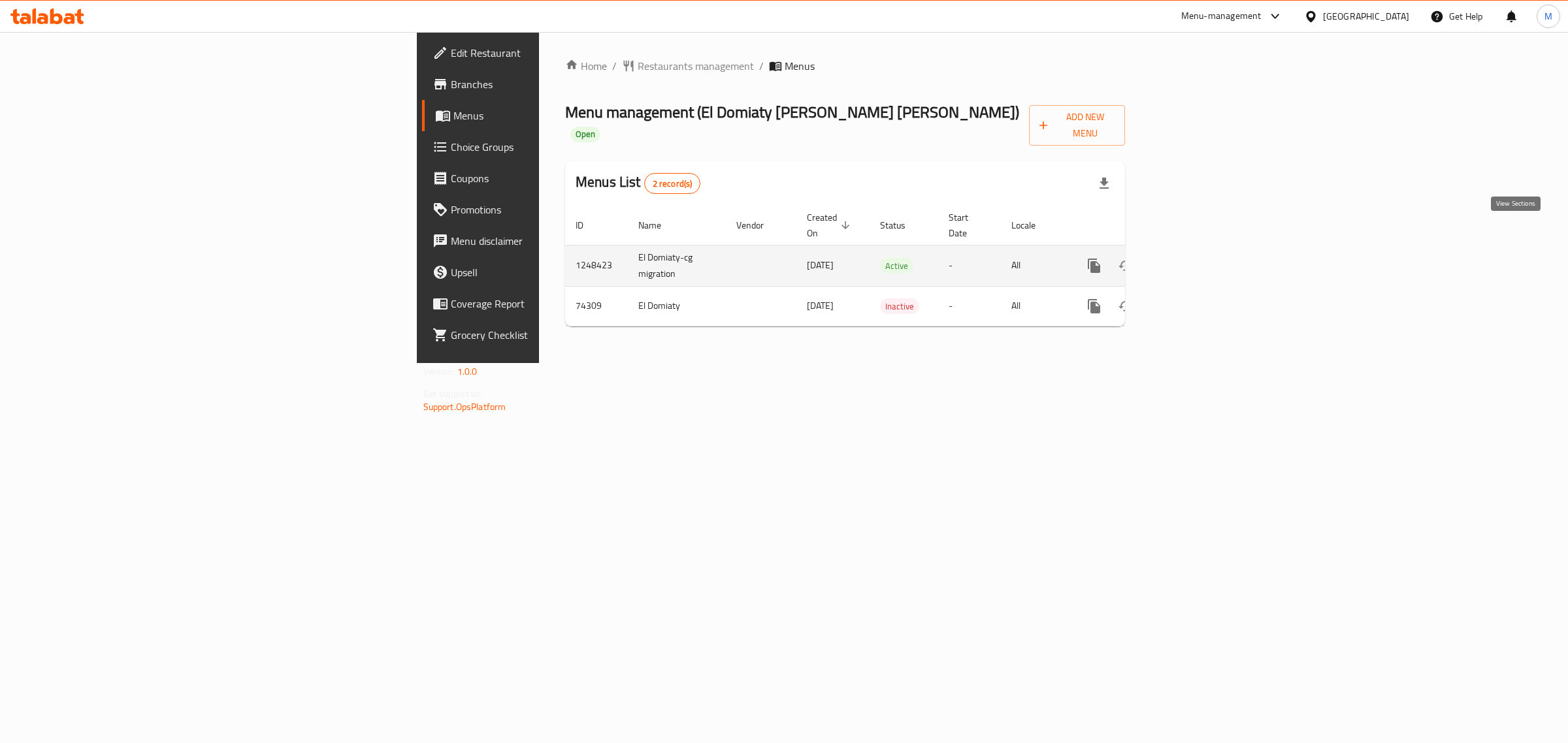
click at [1196, 258] on icon "enhanced table" at bounding box center [1189, 266] width 15 height 15
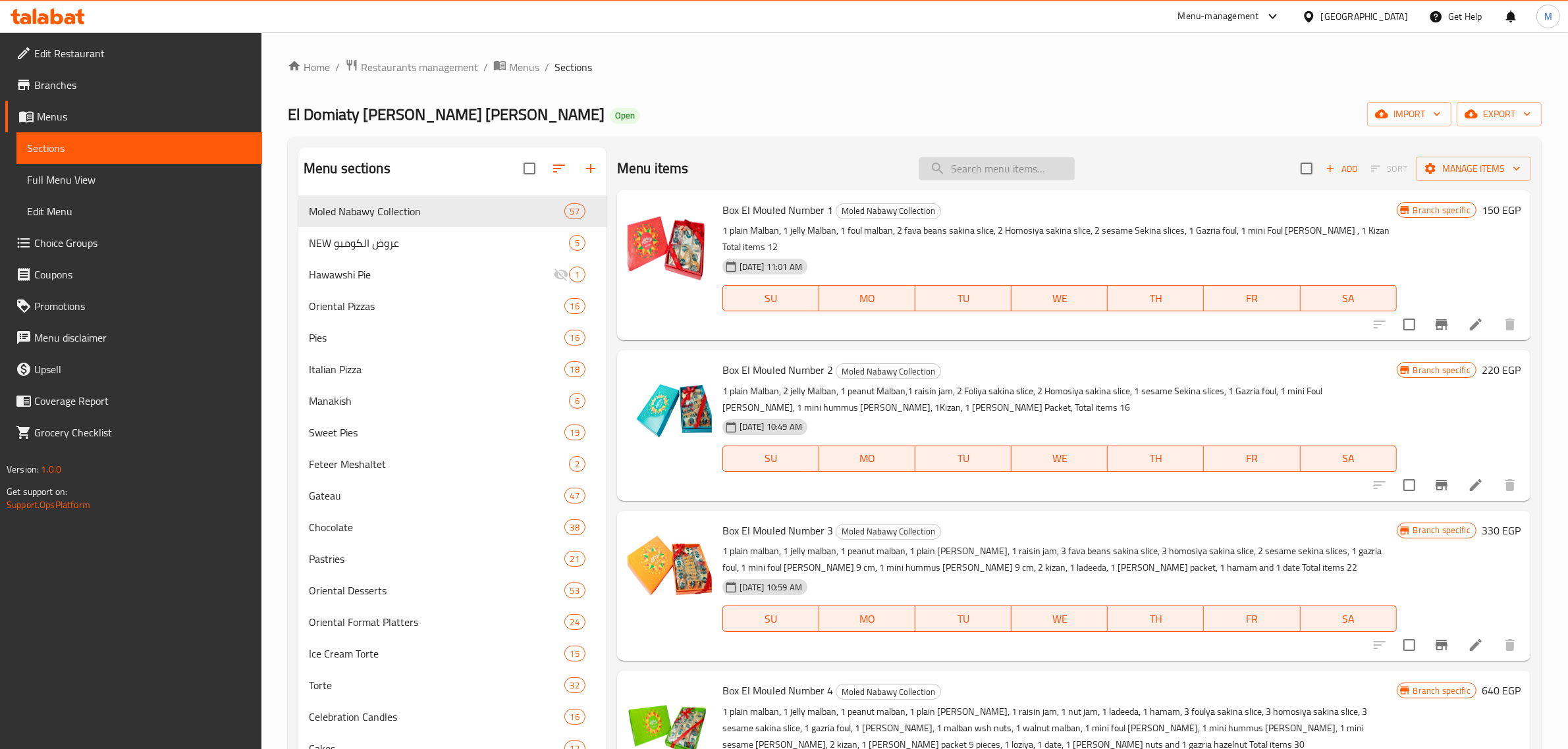
click at [999, 176] on input "search" at bounding box center [997, 169] width 156 height 23
type input "t"
type input "ل"
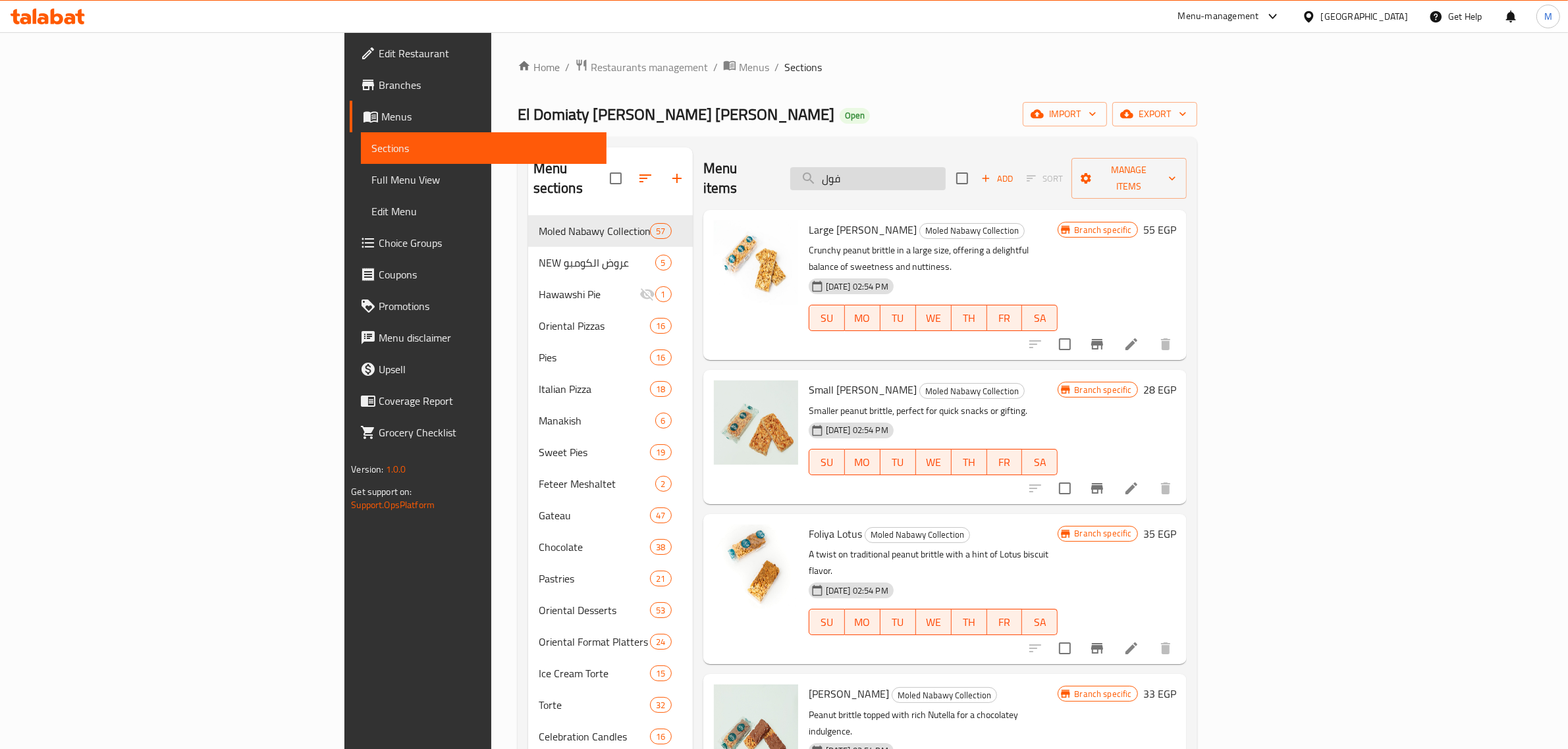
click at [946, 173] on input "فول" at bounding box center [868, 179] width 156 height 23
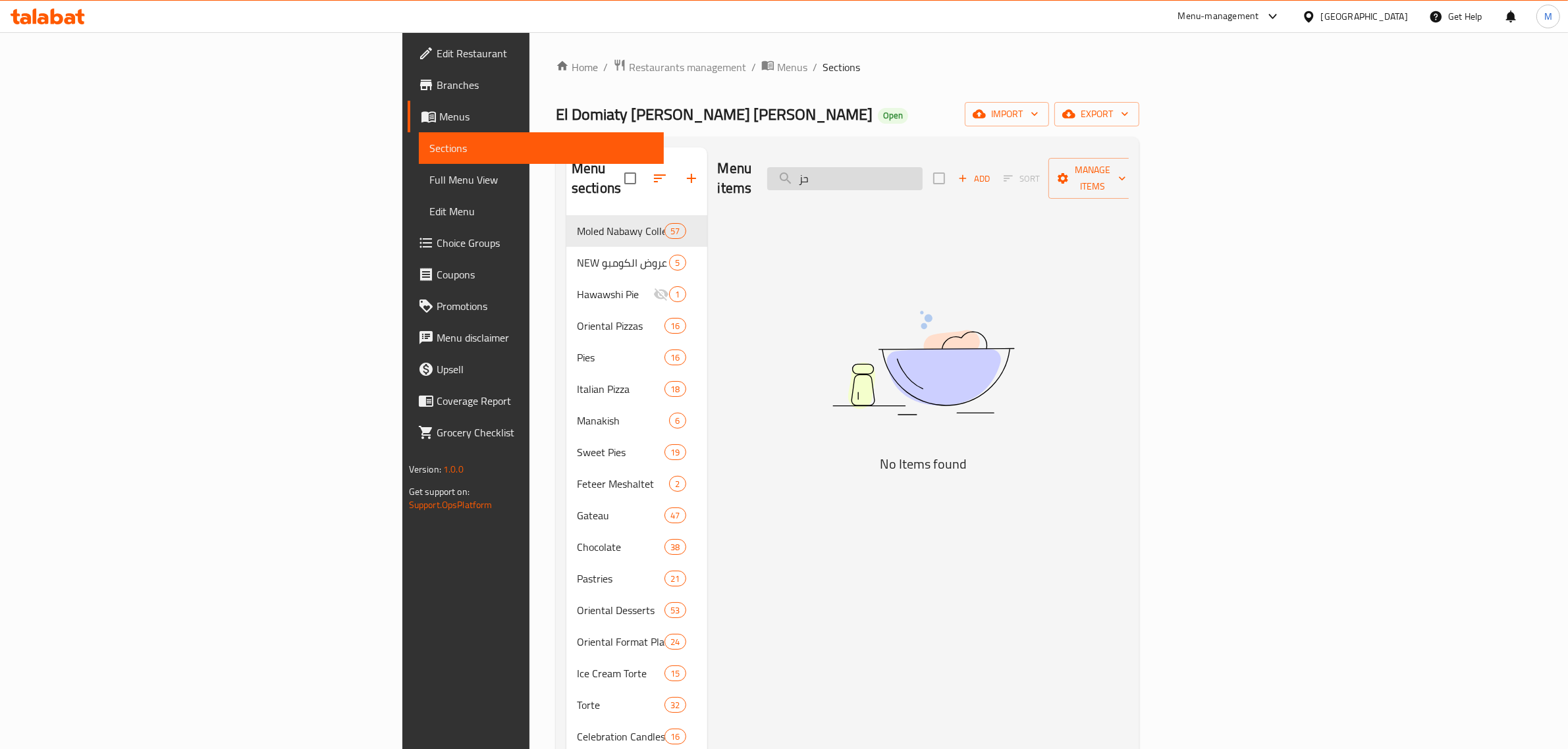
type input "ح"
type input "ج"
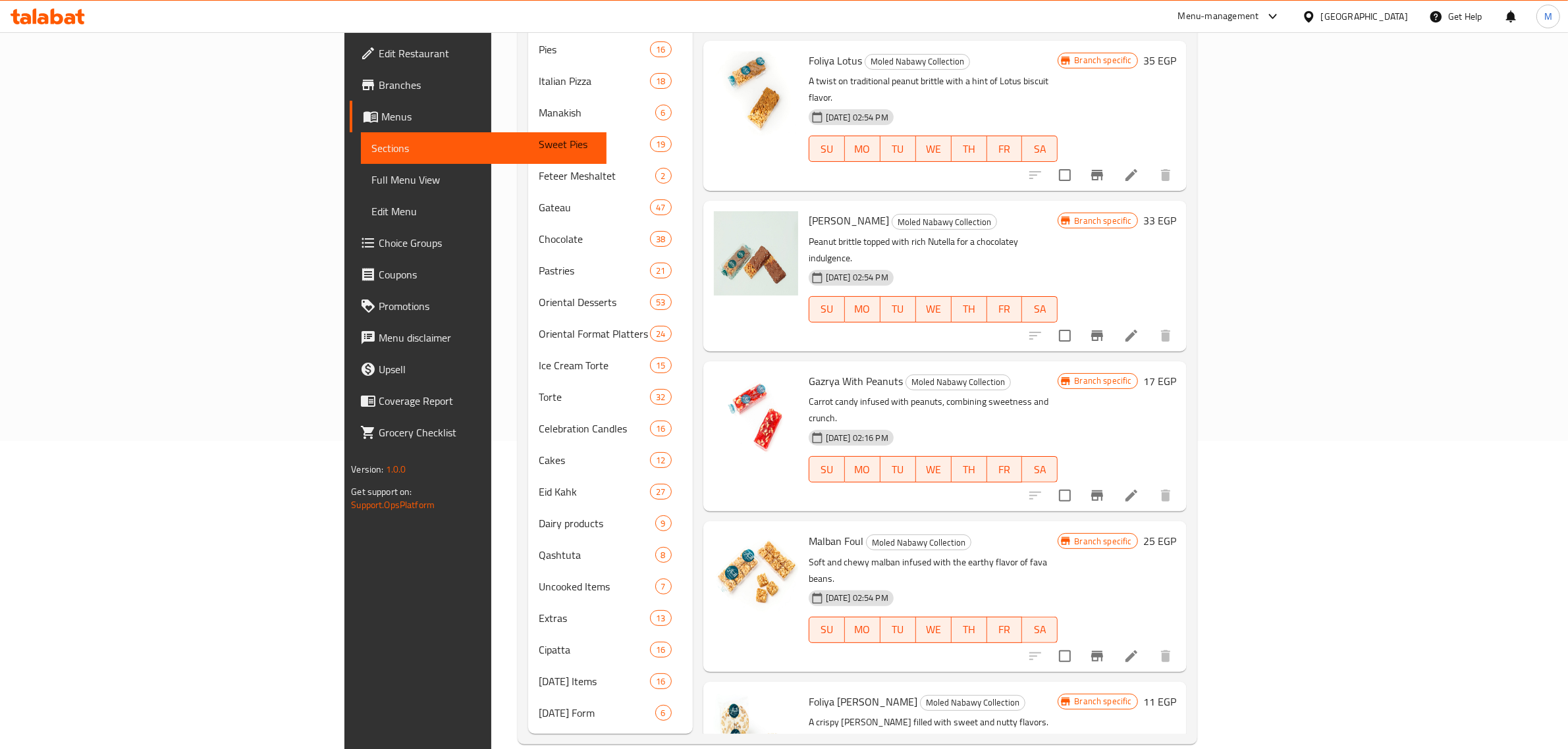
scroll to position [307, 0]
click at [809, 372] on span "Gazrya With Peanuts" at bounding box center [856, 382] width 94 height 20
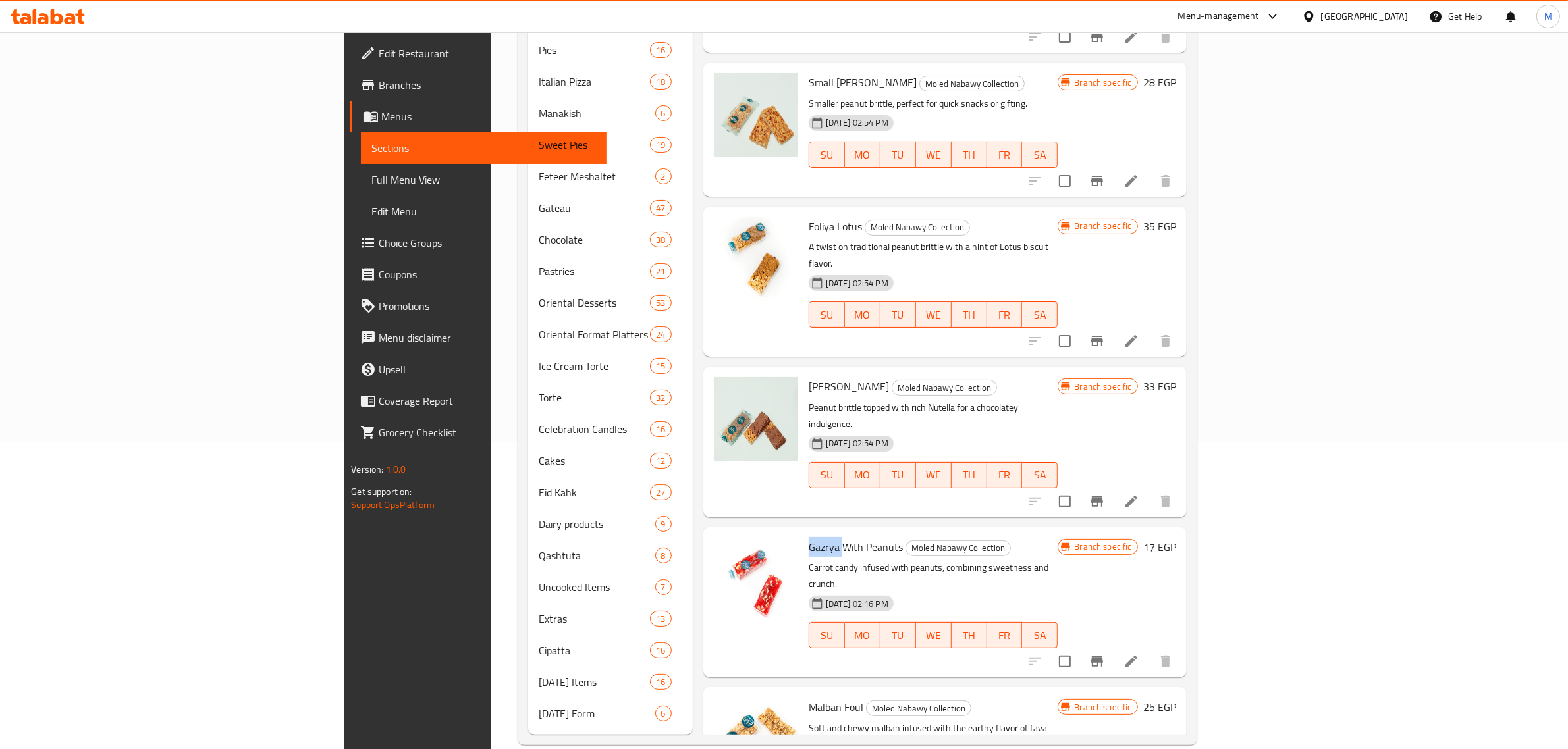
scroll to position [0, 0]
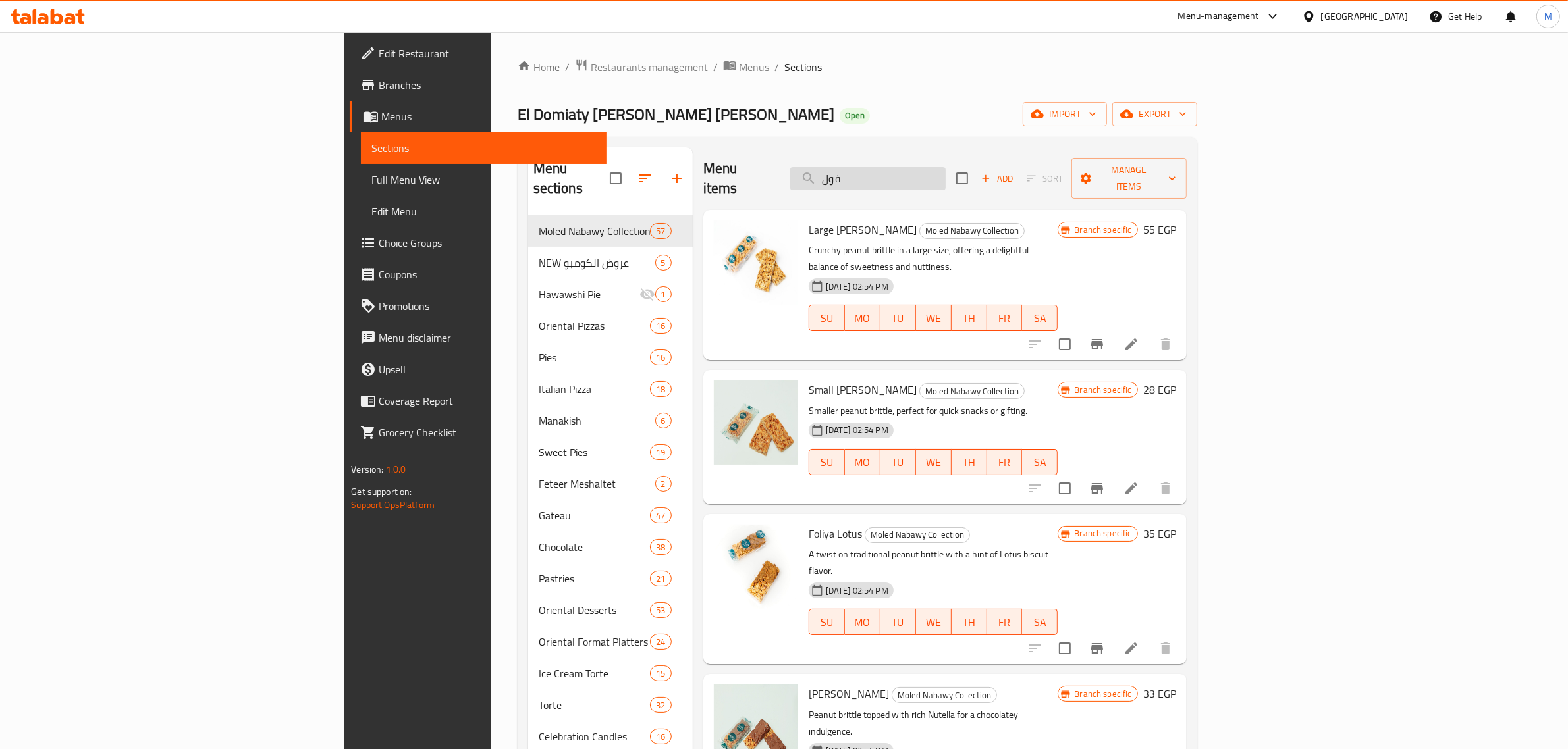
click at [946, 169] on input "فول" at bounding box center [868, 179] width 156 height 23
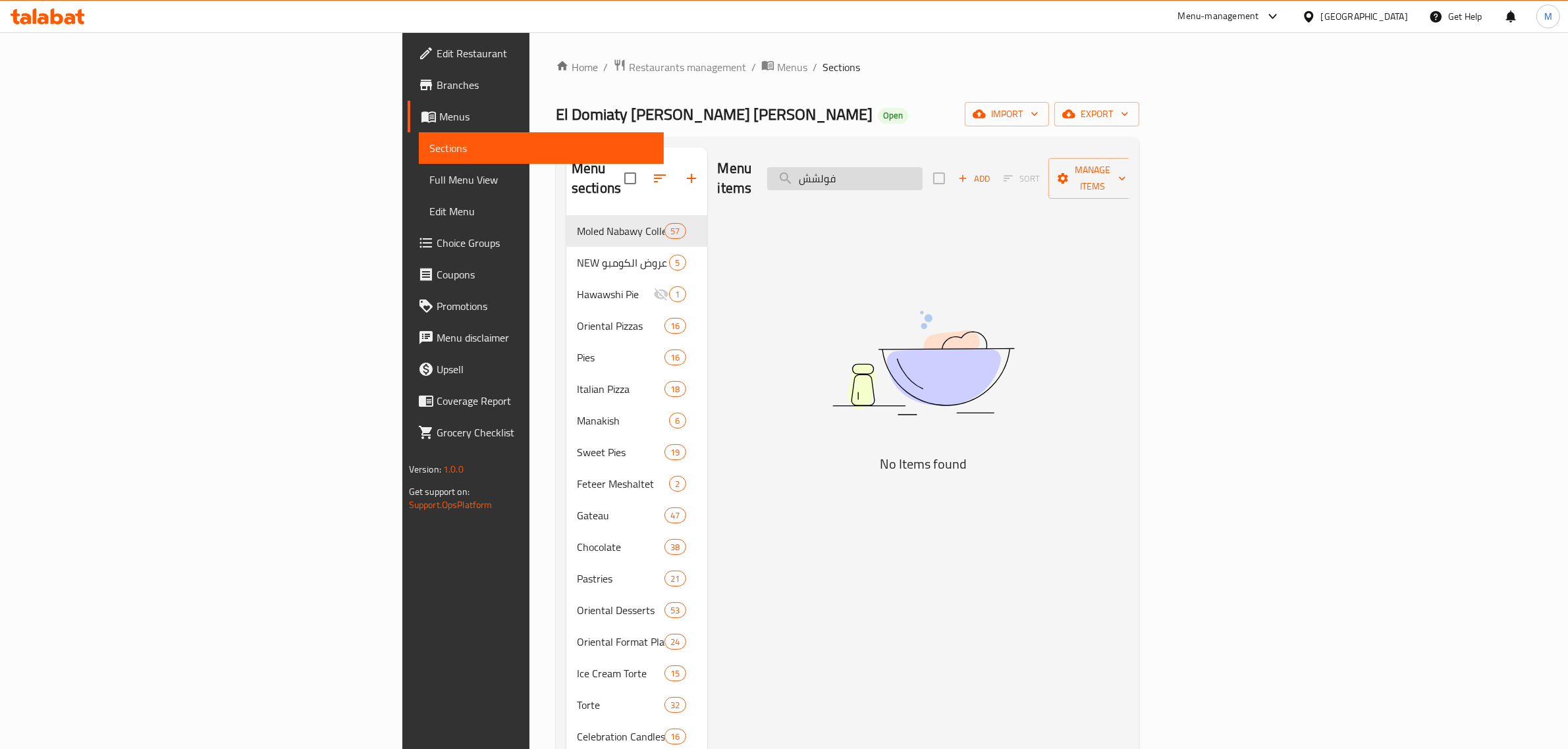
paste input "697302"
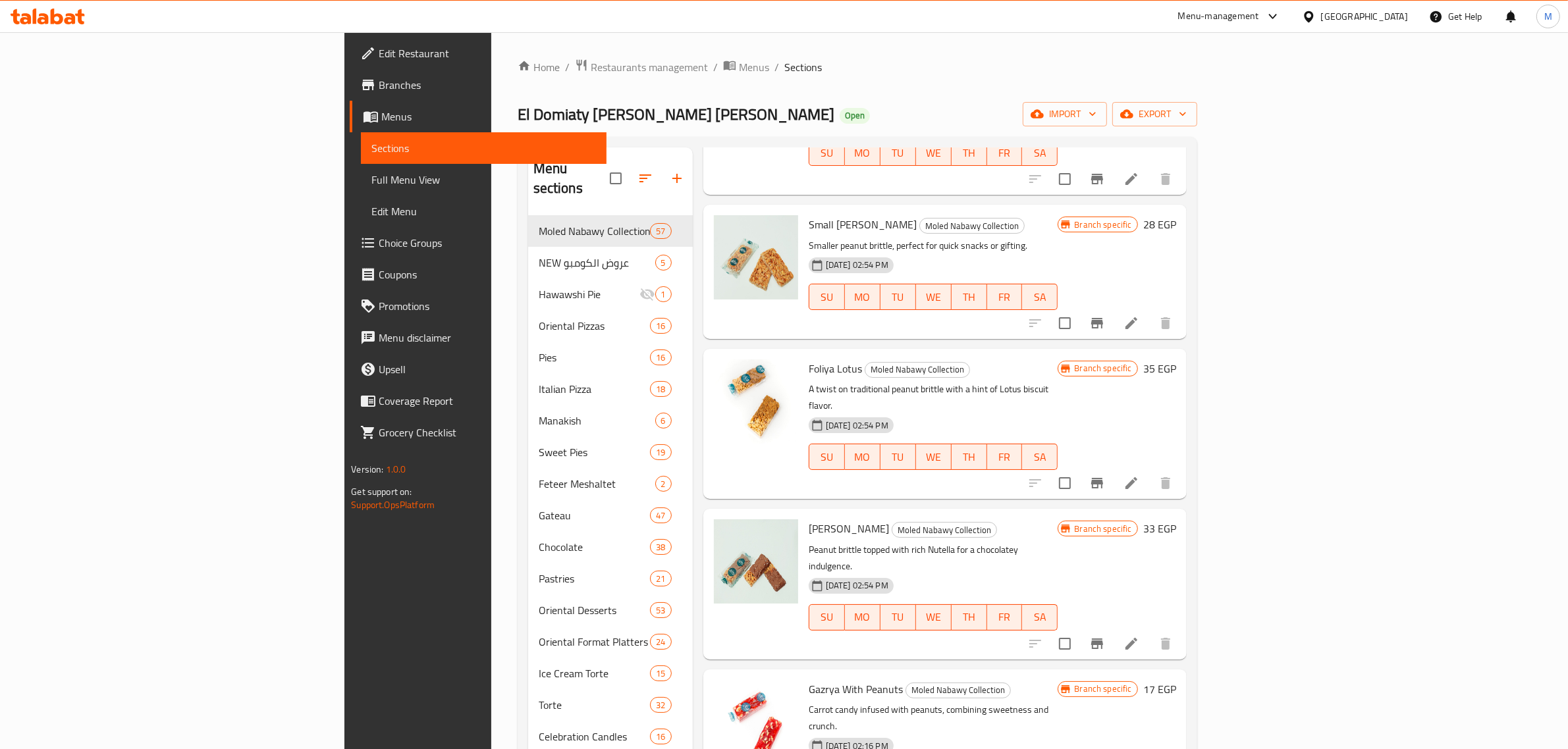
scroll to position [308, 0]
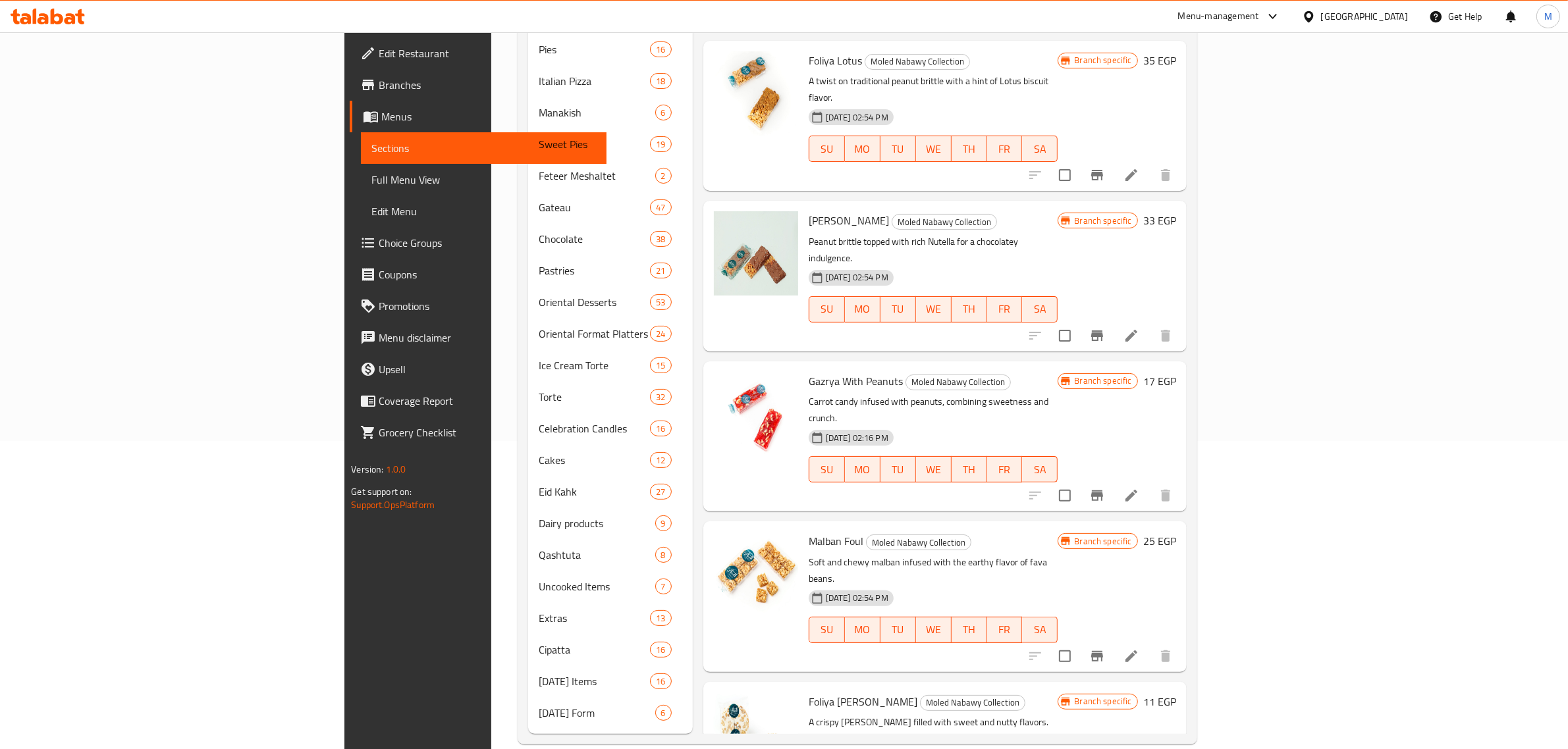
click at [809, 371] on span "Gazrya With Peanuts" at bounding box center [856, 381] width 94 height 20
copy span "Gazrya"
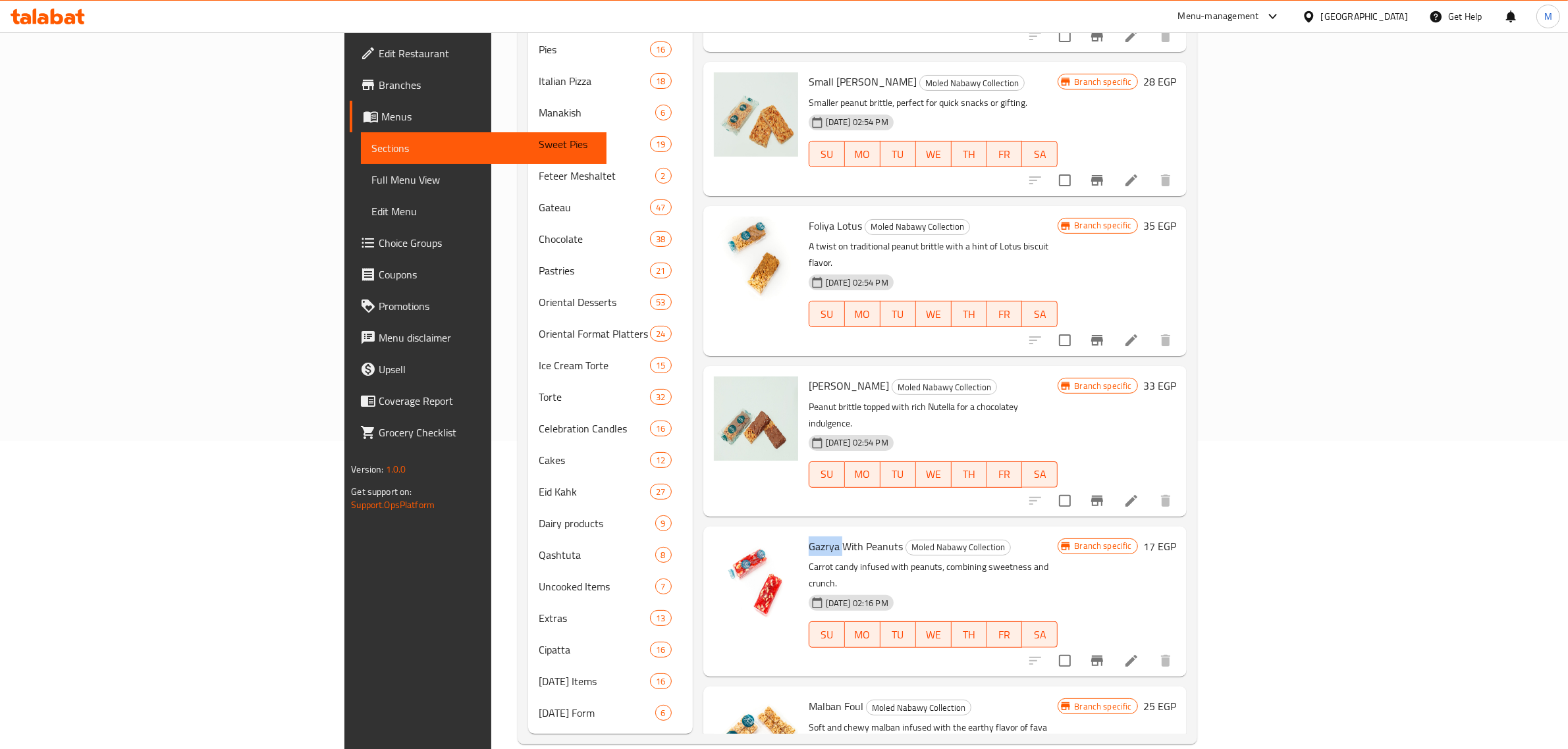
scroll to position [0, 0]
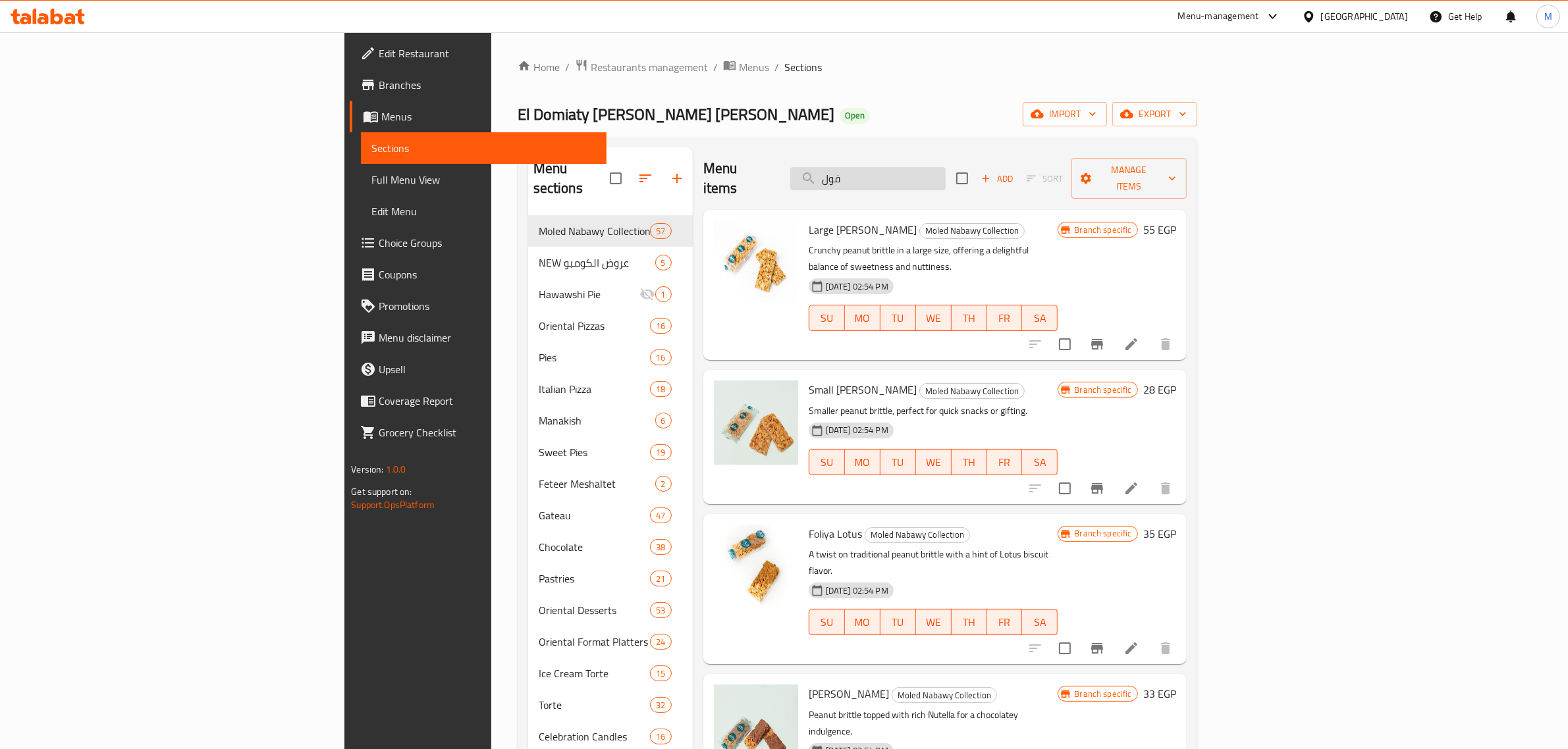
click at [946, 167] on input "فول" at bounding box center [868, 179] width 156 height 23
paste input "Gazrya"
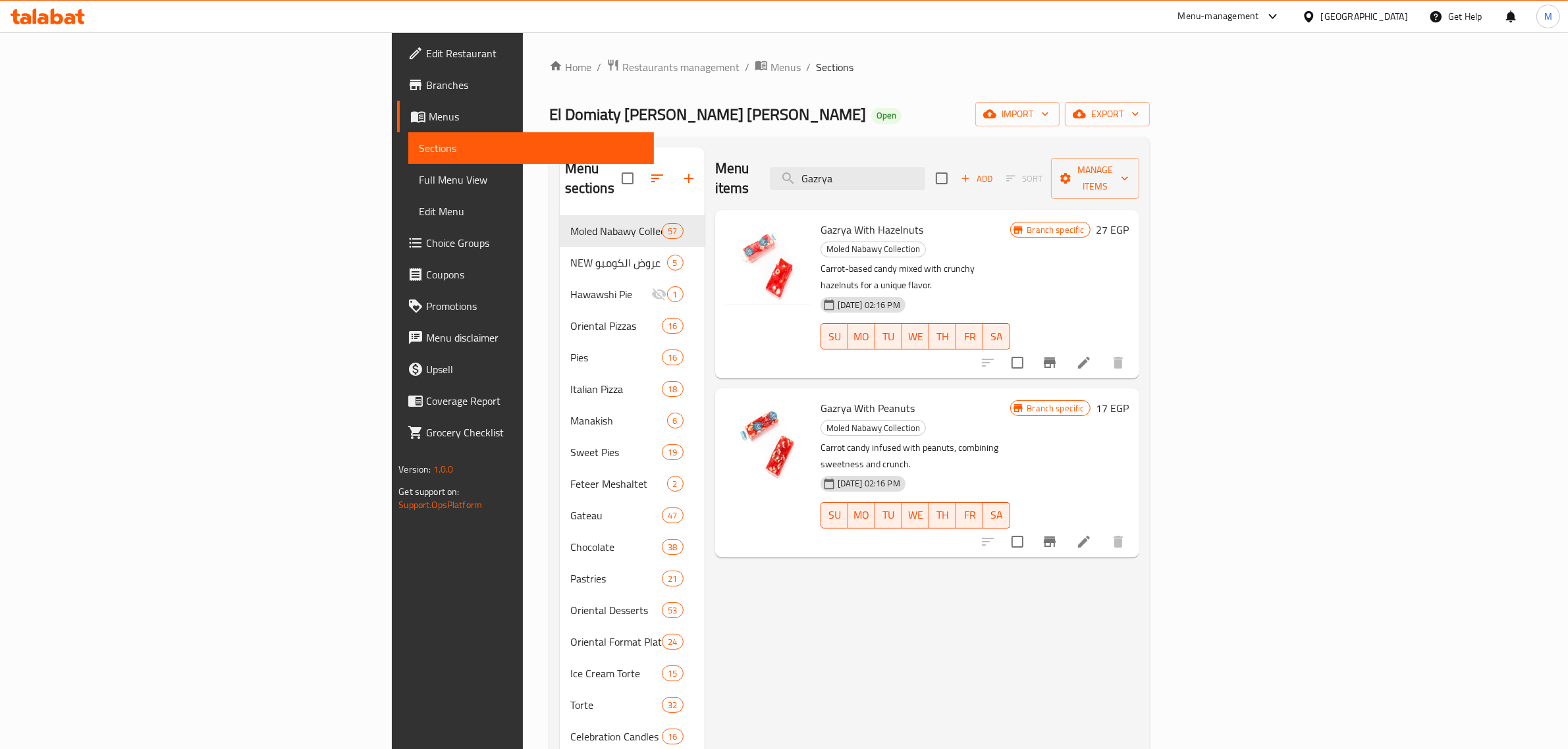
type input "Gazrya"
click at [1128, 399] on h6 "17 EGP" at bounding box center [1112, 409] width 33 height 19
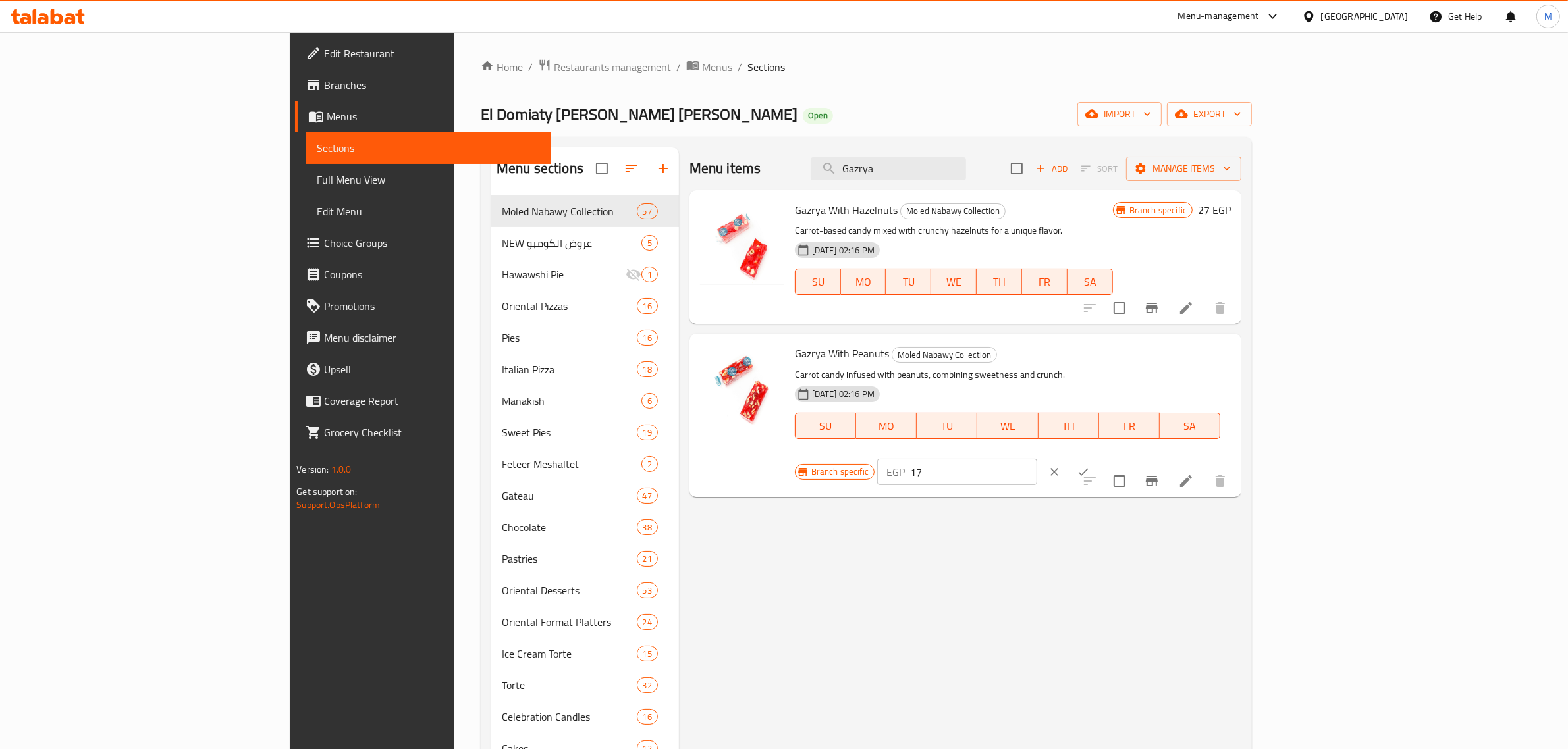
click at [1037, 459] on input "17" at bounding box center [974, 472] width 127 height 26
type input "22"
click at [1090, 466] on icon "ok" at bounding box center [1083, 472] width 13 height 13
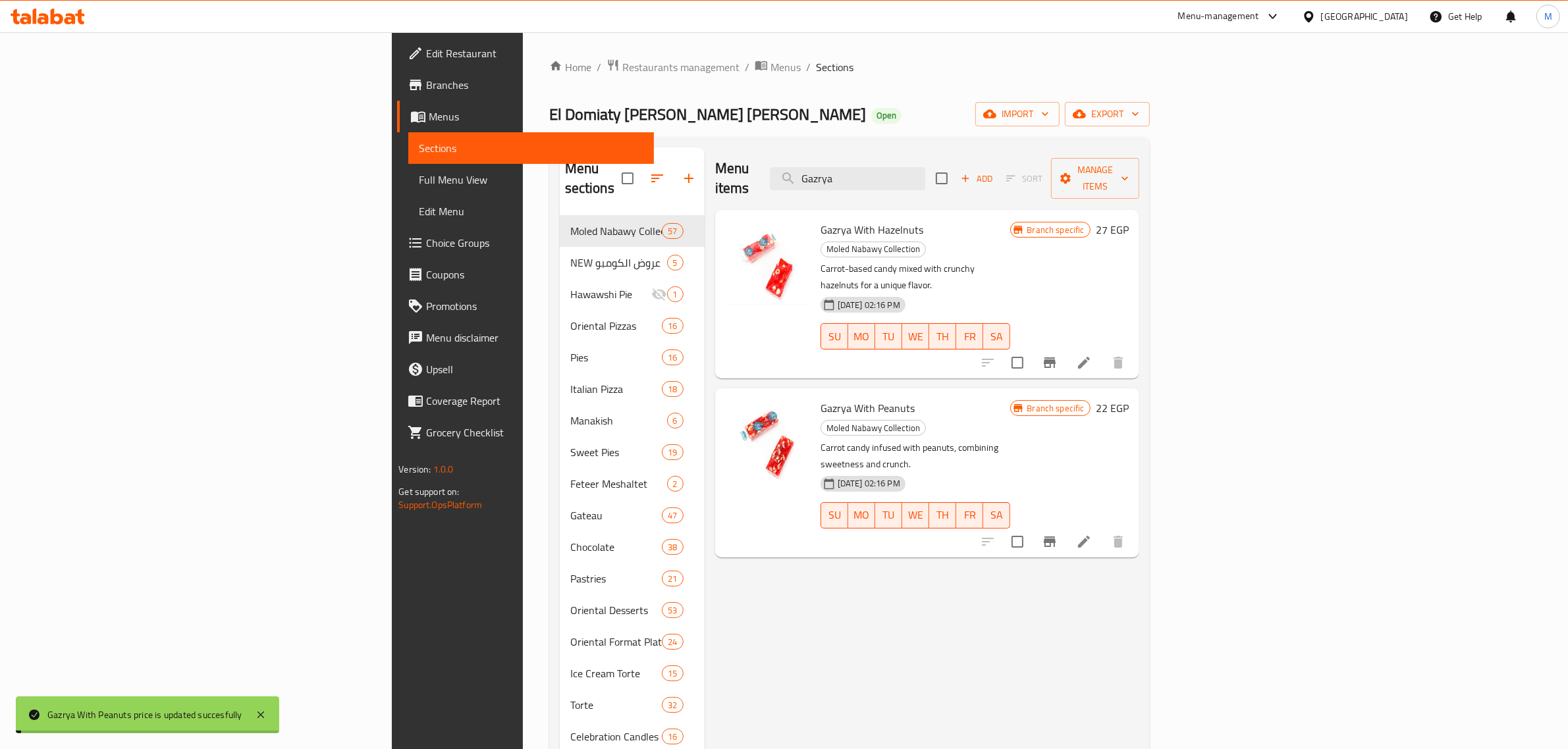
click at [1066, 526] on button "Branch-specific-item" at bounding box center [1049, 542] width 32 height 32
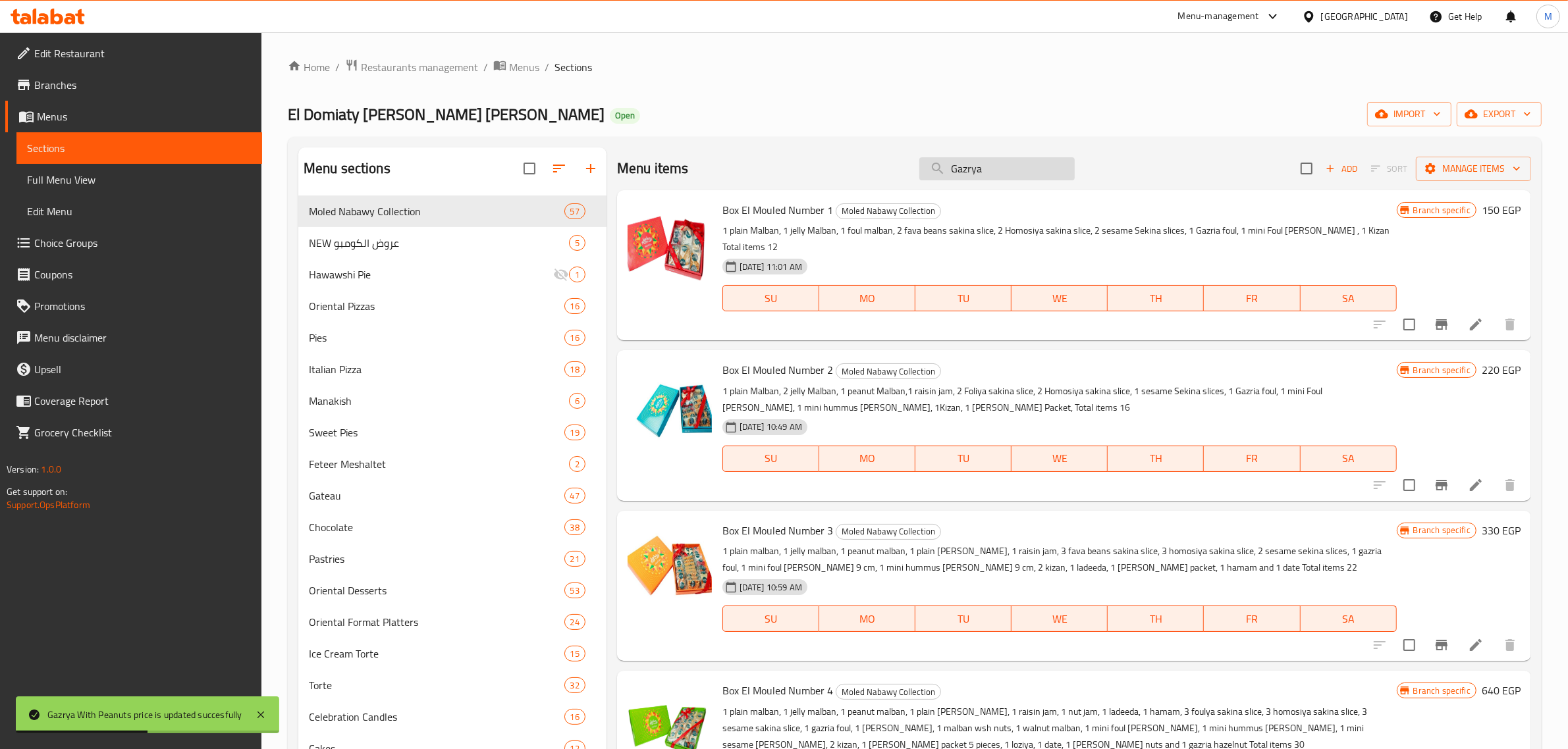
click at [981, 166] on input "Gazrya" at bounding box center [997, 169] width 156 height 23
type input "Gazrya"
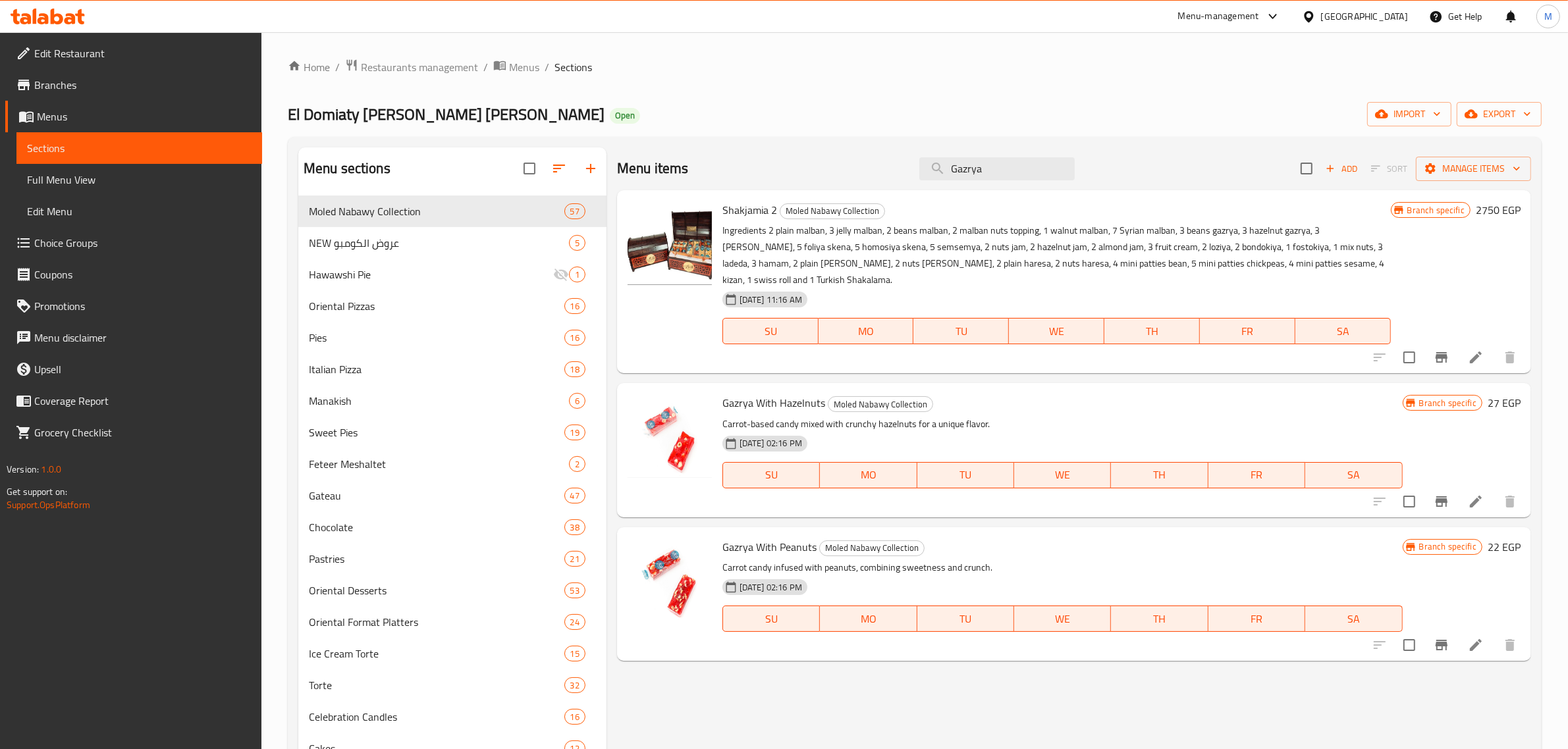
click at [1437, 640] on icon "Branch-specific-item" at bounding box center [1441, 645] width 12 height 11
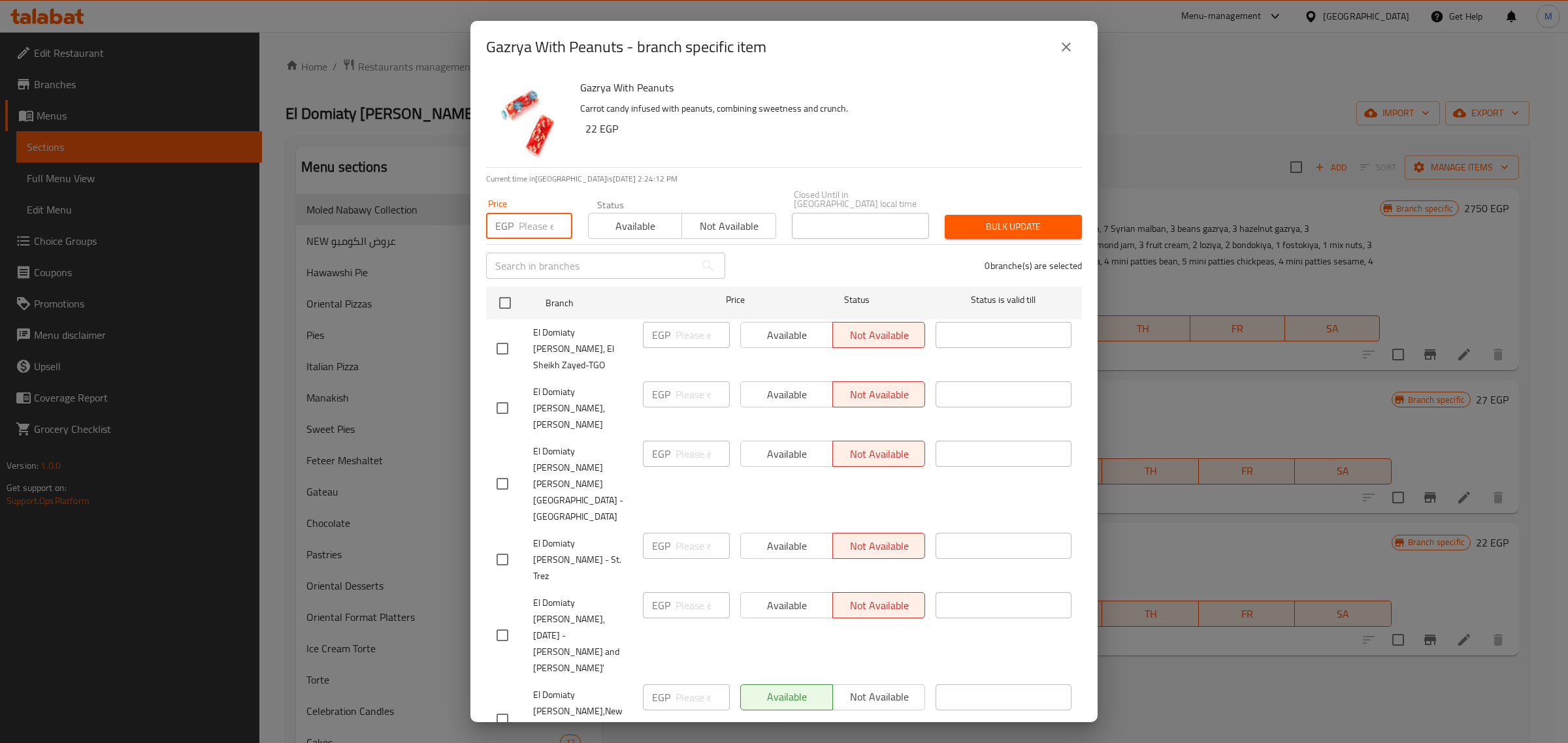
click at [524, 216] on input "number" at bounding box center [546, 226] width 54 height 26
type input "22"
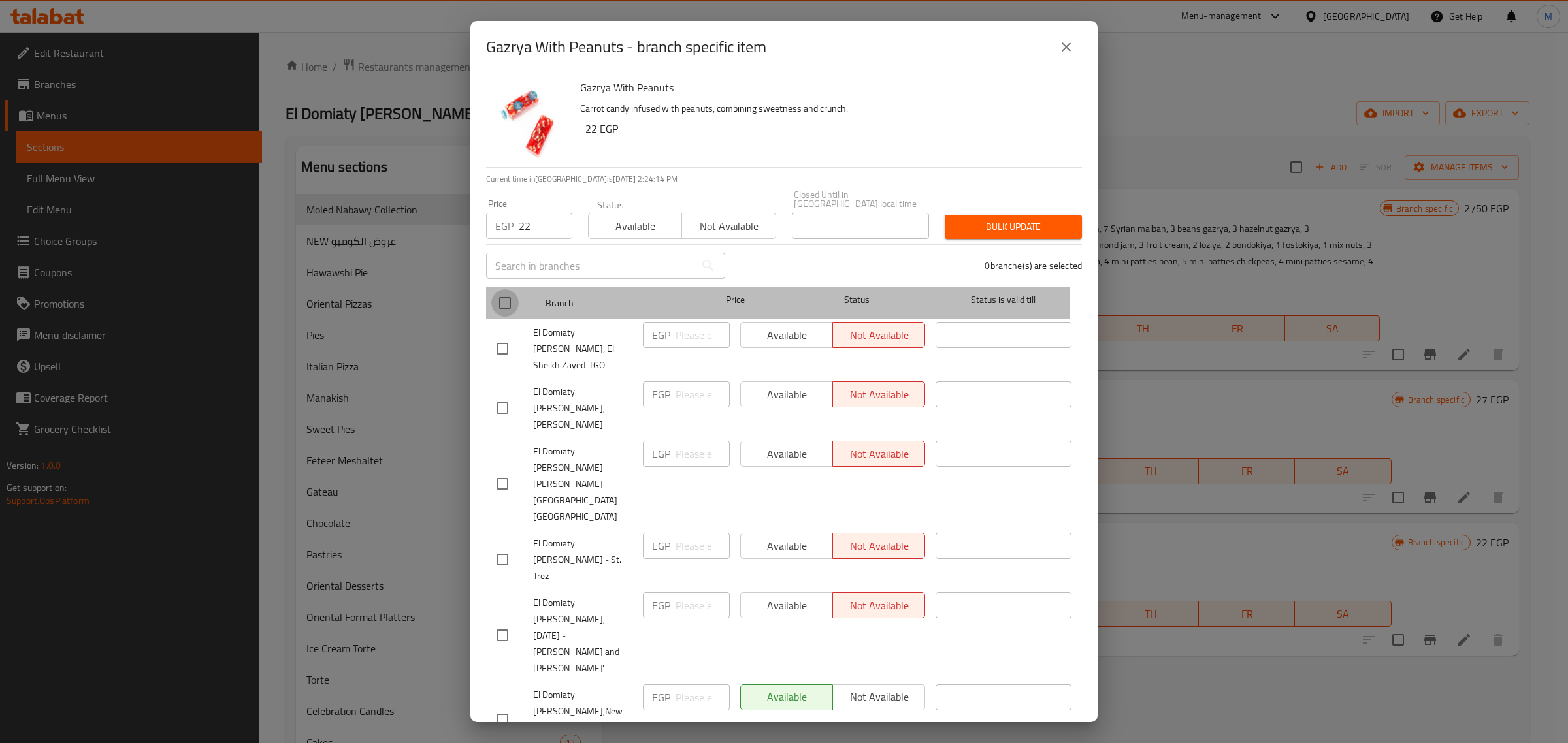
click at [508, 296] on input "checkbox" at bounding box center [505, 303] width 28 height 28
checkbox input "true"
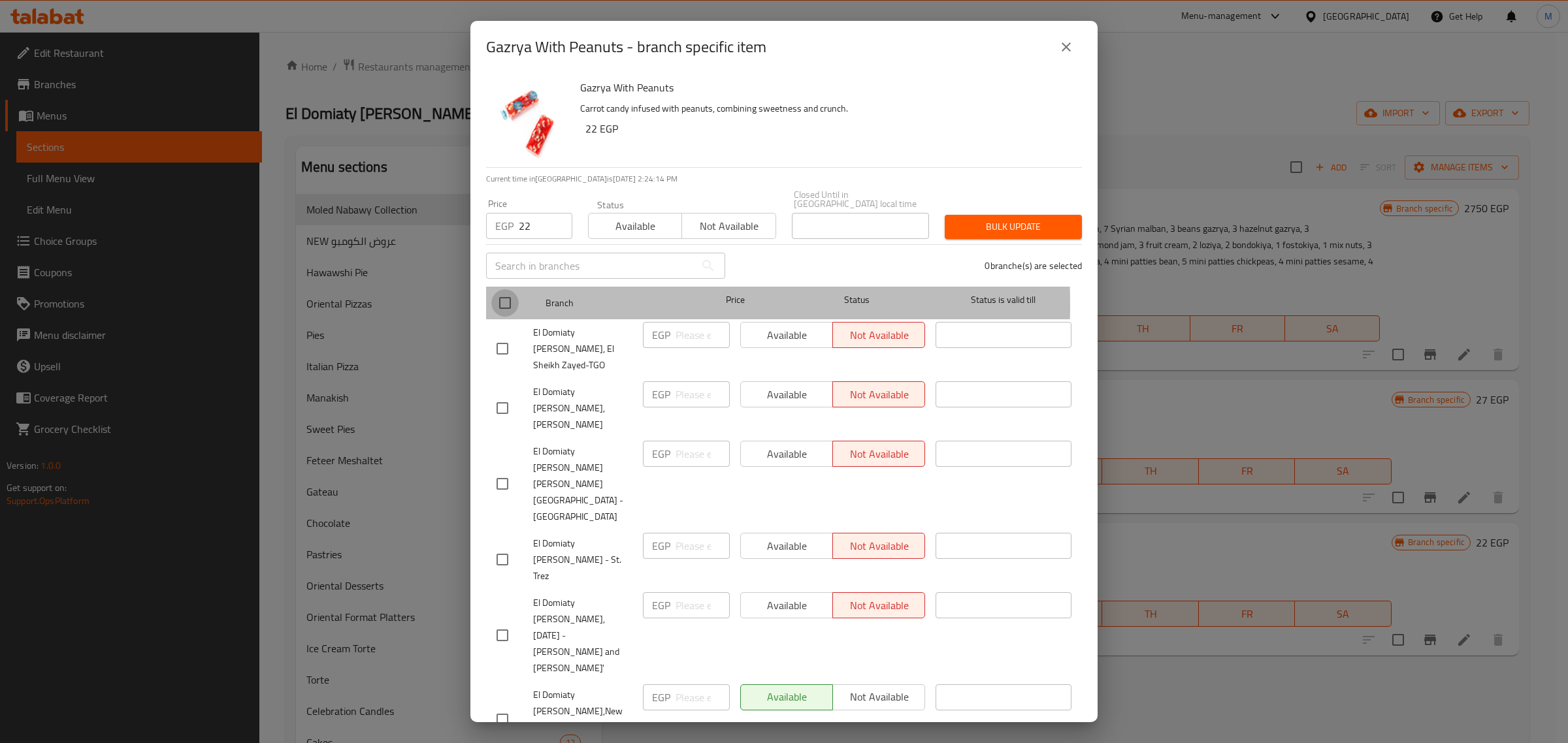
checkbox input "true"
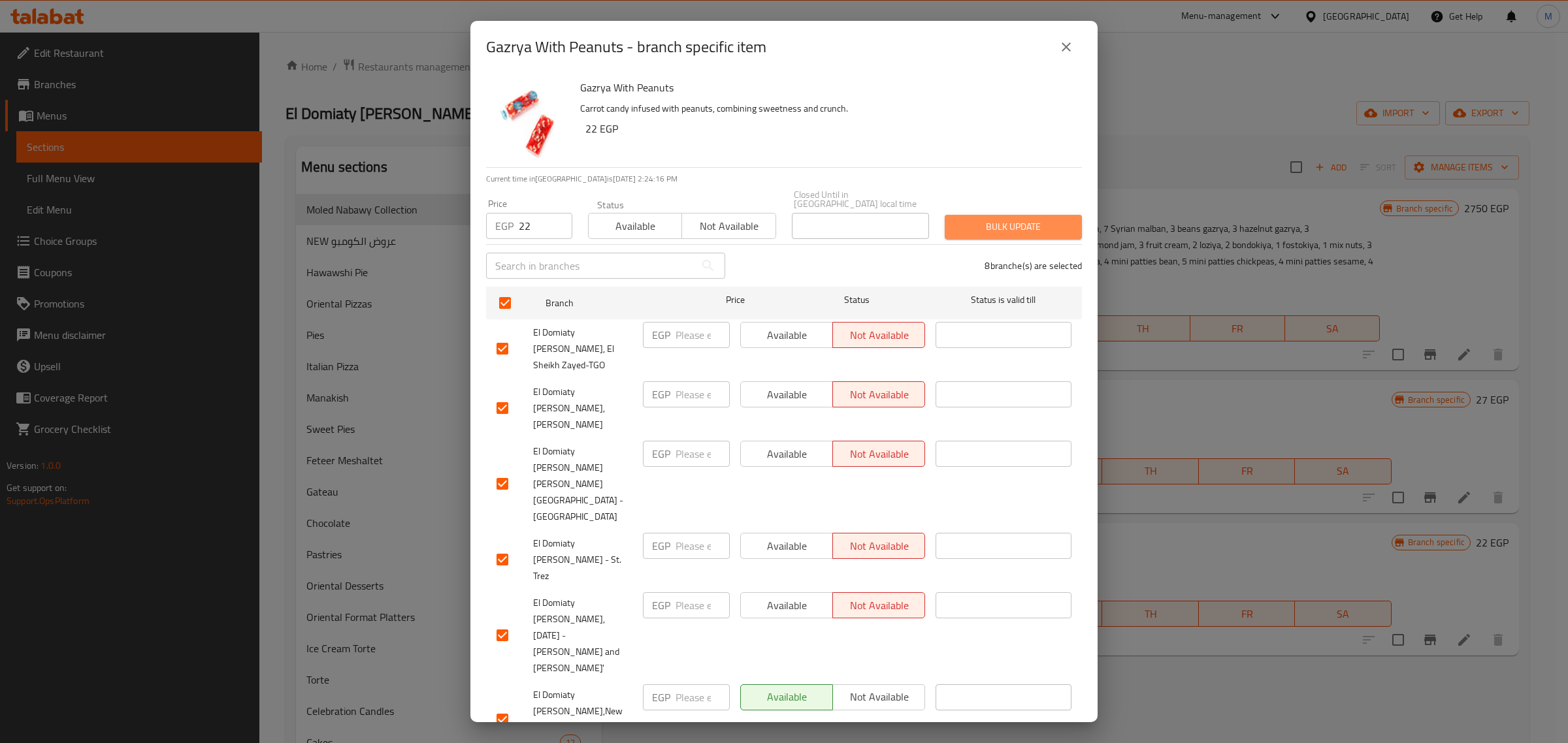
click at [1060, 220] on button "Bulk update" at bounding box center [1013, 226] width 137 height 24
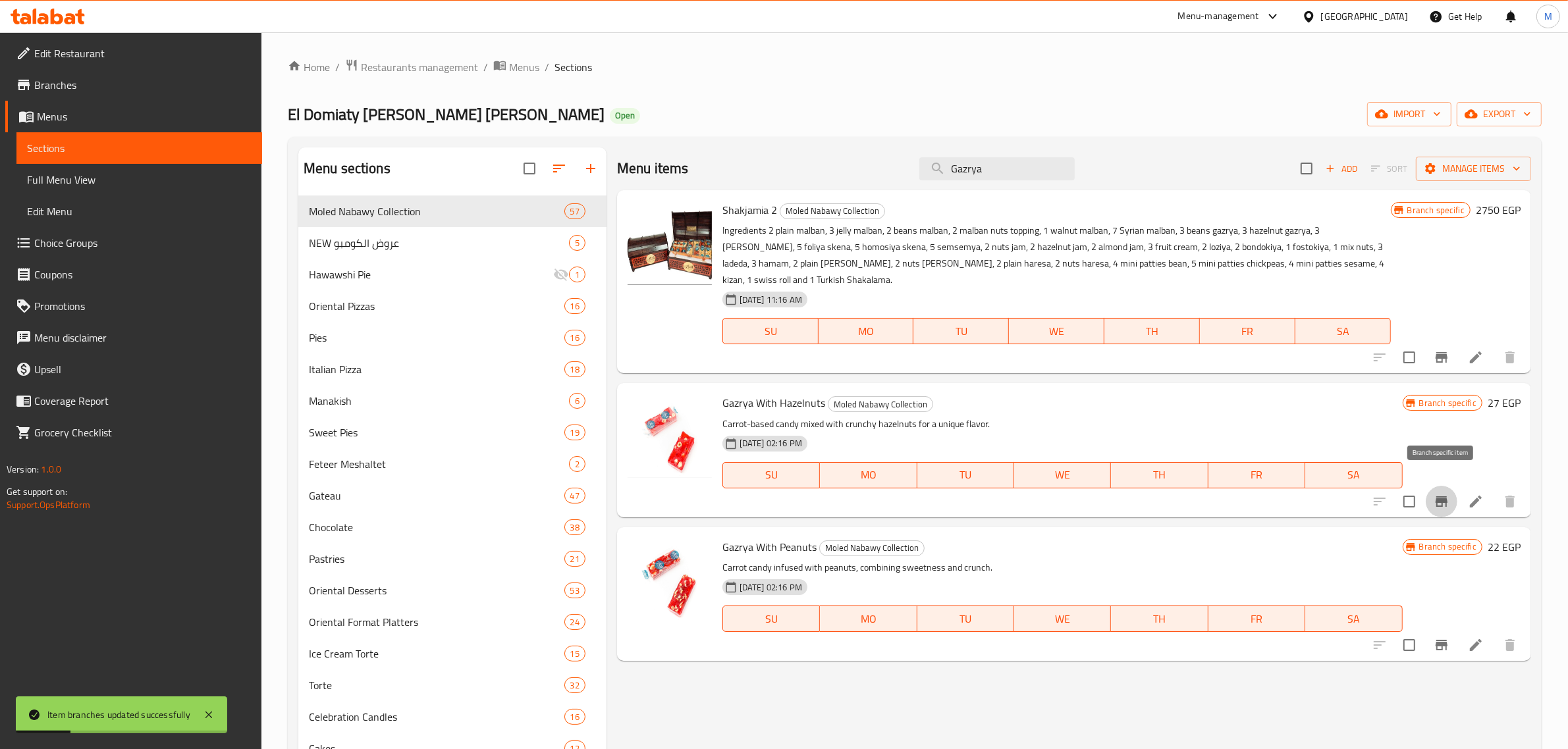
click at [1446, 497] on icon "Branch-specific-item" at bounding box center [1441, 502] width 12 height 11
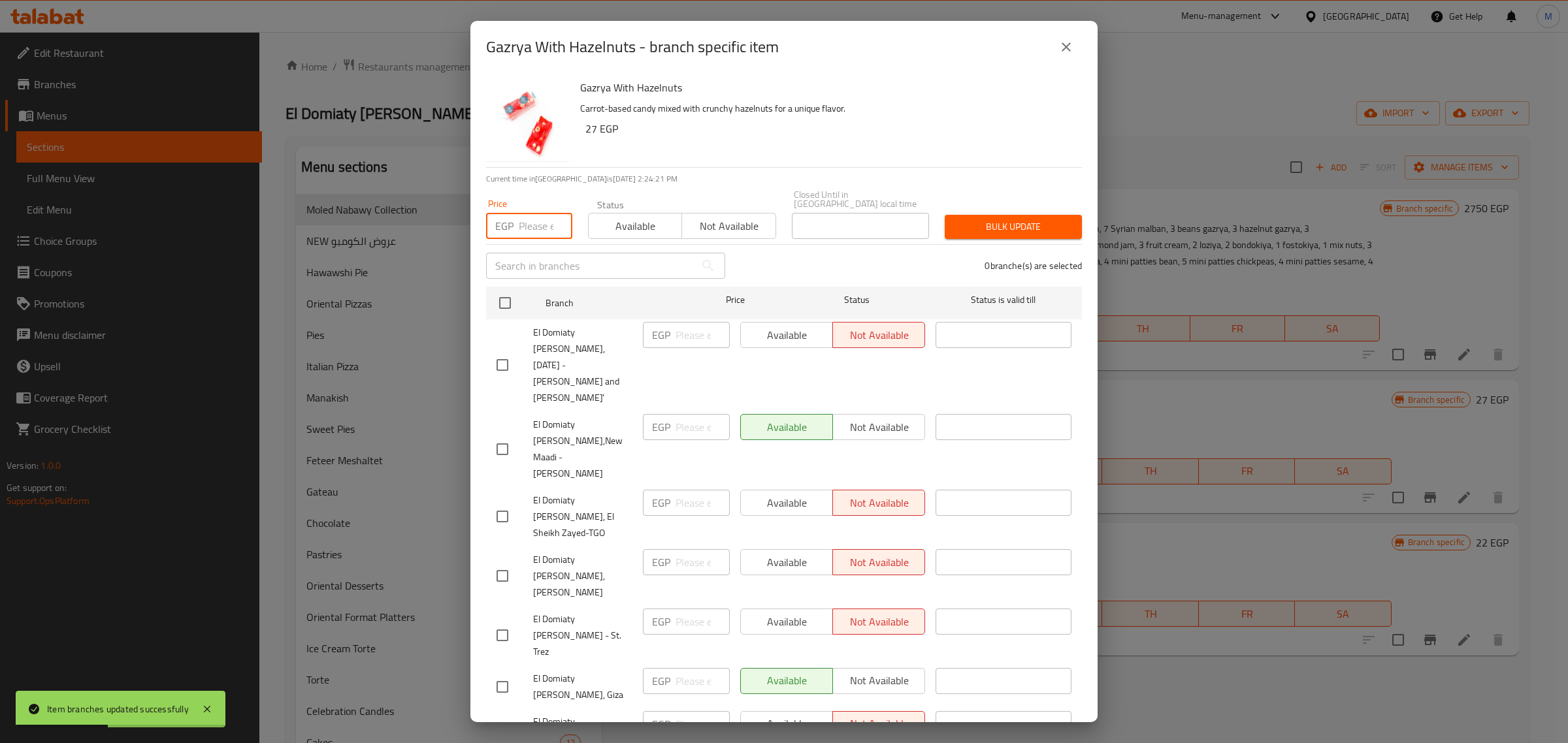
click at [524, 219] on input "number" at bounding box center [546, 226] width 54 height 26
type input "33"
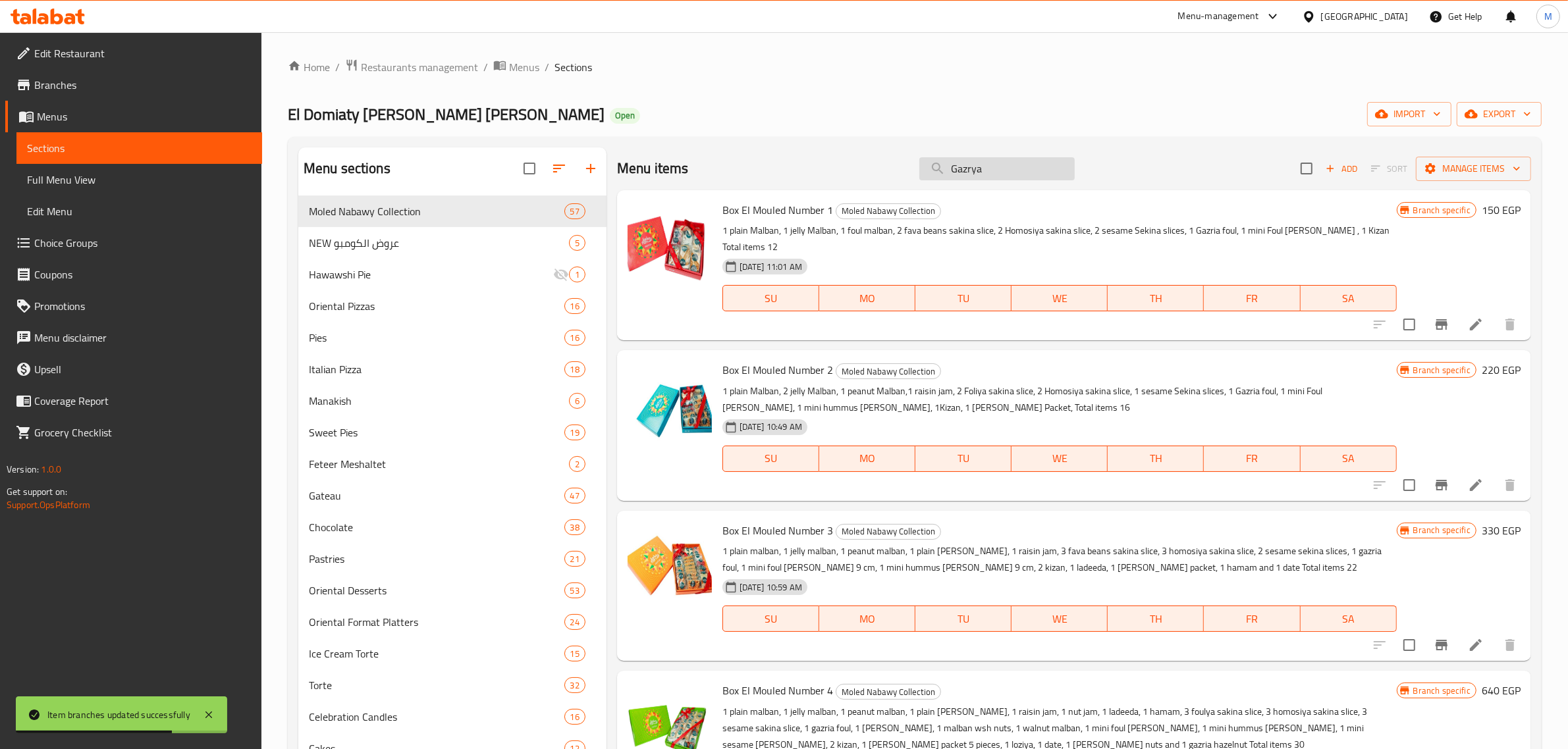
click at [992, 179] on input "Gazrya" at bounding box center [997, 169] width 156 height 23
type input "Gazry"
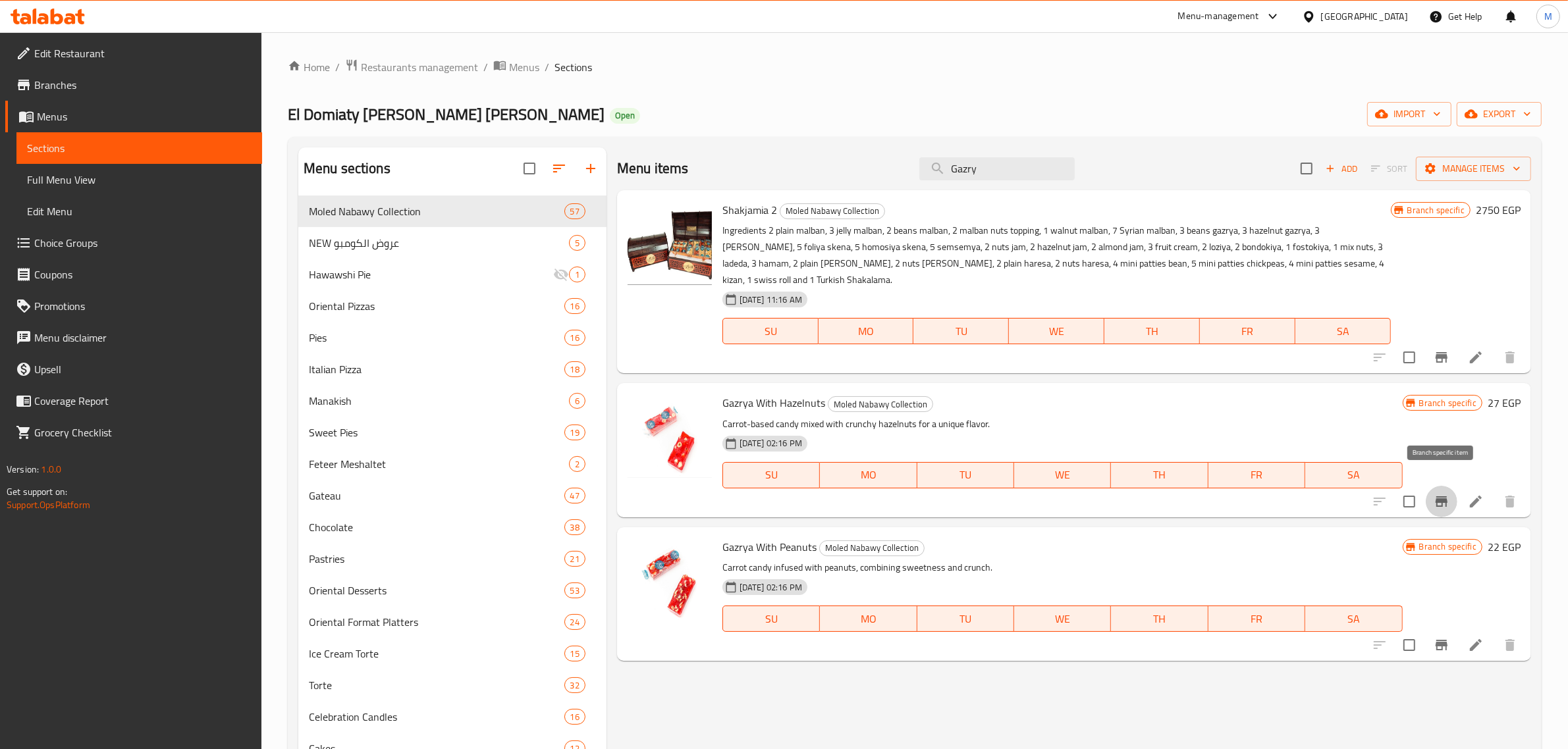
click at [1440, 497] on icon "Branch-specific-item" at bounding box center [1441, 502] width 12 height 11
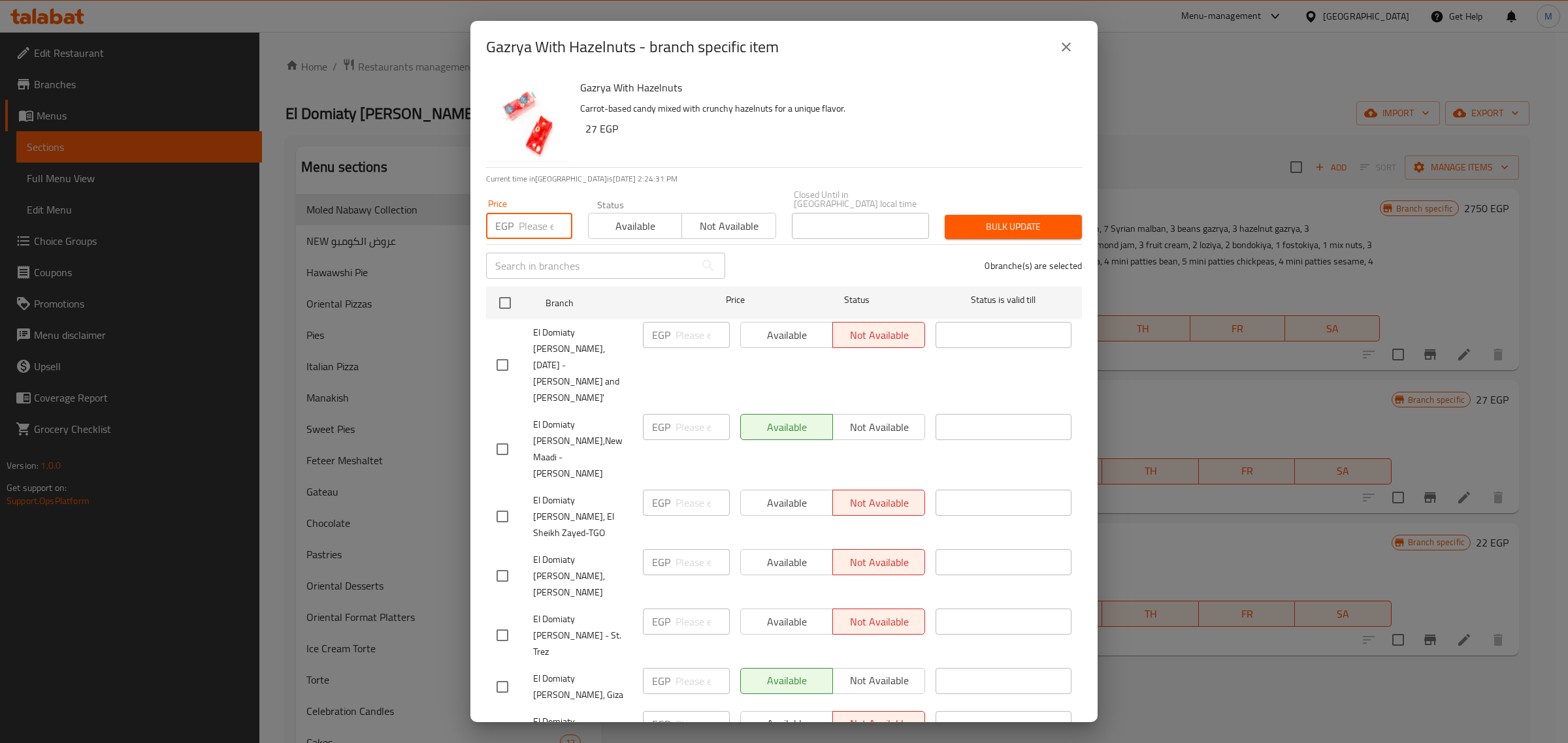
click at [528, 217] on input "number" at bounding box center [546, 226] width 54 height 26
type input "33"
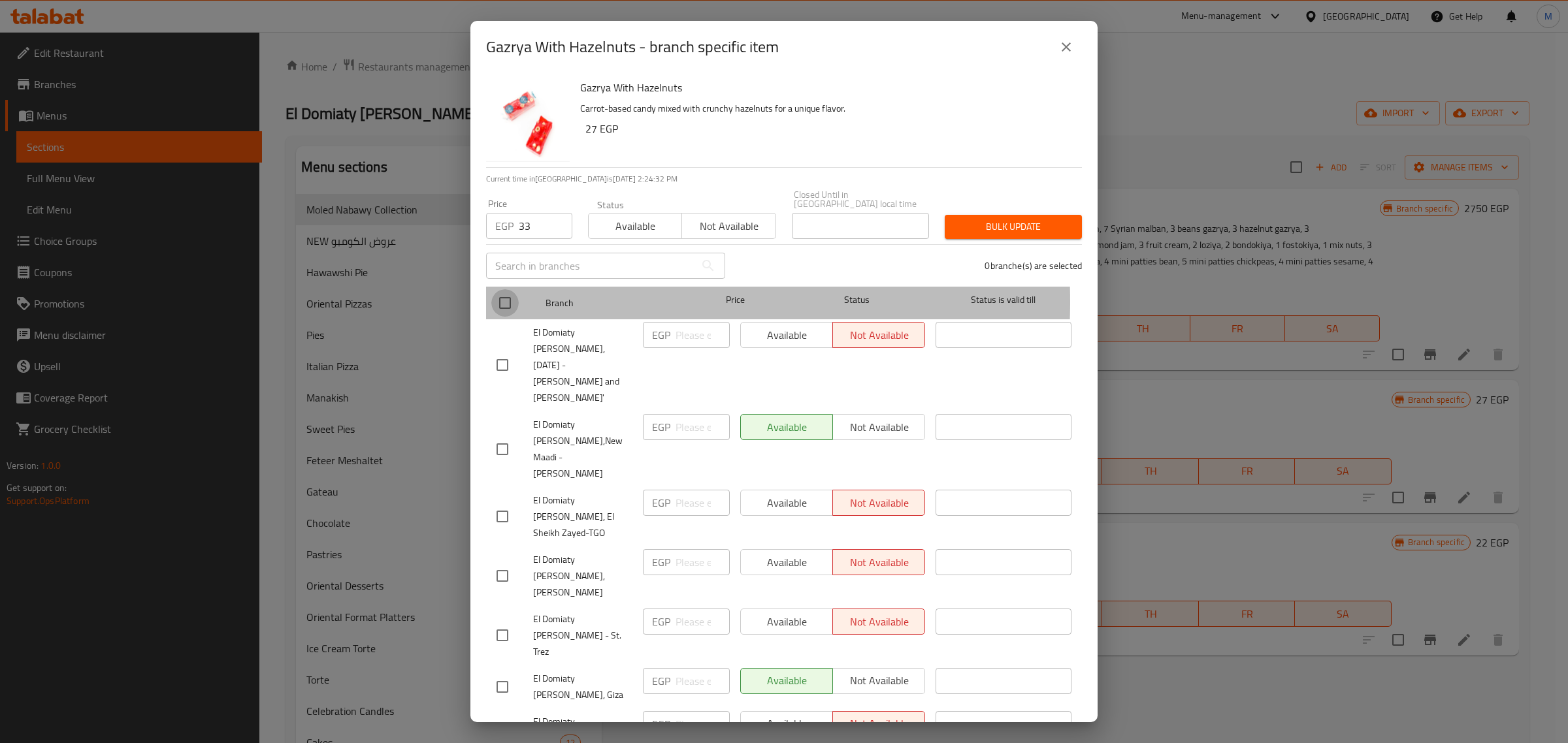
click at [508, 292] on input "checkbox" at bounding box center [505, 303] width 28 height 28
checkbox input "true"
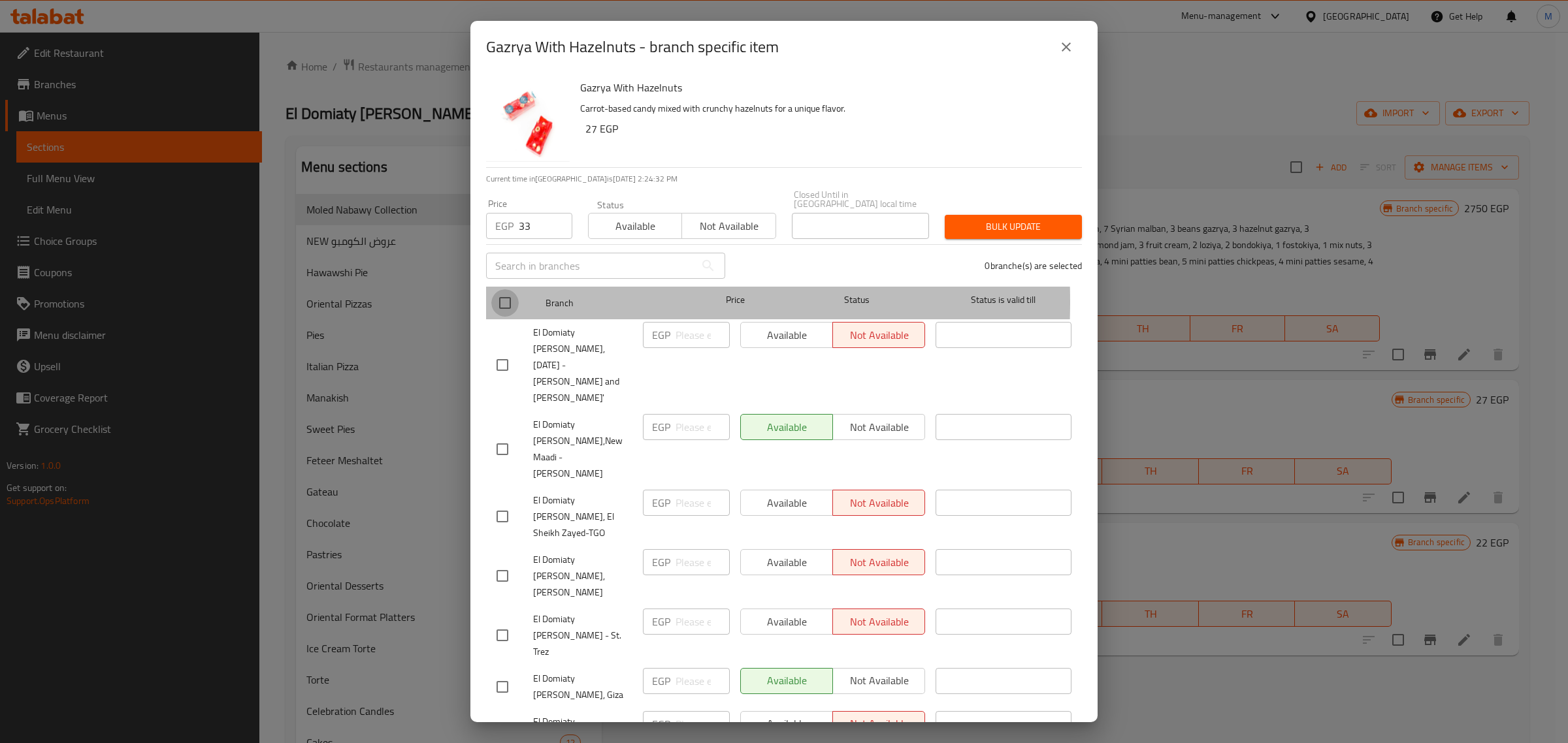
checkbox input "true"
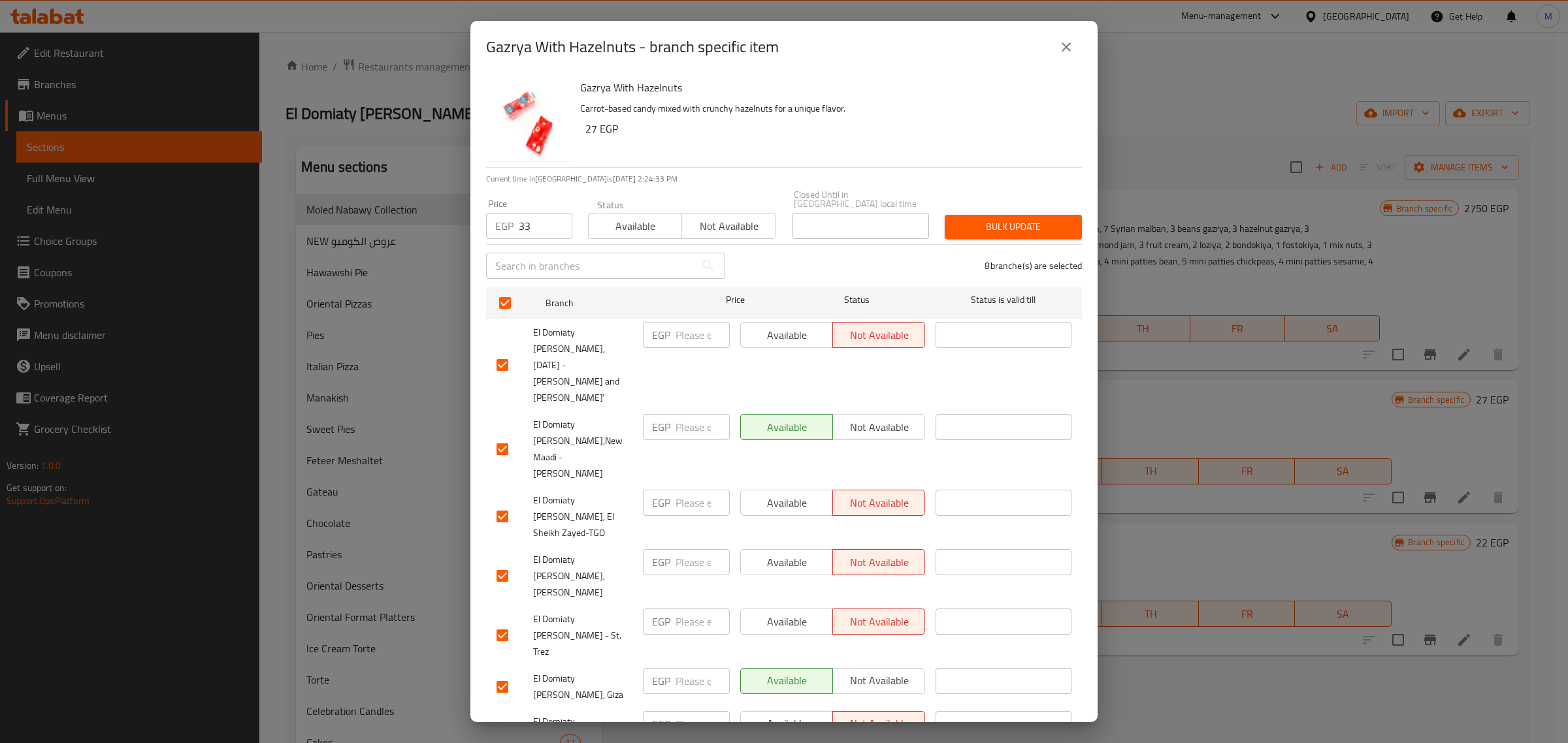
click at [979, 224] on span "Bulk update" at bounding box center [1013, 226] width 116 height 16
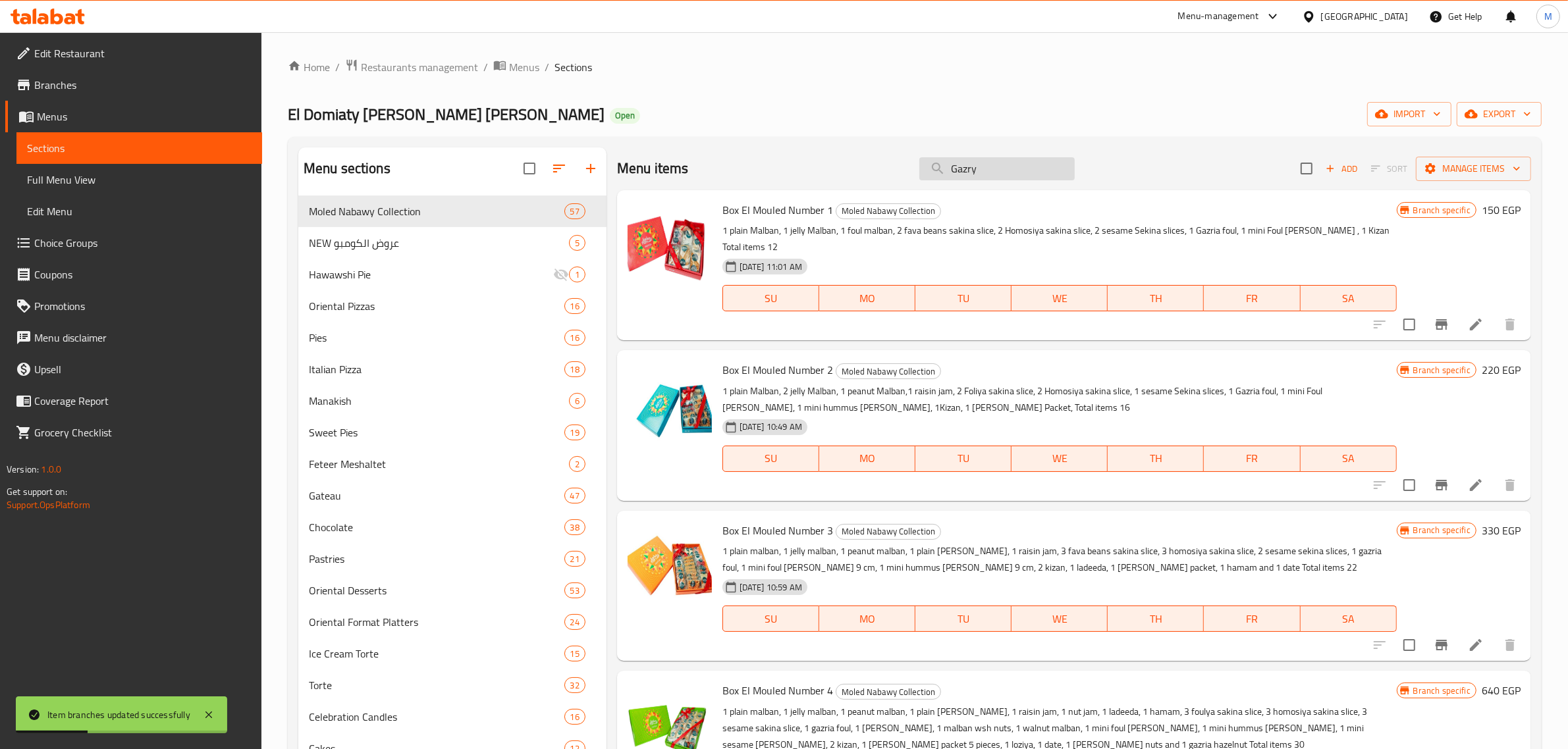
click at [988, 173] on input "Gazry" at bounding box center [997, 169] width 156 height 23
type input "بابا"
click at [988, 178] on input "بابا" at bounding box center [997, 169] width 156 height 23
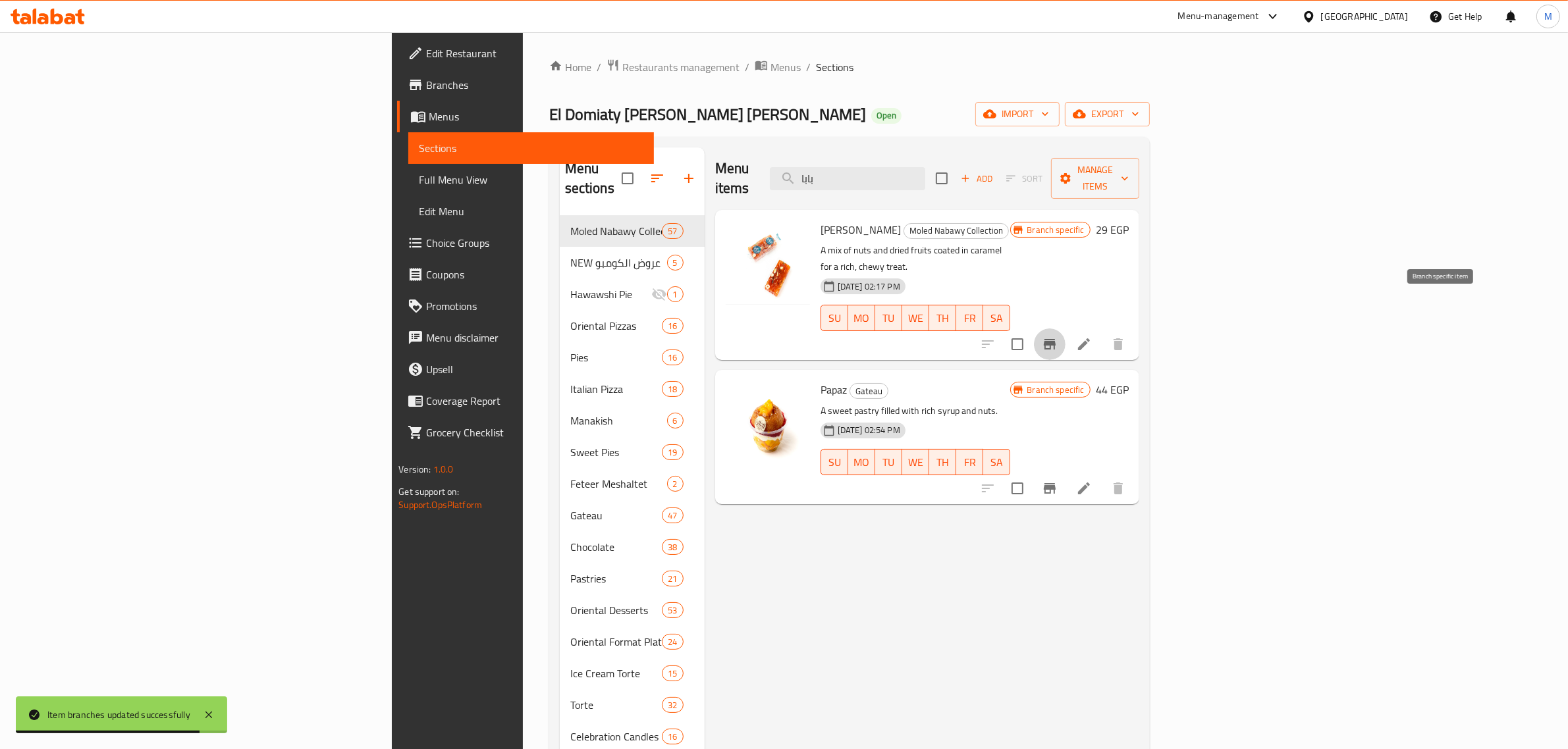
click at [1066, 329] on button "Branch-specific-item" at bounding box center [1049, 344] width 32 height 32
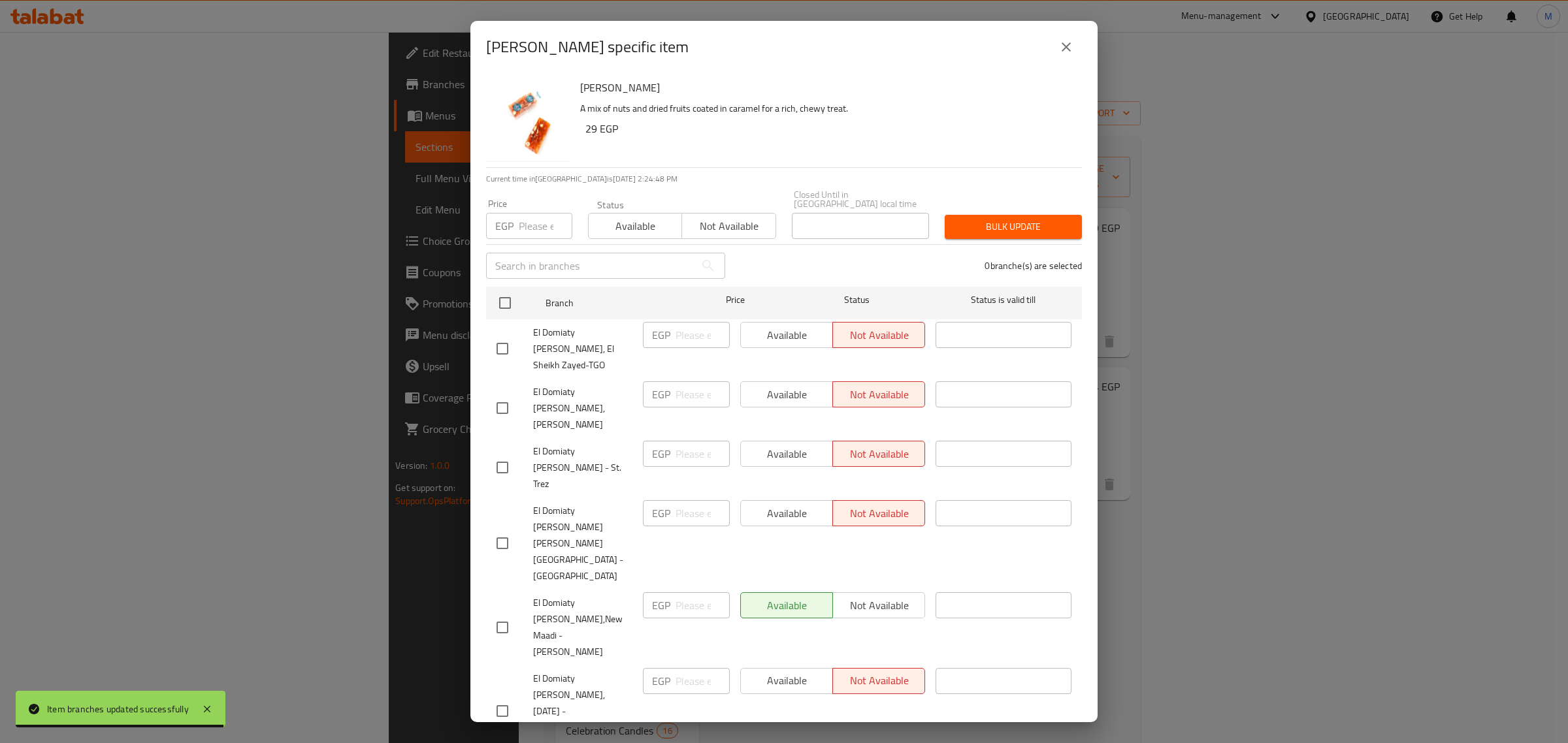
click at [534, 203] on div "Price EGP Price" at bounding box center [529, 220] width 86 height 40
click at [543, 213] on input "number" at bounding box center [546, 226] width 54 height 26
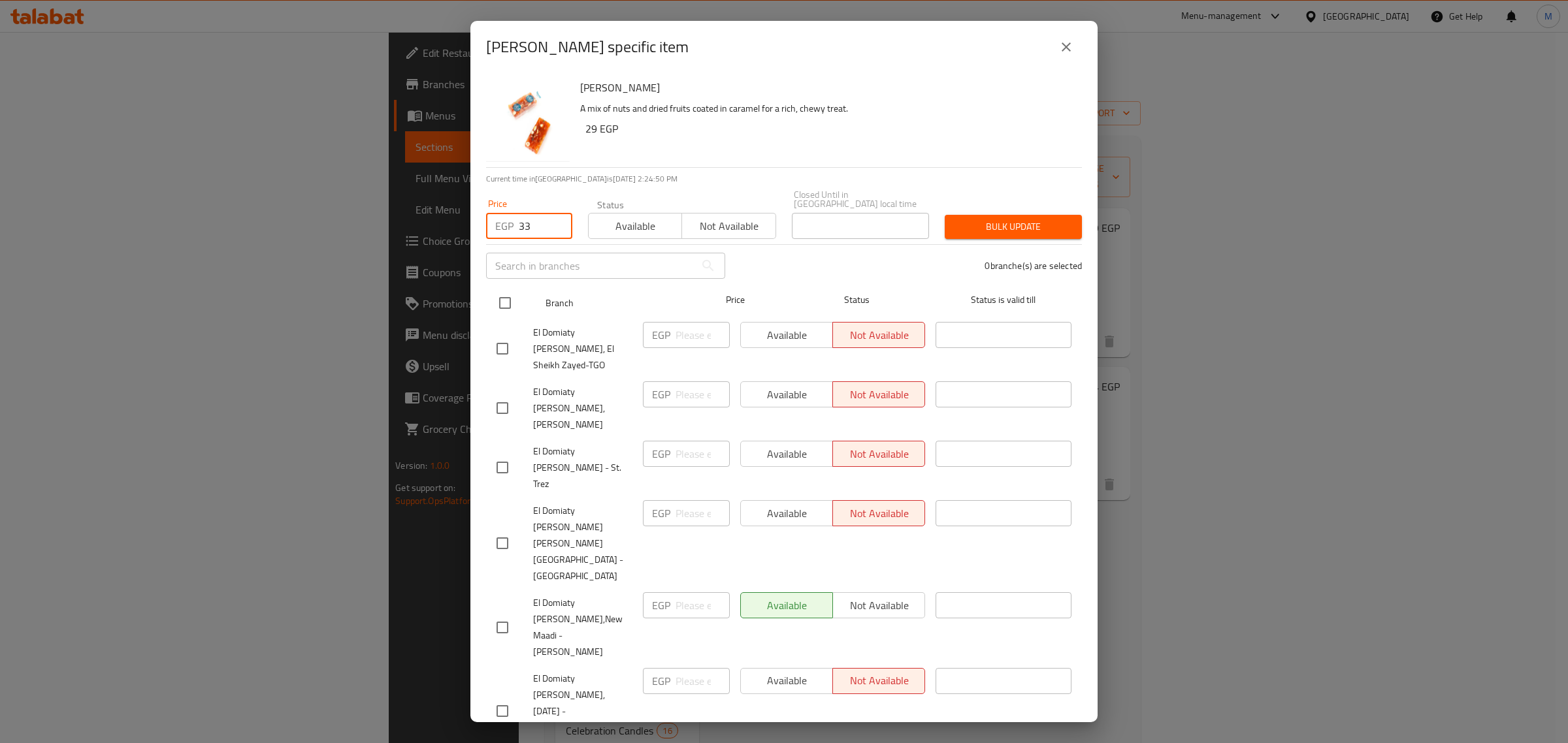
type input "33"
click at [501, 296] on input "checkbox" at bounding box center [505, 303] width 28 height 28
checkbox input "true"
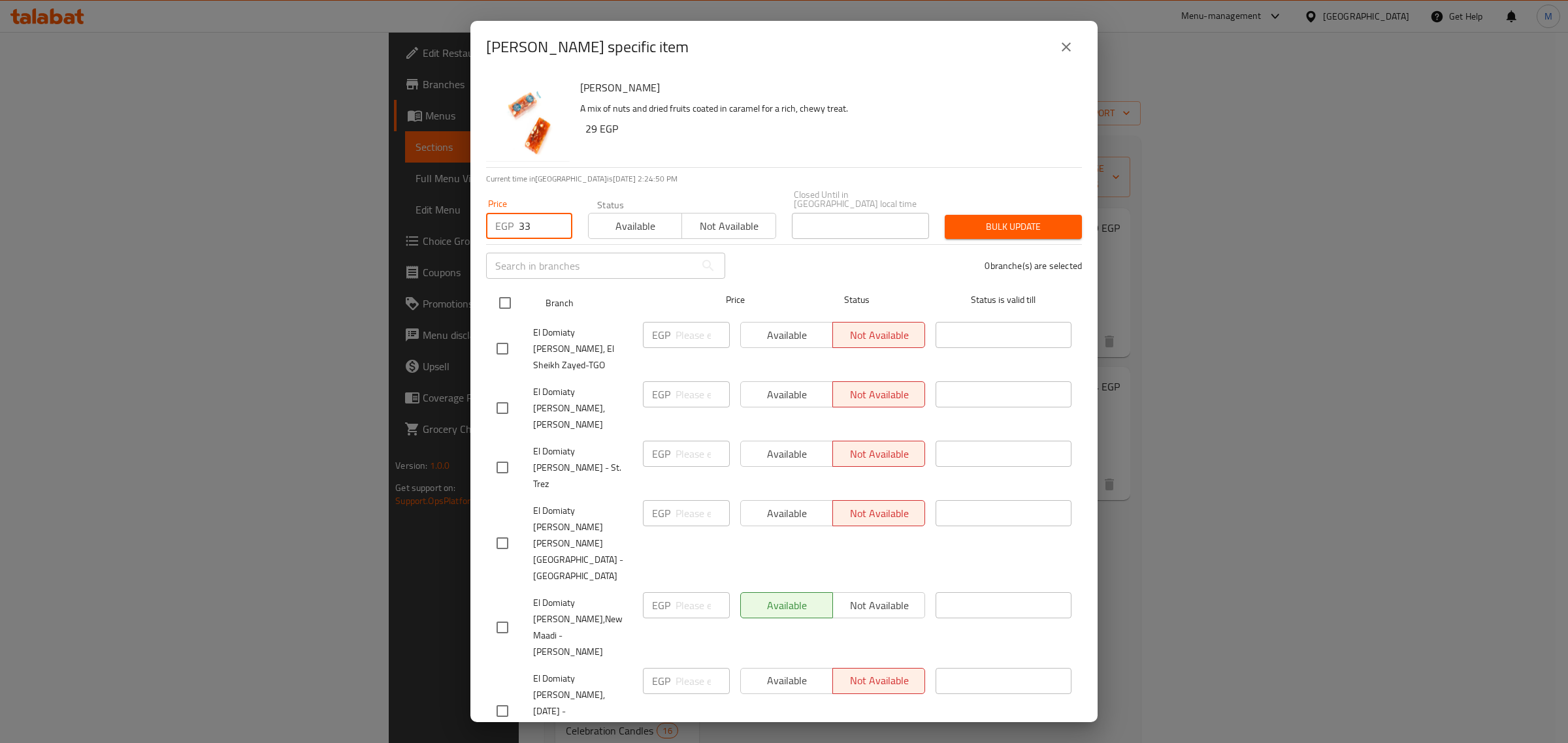
checkbox input "true"
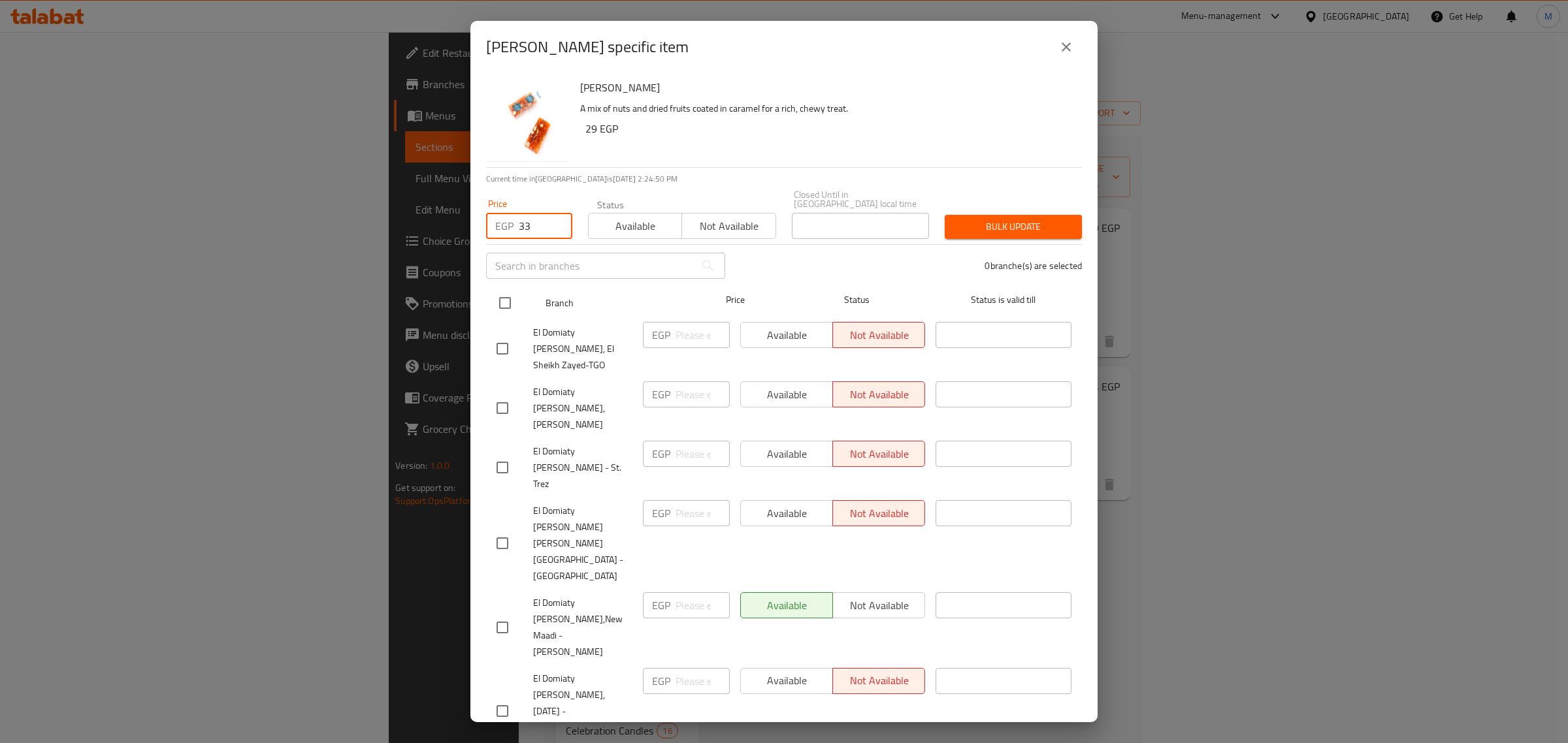
checkbox input "true"
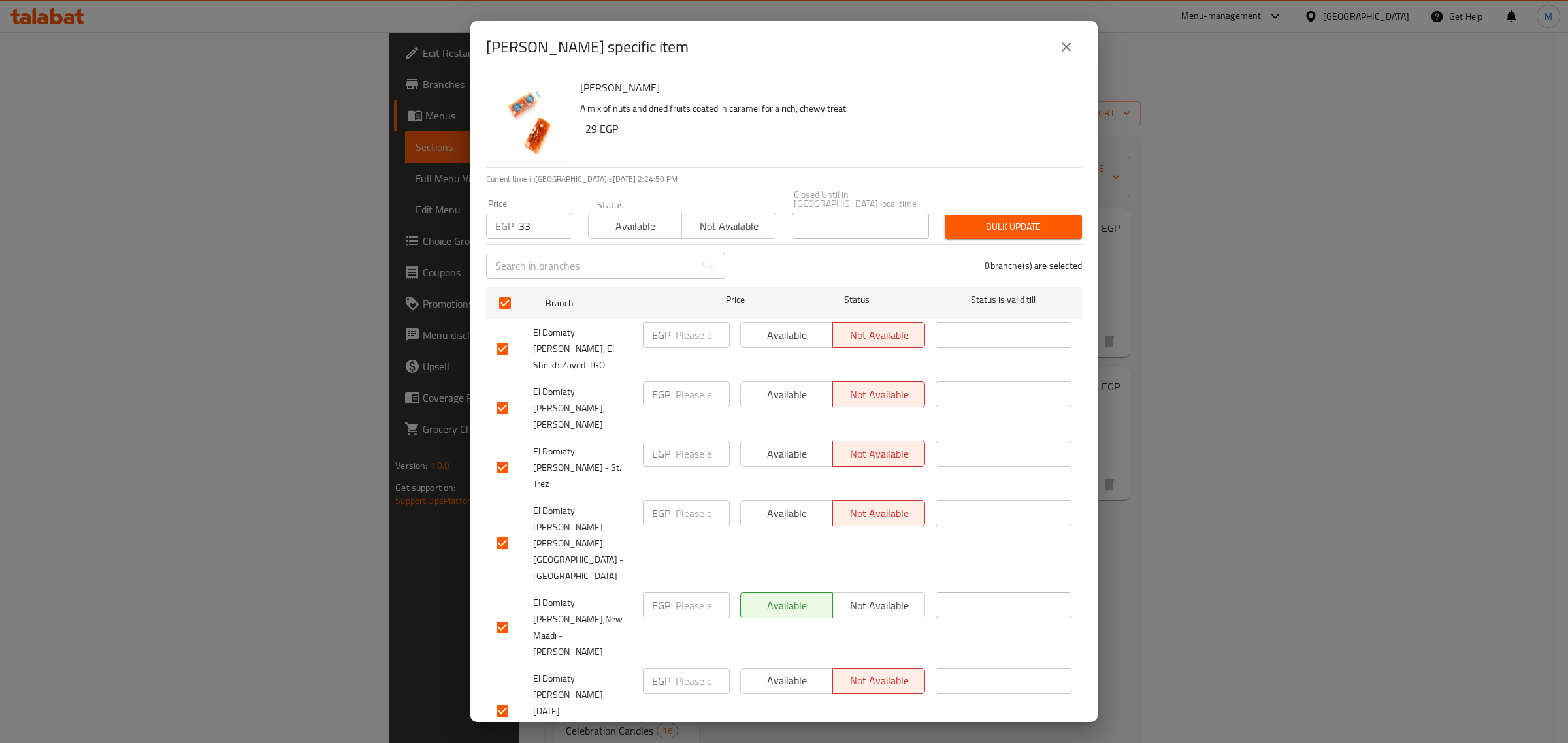
click at [594, 222] on span "Available" at bounding box center [635, 226] width 83 height 19
click at [1044, 219] on span "Bulk update" at bounding box center [1013, 226] width 116 height 16
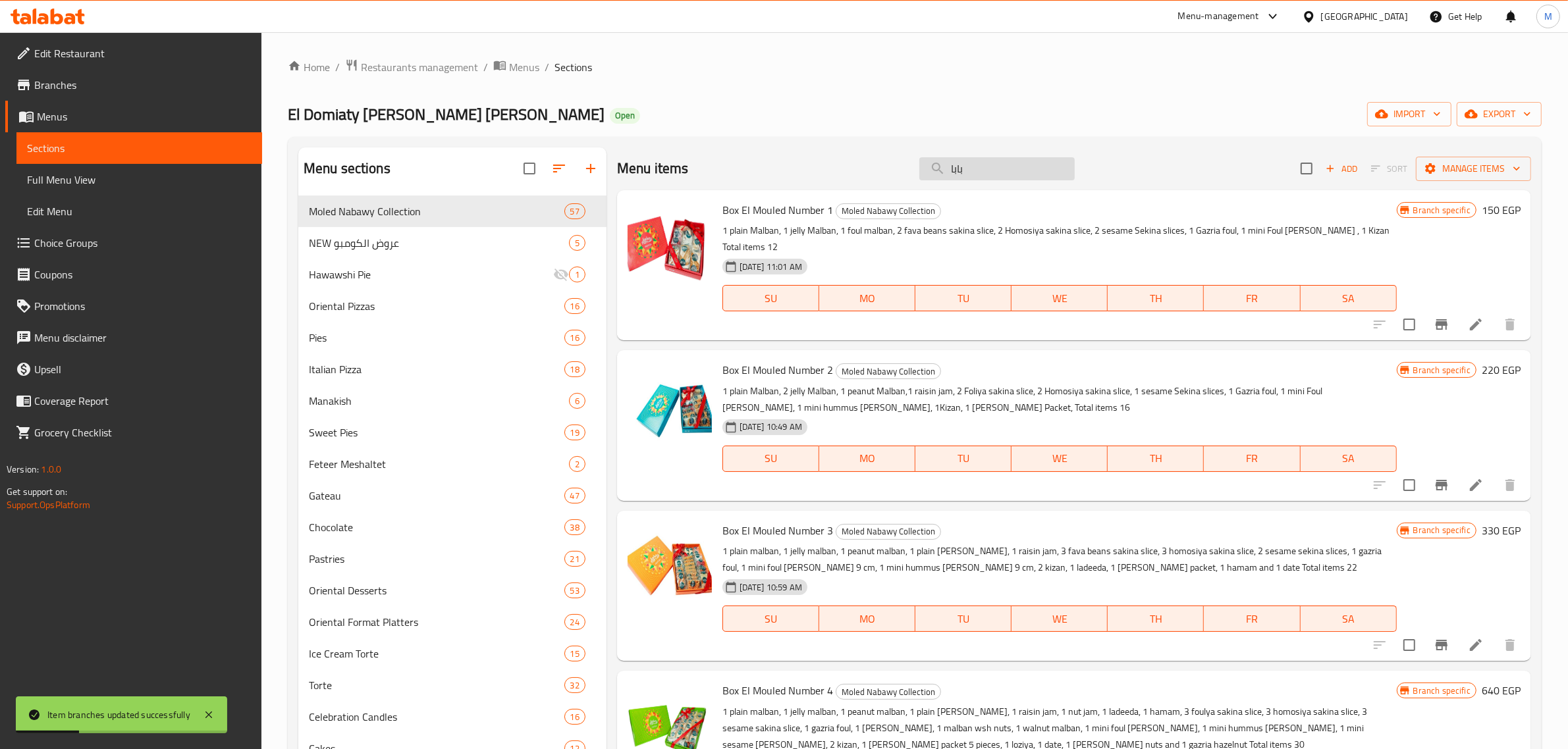
click at [985, 165] on input "بابا" at bounding box center [997, 169] width 156 height 23
click at [985, 165] on input "ق" at bounding box center [997, 169] width 156 height 23
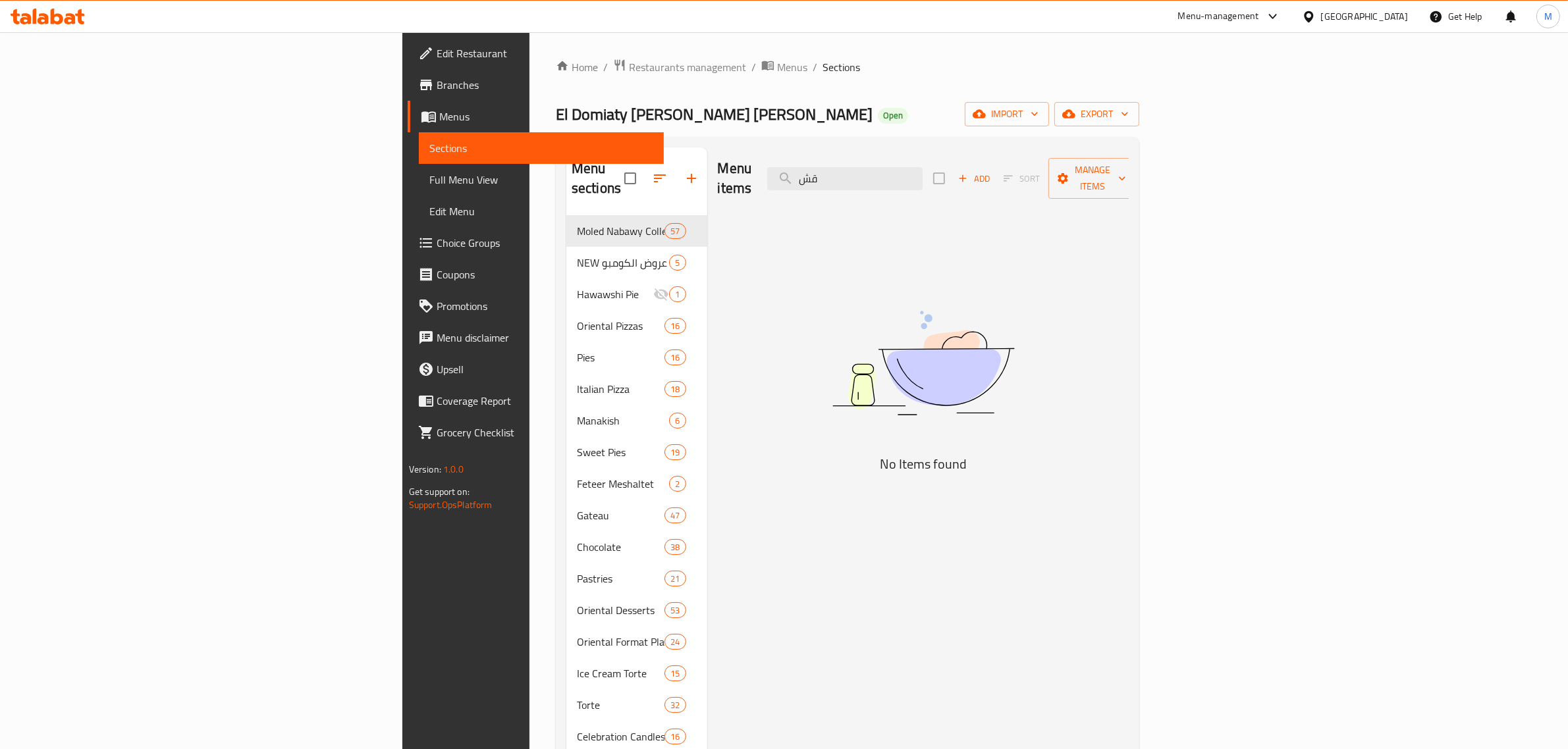
type input "ق"
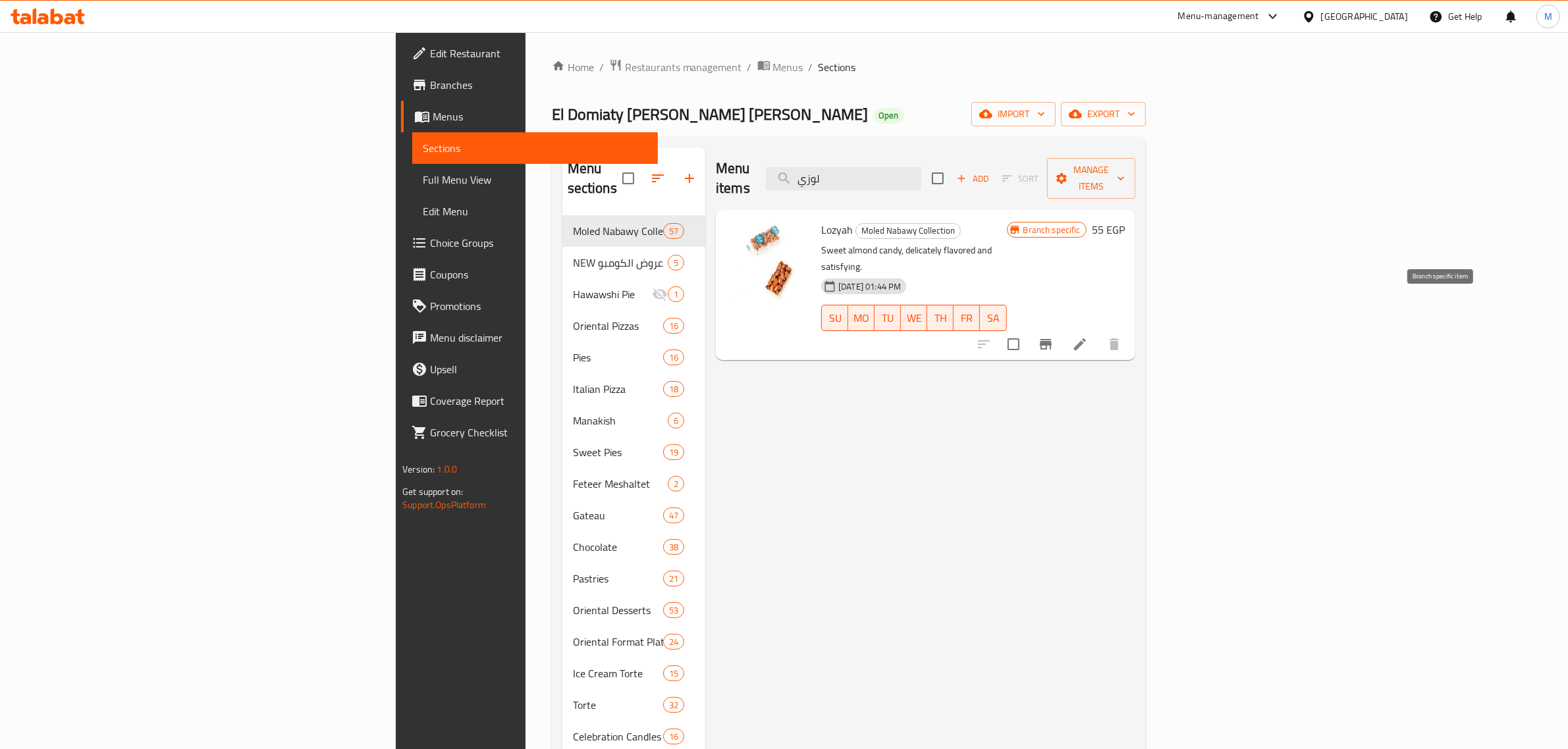
type input "لوزي"
click at [1062, 329] on button "Branch-specific-item" at bounding box center [1046, 344] width 32 height 32
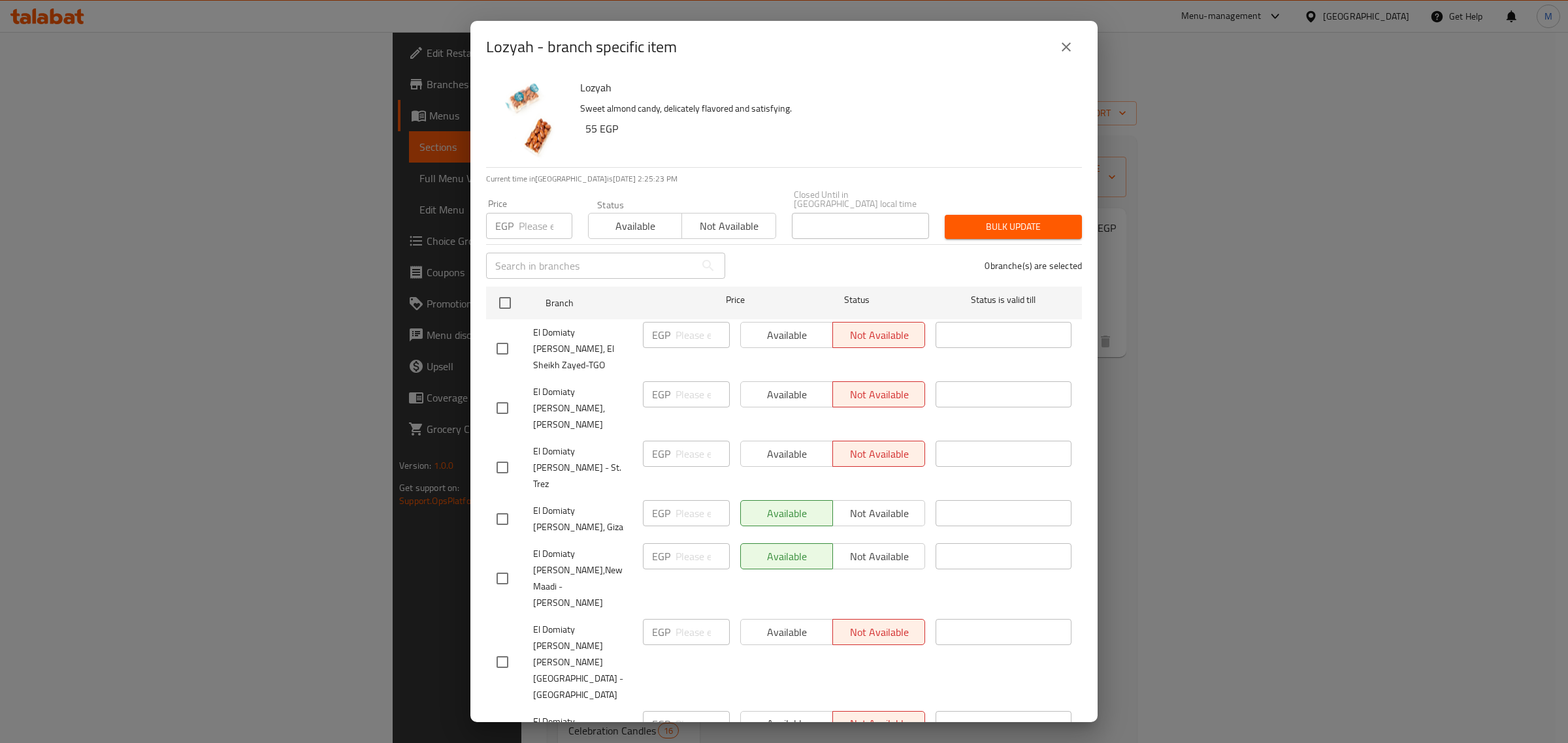
click at [543, 216] on input "number" at bounding box center [546, 226] width 54 height 26
type input "60"
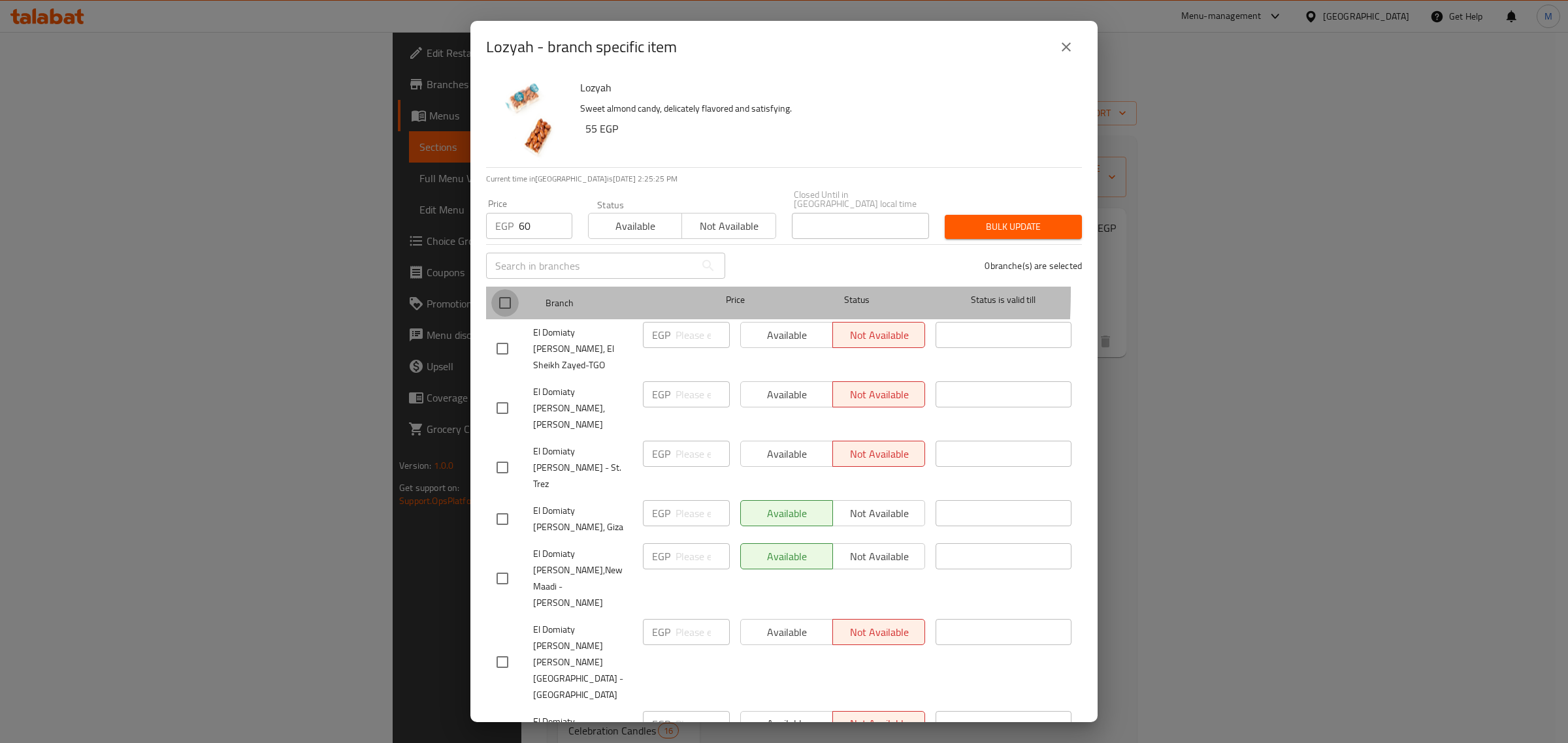
click at [504, 289] on input "checkbox" at bounding box center [505, 303] width 28 height 28
checkbox input "true"
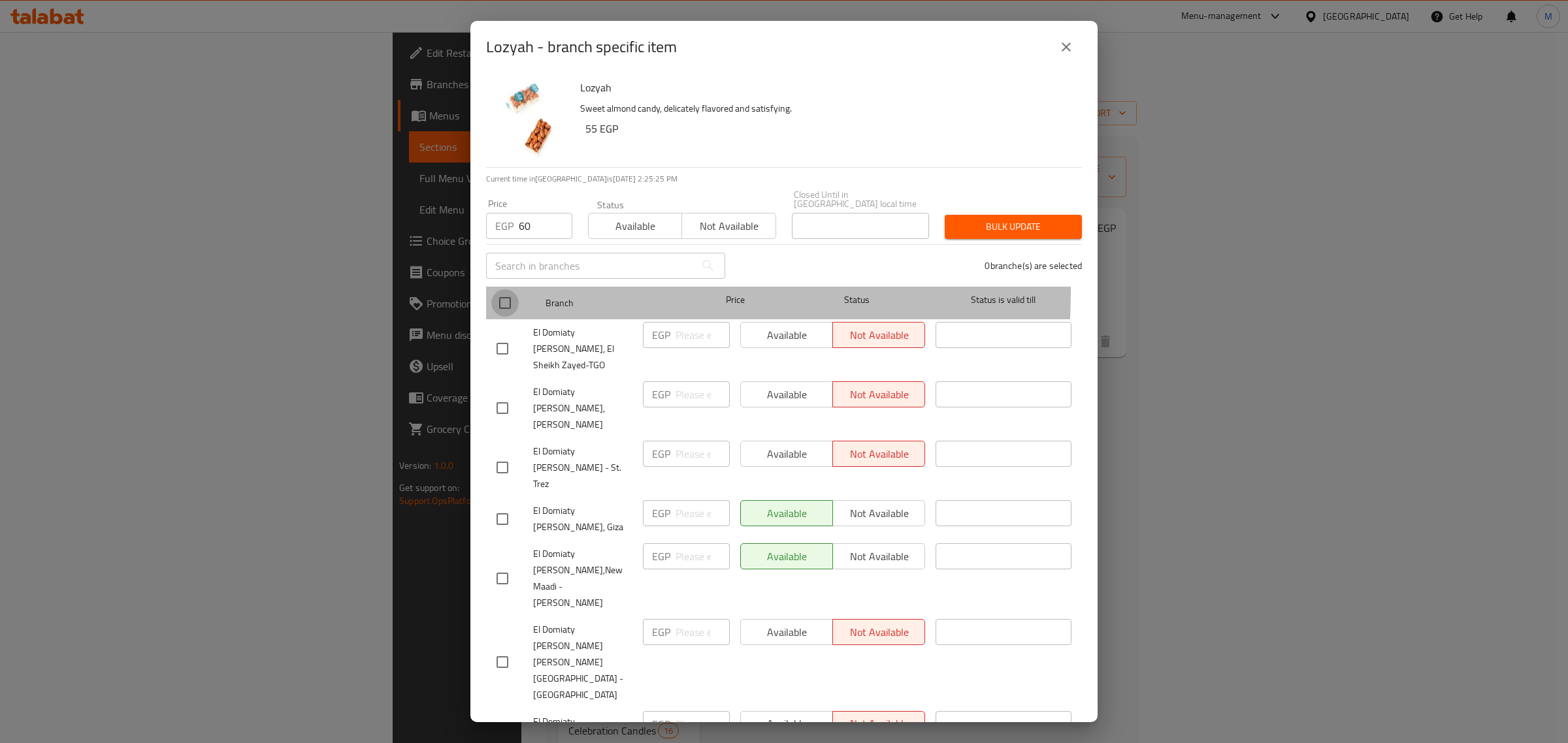
checkbox input "true"
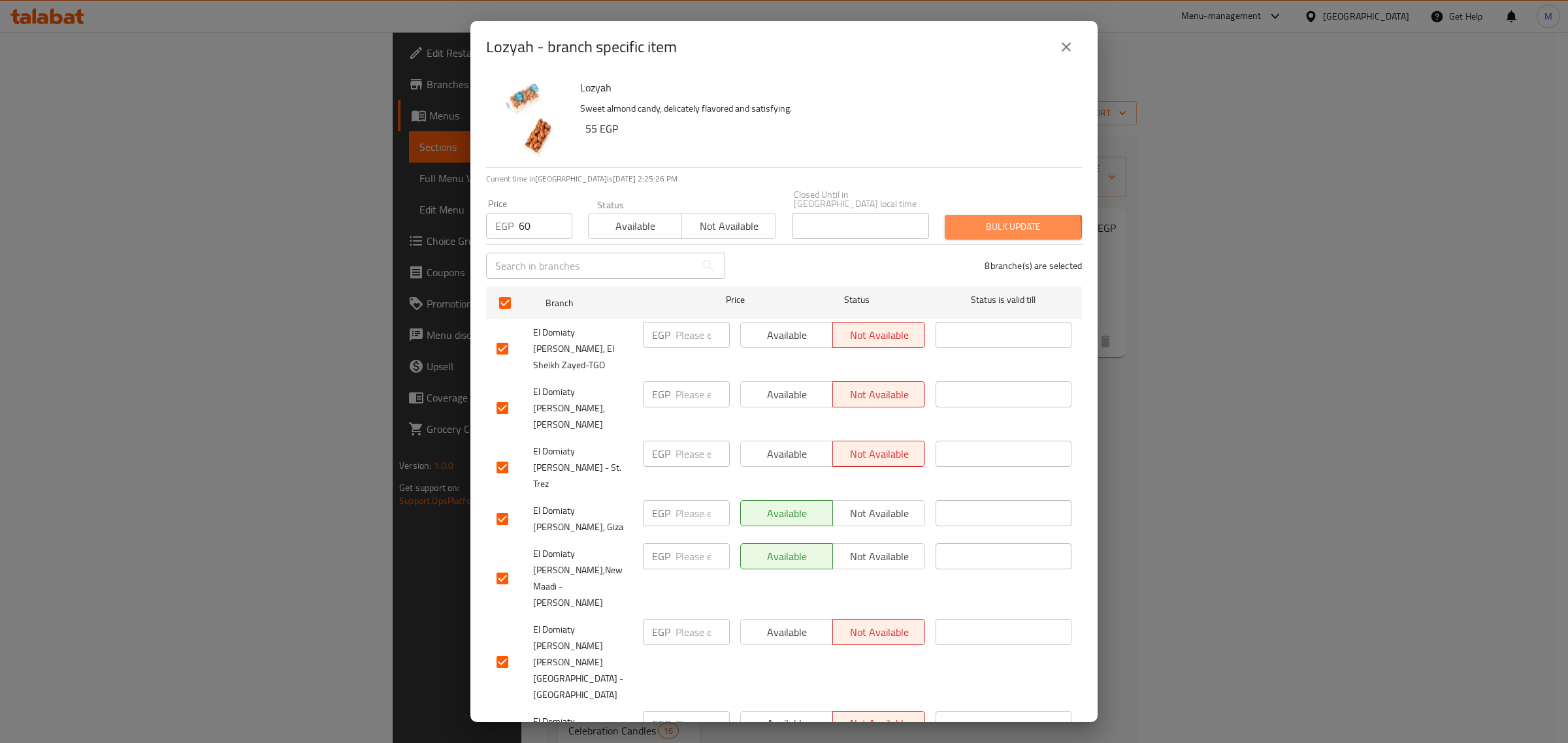
click at [969, 223] on span "Bulk update" at bounding box center [1013, 226] width 116 height 16
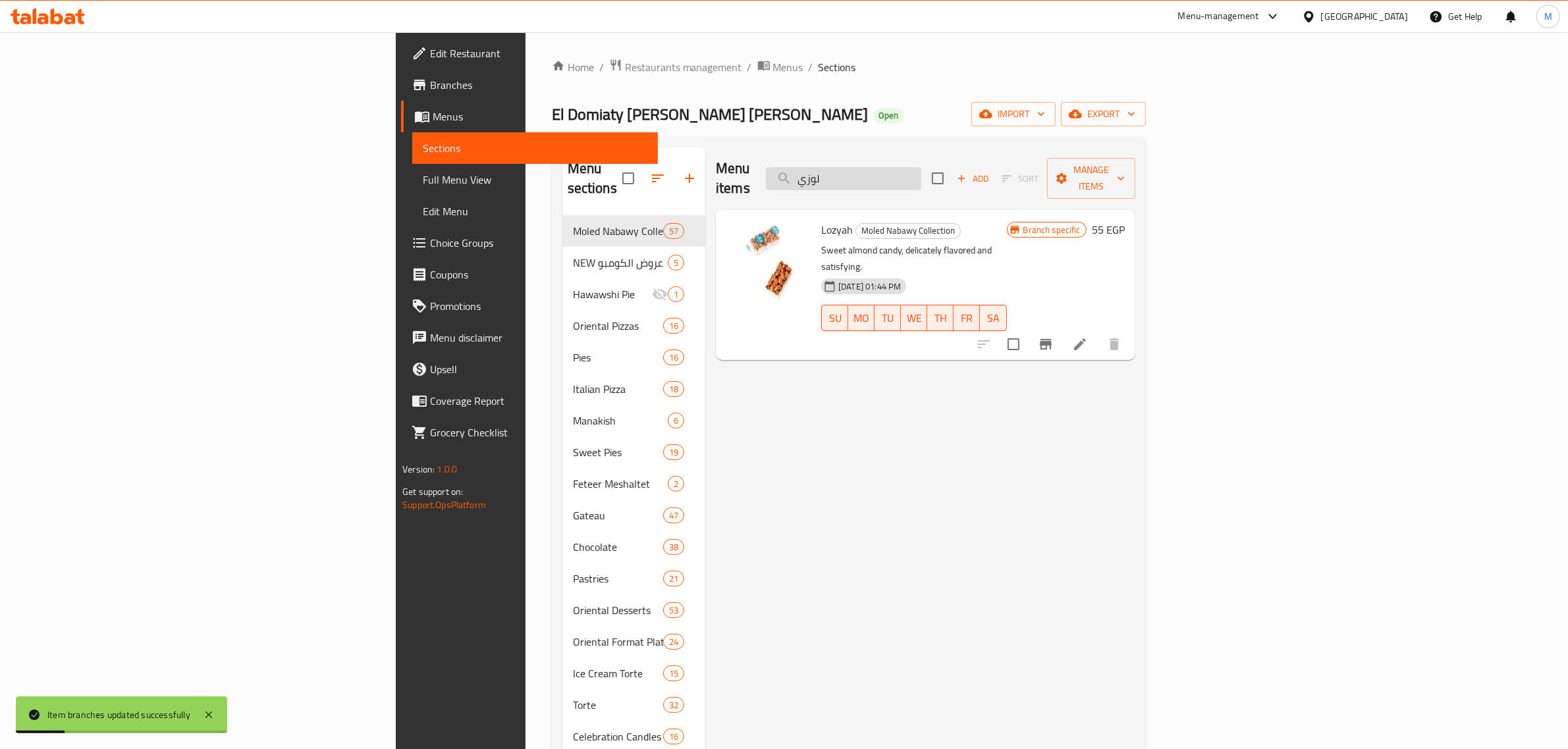
click at [921, 169] on input "لوزي" at bounding box center [844, 179] width 156 height 23
click at [921, 169] on input "ب" at bounding box center [844, 179] width 156 height 23
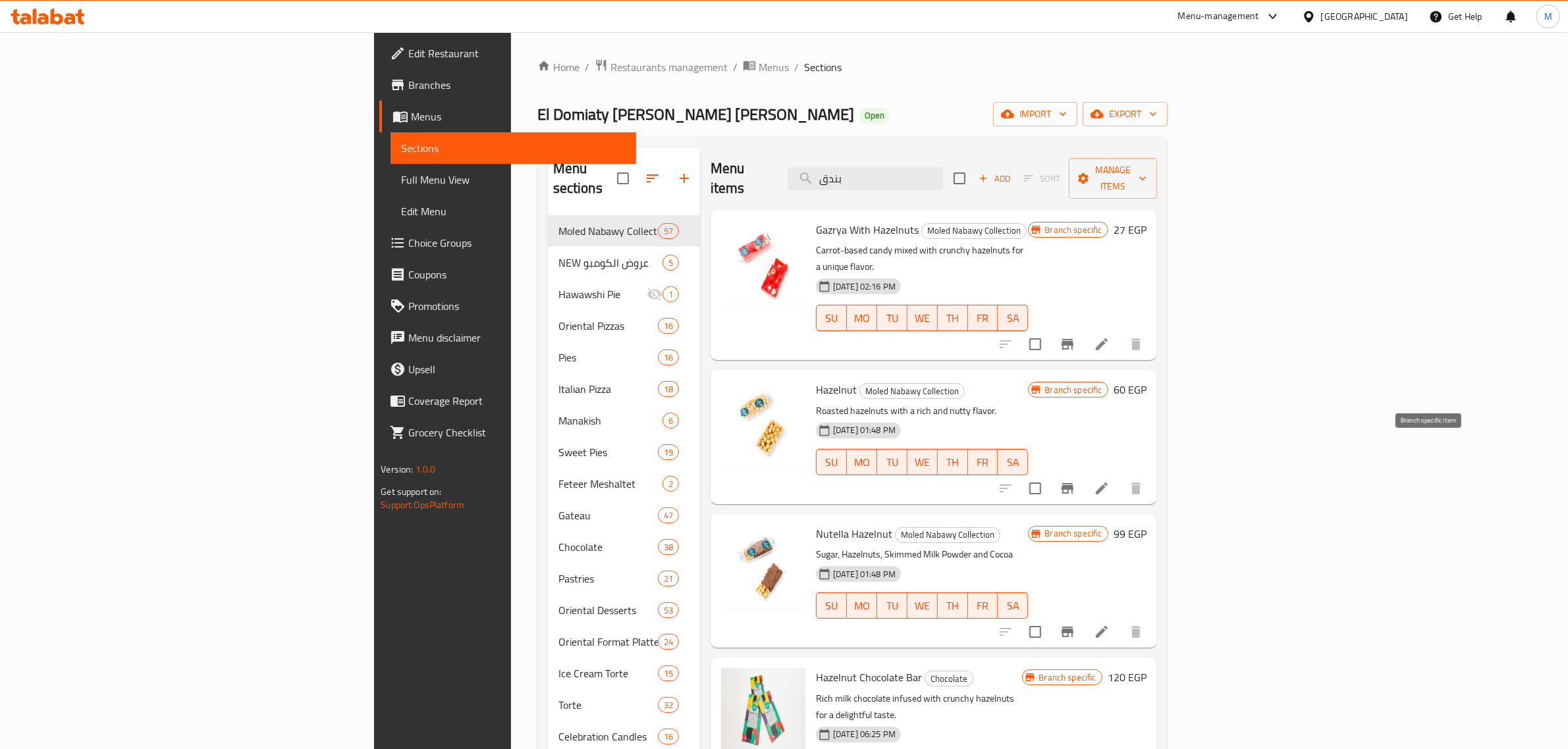
type input "بندق"
click at [1075, 481] on icon "Branch-specific-item" at bounding box center [1067, 488] width 15 height 15
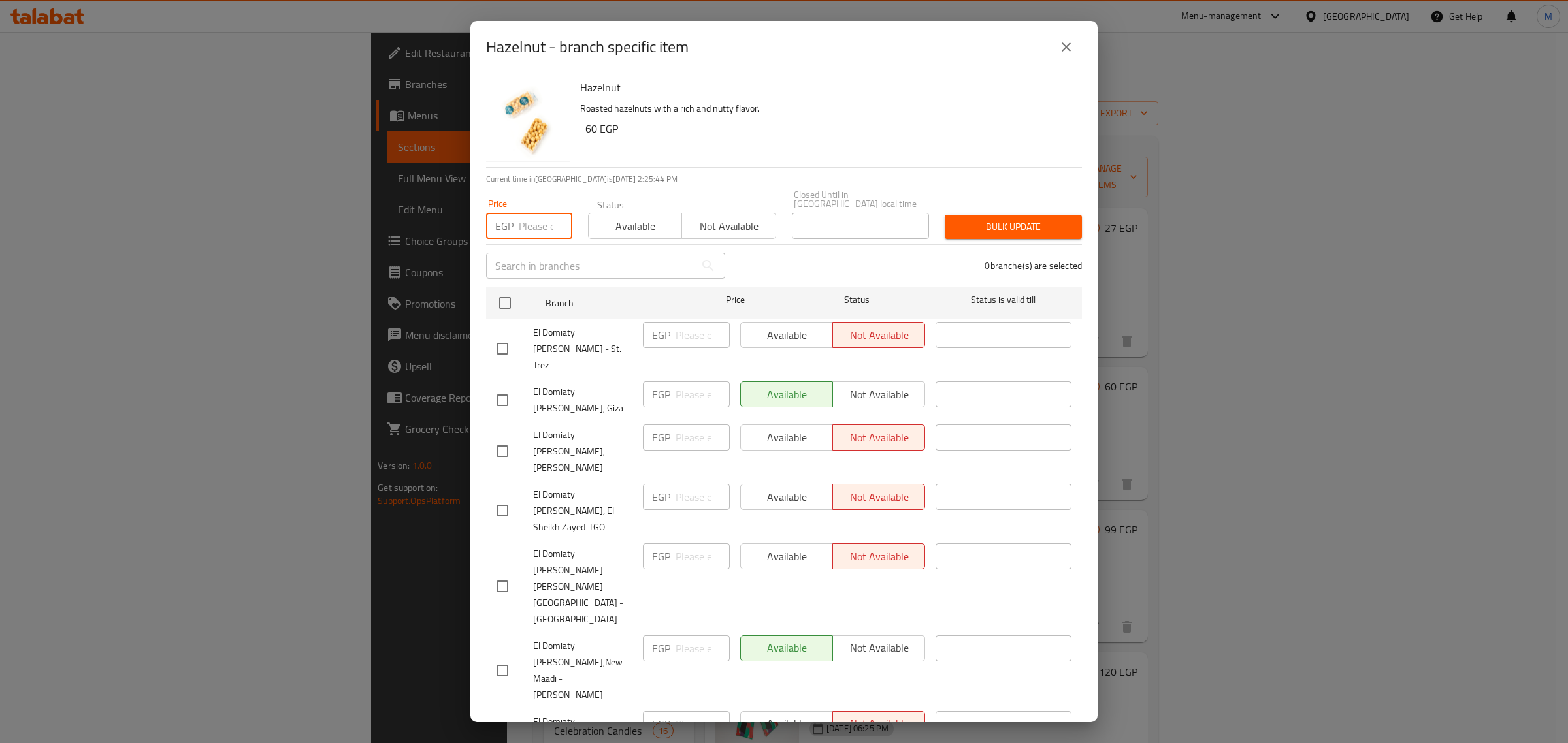
click at [534, 221] on input "number" at bounding box center [546, 226] width 54 height 26
type input "77"
click at [516, 297] on input "checkbox" at bounding box center [505, 303] width 28 height 28
checkbox input "true"
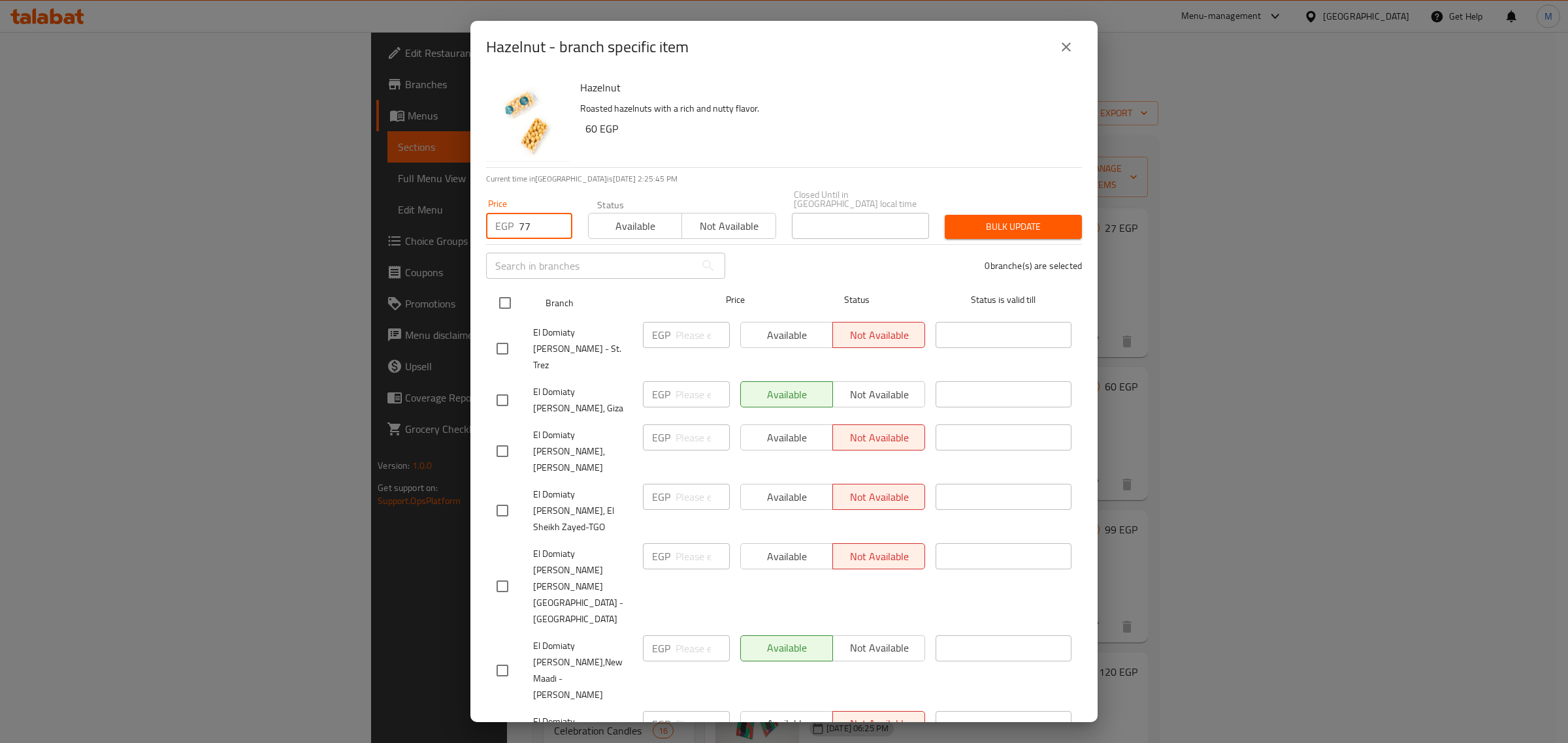
checkbox input "true"
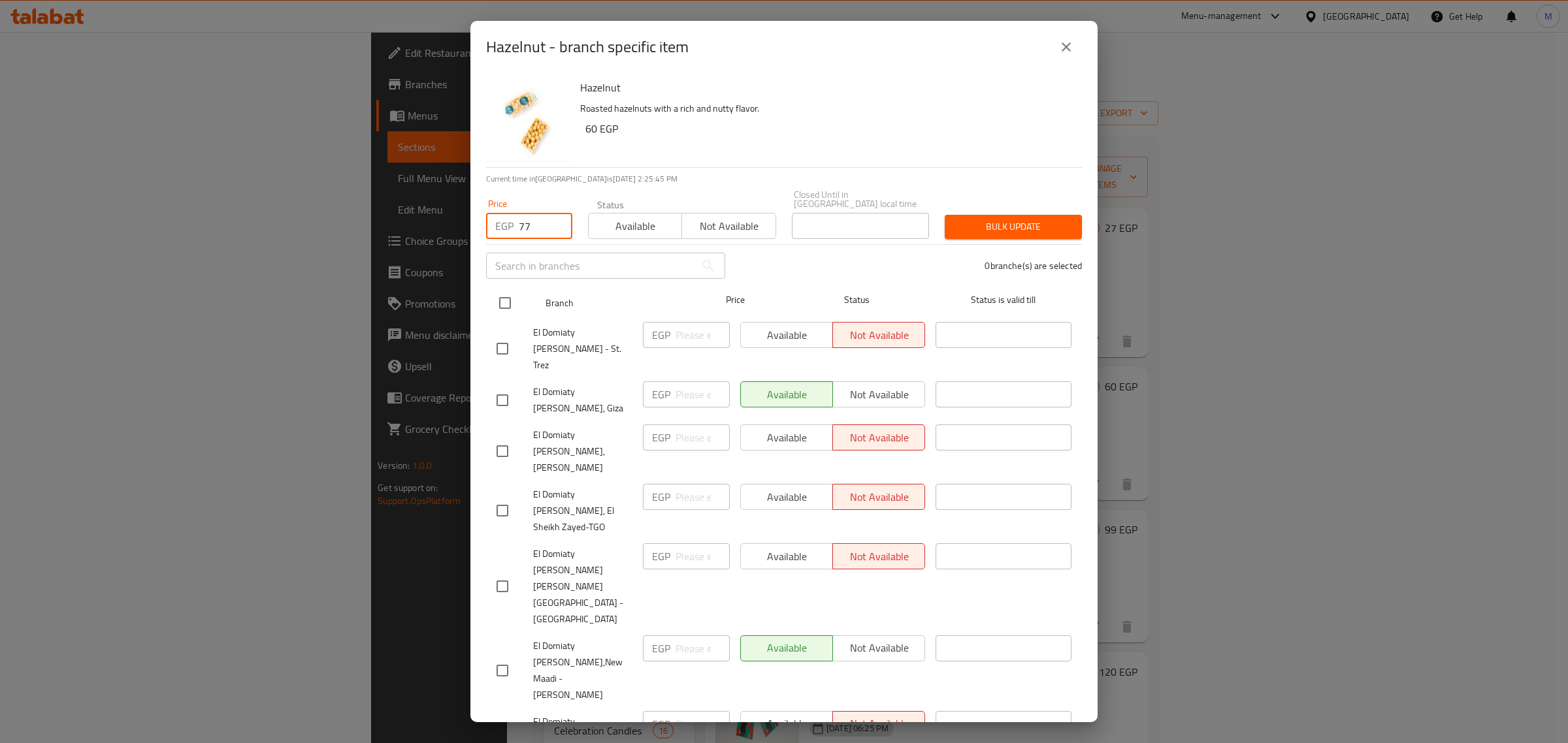
checkbox input "true"
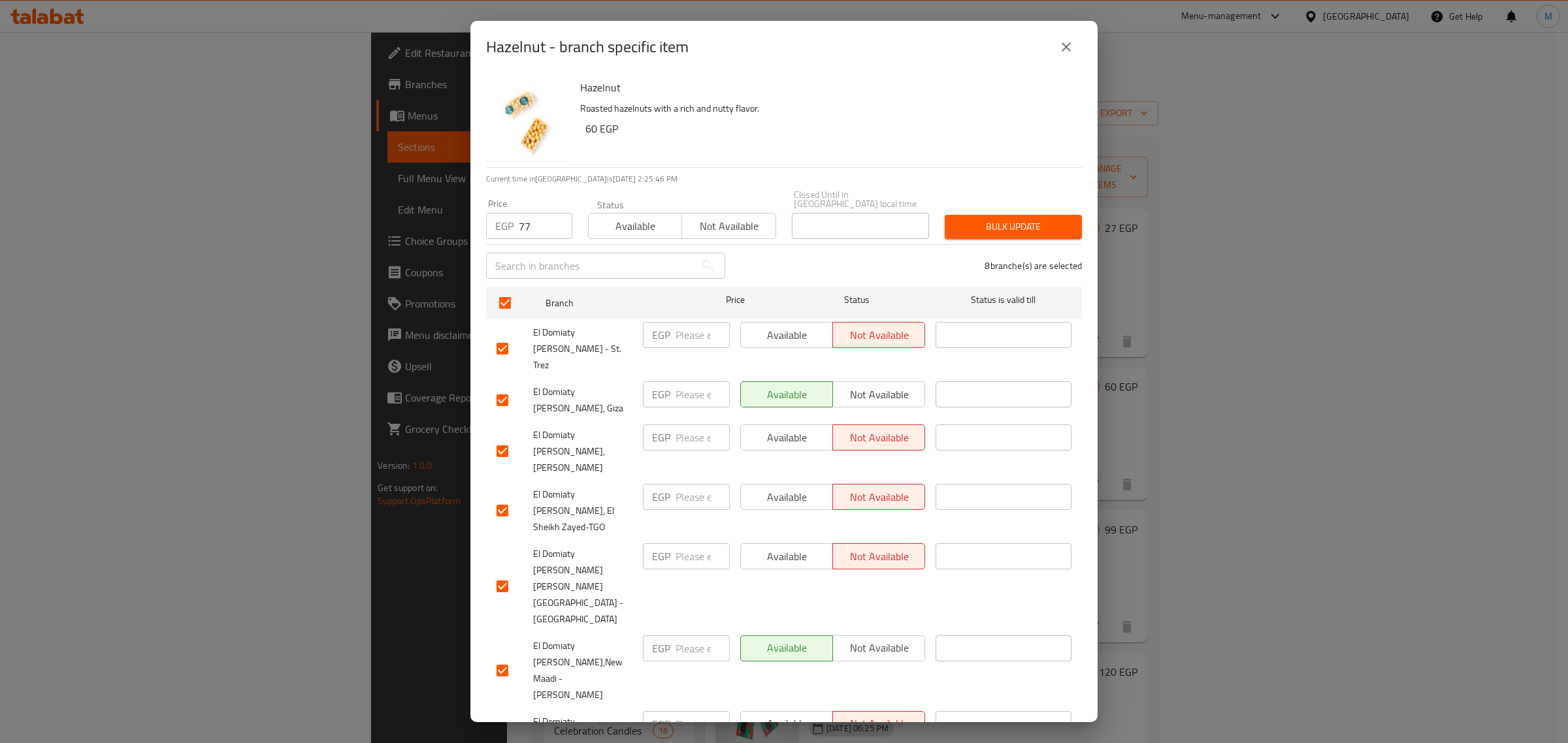
click at [980, 219] on span "Bulk update" at bounding box center [1013, 226] width 116 height 16
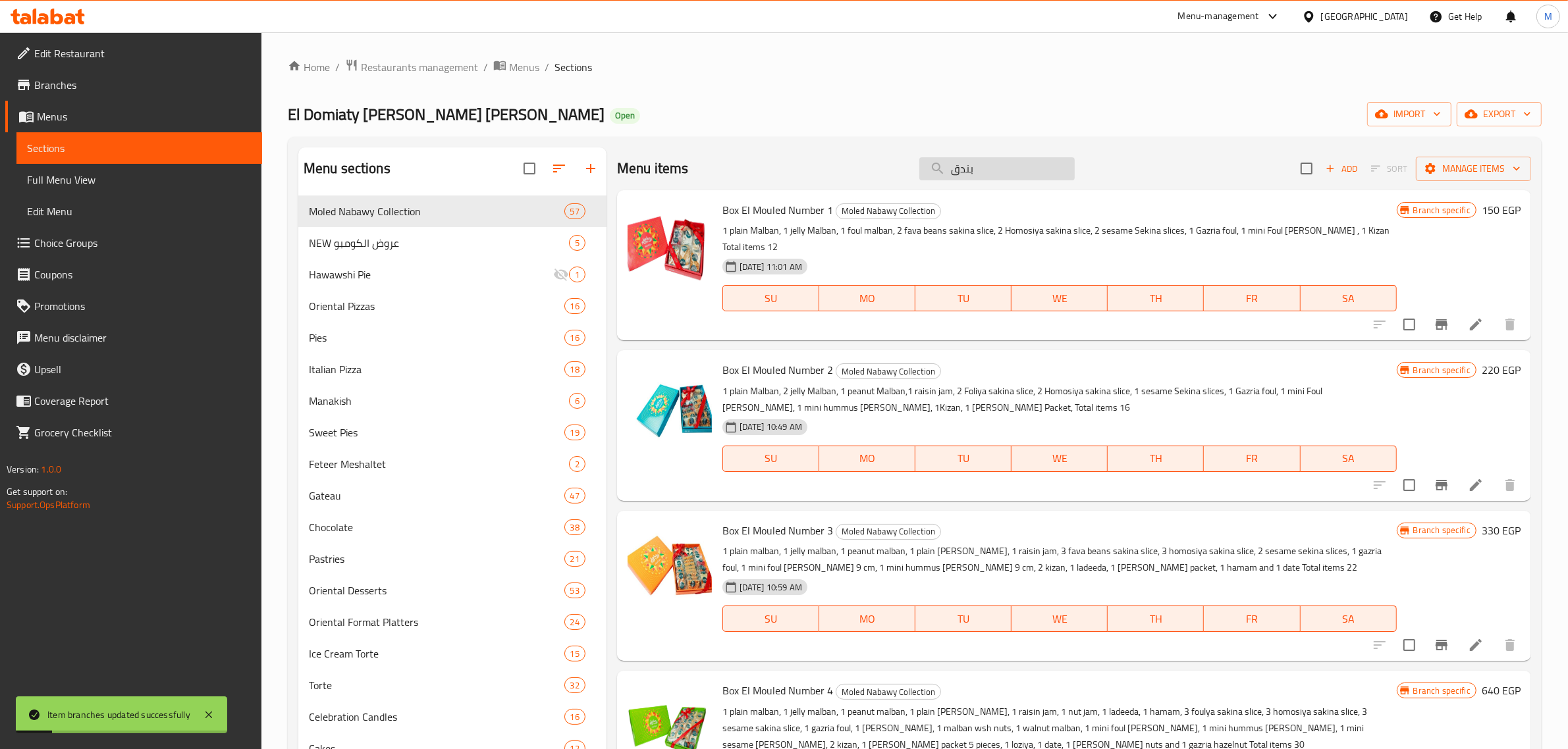
click at [976, 169] on input "بندق" at bounding box center [997, 169] width 156 height 23
type input "بندق"
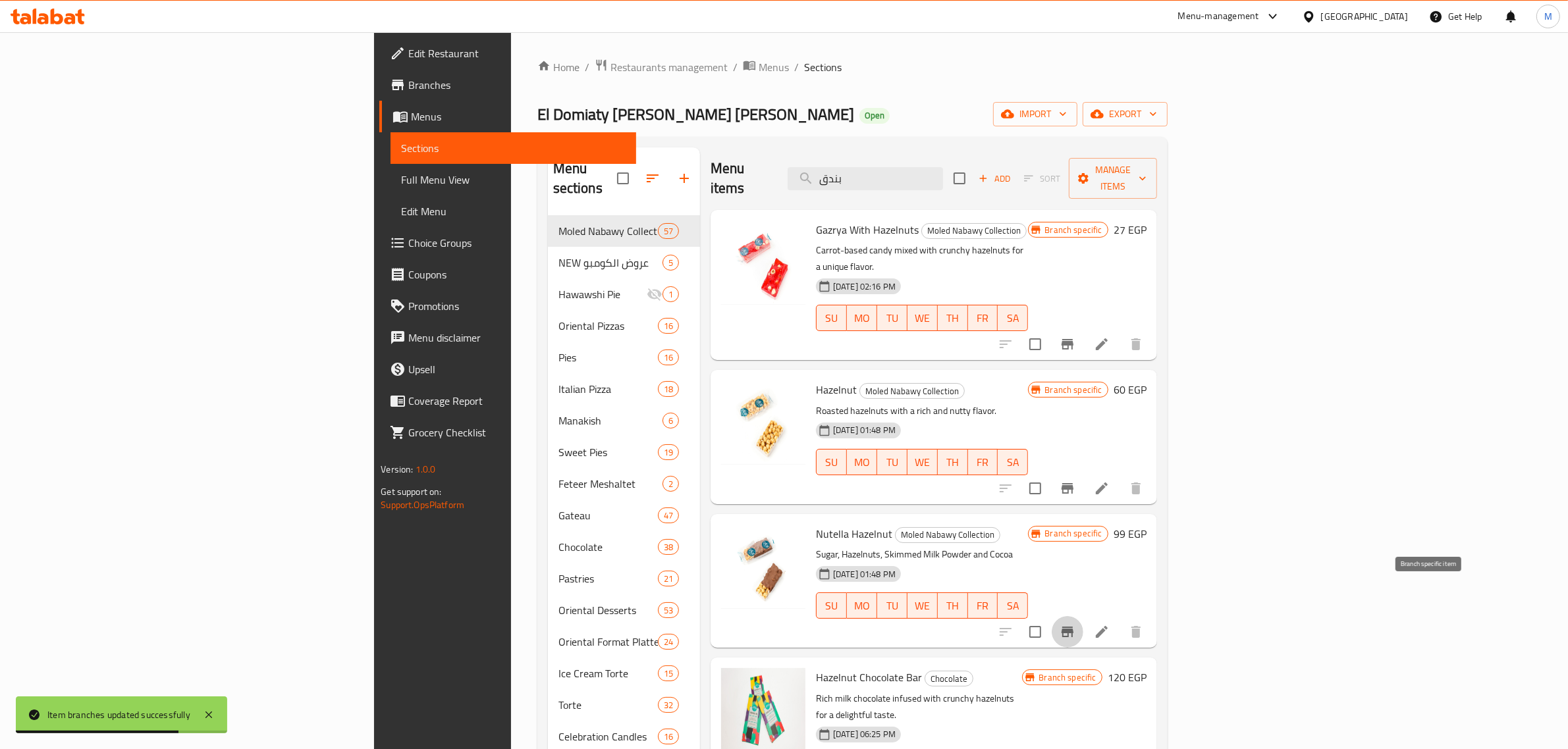
click at [1075, 624] on icon "Branch-specific-item" at bounding box center [1067, 632] width 15 height 15
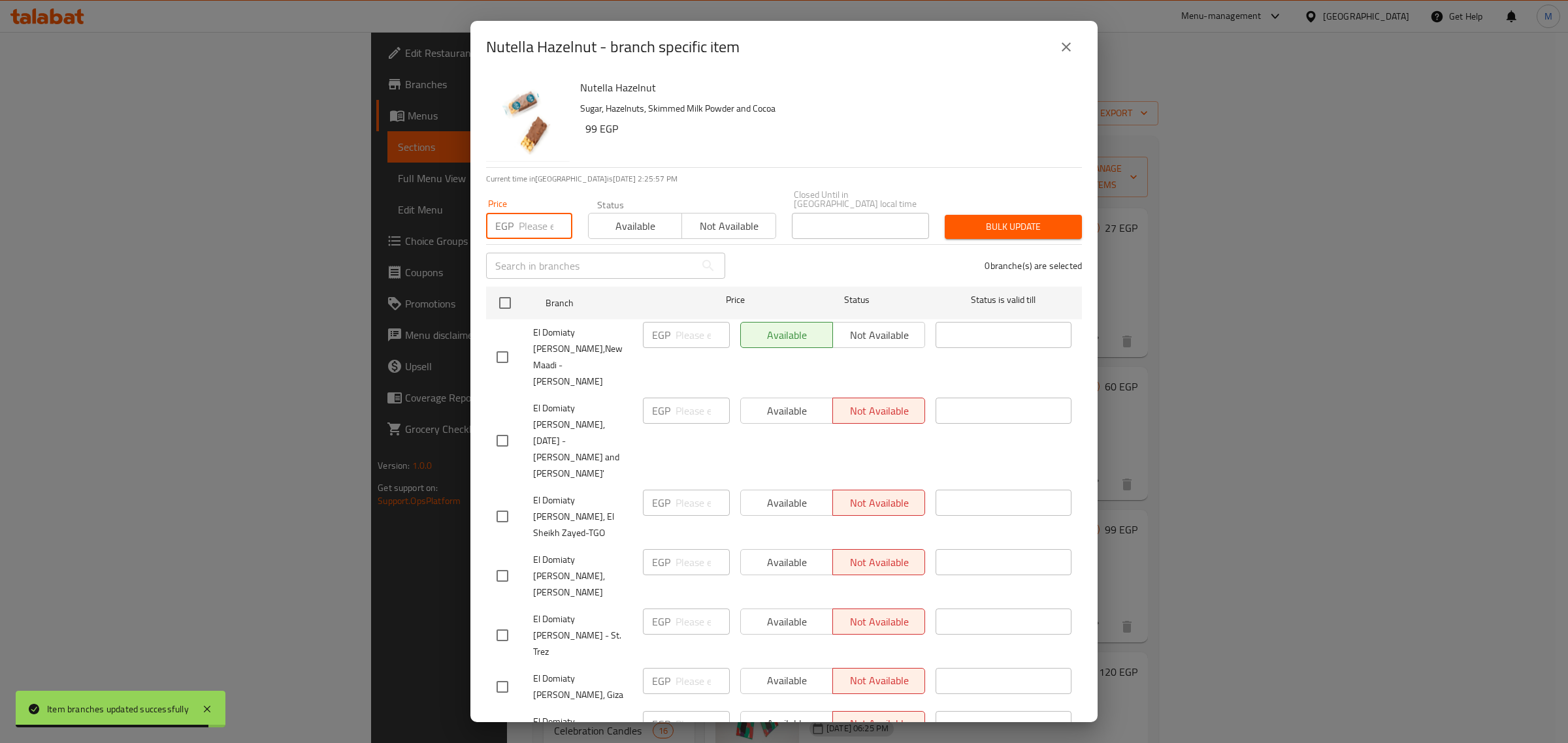
click at [520, 223] on input "number" at bounding box center [546, 226] width 54 height 26
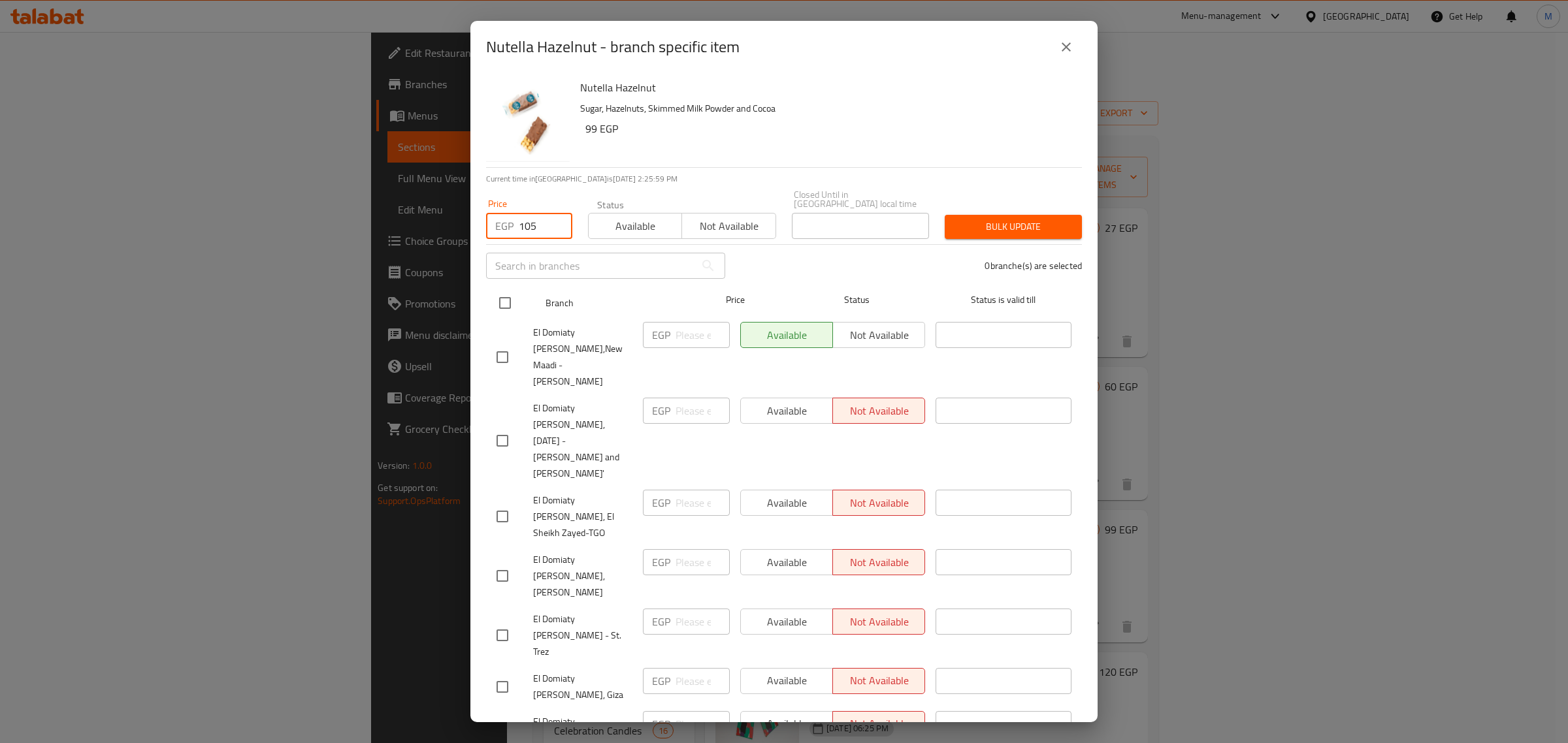
type input "105"
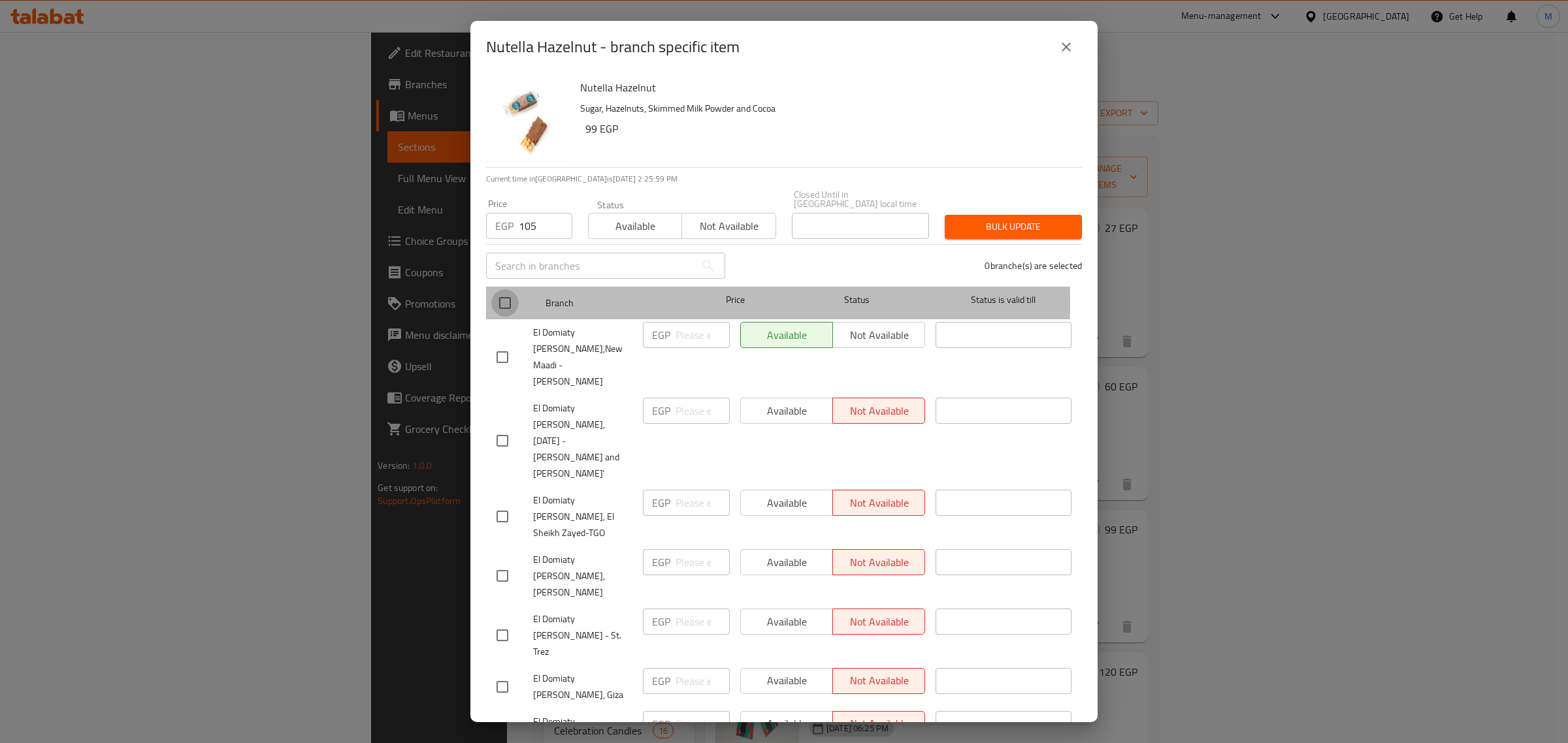
click at [511, 294] on input "checkbox" at bounding box center [505, 303] width 28 height 28
checkbox input "true"
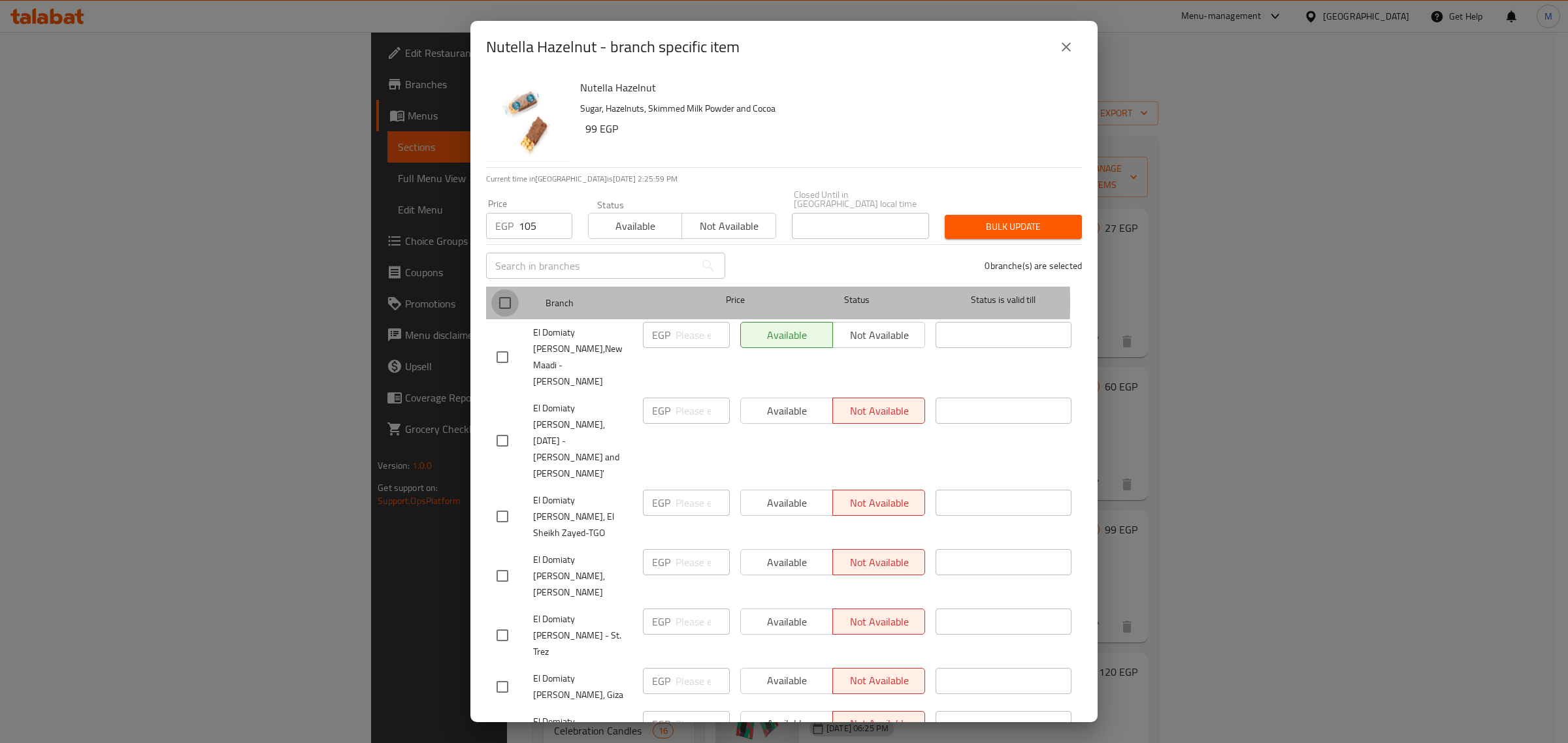
checkbox input "true"
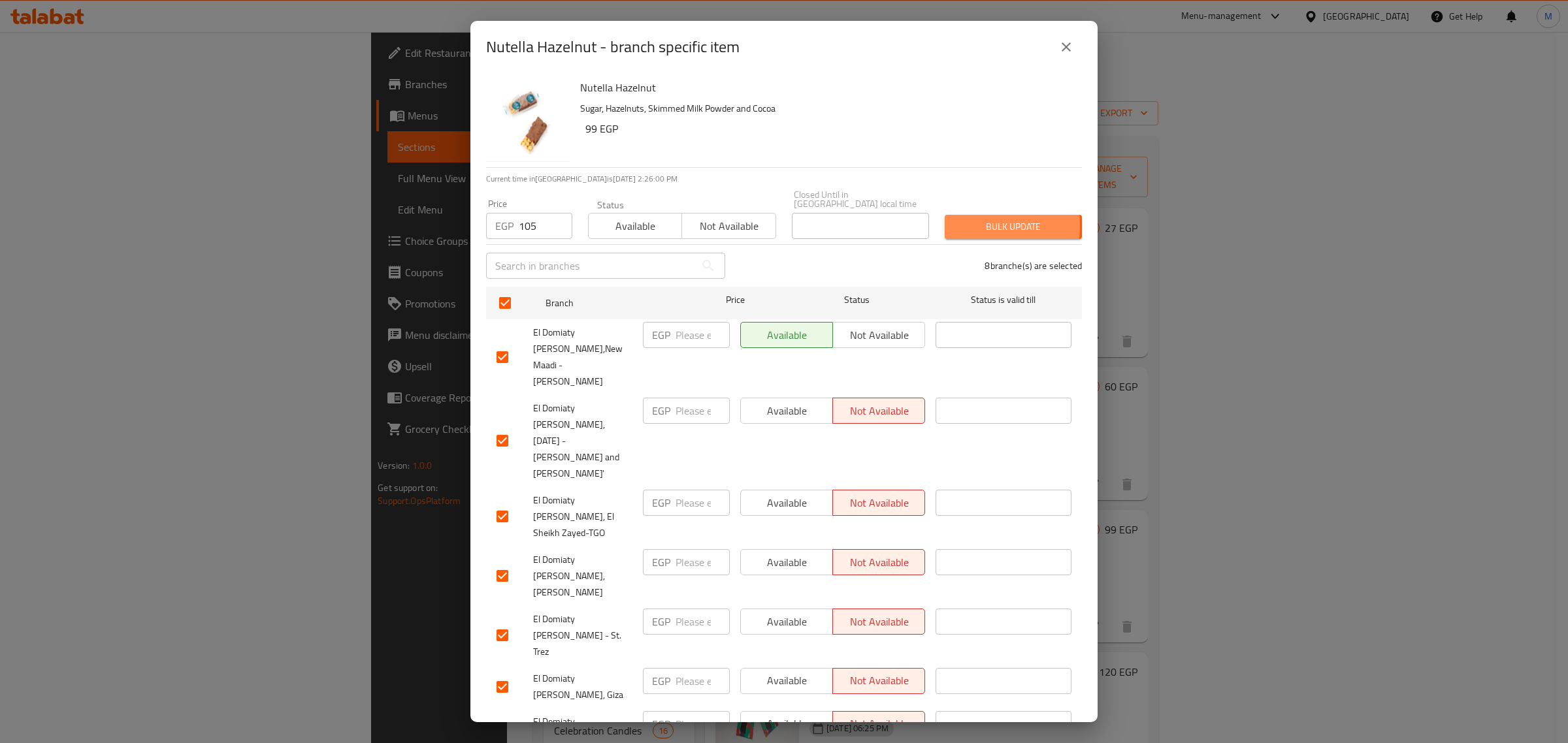
click at [955, 219] on span "Bulk update" at bounding box center [1013, 226] width 116 height 16
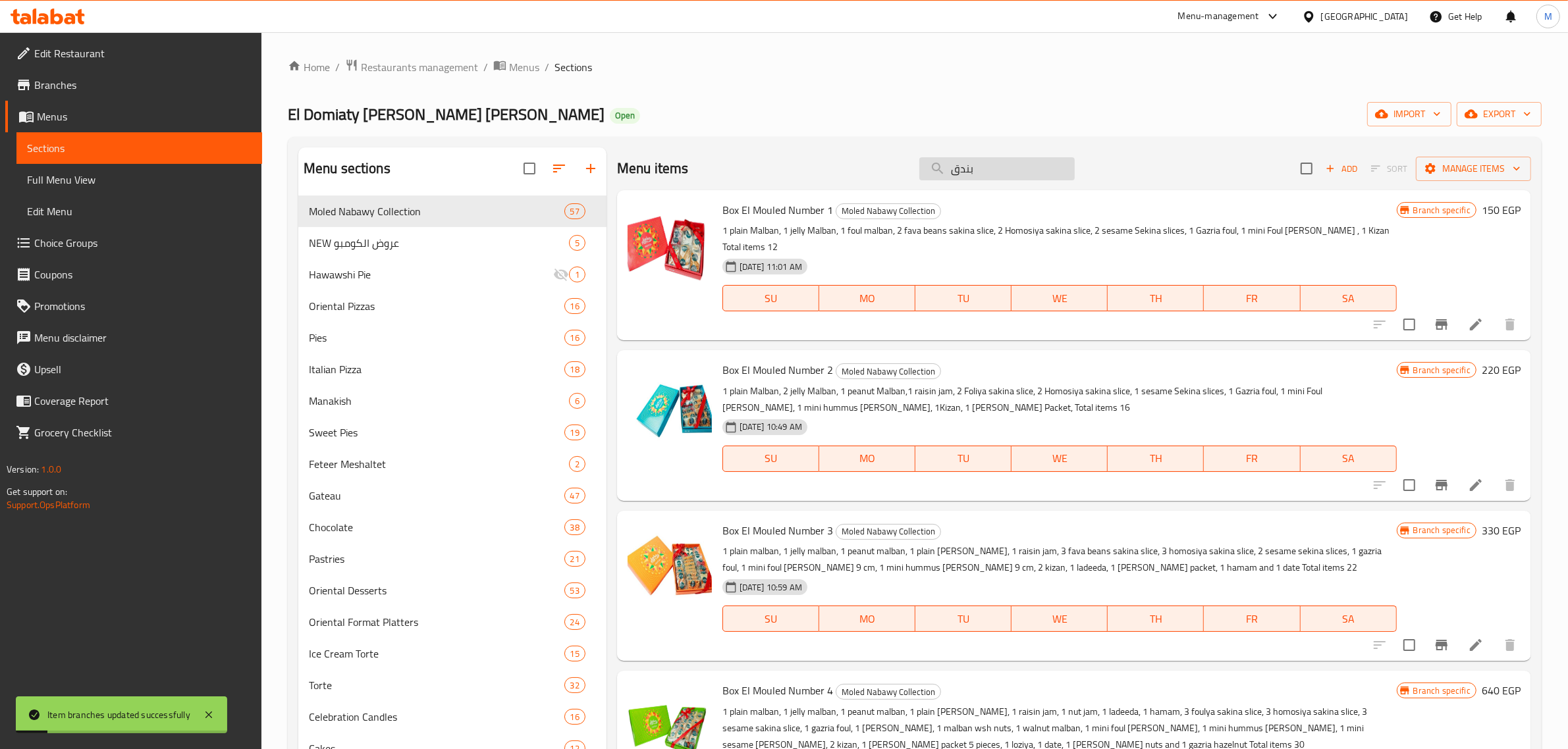
click at [993, 173] on input "بندق" at bounding box center [997, 169] width 156 height 23
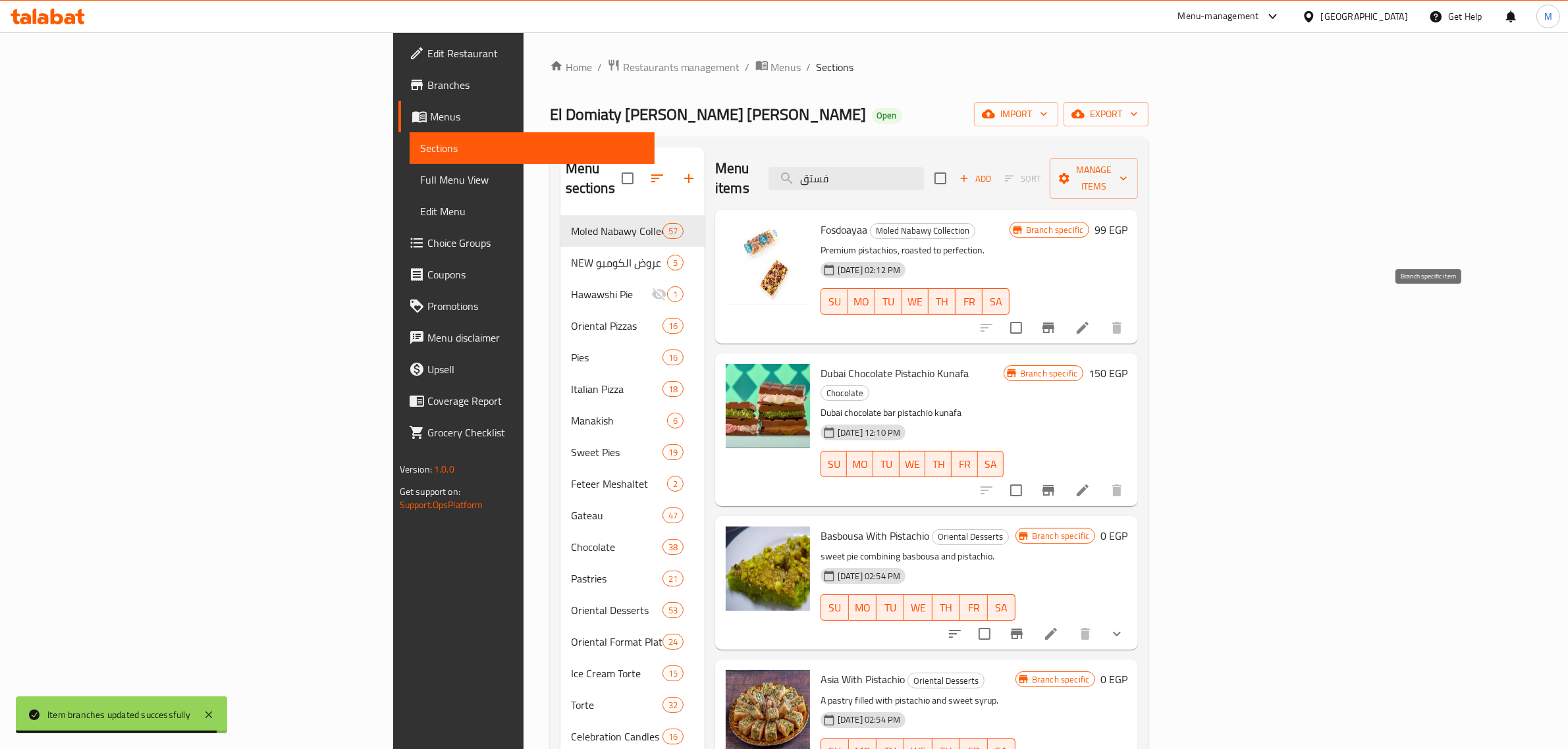
type input "فستق"
click at [1054, 323] on icon "Branch-specific-item" at bounding box center [1048, 328] width 12 height 11
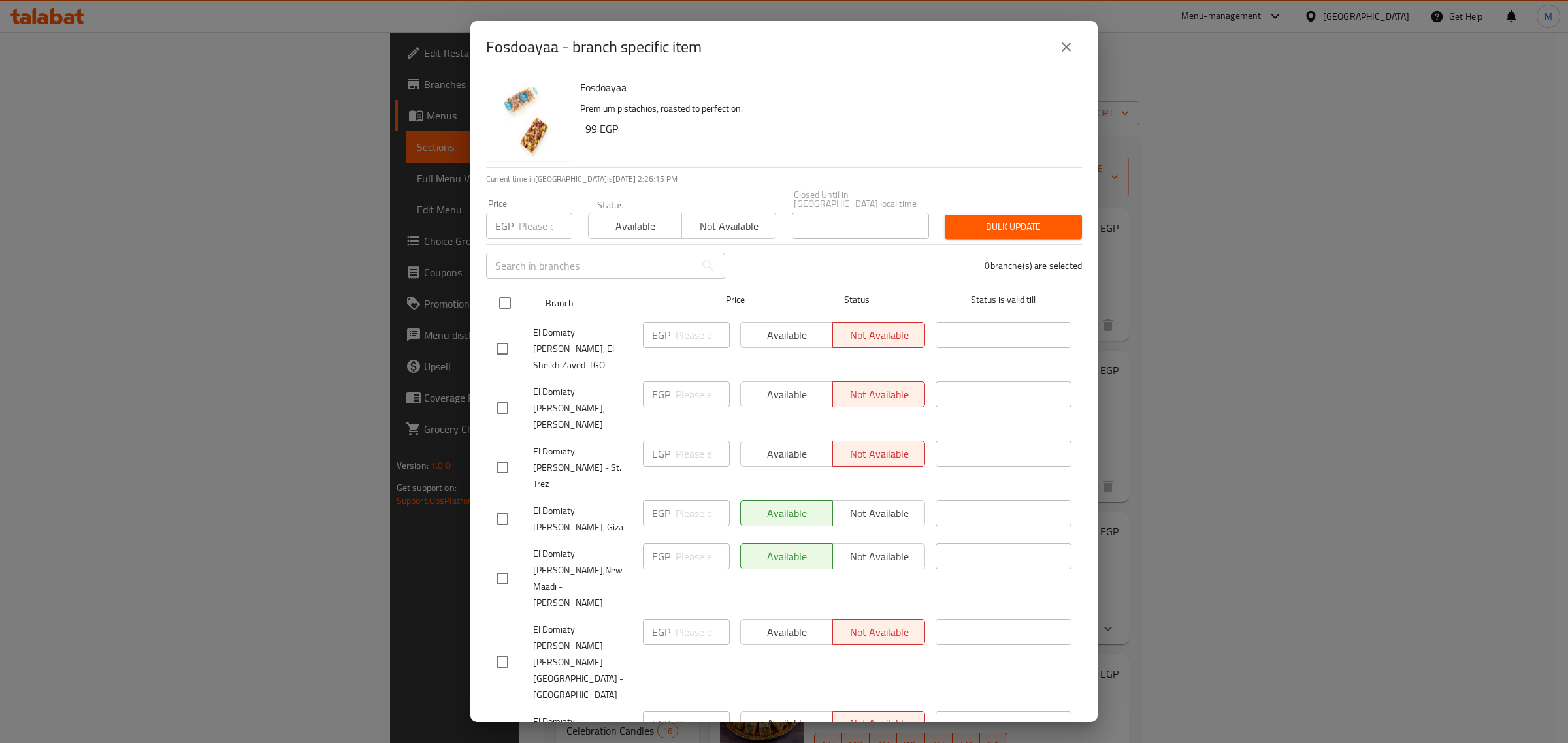
click at [503, 289] on input "checkbox" at bounding box center [505, 303] width 28 height 28
checkbox input "true"
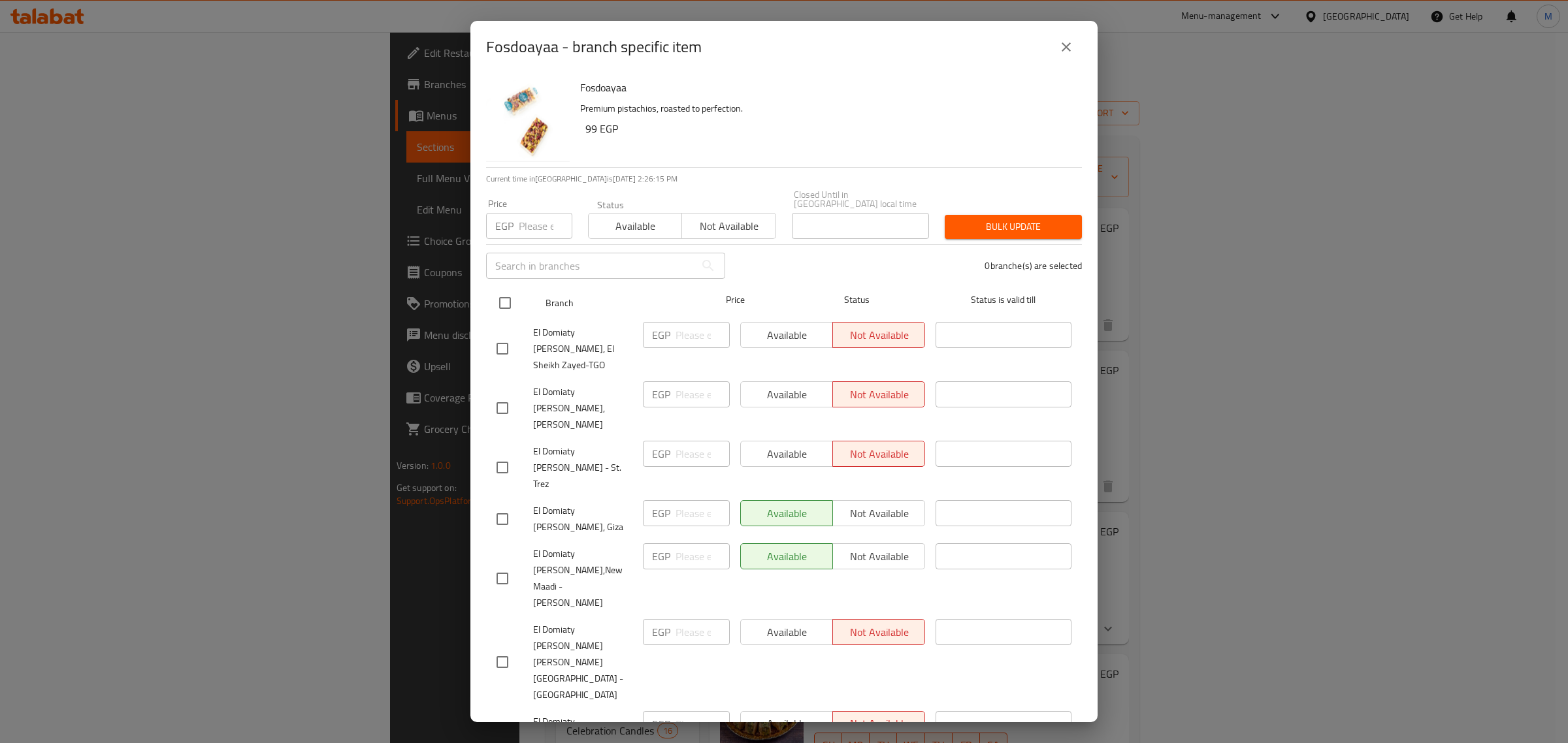
checkbox input "true"
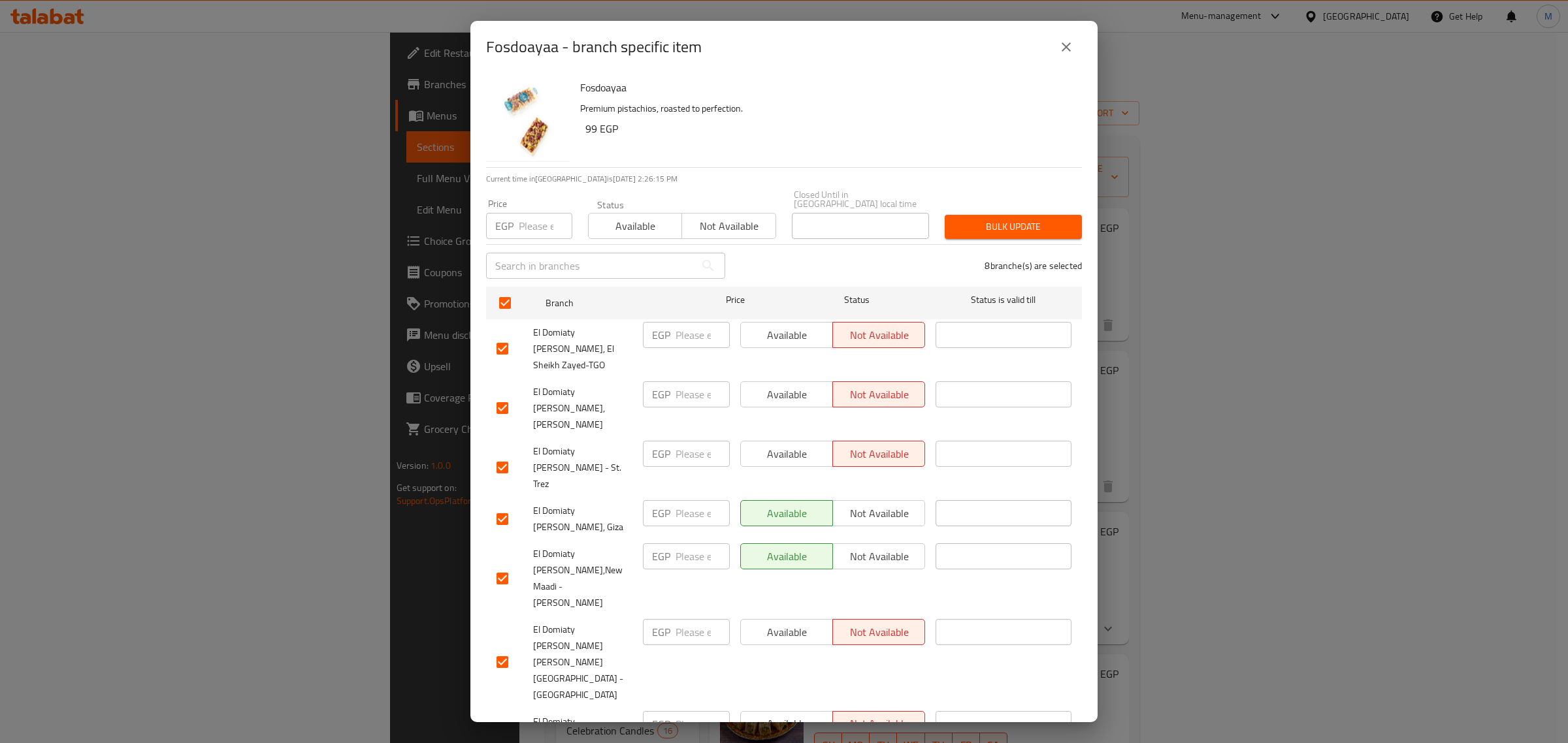
click at [523, 222] on input "number" at bounding box center [546, 226] width 54 height 26
type input "110"
click at [979, 226] on button "Bulk update" at bounding box center [1013, 226] width 137 height 24
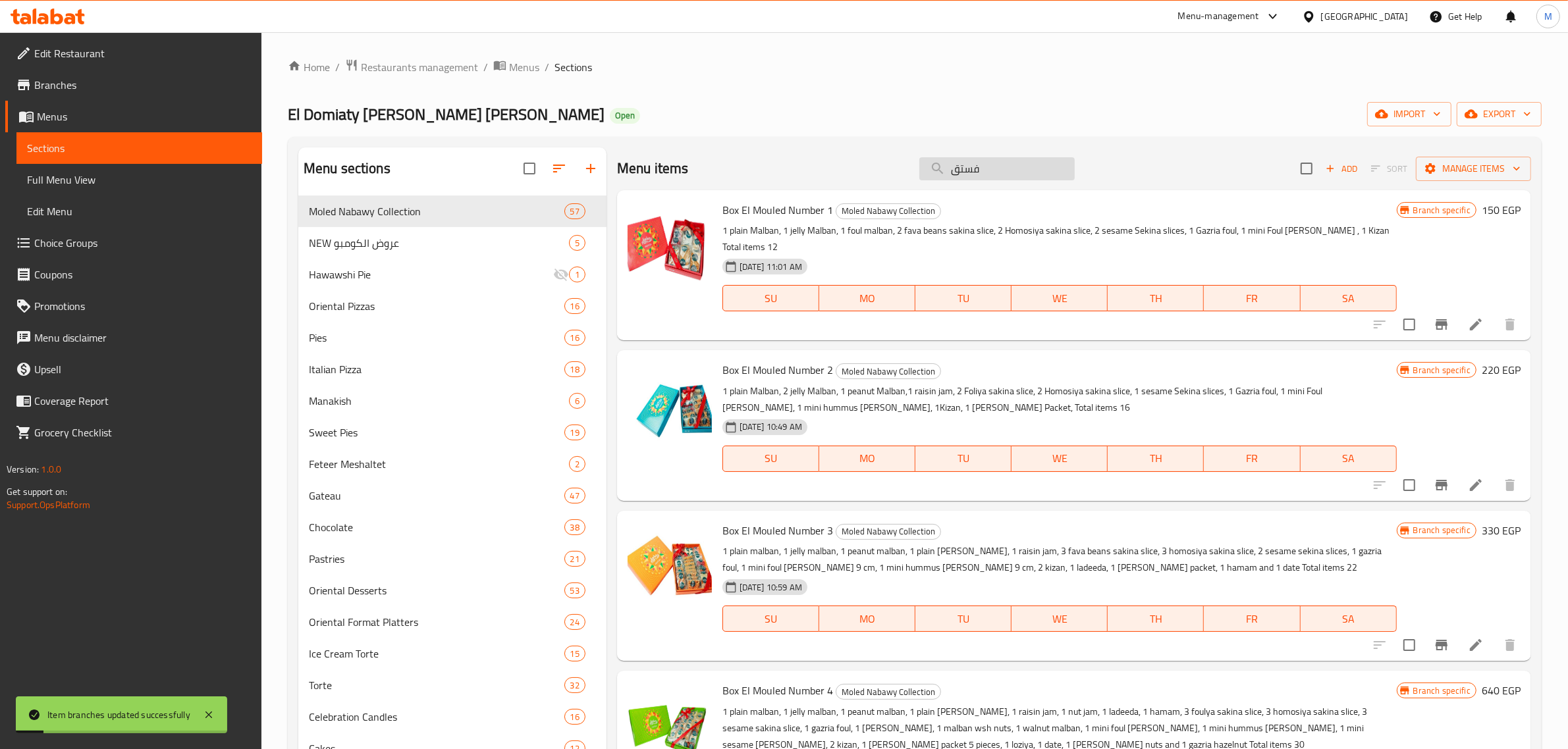
click at [995, 165] on input "فستق" at bounding box center [997, 169] width 156 height 23
type input "ط"
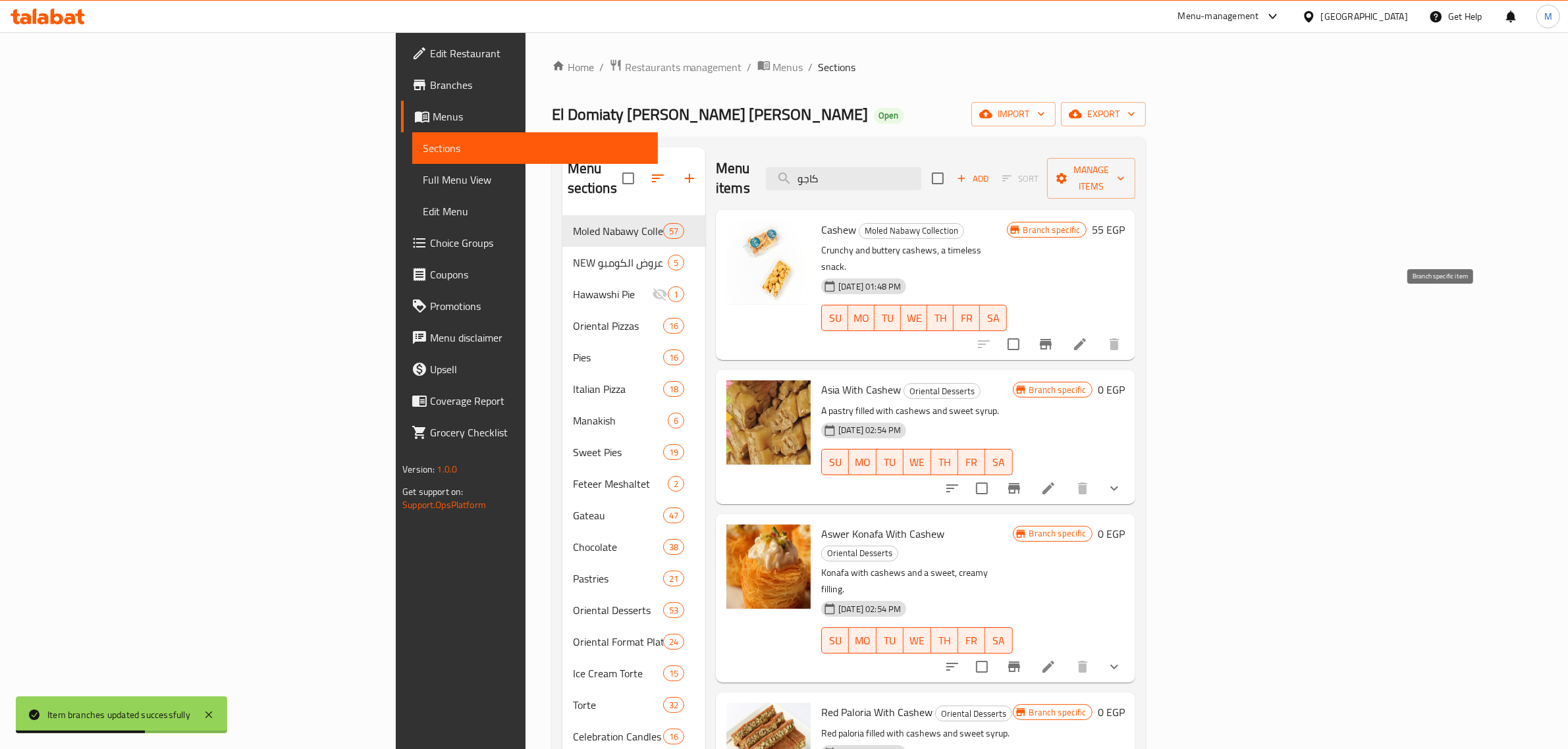
type input "كاجو"
click at [1052, 339] on icon "Branch-specific-item" at bounding box center [1046, 344] width 12 height 11
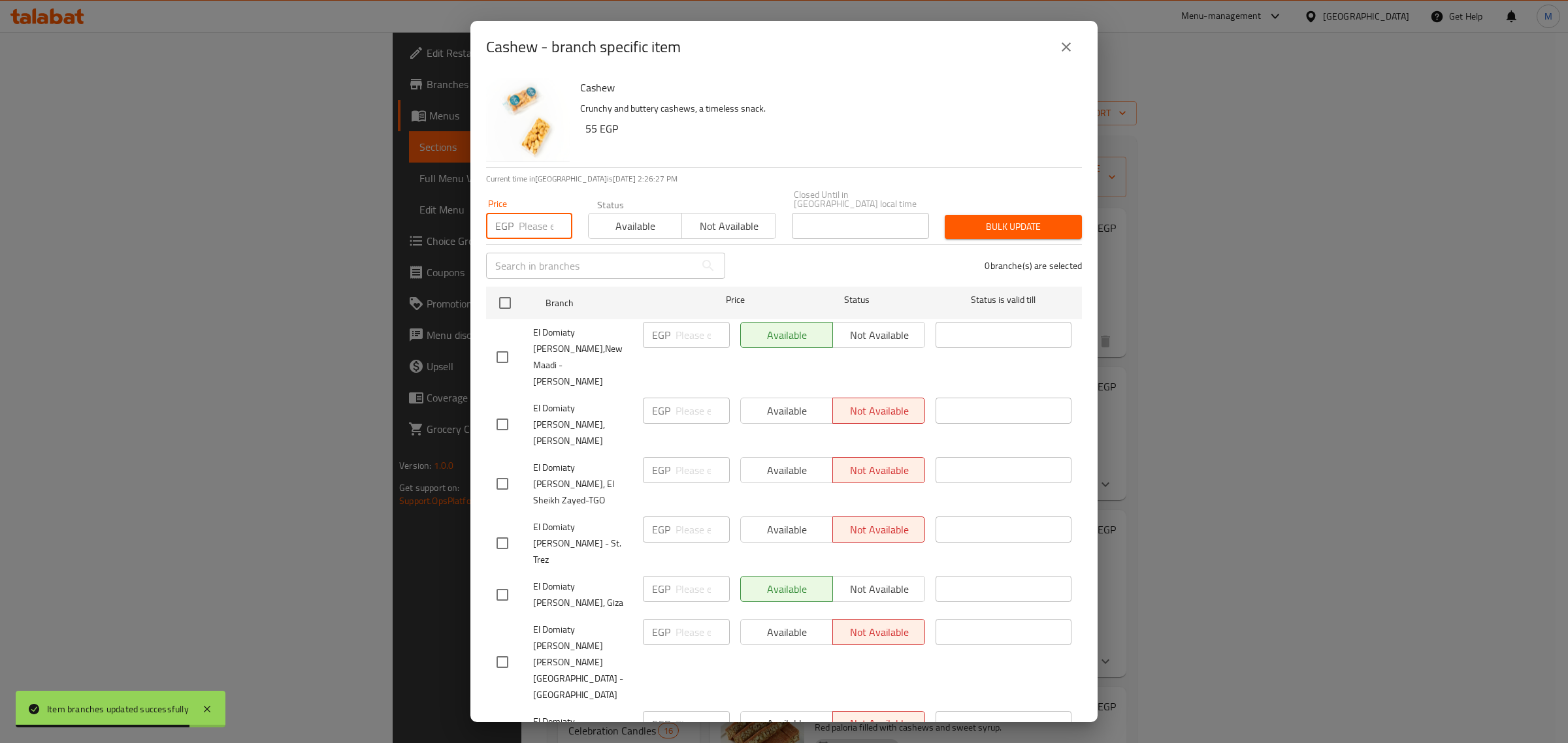
click at [529, 213] on input "number" at bounding box center [546, 226] width 54 height 26
type input "60"
click at [498, 282] on ul "Branch Price Status Status is valid till El Domiaty [PERSON_NAME],New Maadi - T…" at bounding box center [784, 582] width 596 height 600
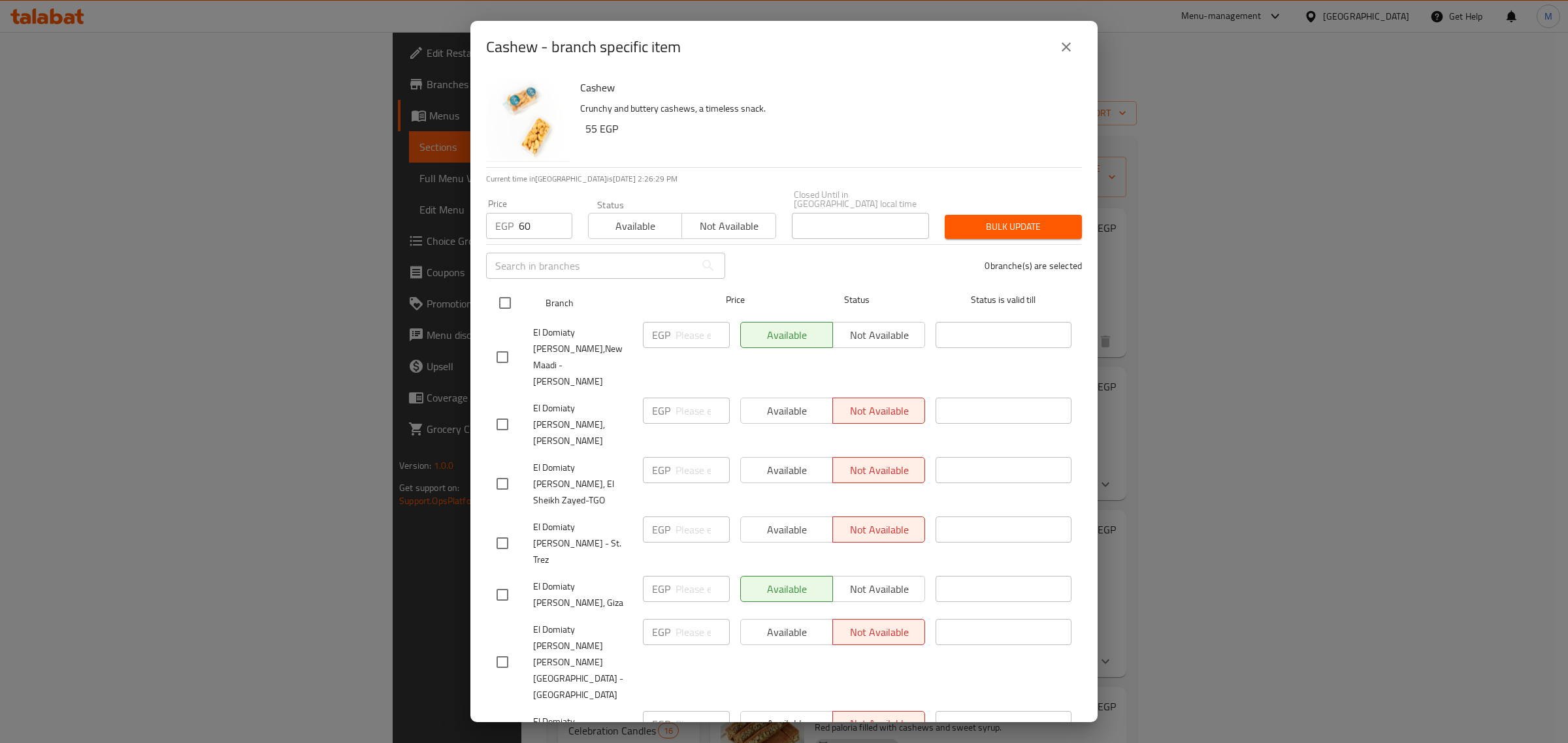
click at [501, 289] on input "checkbox" at bounding box center [505, 303] width 28 height 28
checkbox input "true"
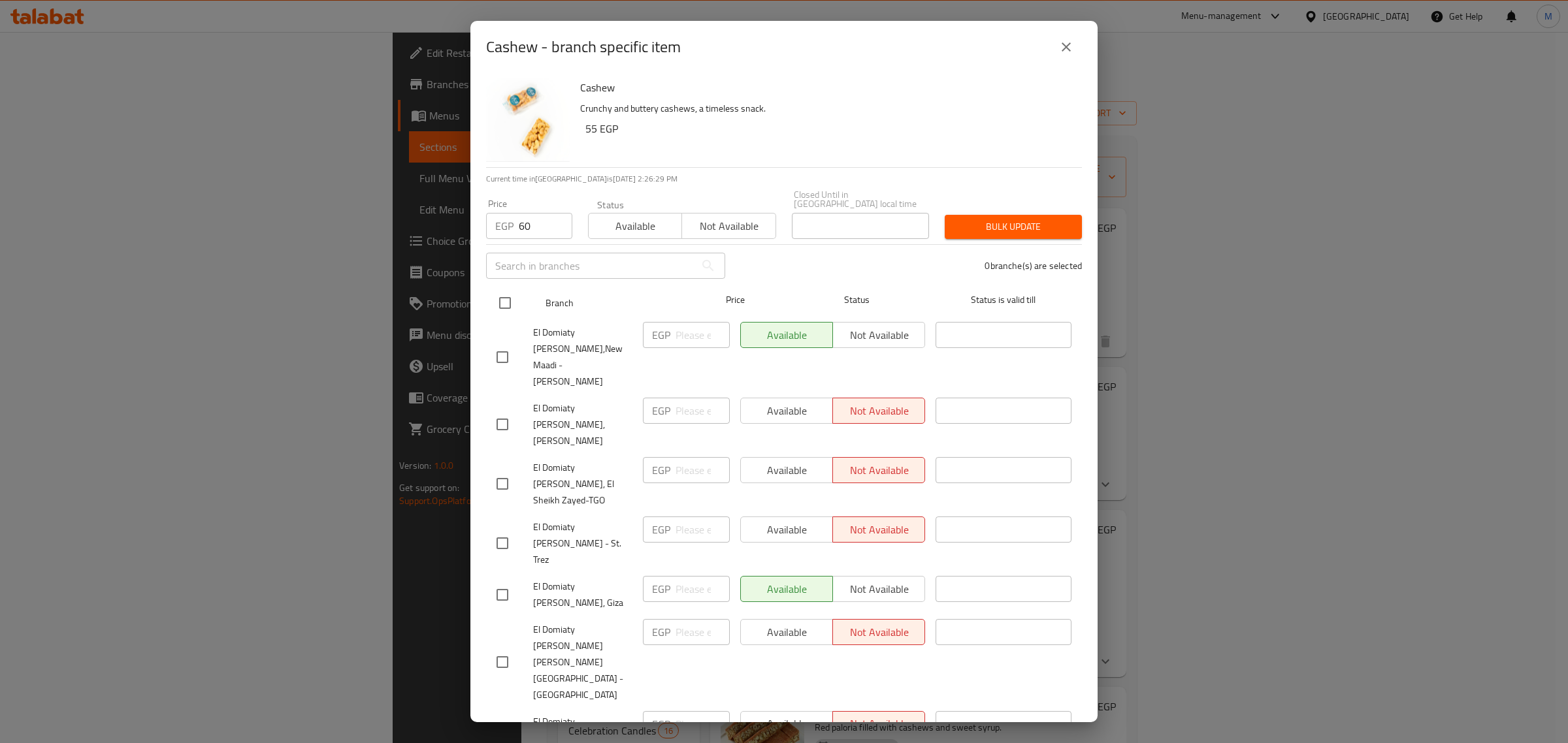
checkbox input "true"
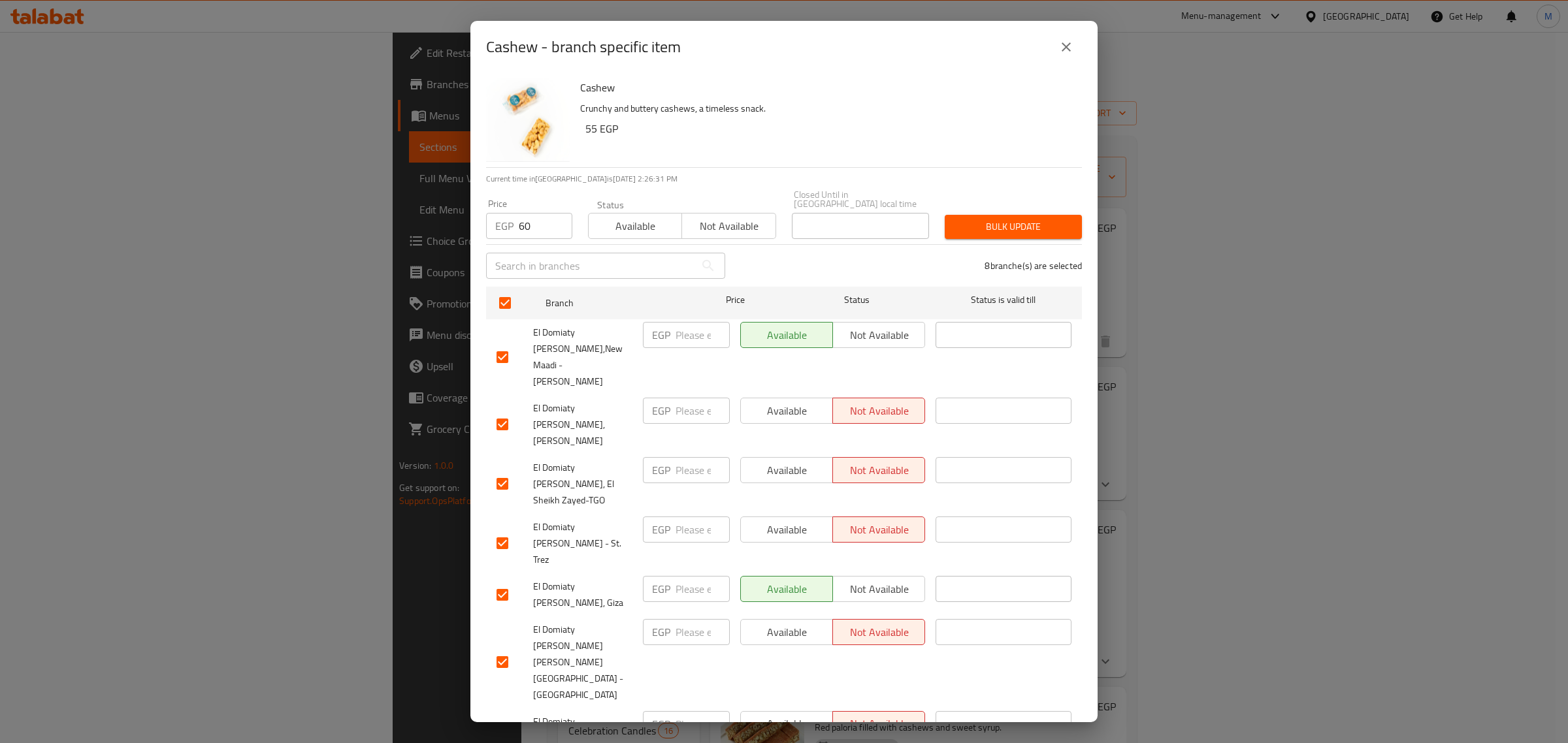
click at [650, 216] on span "Available" at bounding box center [635, 226] width 83 height 19
click at [971, 219] on span "Bulk update" at bounding box center [1013, 226] width 116 height 16
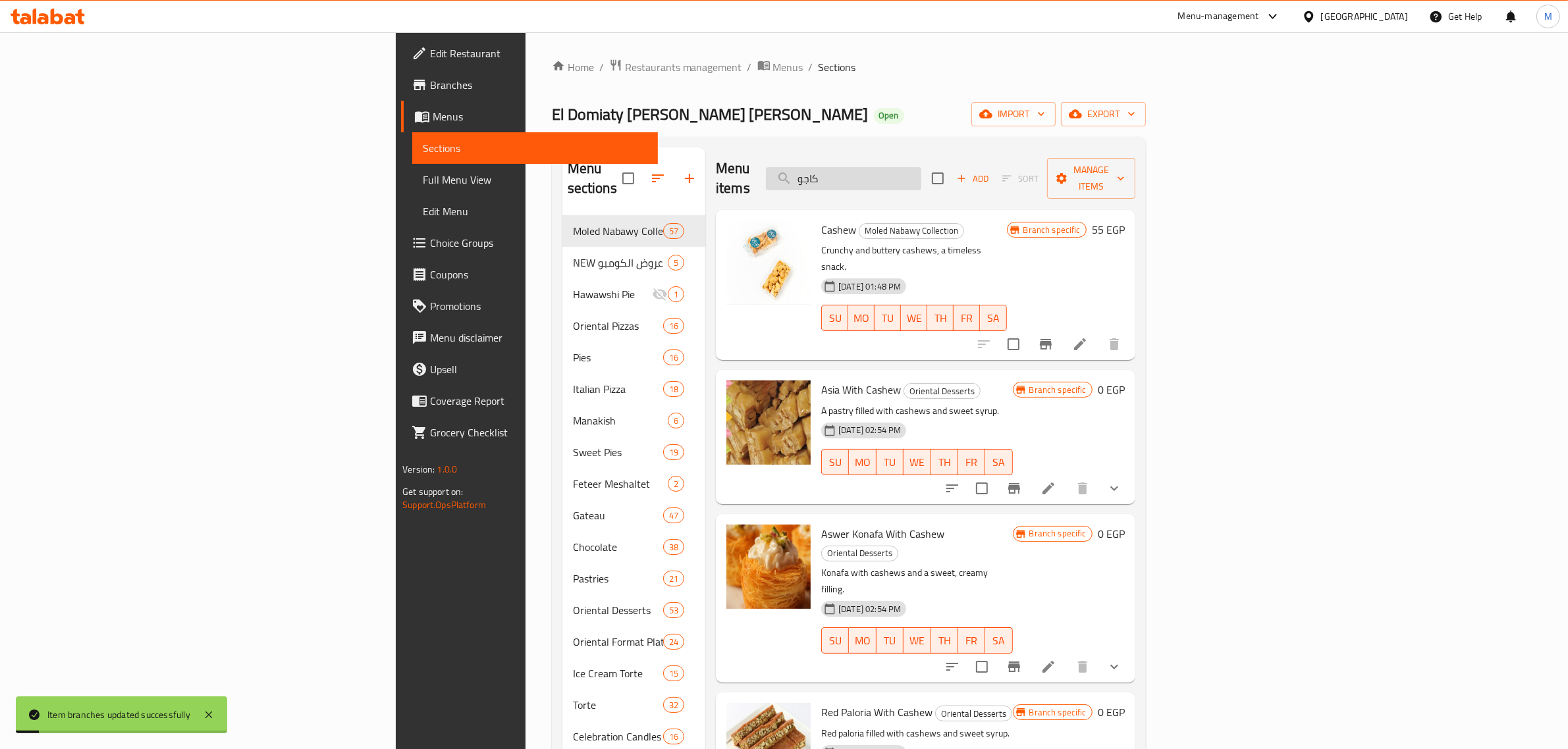
click at [921, 168] on input "كاجو" at bounding box center [844, 179] width 156 height 23
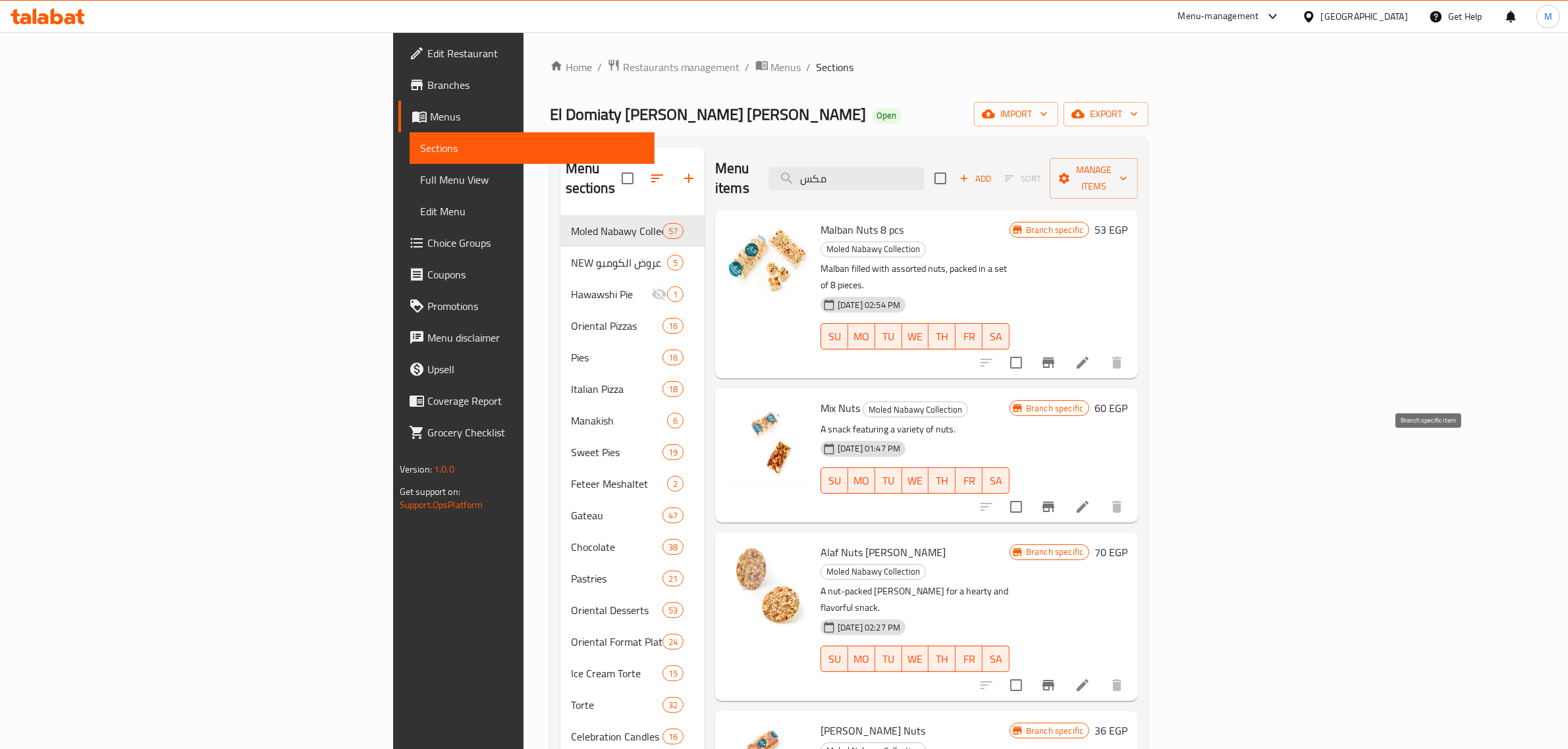
type input "مكس"
click at [1064, 491] on button "Branch-specific-item" at bounding box center [1048, 507] width 32 height 32
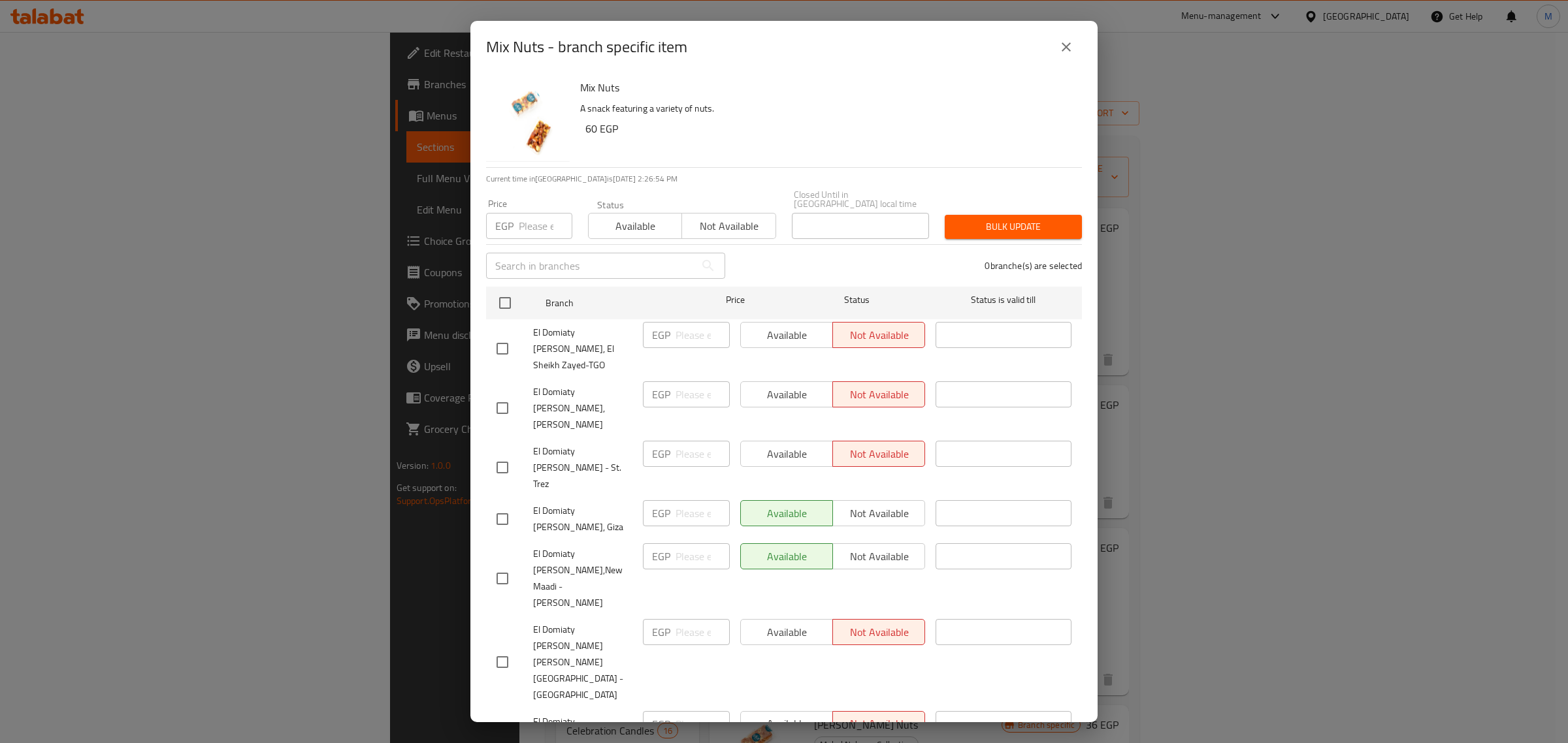
click at [513, 222] on p "EGP" at bounding box center [504, 226] width 18 height 15
click at [533, 220] on input "number" at bounding box center [546, 226] width 54 height 26
type input "66"
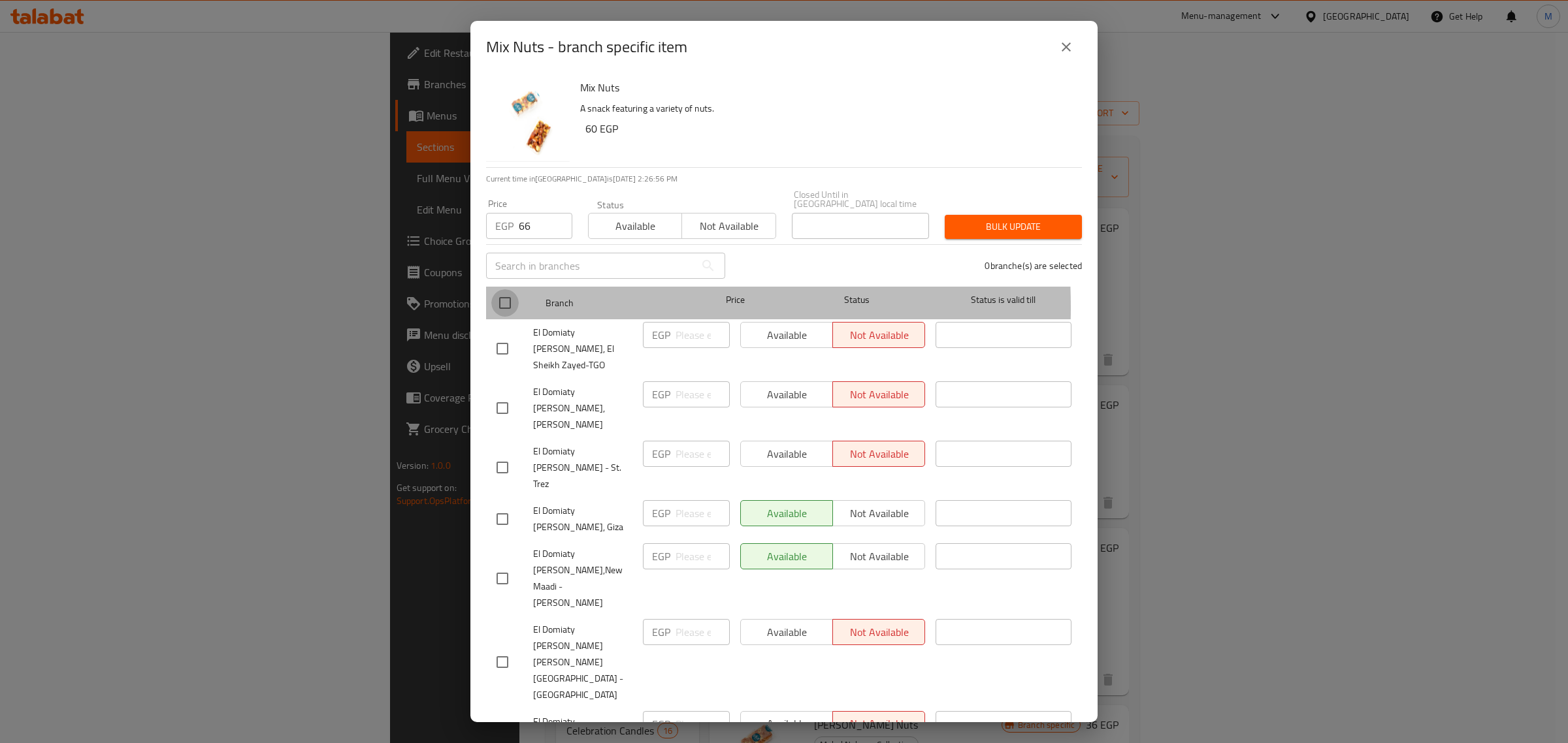
click at [511, 299] on input "checkbox" at bounding box center [505, 303] width 28 height 28
checkbox input "true"
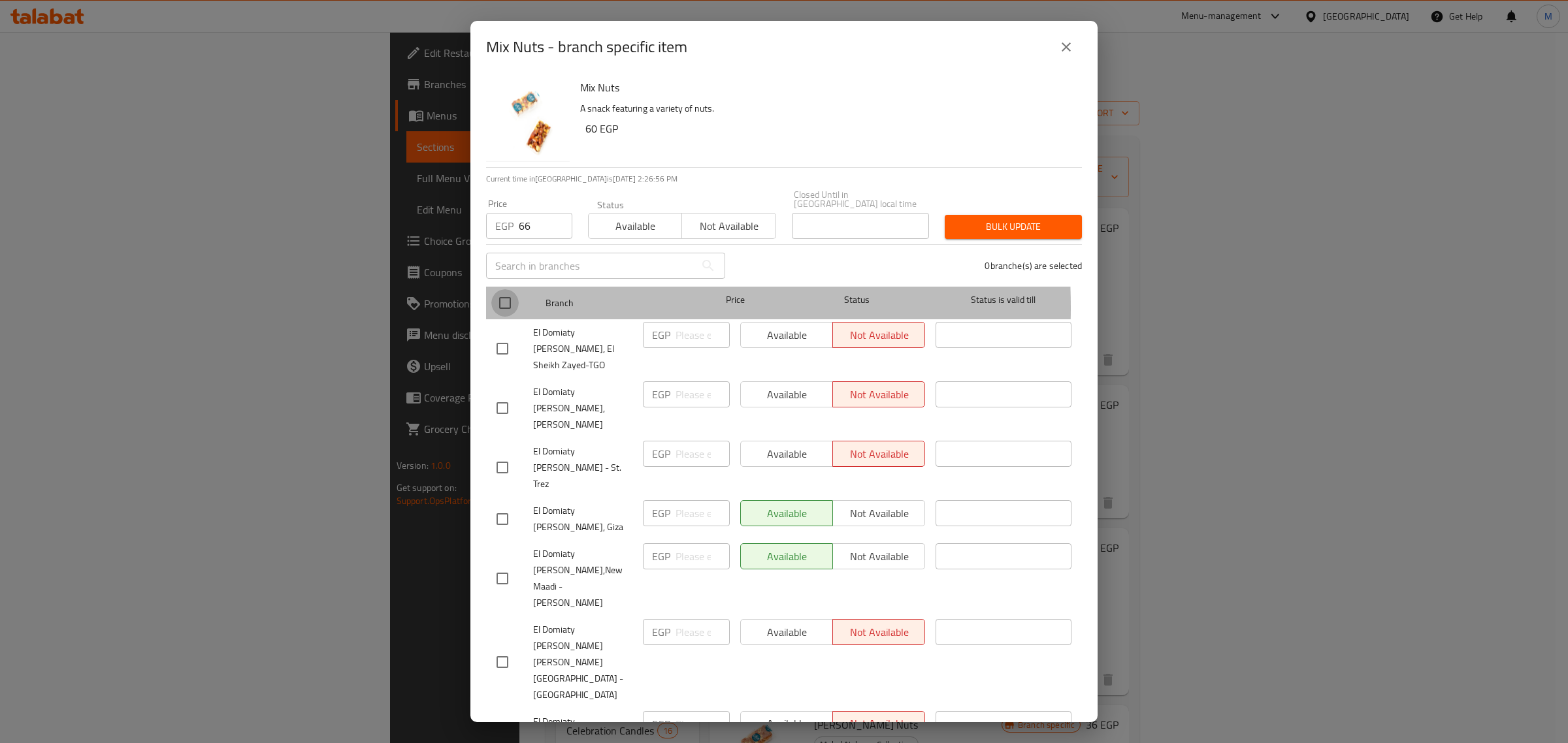
checkbox input "true"
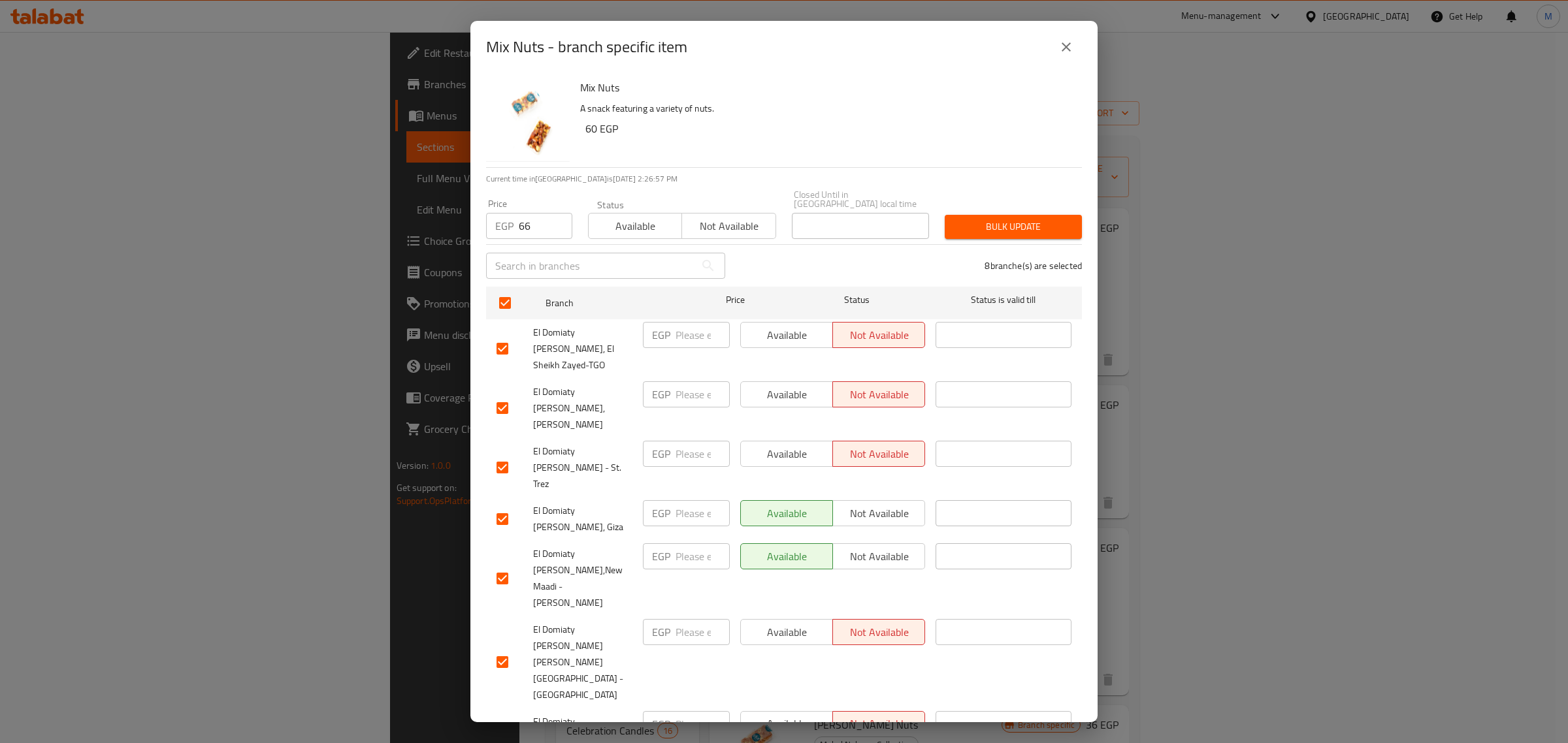
click at [955, 226] on span "Bulk update" at bounding box center [1013, 226] width 116 height 16
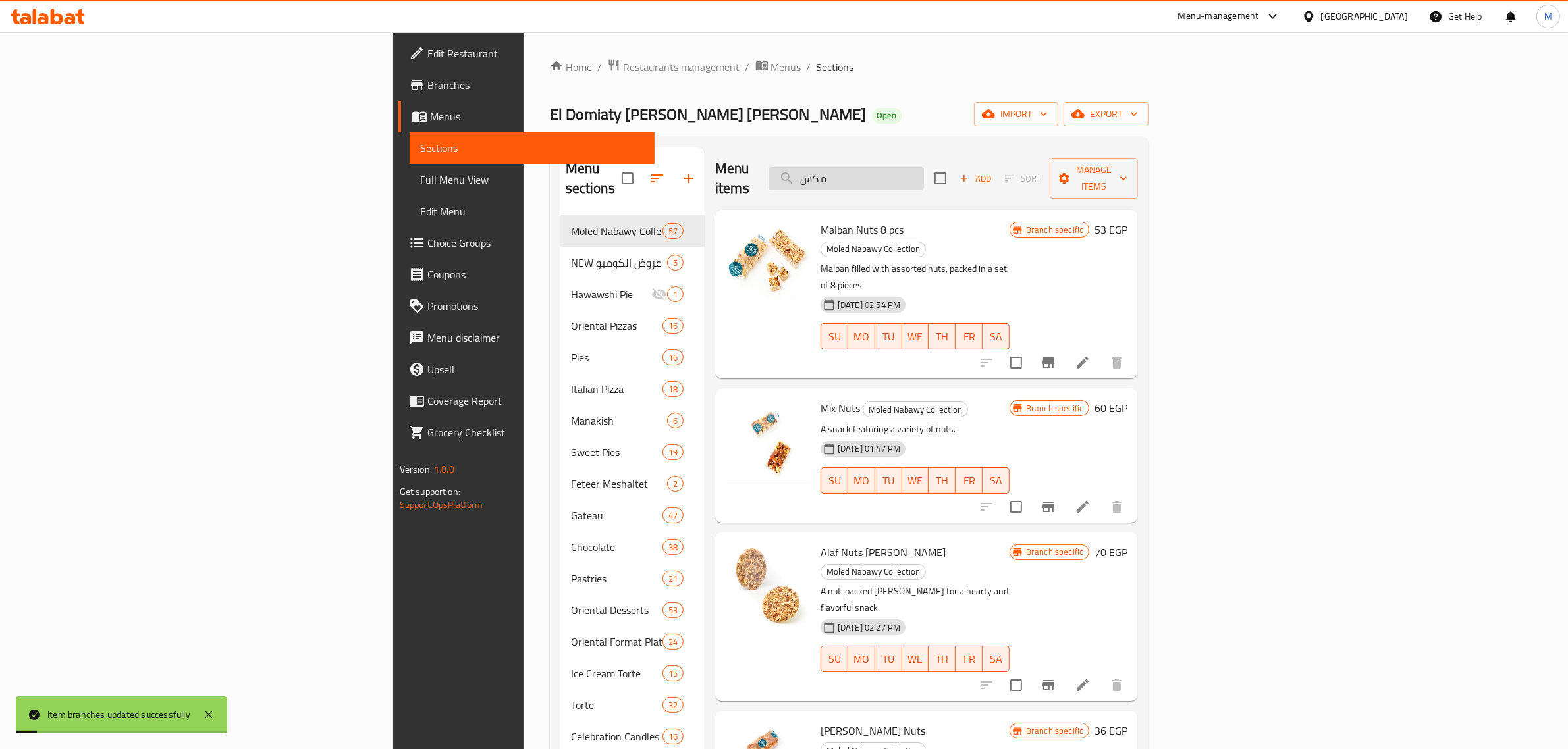
click at [924, 172] on input "مكس" at bounding box center [846, 179] width 156 height 23
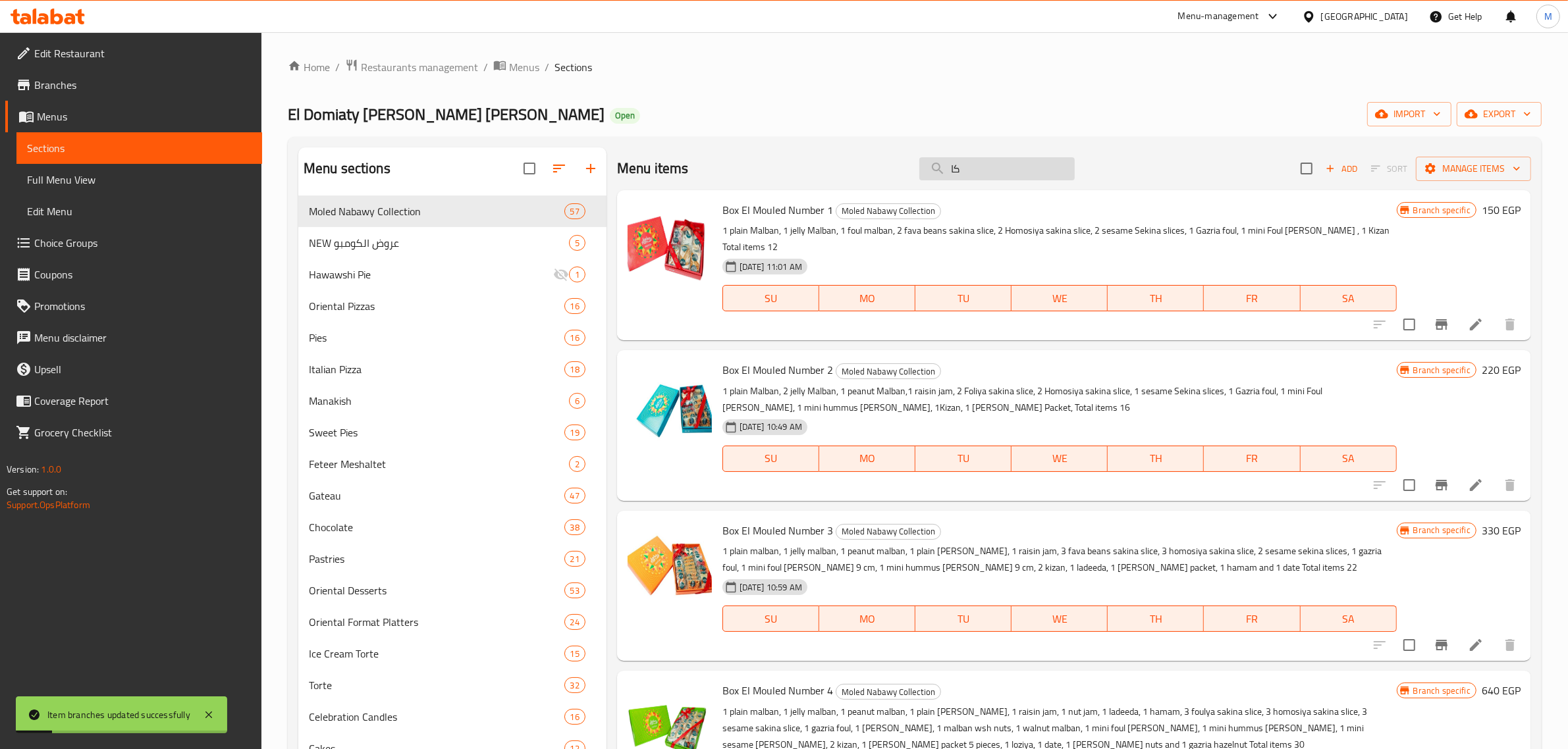
type input "ك"
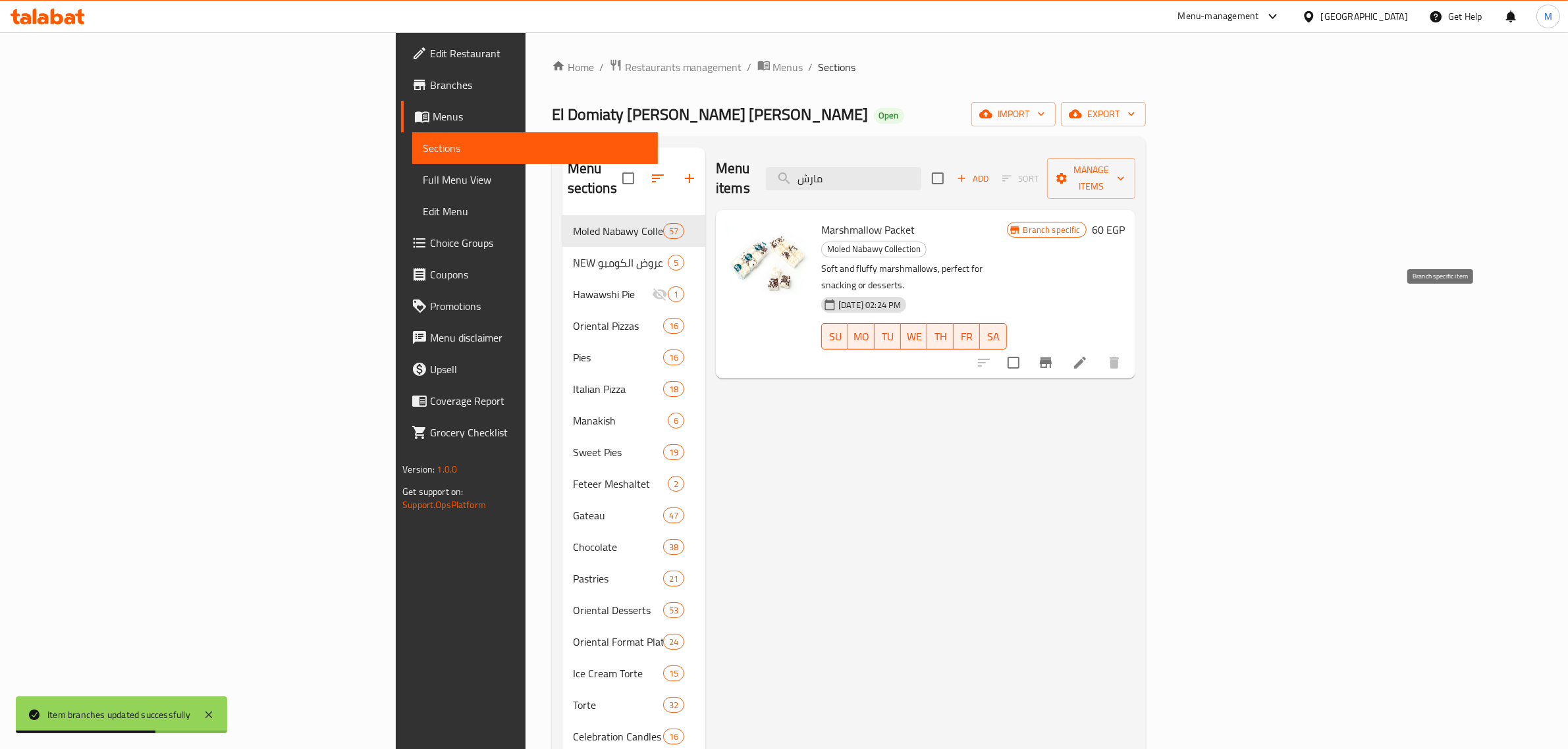
type input "مارش"
click at [1062, 347] on button "Branch-specific-item" at bounding box center [1046, 362] width 32 height 32
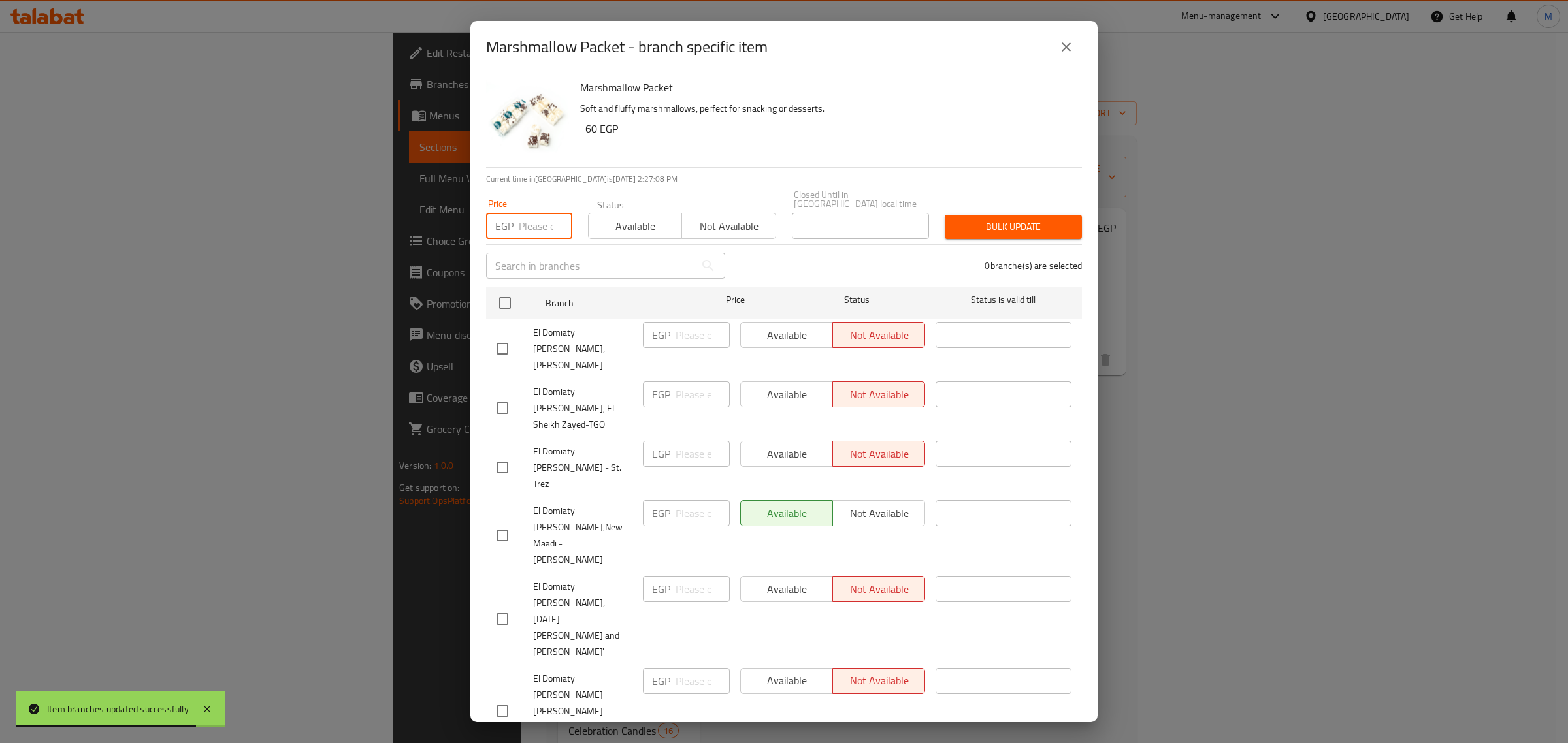
click at [524, 213] on input "number" at bounding box center [546, 226] width 54 height 26
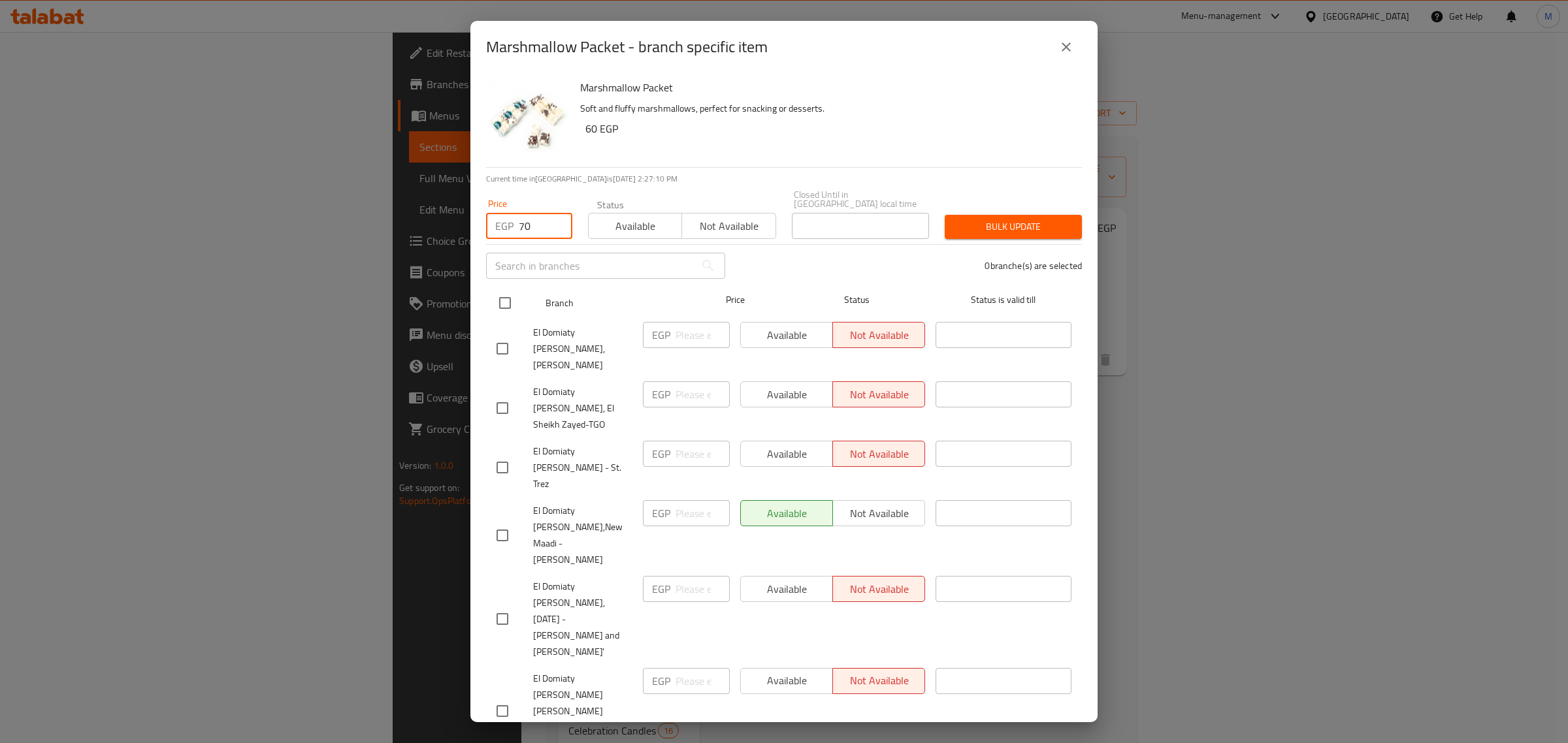
type input "70"
click at [507, 307] on input "checkbox" at bounding box center [505, 303] width 28 height 28
checkbox input "true"
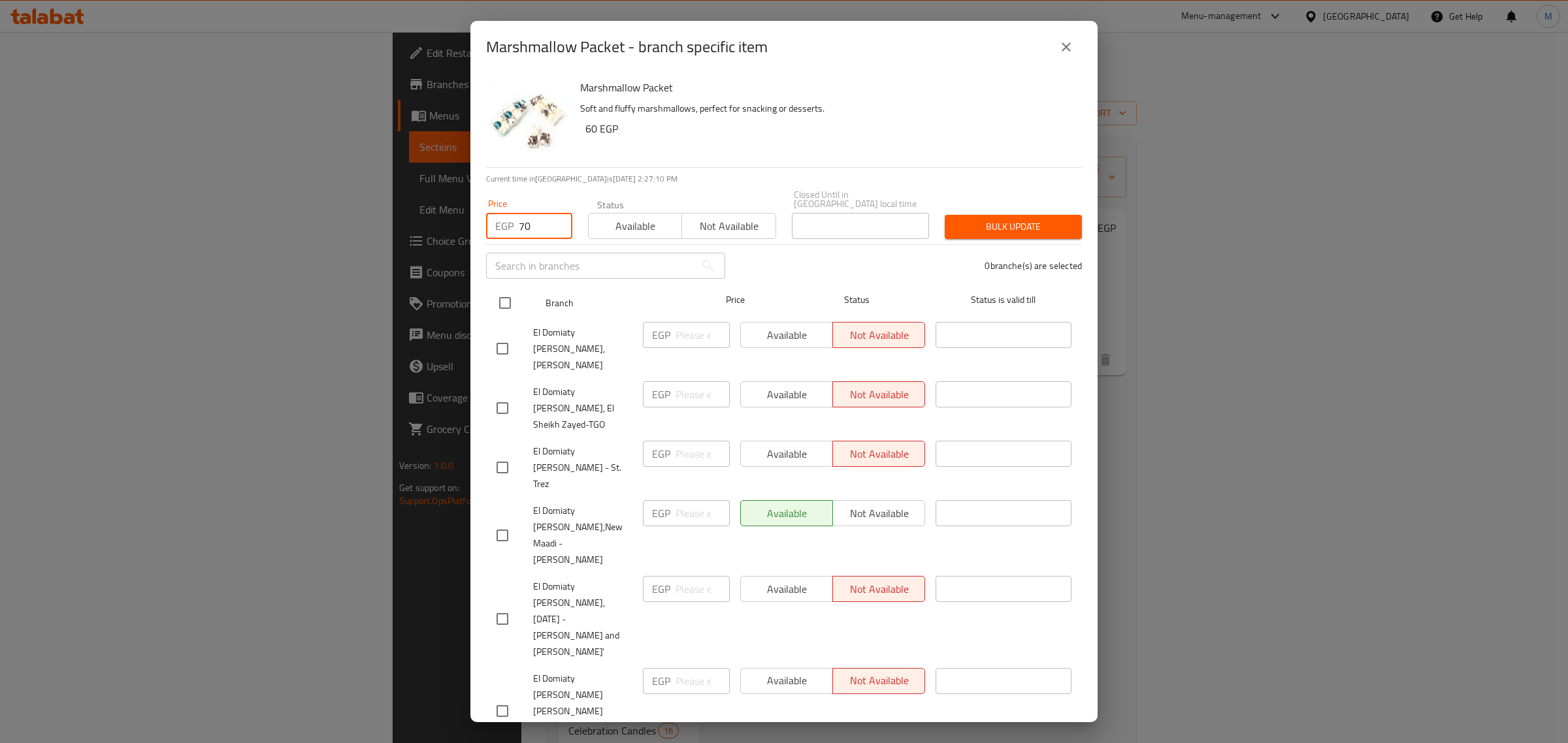
checkbox input "true"
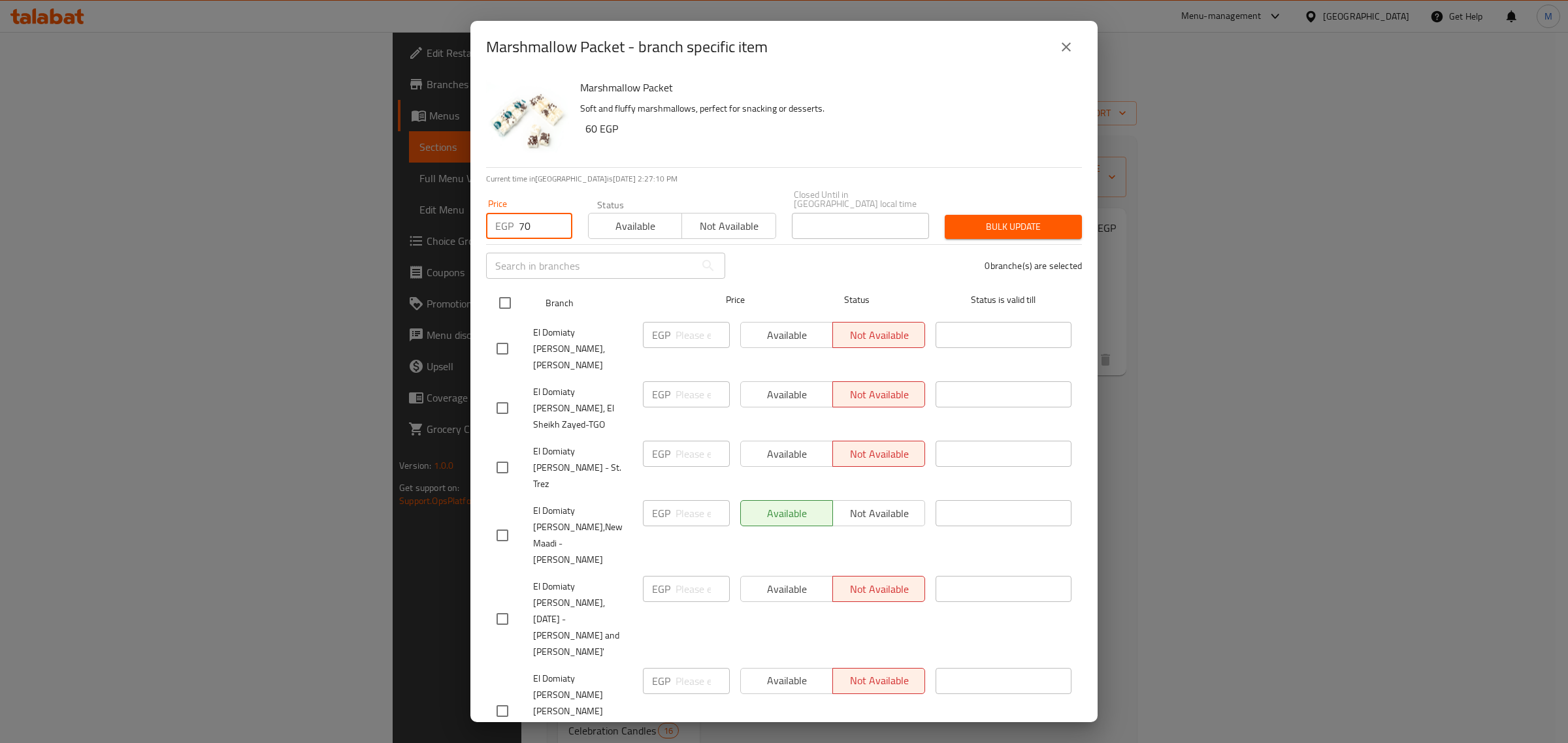
checkbox input "true"
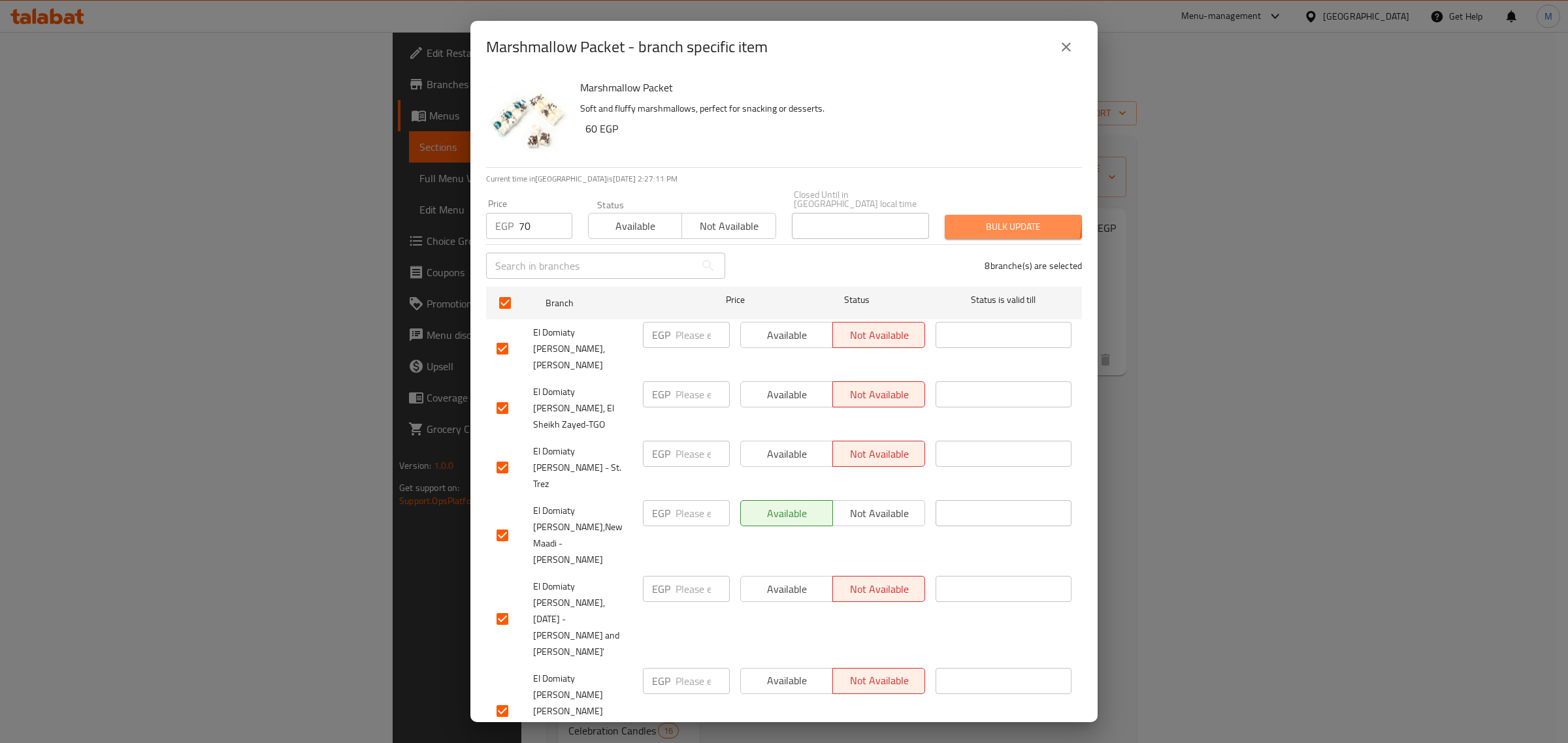
click at [971, 215] on button "Bulk update" at bounding box center [1013, 226] width 137 height 24
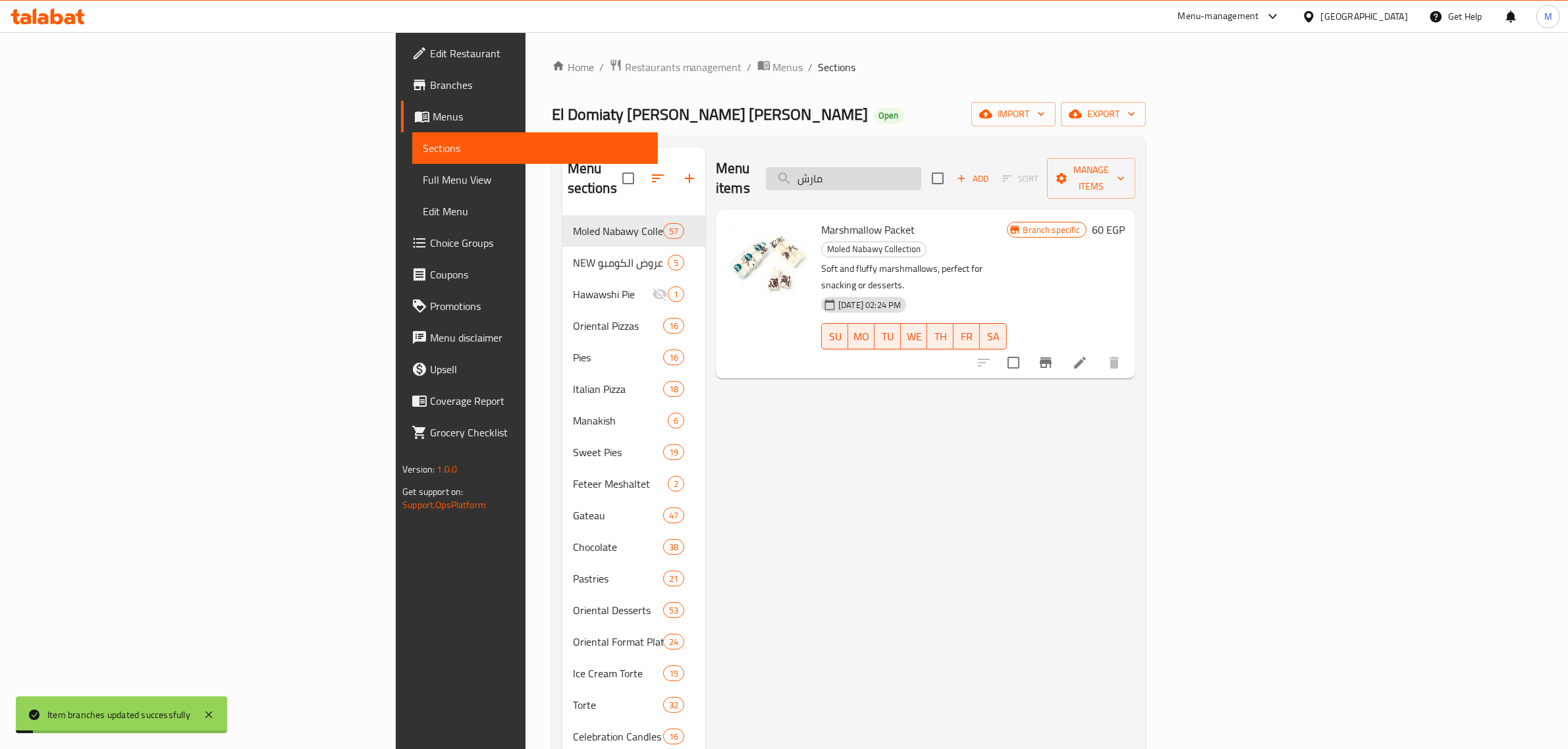
click at [921, 168] on input "مارش" at bounding box center [844, 179] width 156 height 23
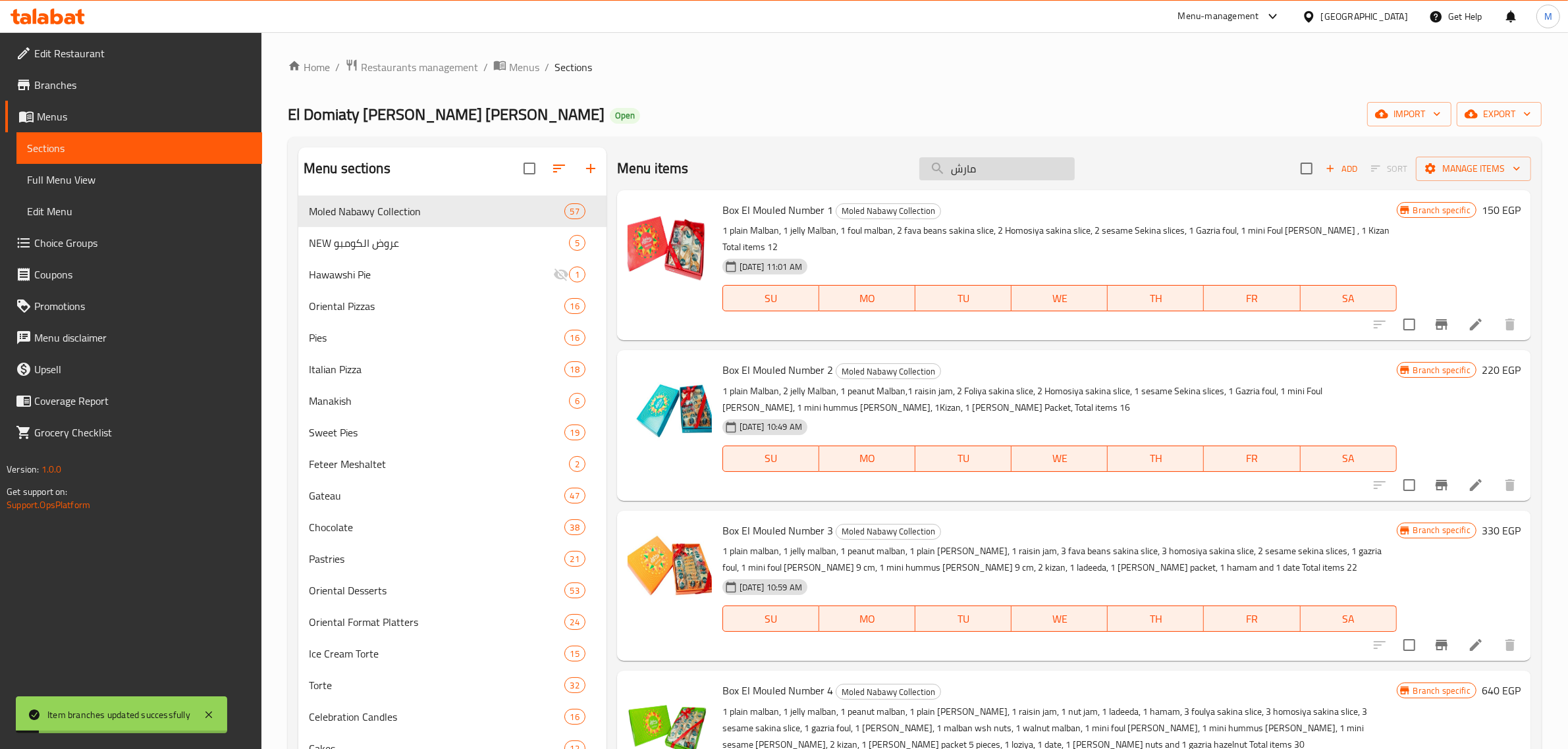
click at [963, 168] on input "مارش" at bounding box center [997, 169] width 156 height 23
click at [963, 168] on input "search" at bounding box center [997, 169] width 156 height 23
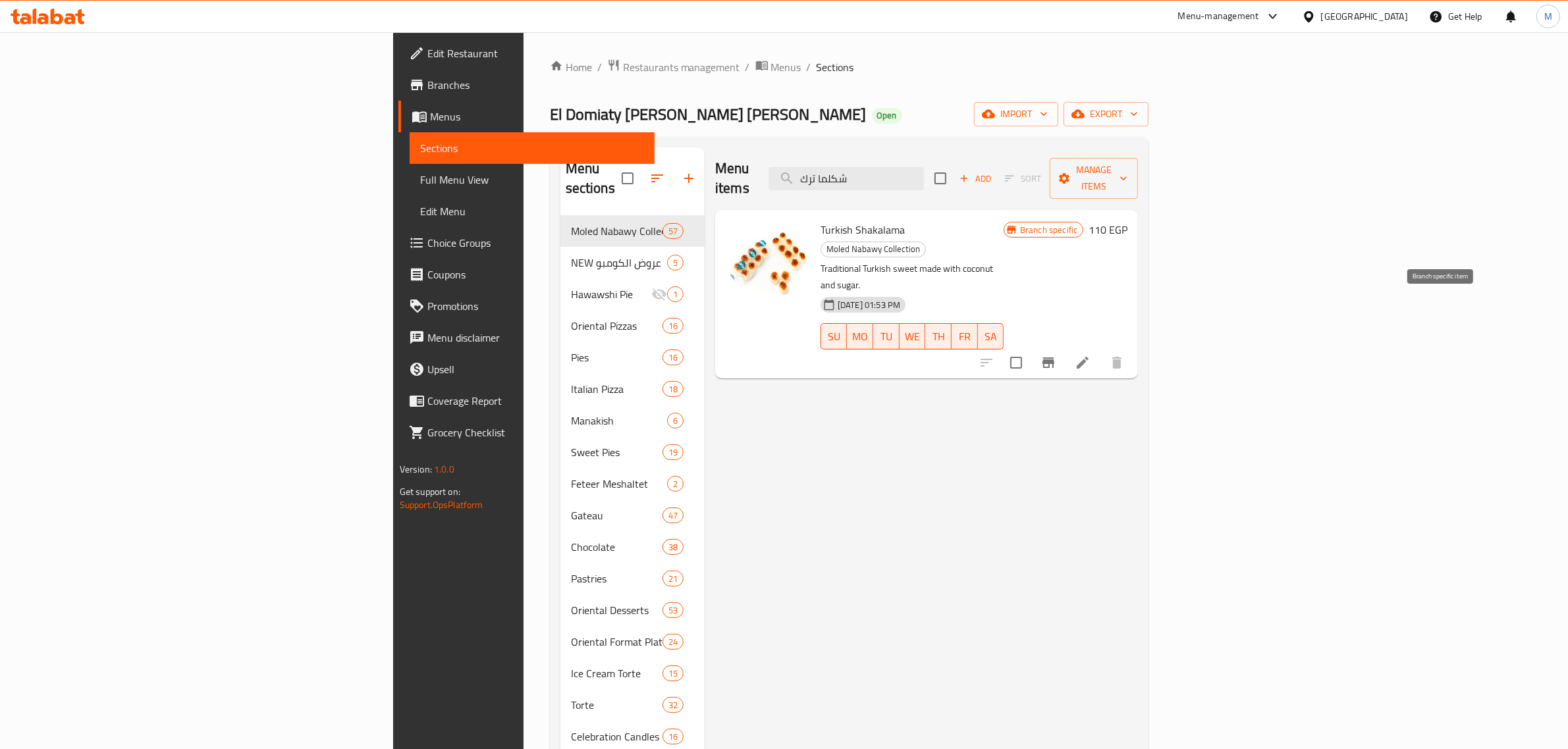
type input "شكلما ترك"
click at [1056, 355] on icon "Branch-specific-item" at bounding box center [1048, 363] width 15 height 15
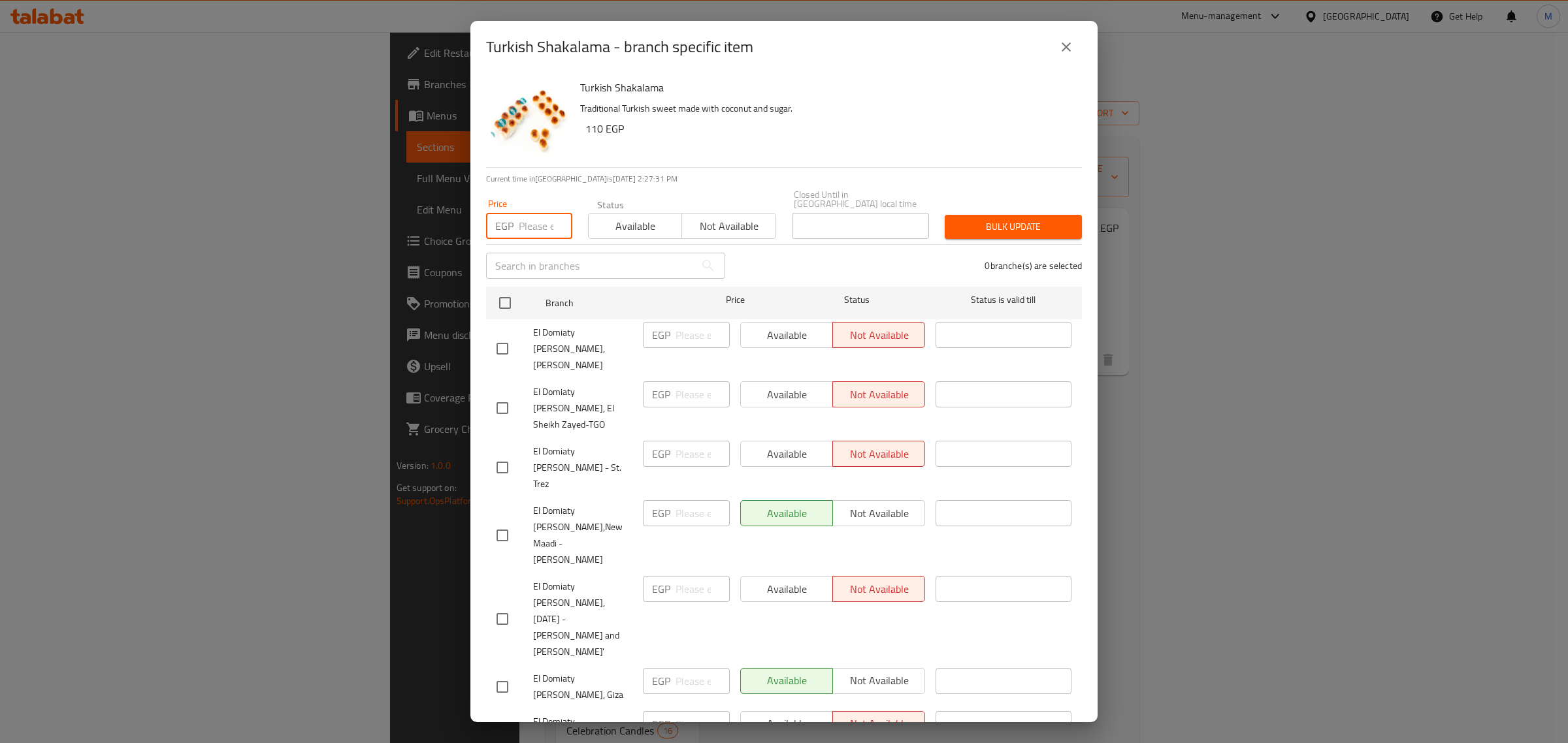
click at [521, 220] on input "number" at bounding box center [546, 226] width 54 height 26
type input "140"
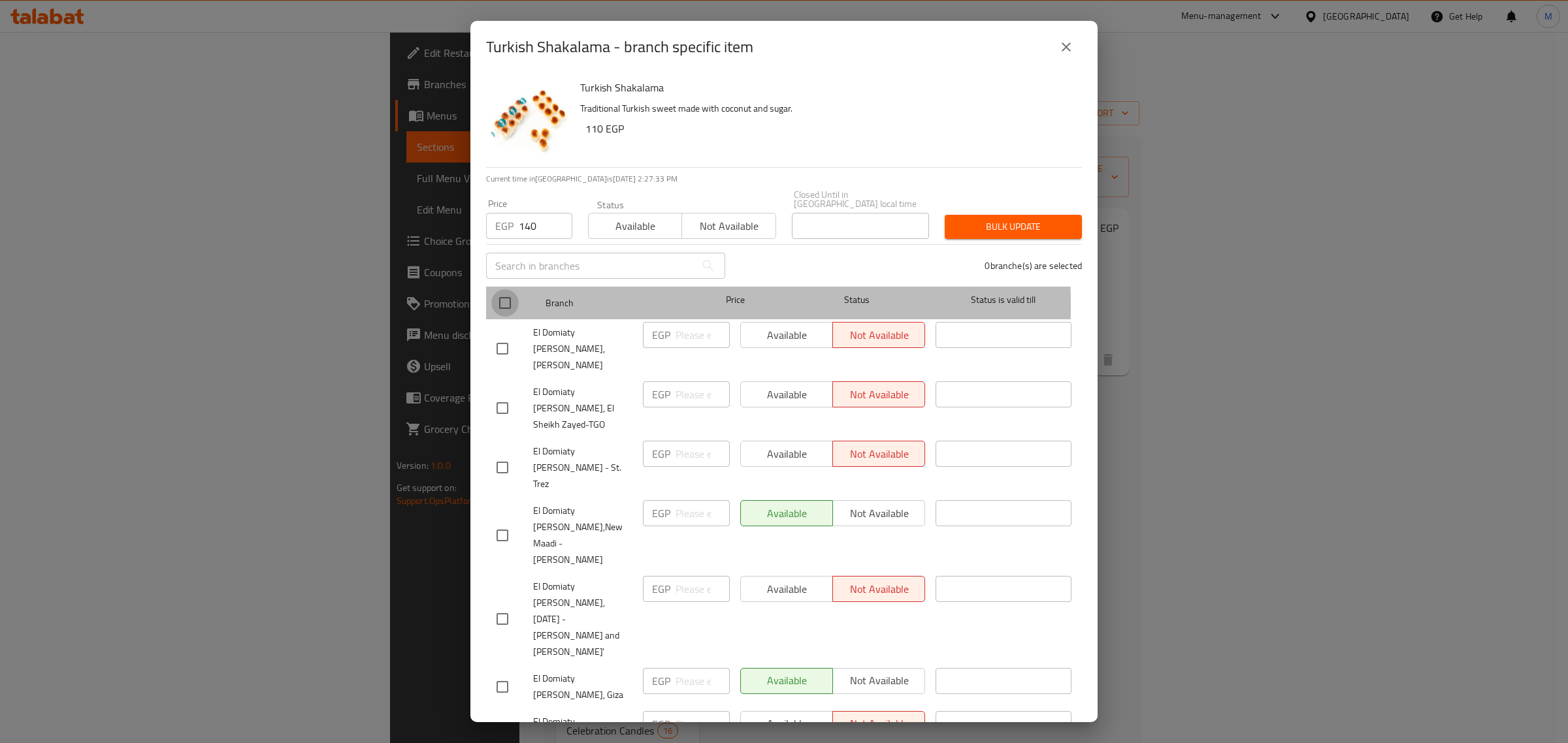
click at [511, 297] on input "checkbox" at bounding box center [505, 303] width 28 height 28
checkbox input "true"
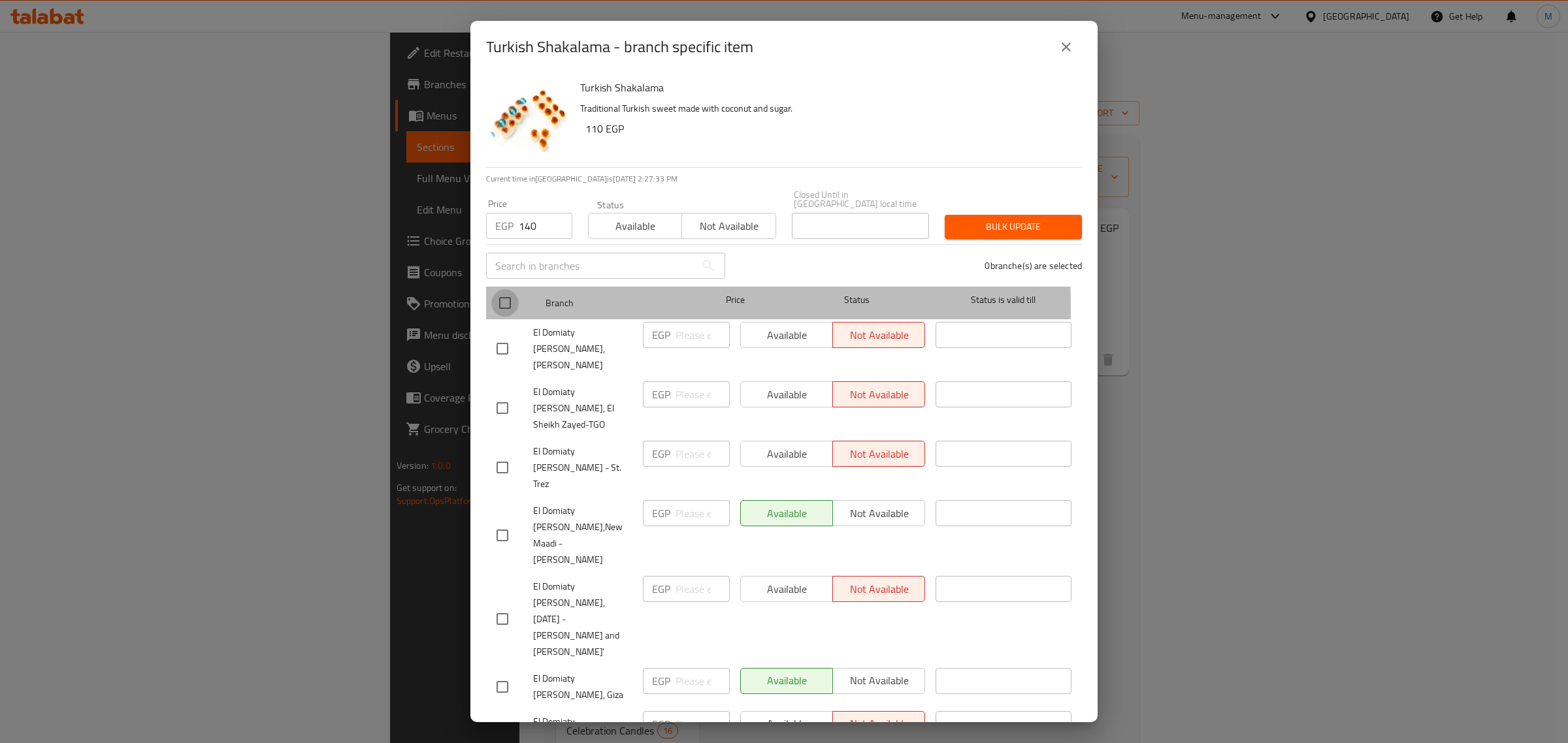
checkbox input "true"
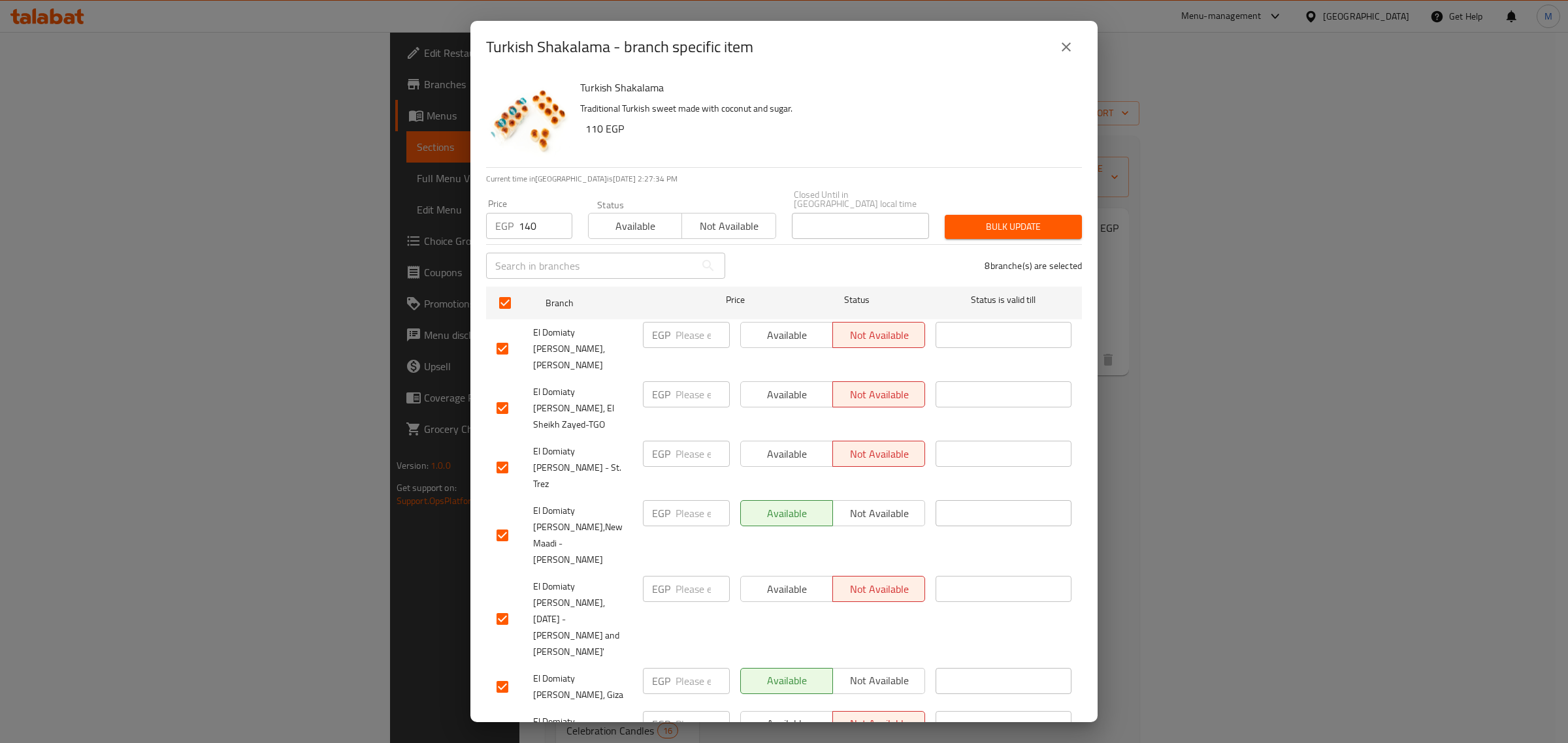
click at [961, 226] on button "Bulk update" at bounding box center [1013, 226] width 137 height 24
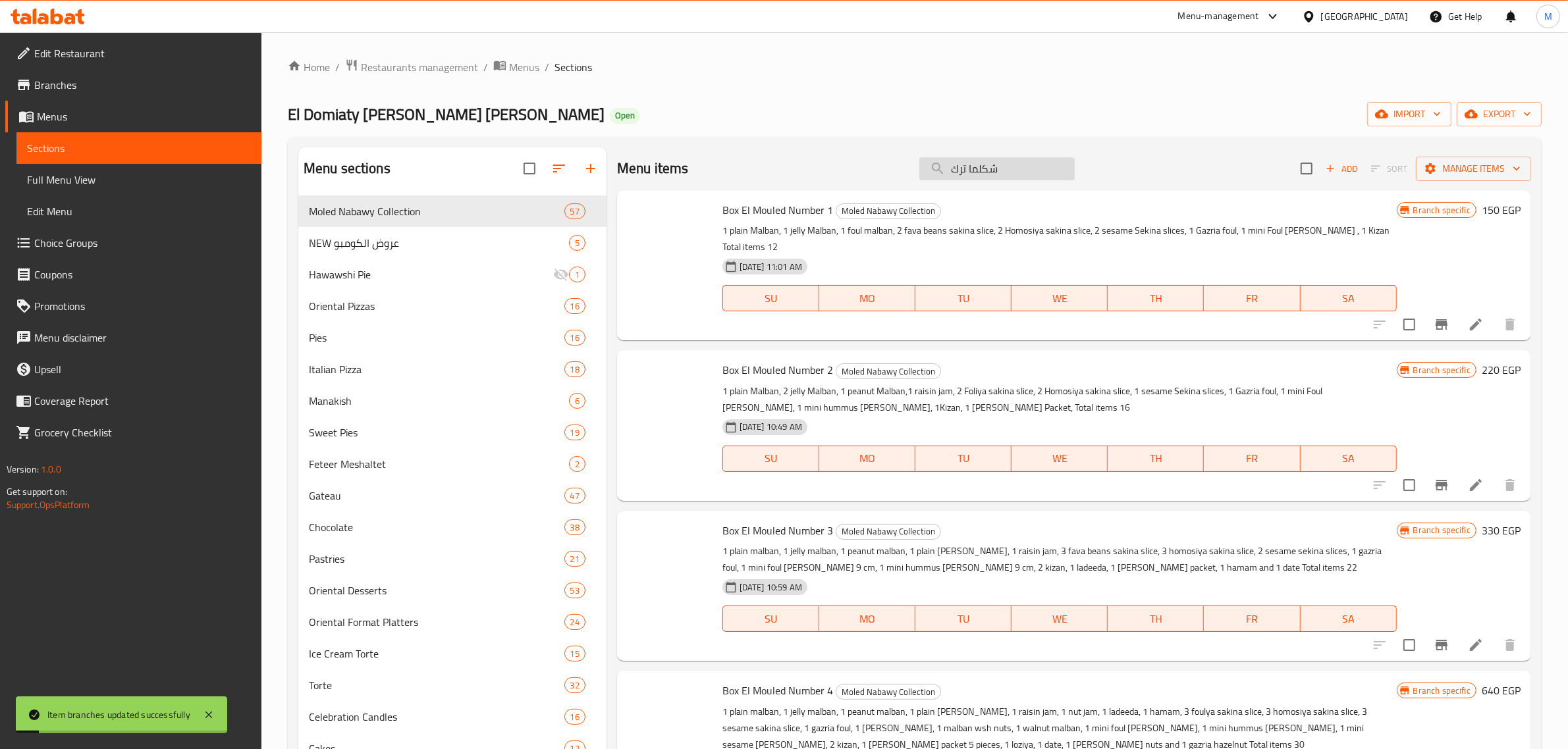
click at [1025, 160] on input "شكلما ترك" at bounding box center [997, 169] width 156 height 23
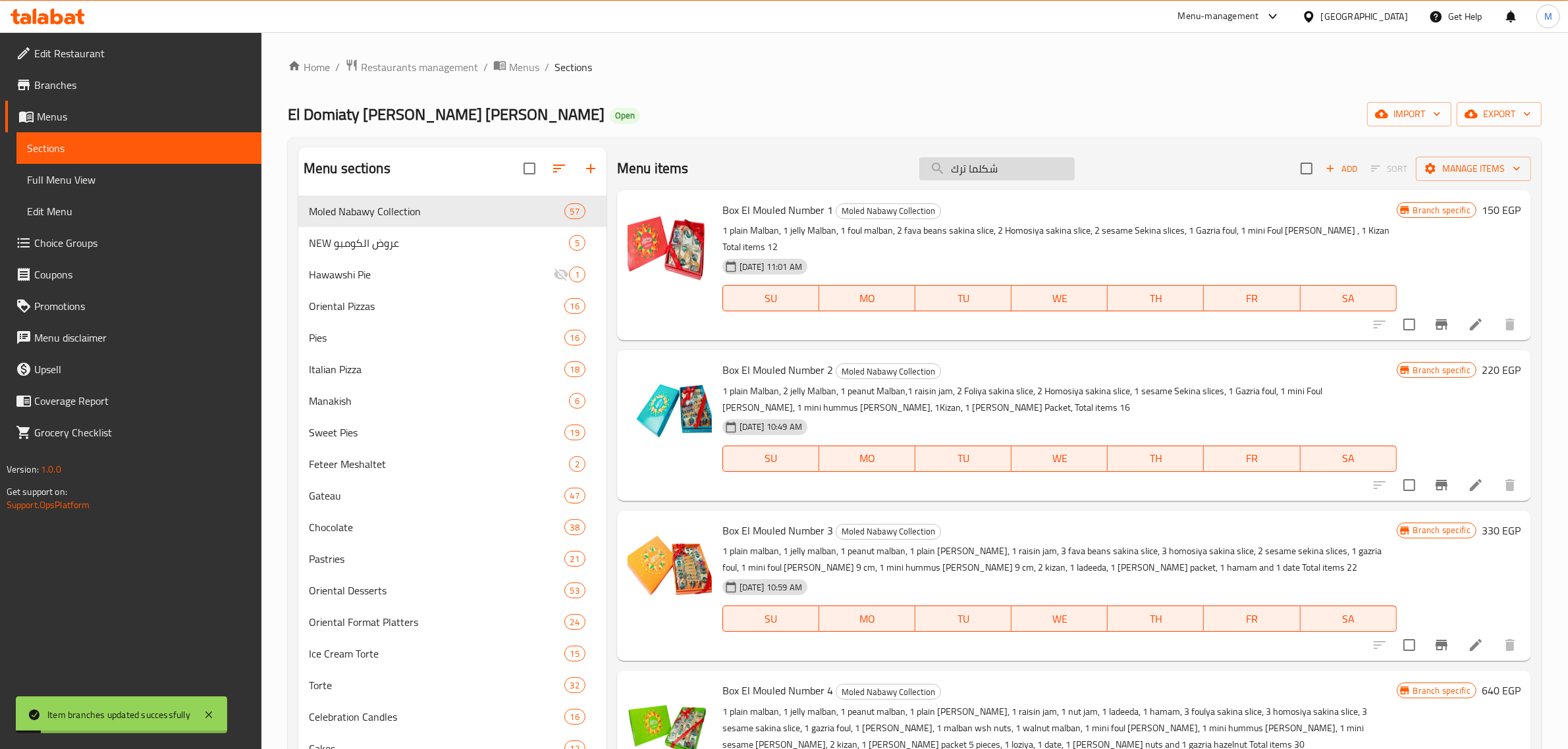
click at [1025, 160] on input "شكلما ترك" at bounding box center [997, 169] width 156 height 23
click at [955, 168] on input "شكلما ترك" at bounding box center [997, 169] width 156 height 23
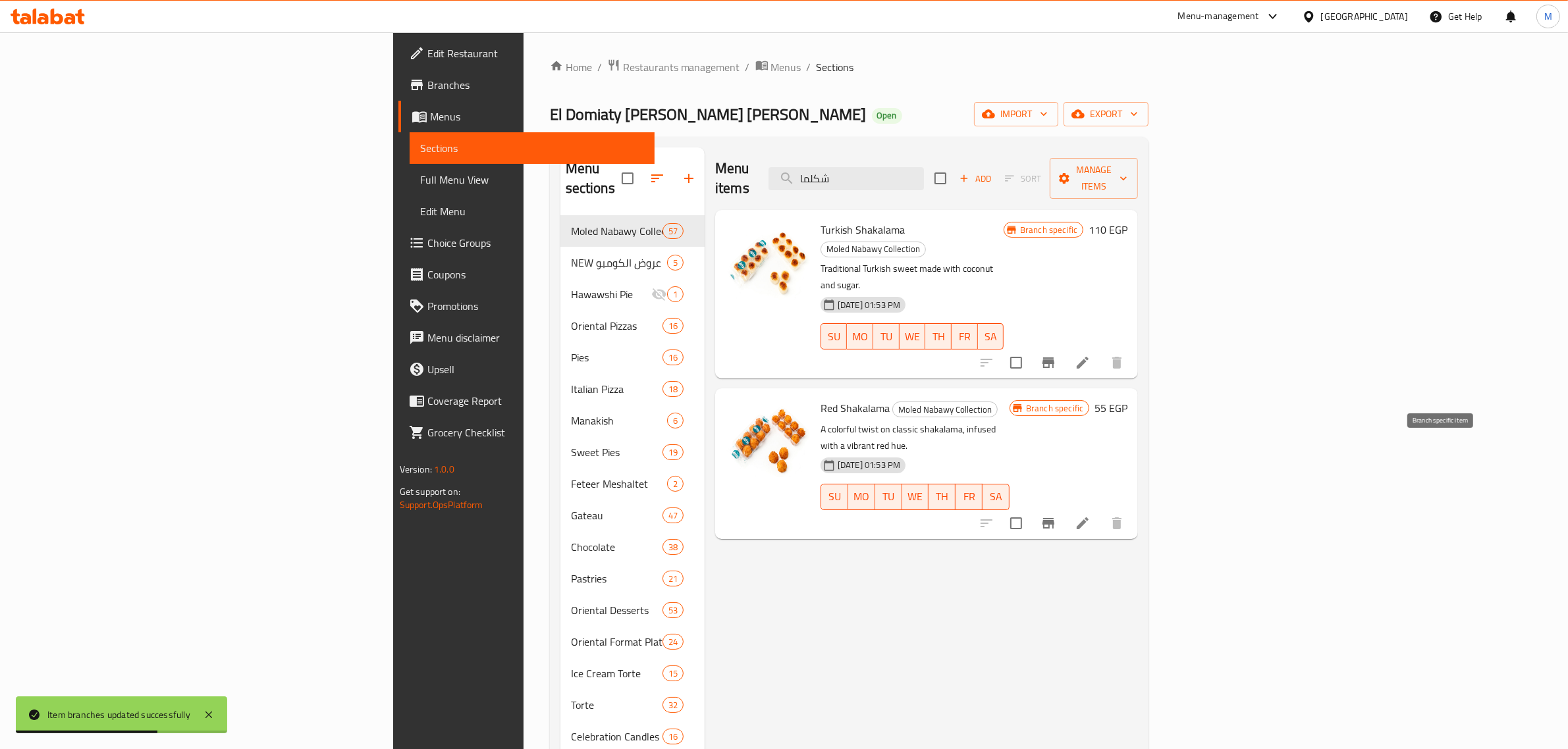
type input "شكلما"
click at [1054, 518] on icon "Branch-specific-item" at bounding box center [1048, 524] width 12 height 11
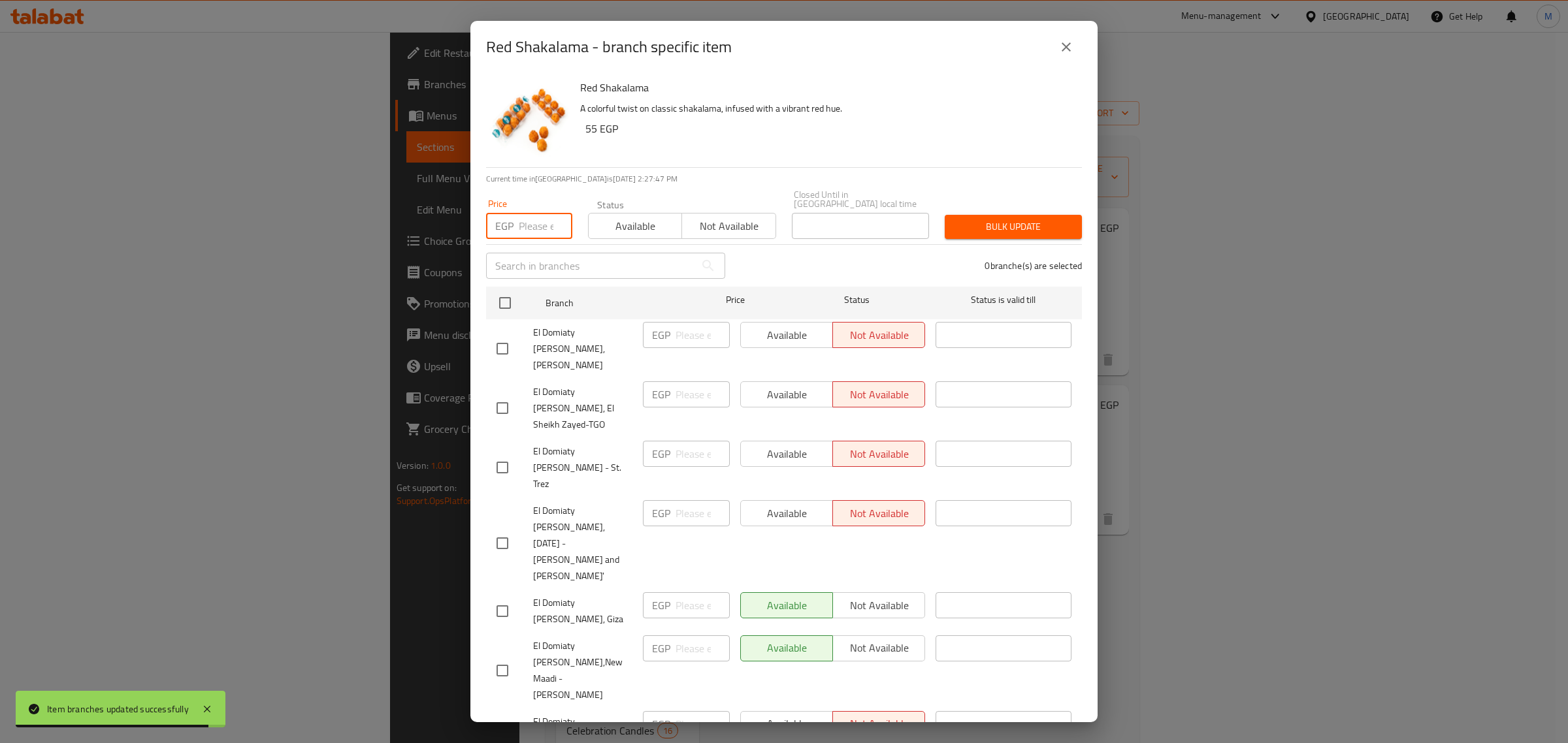
click at [542, 213] on input "number" at bounding box center [546, 226] width 54 height 26
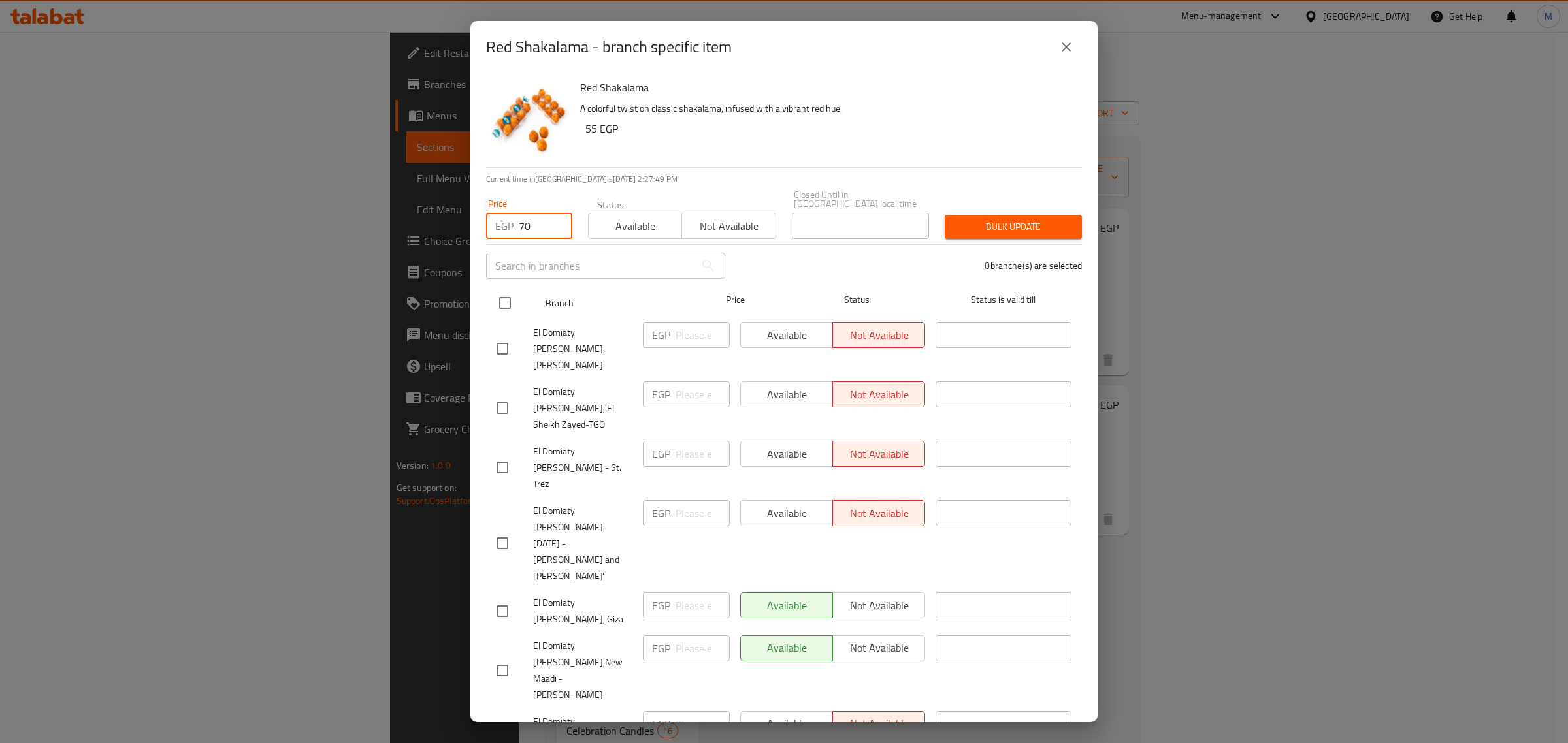
type input "70"
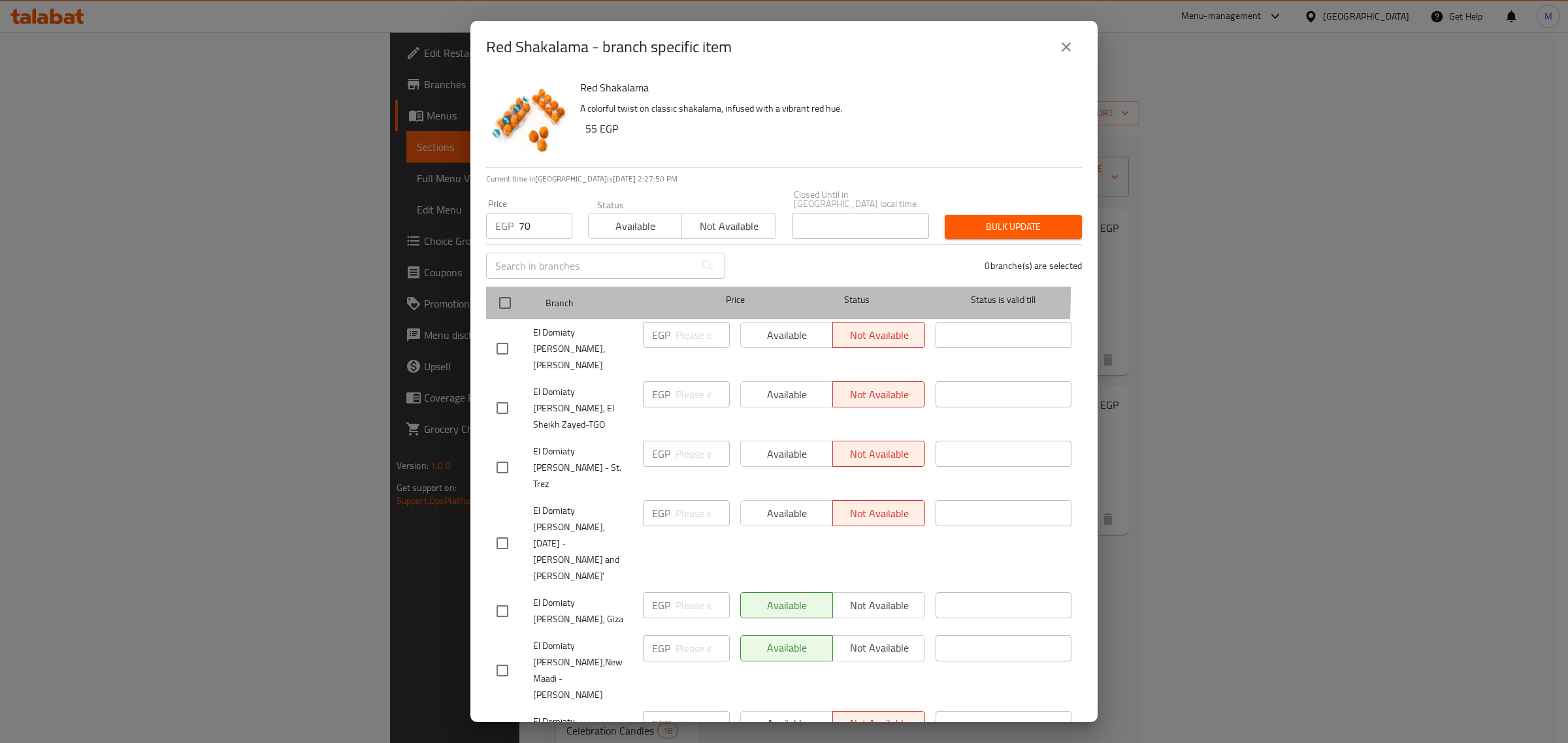
click at [519, 284] on div at bounding box center [516, 302] width 49 height 38
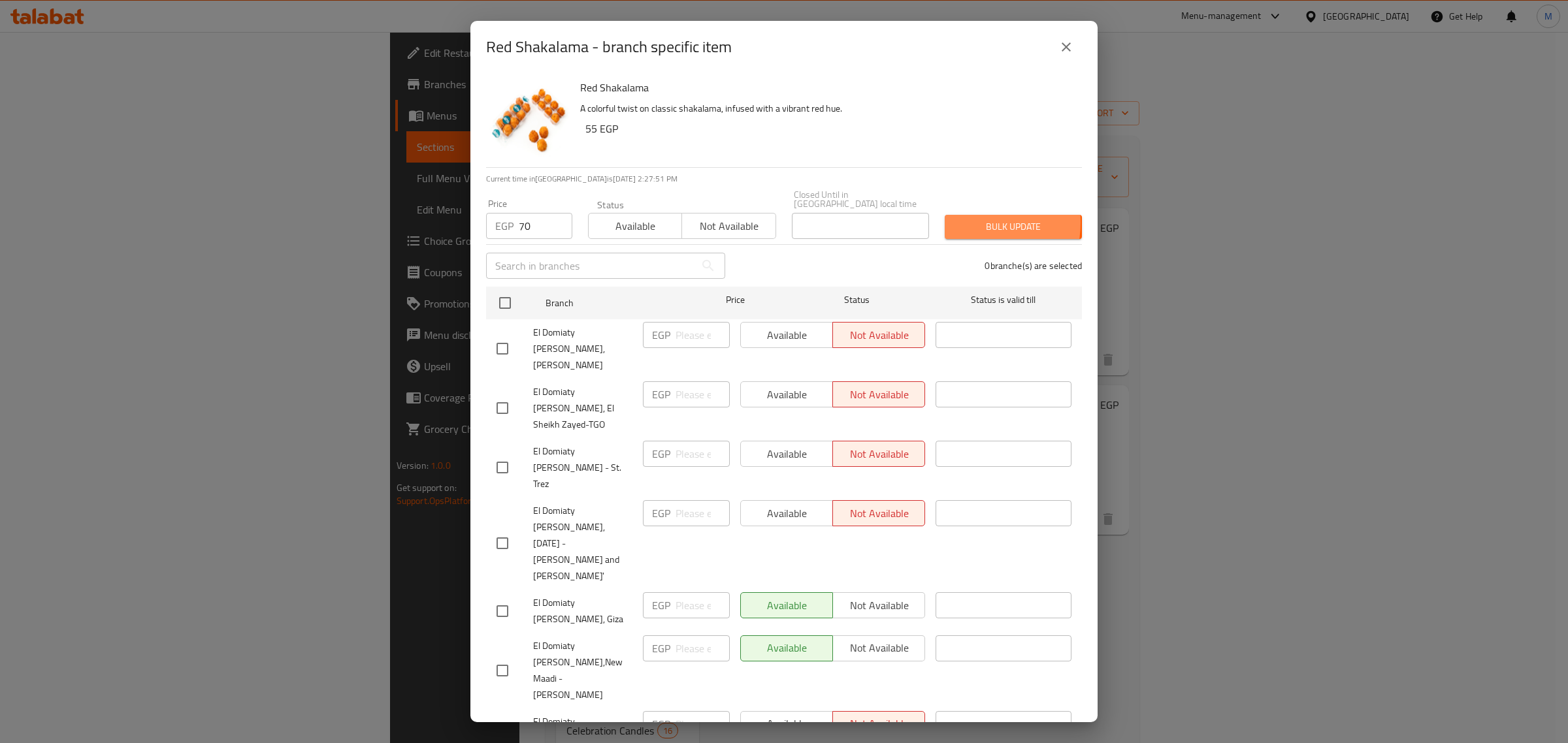
click at [955, 219] on span "Bulk update" at bounding box center [1013, 226] width 116 height 16
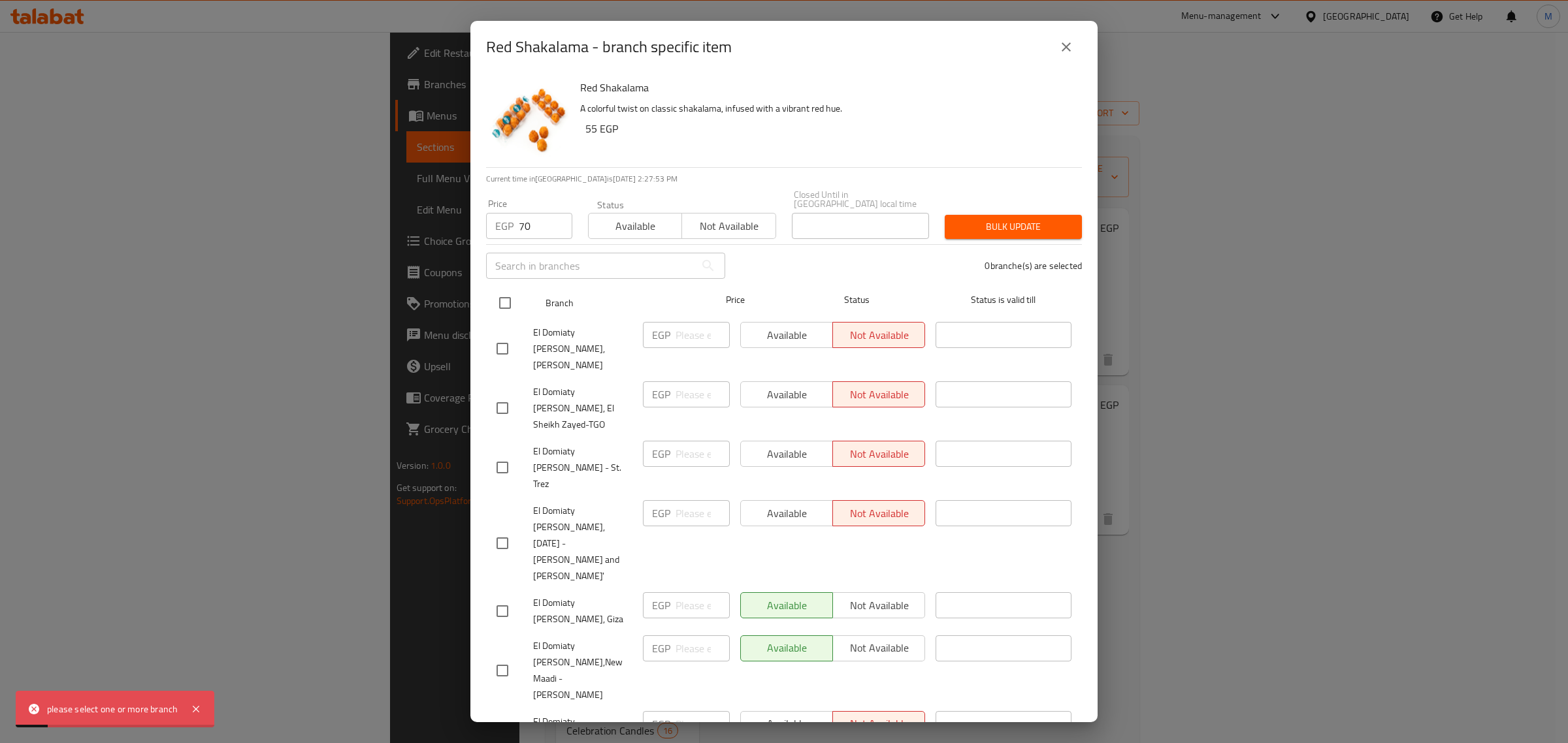
click at [518, 289] on input "checkbox" at bounding box center [505, 303] width 28 height 28
checkbox input "true"
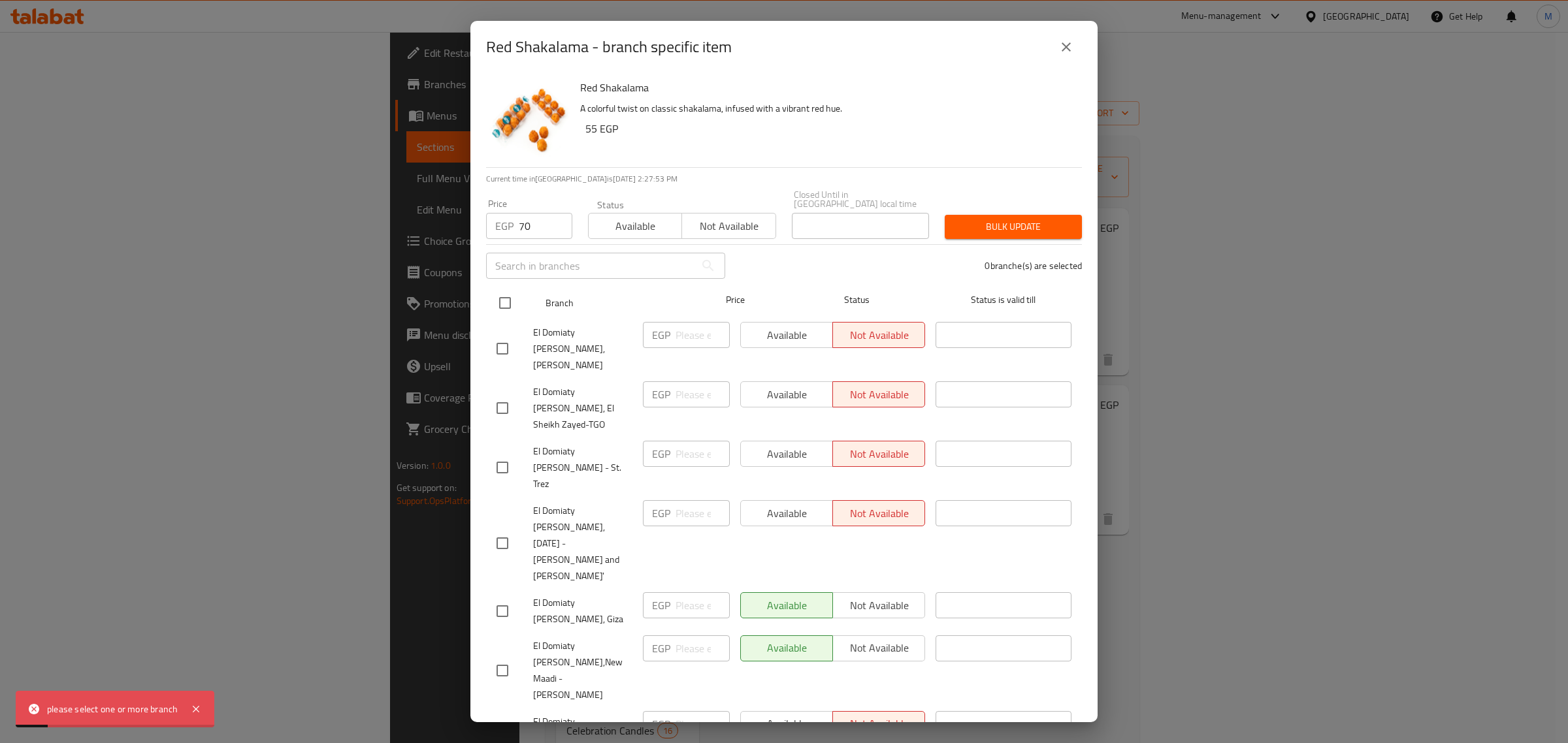
checkbox input "true"
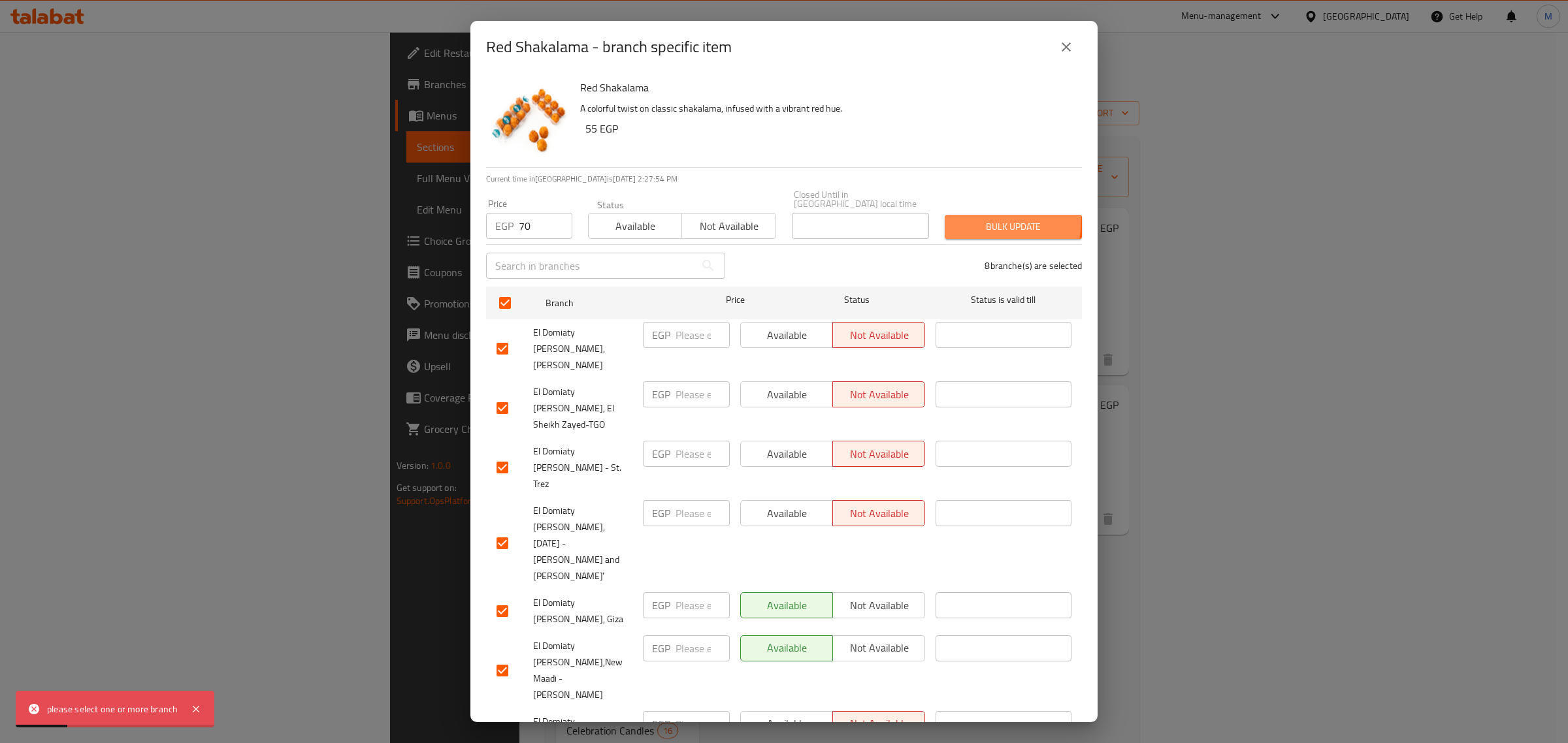
click at [955, 219] on span "Bulk update" at bounding box center [1013, 226] width 116 height 16
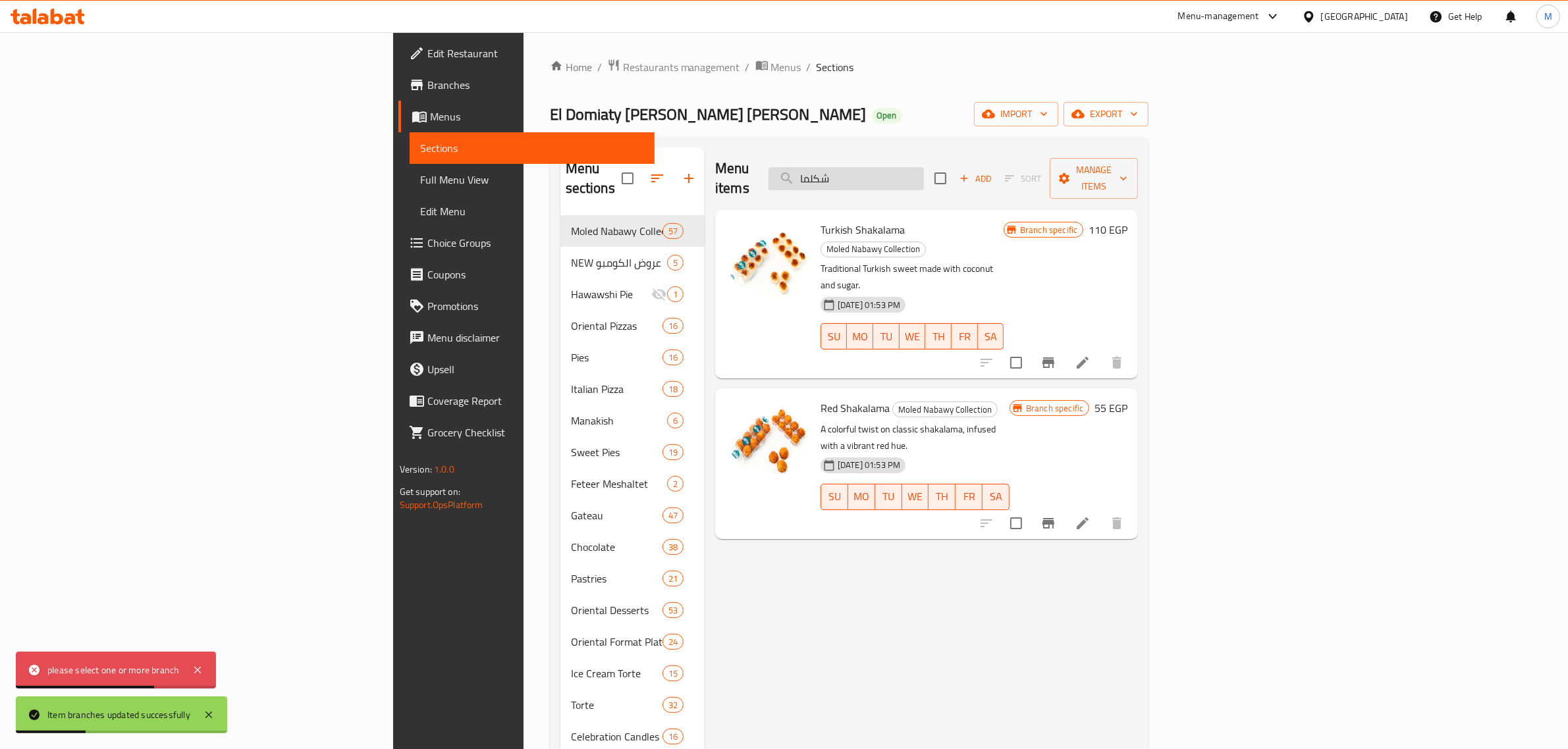
click at [924, 167] on input "شكلما" at bounding box center [846, 179] width 156 height 23
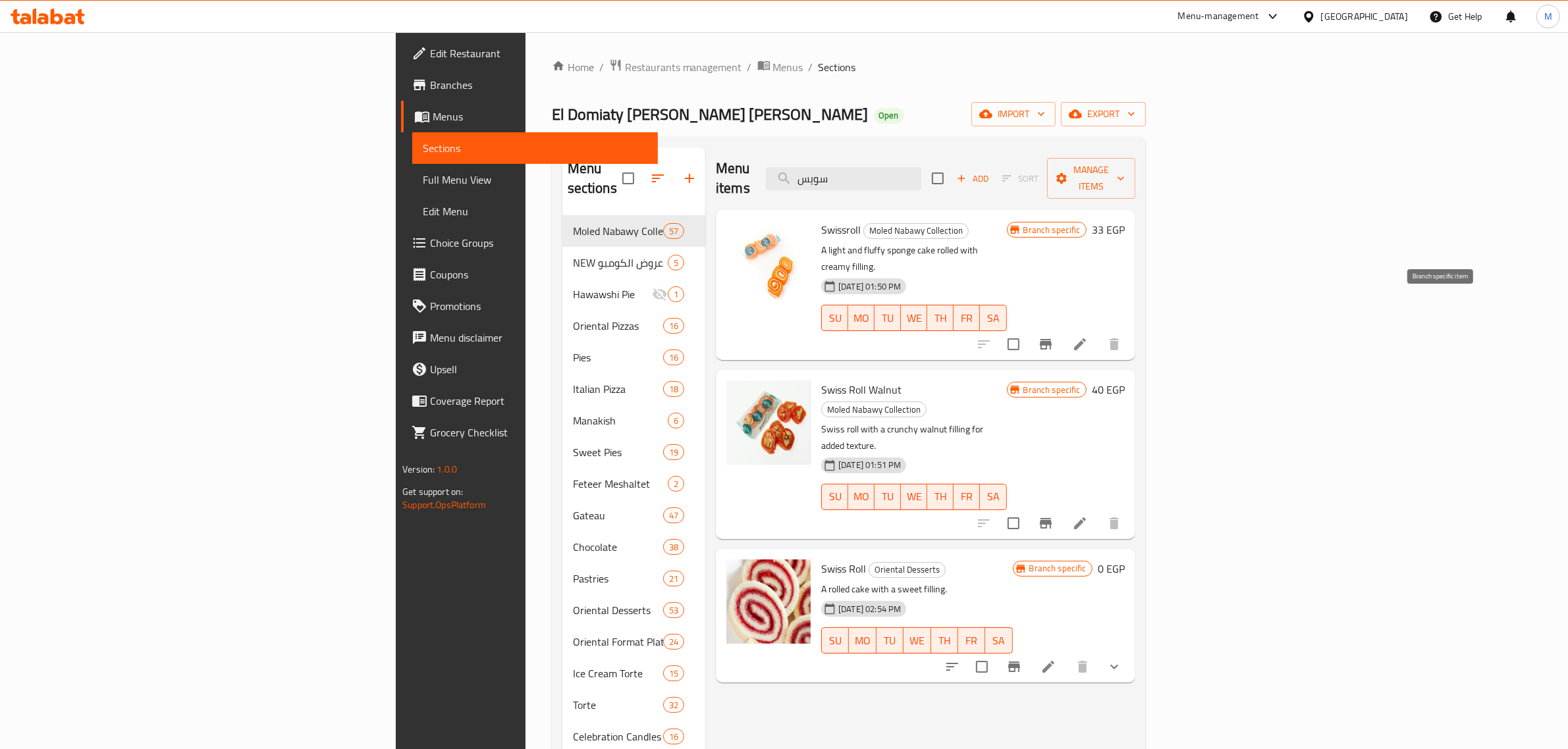
type input "سويس"
click at [1062, 329] on button "Branch-specific-item" at bounding box center [1046, 344] width 32 height 32
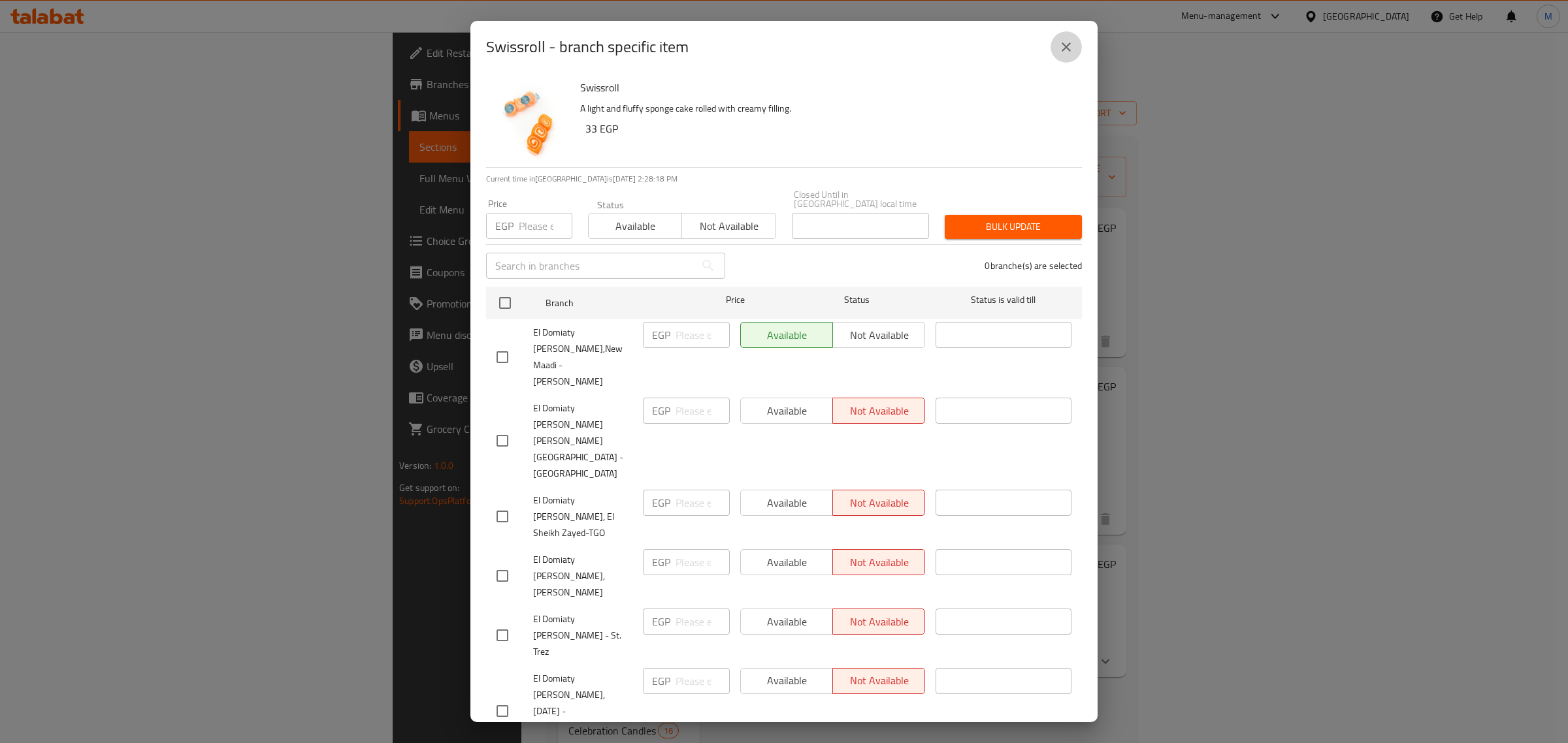
click at [1070, 49] on icon "close" at bounding box center [1066, 47] width 15 height 15
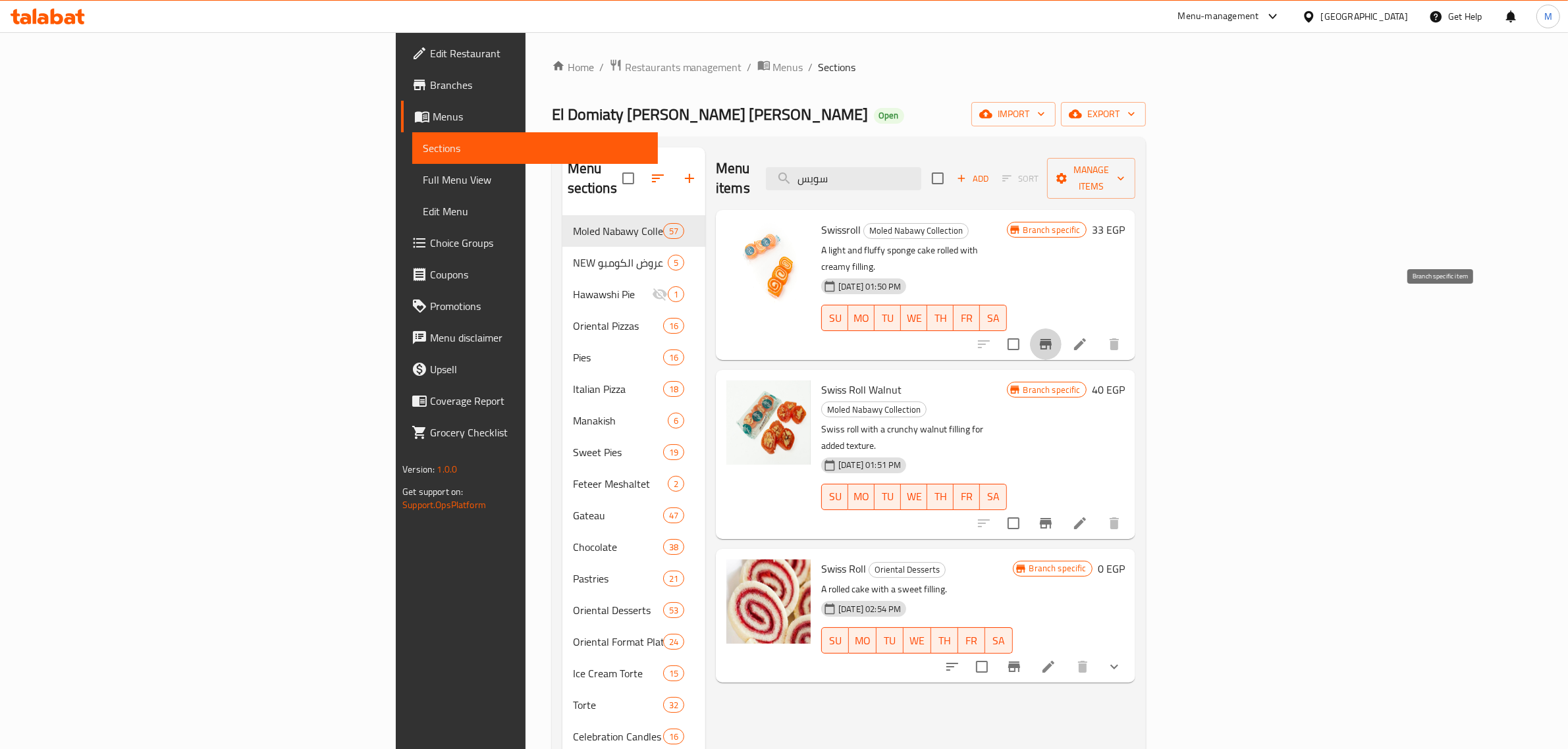
click at [1052, 339] on icon "Branch-specific-item" at bounding box center [1046, 344] width 12 height 11
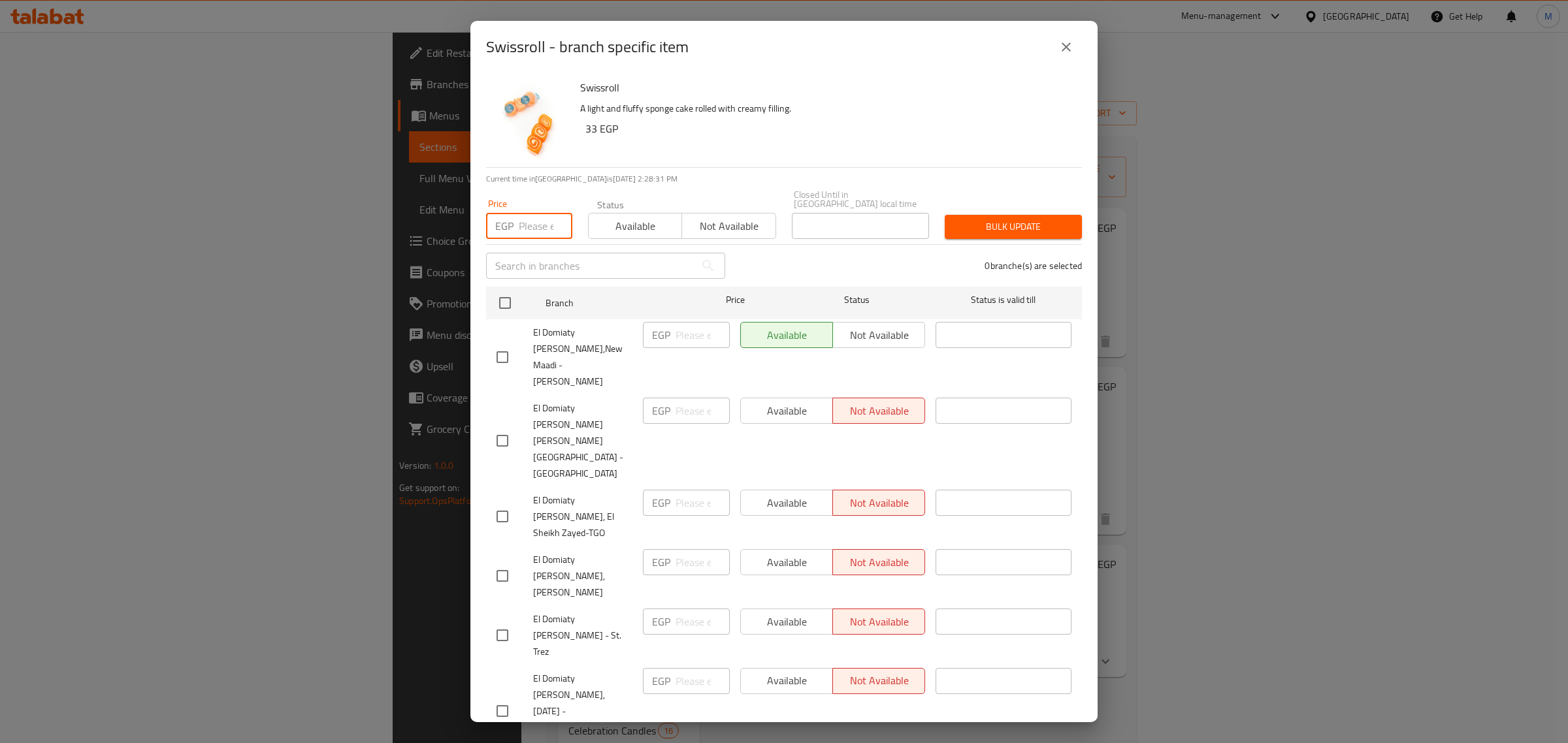
click at [549, 221] on input "number" at bounding box center [546, 226] width 54 height 26
type input "42"
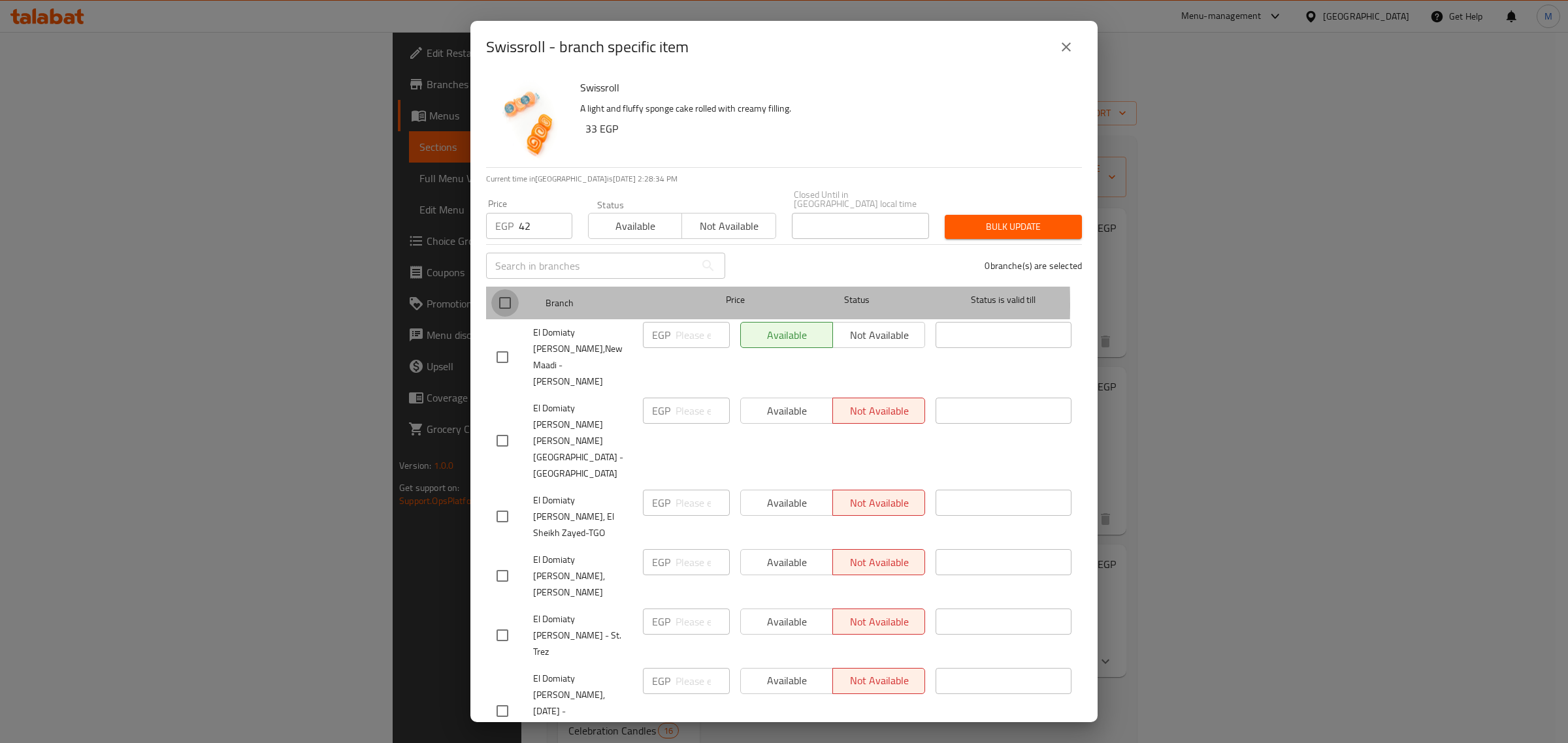
click at [506, 296] on input "checkbox" at bounding box center [505, 303] width 28 height 28
checkbox input "true"
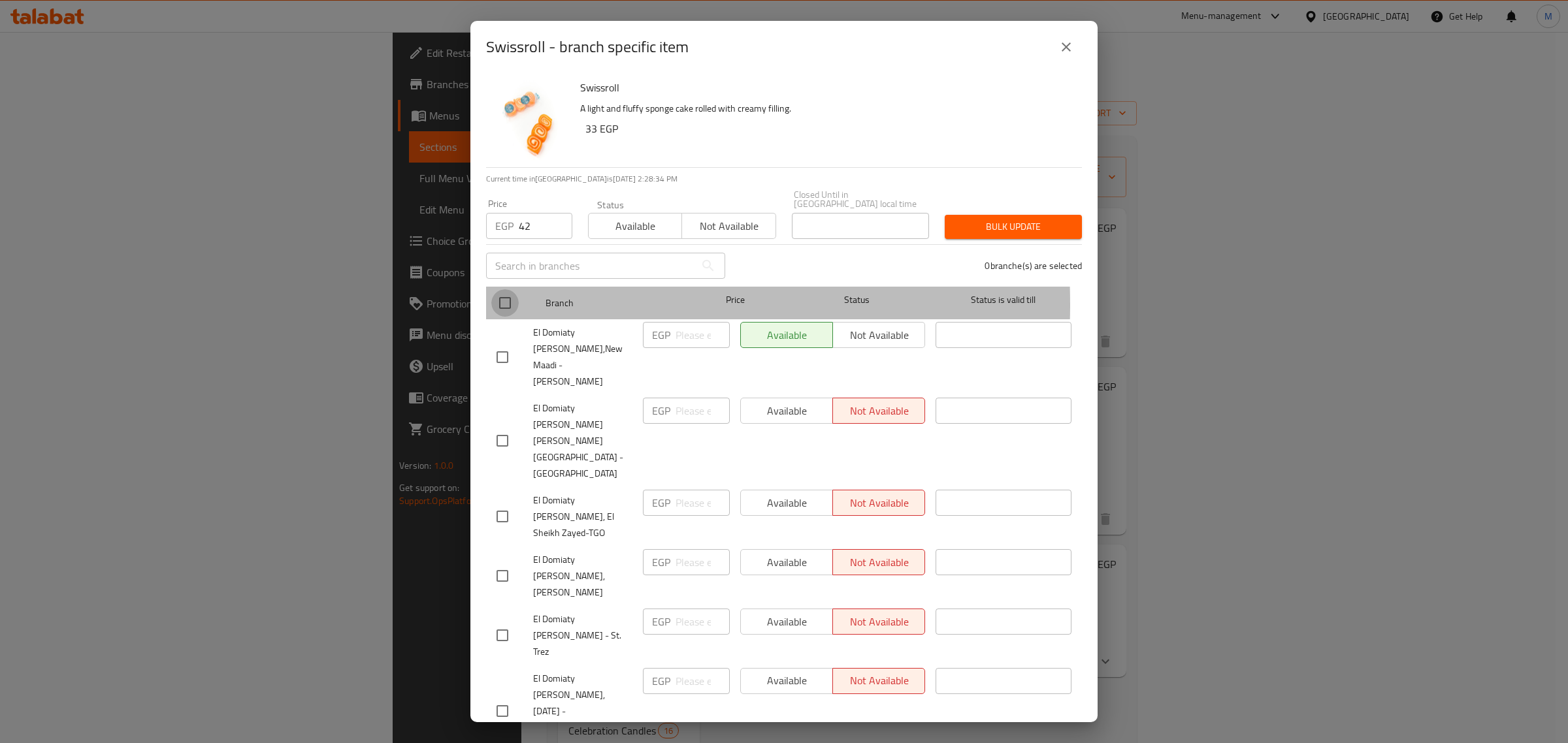
checkbox input "true"
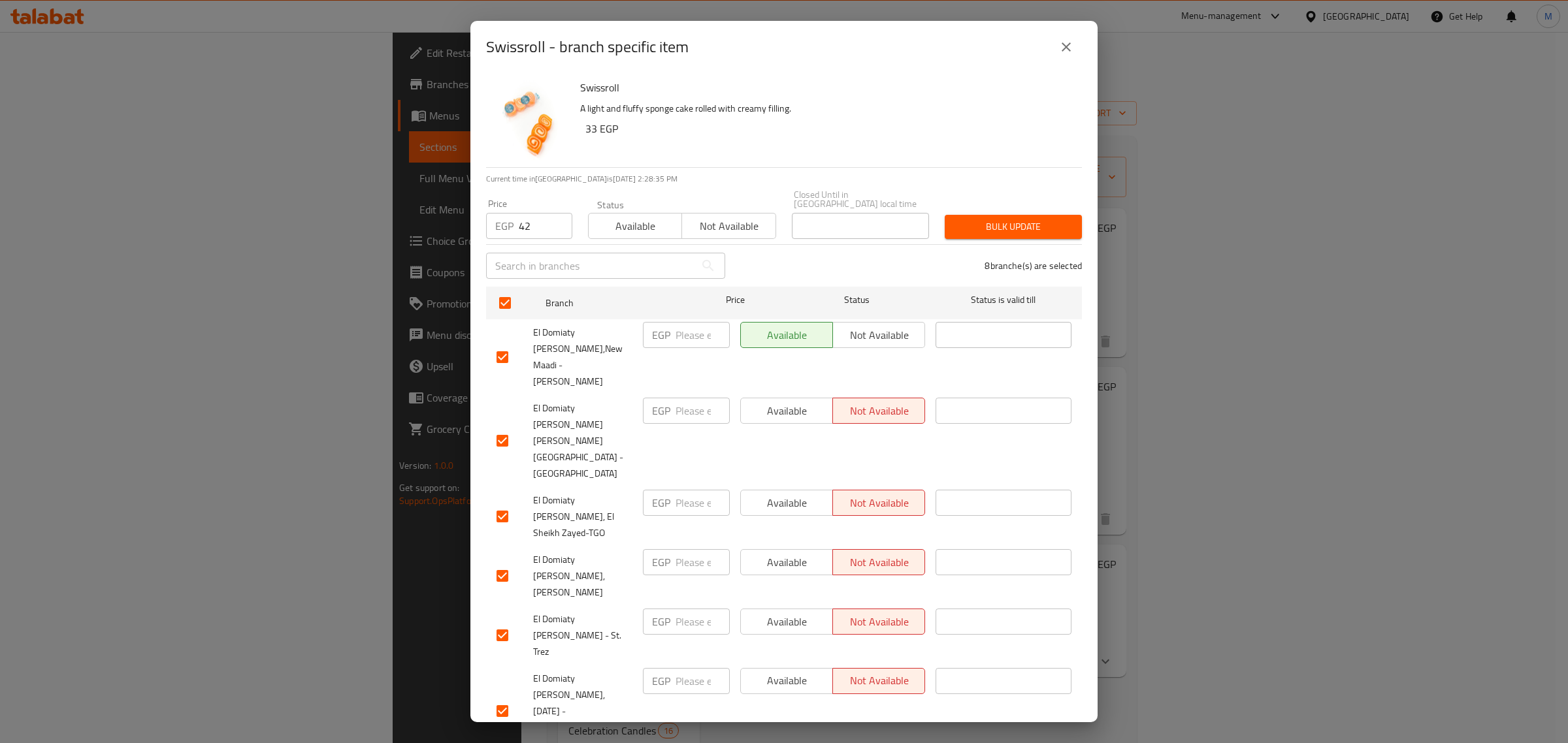
click at [1027, 215] on button "Bulk update" at bounding box center [1013, 226] width 137 height 24
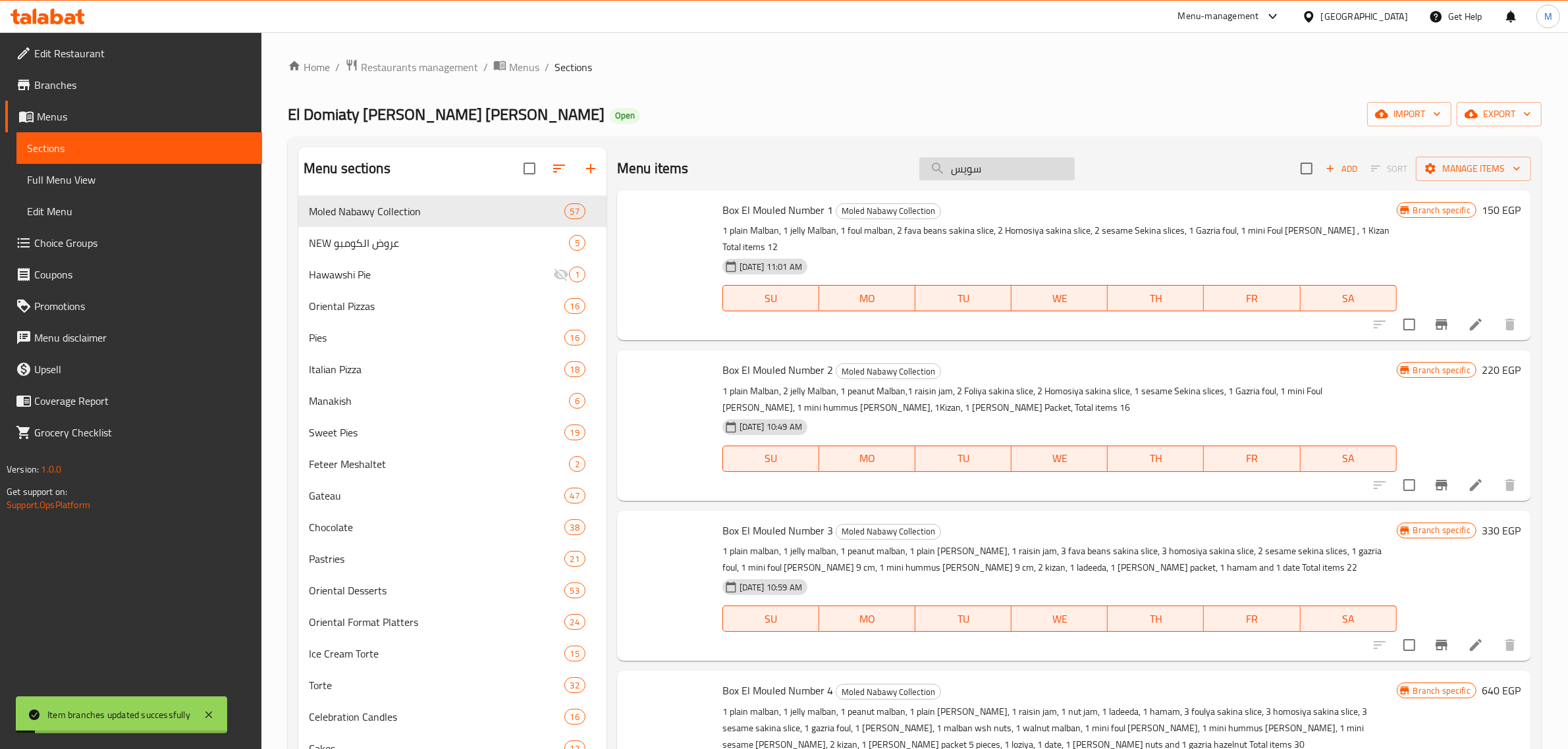
click at [974, 173] on input "سويس" at bounding box center [997, 169] width 156 height 23
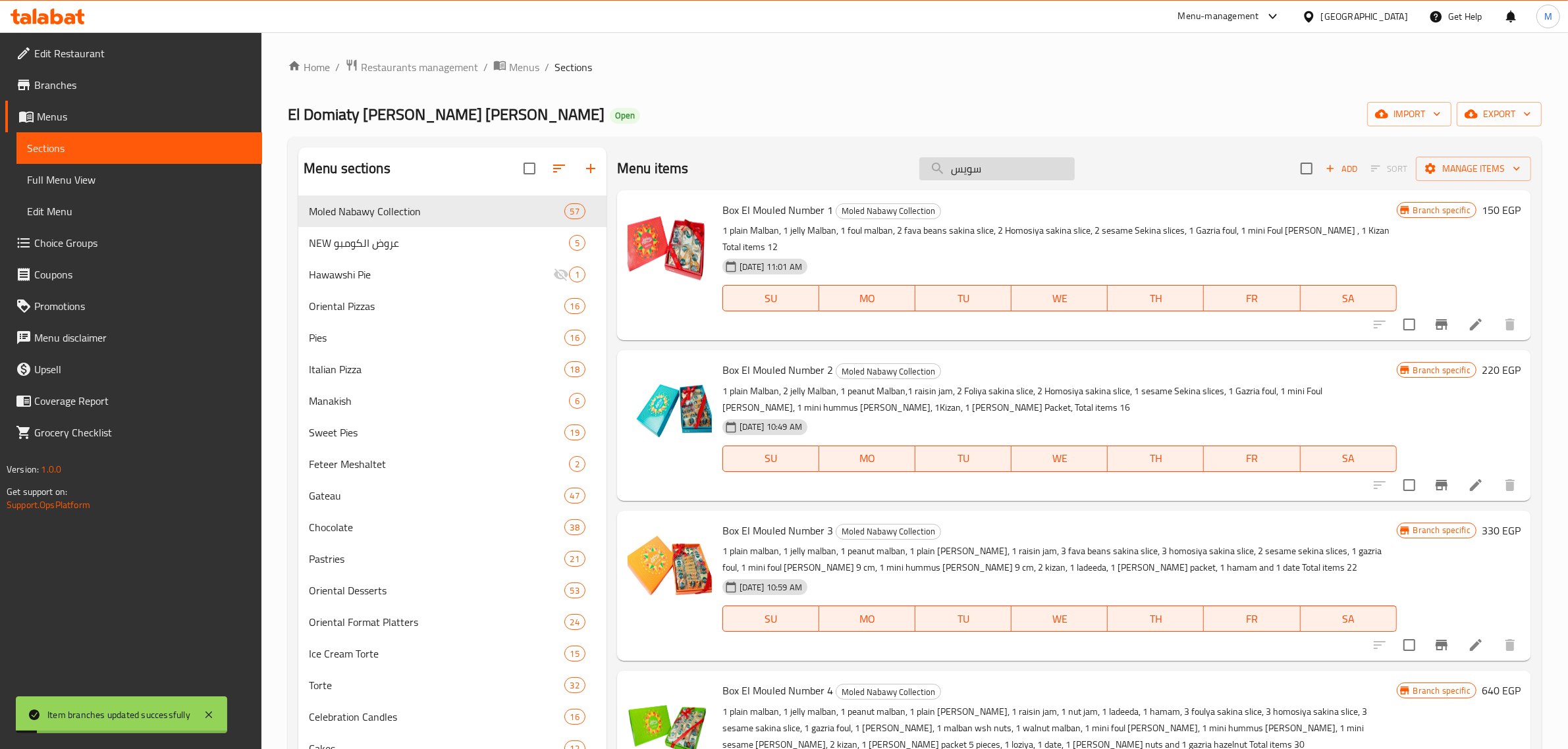
click at [974, 173] on input "سويس" at bounding box center [997, 169] width 156 height 23
type input "سويس"
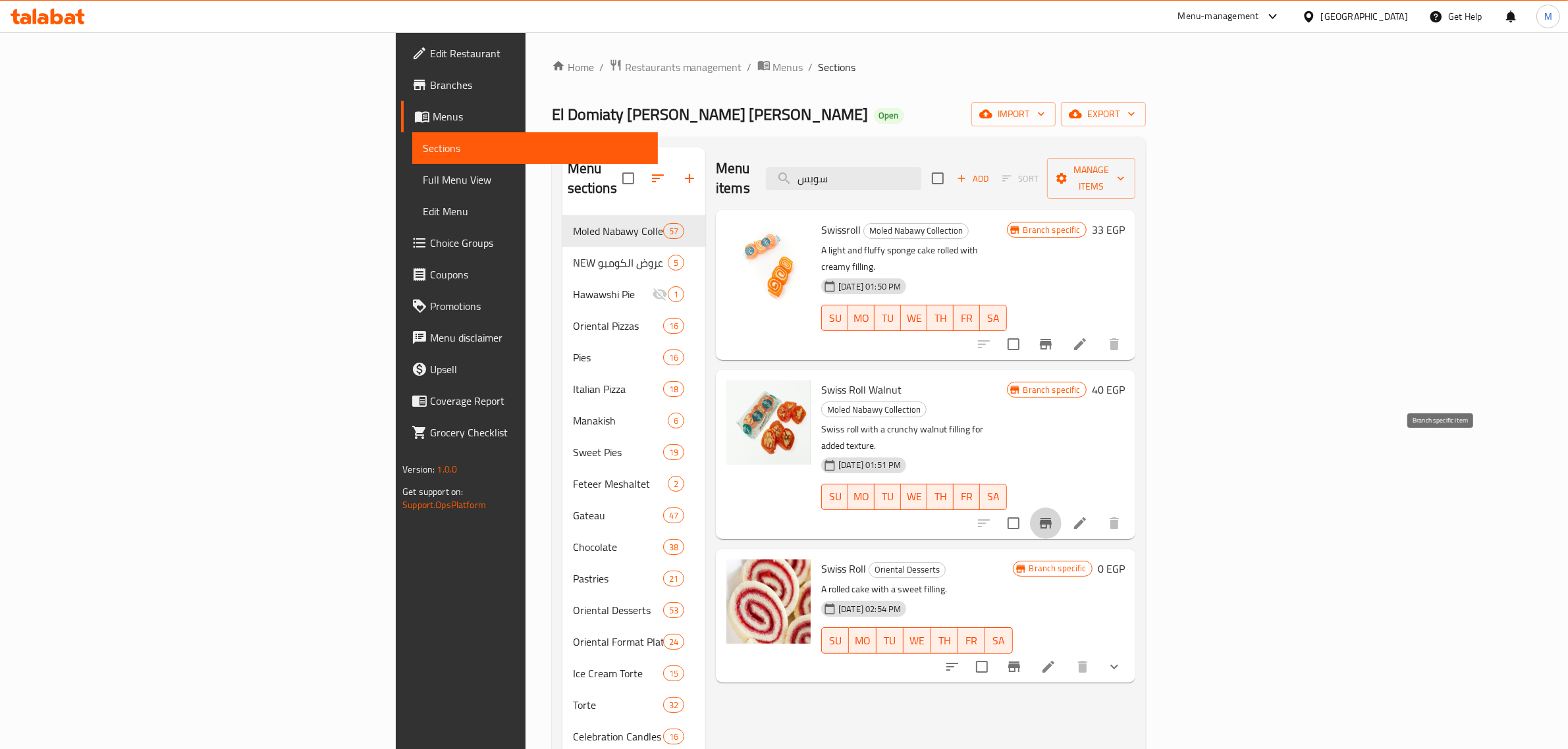
click at [1062, 508] on button "Branch-specific-item" at bounding box center [1046, 523] width 32 height 32
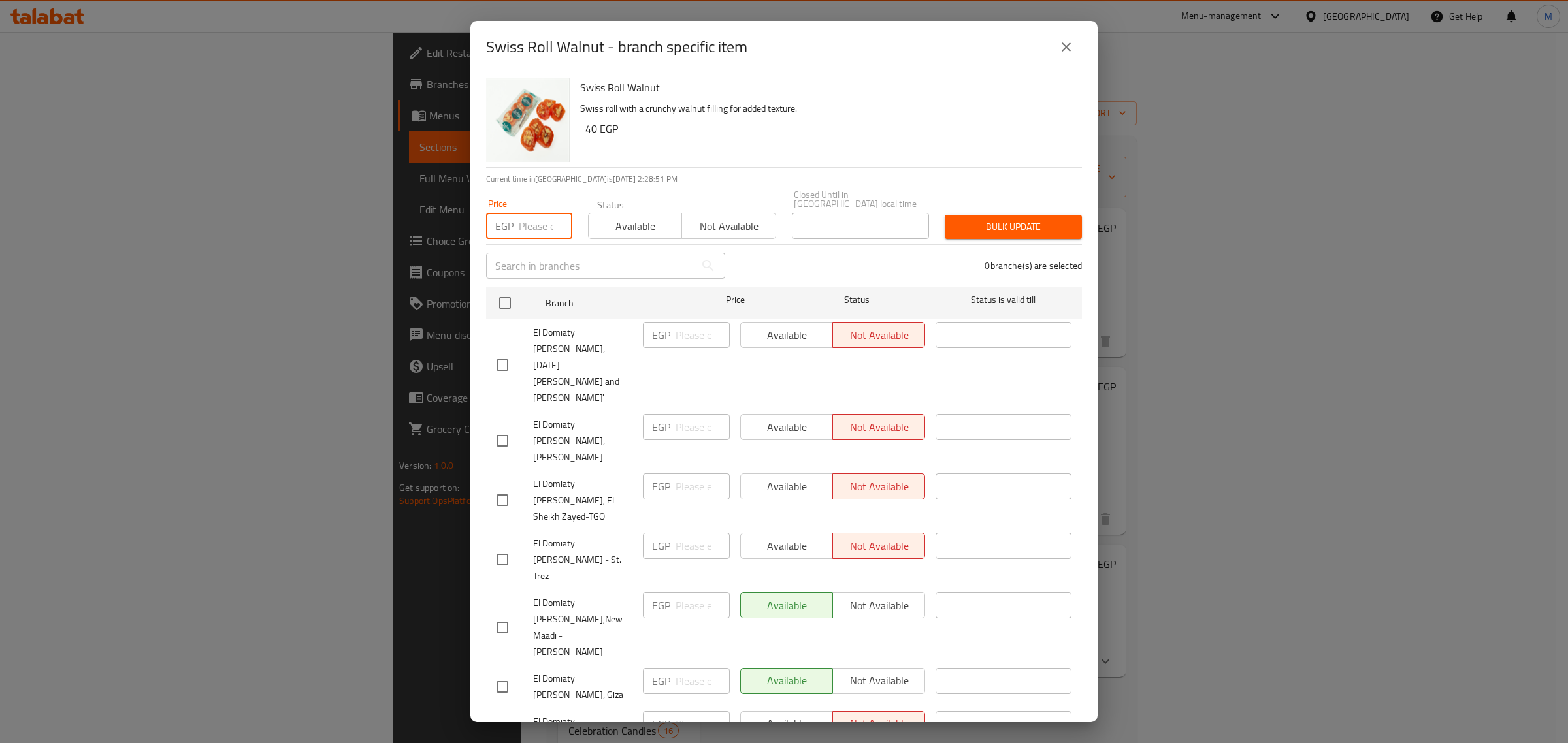
click at [544, 219] on input "number" at bounding box center [546, 226] width 54 height 26
type input "50"
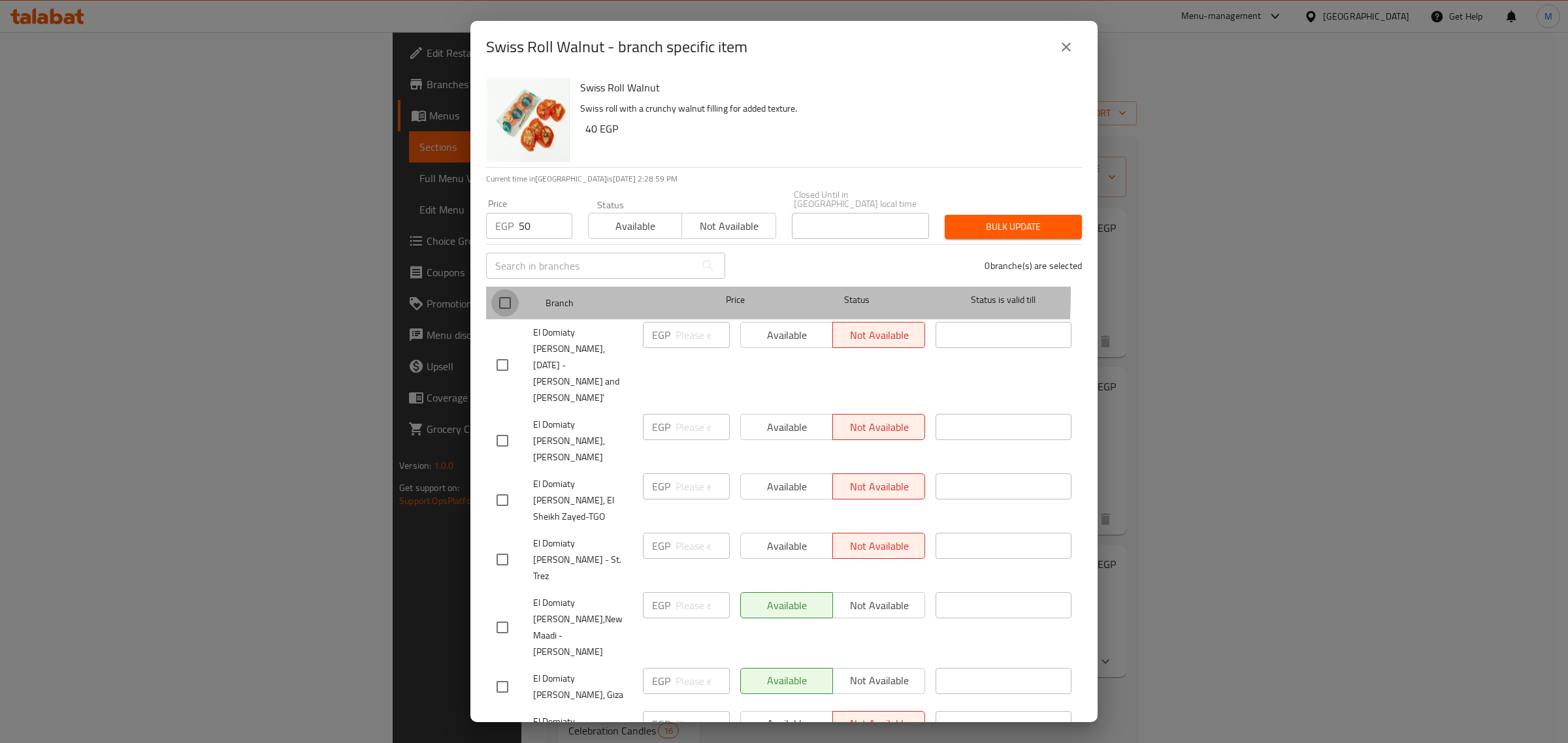
click at [510, 289] on input "checkbox" at bounding box center [505, 303] width 28 height 28
checkbox input "true"
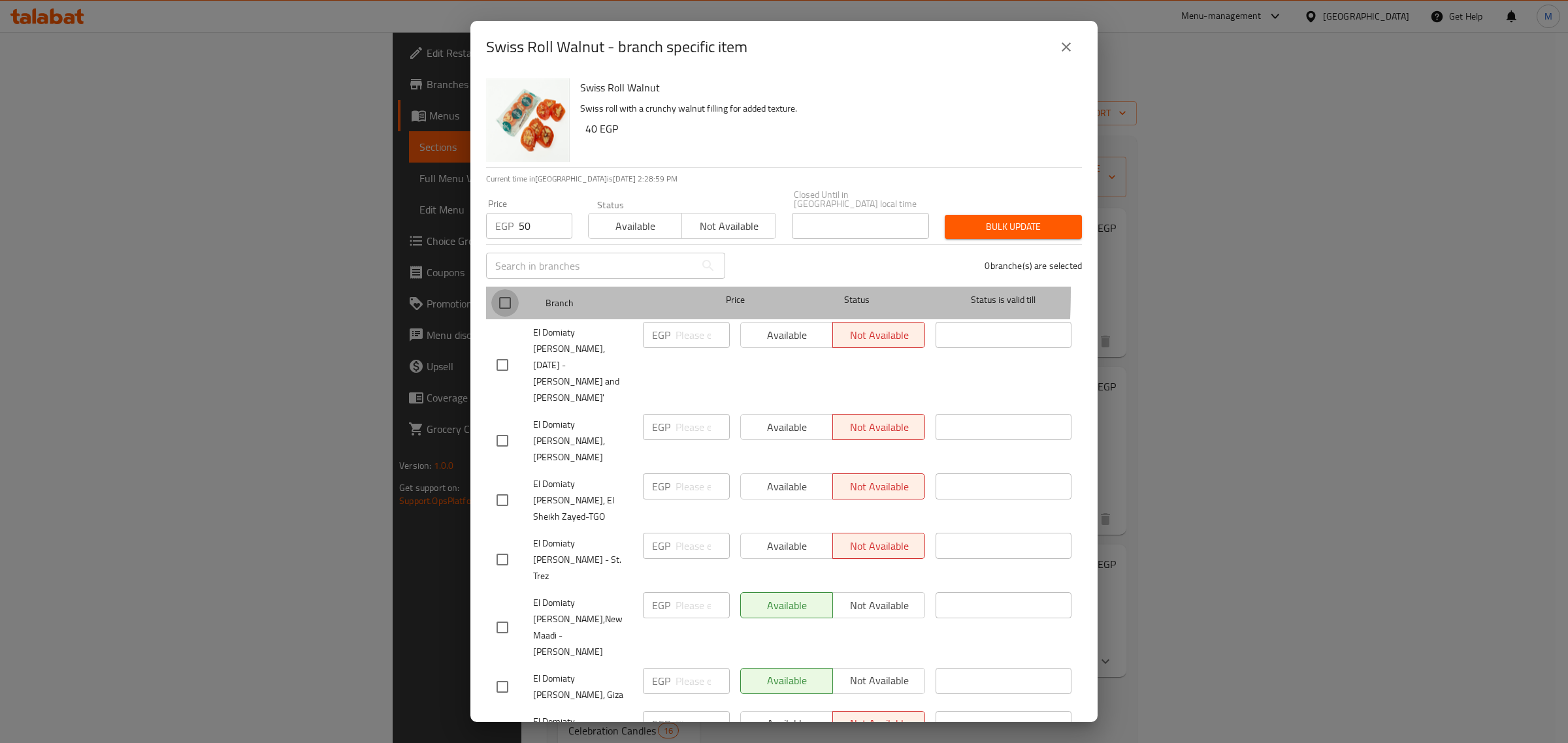
checkbox input "true"
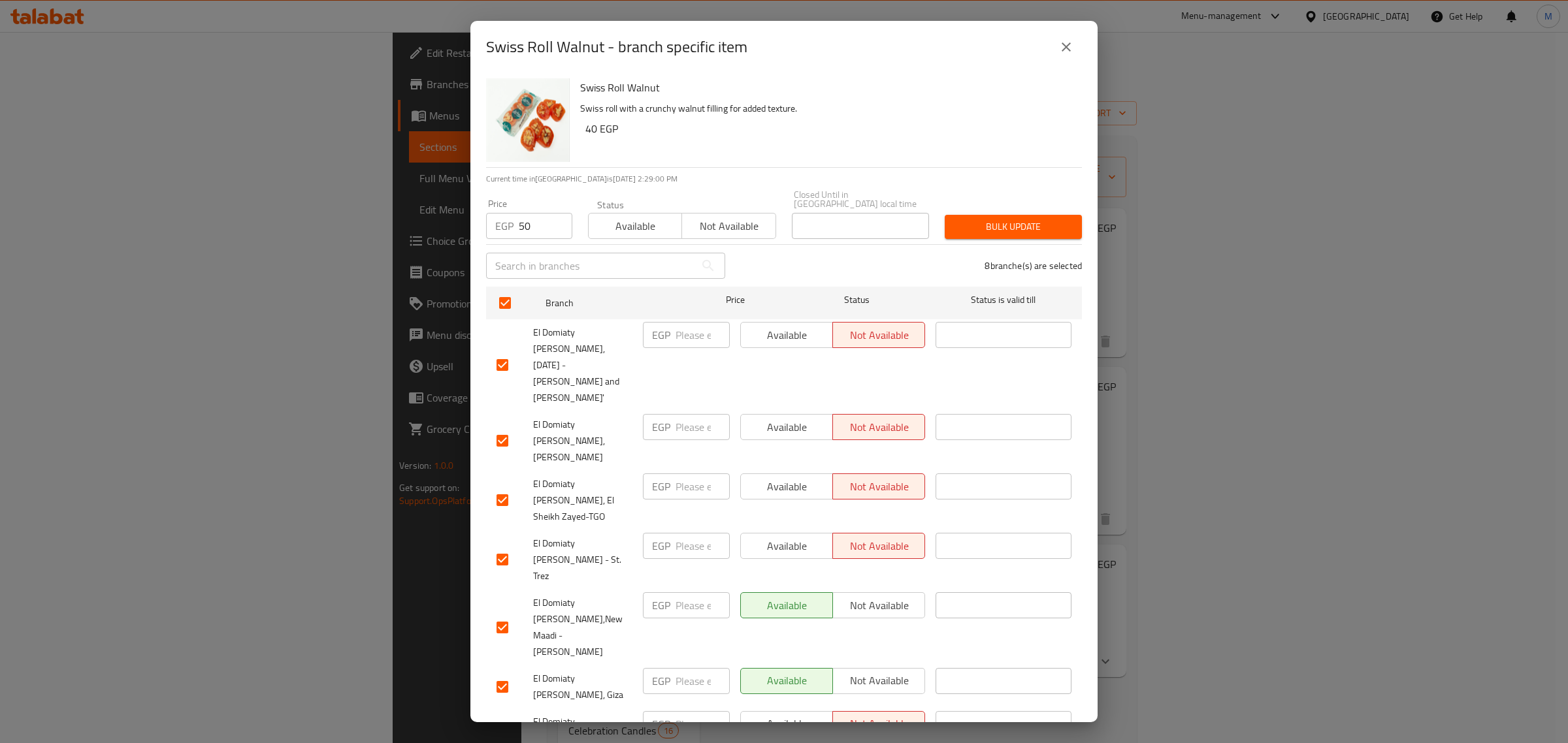
click at [979, 243] on div "8 branche(s) are selected" at bounding box center [911, 266] width 357 height 47
click at [995, 224] on span "Bulk update" at bounding box center [1013, 226] width 116 height 16
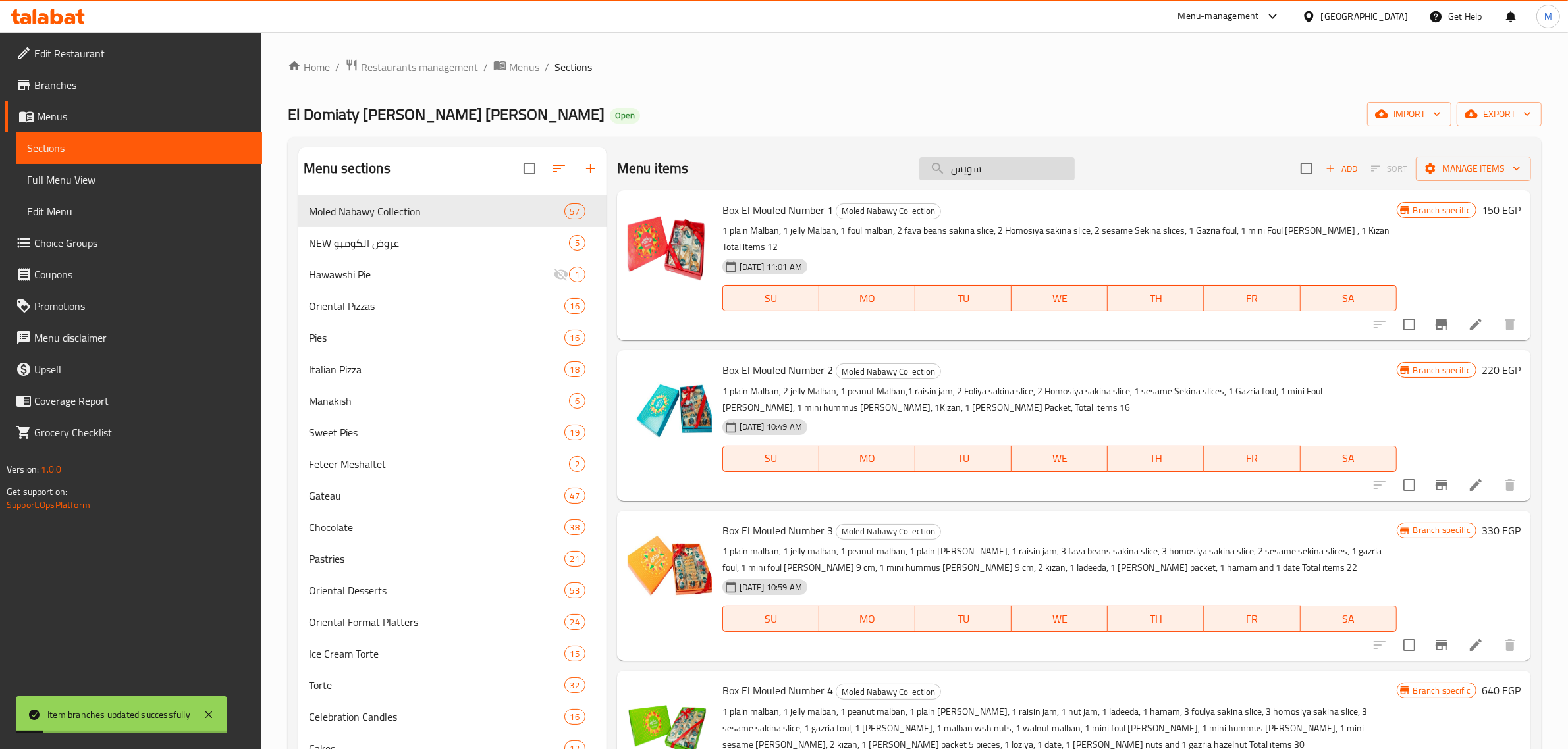
click at [965, 166] on input "سويس" at bounding box center [997, 169] width 156 height 23
type input "ب"
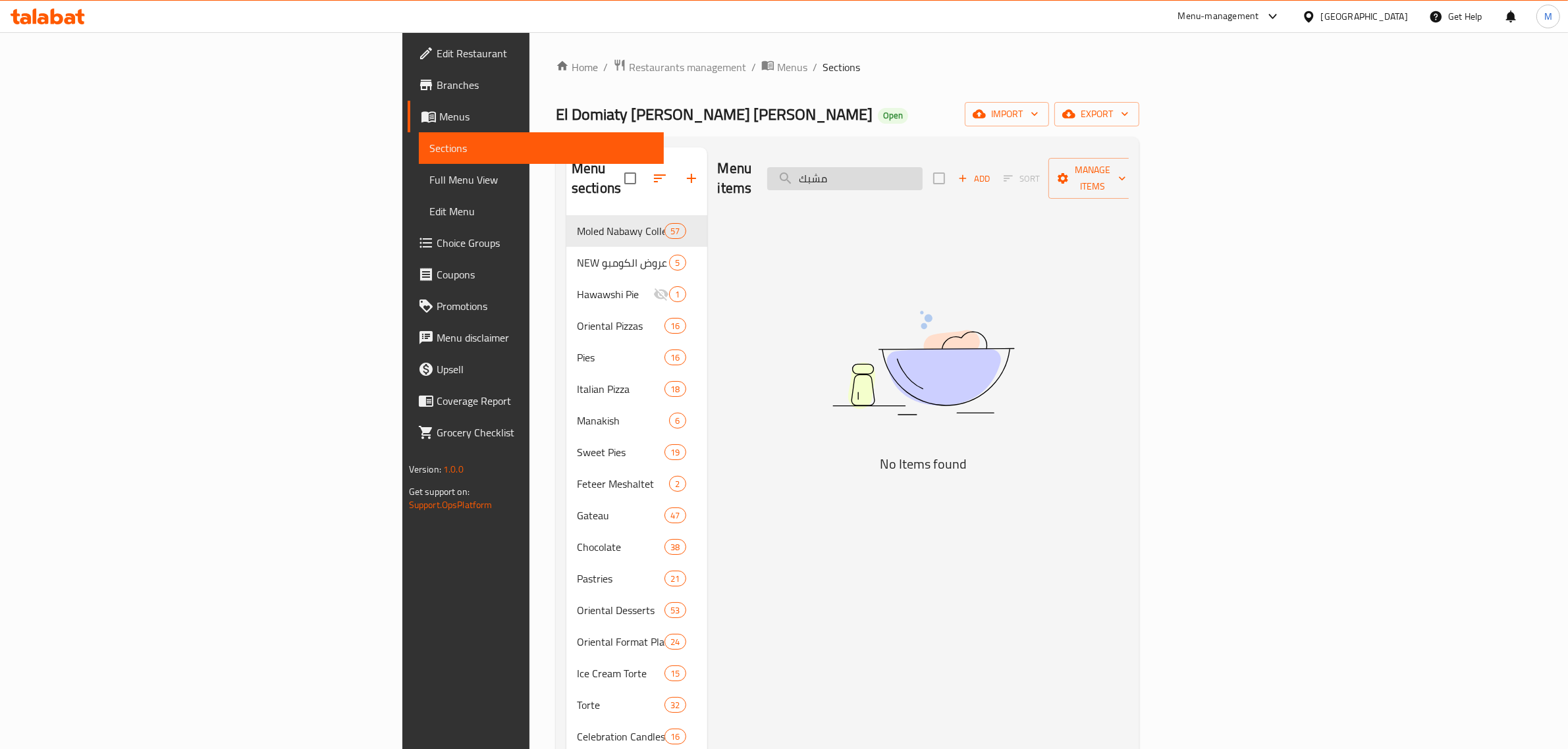
type input "مشبك"
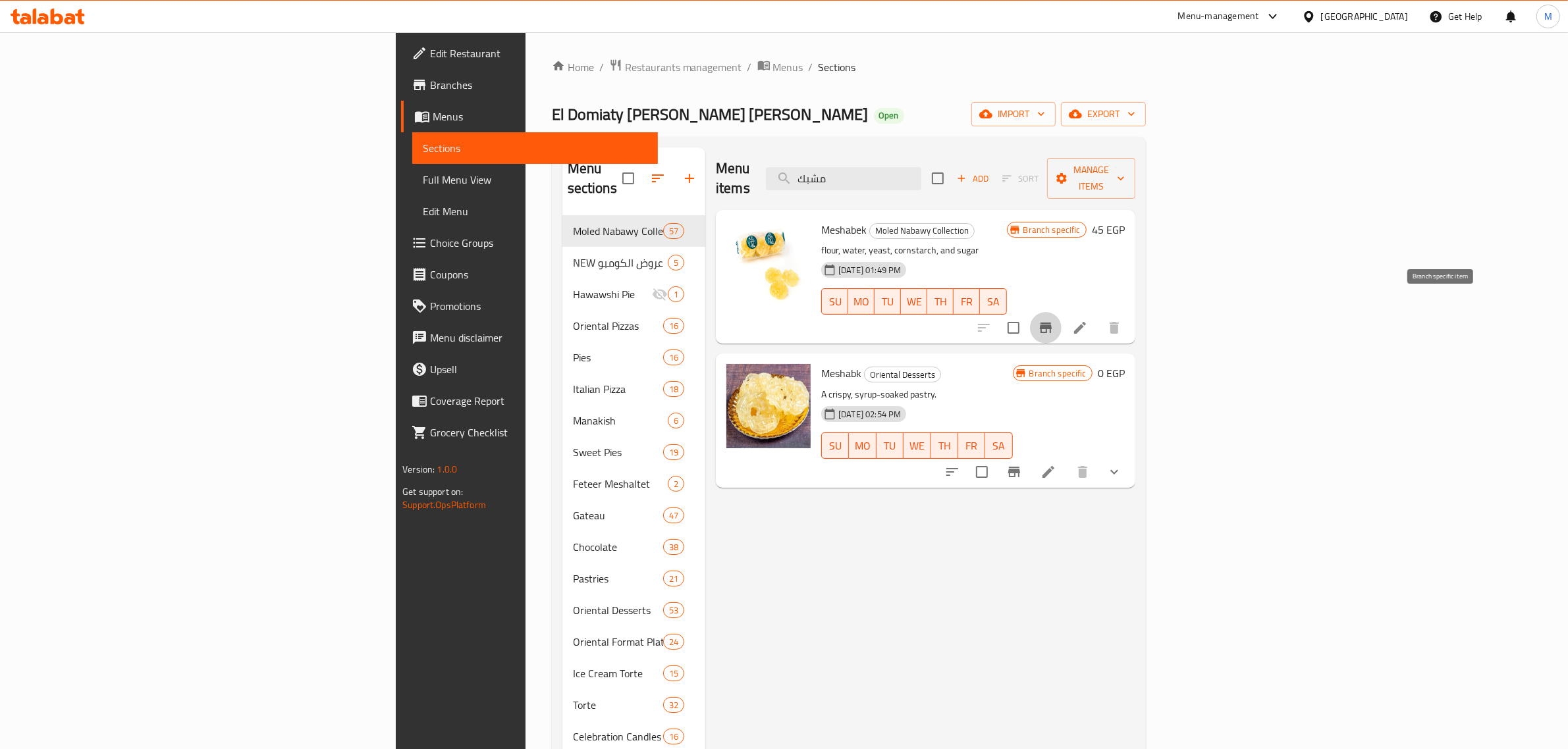
click at [1053, 320] on icon "Branch-specific-item" at bounding box center [1046, 328] width 15 height 15
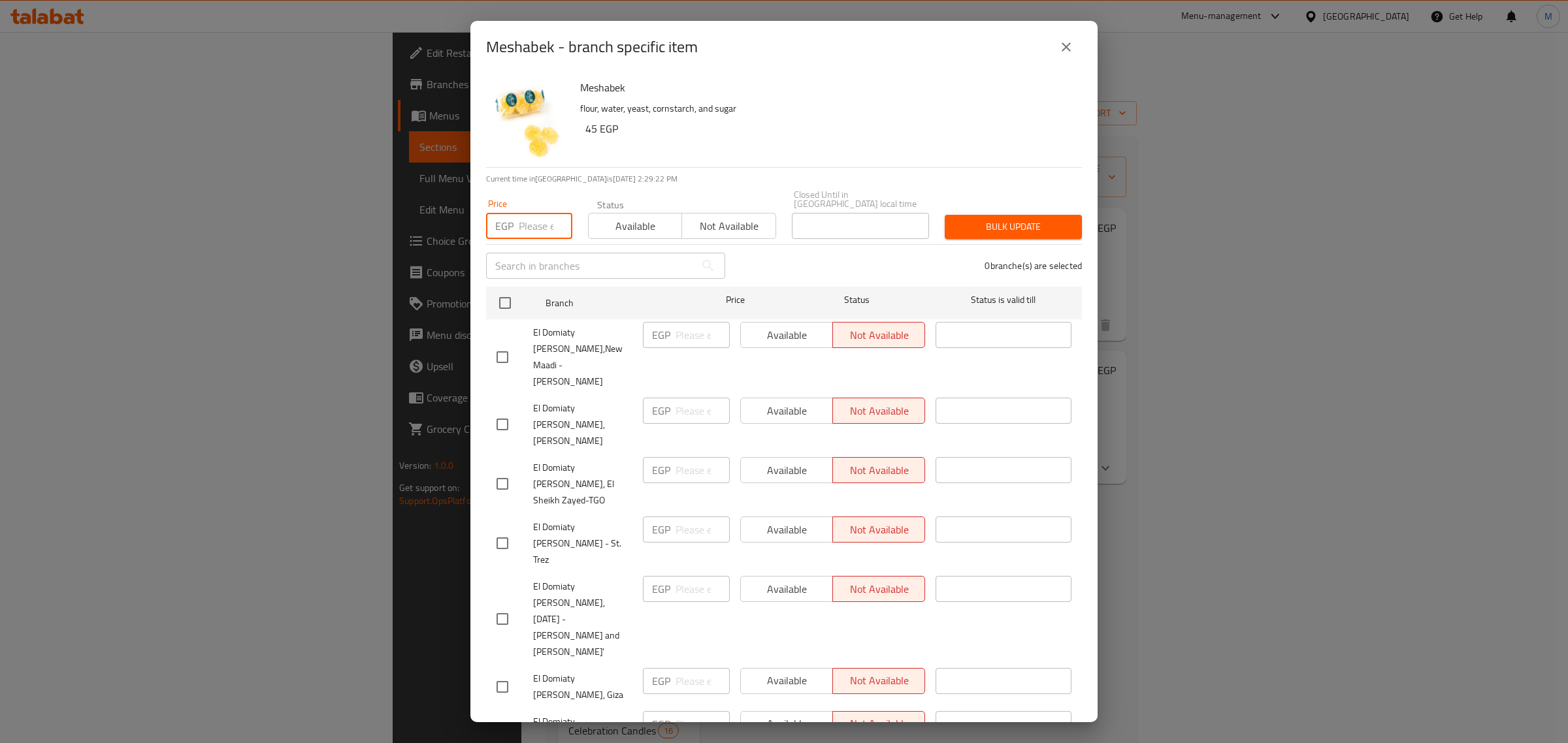
click at [526, 217] on input "number" at bounding box center [546, 226] width 54 height 26
type input "55"
click at [514, 291] on input "checkbox" at bounding box center [505, 303] width 28 height 28
checkbox input "true"
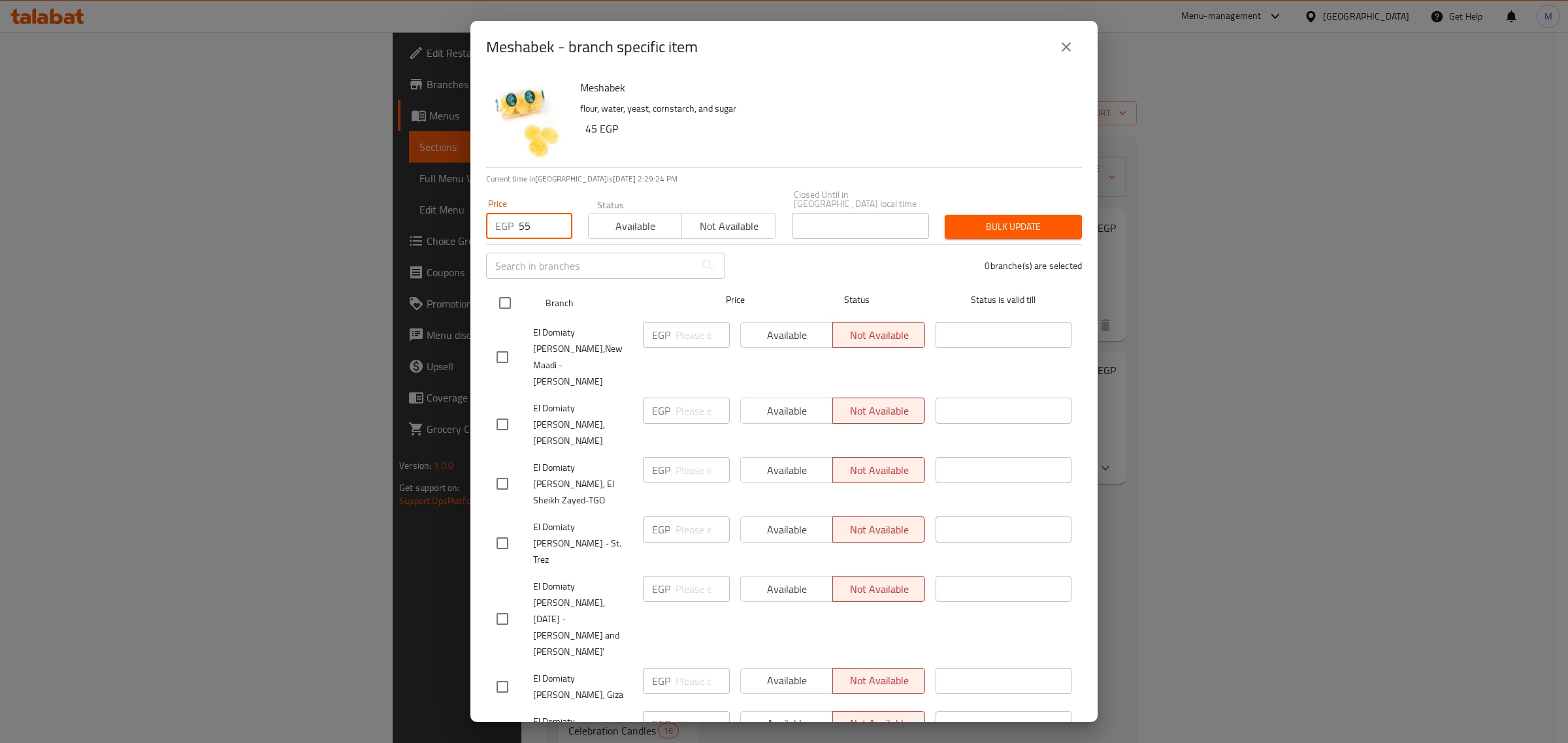
checkbox input "true"
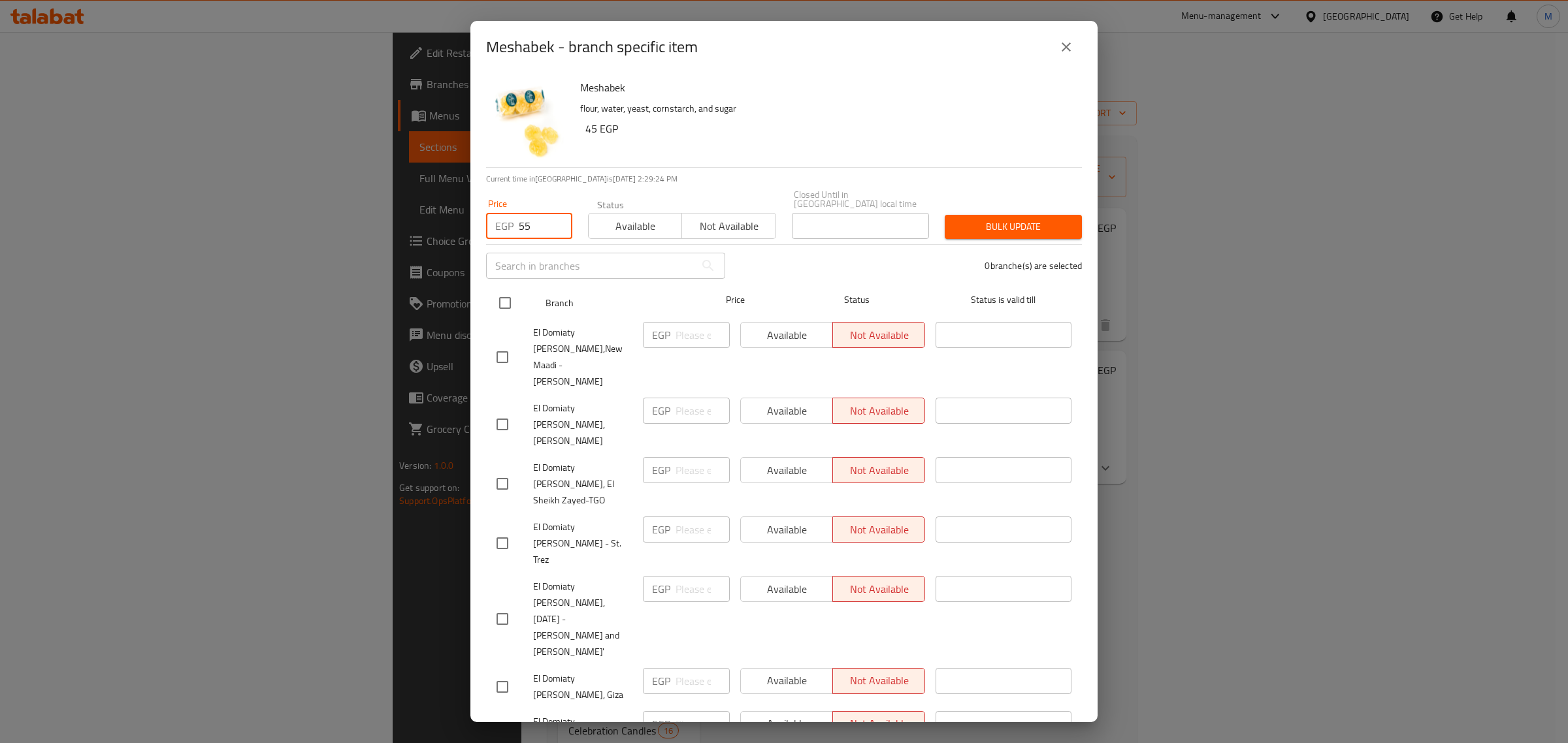
checkbox input "true"
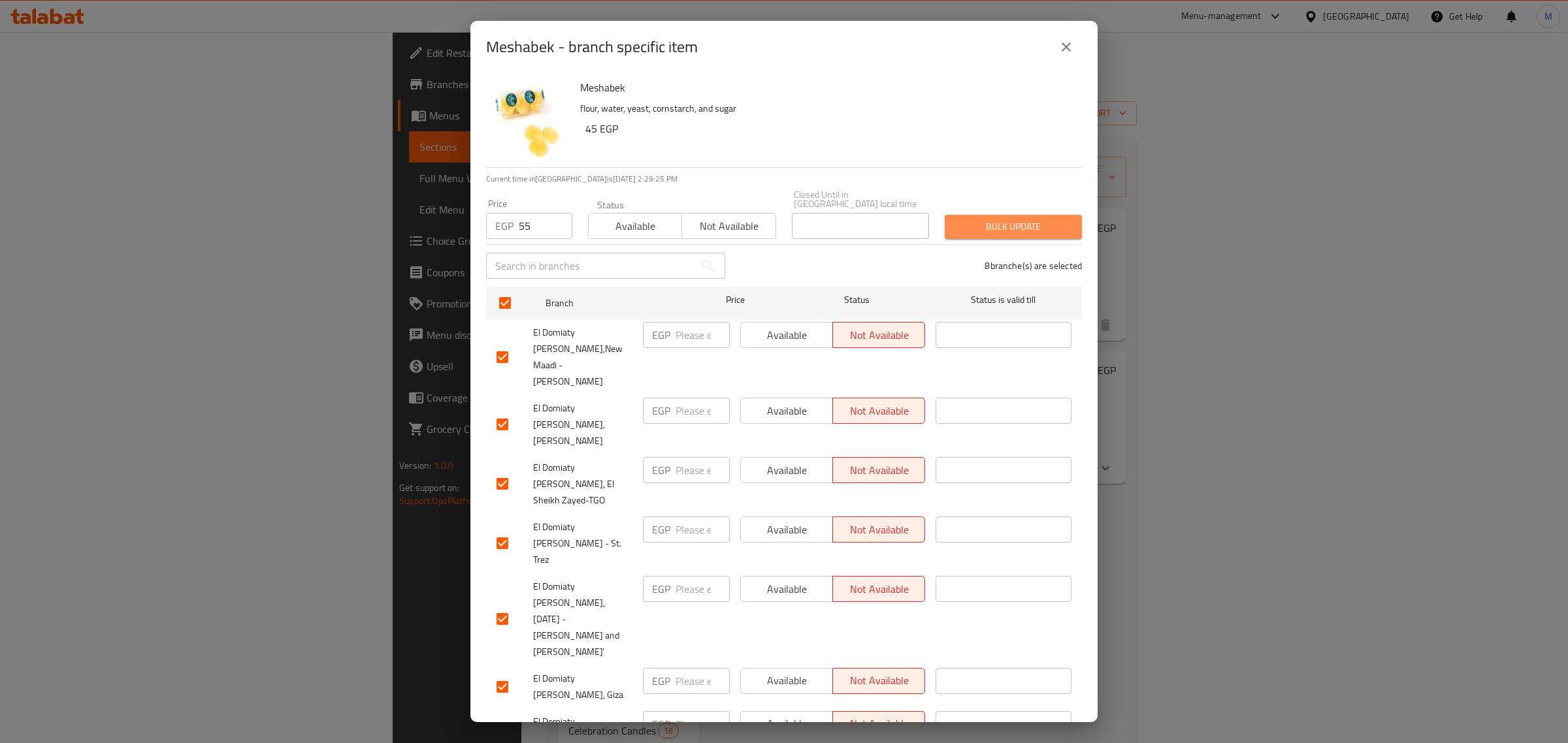
click at [1010, 220] on span "Bulk update" at bounding box center [1013, 226] width 116 height 16
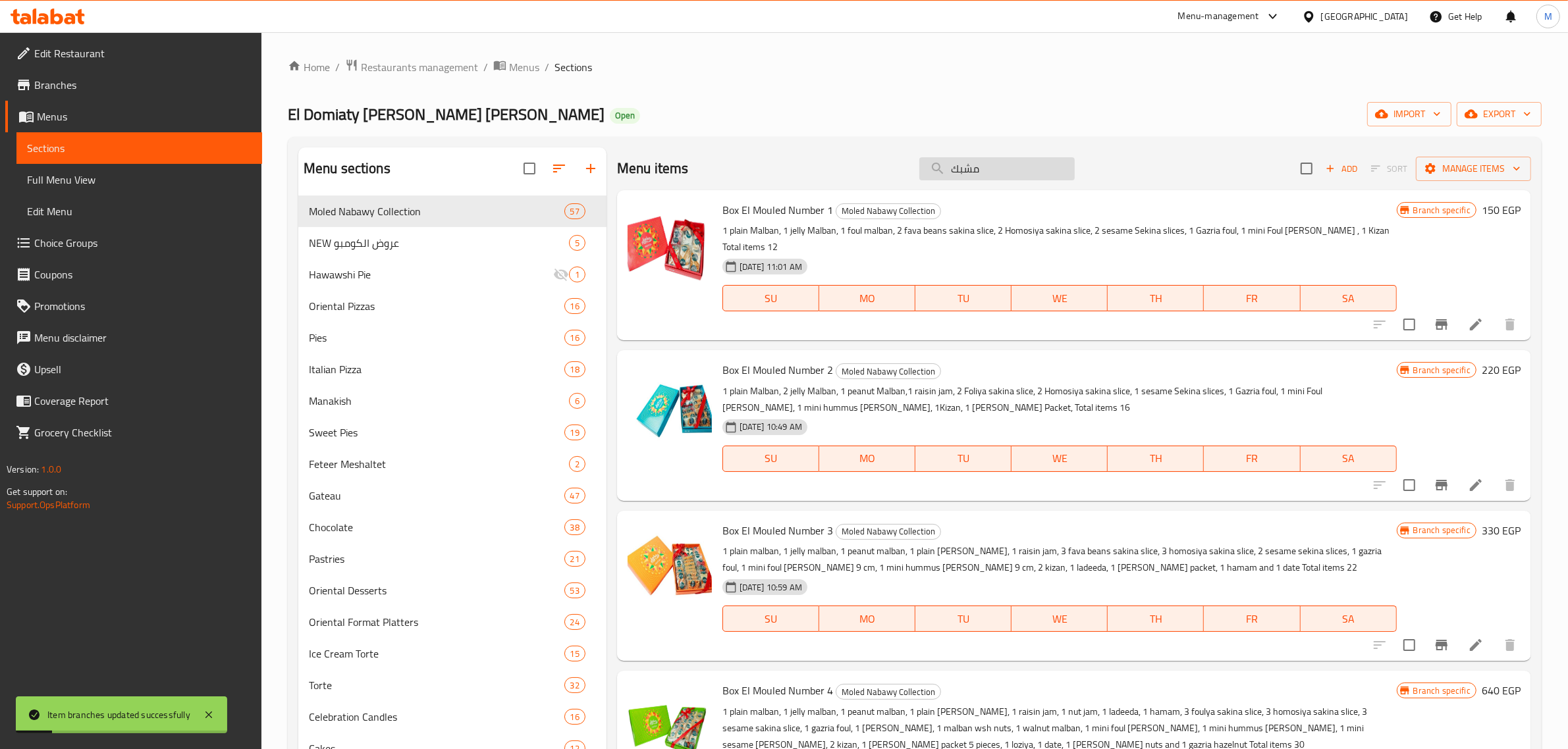
click at [974, 173] on input "مشبك" at bounding box center [997, 169] width 156 height 23
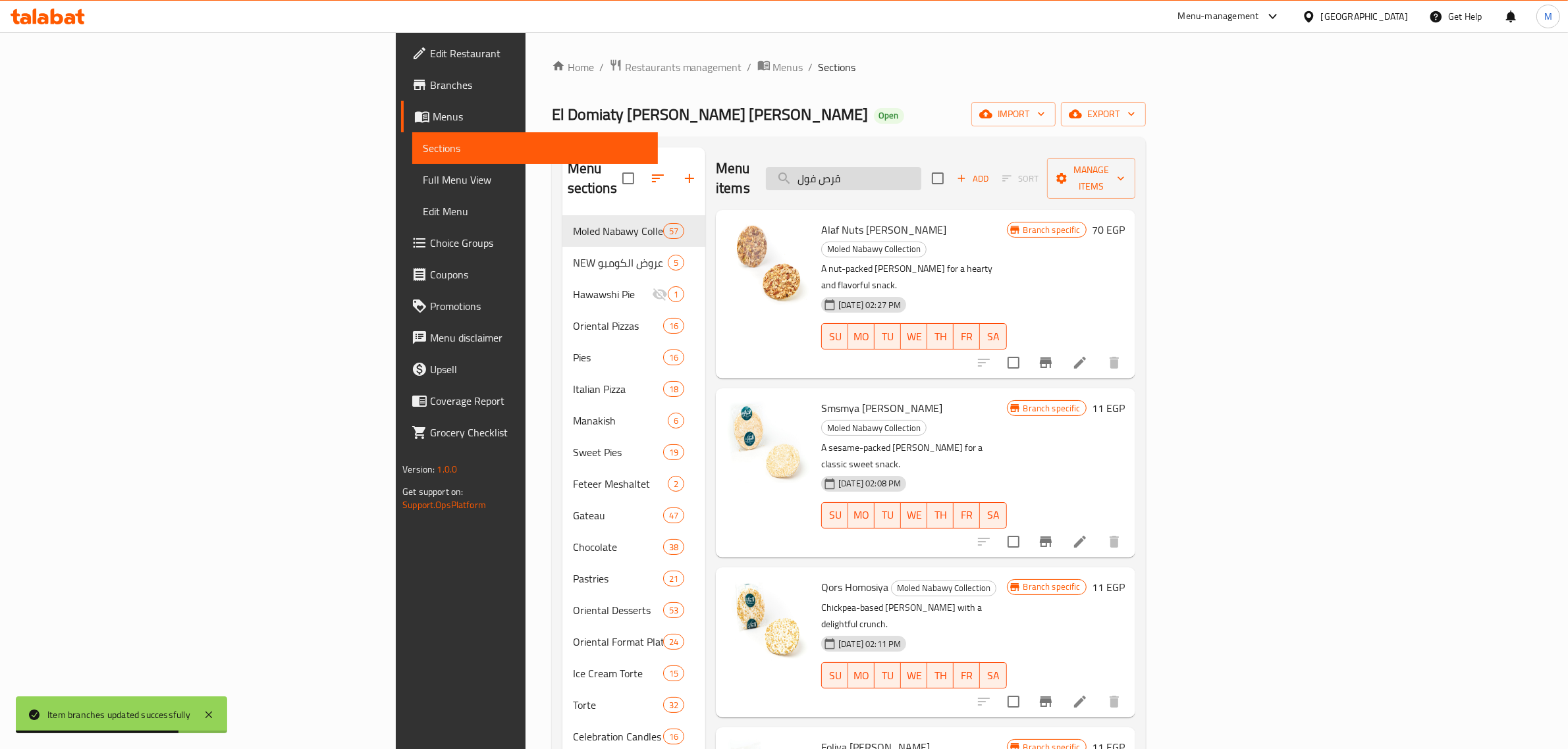
type input "قرص فول"
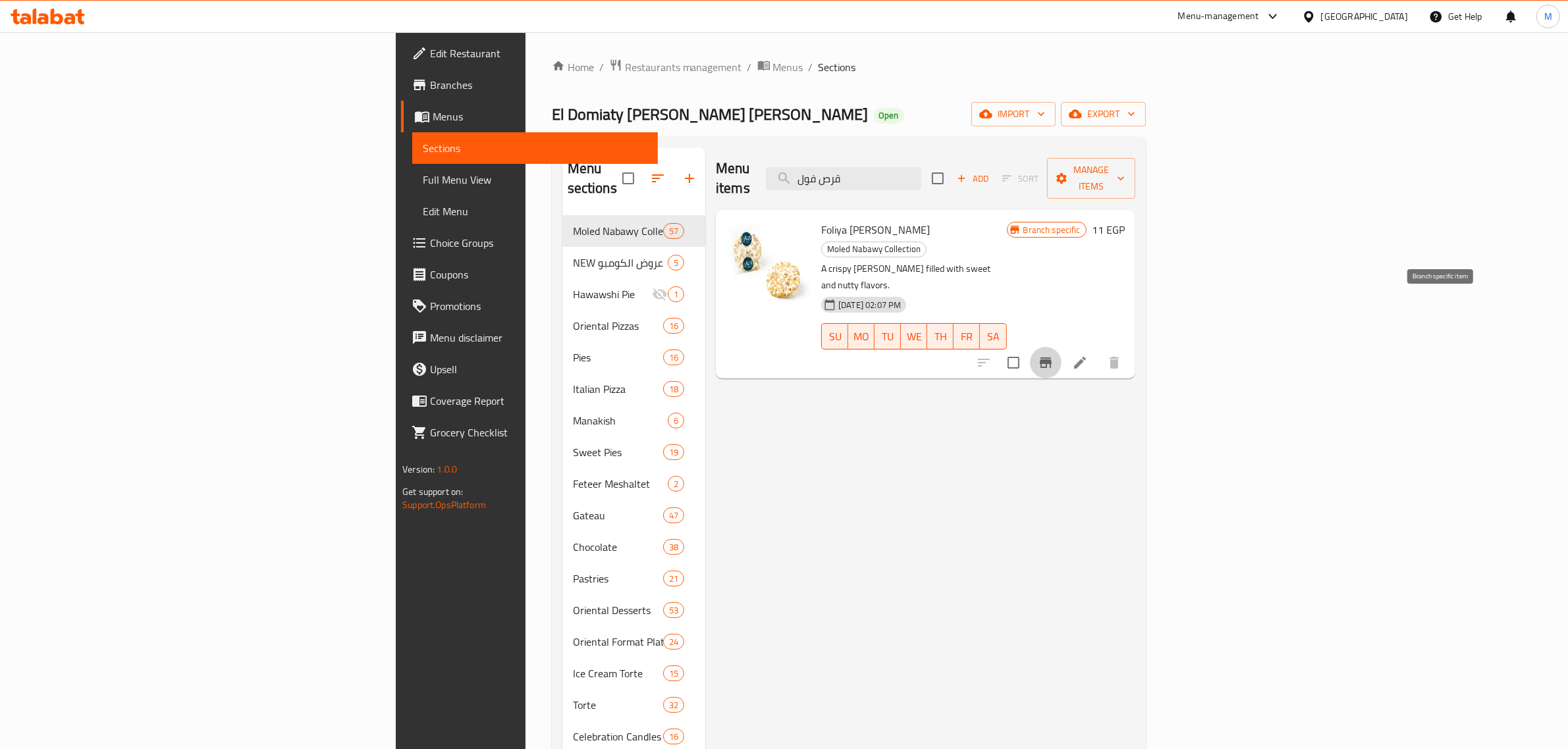
click at [1062, 347] on button "Branch-specific-item" at bounding box center [1046, 362] width 32 height 32
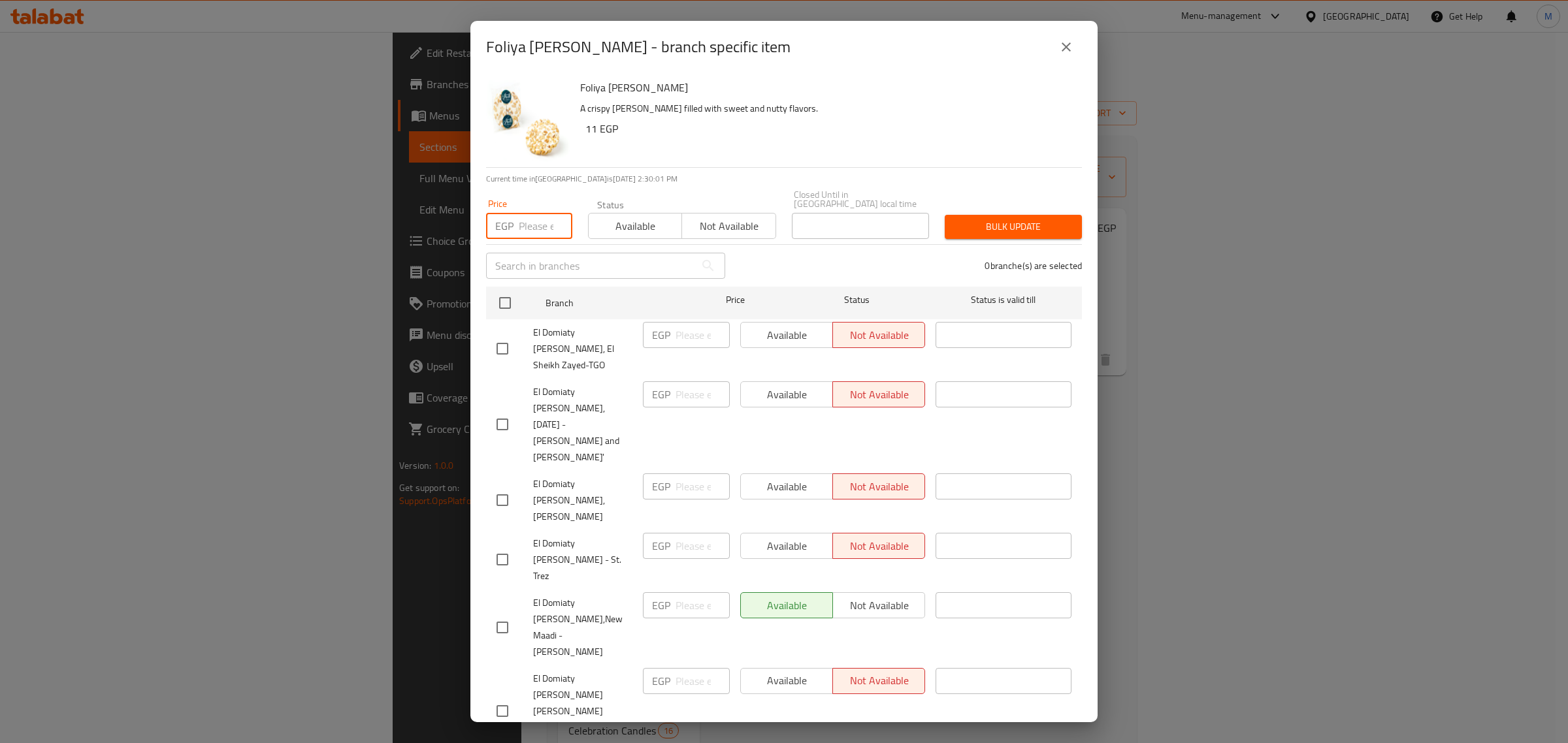
click at [526, 217] on input "number" at bounding box center [546, 226] width 54 height 26
type input "15"
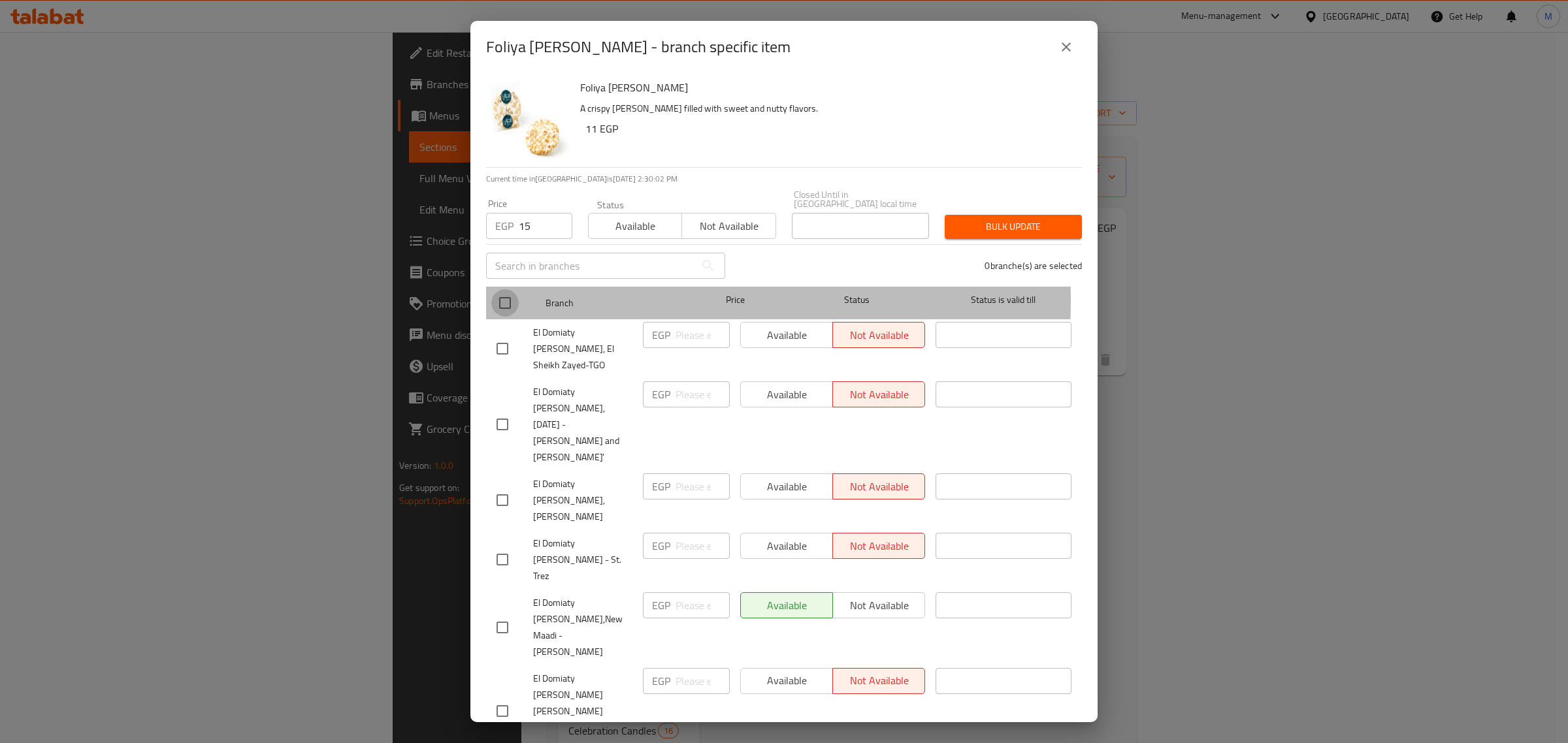
click at [514, 292] on input "checkbox" at bounding box center [505, 303] width 28 height 28
checkbox input "true"
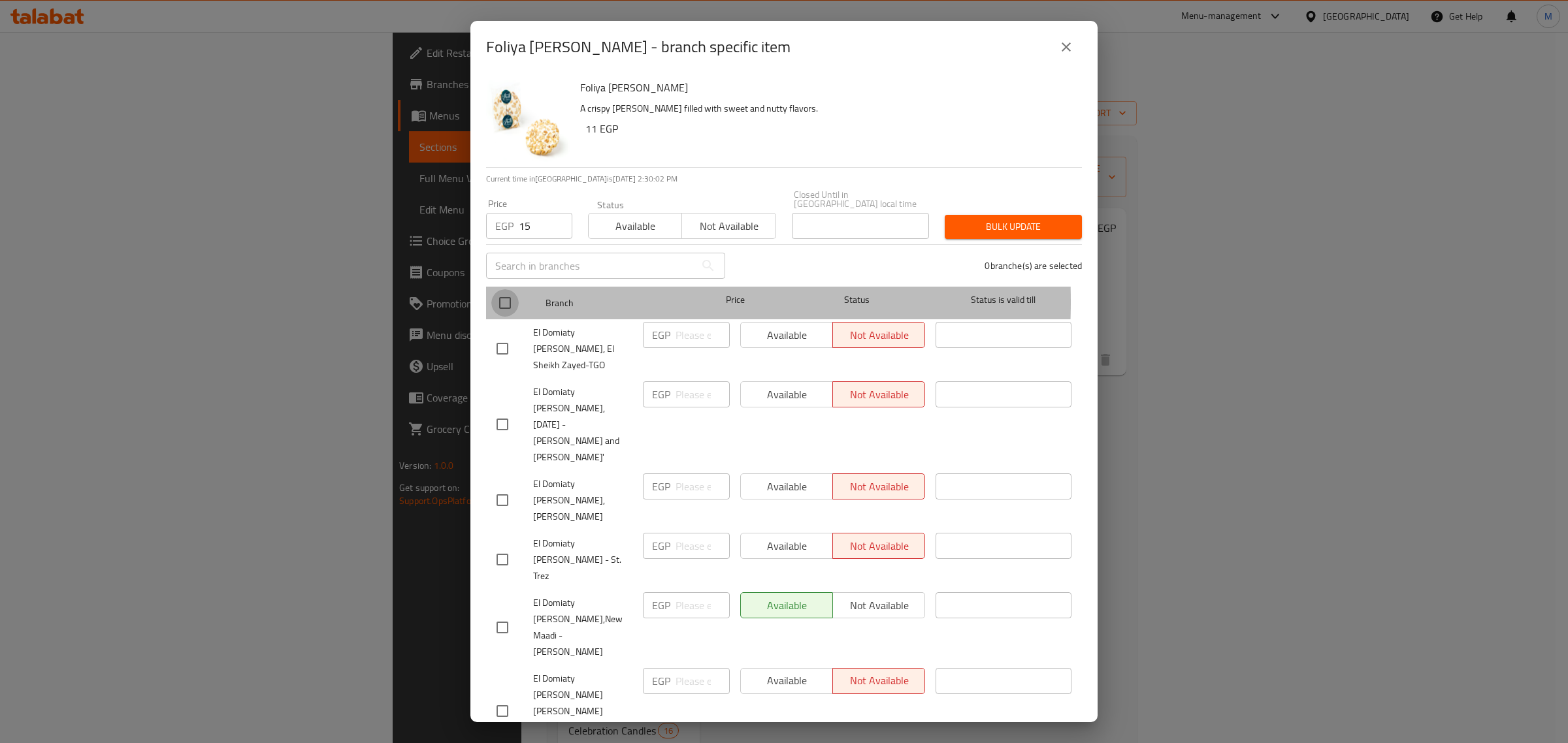
checkbox input "true"
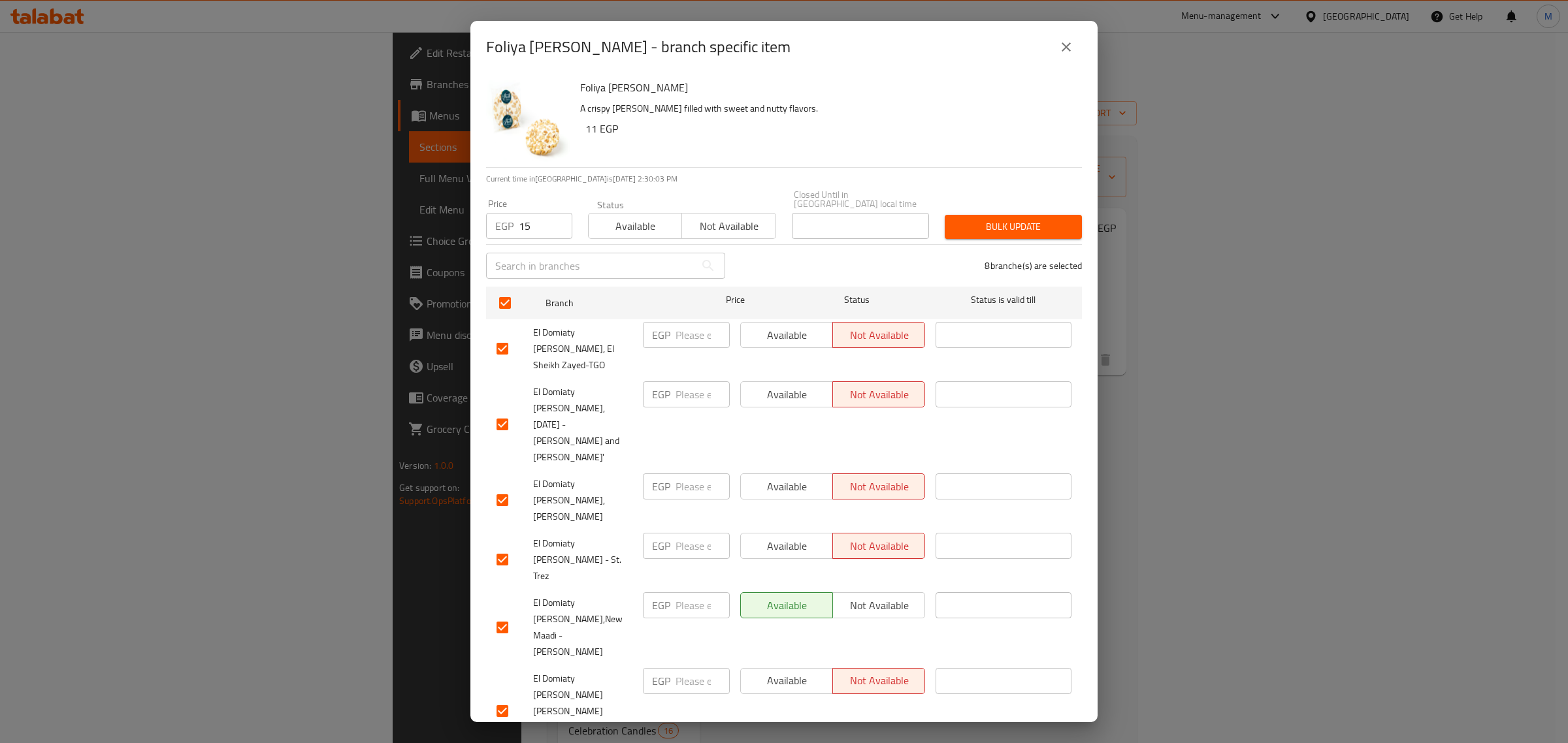
click at [987, 221] on span "Bulk update" at bounding box center [1013, 226] width 116 height 16
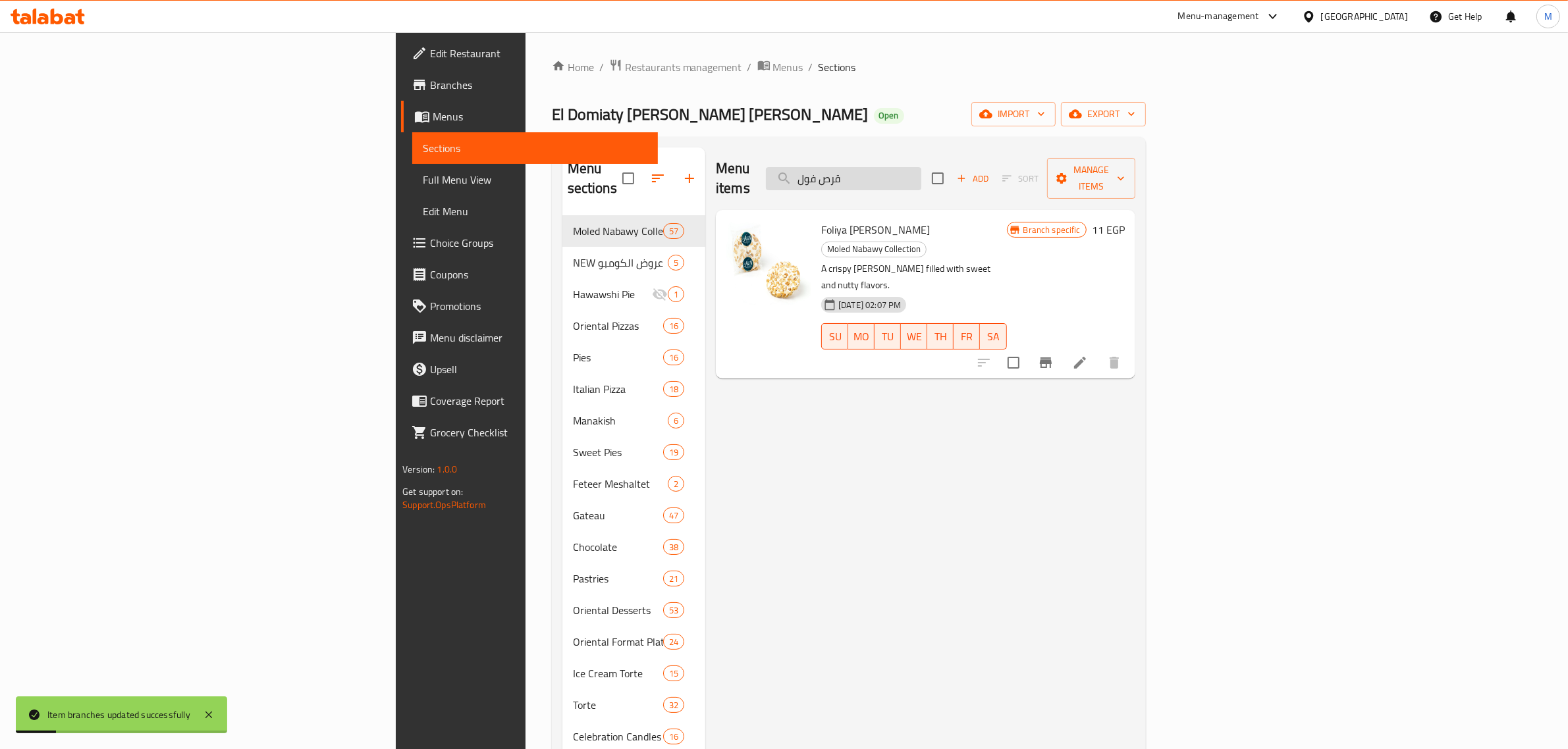
click at [921, 173] on input "قرص فول" at bounding box center [844, 179] width 156 height 23
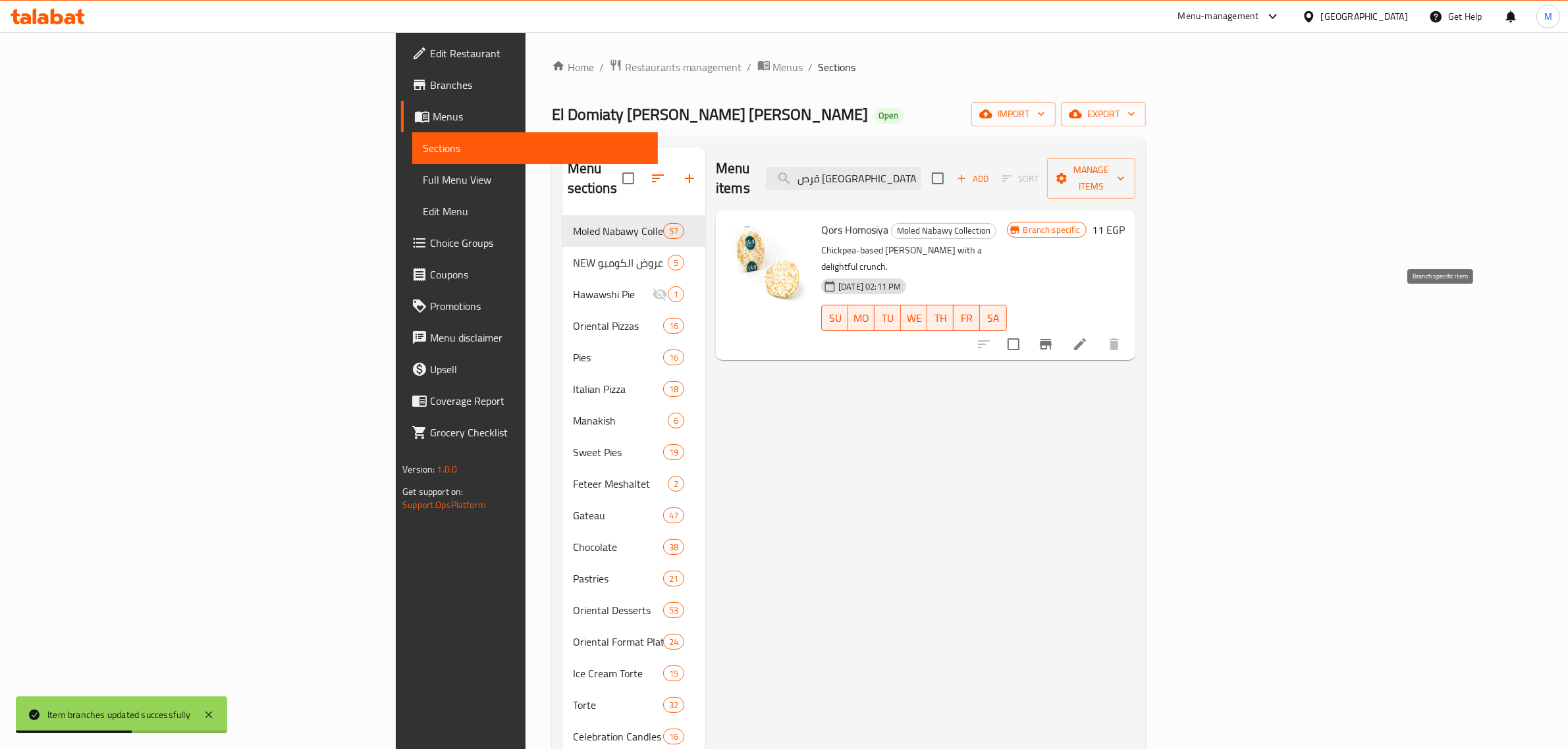
type input "قرص [GEOGRAPHIC_DATA]"
click at [1053, 337] on icon "Branch-specific-item" at bounding box center [1046, 344] width 15 height 15
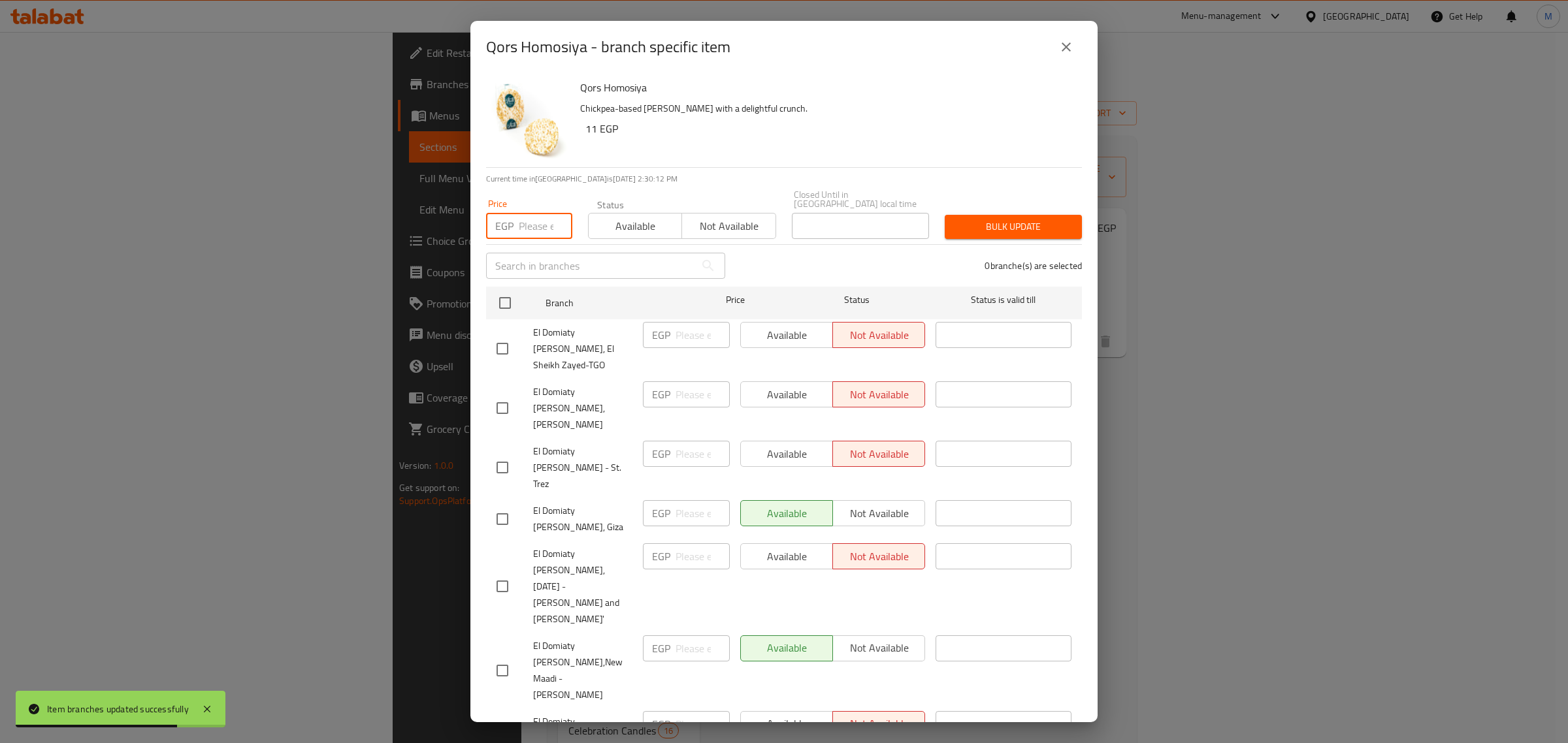
click at [534, 221] on input "number" at bounding box center [546, 226] width 54 height 26
type input "15"
click at [506, 302] on input "checkbox" at bounding box center [505, 303] width 28 height 28
checkbox input "true"
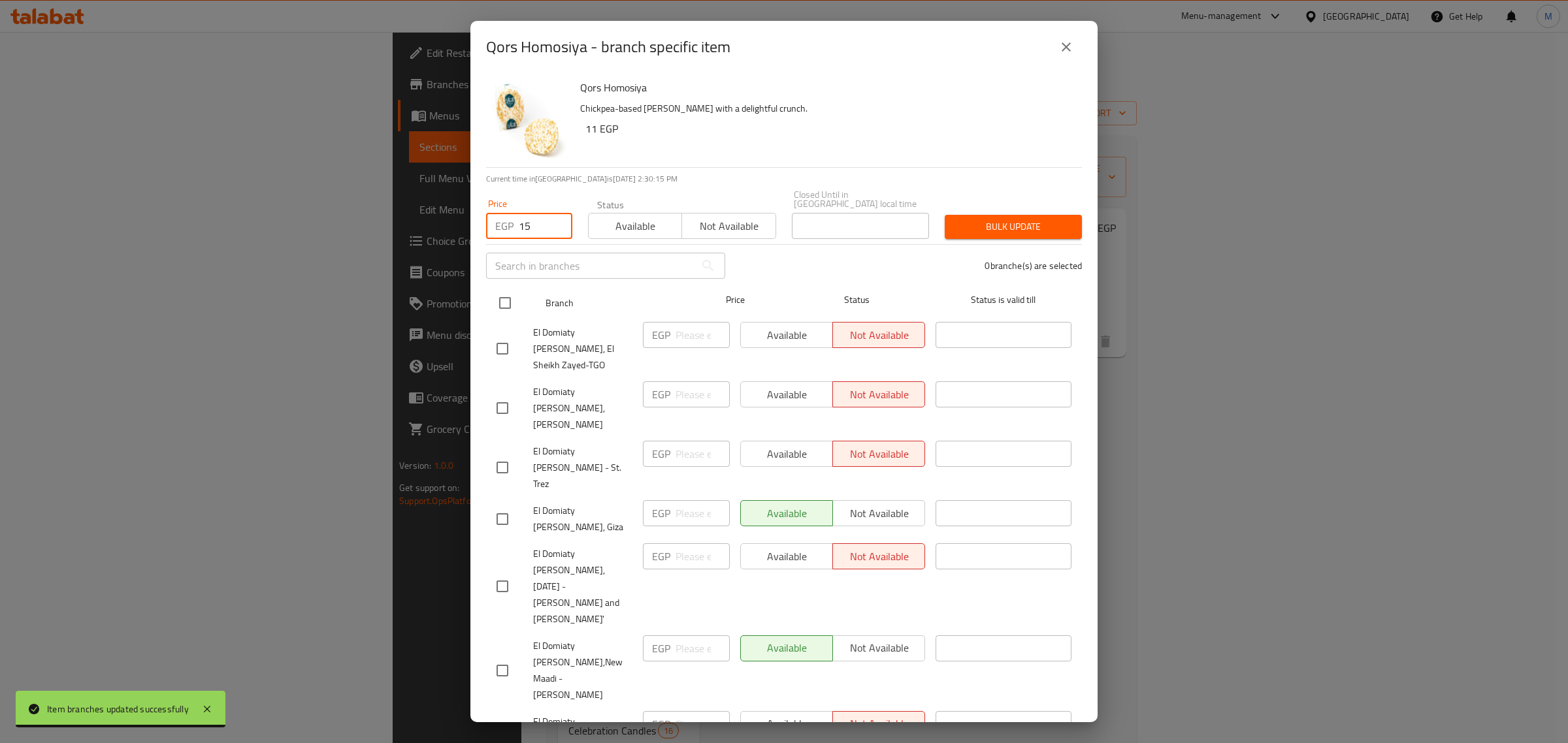
checkbox input "true"
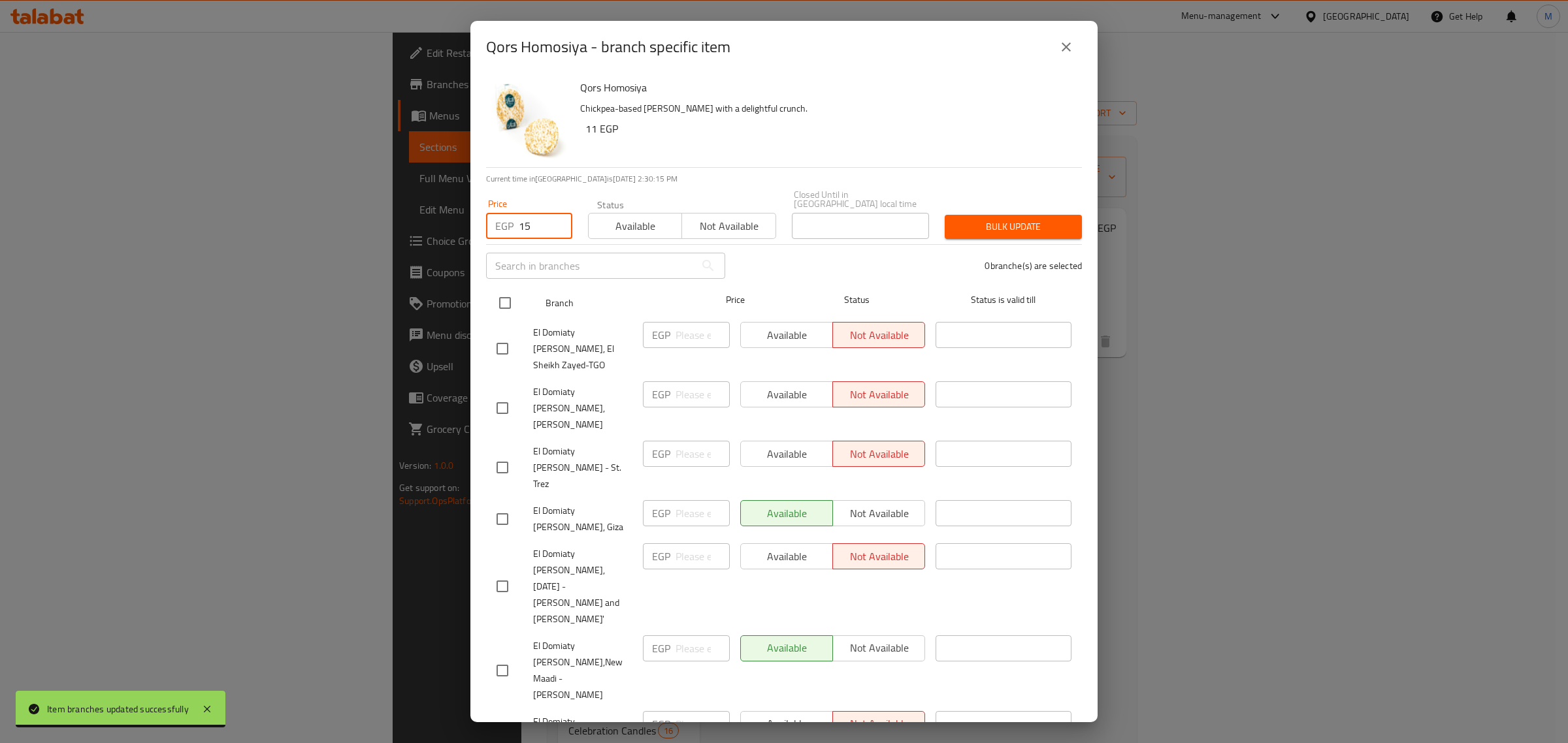
checkbox input "true"
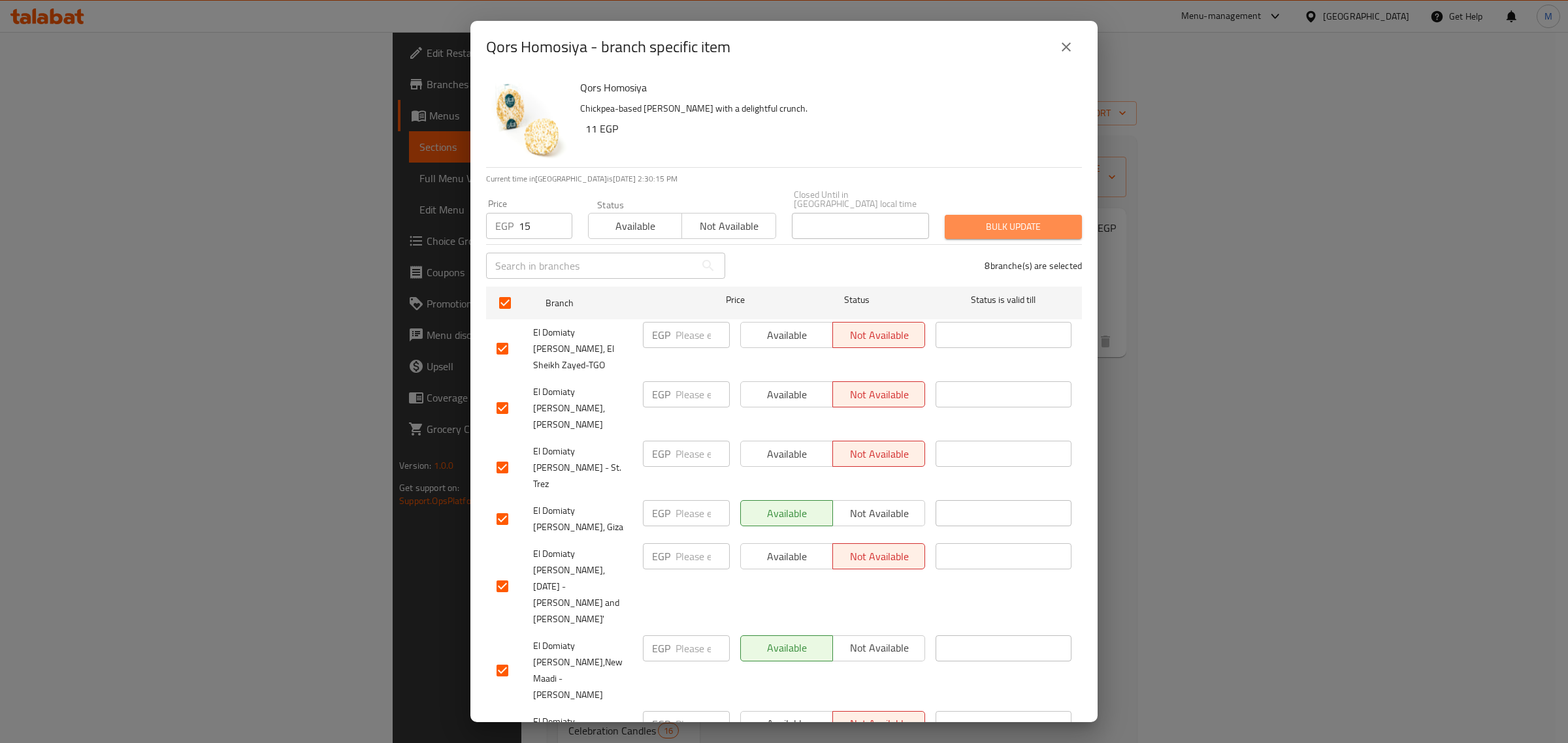
click at [1060, 215] on button "Bulk update" at bounding box center [1013, 226] width 137 height 24
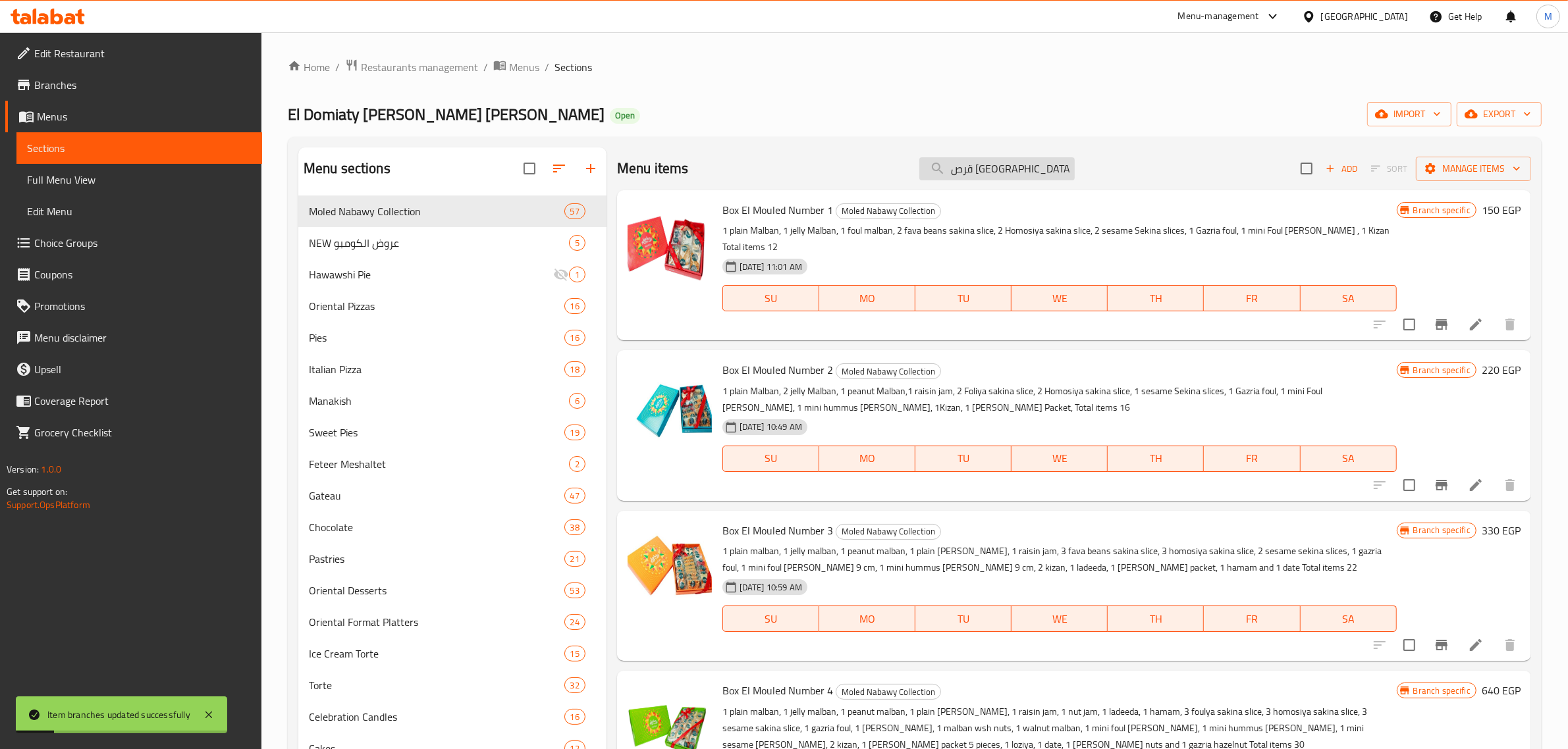
click at [956, 165] on input "قرص [GEOGRAPHIC_DATA]" at bounding box center [997, 169] width 156 height 23
click at [956, 165] on input "قرص س" at bounding box center [997, 169] width 156 height 23
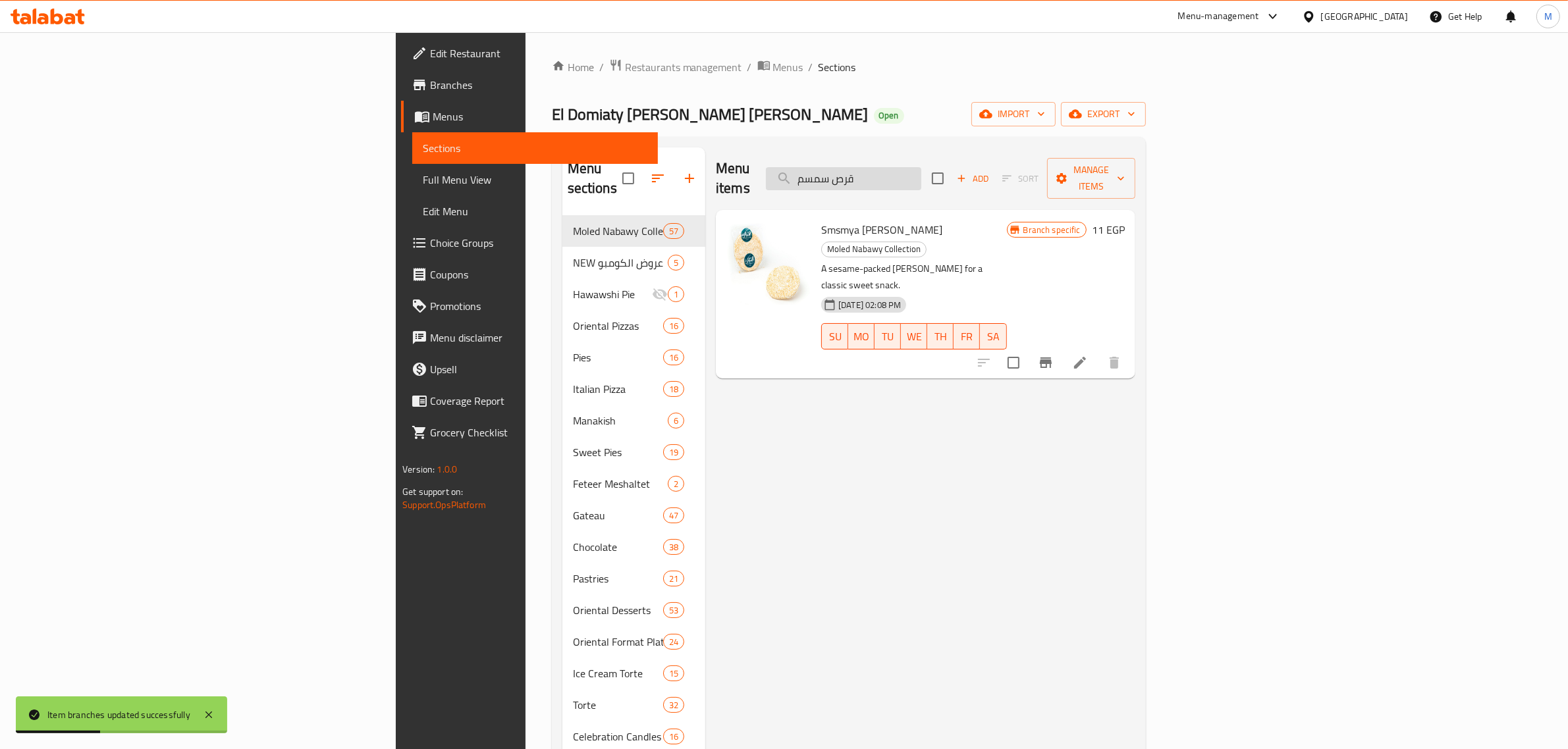
type input "قرص سمسم"
click at [1130, 347] on div at bounding box center [1049, 362] width 162 height 32
click at [1053, 355] on icon "Branch-specific-item" at bounding box center [1046, 363] width 15 height 15
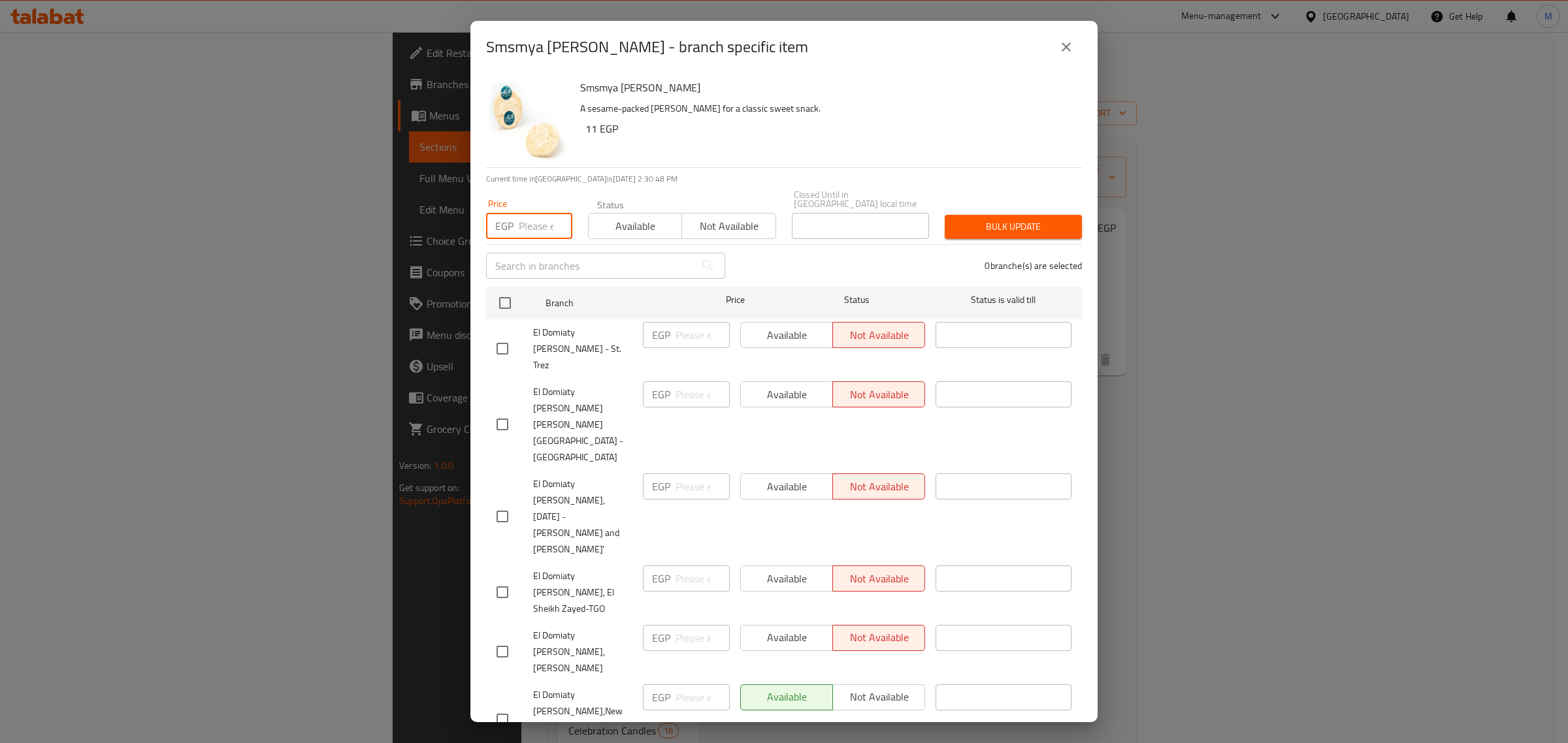
click at [524, 213] on input "number" at bounding box center [546, 226] width 54 height 26
type input "15"
click at [498, 305] on input "checkbox" at bounding box center [505, 303] width 28 height 28
click at [968, 219] on span "Bulk update" at bounding box center [1013, 226] width 116 height 16
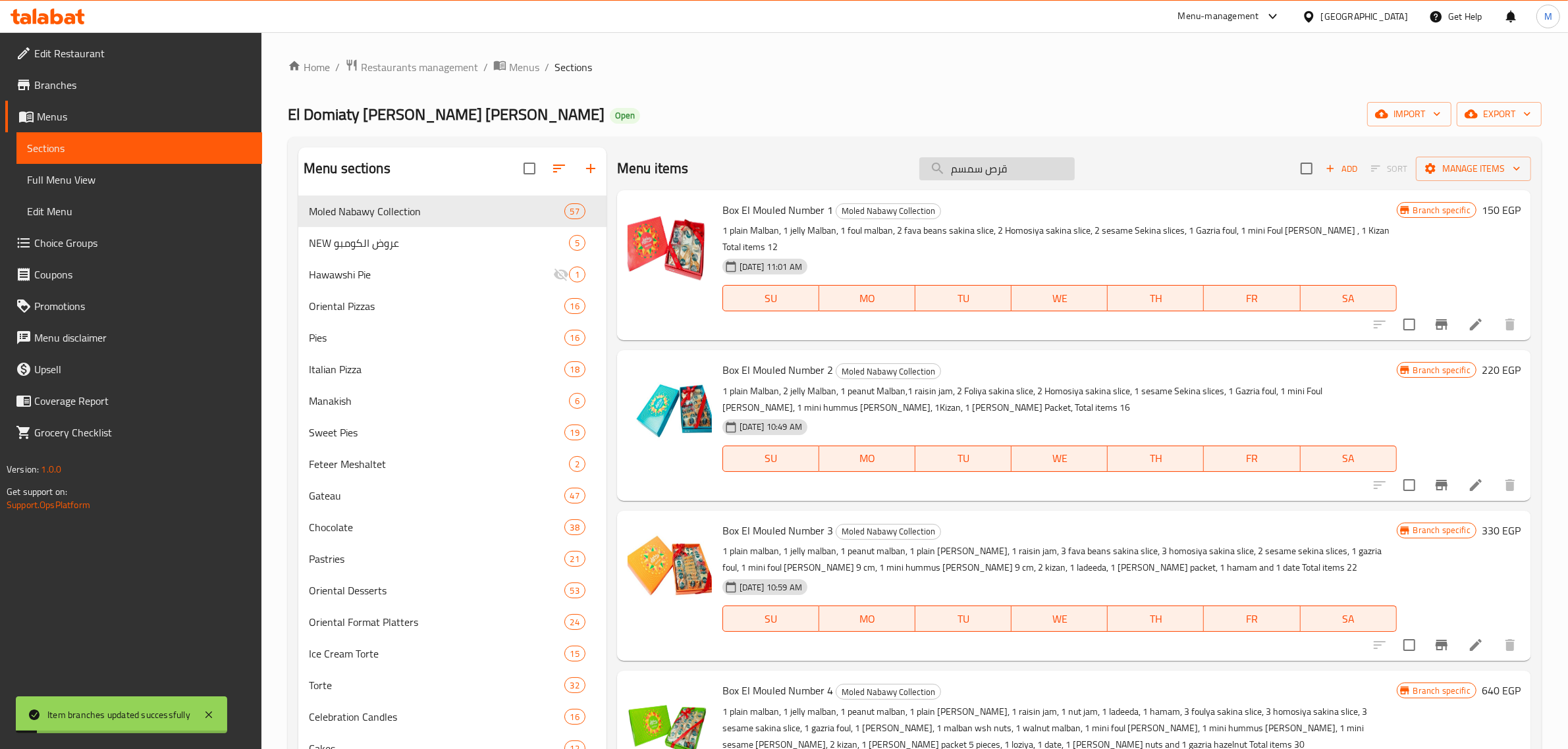
click at [952, 171] on input "قرص سمسم" at bounding box center [997, 169] width 156 height 23
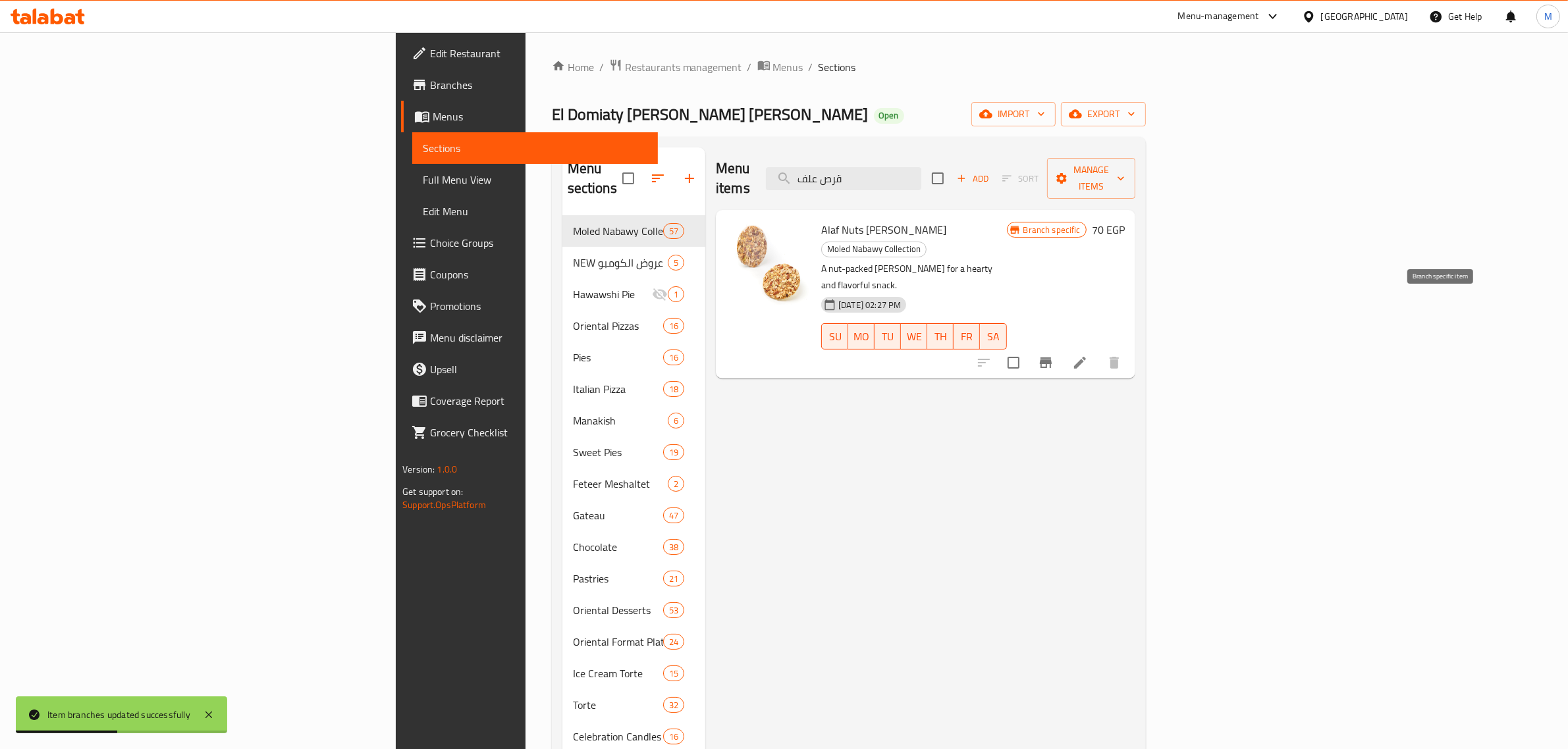
click at [1052, 357] on icon "Branch-specific-item" at bounding box center [1046, 363] width 12 height 11
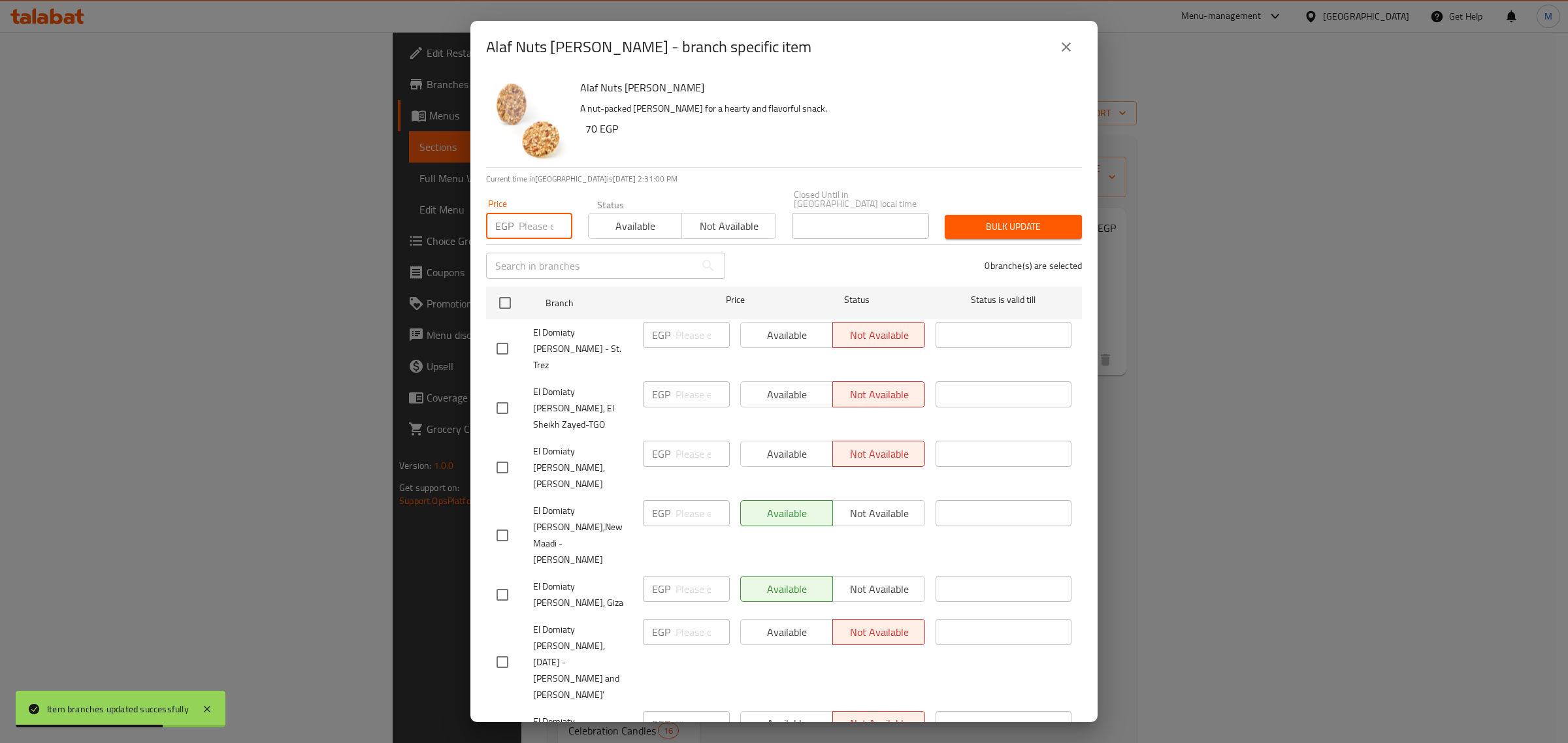
click at [533, 213] on input "number" at bounding box center [546, 226] width 54 height 26
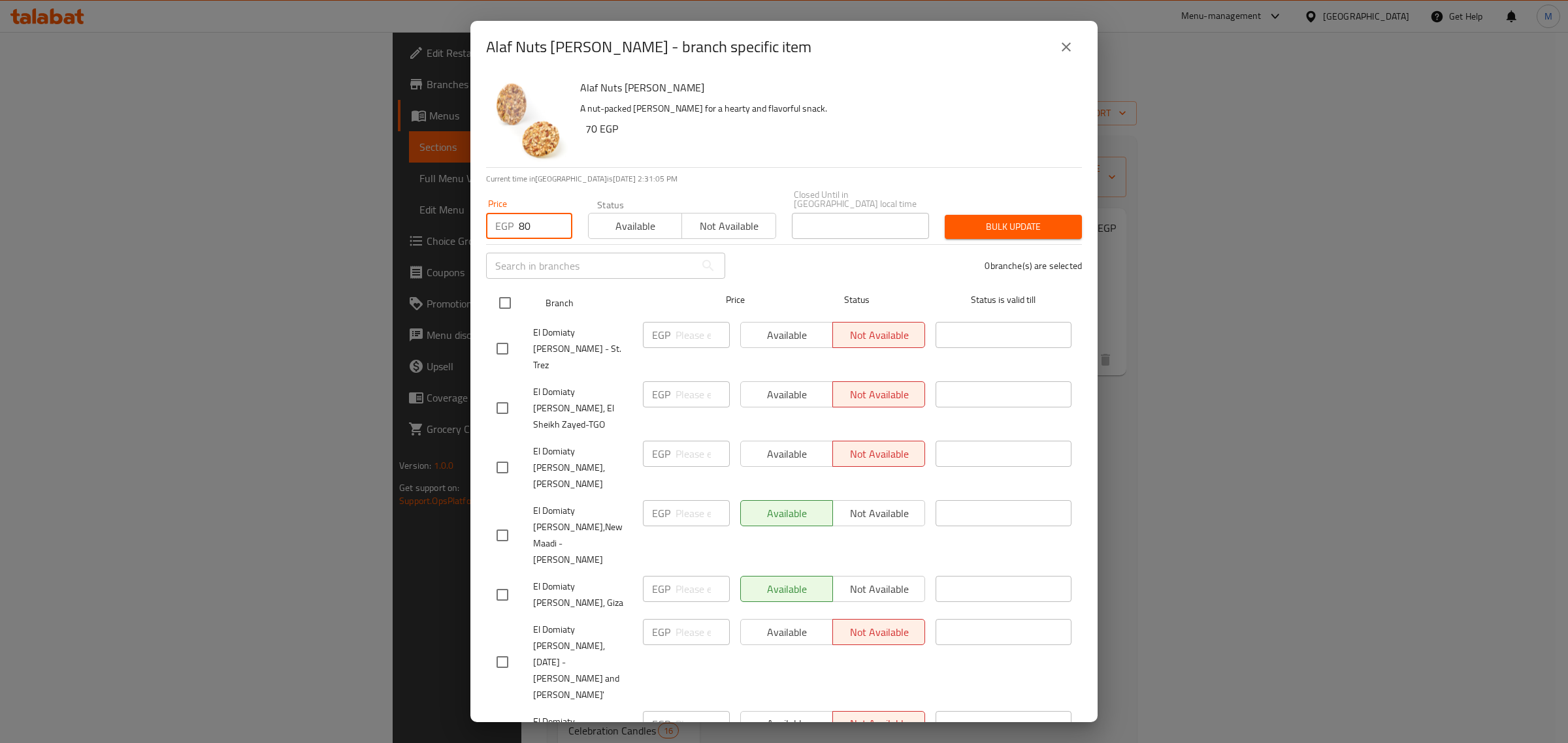
click at [511, 291] on input "checkbox" at bounding box center [505, 303] width 28 height 28
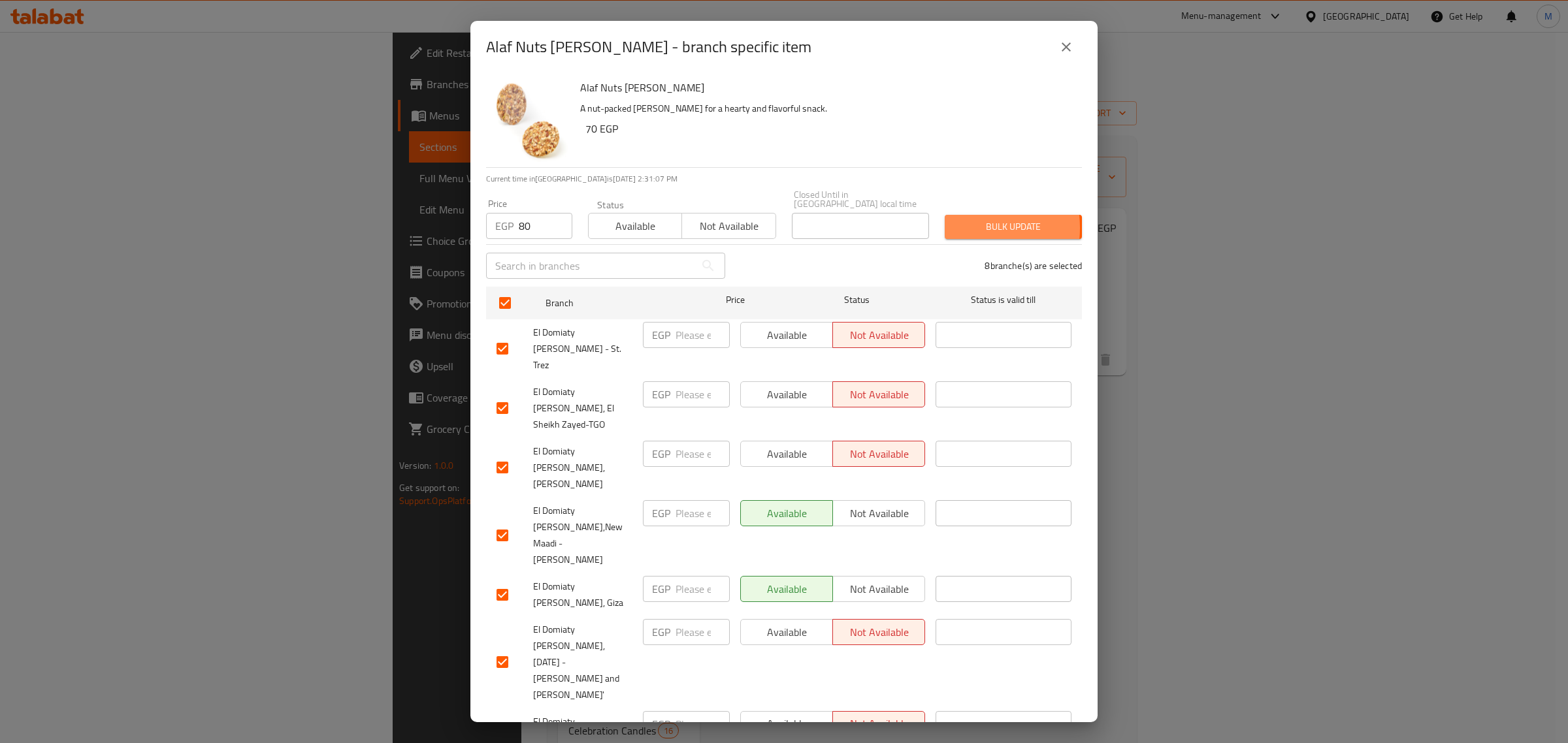
click at [955, 219] on span "Bulk update" at bounding box center [1013, 226] width 116 height 16
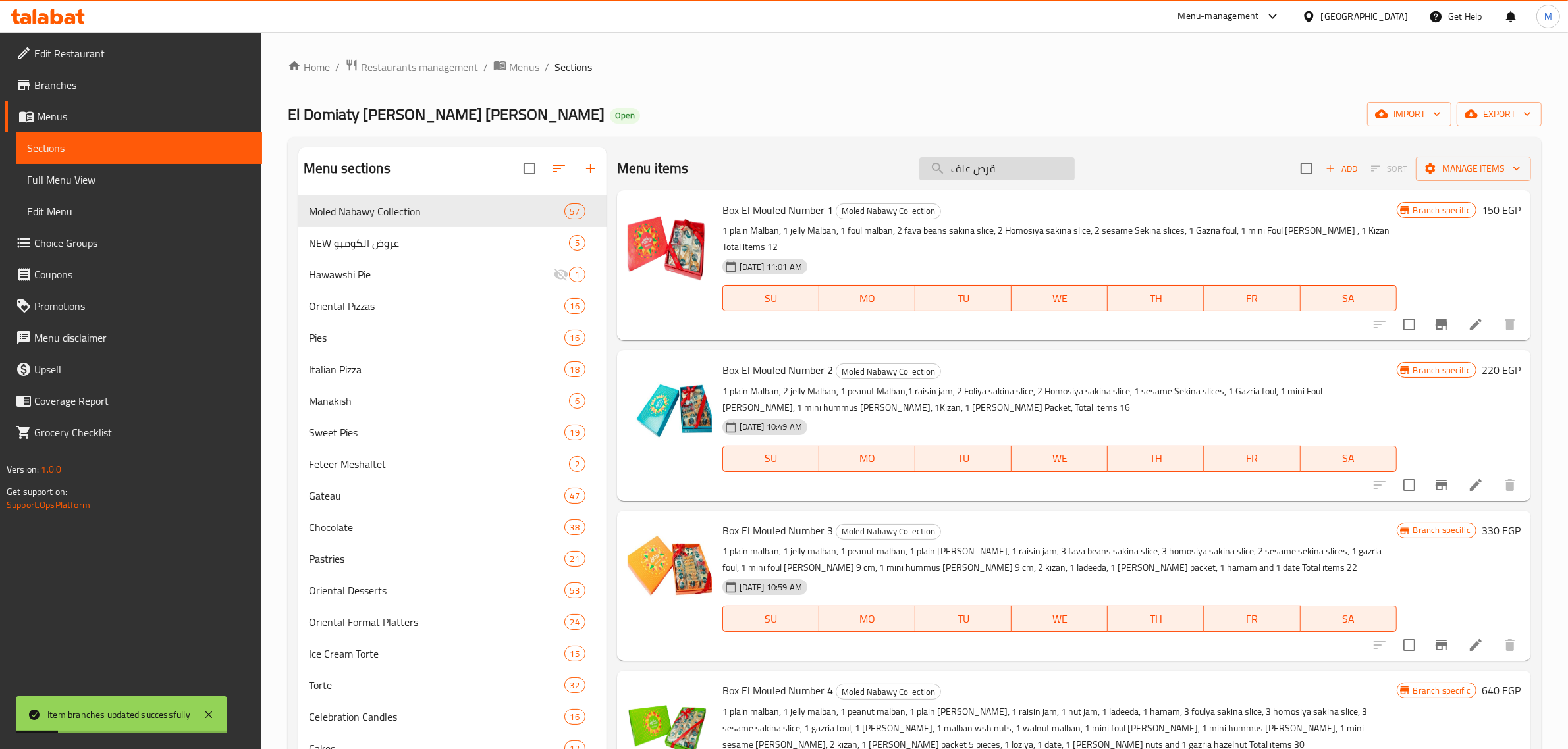
click at [967, 176] on input "قرص علف" at bounding box center [997, 169] width 156 height 23
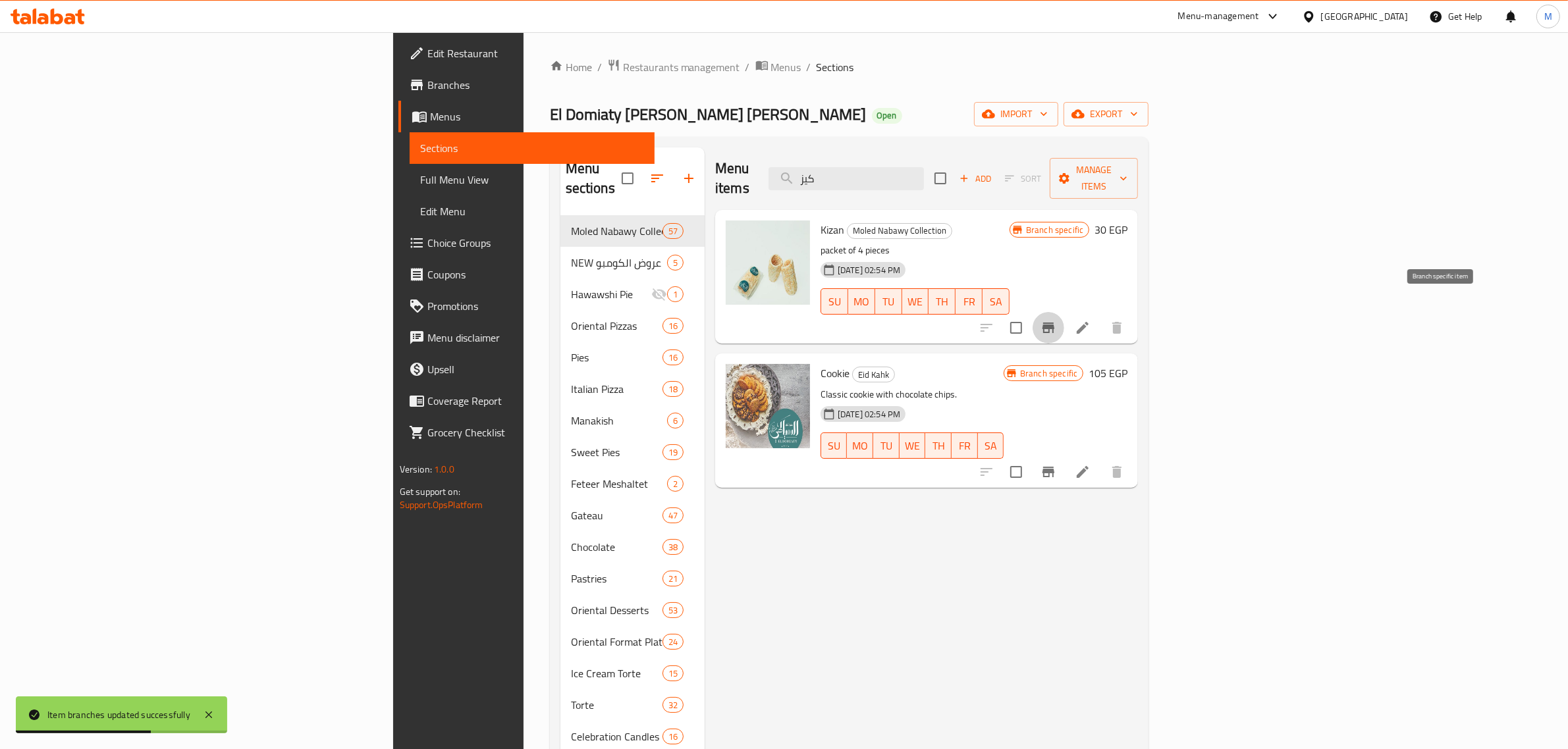
click at [1056, 320] on icon "Branch-specific-item" at bounding box center [1048, 328] width 15 height 15
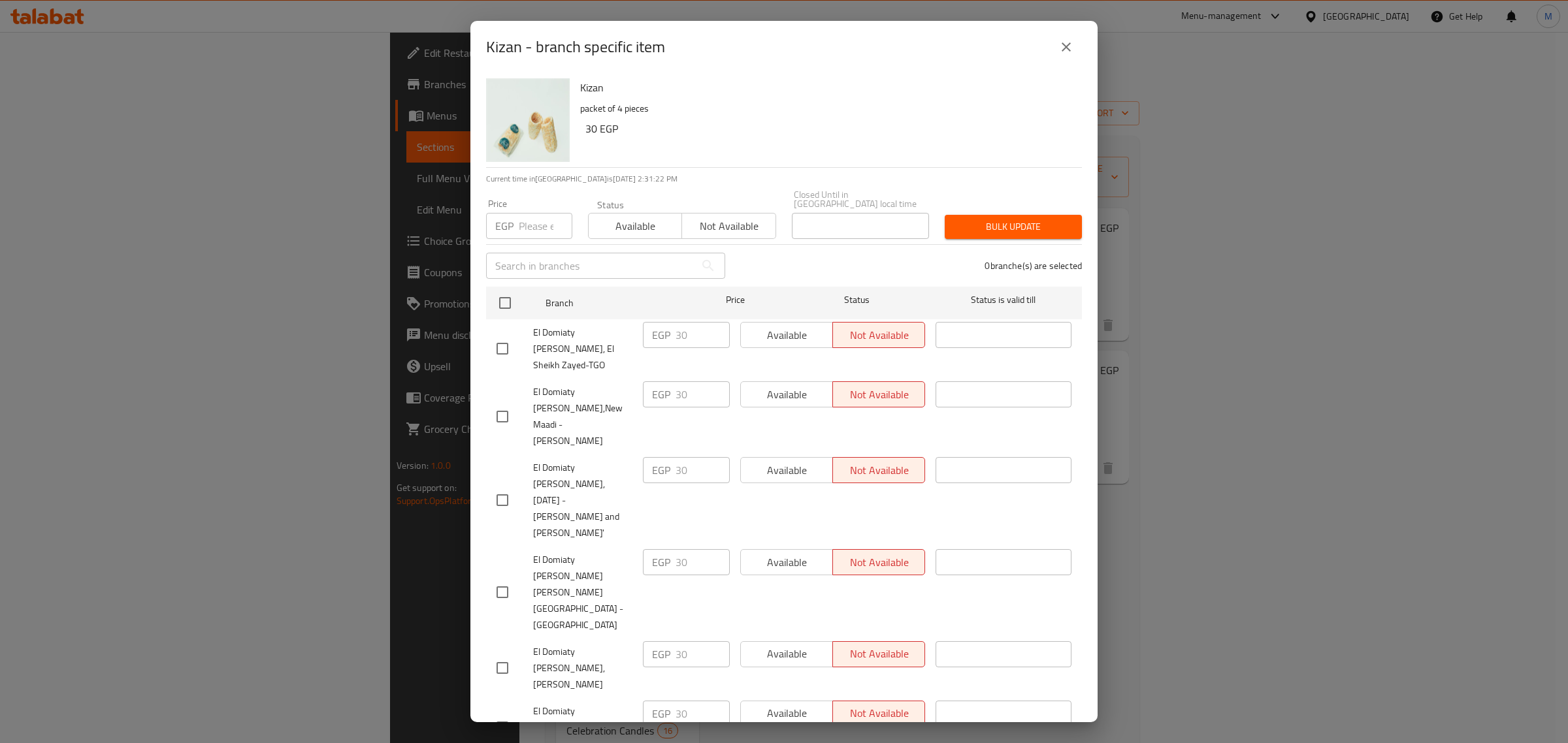
click at [524, 220] on input "number" at bounding box center [546, 226] width 54 height 26
click at [508, 289] on input "checkbox" at bounding box center [505, 303] width 28 height 28
click at [987, 222] on span "Bulk update" at bounding box center [1013, 226] width 116 height 16
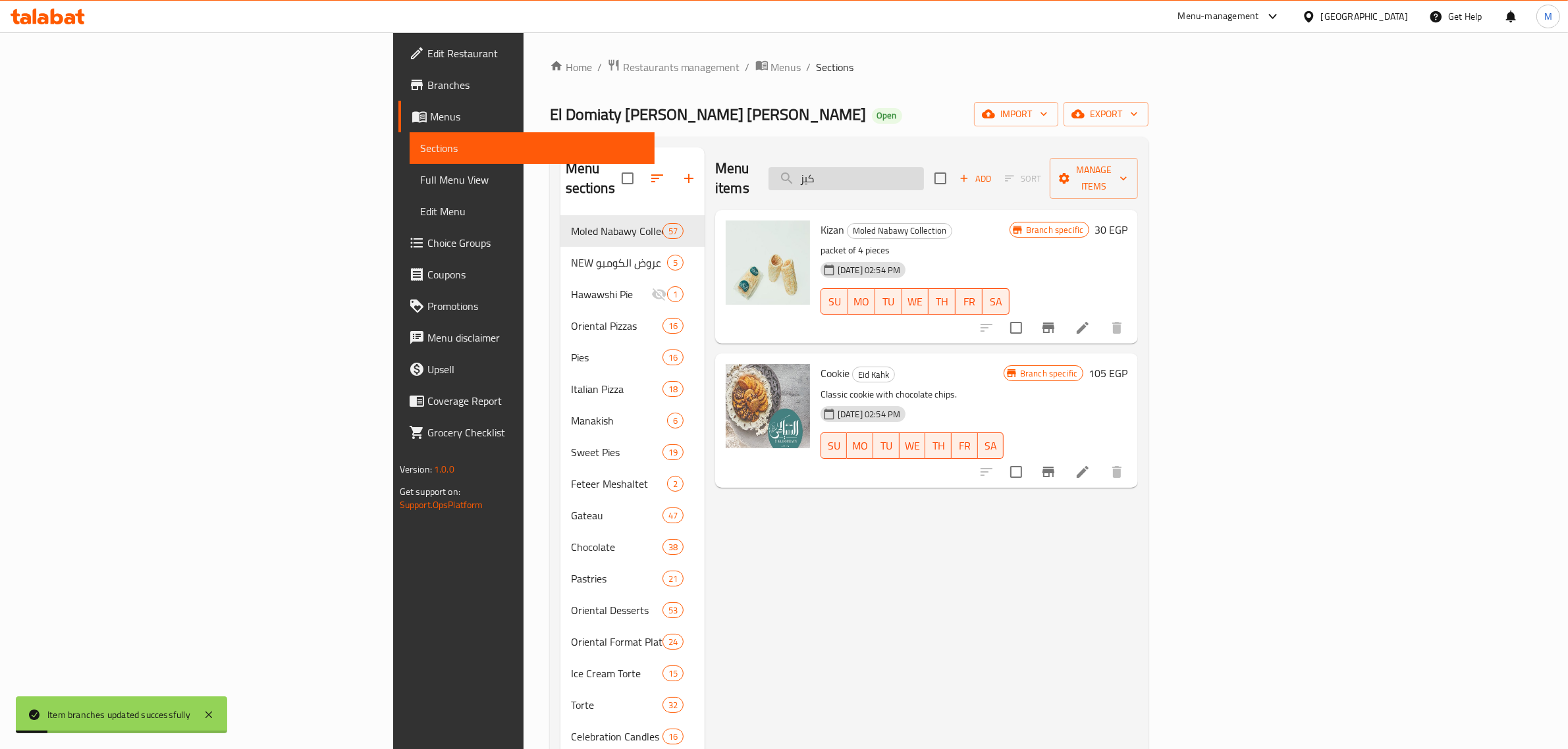
click at [924, 176] on input "كيز" at bounding box center [846, 179] width 156 height 23
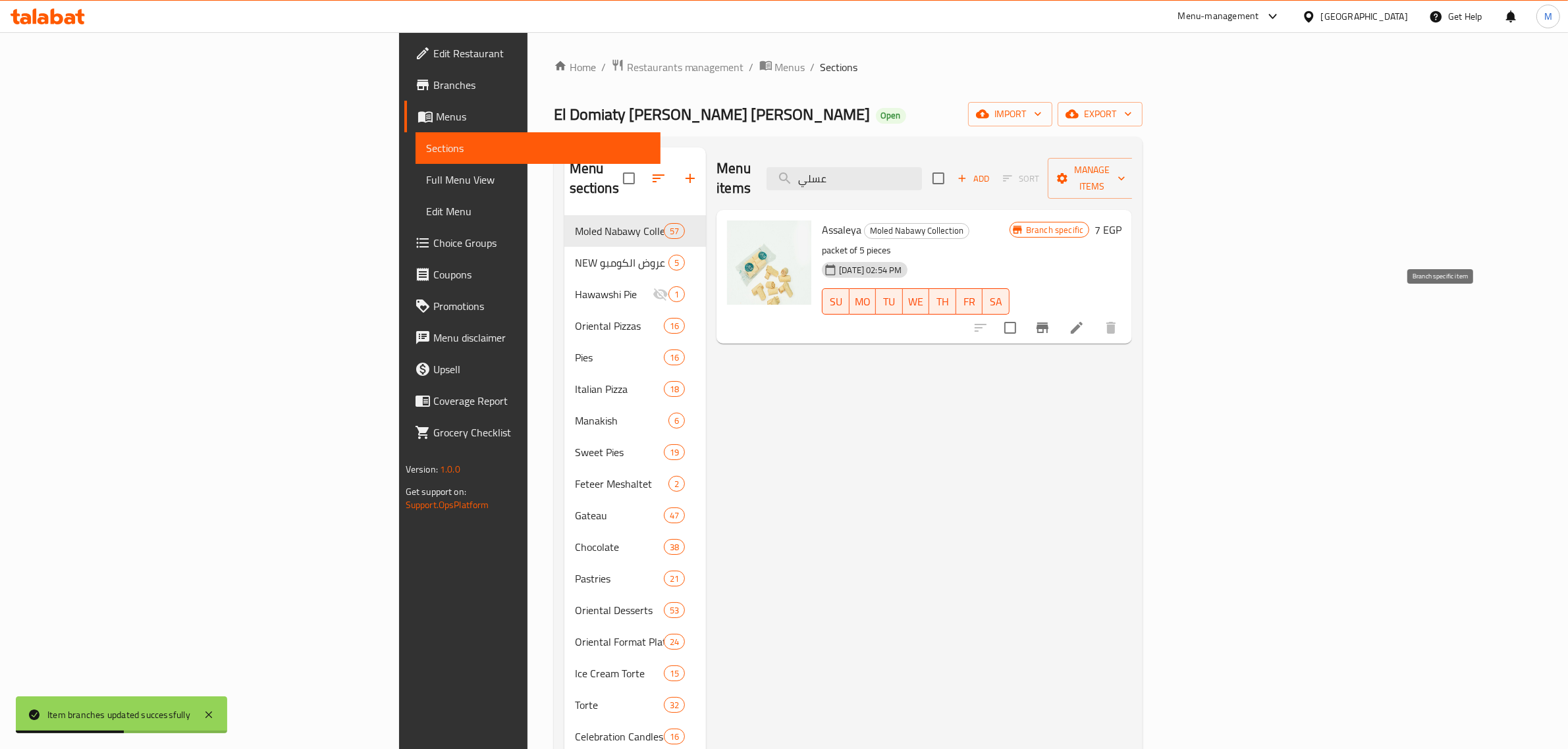
click at [1050, 320] on icon "Branch-specific-item" at bounding box center [1042, 328] width 15 height 15
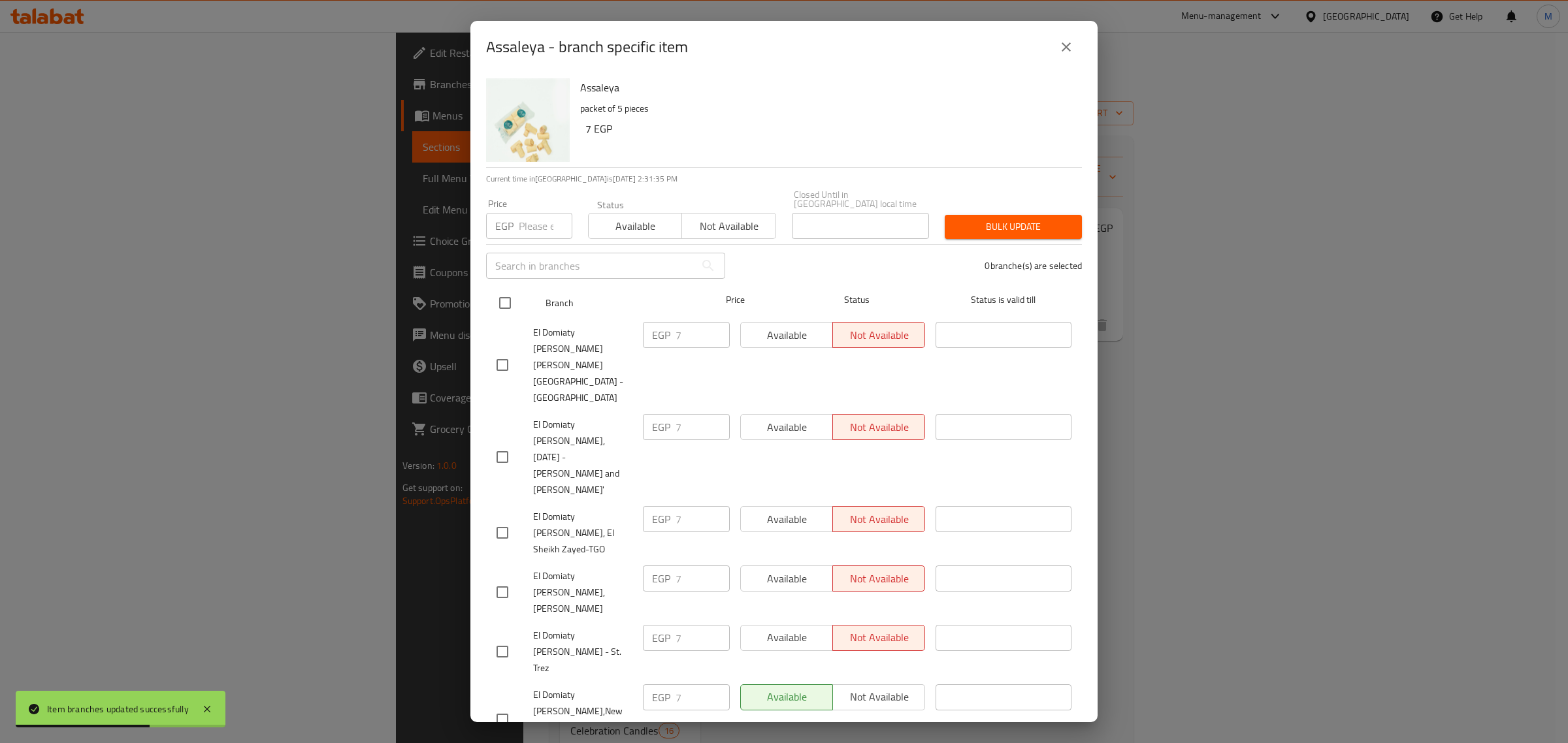
click at [495, 289] on input "checkbox" at bounding box center [505, 303] width 28 height 28
click at [514, 226] on div "EGP Price" at bounding box center [529, 226] width 86 height 26
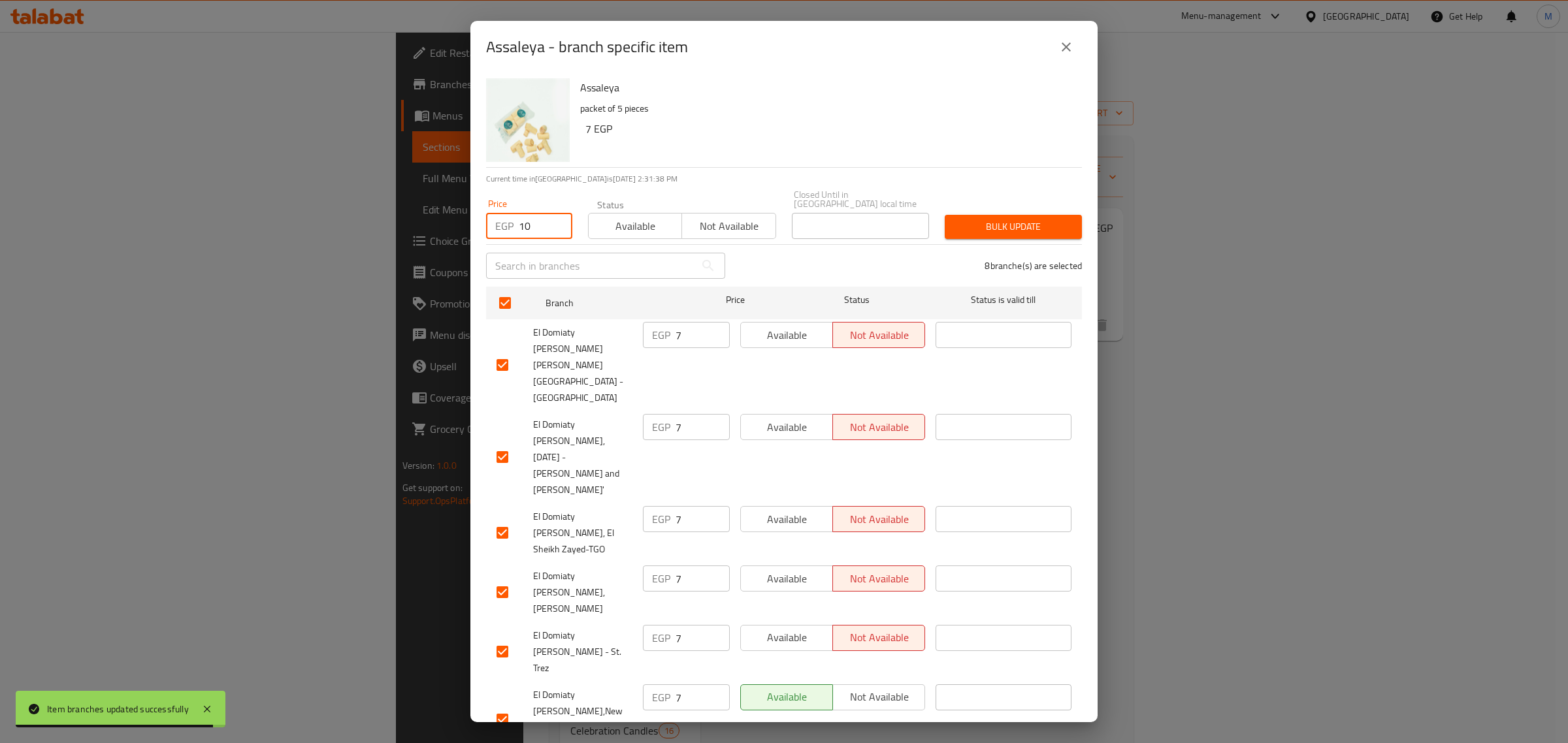
click at [958, 226] on button "Bulk update" at bounding box center [1013, 226] width 137 height 24
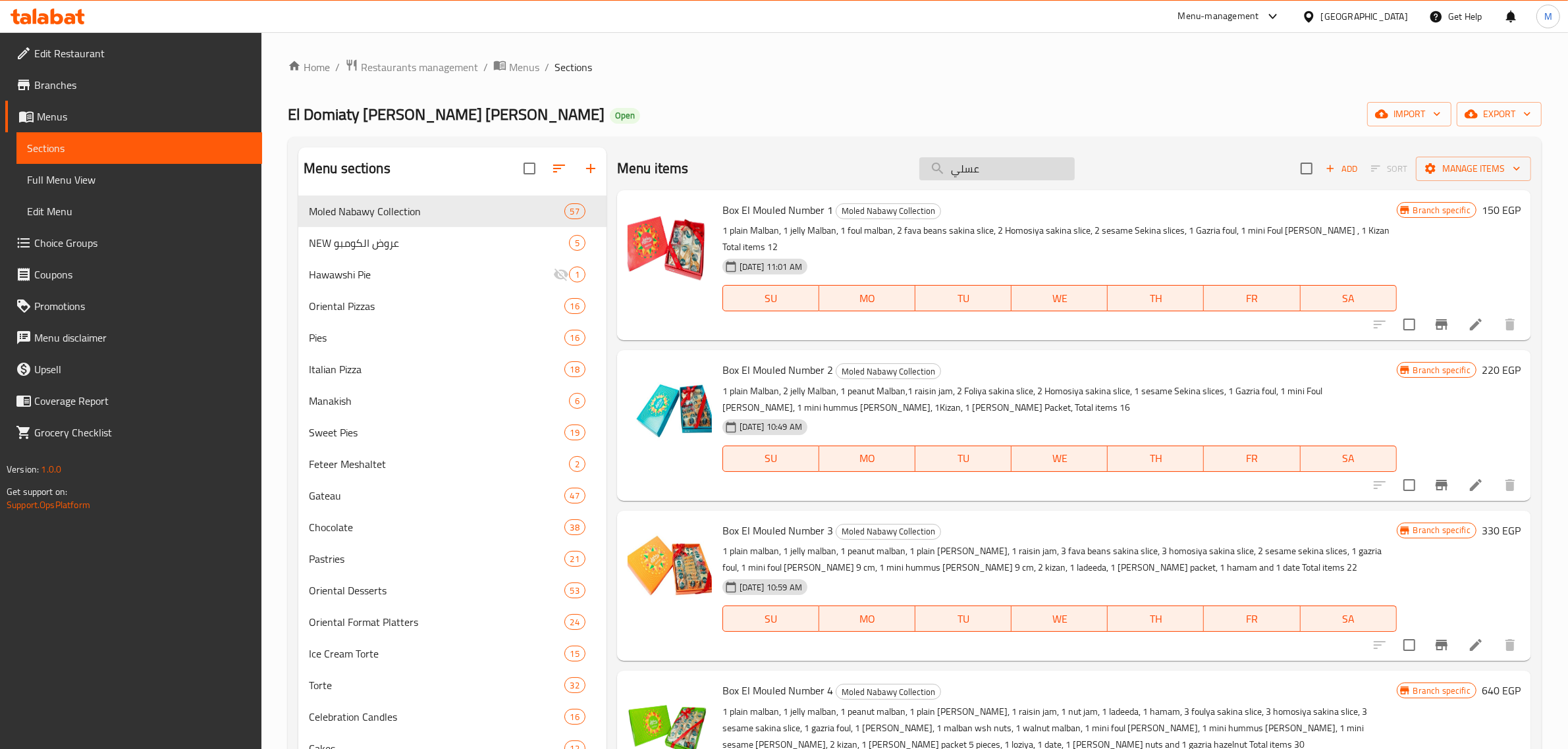
click at [982, 163] on input "عسلي" at bounding box center [997, 169] width 156 height 23
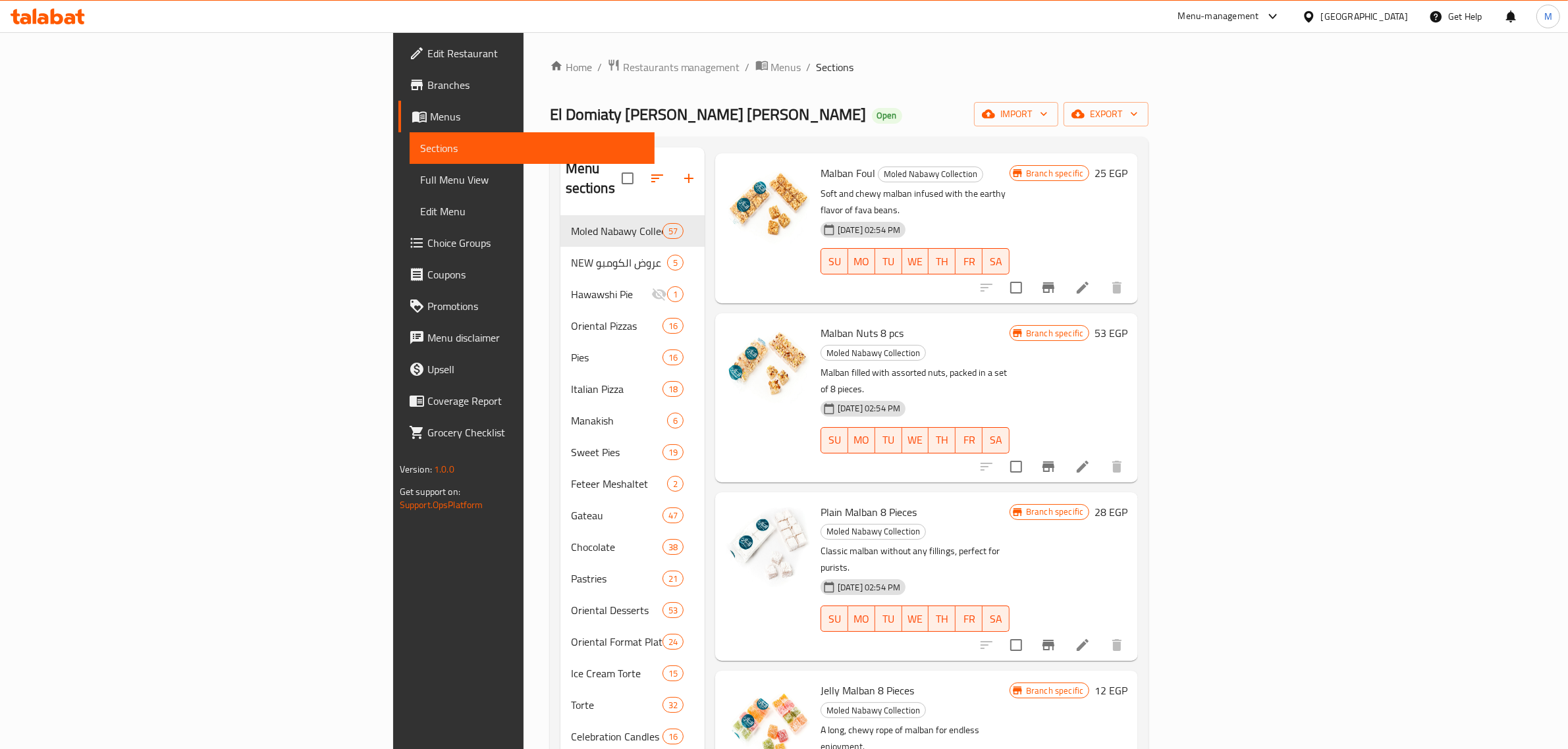
scroll to position [82, 0]
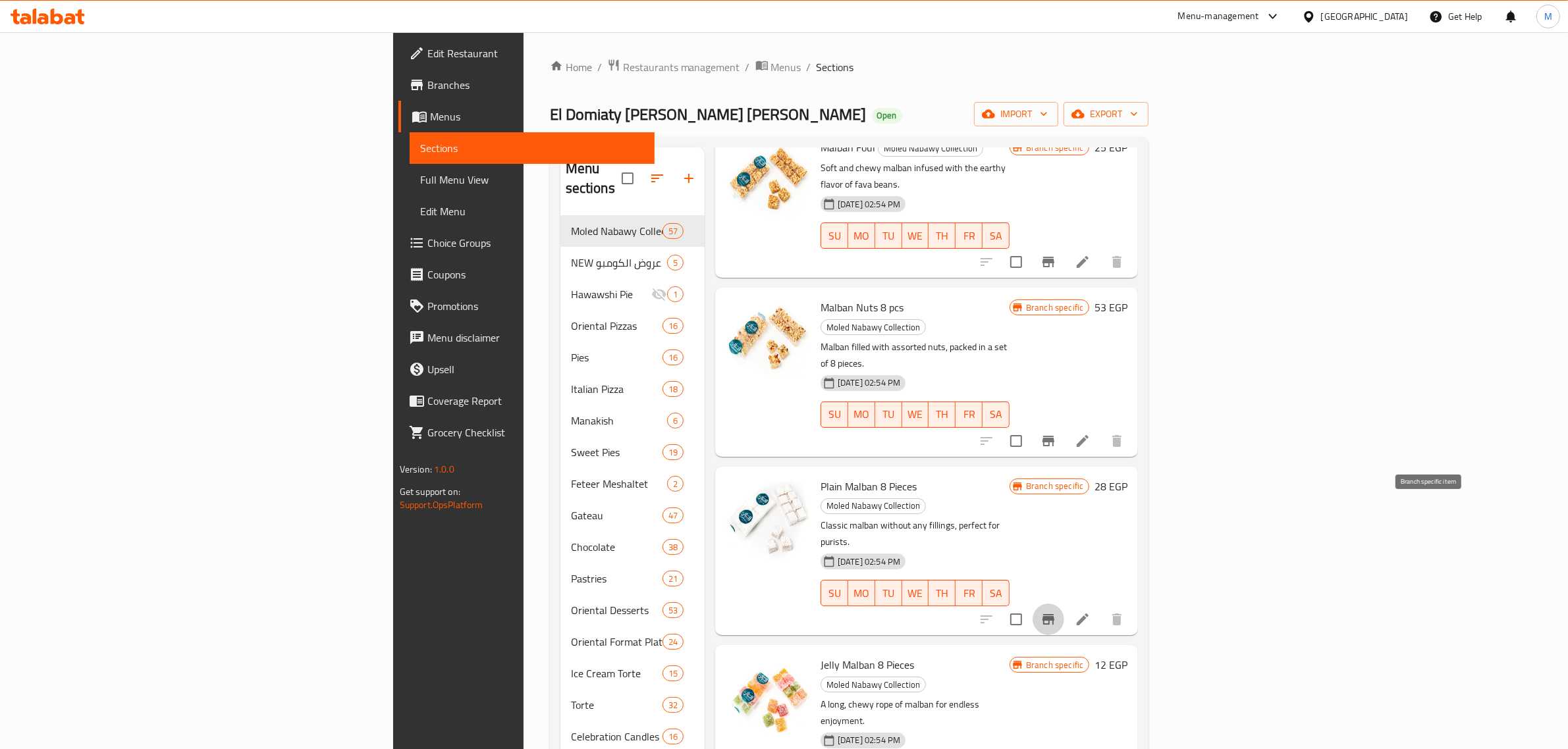
click at [1054, 614] on icon "Branch-specific-item" at bounding box center [1048, 620] width 12 height 11
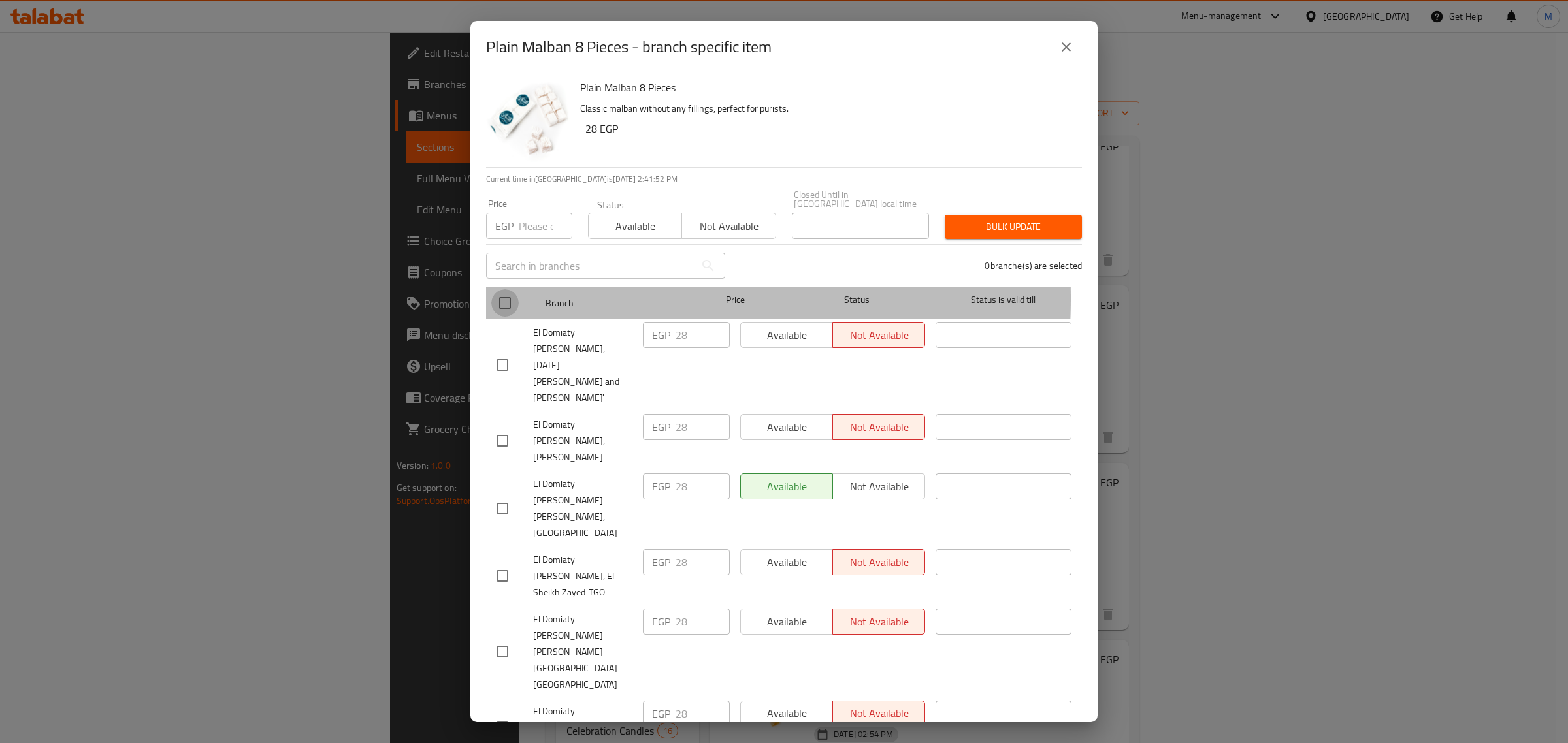
click at [514, 289] on input "checkbox" at bounding box center [505, 303] width 28 height 28
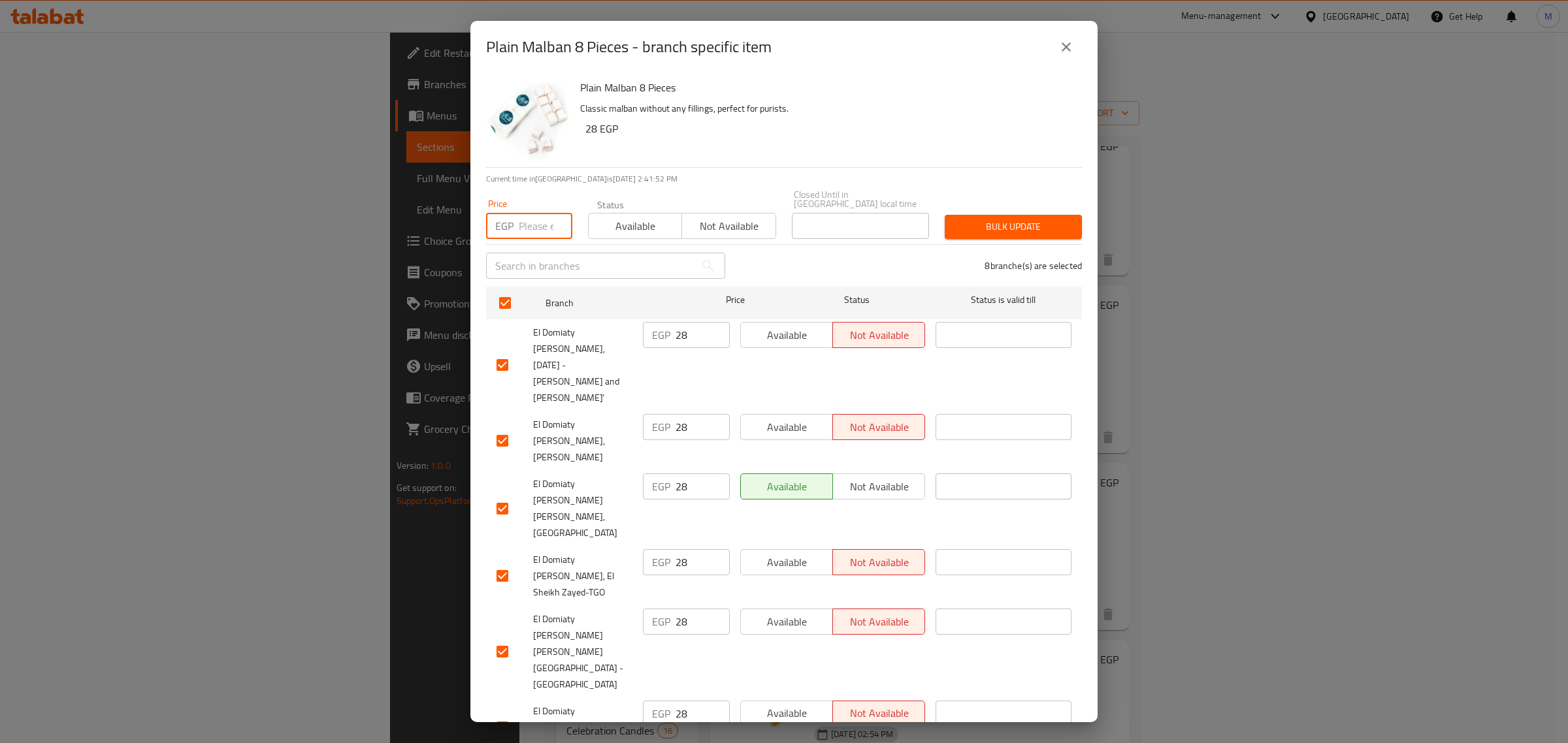
click at [532, 213] on input "number" at bounding box center [546, 226] width 54 height 26
click at [1010, 219] on span "Bulk update" at bounding box center [1013, 226] width 116 height 16
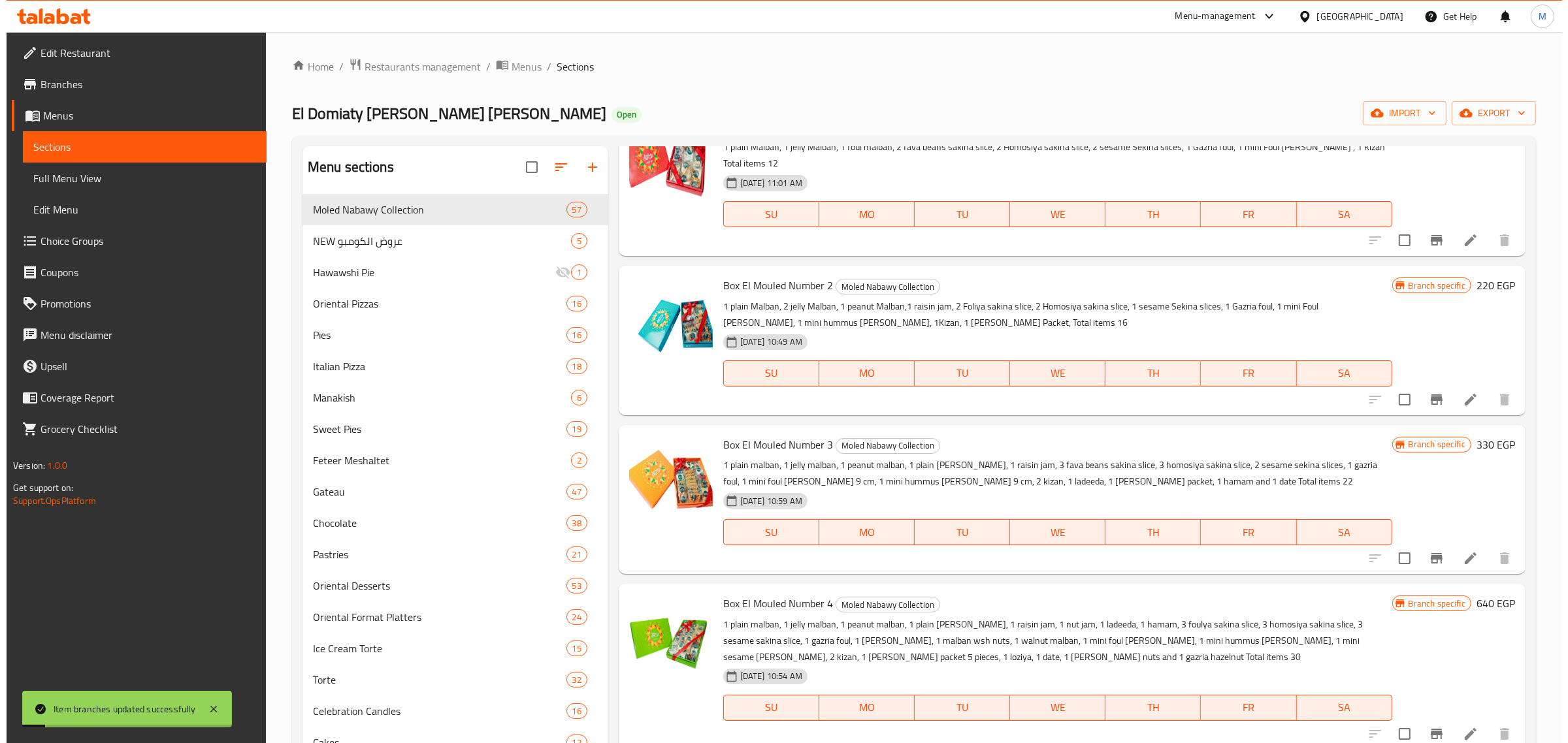
scroll to position [0, 0]
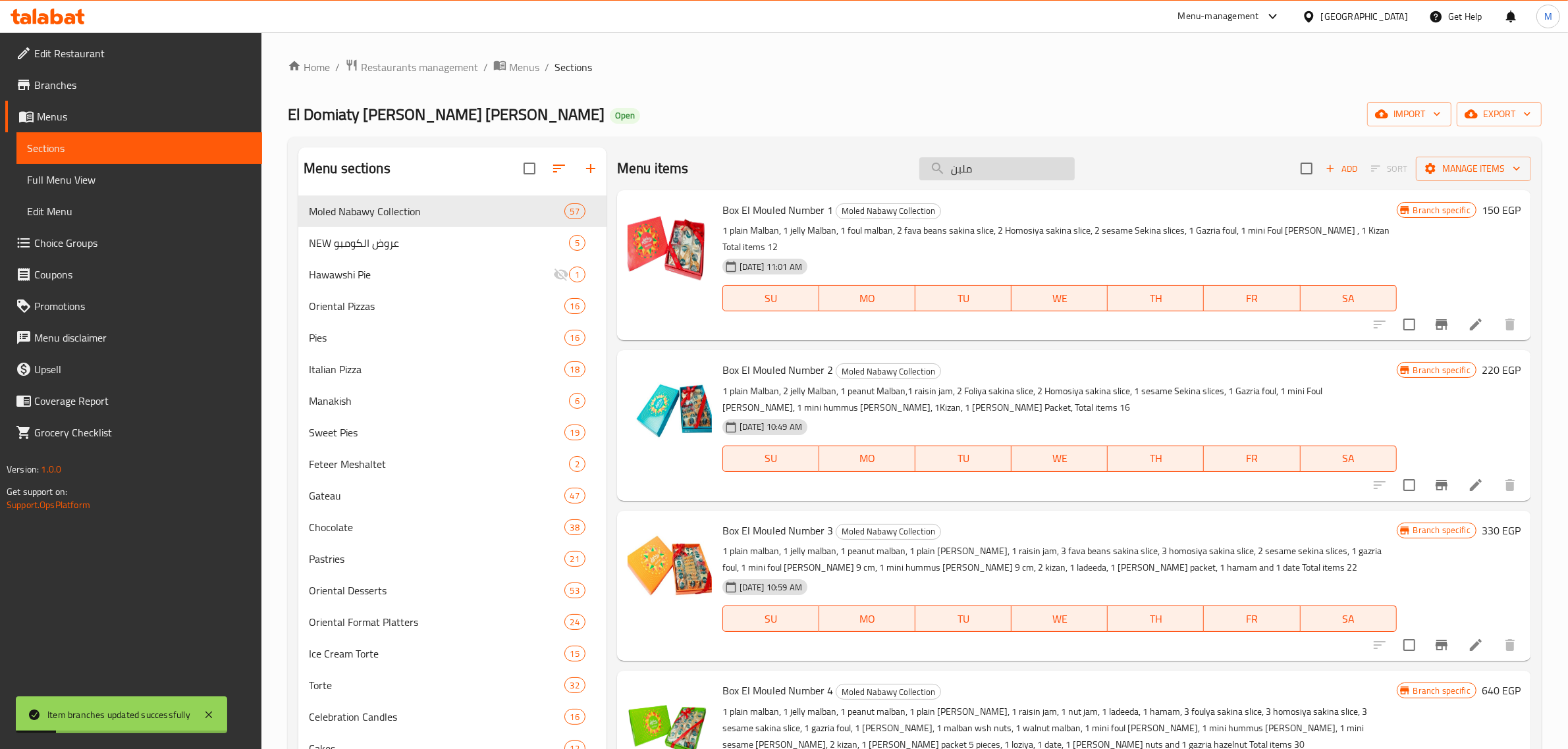
click at [955, 168] on input "ملبن" at bounding box center [997, 169] width 156 height 23
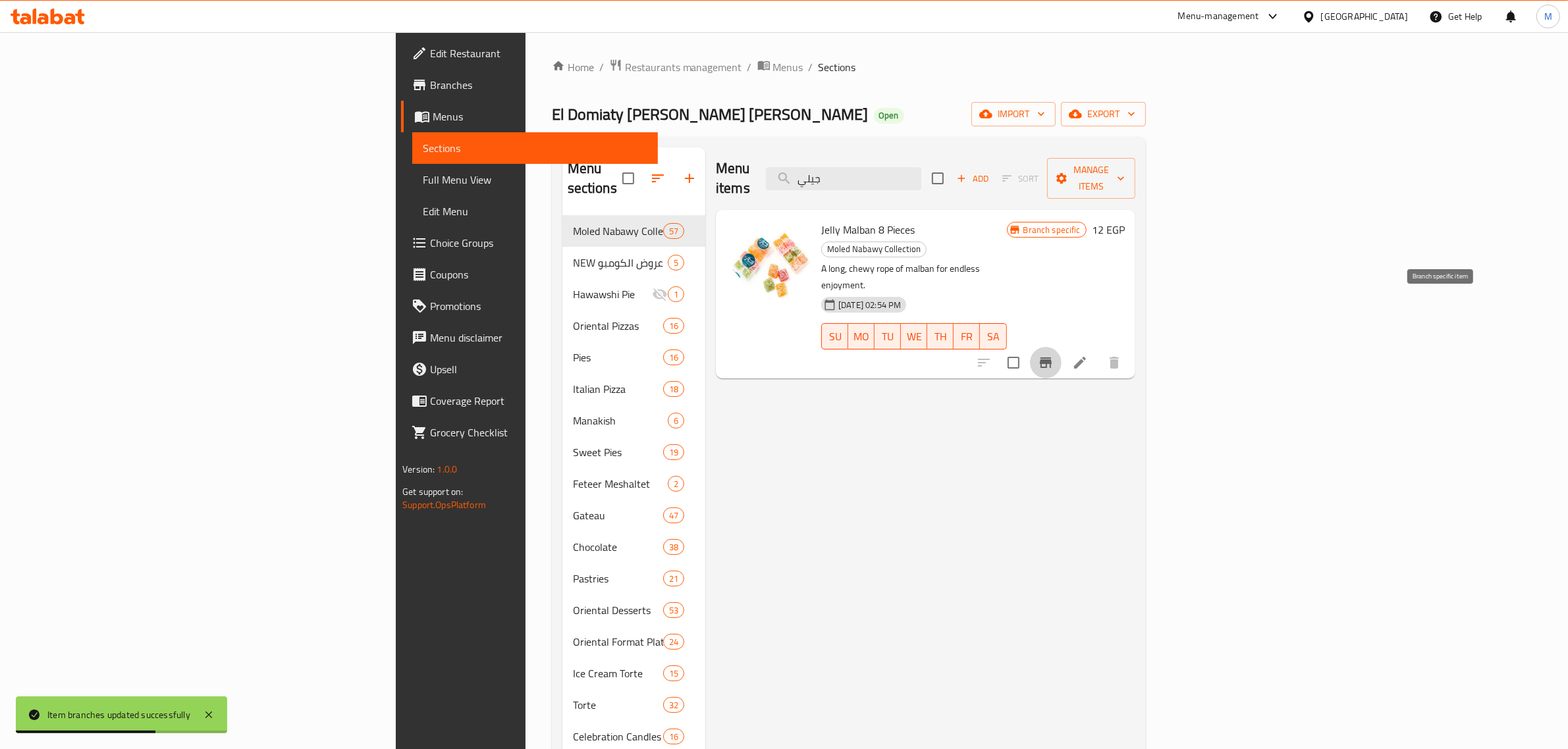
click at [1062, 347] on button "Branch-specific-item" at bounding box center [1046, 362] width 32 height 32
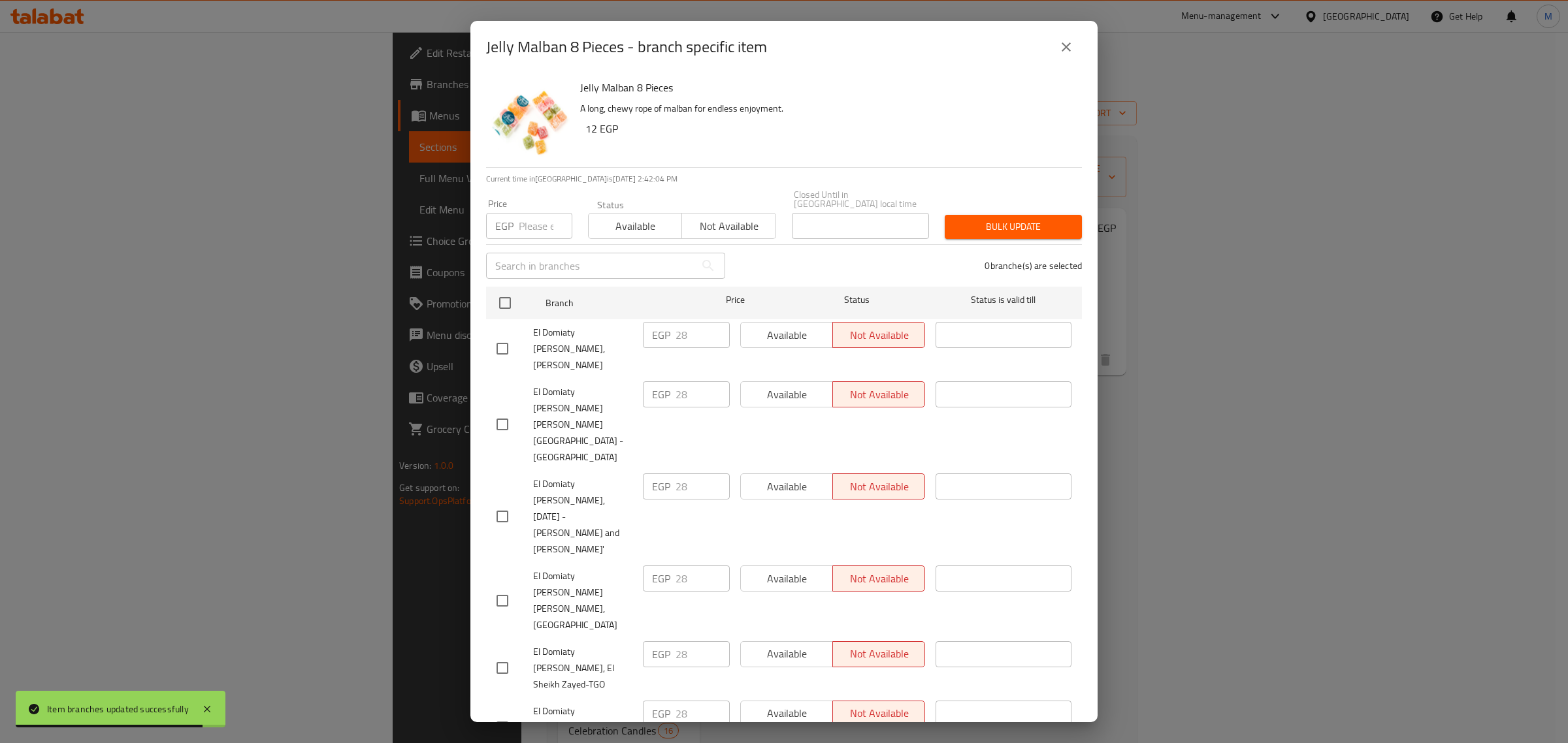
click at [511, 218] on p "EGP" at bounding box center [504, 226] width 18 height 15
click at [527, 216] on input "number" at bounding box center [546, 226] width 54 height 26
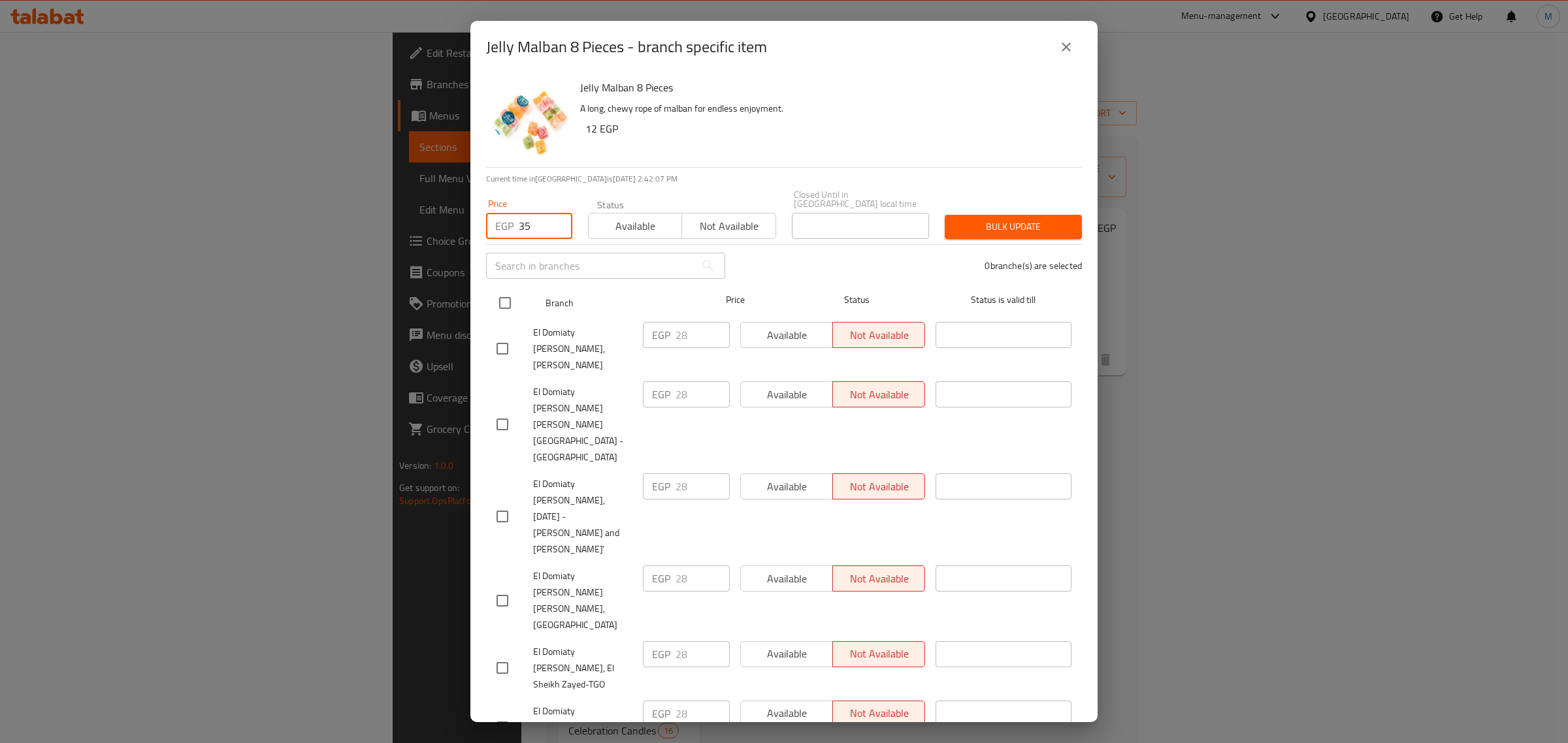
click at [506, 292] on input "checkbox" at bounding box center [505, 303] width 28 height 28
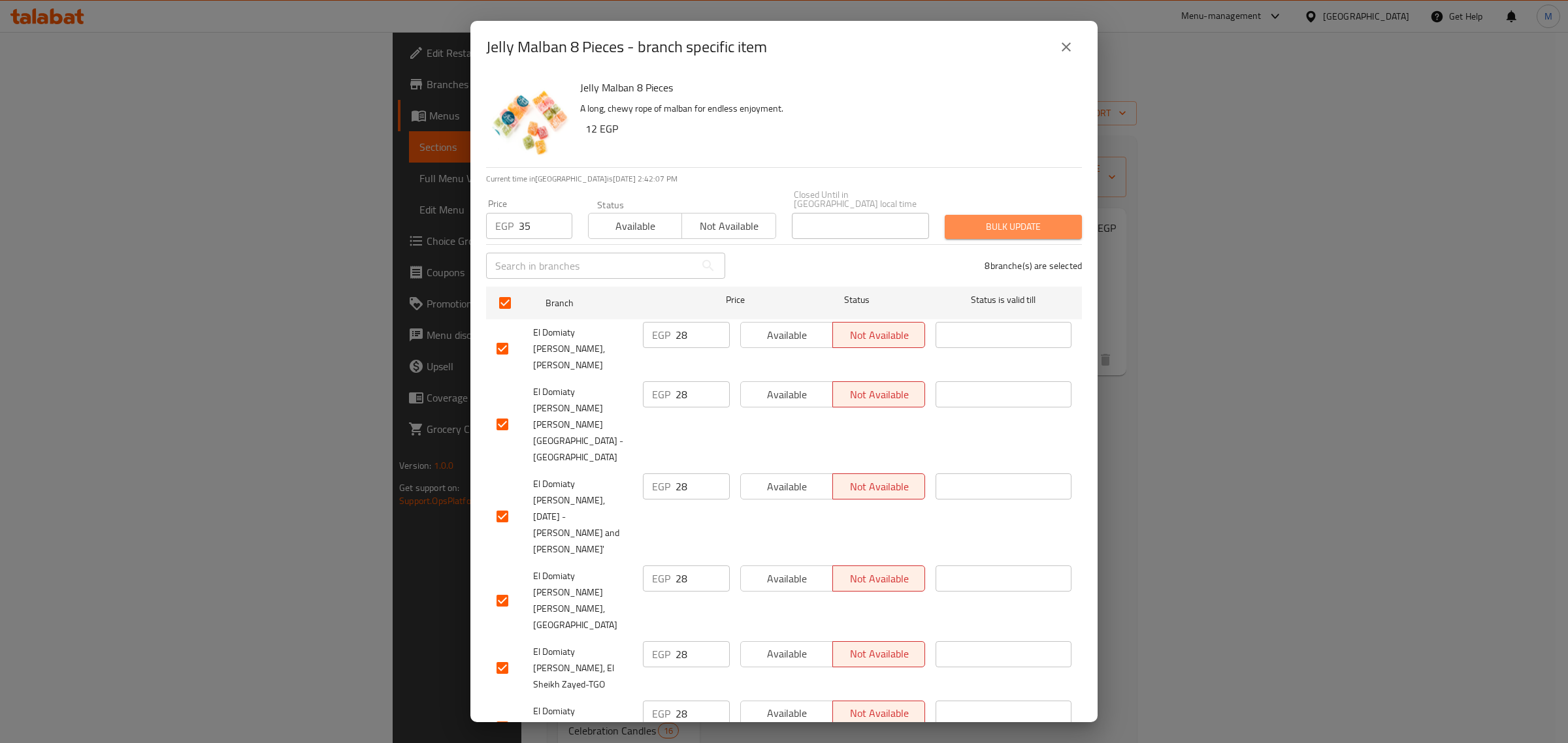
click at [1006, 226] on span "Bulk update" at bounding box center [1013, 226] width 116 height 16
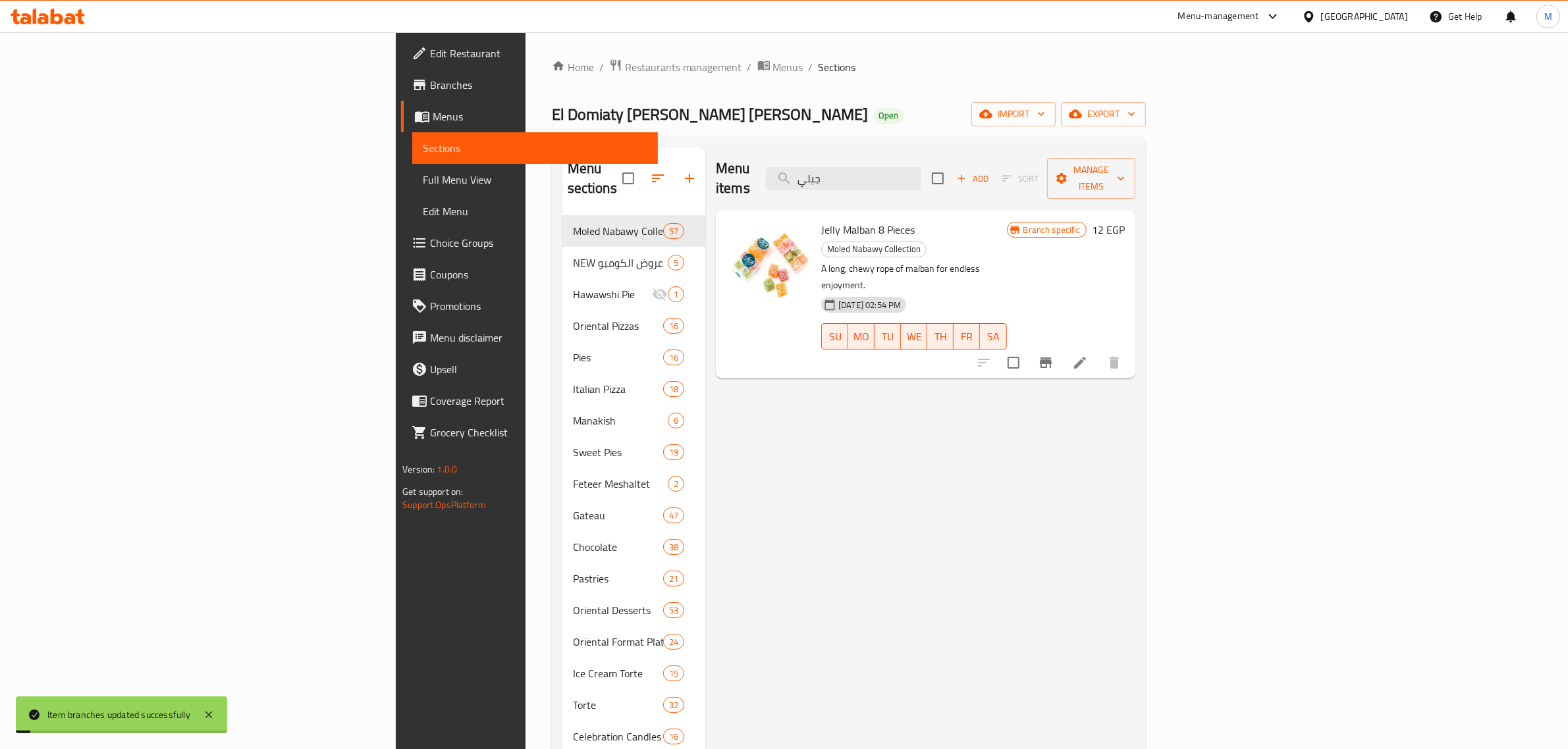
click at [1135, 347] on div "Menu items جيلي Add Sort Manage items Jelly Malban 8 Pieces Moled Nabawy Collec…" at bounding box center [920, 595] width 430 height 894
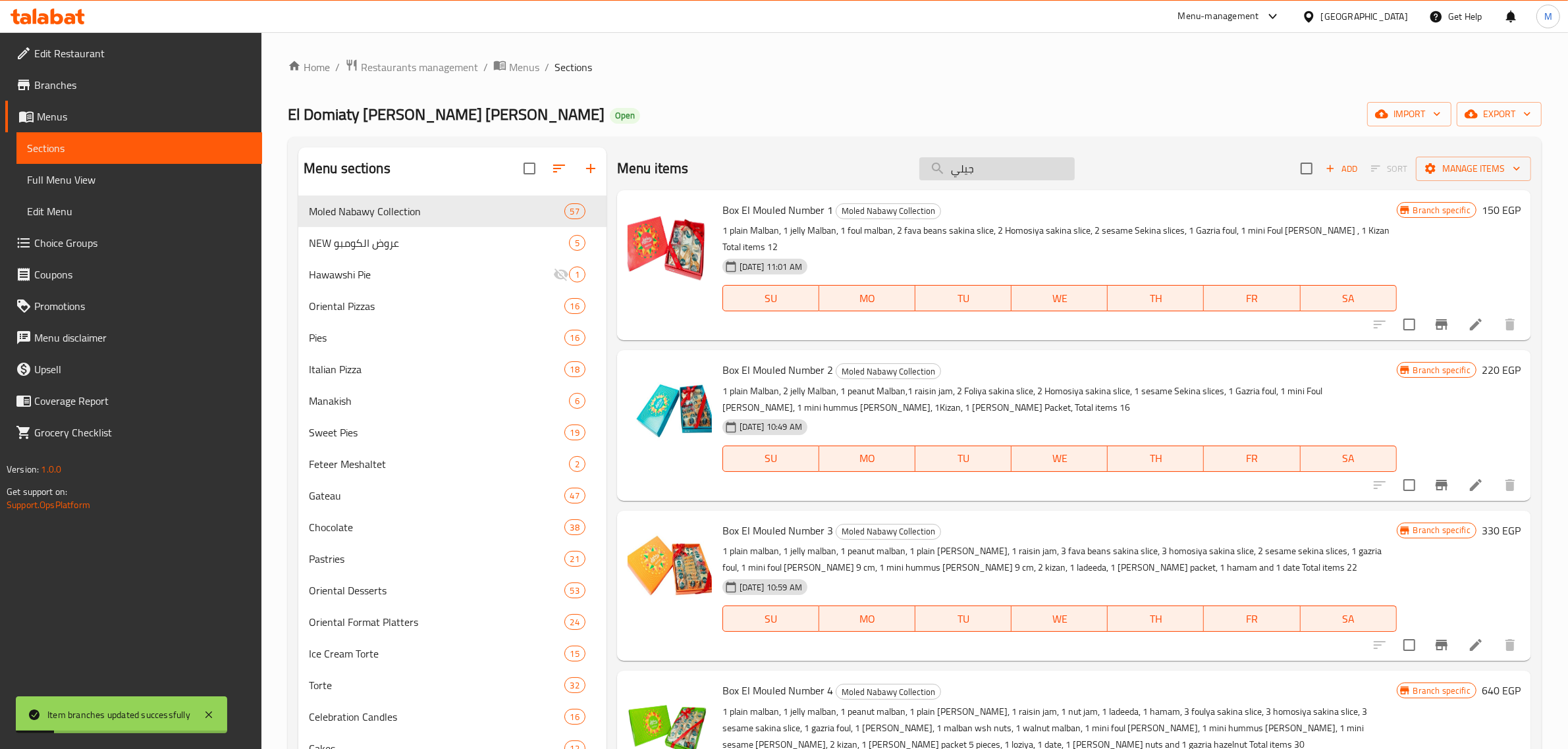
click at [1000, 180] on input "جيلي" at bounding box center [997, 169] width 156 height 23
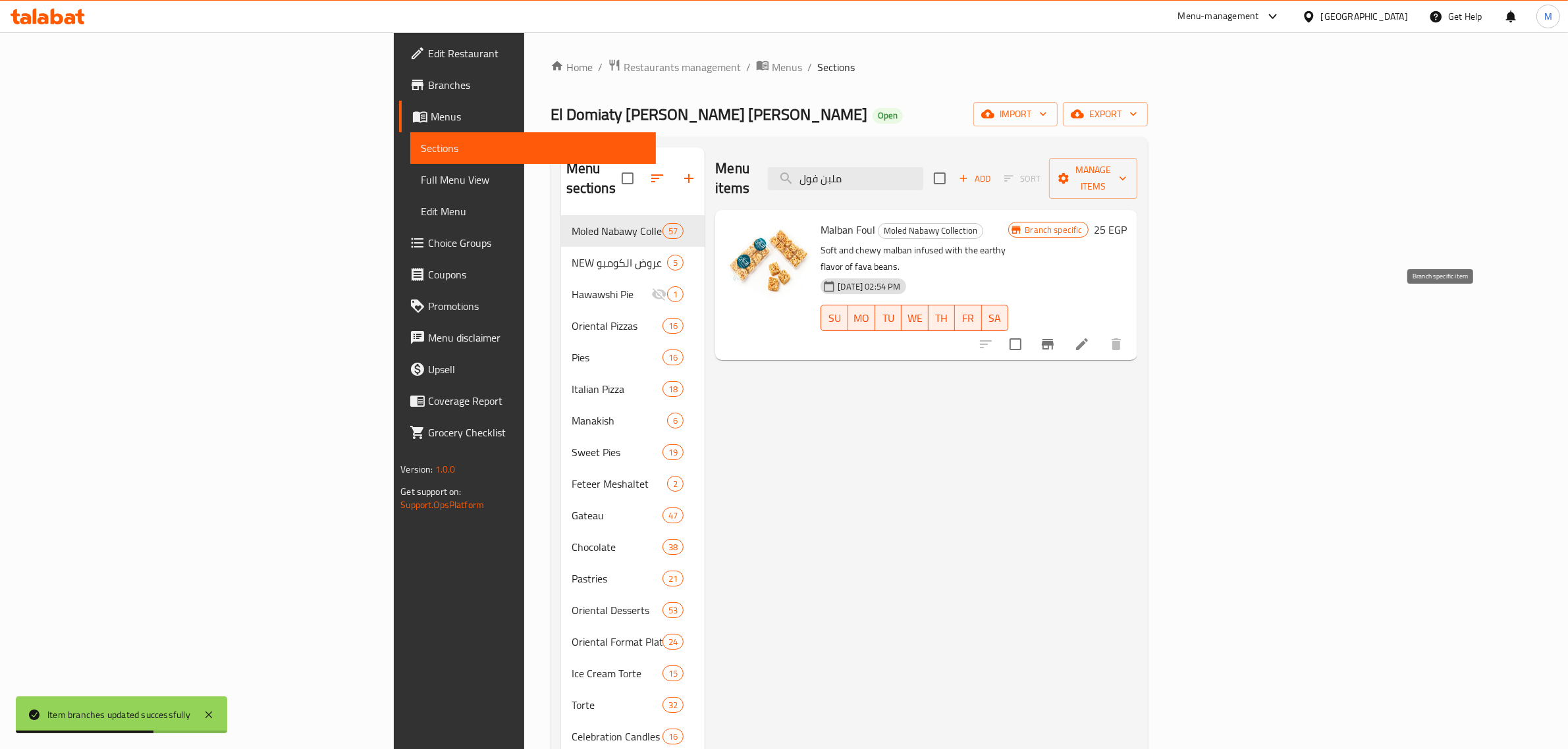
click at [1056, 337] on icon "Branch-specific-item" at bounding box center [1048, 344] width 15 height 15
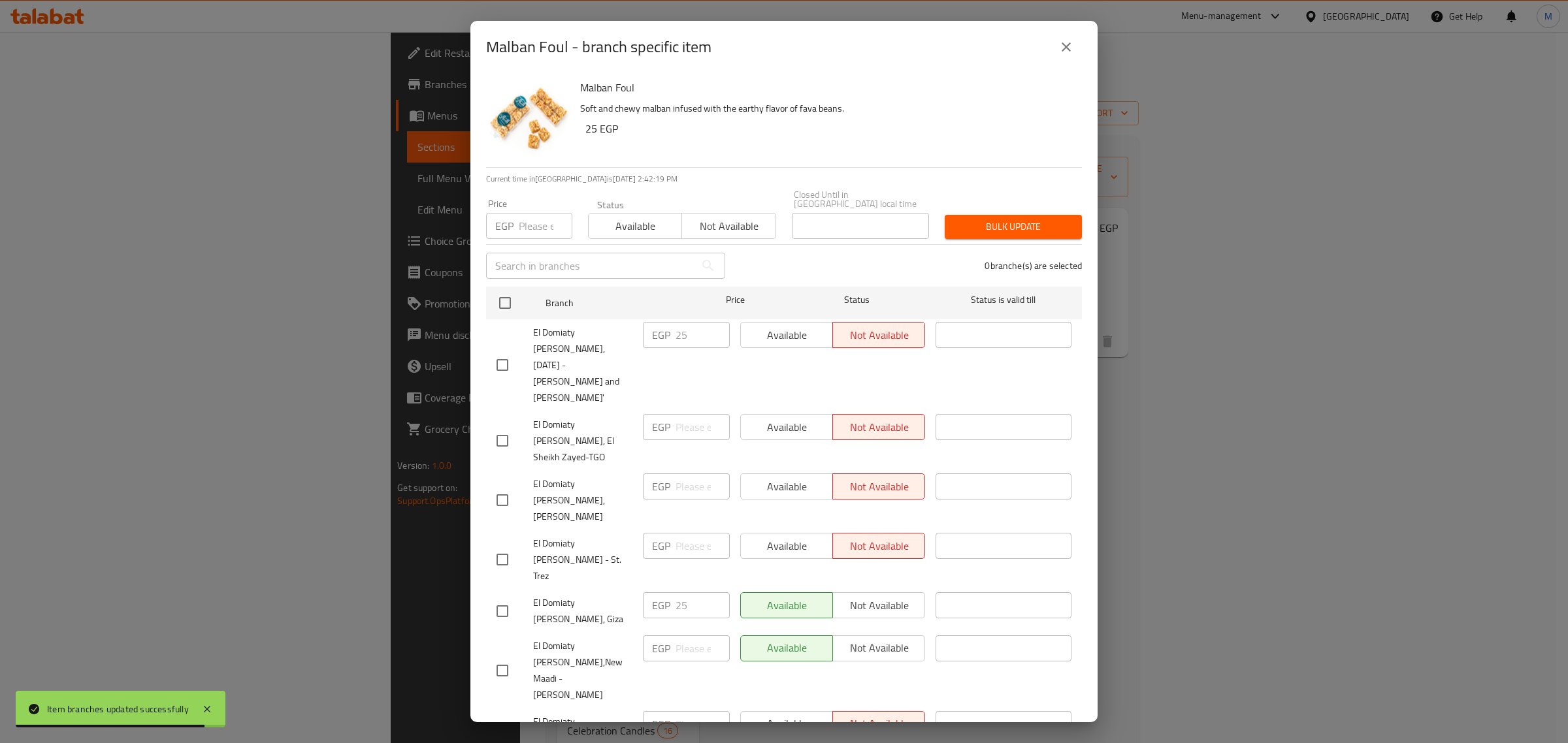
click at [501, 218] on p "EGP" at bounding box center [504, 226] width 18 height 15
click at [540, 213] on input "number" at bounding box center [546, 226] width 54 height 26
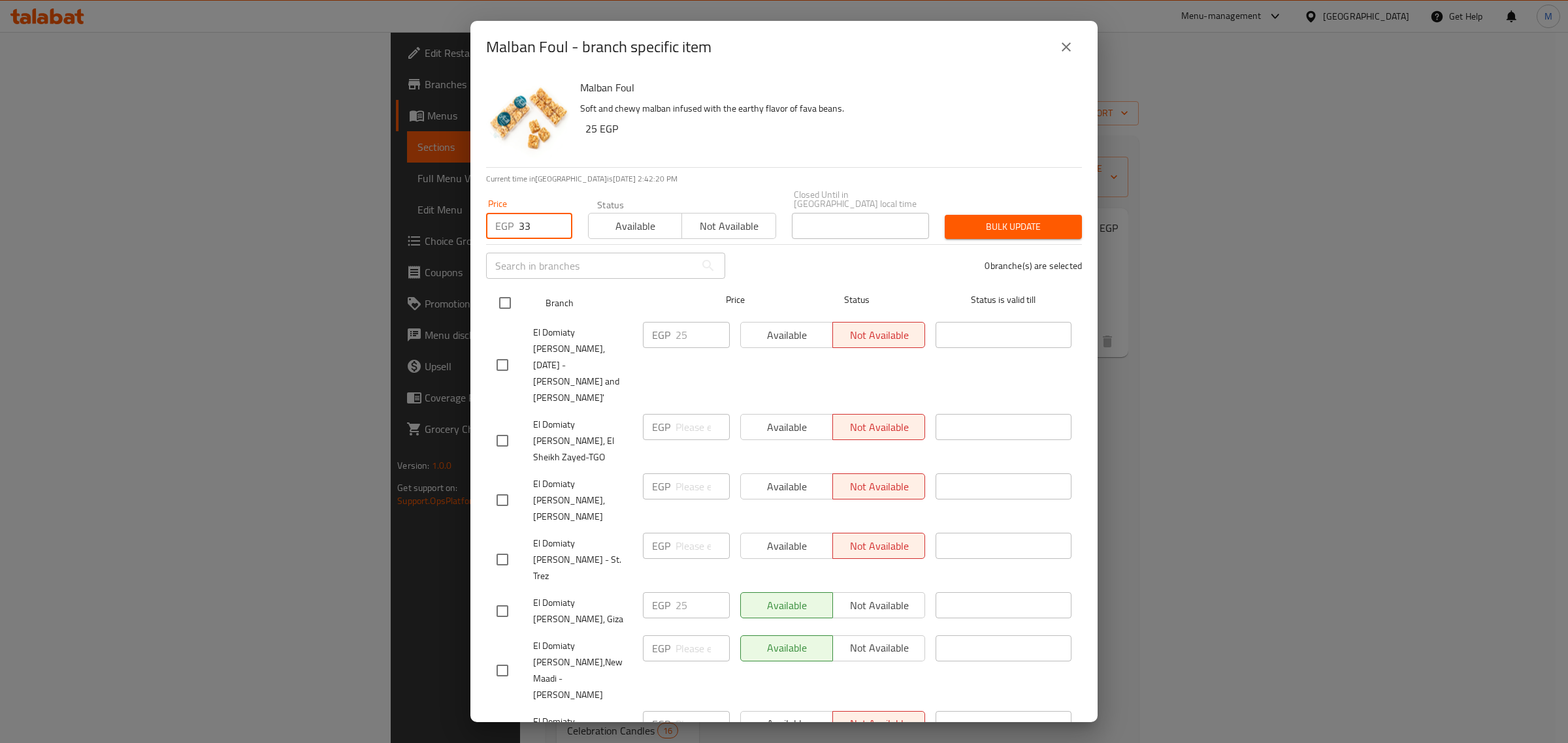
click at [514, 284] on div at bounding box center [516, 302] width 49 height 38
click at [501, 289] on input "checkbox" at bounding box center [505, 303] width 28 height 28
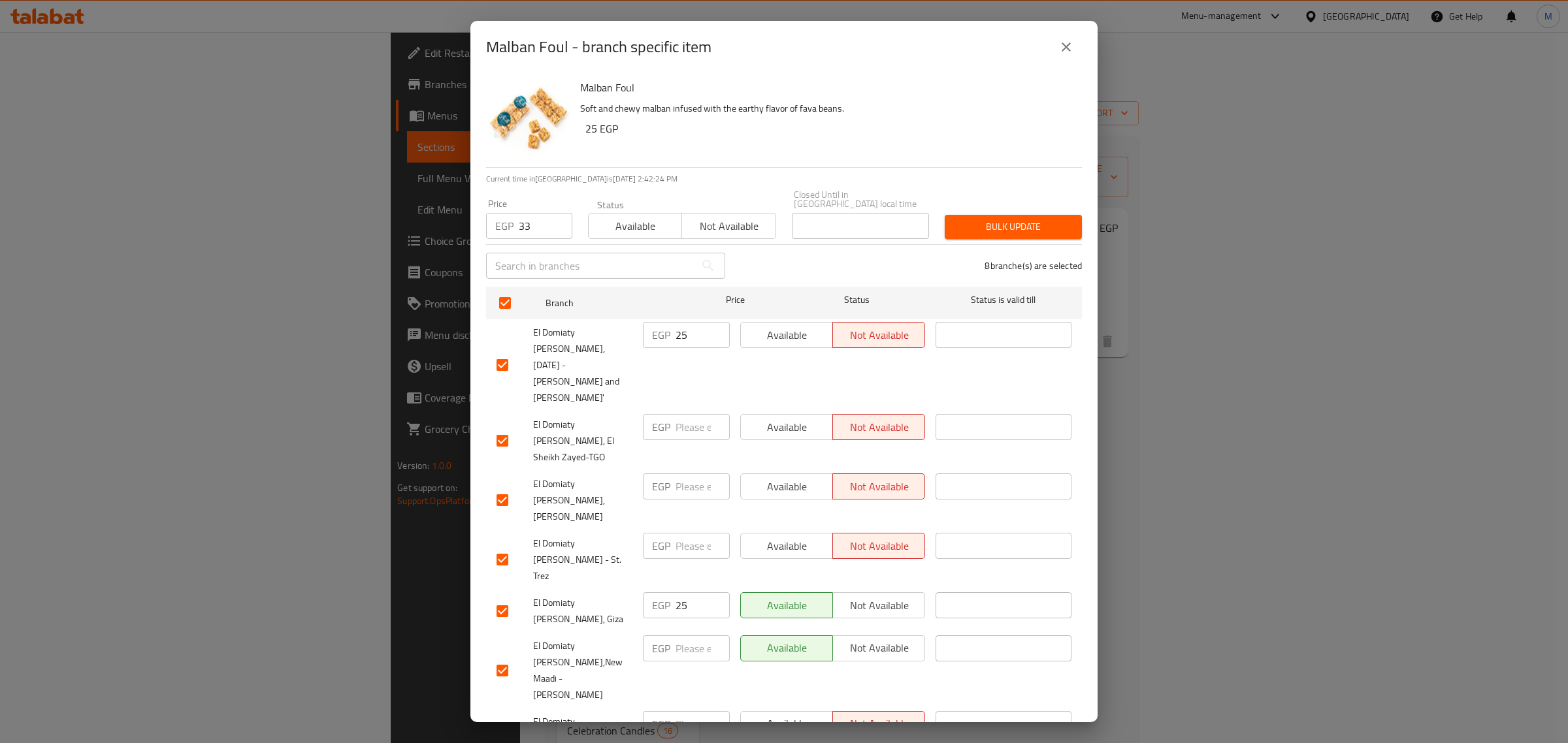
click at [1016, 226] on button "Bulk update" at bounding box center [1013, 226] width 137 height 24
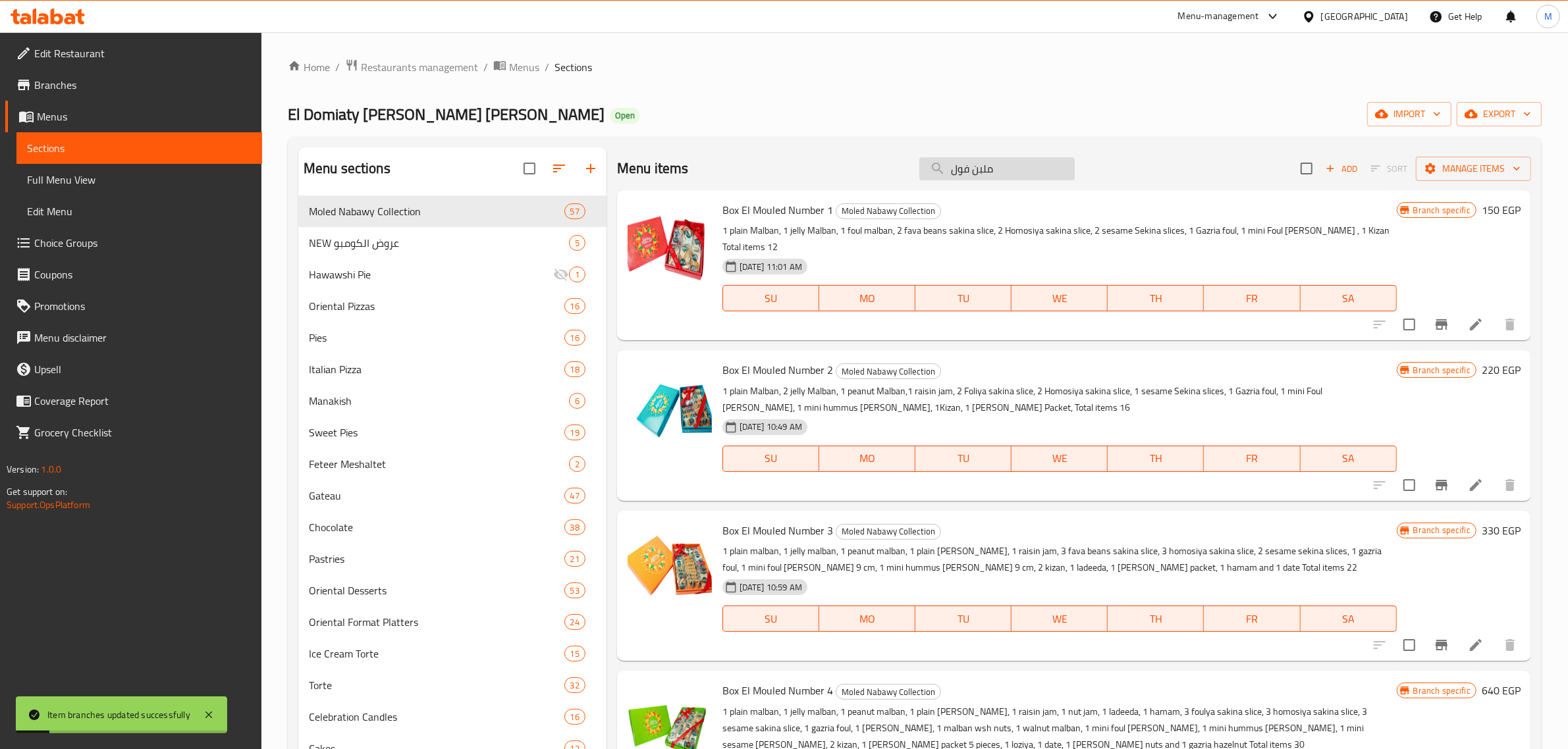
click at [943, 173] on input "ملبن فول" at bounding box center [997, 169] width 156 height 23
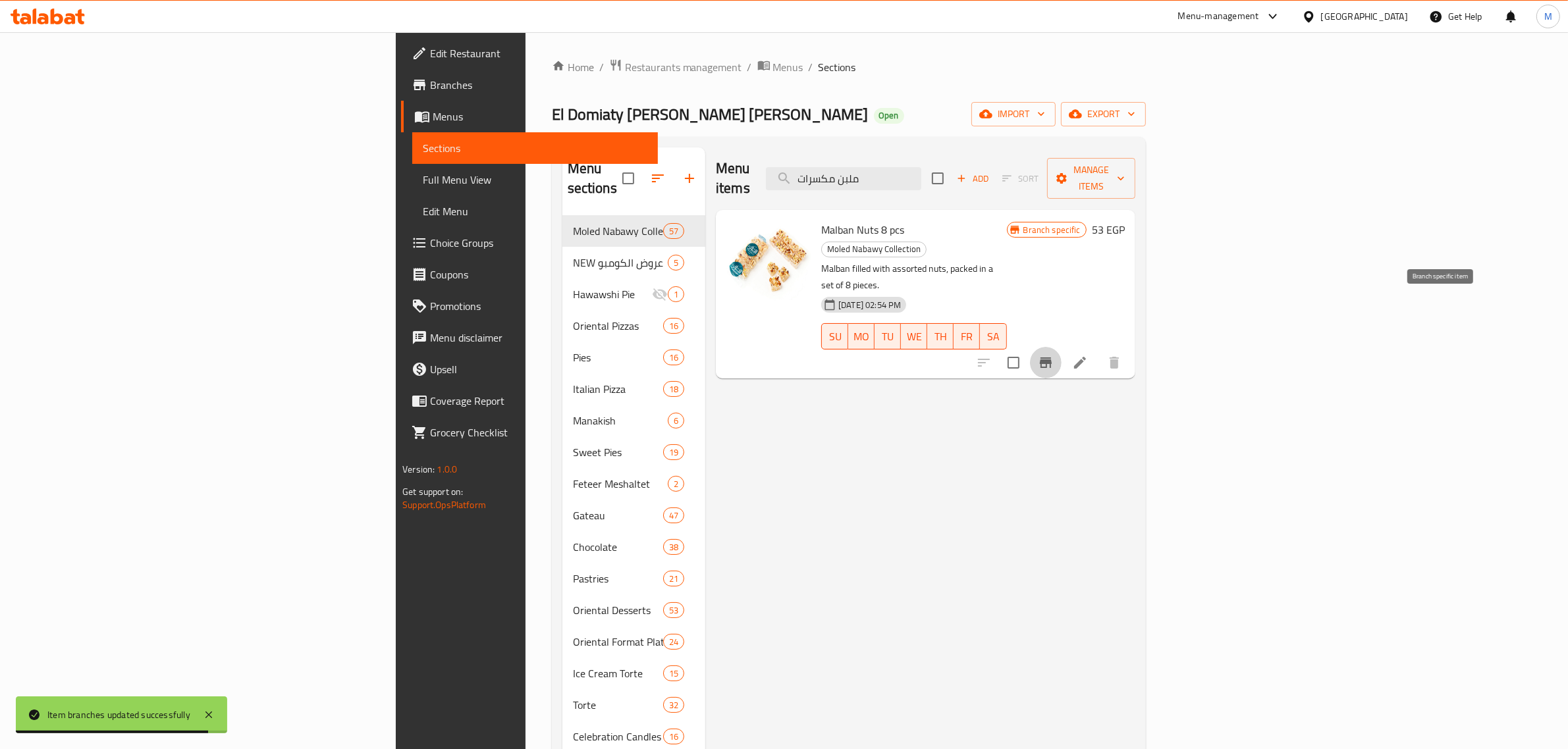
click at [1053, 355] on icon "Branch-specific-item" at bounding box center [1046, 363] width 15 height 15
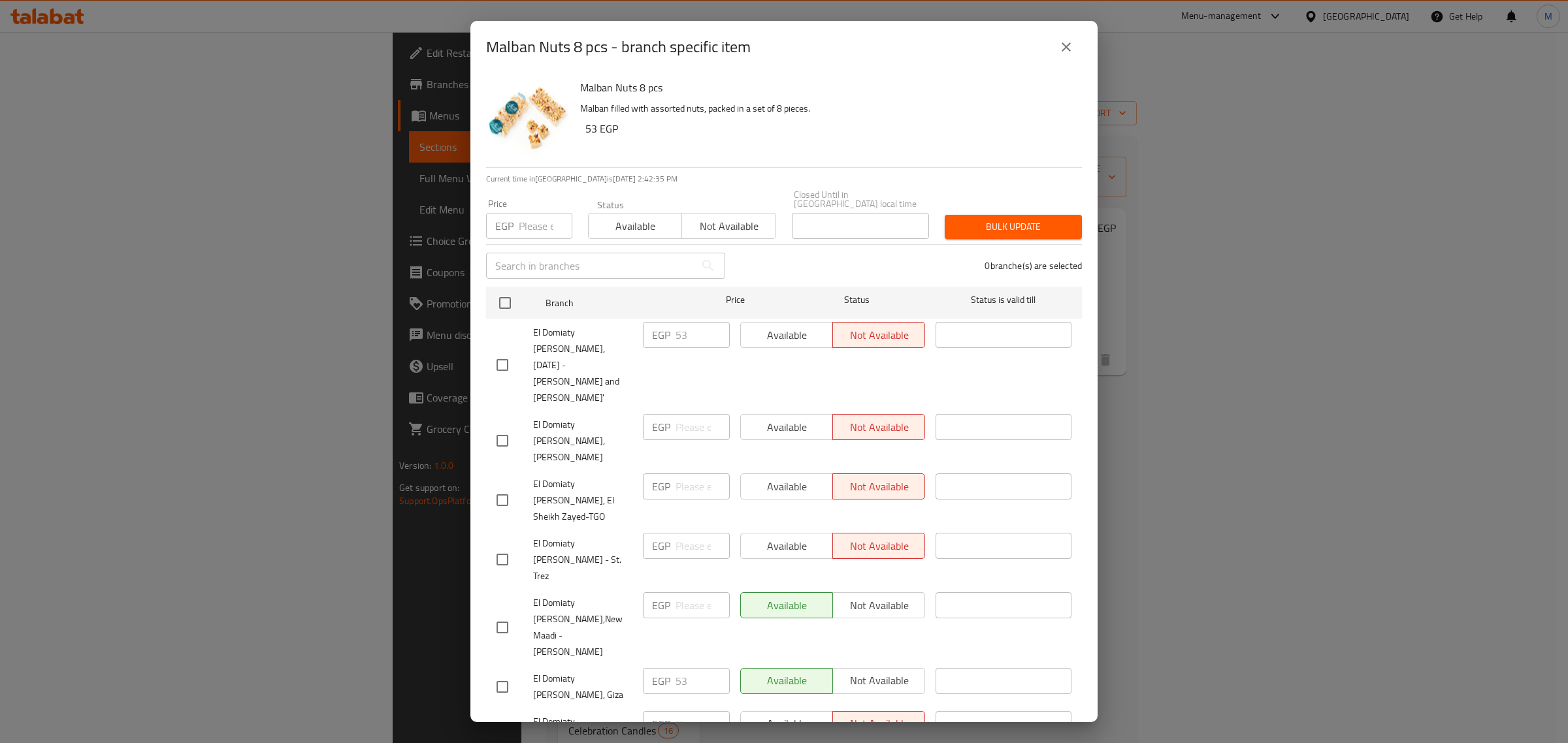
click at [537, 227] on input "number" at bounding box center [546, 226] width 54 height 26
click at [514, 296] on input "checkbox" at bounding box center [505, 303] width 28 height 28
click at [1011, 219] on span "Bulk update" at bounding box center [1013, 226] width 116 height 16
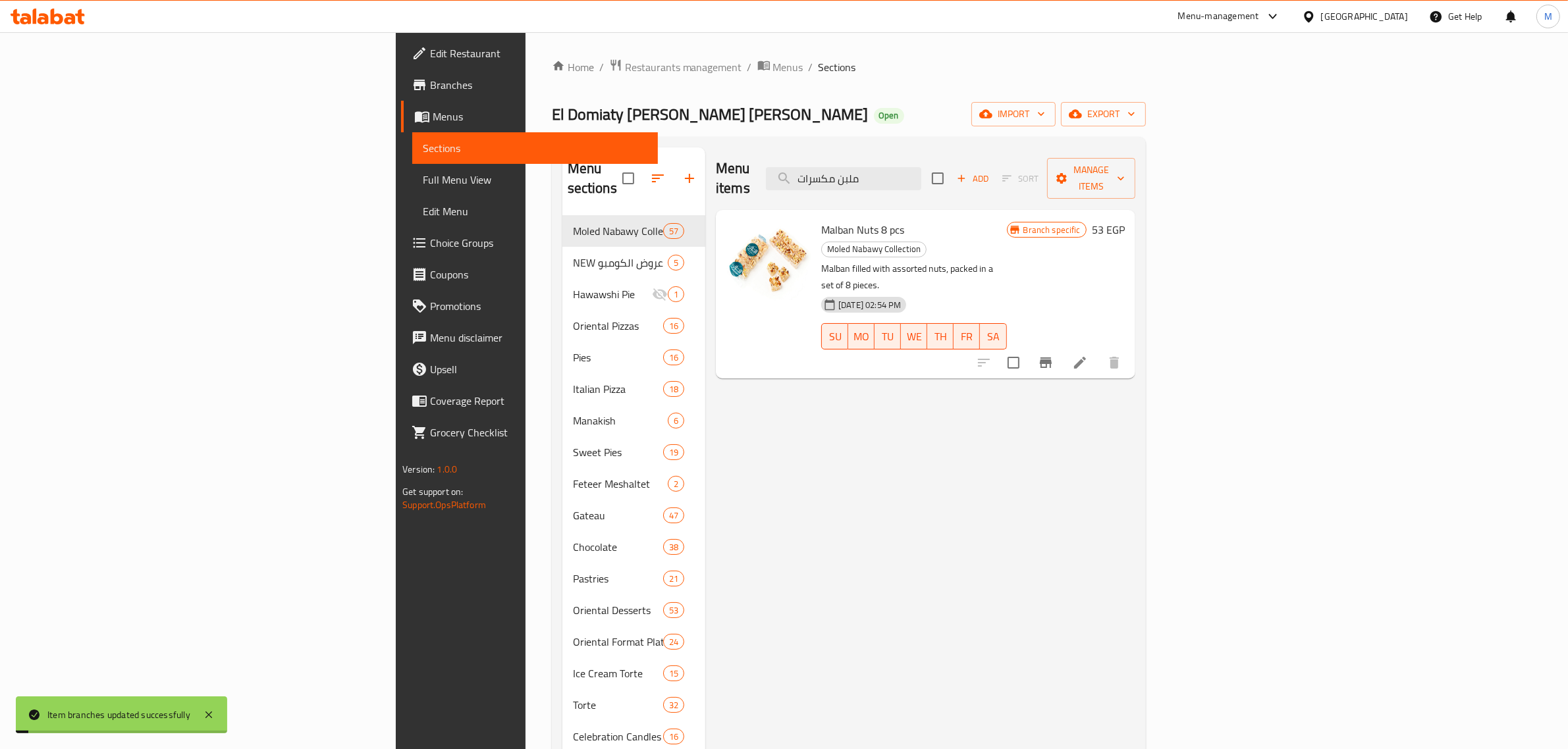
click at [1062, 451] on div "Menu items ملبن مكسرات Add Sort Manage items Malban Nuts 8 pcs Moled Nabawy Col…" at bounding box center [920, 595] width 430 height 894
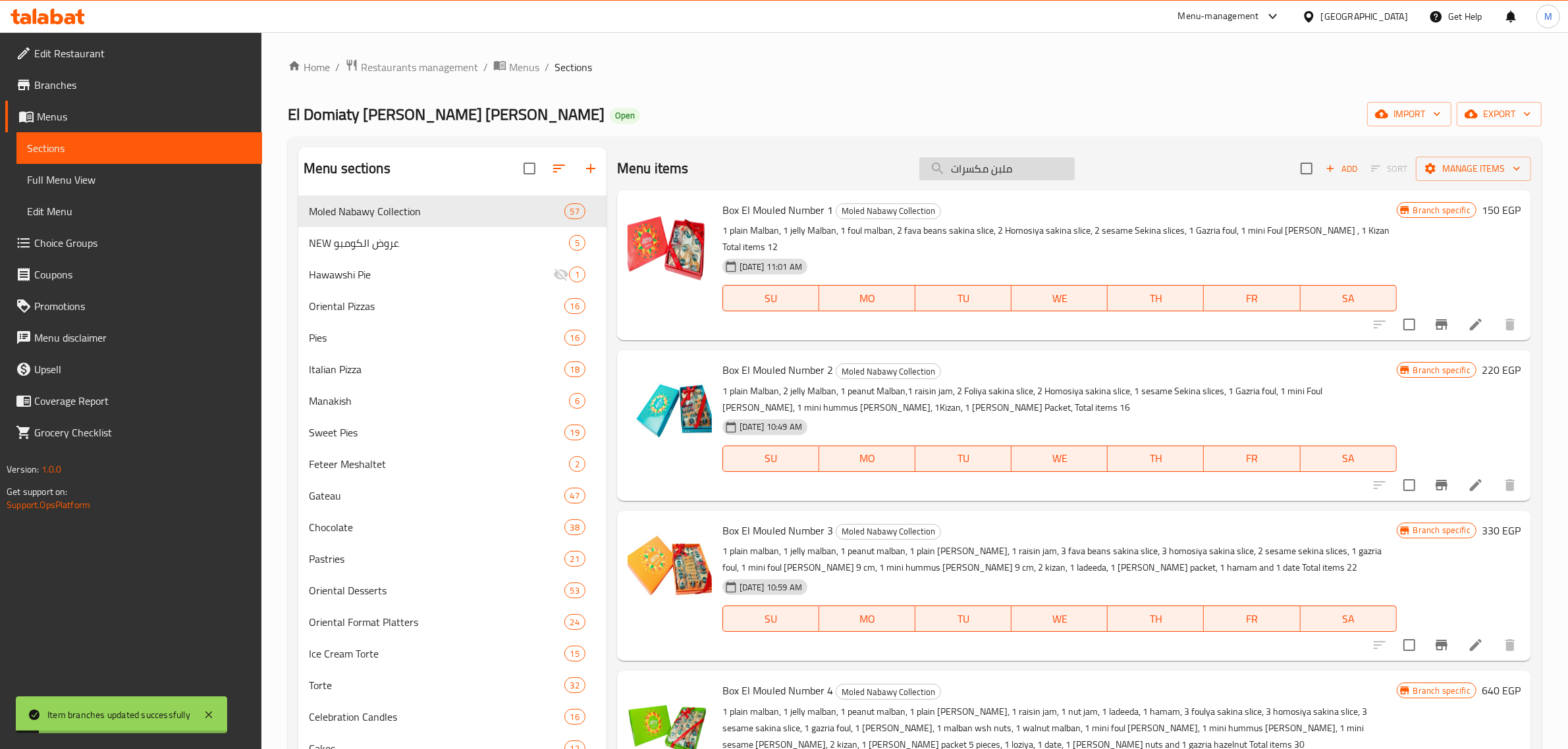
click at [950, 178] on input "ملبن مكسرات" at bounding box center [997, 169] width 156 height 23
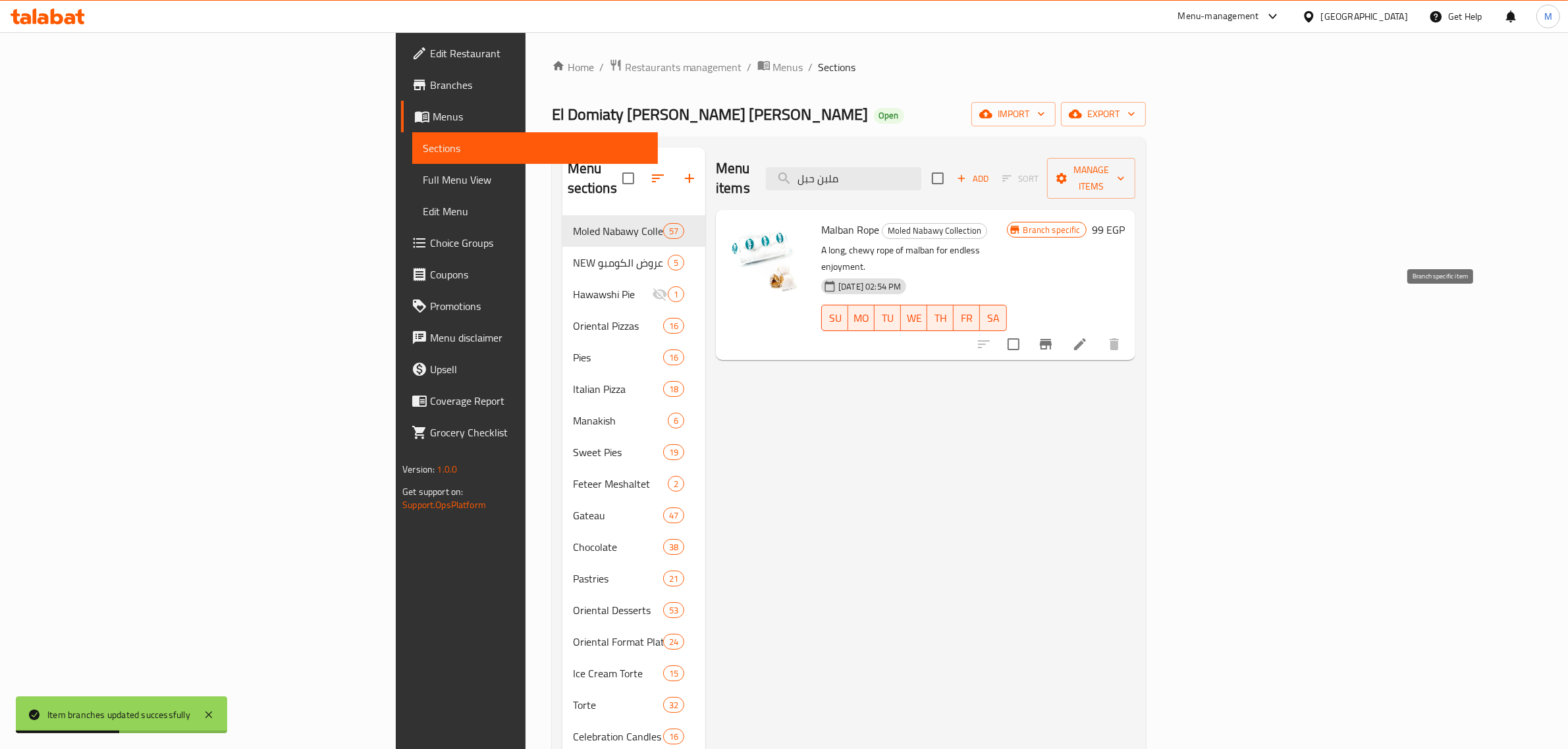
click at [1052, 339] on icon "Branch-specific-item" at bounding box center [1046, 344] width 12 height 11
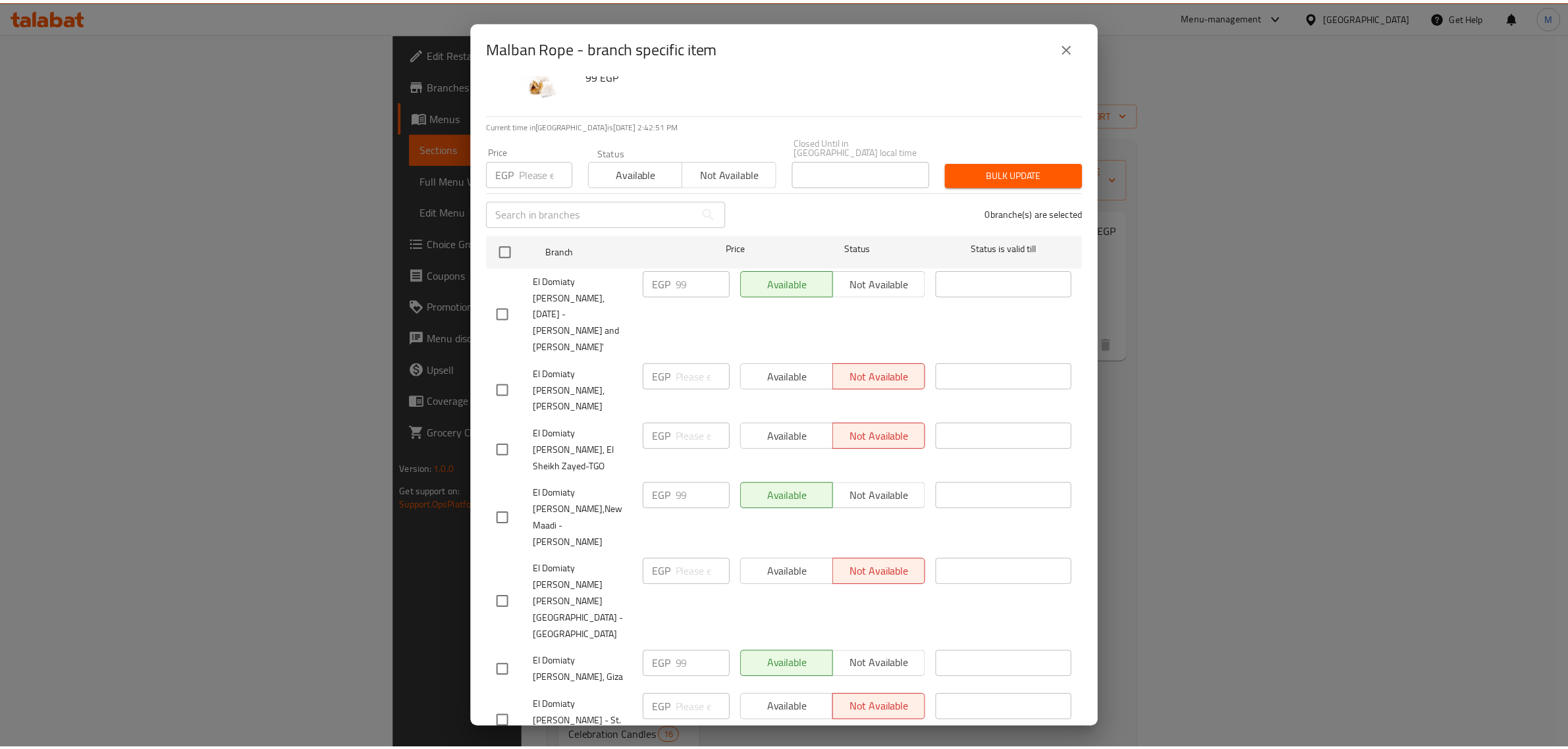
scroll to position [80, 0]
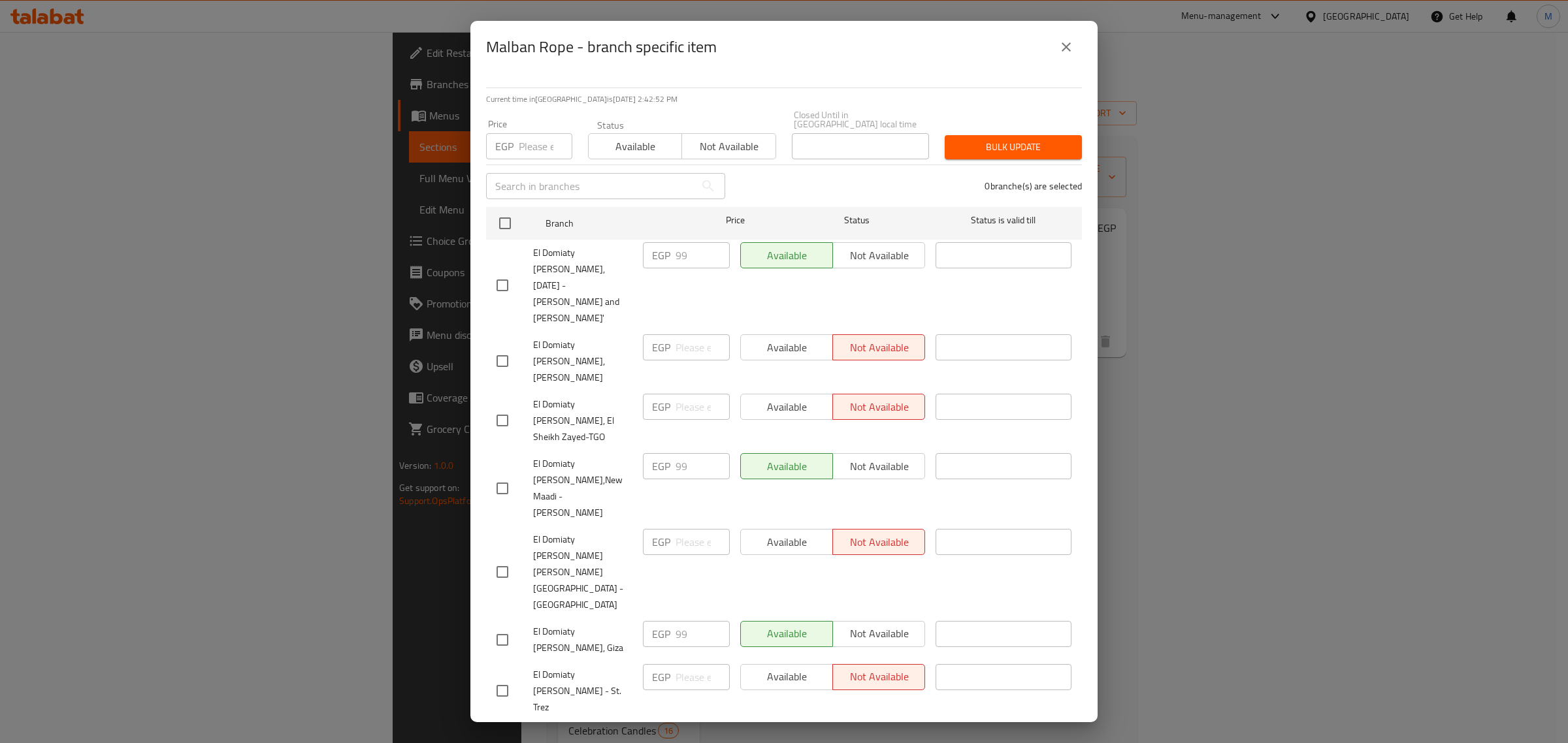
click at [1060, 54] on icon "close" at bounding box center [1066, 47] width 15 height 15
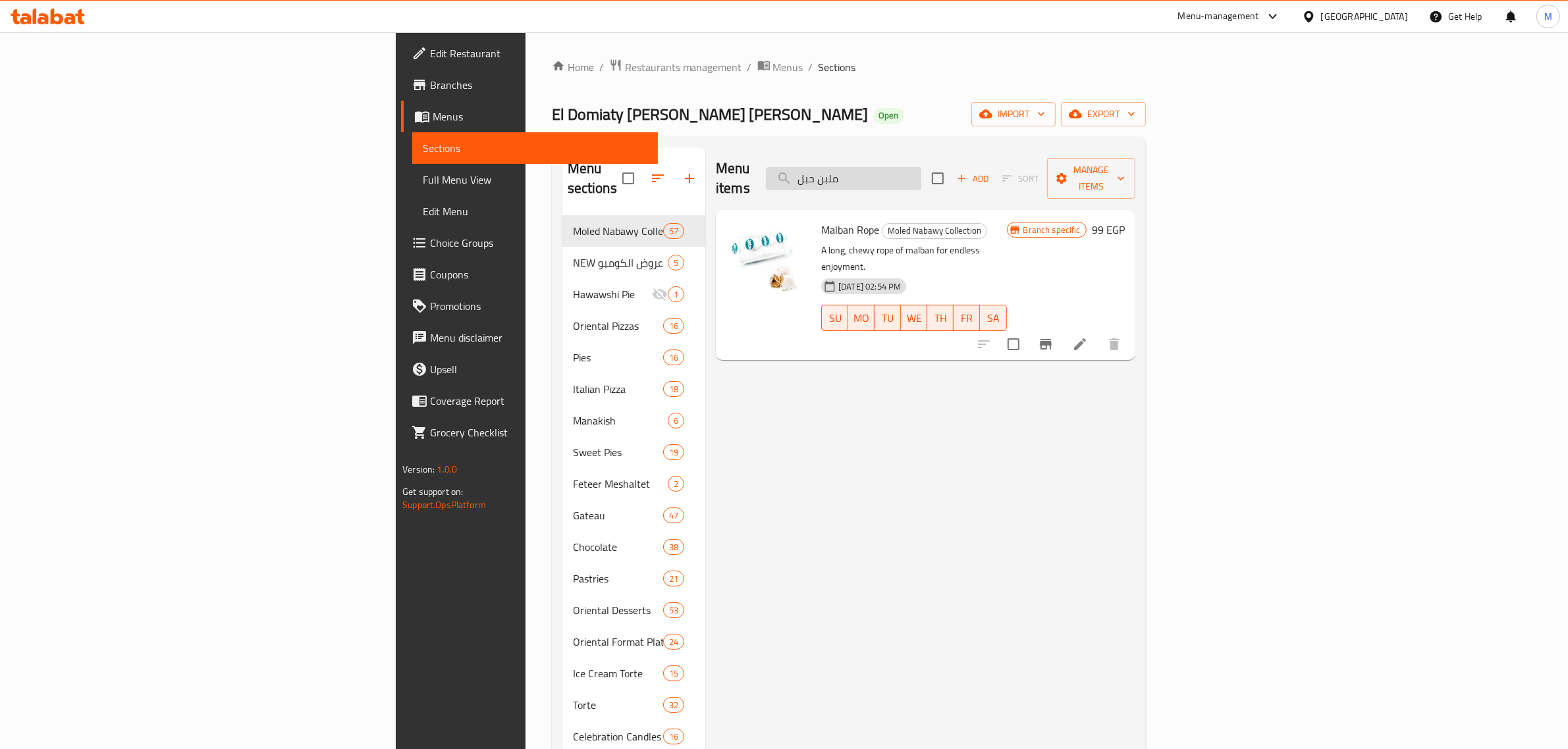
click at [921, 167] on input "ملبن حبل" at bounding box center [844, 179] width 156 height 23
click at [921, 167] on input "بحبل" at bounding box center [844, 179] width 156 height 23
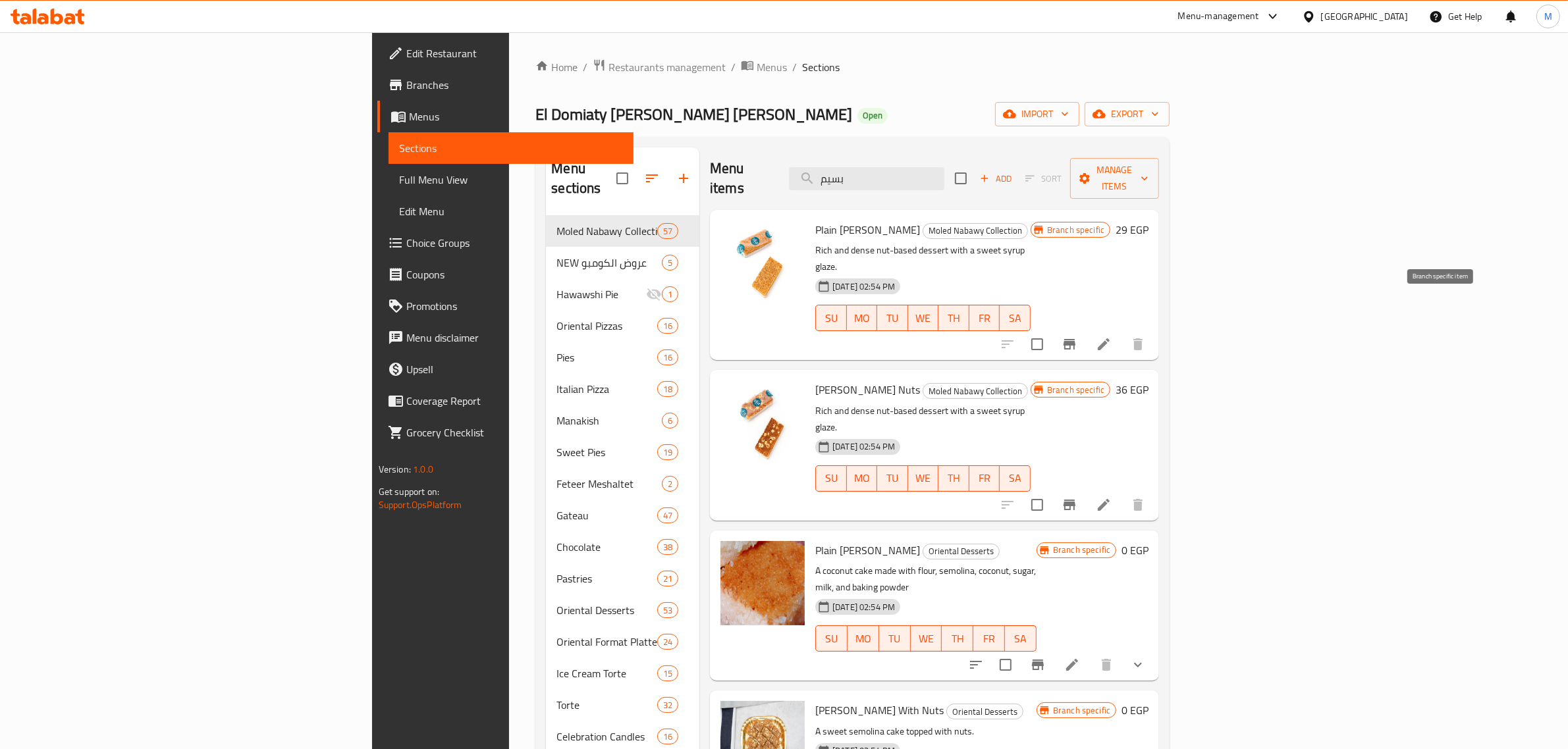
click at [1085, 329] on button "Branch-specific-item" at bounding box center [1069, 344] width 32 height 32
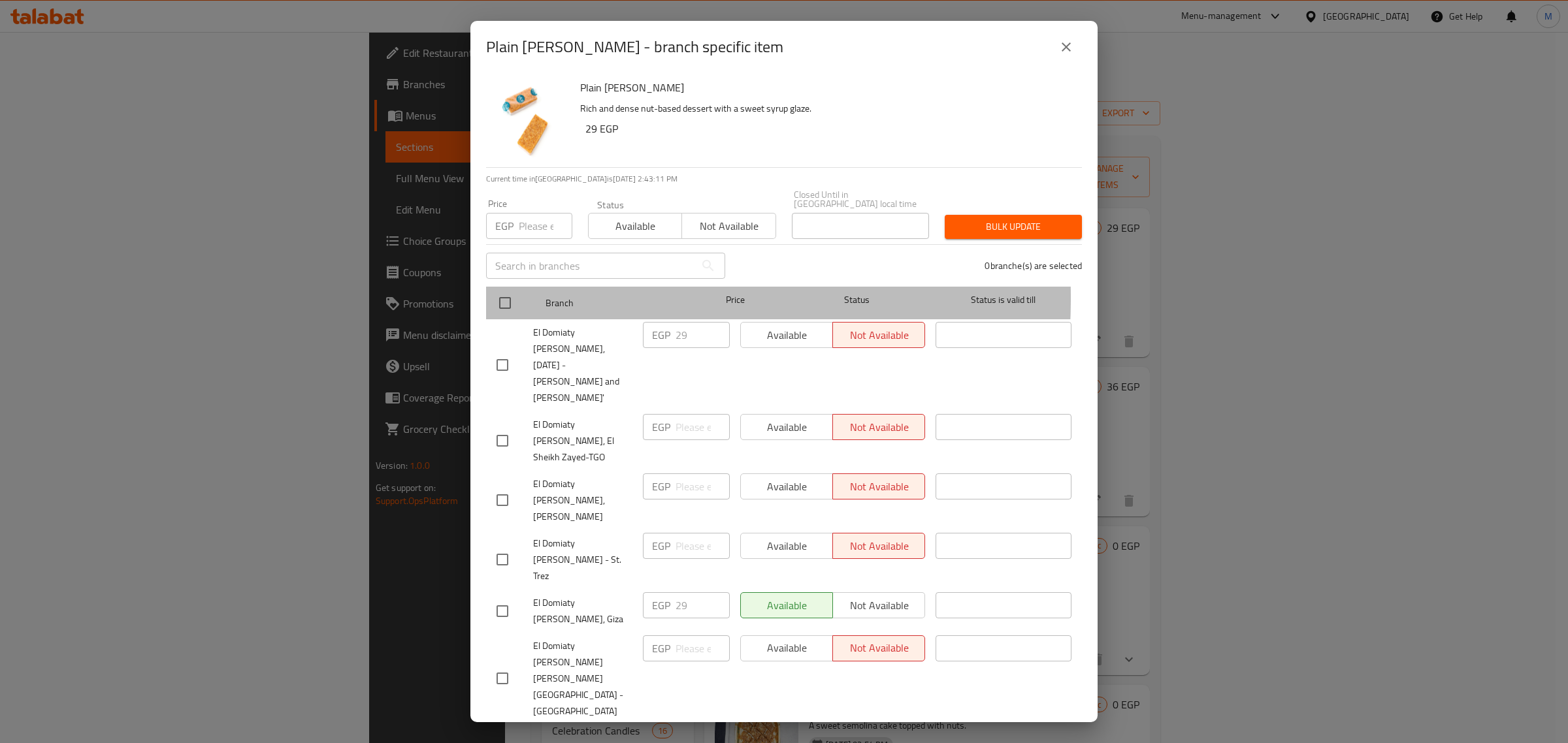
click at [521, 289] on div at bounding box center [516, 302] width 49 height 38
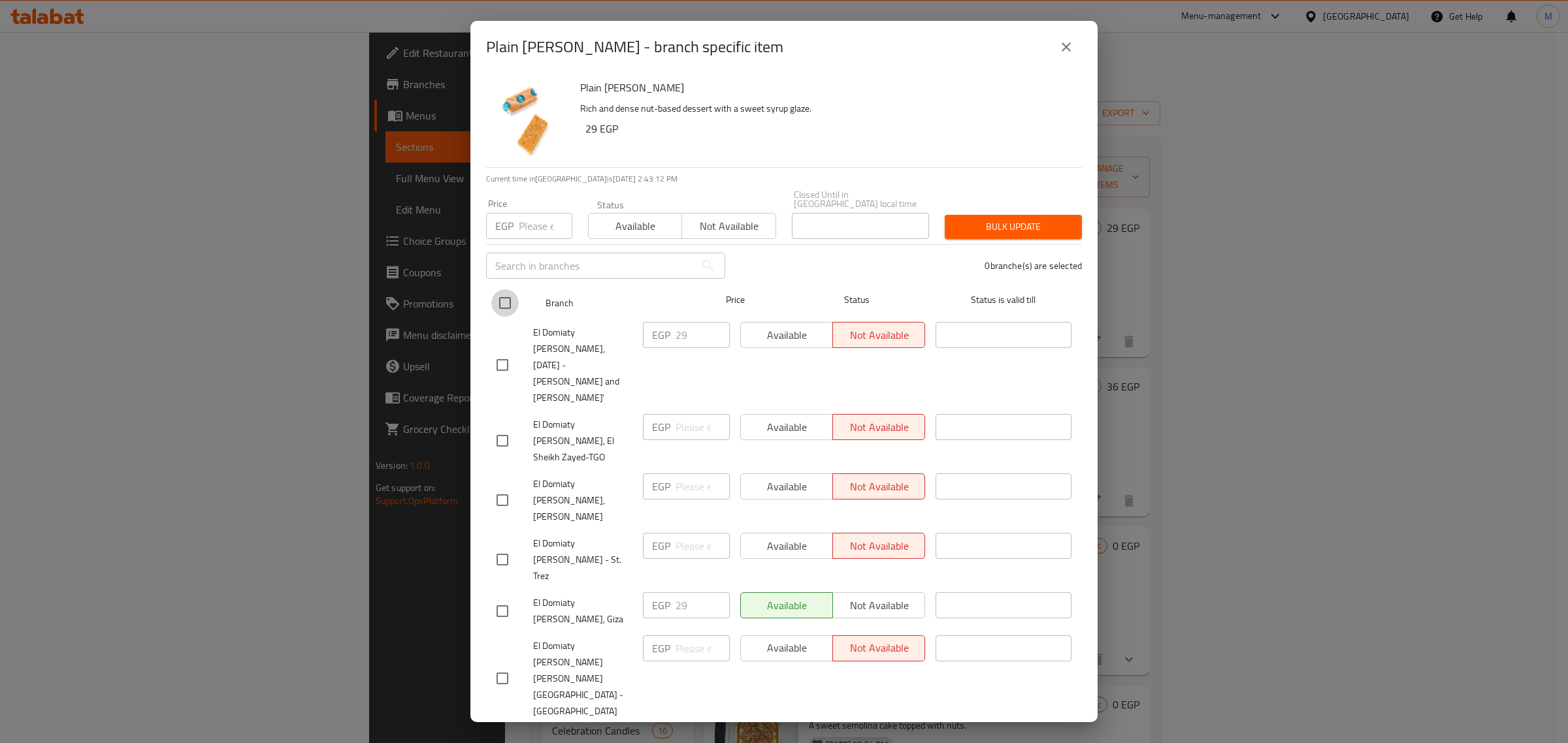
click at [513, 292] on input "checkbox" at bounding box center [505, 303] width 28 height 28
click at [539, 224] on input "number" at bounding box center [546, 226] width 54 height 26
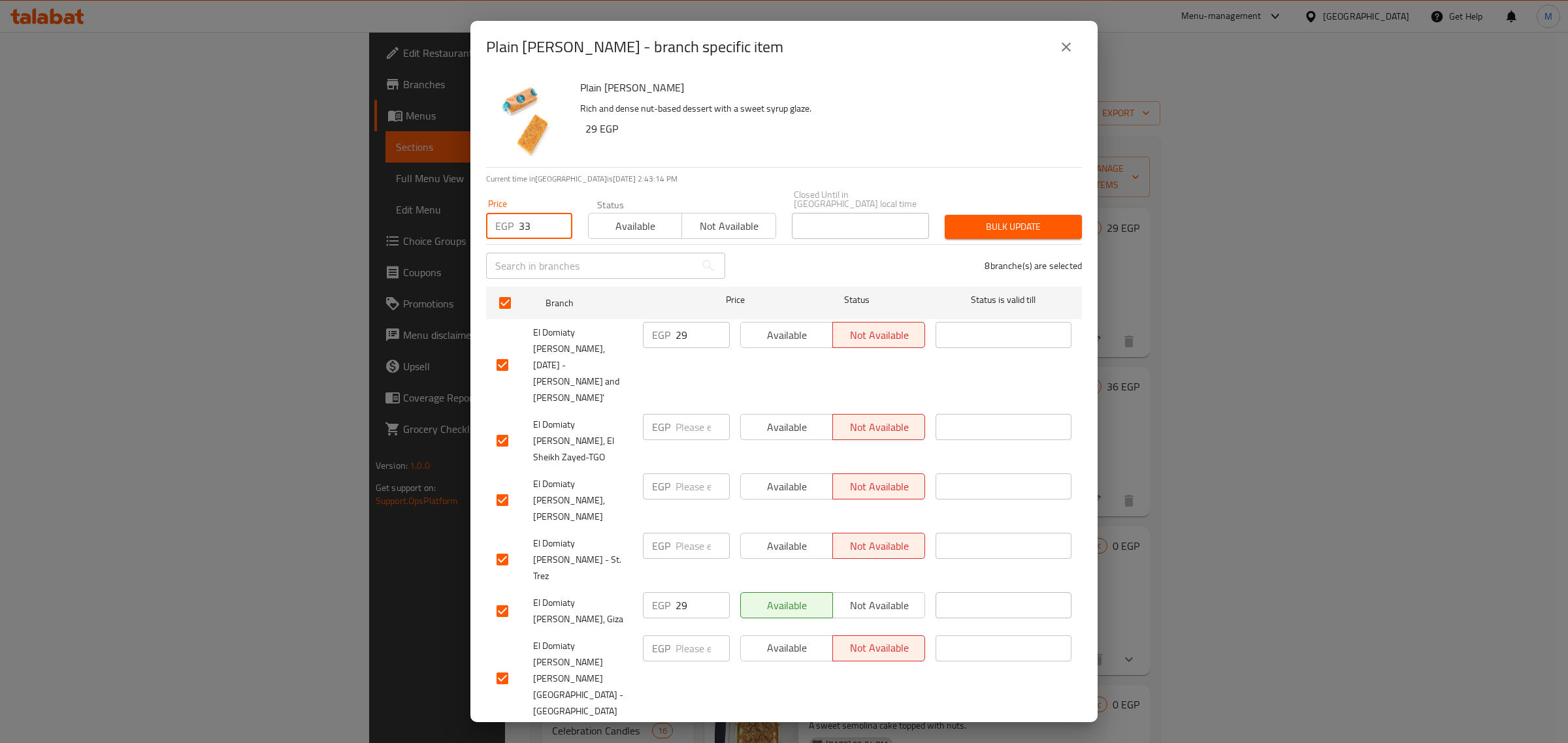
click at [1008, 219] on span "Bulk update" at bounding box center [1013, 226] width 116 height 16
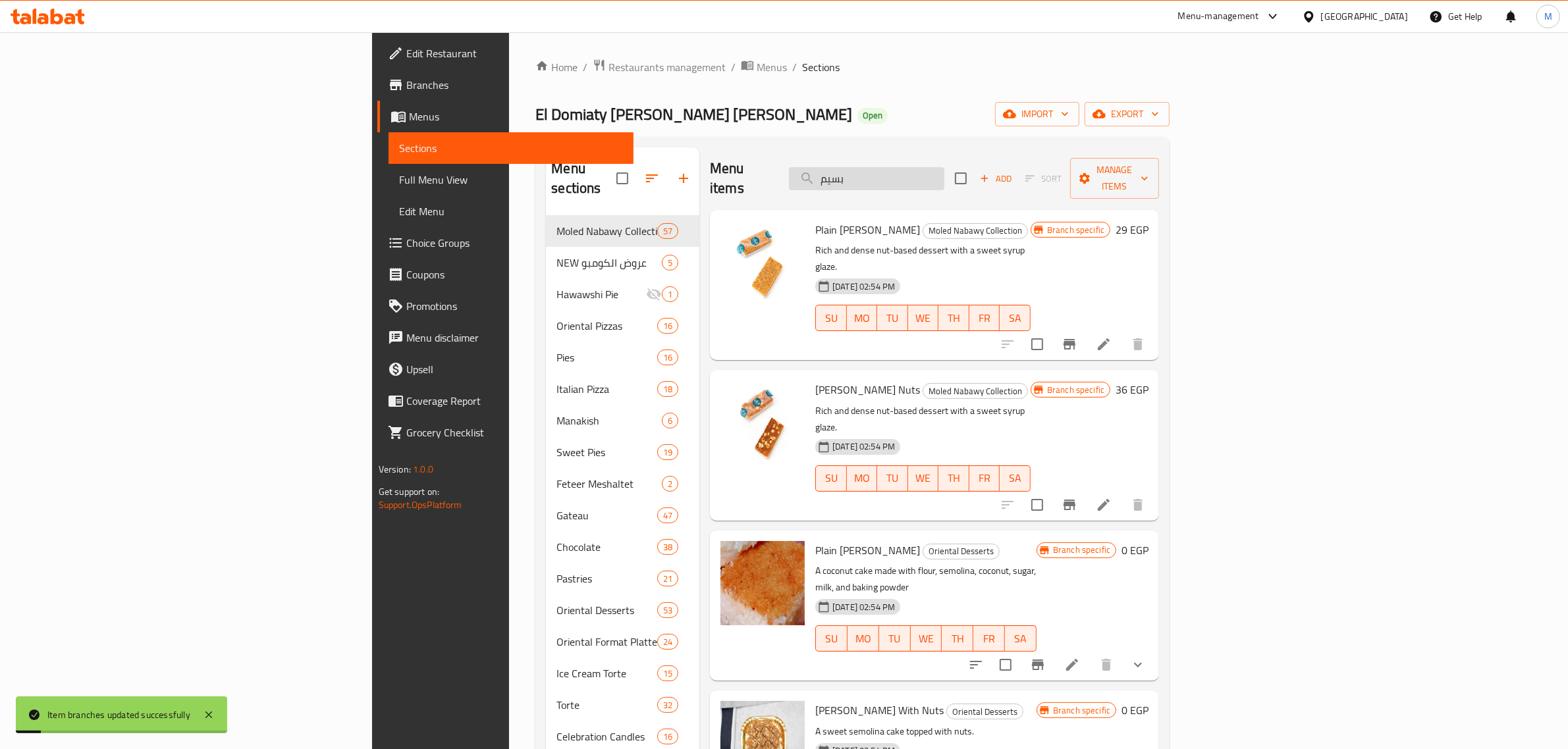
click at [944, 167] on input "بسيم" at bounding box center [866, 179] width 156 height 23
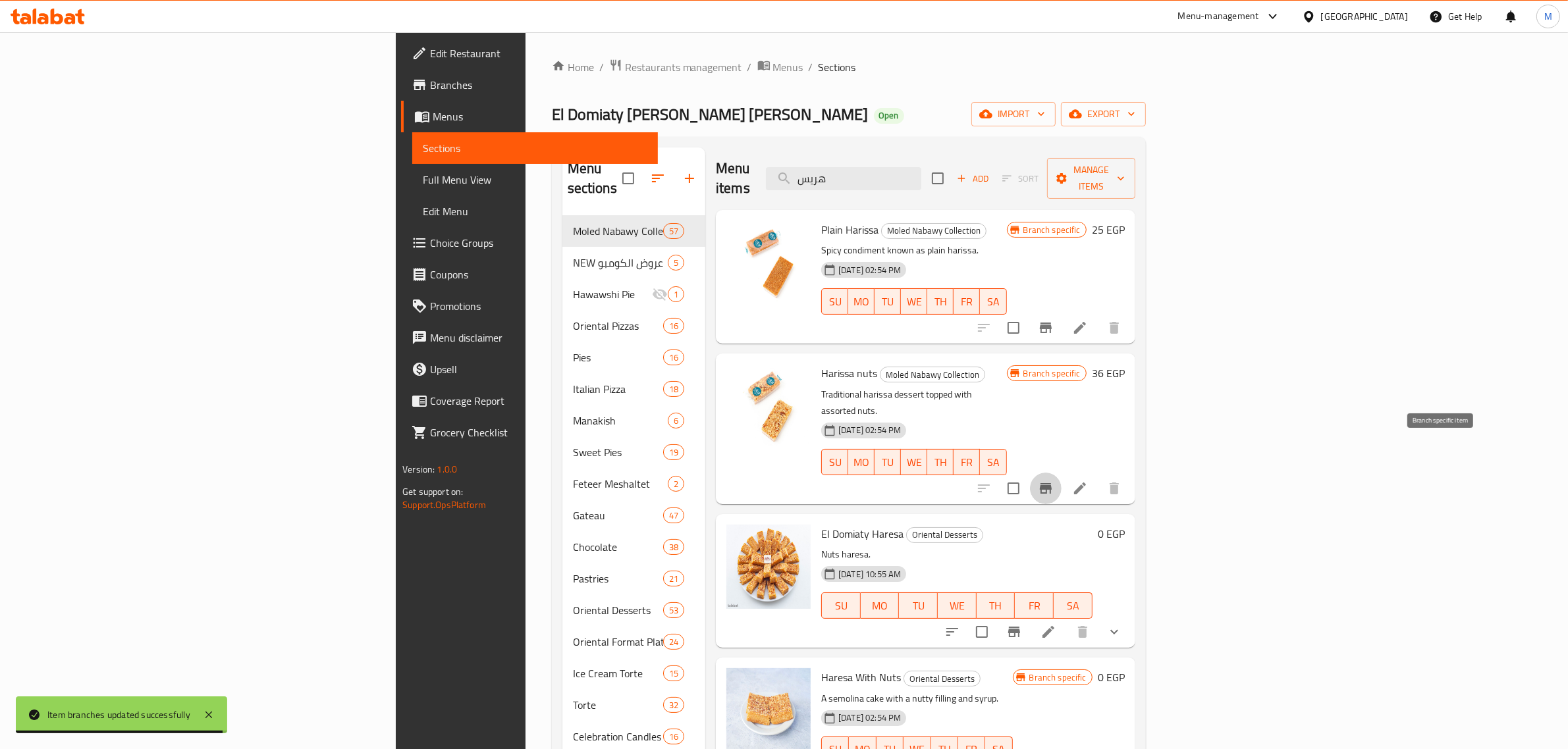
click at [1053, 481] on icon "Branch-specific-item" at bounding box center [1046, 488] width 15 height 15
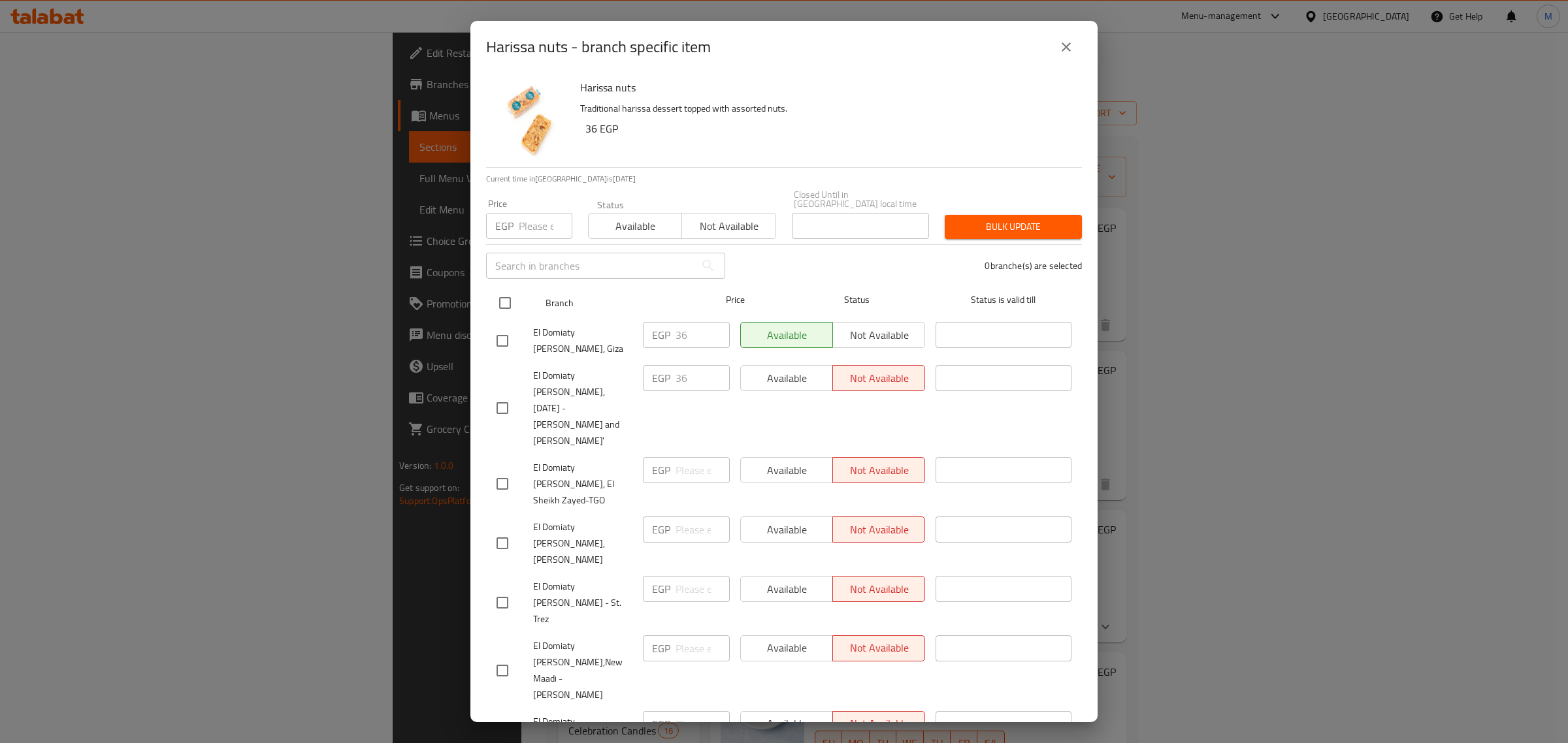
click at [517, 289] on input "checkbox" at bounding box center [505, 303] width 28 height 28
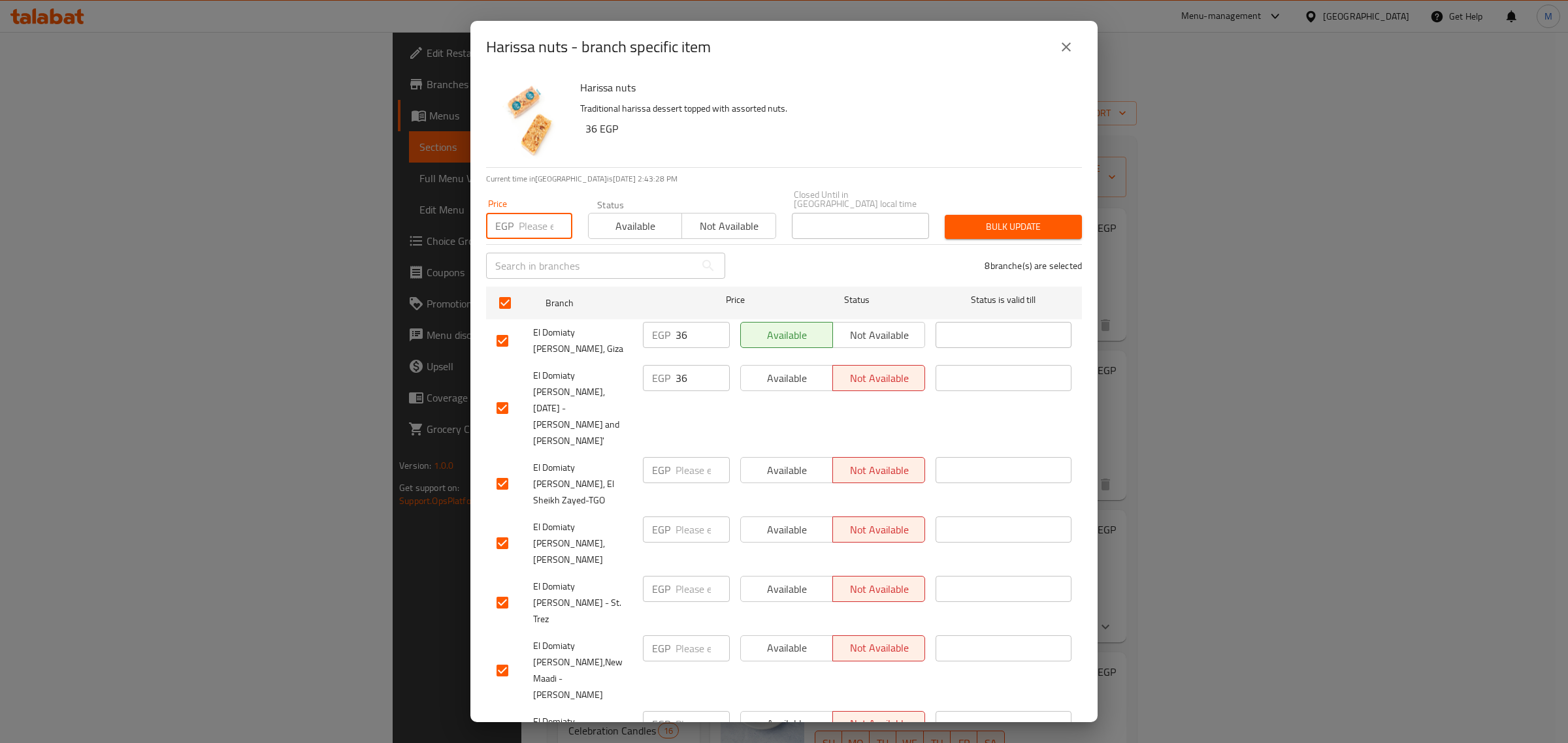
click at [524, 226] on input "number" at bounding box center [546, 226] width 54 height 26
click at [1008, 219] on span "Bulk update" at bounding box center [1013, 226] width 116 height 16
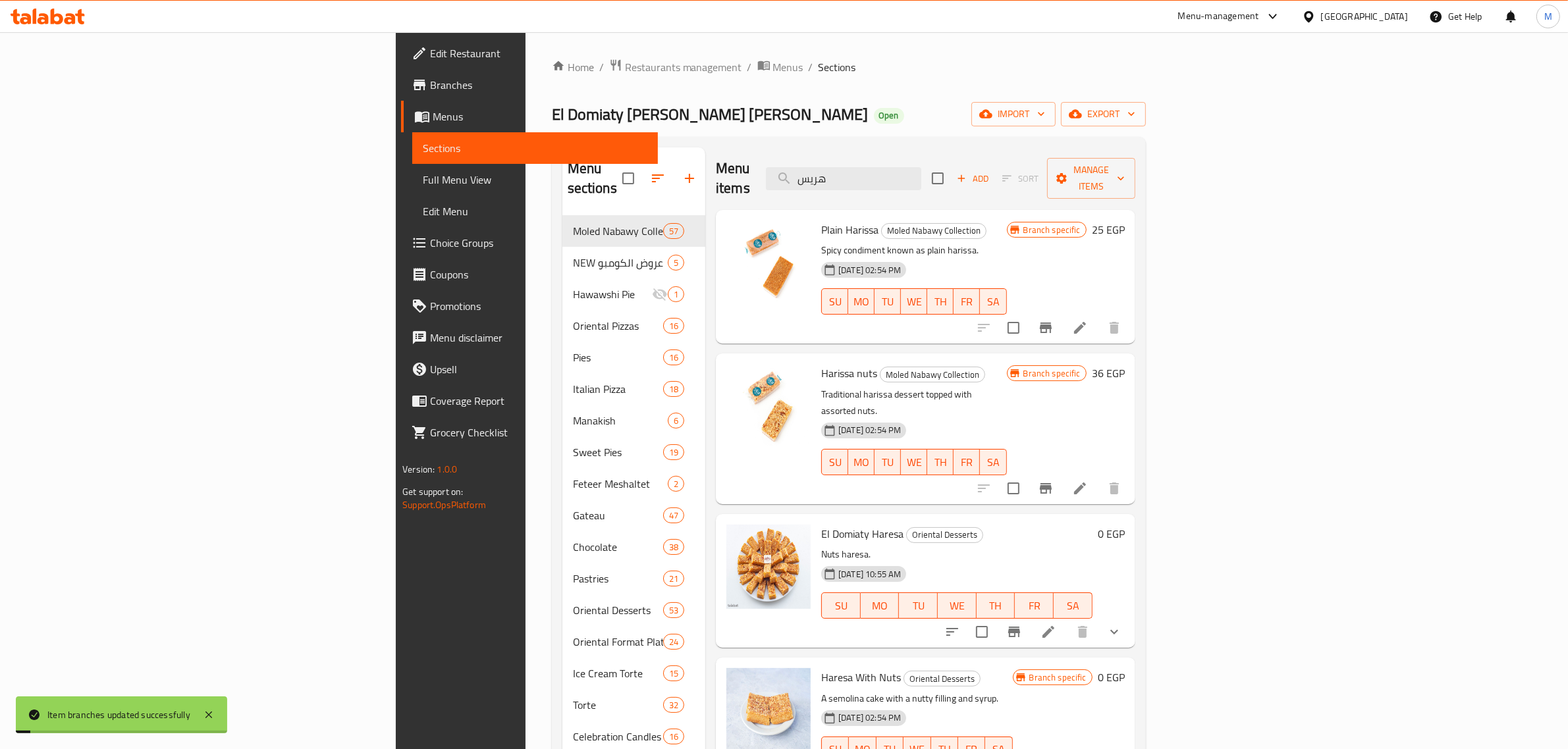
click at [1012, 310] on div "Plain Harissa Moled Nabawy Collection Spicy condiment known as plain harissa. […" at bounding box center [913, 276] width 196 height 123
click at [960, 182] on div "Menu items هريس Add Sort Manage items" at bounding box center [926, 179] width 419 height 63
click at [921, 167] on input "هريس" at bounding box center [844, 179] width 156 height 23
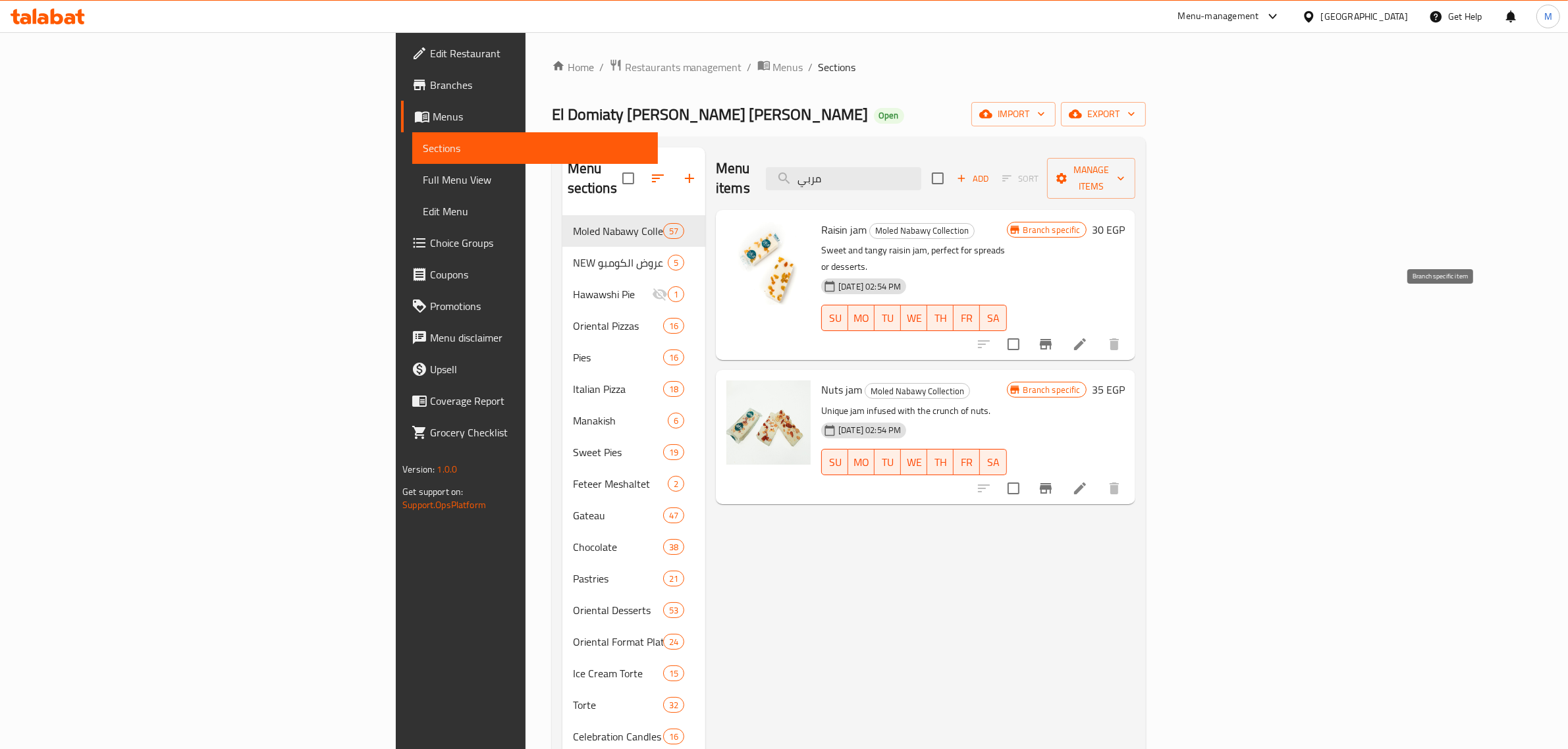
click at [1053, 337] on icon "Branch-specific-item" at bounding box center [1046, 344] width 15 height 15
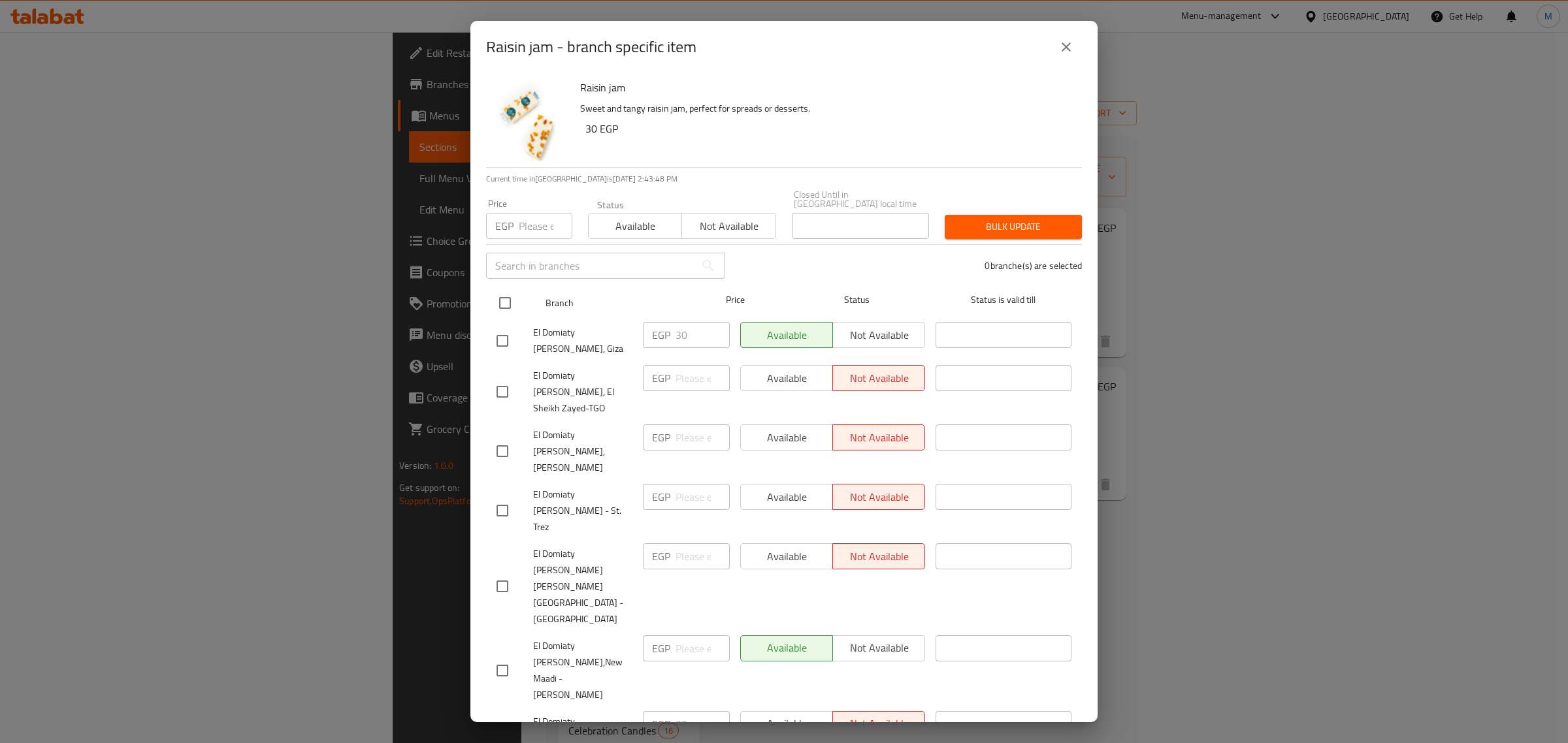
click at [504, 289] on input "checkbox" at bounding box center [505, 303] width 28 height 28
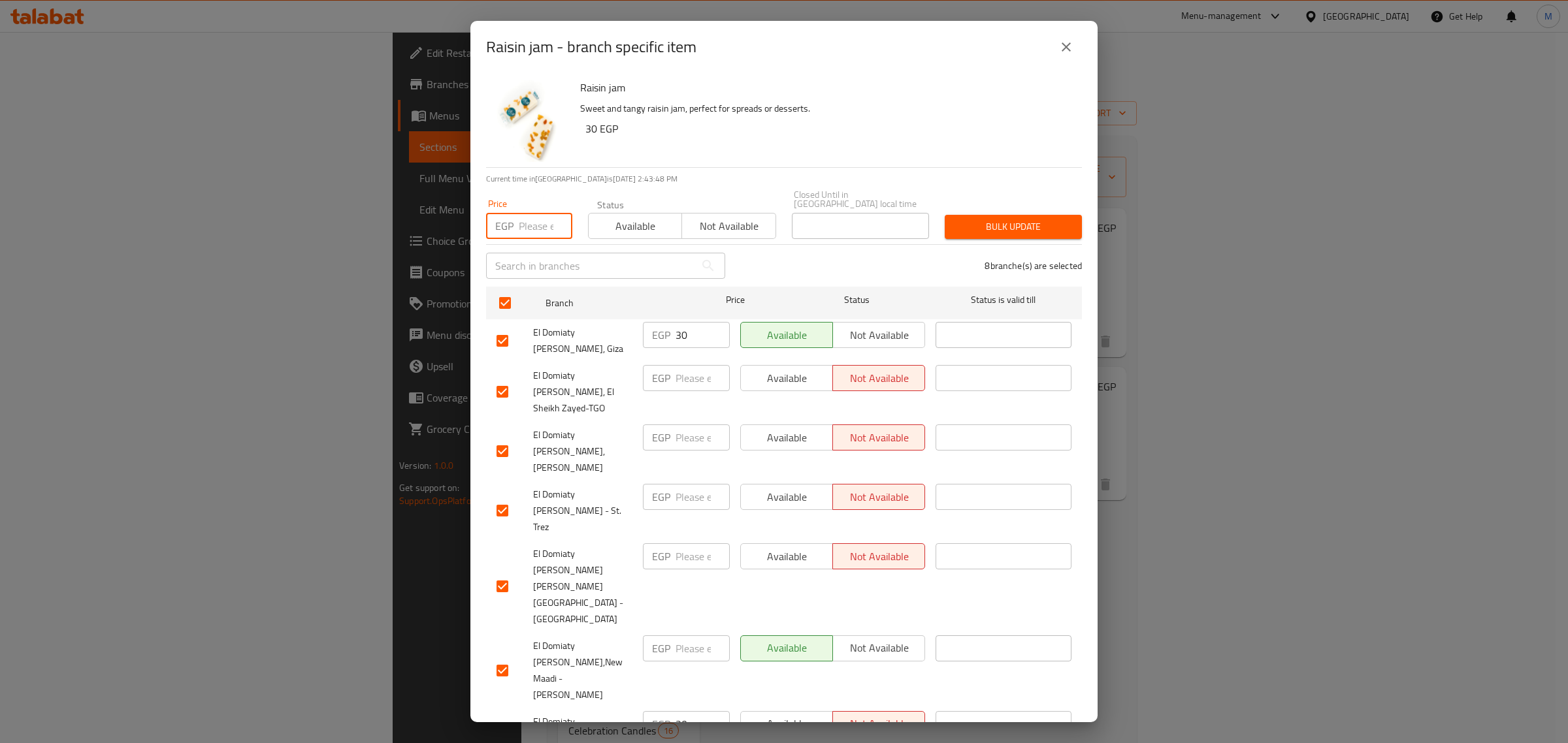
click at [534, 213] on input "number" at bounding box center [546, 226] width 54 height 26
click at [1057, 224] on span "Bulk update" at bounding box center [1013, 226] width 116 height 16
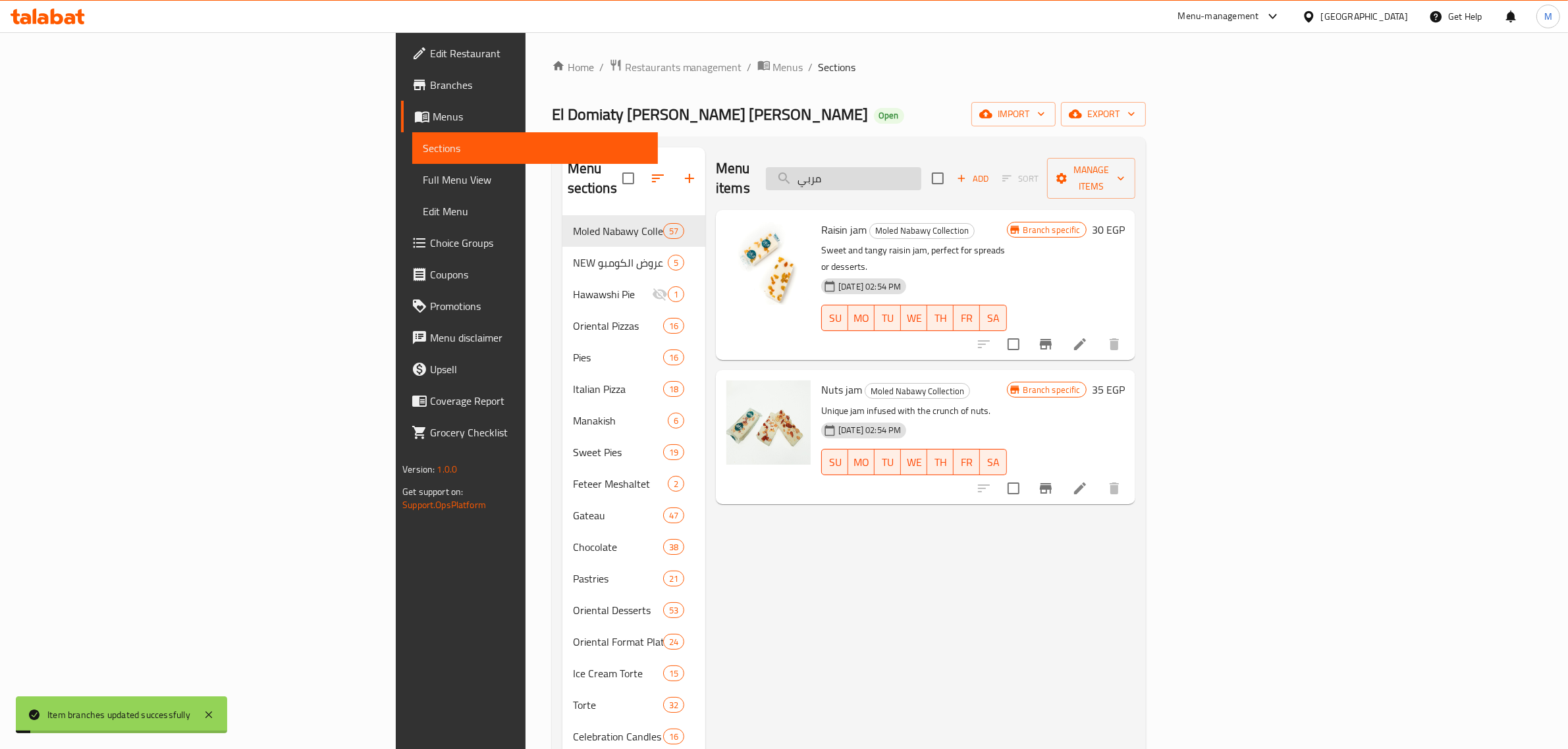
click at [921, 174] on input "مربي" at bounding box center [844, 179] width 156 height 23
click at [1052, 484] on icon "Branch-specific-item" at bounding box center [1046, 489] width 12 height 11
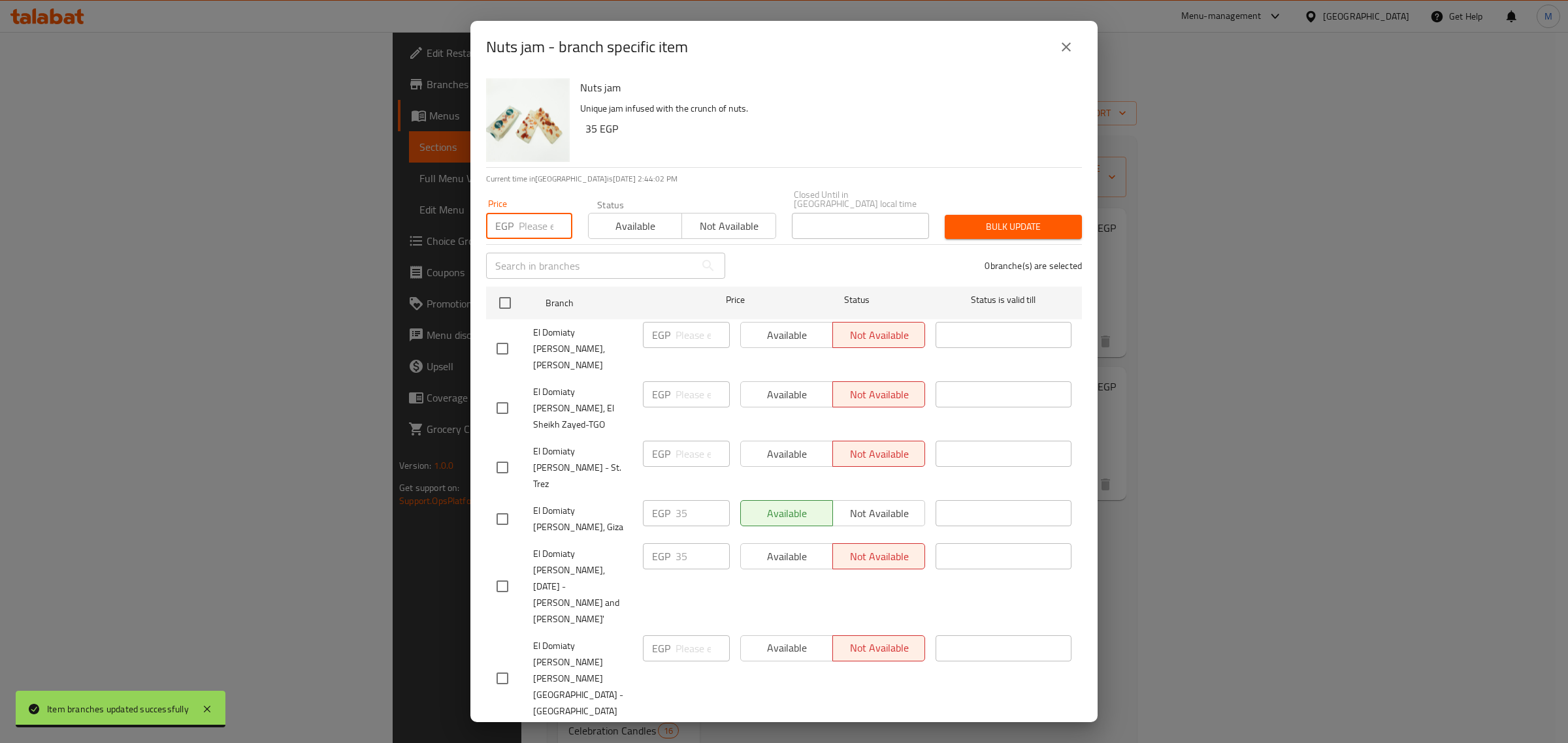
click at [529, 217] on input "number" at bounding box center [546, 226] width 54 height 26
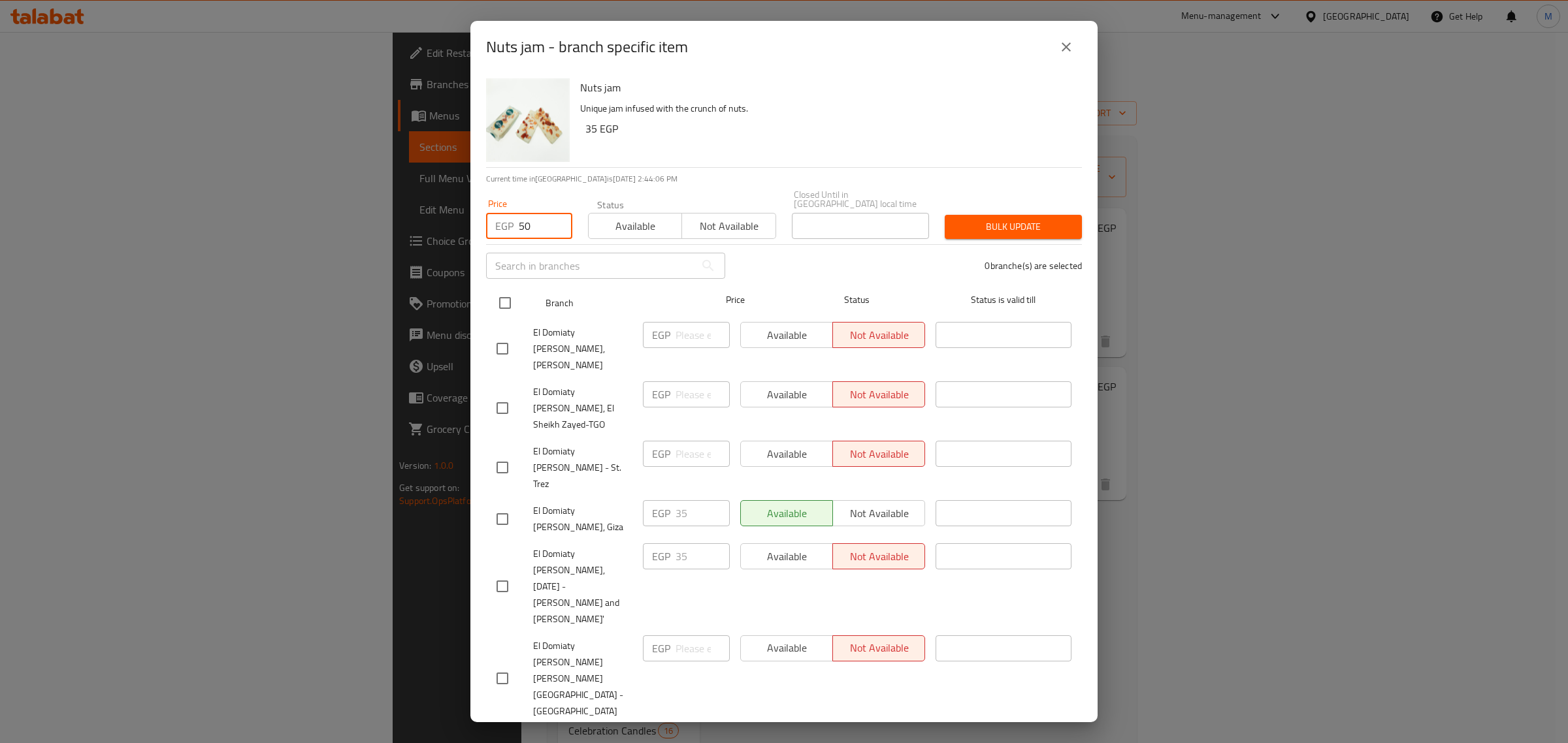
click at [506, 296] on input "checkbox" at bounding box center [505, 303] width 28 height 28
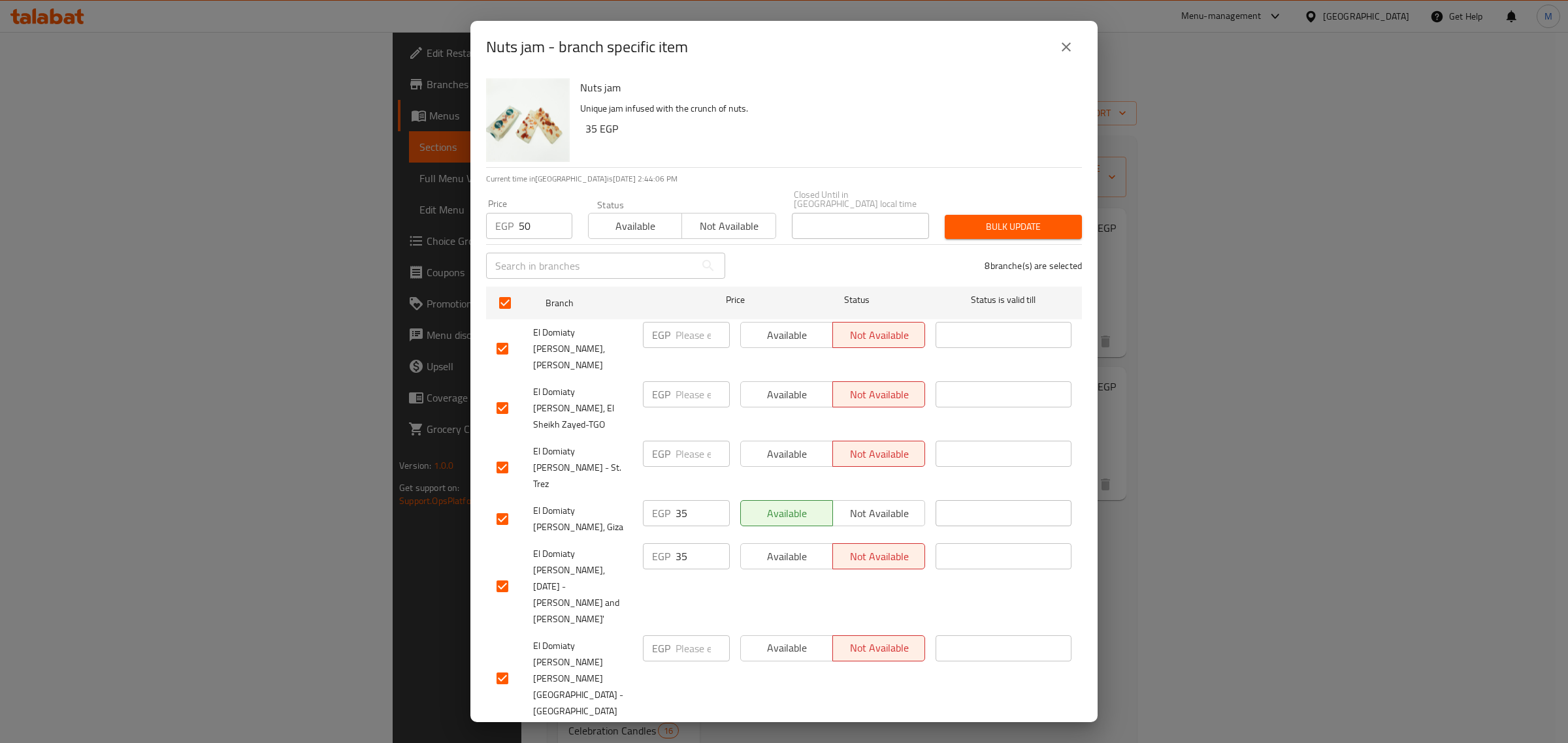
click at [1024, 207] on div "Bulk update" at bounding box center [1013, 227] width 153 height 40
click at [1024, 219] on span "Bulk update" at bounding box center [1013, 226] width 116 height 16
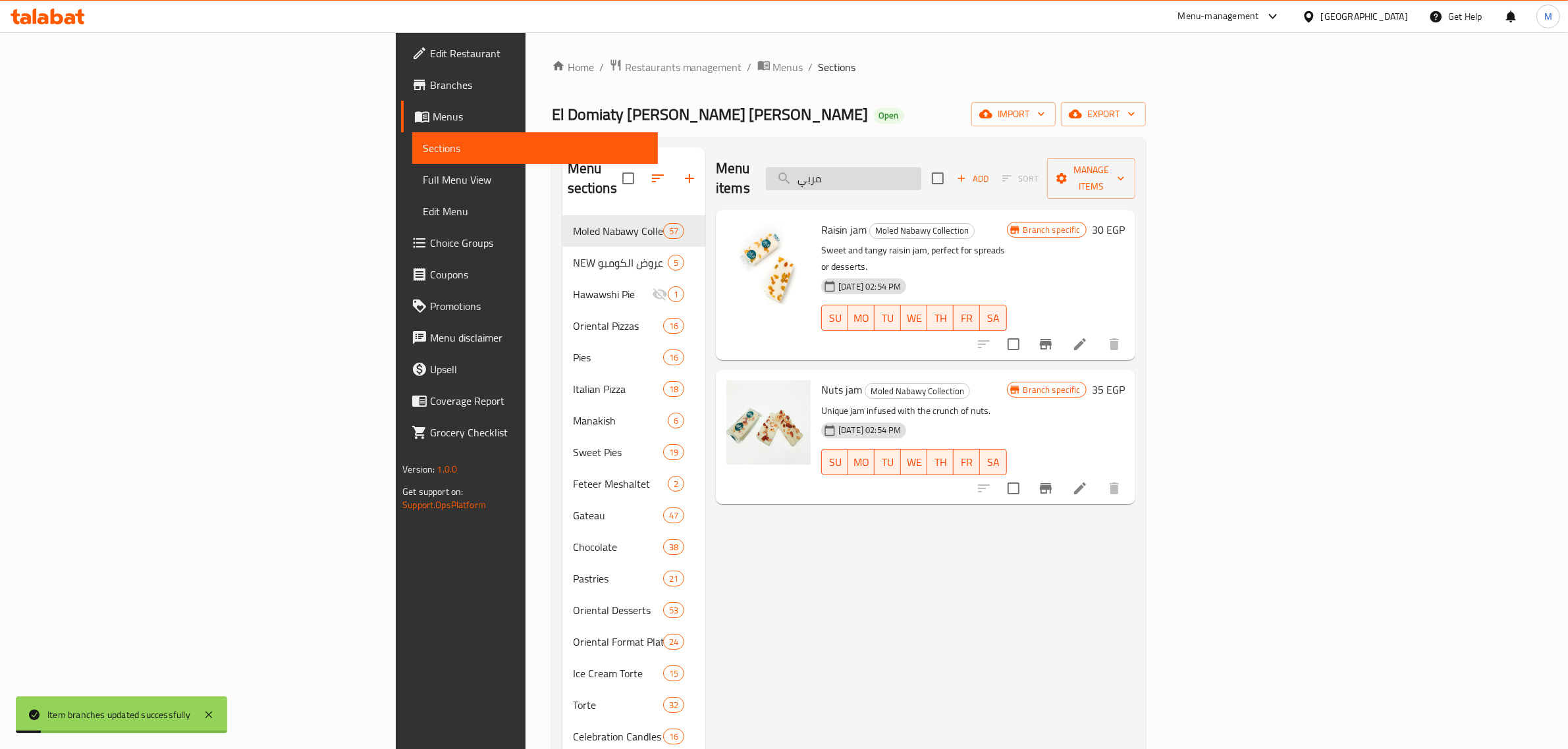
click at [921, 174] on input "مربي" at bounding box center [844, 179] width 156 height 23
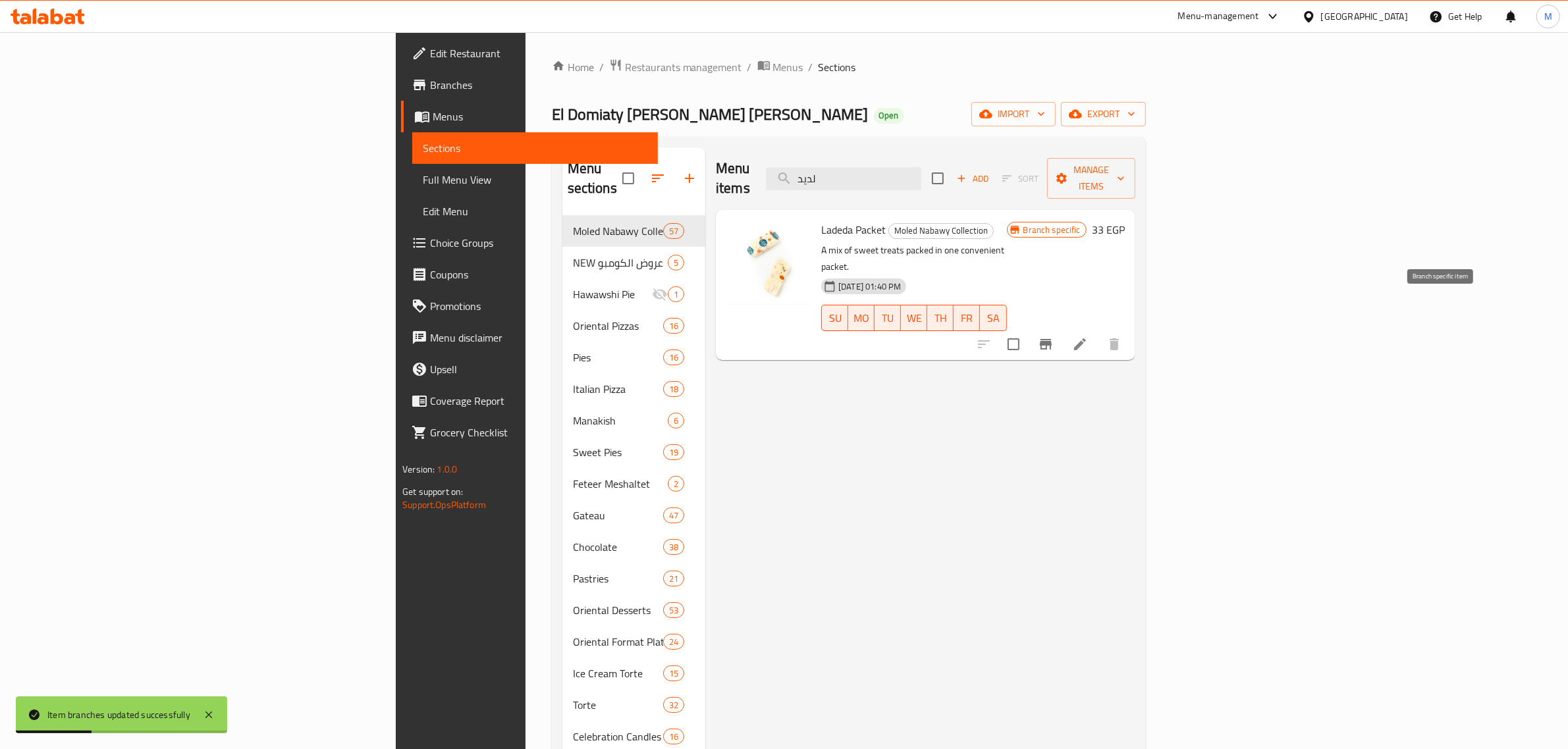
click at [1053, 337] on icon "Branch-specific-item" at bounding box center [1046, 344] width 15 height 15
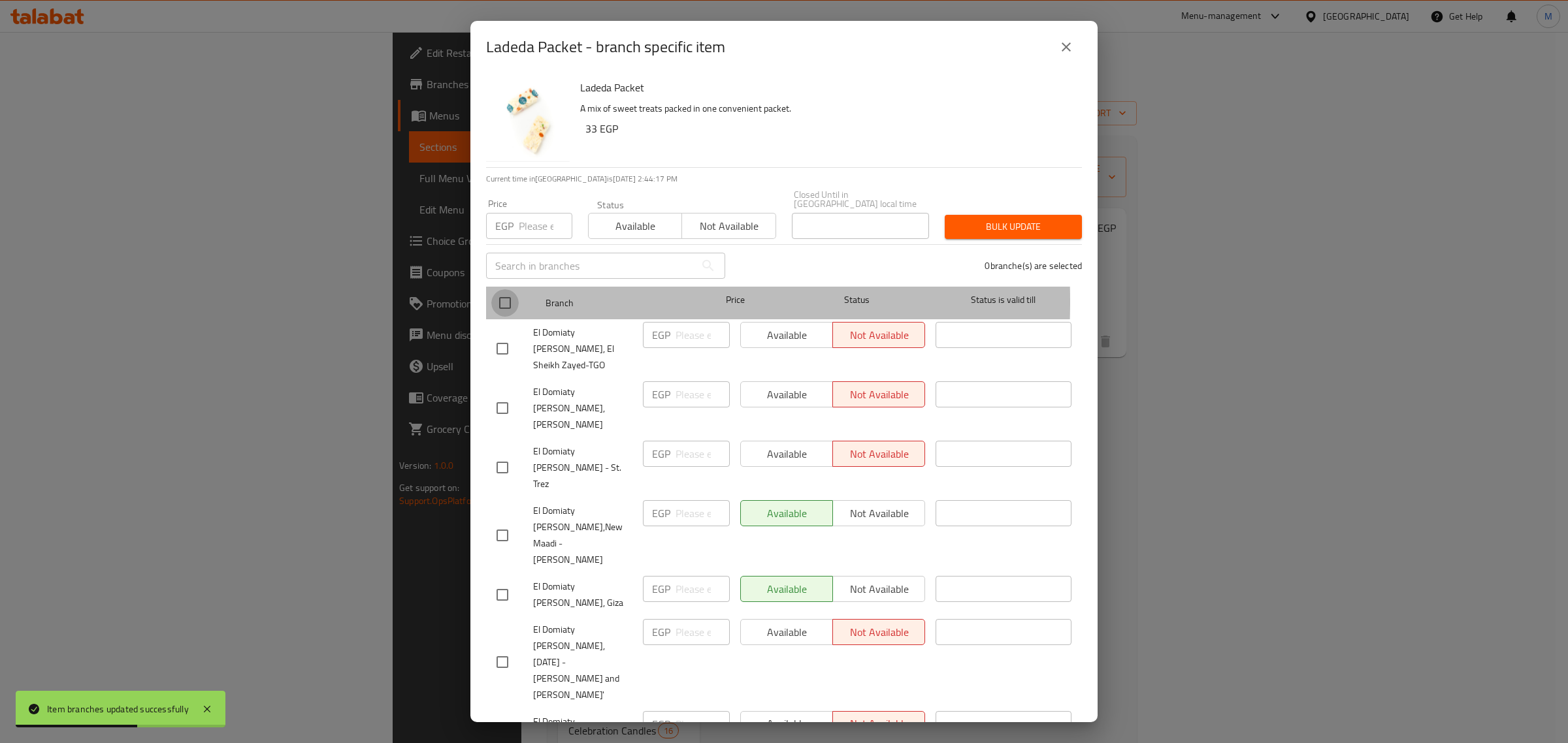
click at [498, 292] on input "checkbox" at bounding box center [505, 303] width 28 height 28
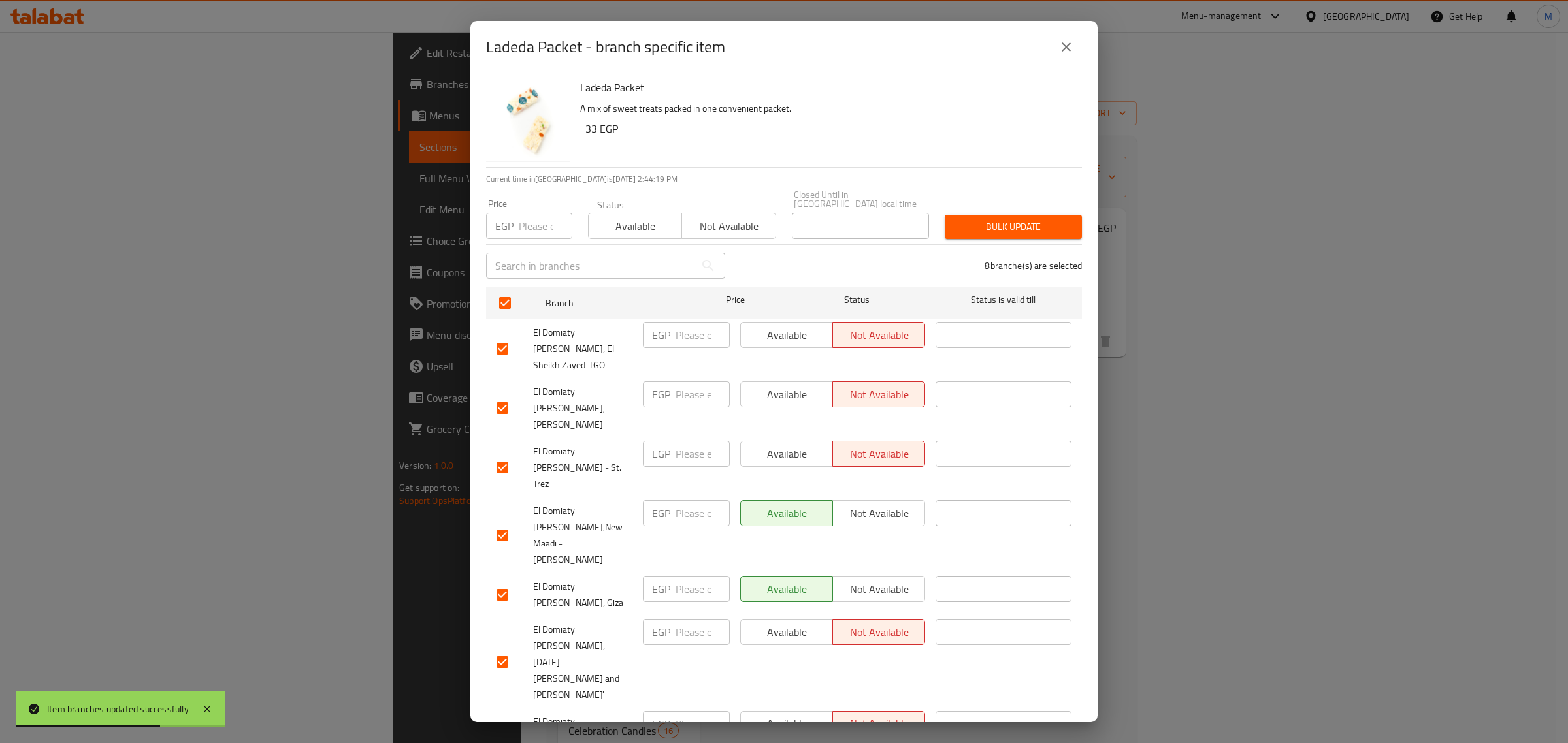
click at [529, 223] on input "number" at bounding box center [546, 226] width 54 height 26
click at [961, 219] on span "Bulk update" at bounding box center [1013, 226] width 116 height 16
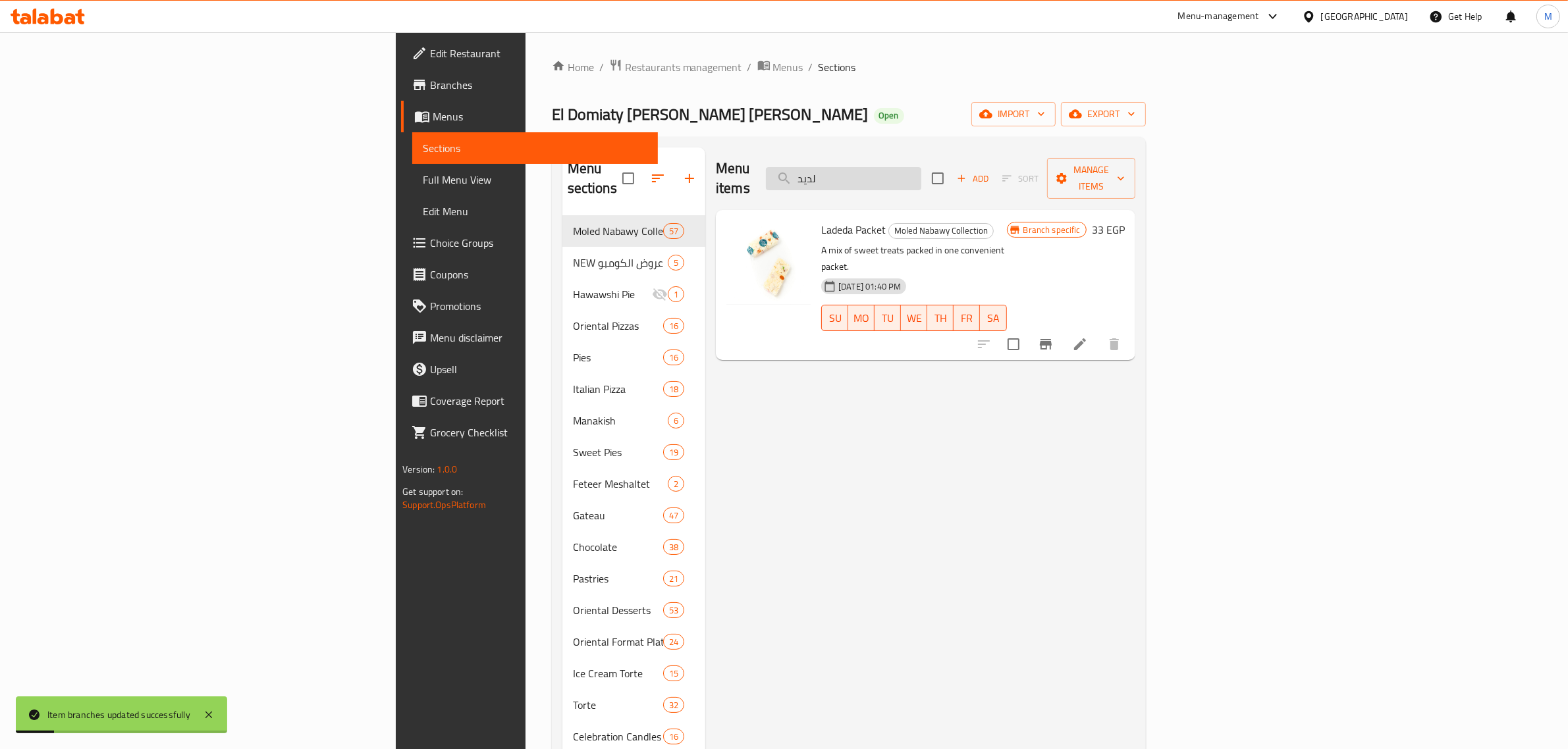
click at [921, 167] on input "لديد" at bounding box center [844, 179] width 156 height 23
click at [1053, 337] on icon "Branch-specific-item" at bounding box center [1046, 344] width 15 height 15
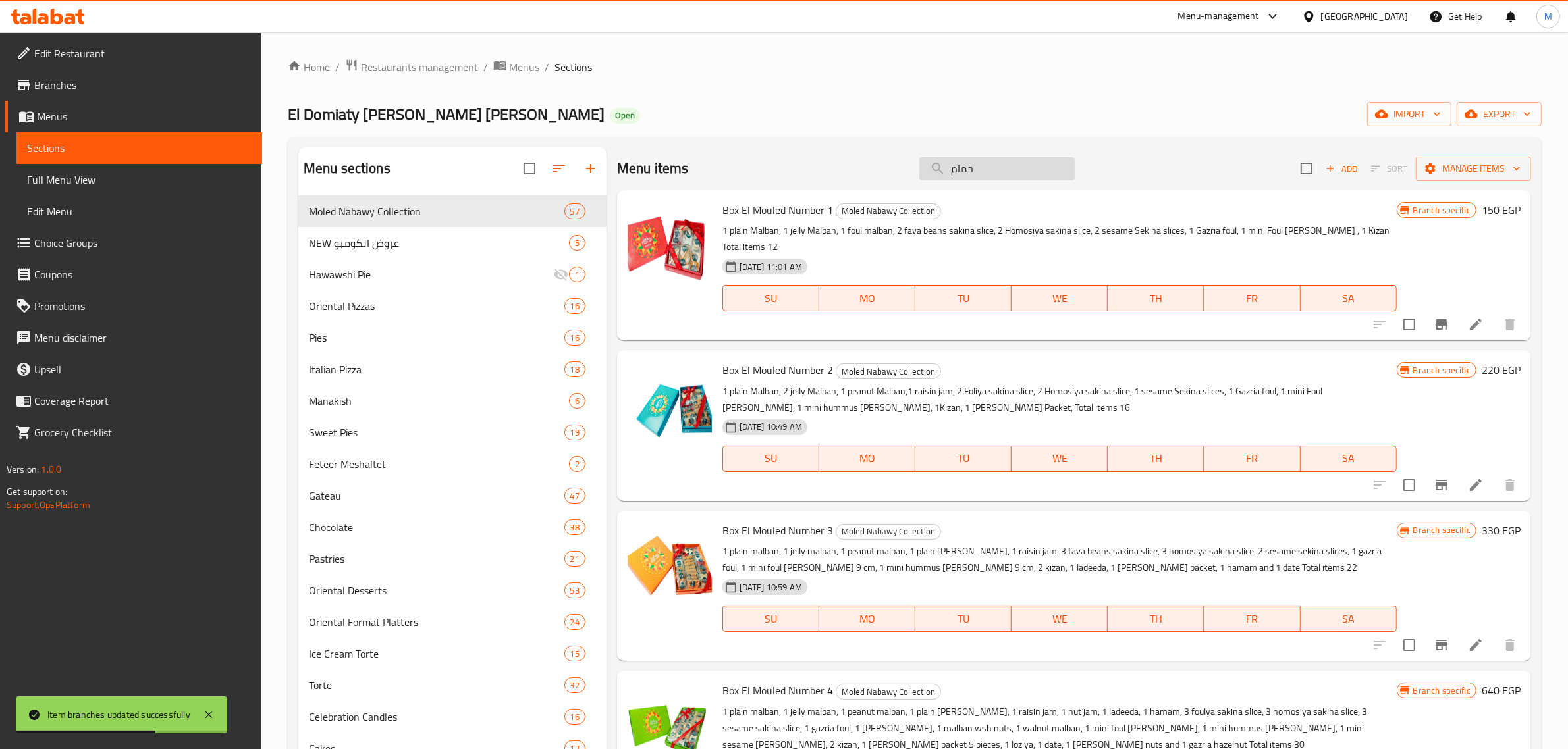
click at [966, 179] on input "حمام" at bounding box center [997, 169] width 156 height 23
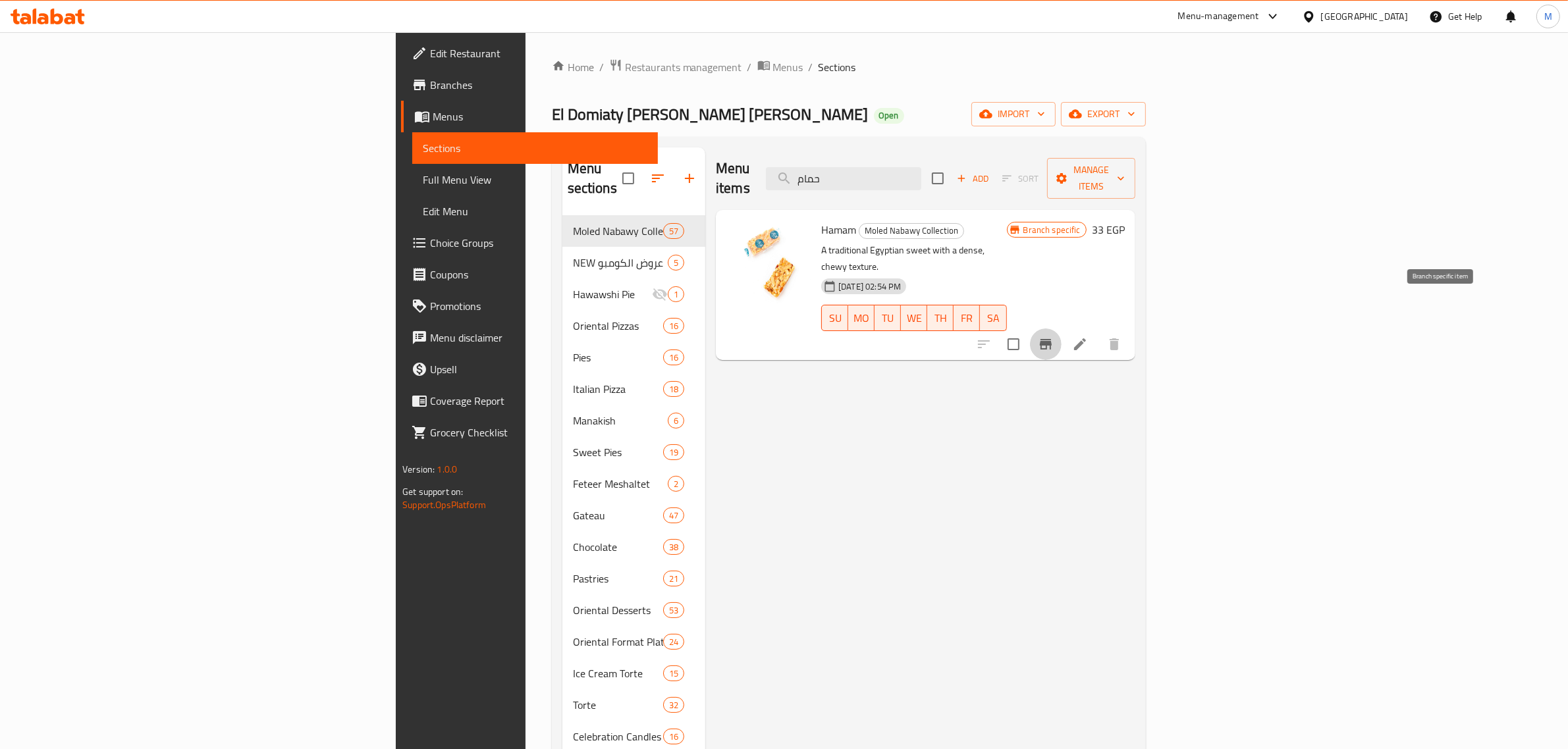
click at [1062, 329] on button "Branch-specific-item" at bounding box center [1046, 344] width 32 height 32
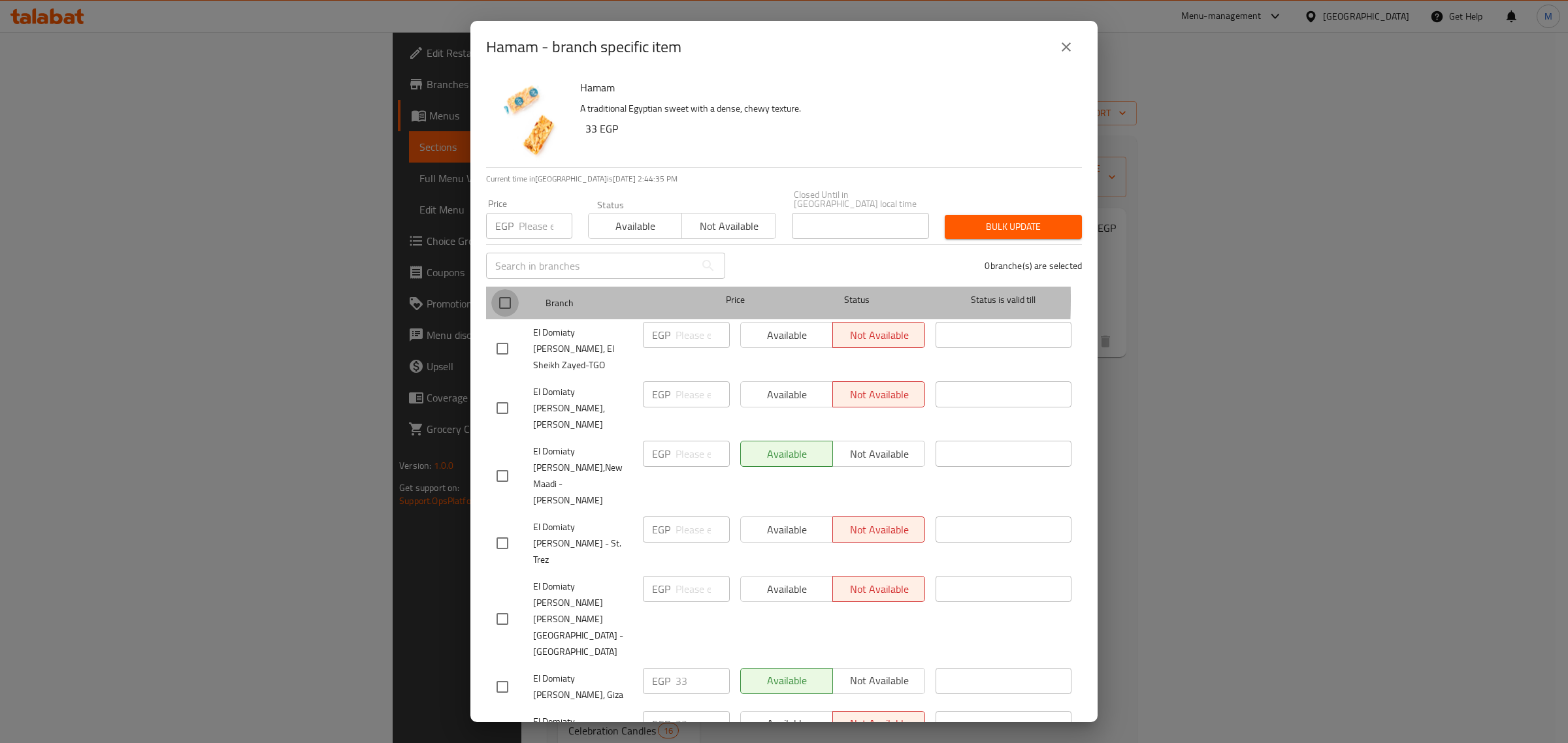
click at [493, 289] on input "checkbox" at bounding box center [505, 303] width 28 height 28
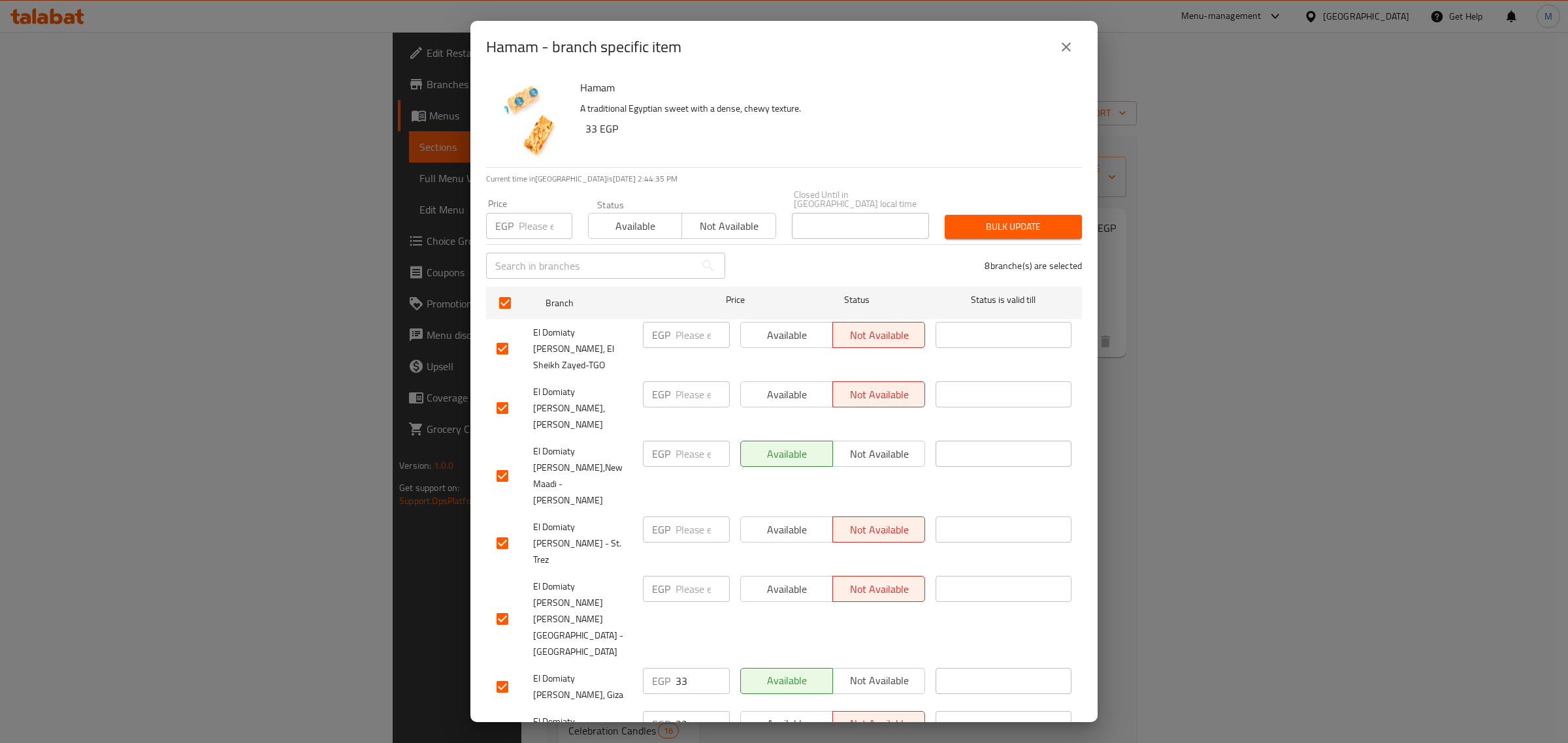
click at [536, 219] on input "number" at bounding box center [546, 226] width 54 height 26
click at [1036, 222] on span "Bulk update" at bounding box center [1013, 226] width 116 height 16
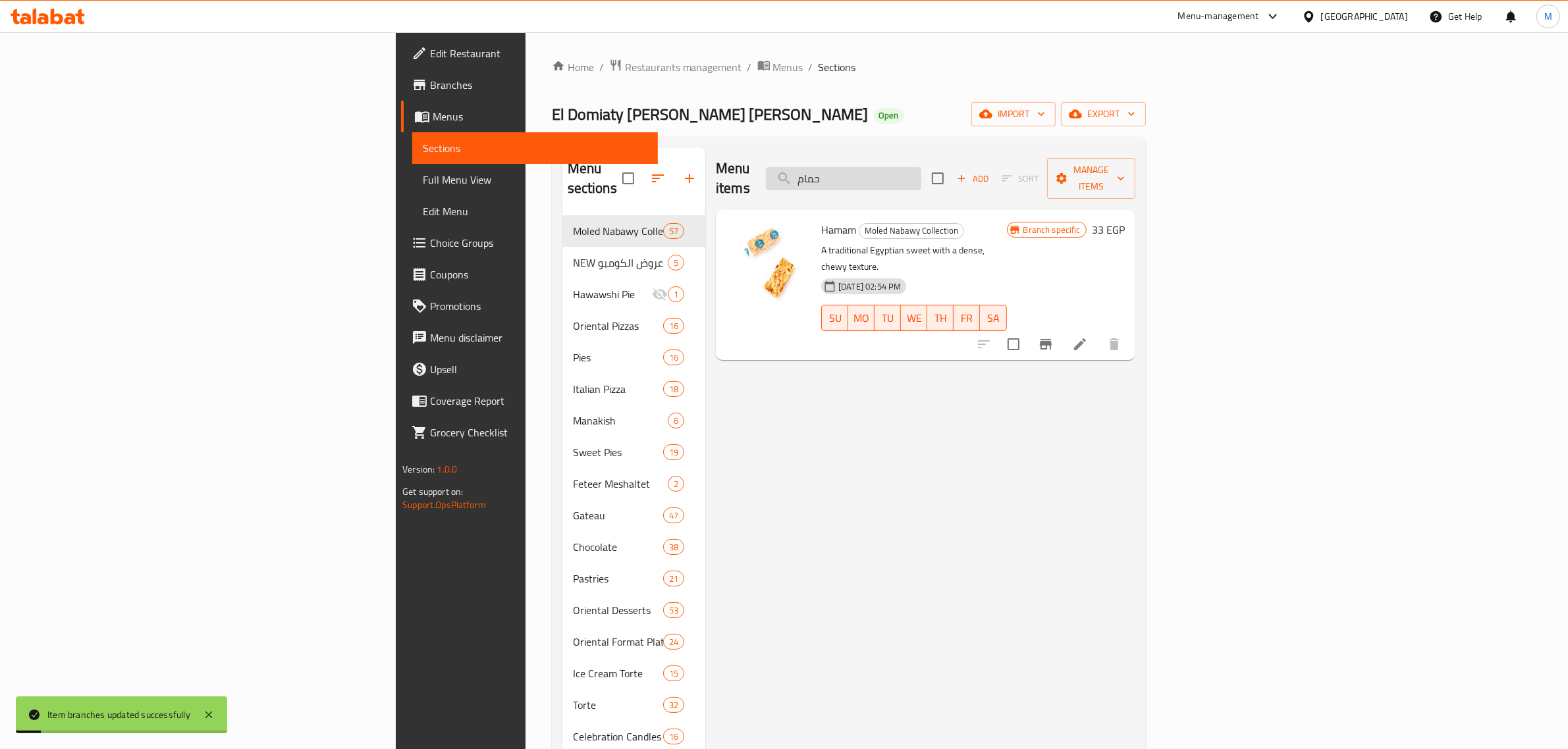
click at [921, 176] on input "حمام" at bounding box center [844, 179] width 156 height 23
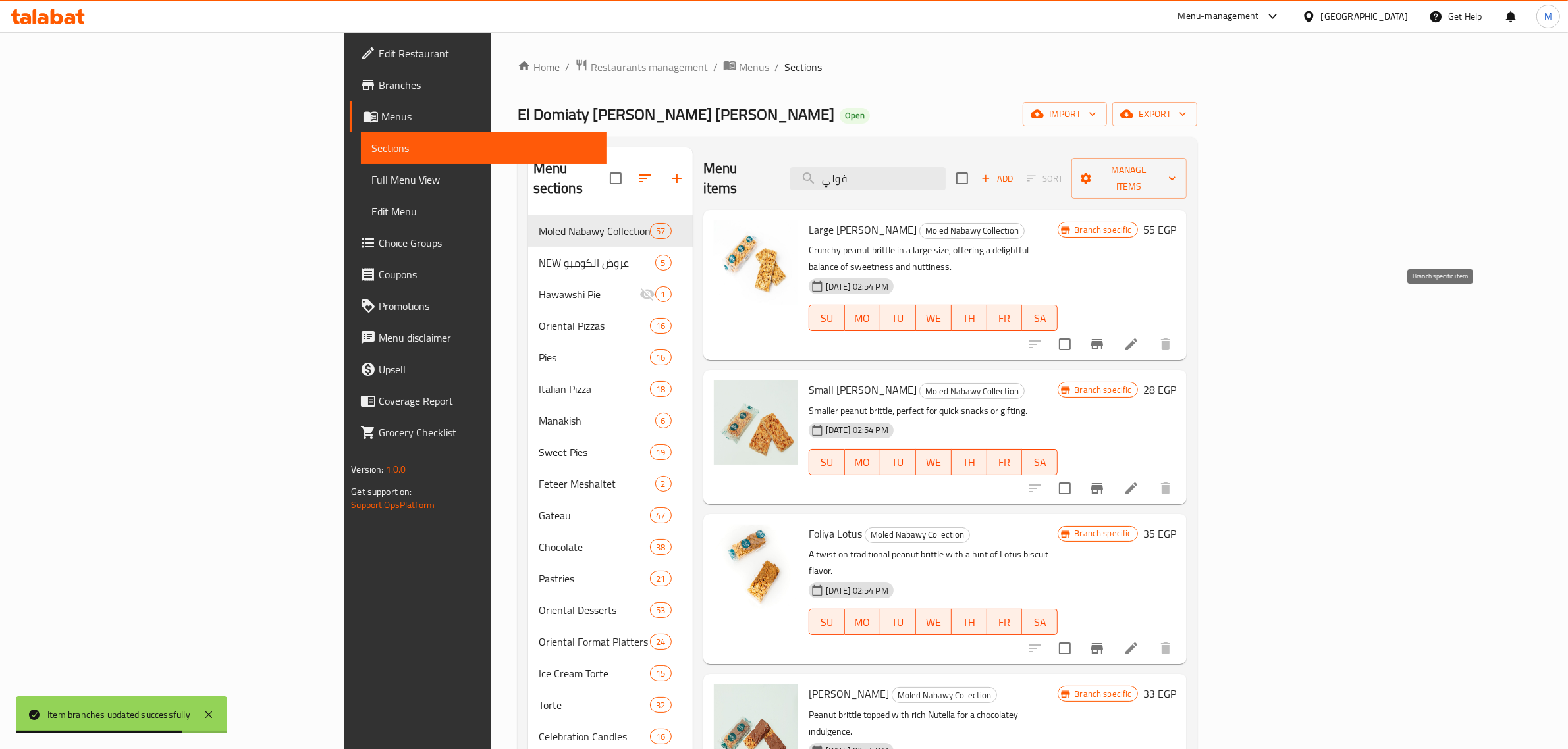
click at [1113, 329] on button "Branch-specific-item" at bounding box center [1097, 344] width 32 height 32
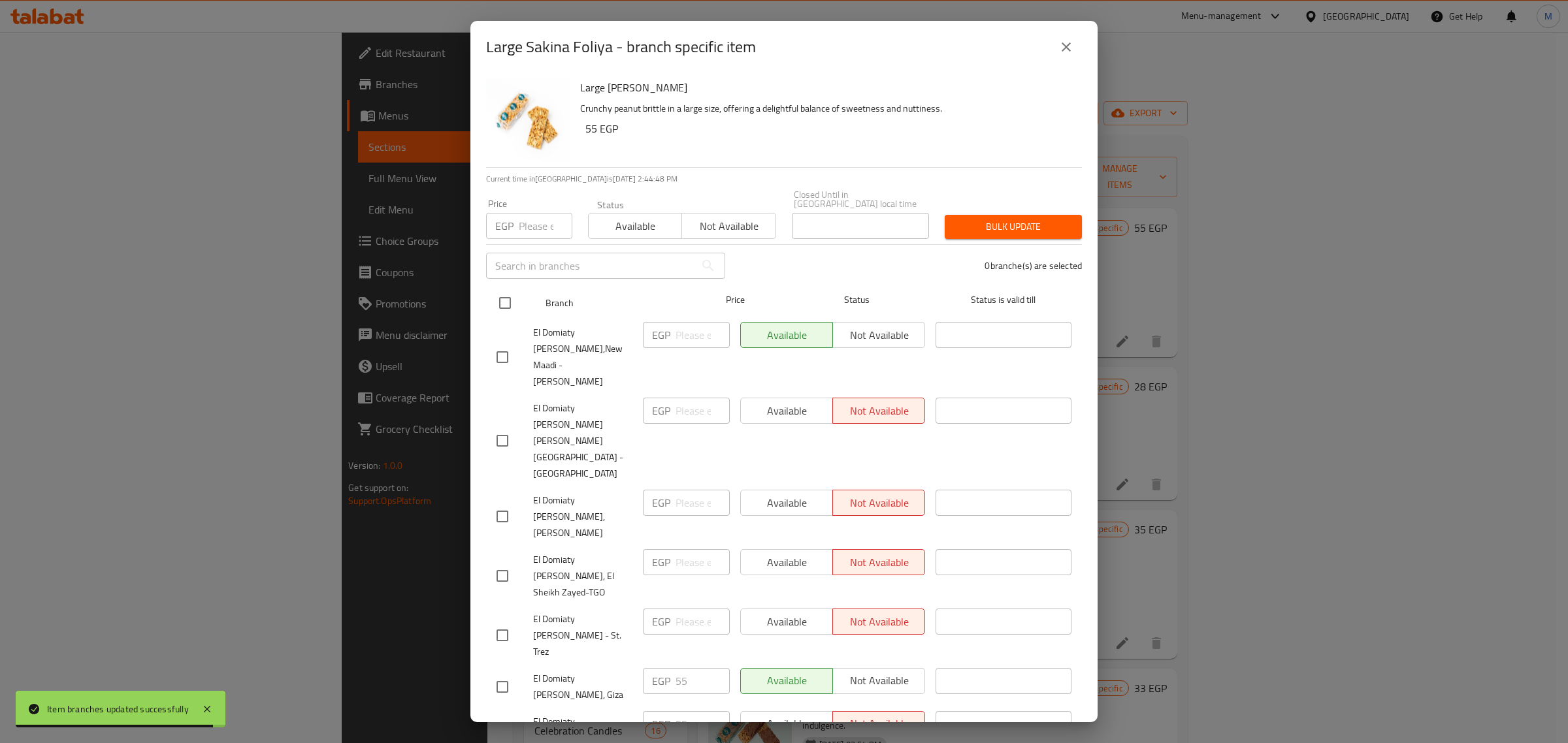
click at [511, 294] on input "checkbox" at bounding box center [505, 303] width 28 height 28
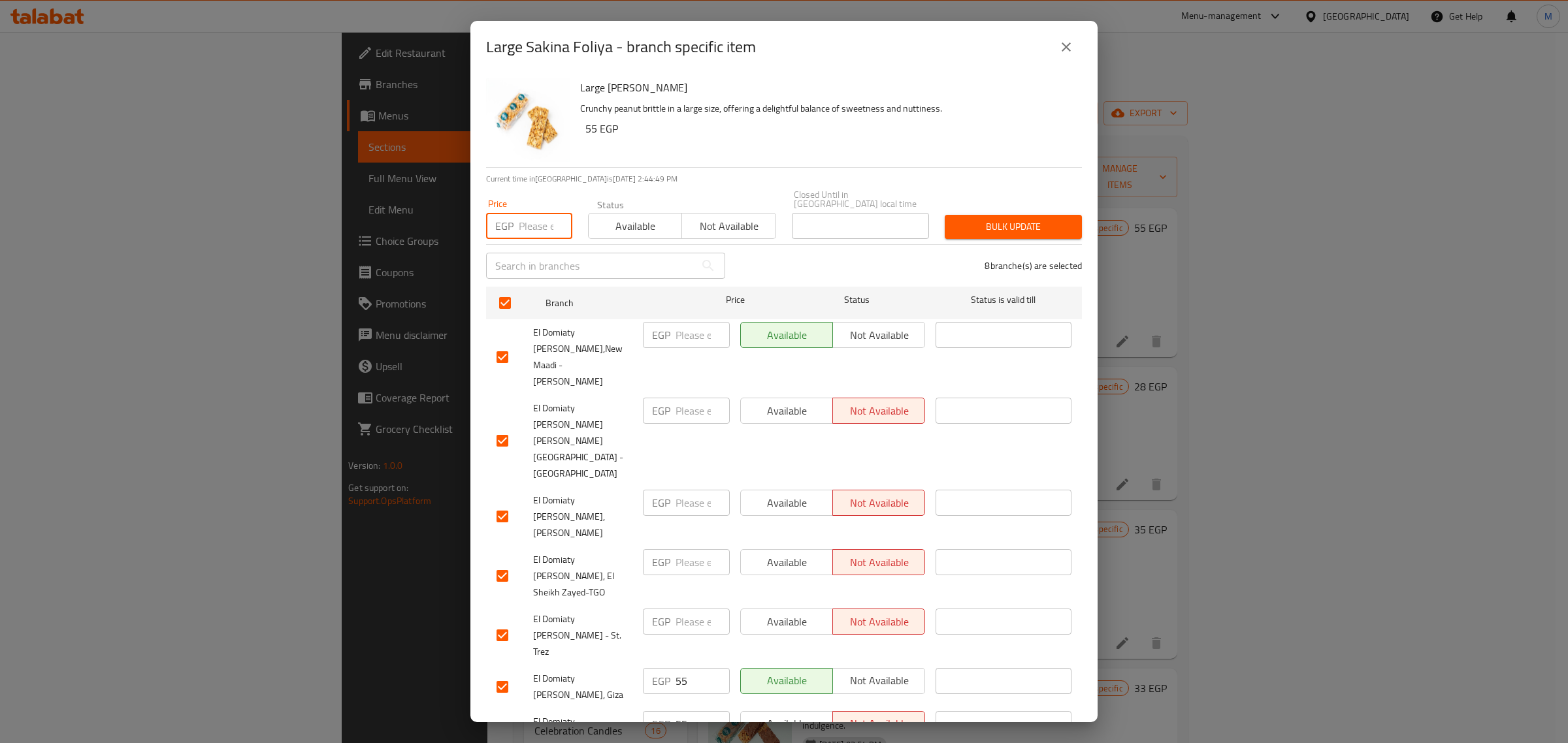
click at [527, 226] on input "number" at bounding box center [546, 226] width 54 height 26
click at [1004, 222] on span "Bulk update" at bounding box center [1013, 226] width 116 height 16
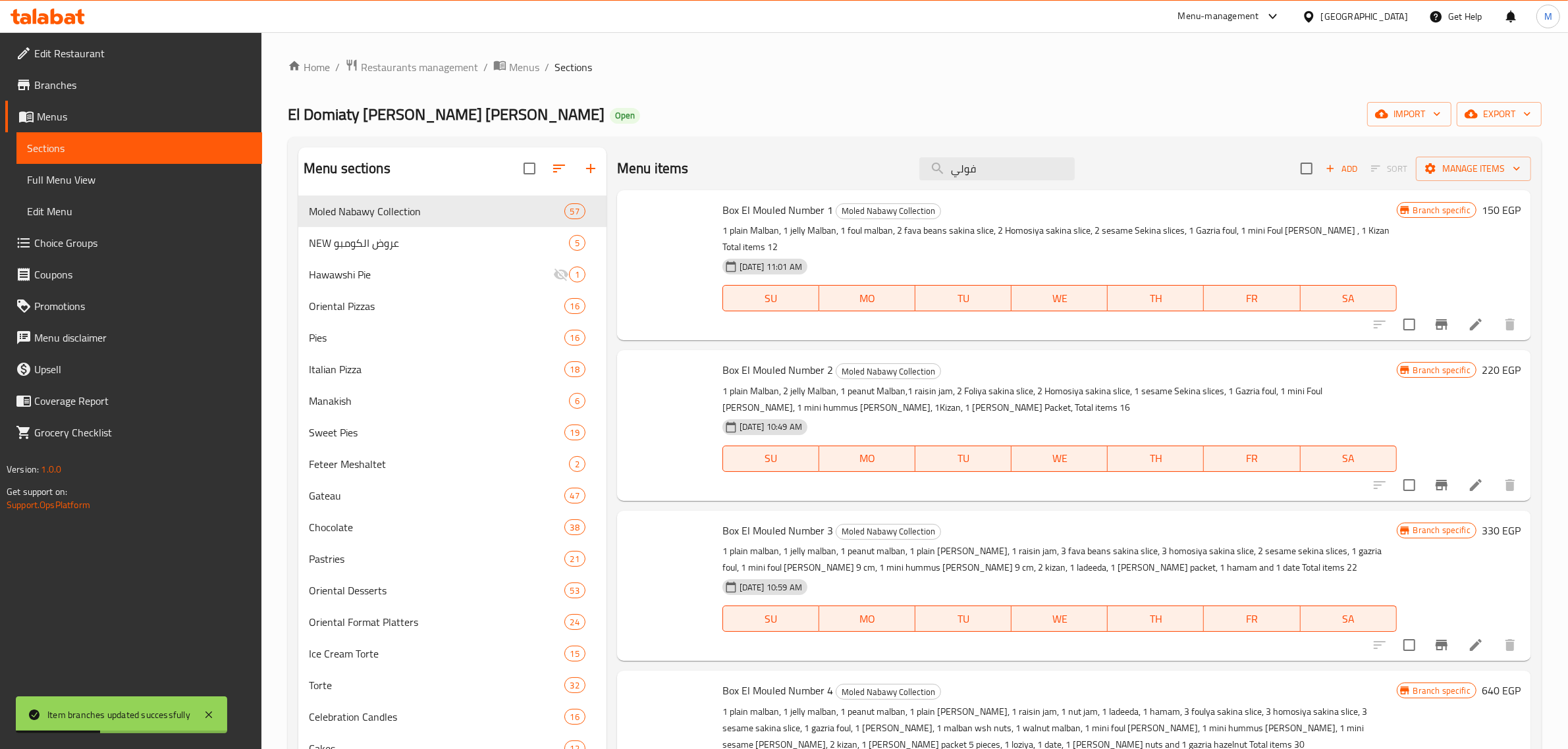
click at [1443, 453] on div "Branch specific 220 EGP" at bounding box center [1459, 425] width 124 height 129
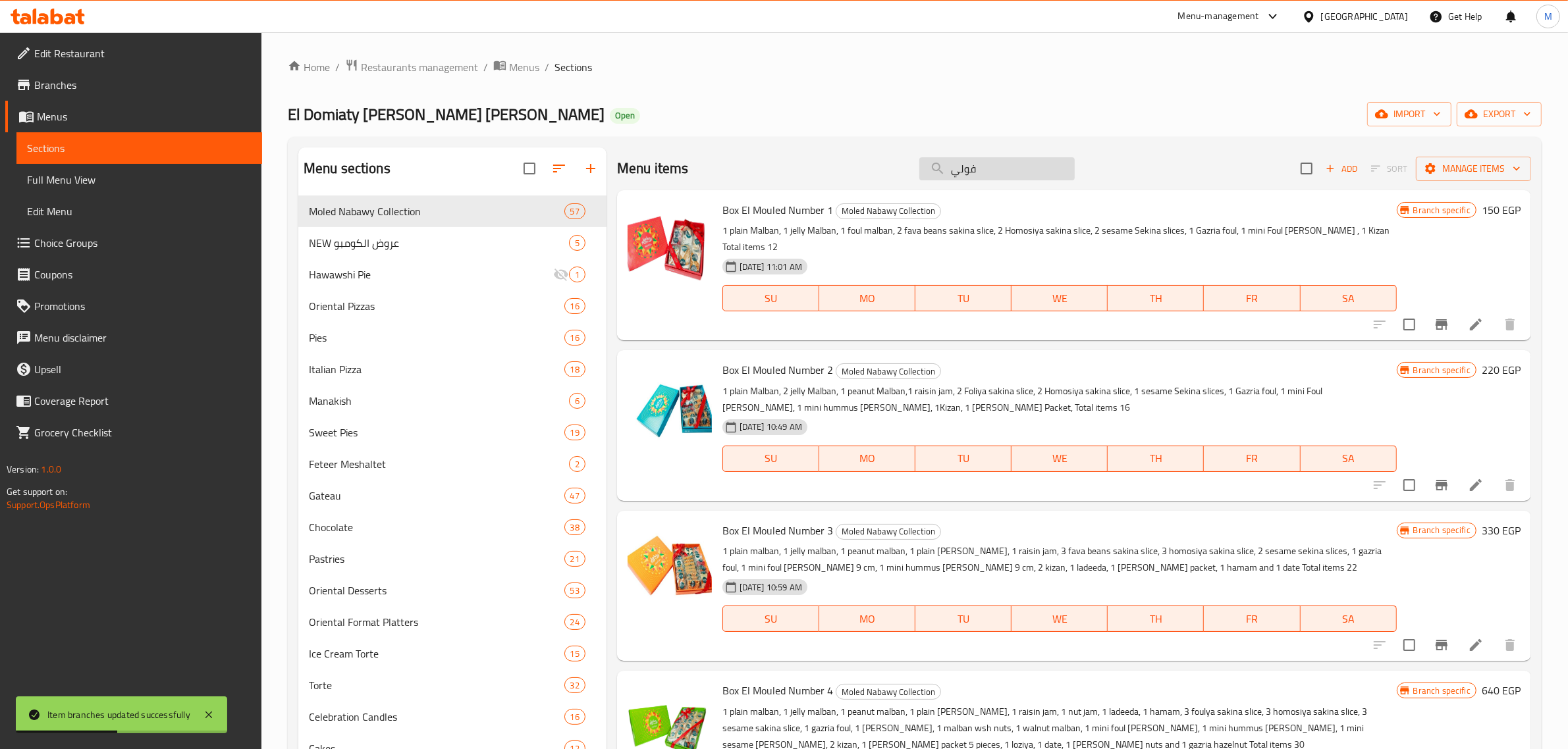
click at [1008, 175] on input "فولي" at bounding box center [997, 169] width 156 height 23
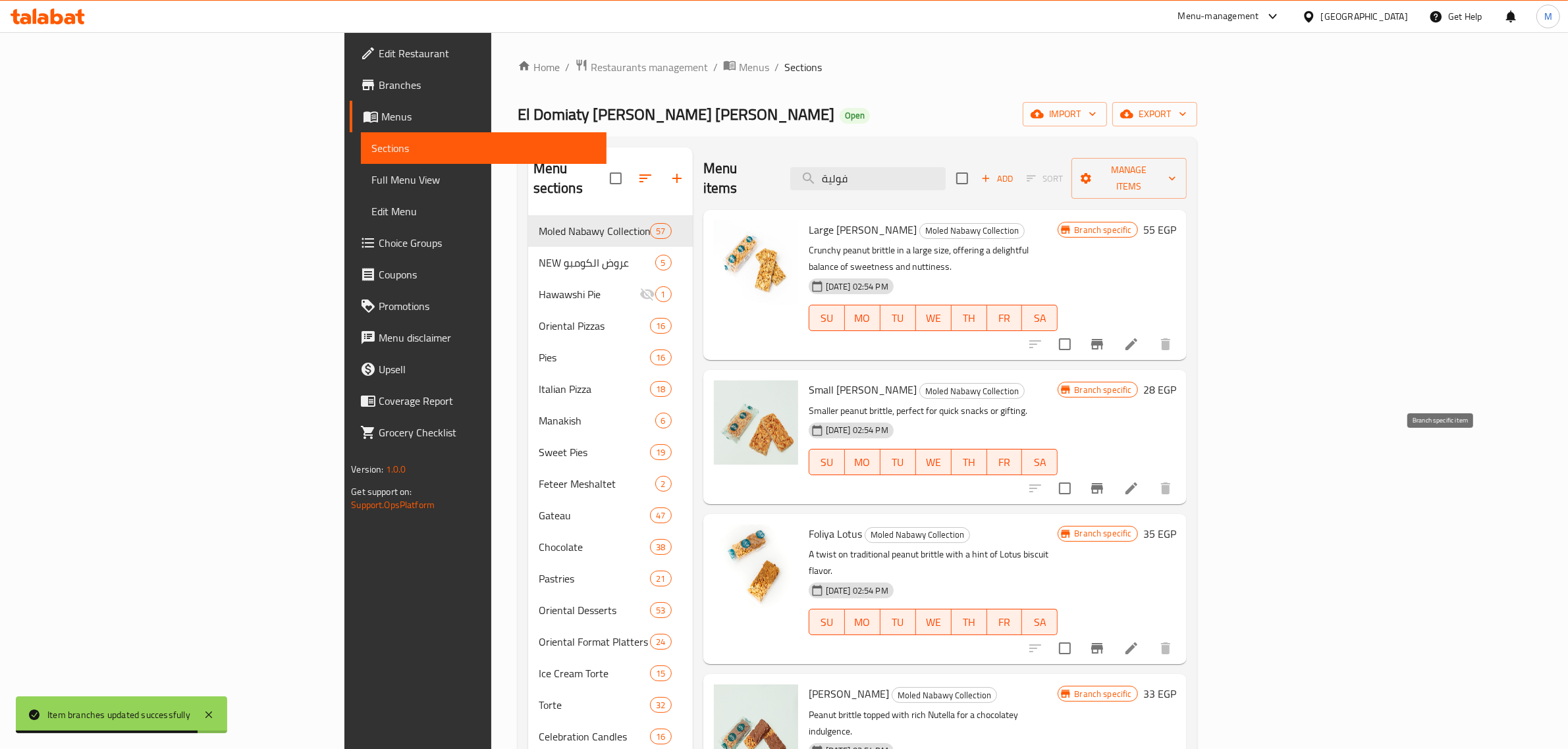
type input "فولية"
click at [1113, 473] on button "Branch-specific-item" at bounding box center [1097, 488] width 32 height 32
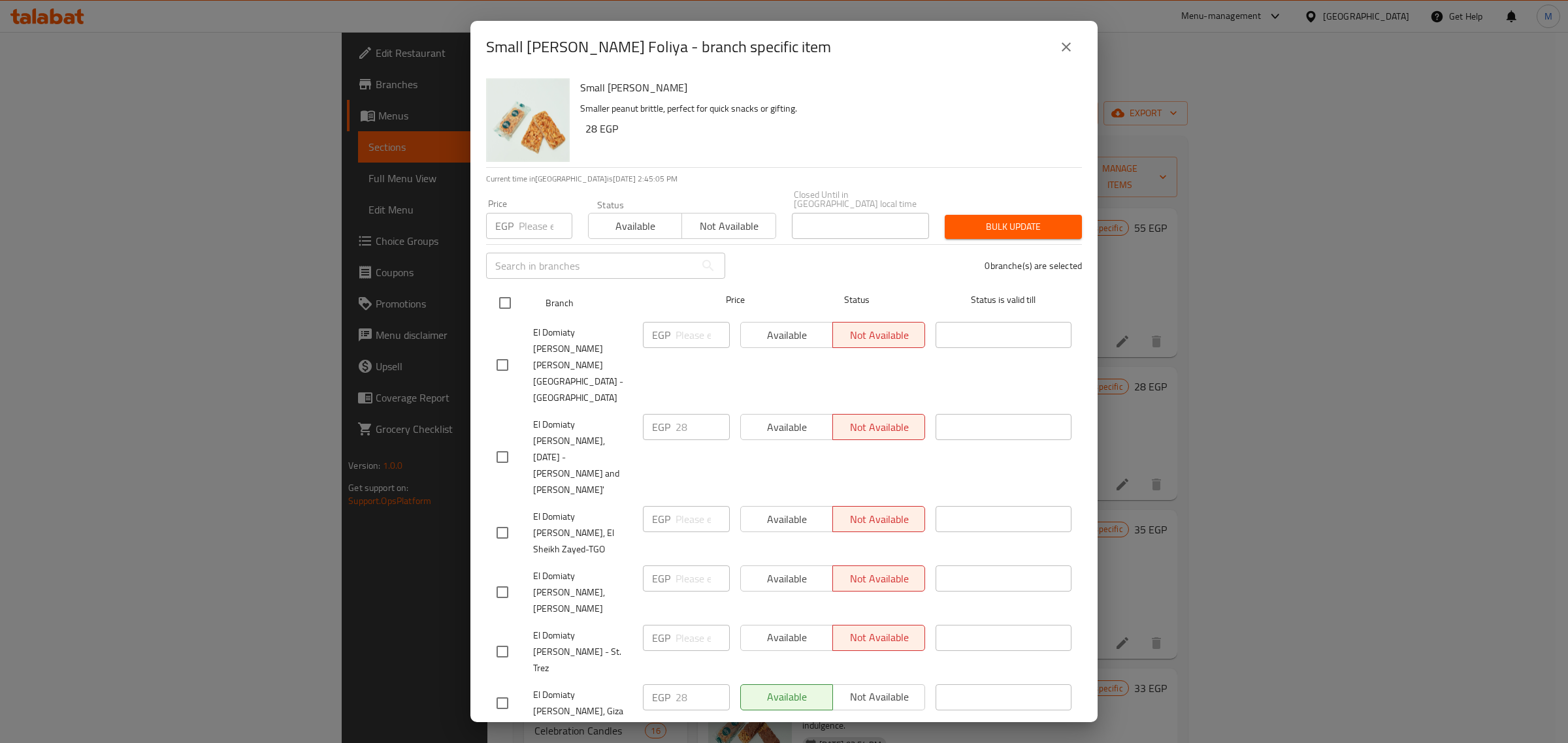
click at [513, 289] on input "checkbox" at bounding box center [505, 303] width 28 height 28
checkbox input "true"
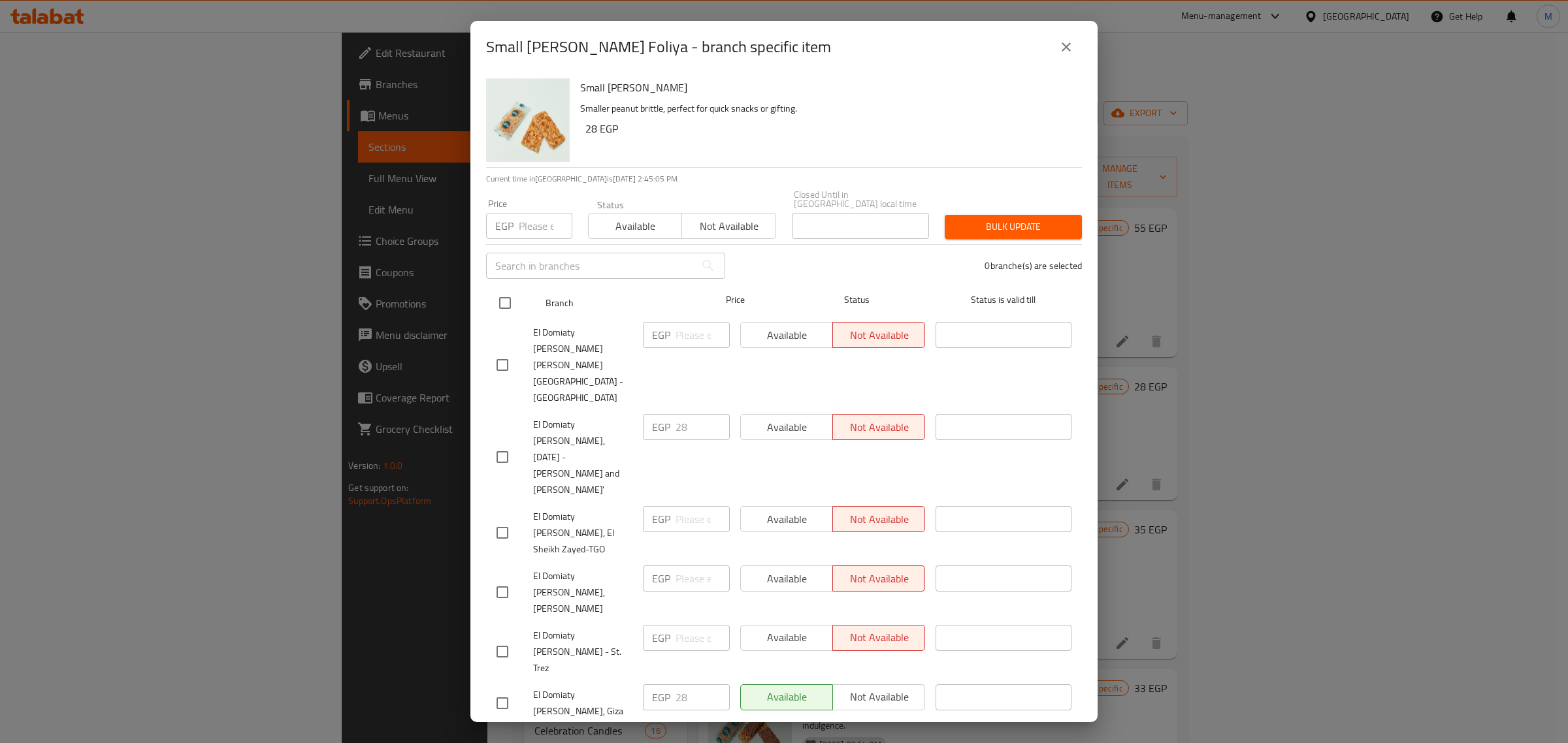
checkbox input "true"
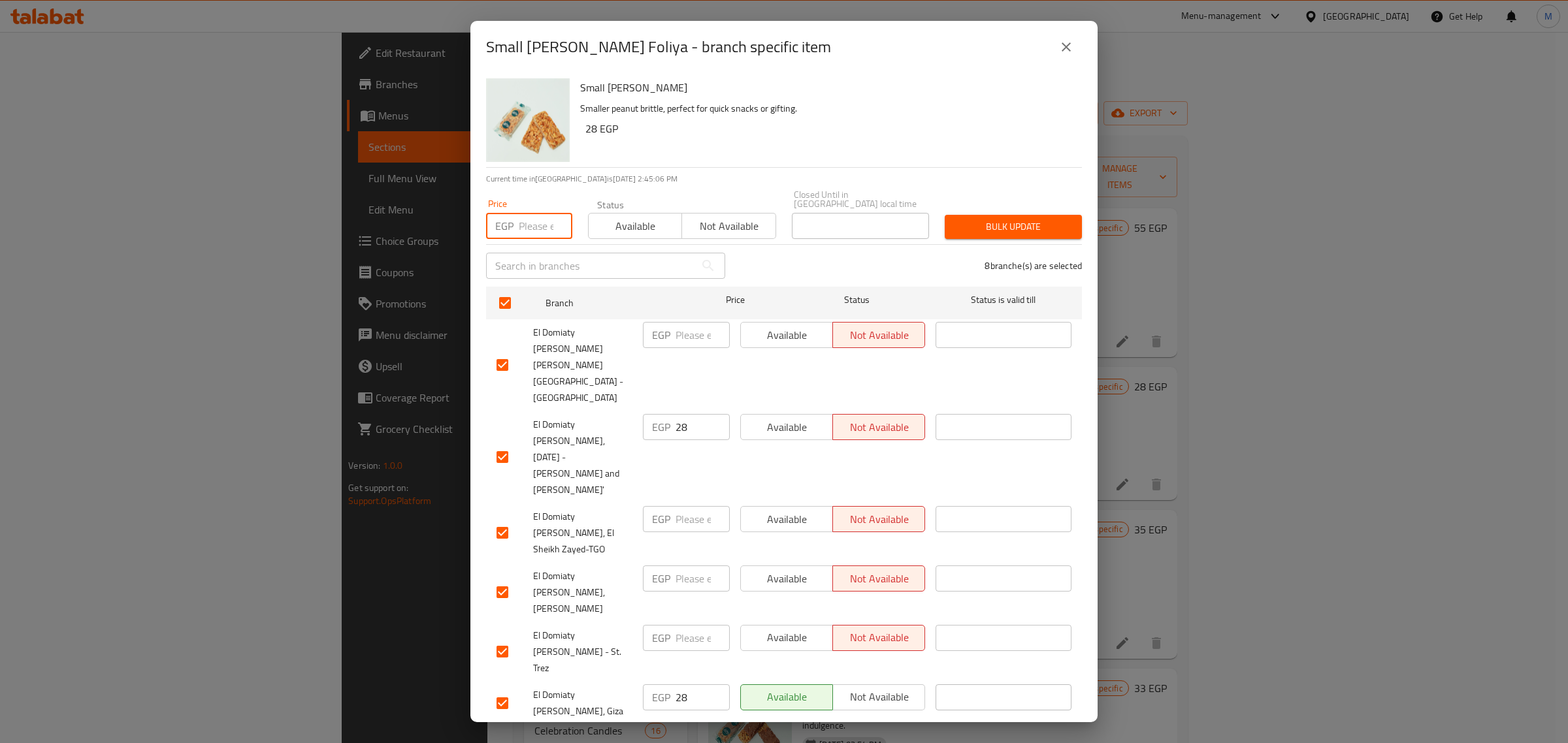
click at [536, 213] on input "number" at bounding box center [546, 226] width 54 height 26
type input "33"
click at [955, 221] on span "Bulk update" at bounding box center [1013, 226] width 116 height 16
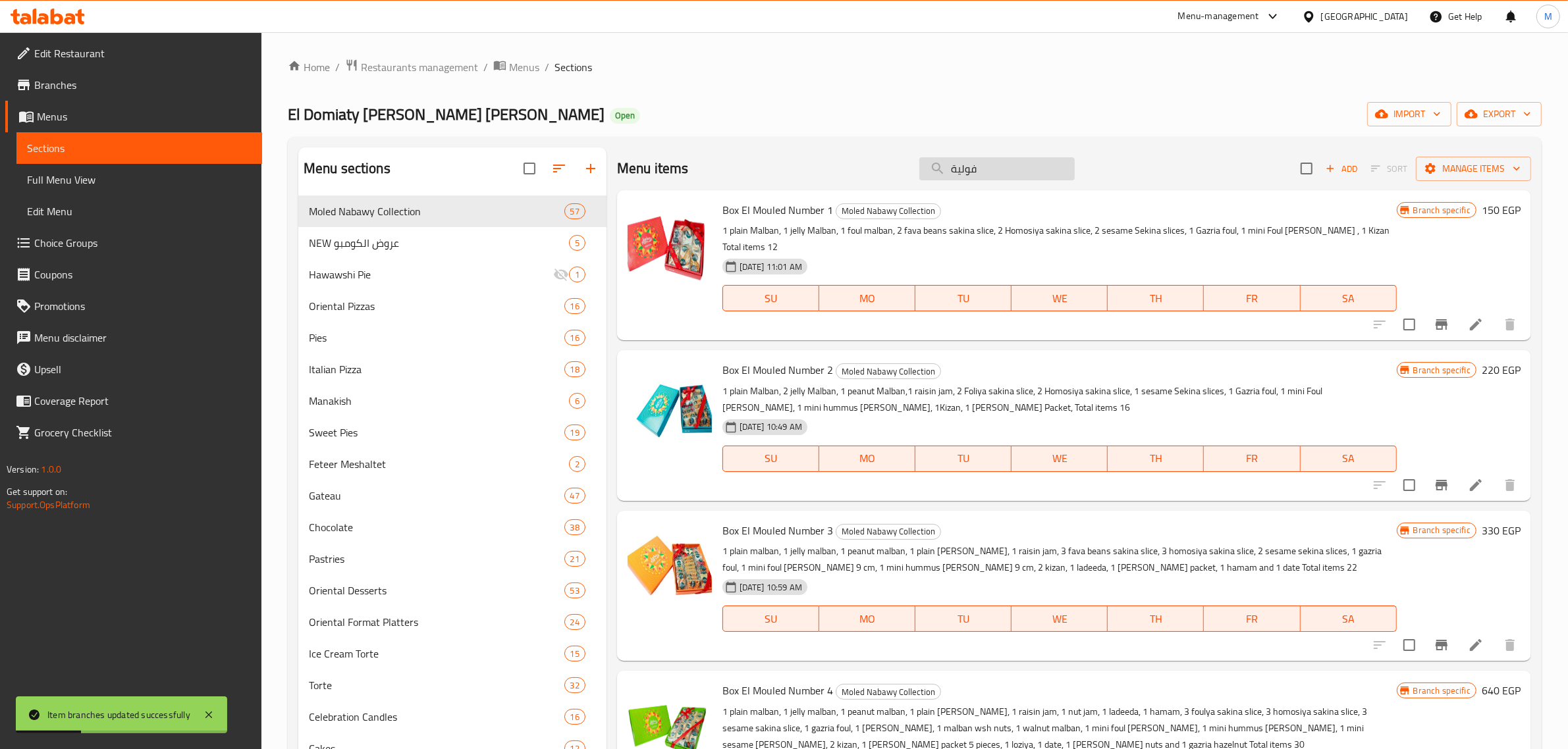
click at [979, 173] on input "فولية" at bounding box center [997, 169] width 156 height 23
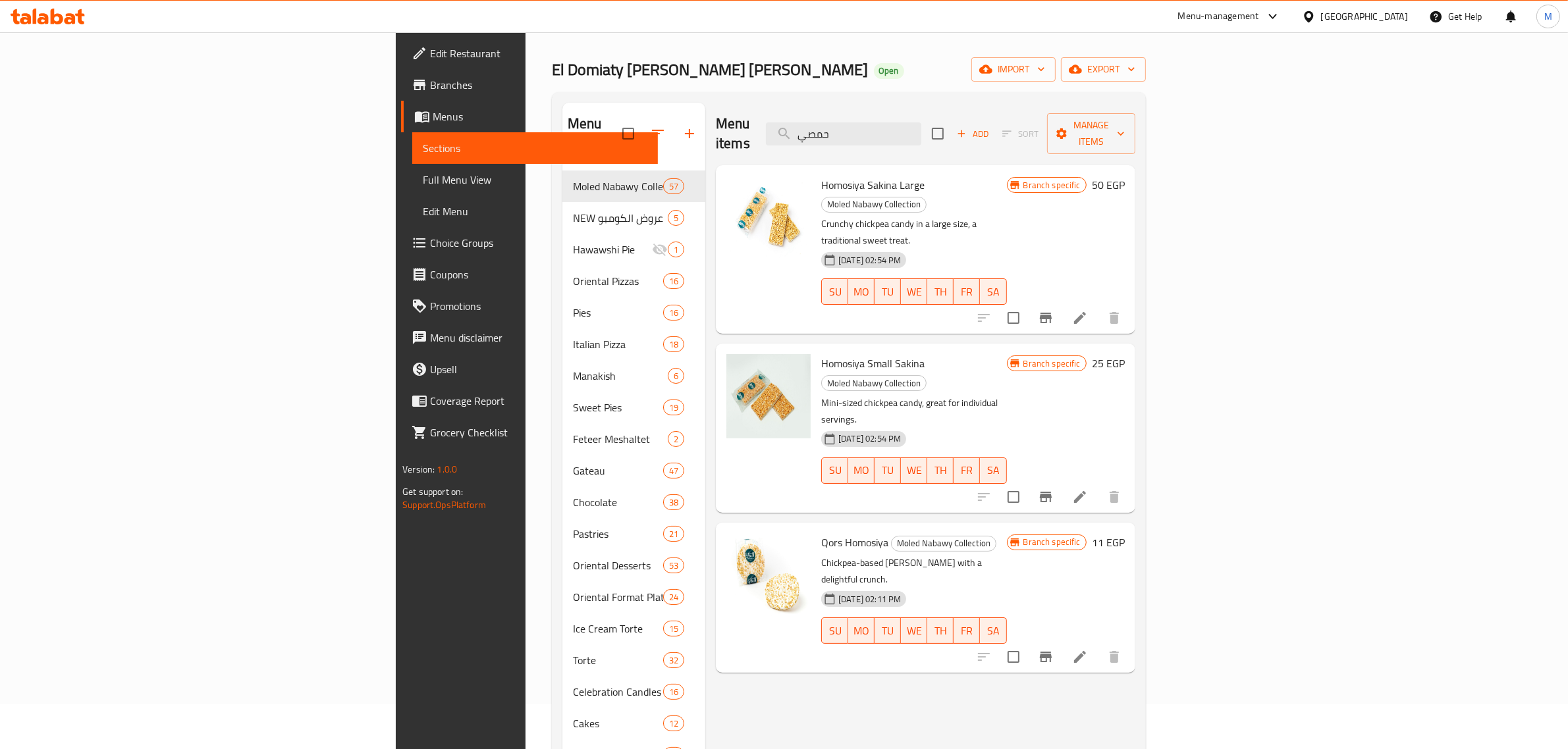
scroll to position [82, 0]
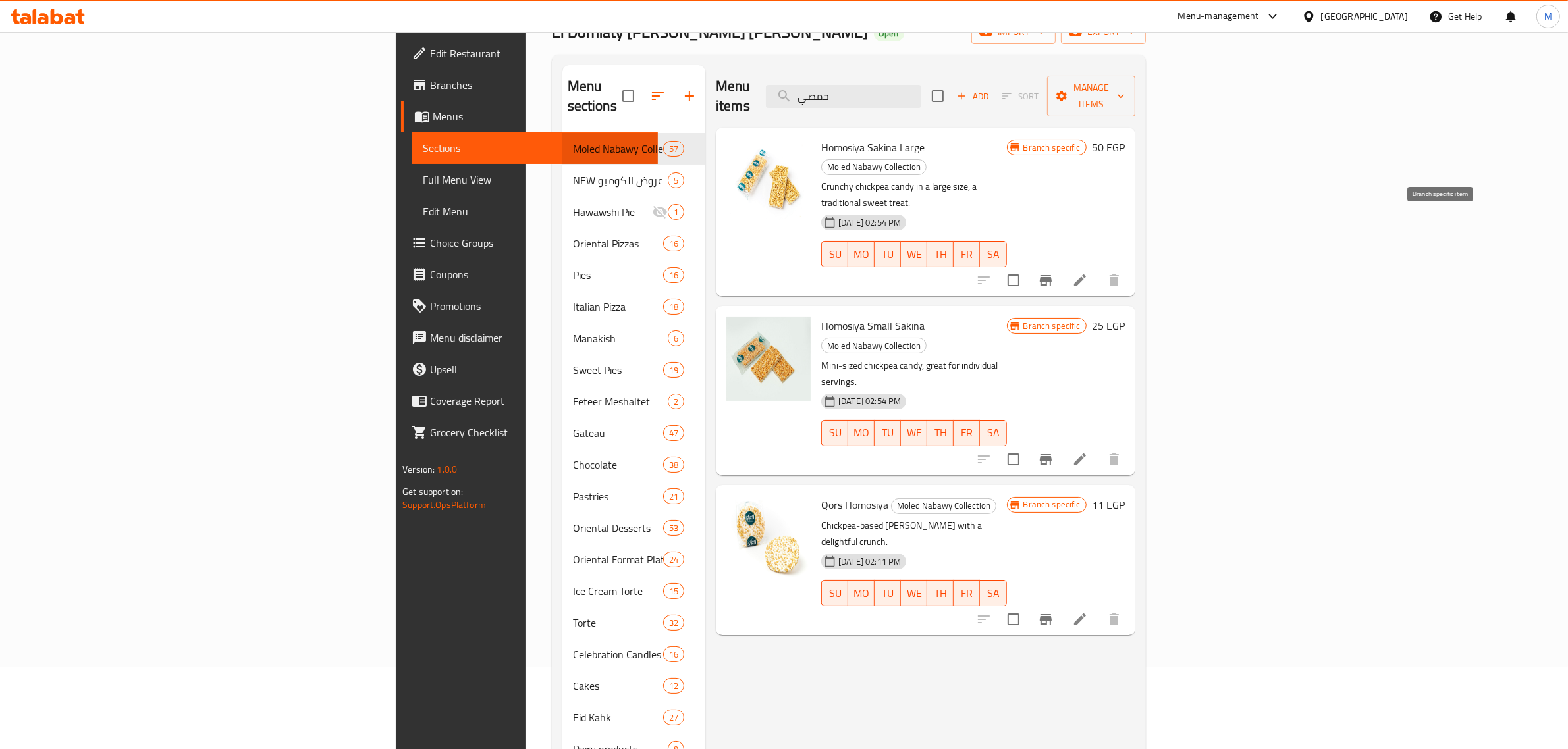
type input "حمصي"
click at [1053, 272] on icon "Branch-specific-item" at bounding box center [1046, 280] width 15 height 15
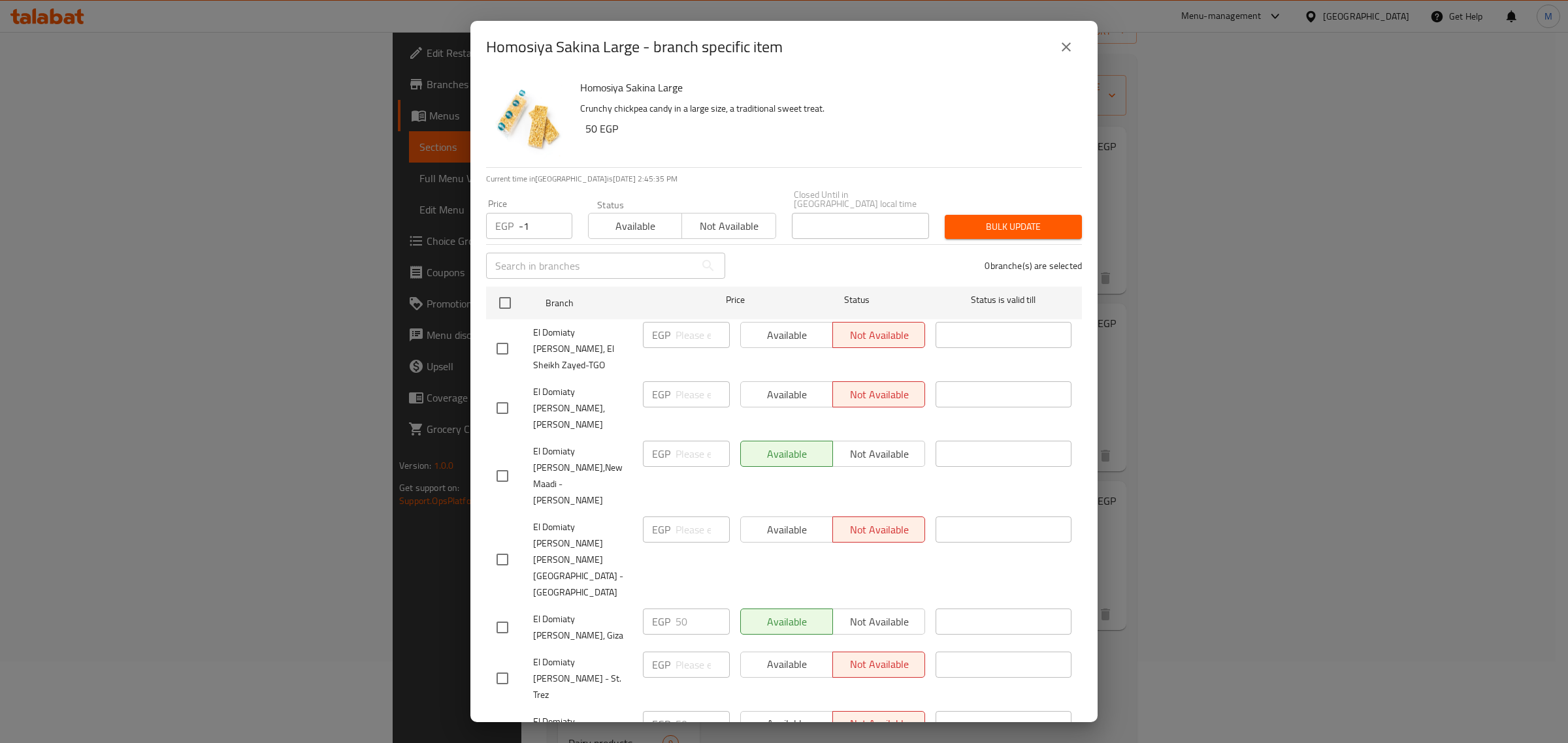
click at [551, 216] on input "-1" at bounding box center [546, 226] width 54 height 26
click at [531, 216] on input "-1" at bounding box center [546, 226] width 54 height 26
click at [529, 223] on input "-16" at bounding box center [546, 226] width 54 height 26
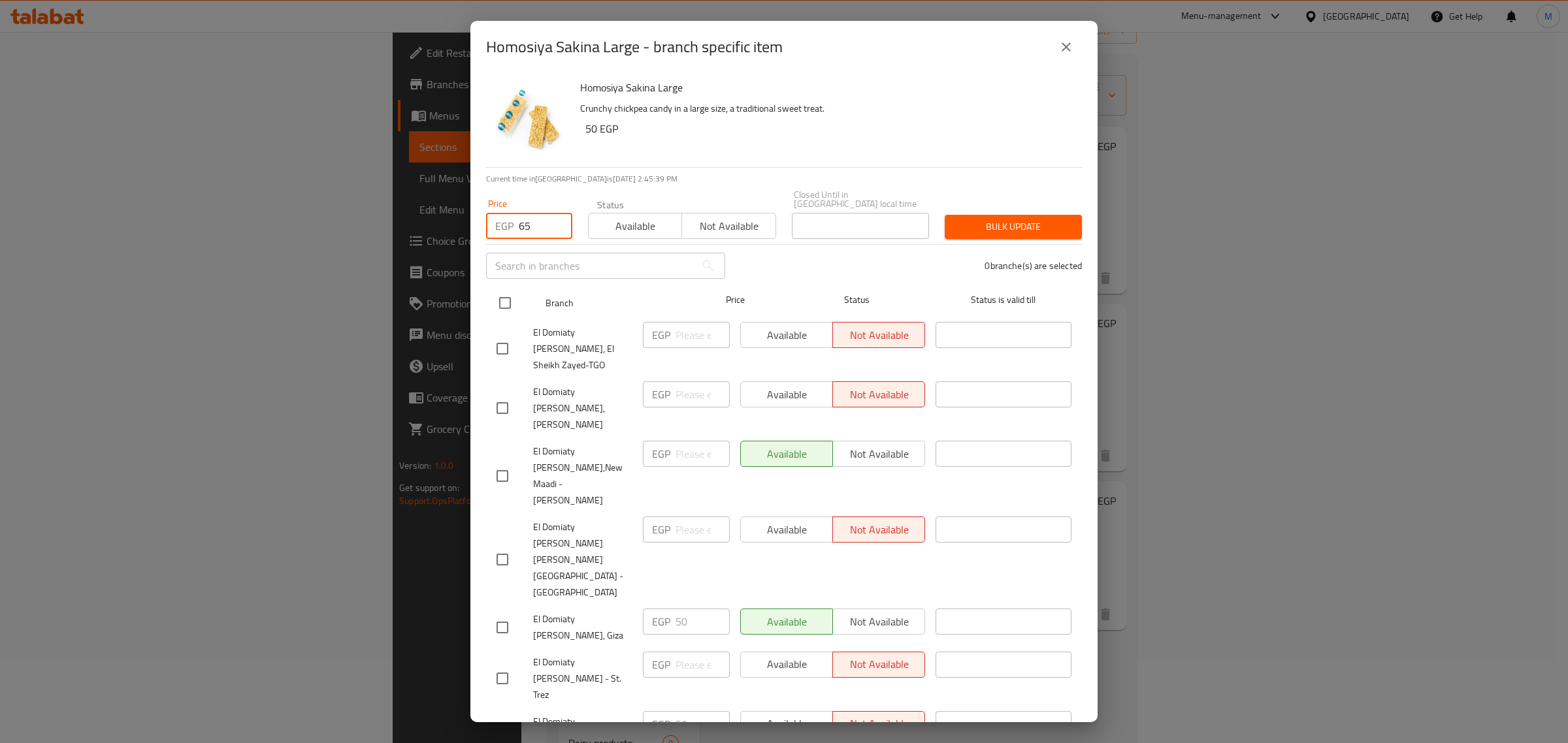
type input "65"
click at [507, 289] on input "checkbox" at bounding box center [505, 303] width 28 height 28
checkbox input "true"
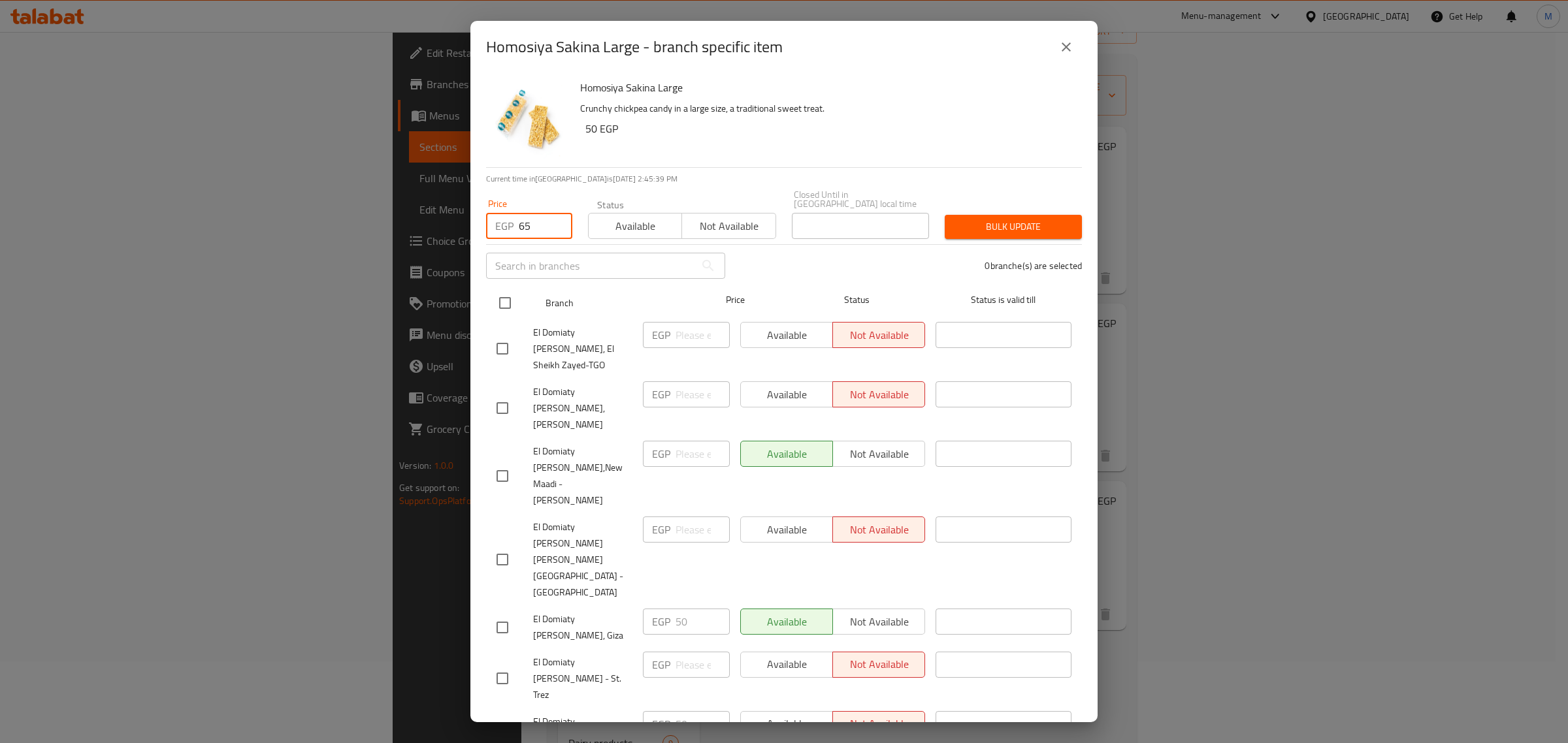
checkbox input "true"
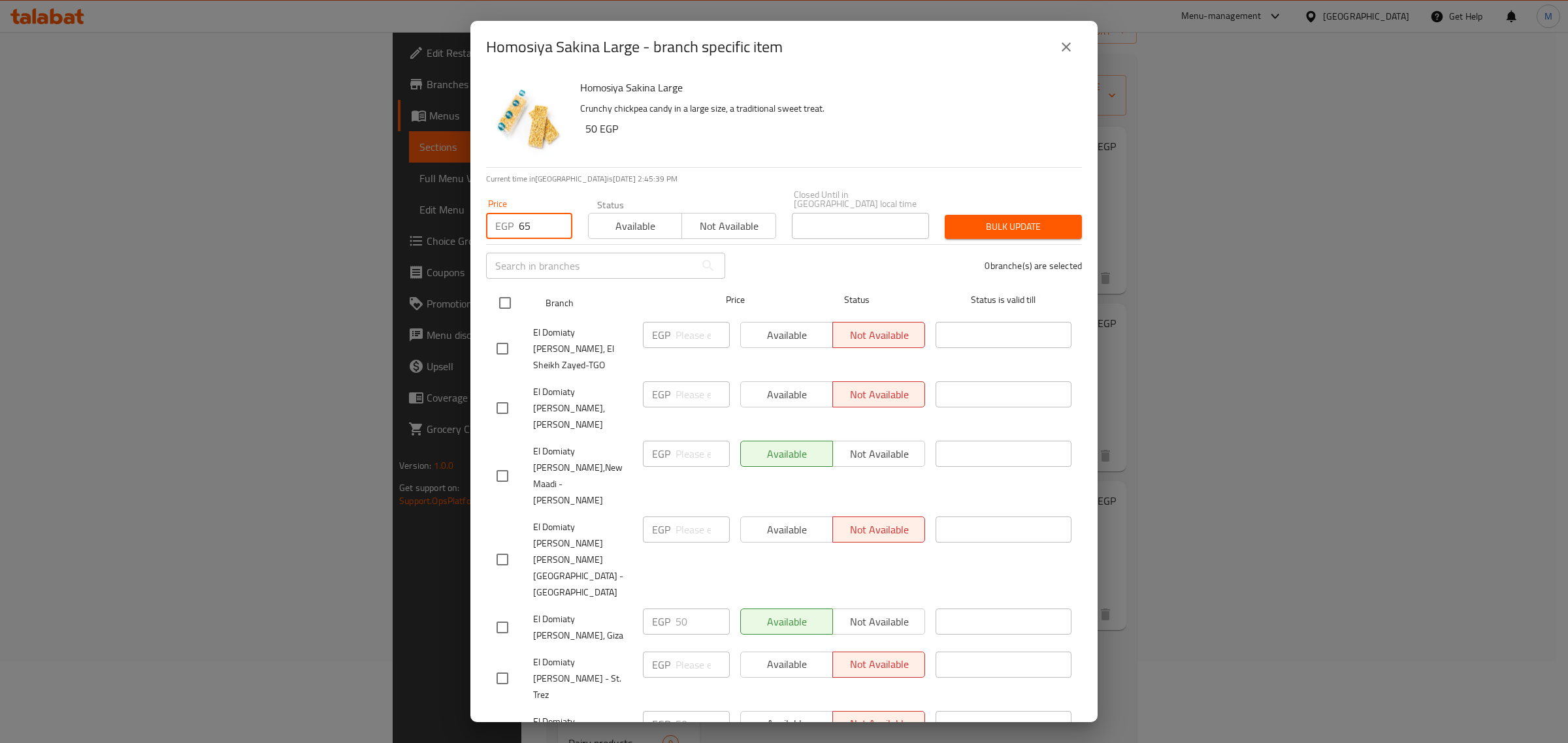
checkbox input "true"
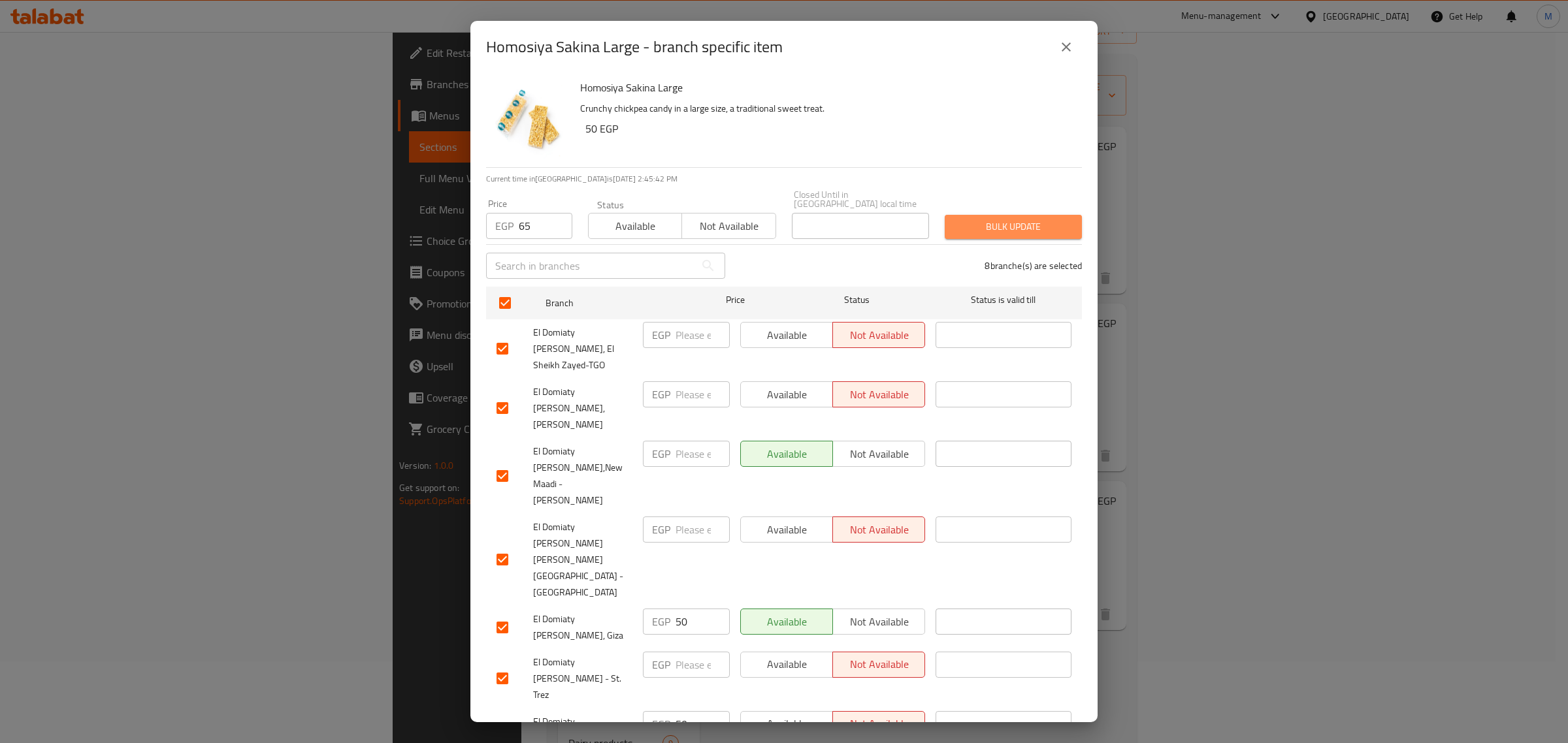
click at [1008, 223] on span "Bulk update" at bounding box center [1013, 226] width 116 height 16
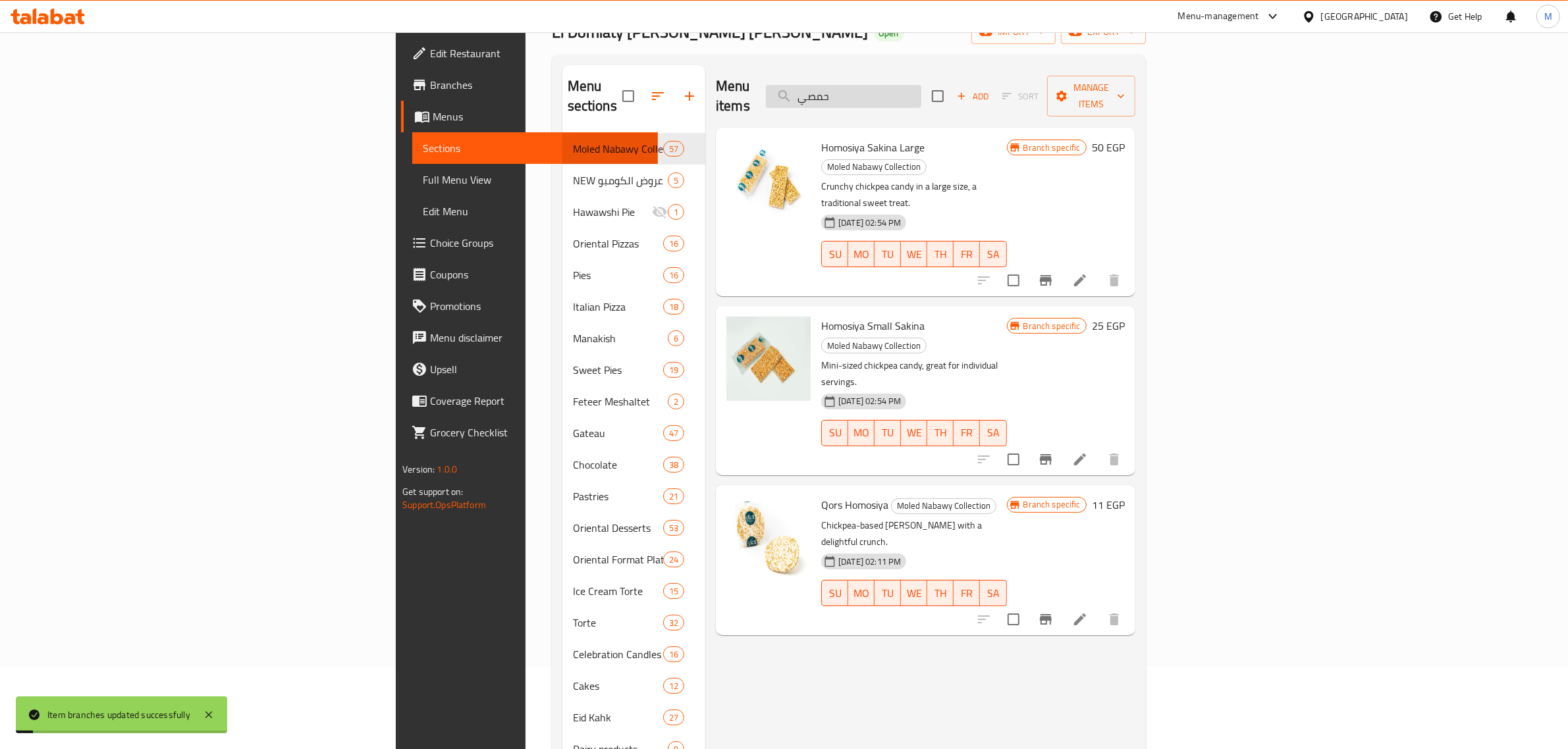
click at [921, 94] on input "حمصي" at bounding box center [844, 97] width 156 height 23
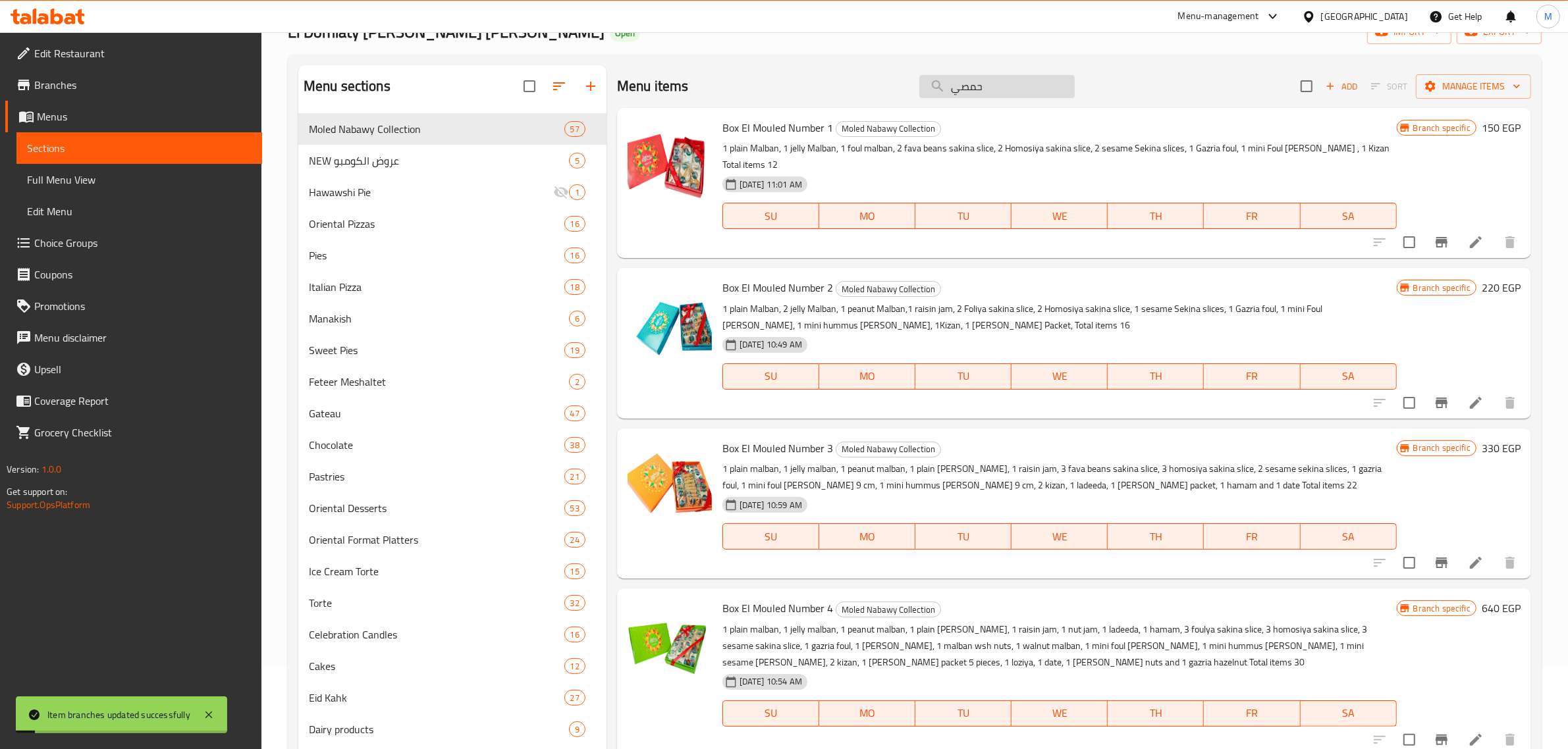
click at [974, 94] on input "حمصي" at bounding box center [997, 87] width 156 height 23
type input "حمصي"
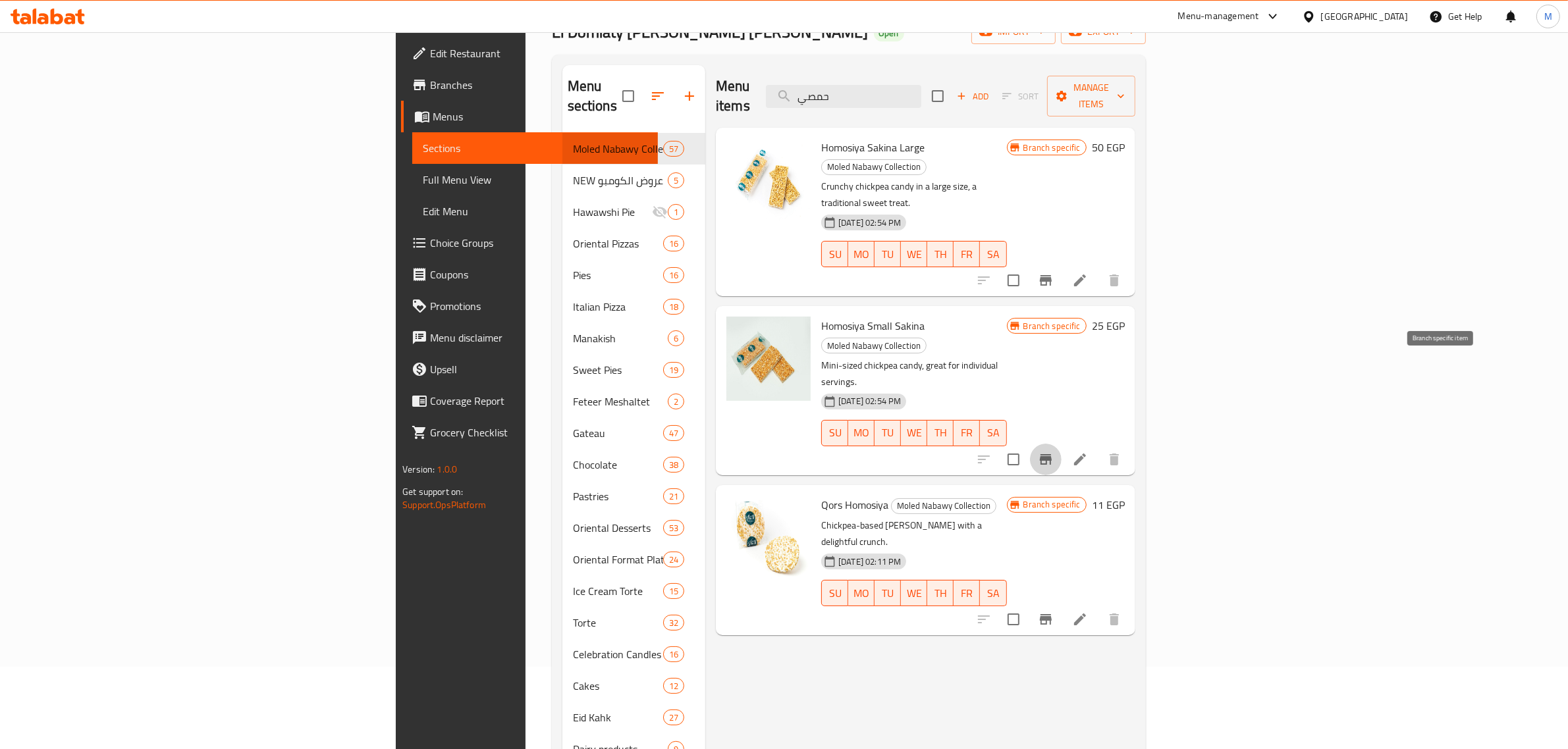
click at [1053, 452] on icon "Branch-specific-item" at bounding box center [1046, 460] width 15 height 15
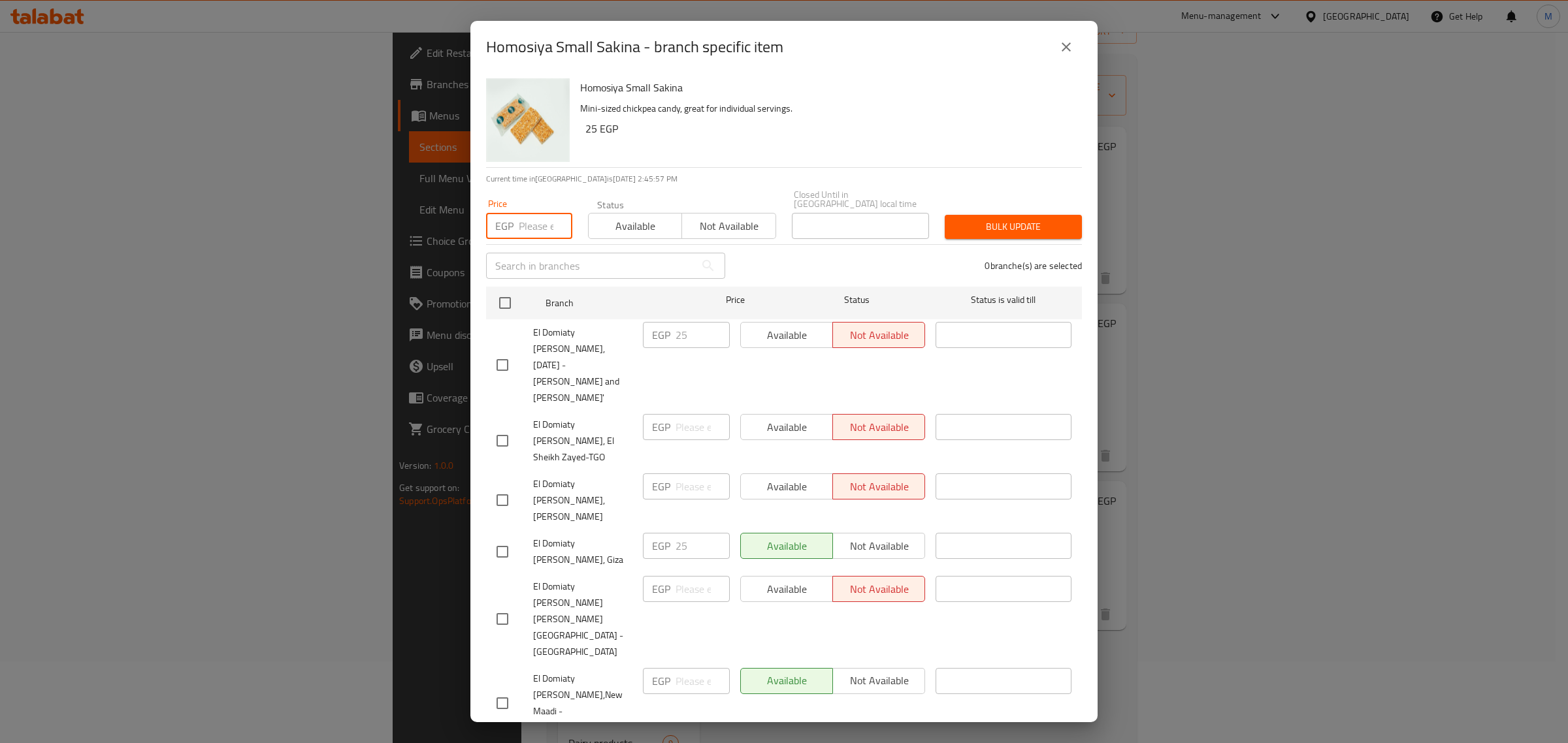
click at [536, 216] on input "number" at bounding box center [546, 226] width 54 height 26
type input "33"
click at [992, 219] on span "Bulk update" at bounding box center [1013, 226] width 116 height 16
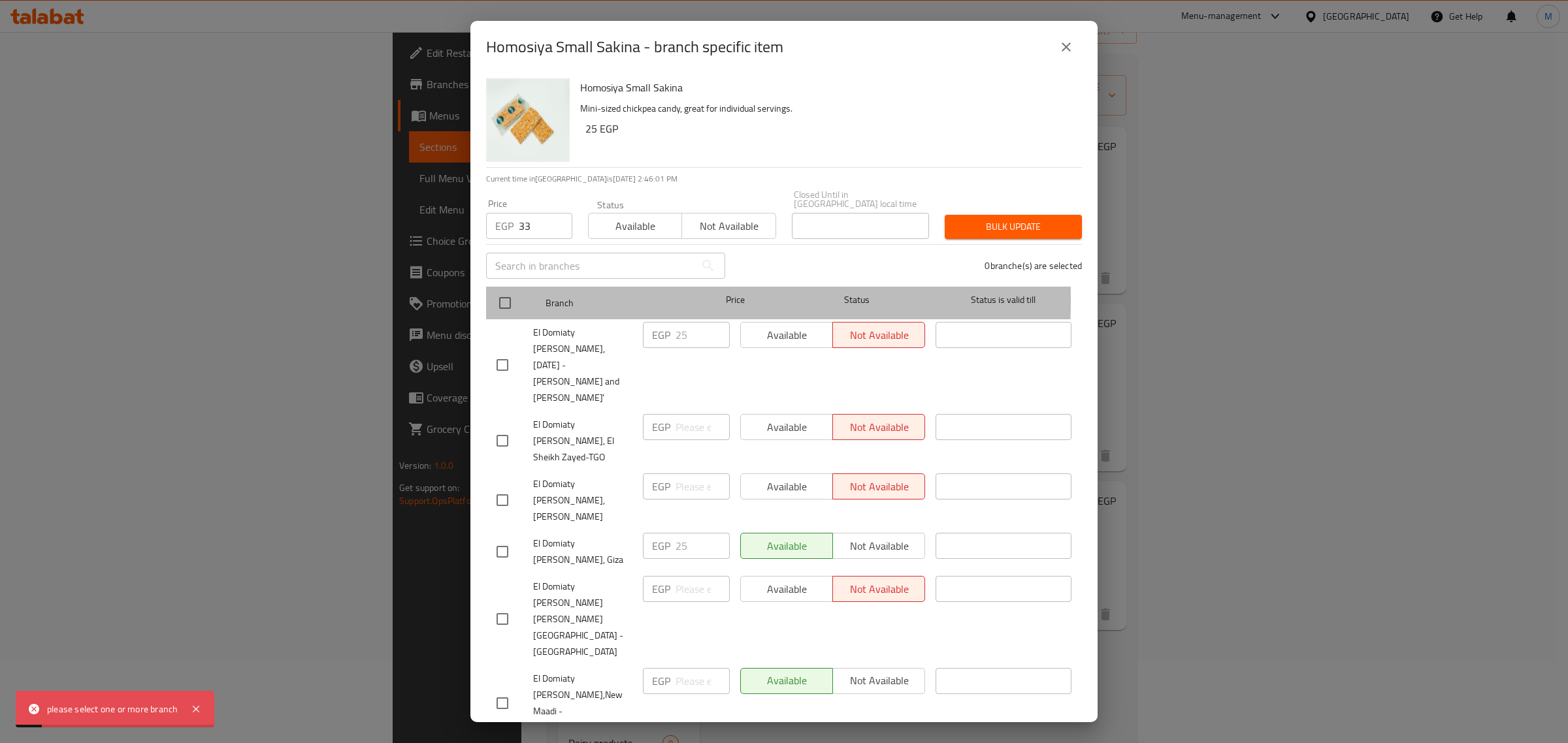
click at [519, 291] on div at bounding box center [516, 302] width 49 height 38
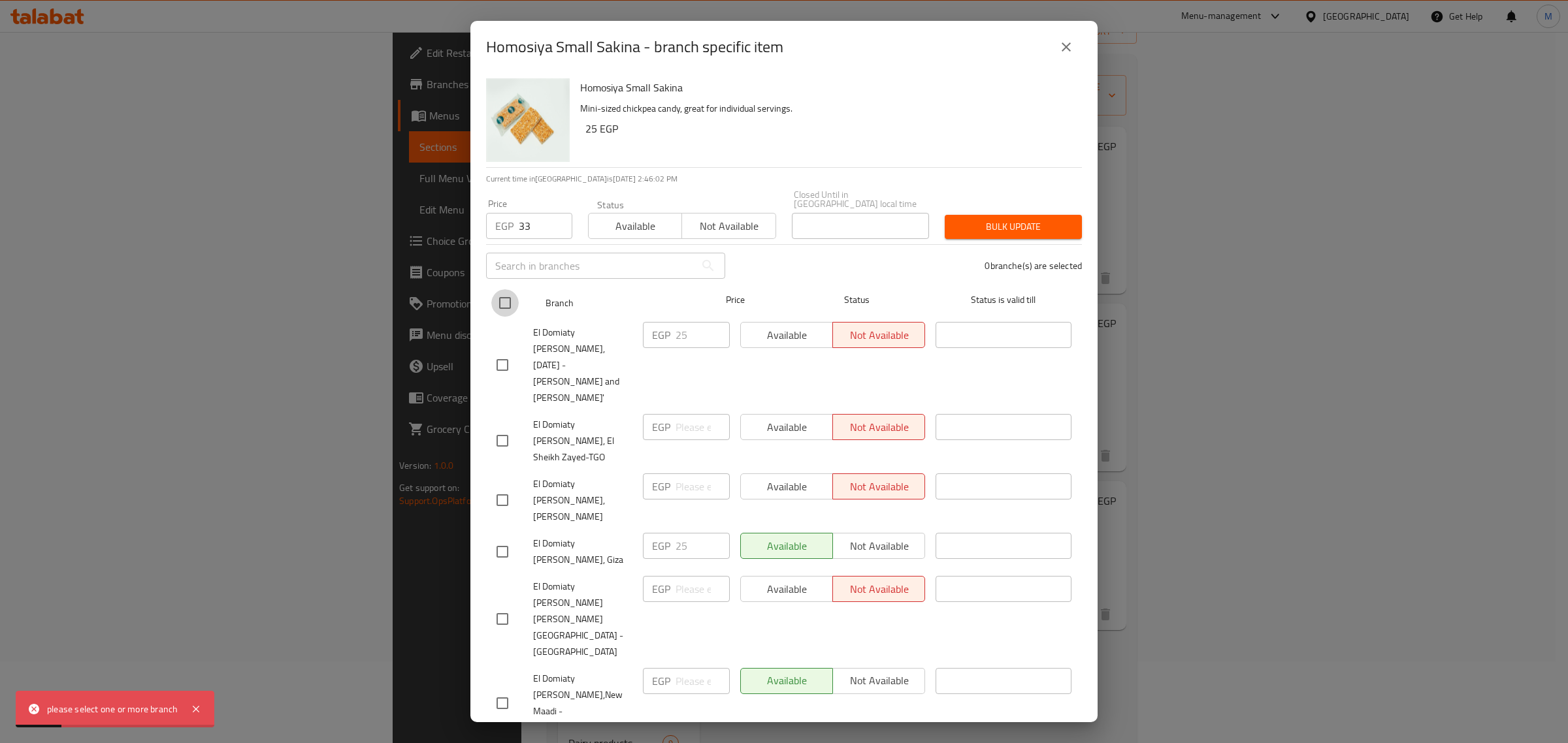
click at [510, 289] on input "checkbox" at bounding box center [505, 303] width 28 height 28
checkbox input "true"
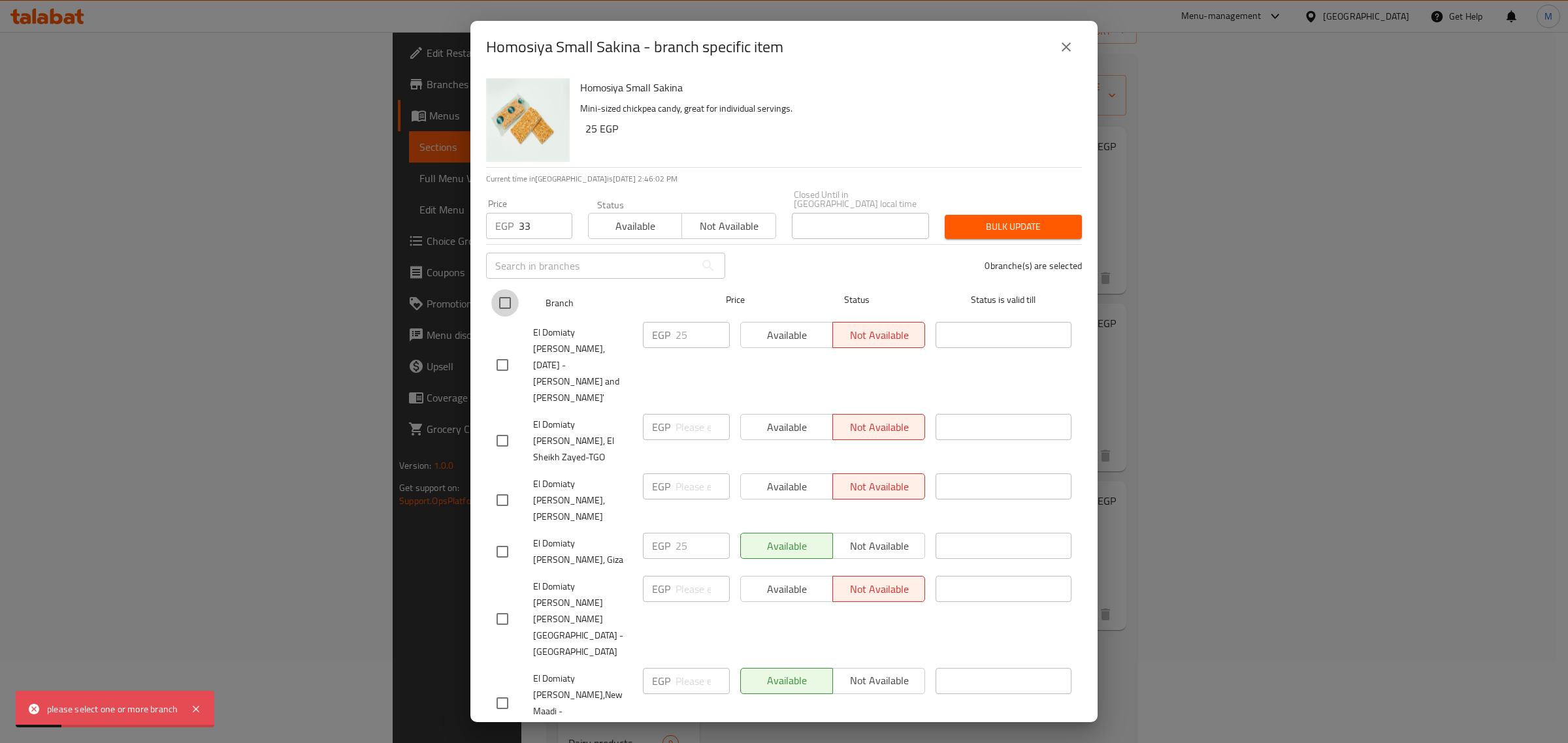
checkbox input "true"
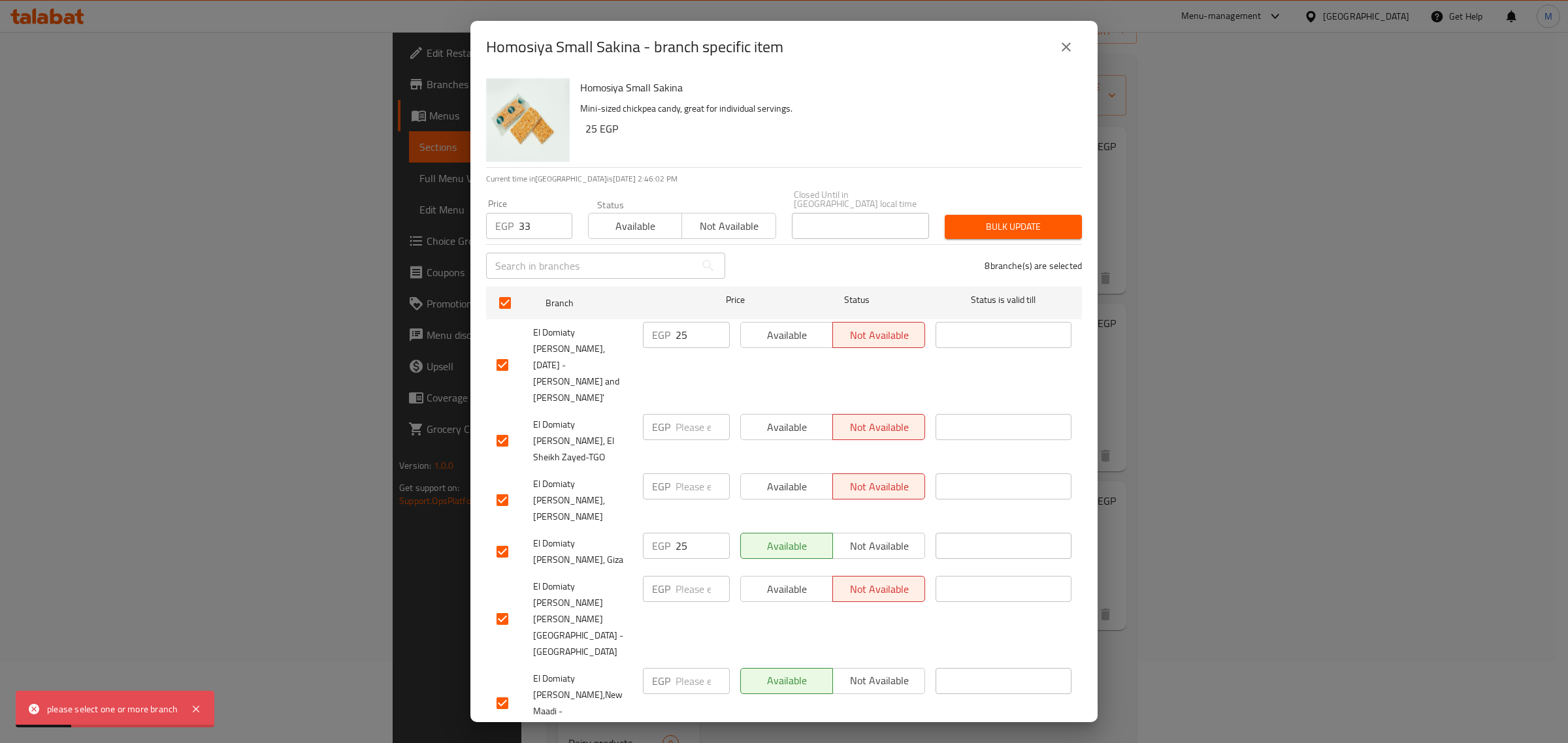
click at [978, 219] on span "Bulk update" at bounding box center [1013, 226] width 116 height 16
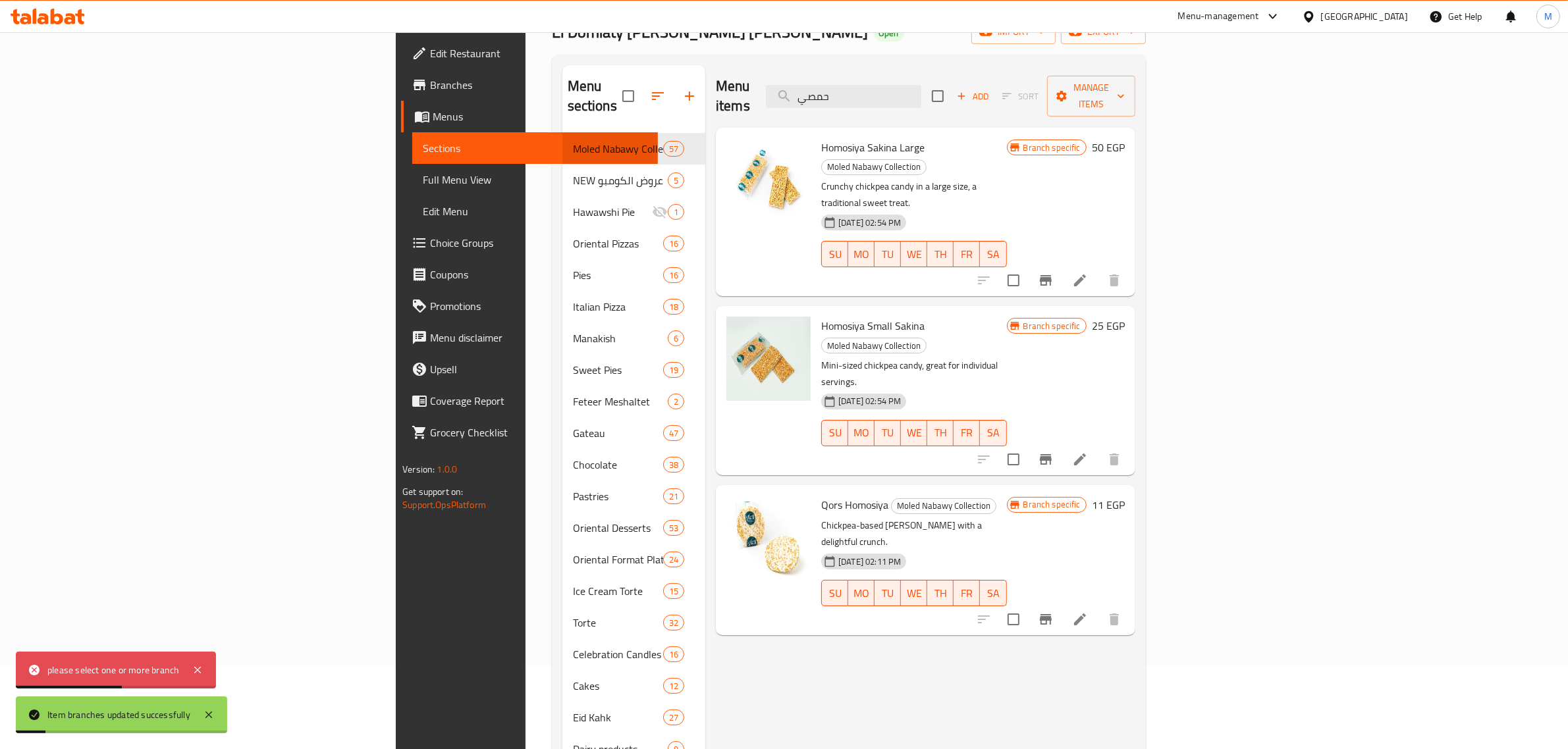
click at [1035, 100] on div "Menu items حمصي Add Sort Manage items" at bounding box center [926, 96] width 419 height 63
click at [921, 92] on input "حمصي" at bounding box center [844, 97] width 156 height 23
type input "ص"
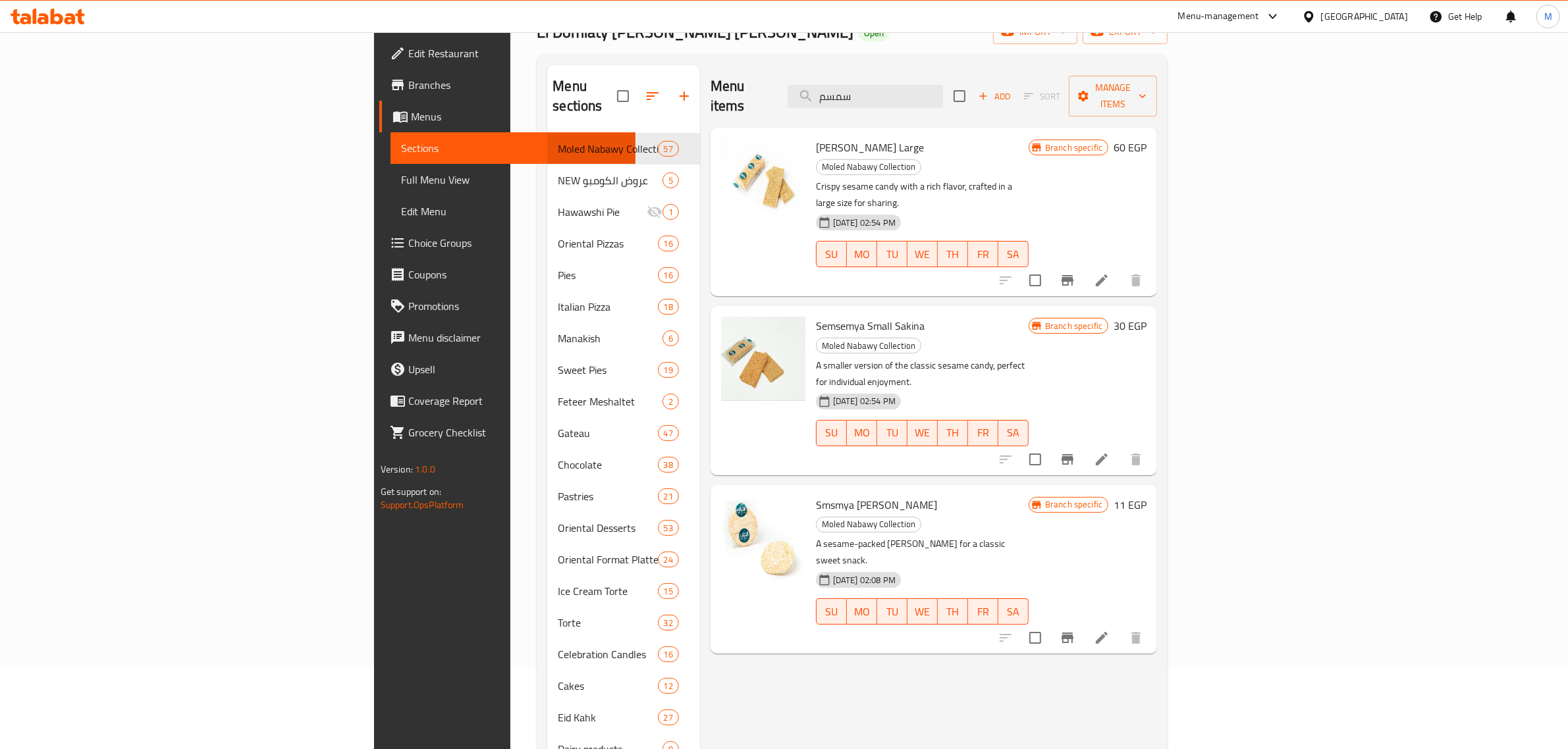
type input "سمسم"
click at [1075, 272] on icon "Branch-specific-item" at bounding box center [1067, 280] width 15 height 15
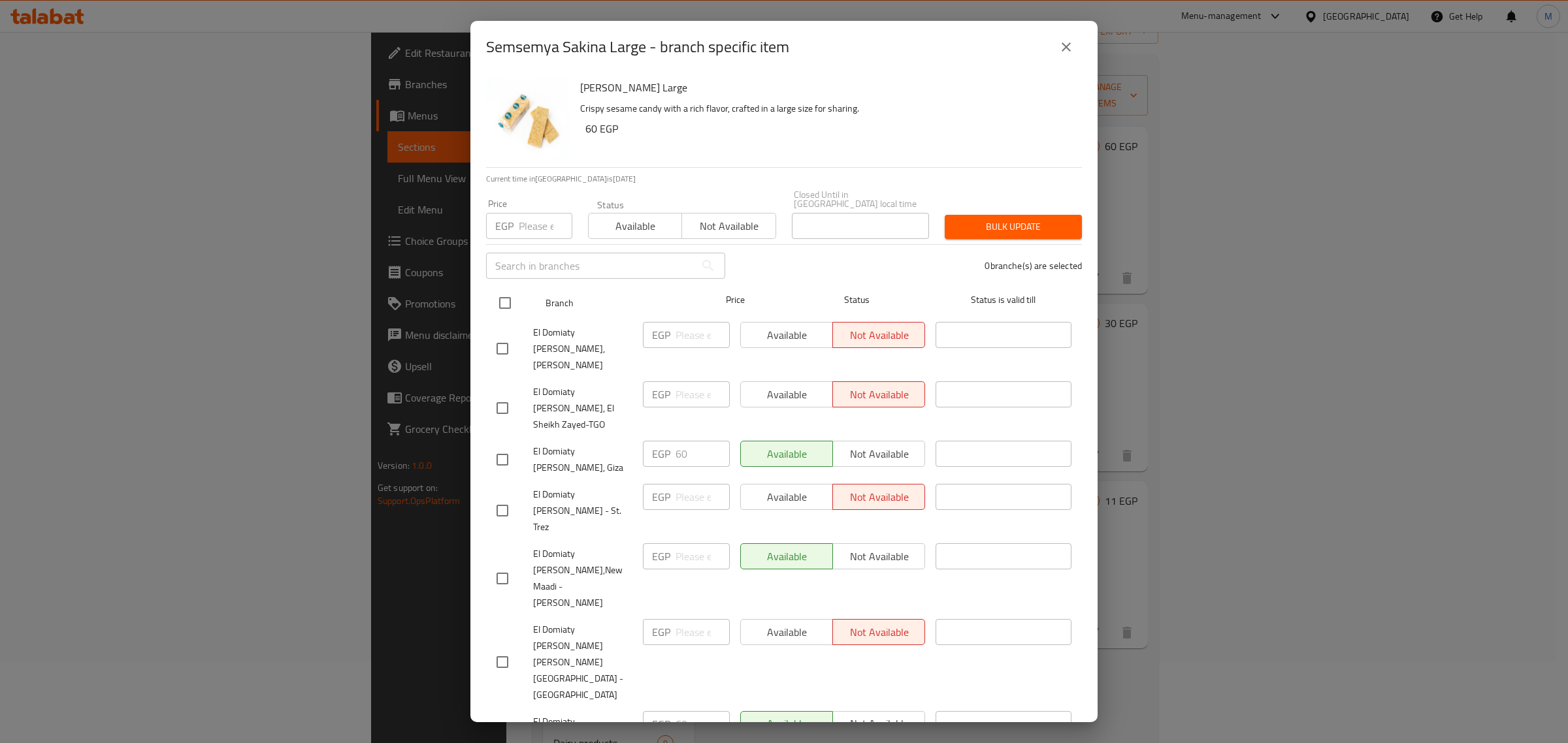
click at [514, 289] on input "checkbox" at bounding box center [505, 303] width 28 height 28
checkbox input "true"
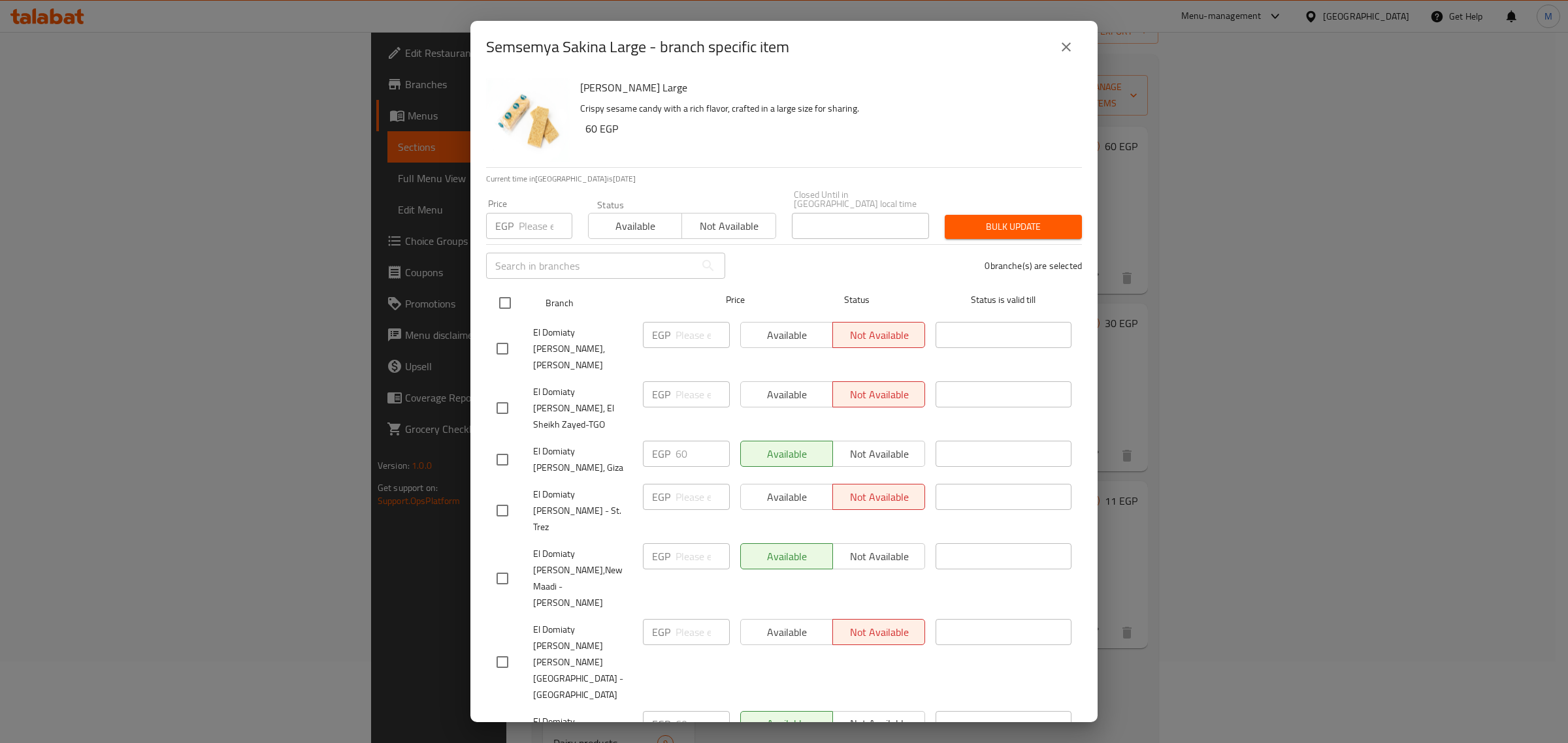
checkbox input "true"
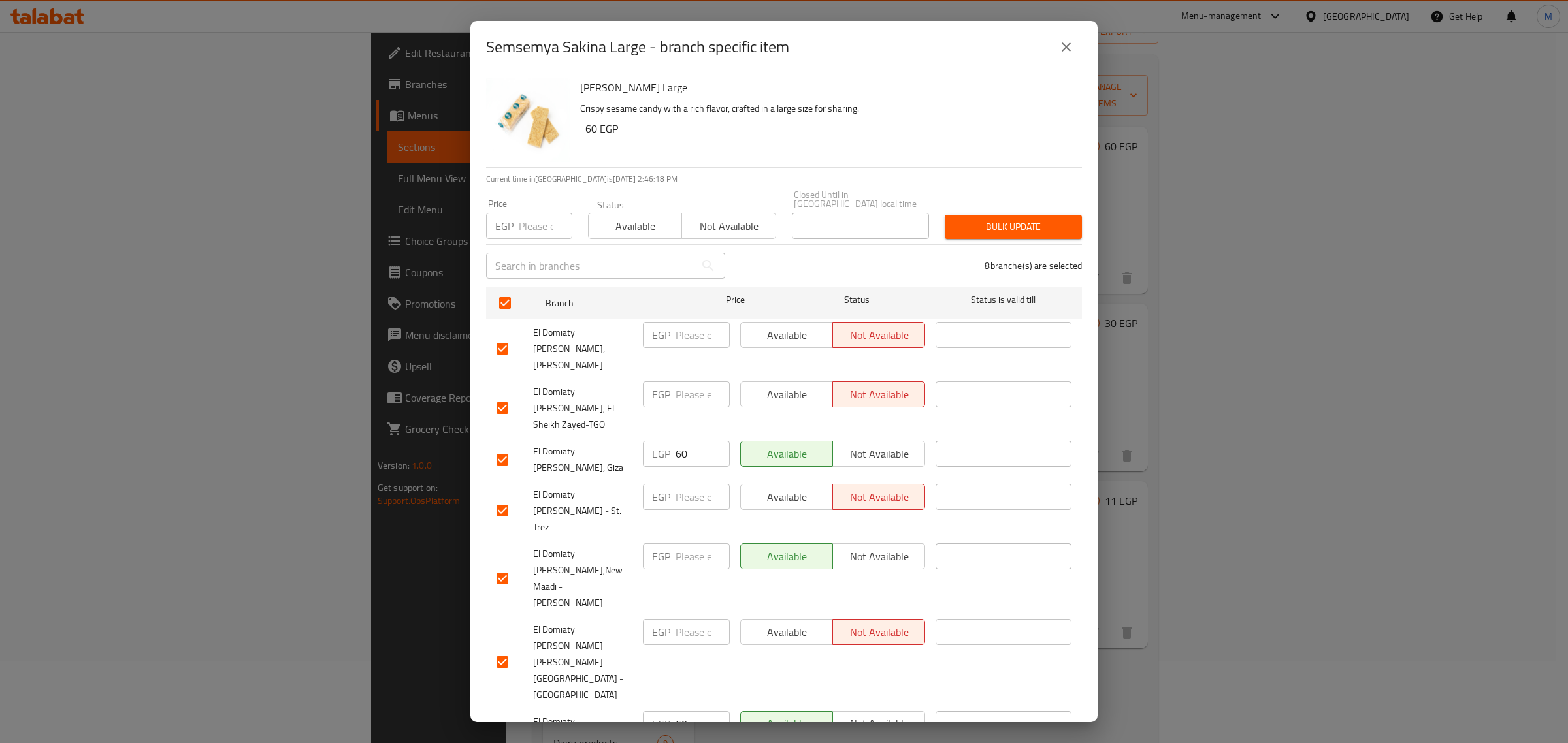
click at [527, 216] on input "number" at bounding box center [546, 226] width 54 height 26
type input "70"
click at [1001, 226] on span "Bulk update" at bounding box center [1013, 226] width 116 height 16
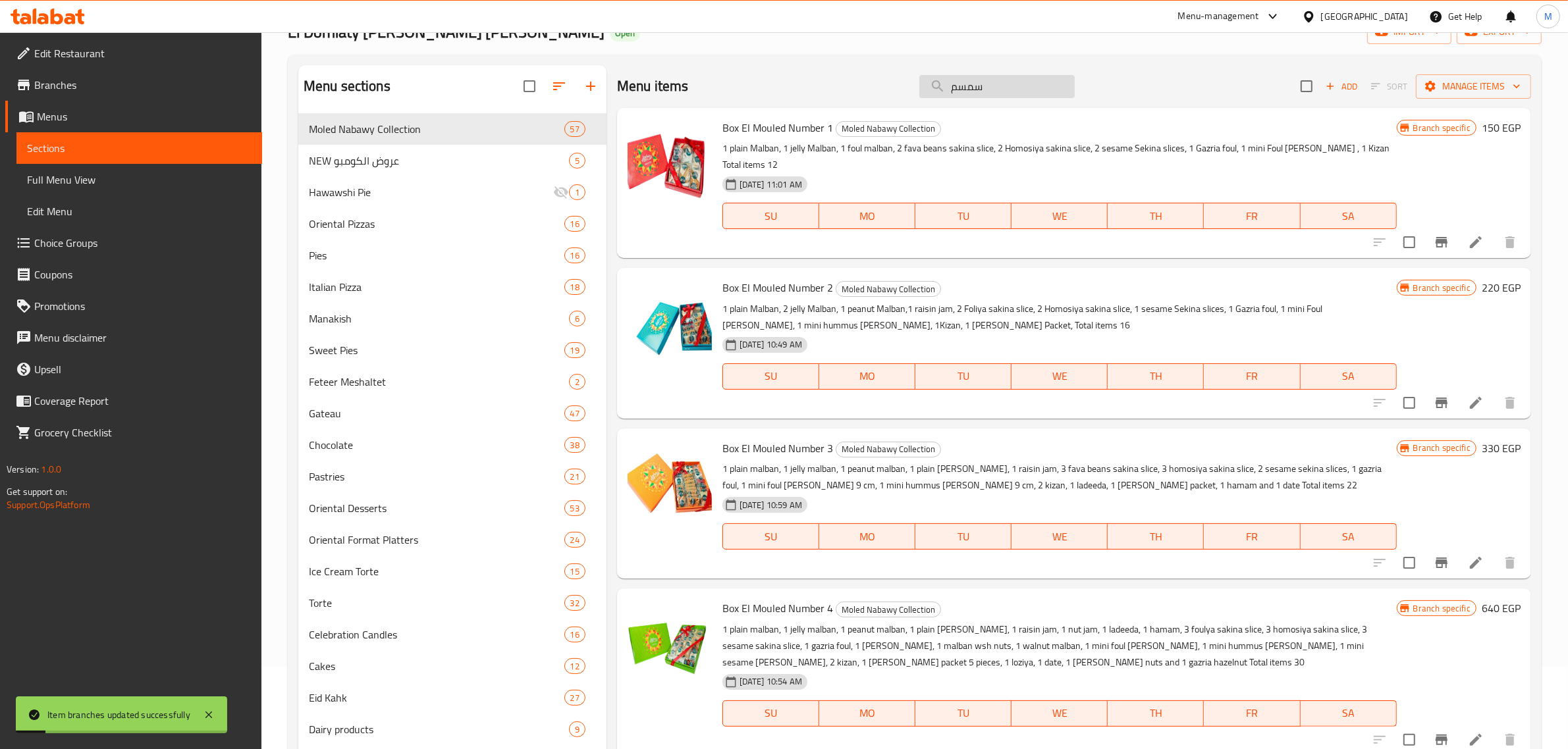
click at [953, 91] on input "سمسم" at bounding box center [997, 87] width 156 height 23
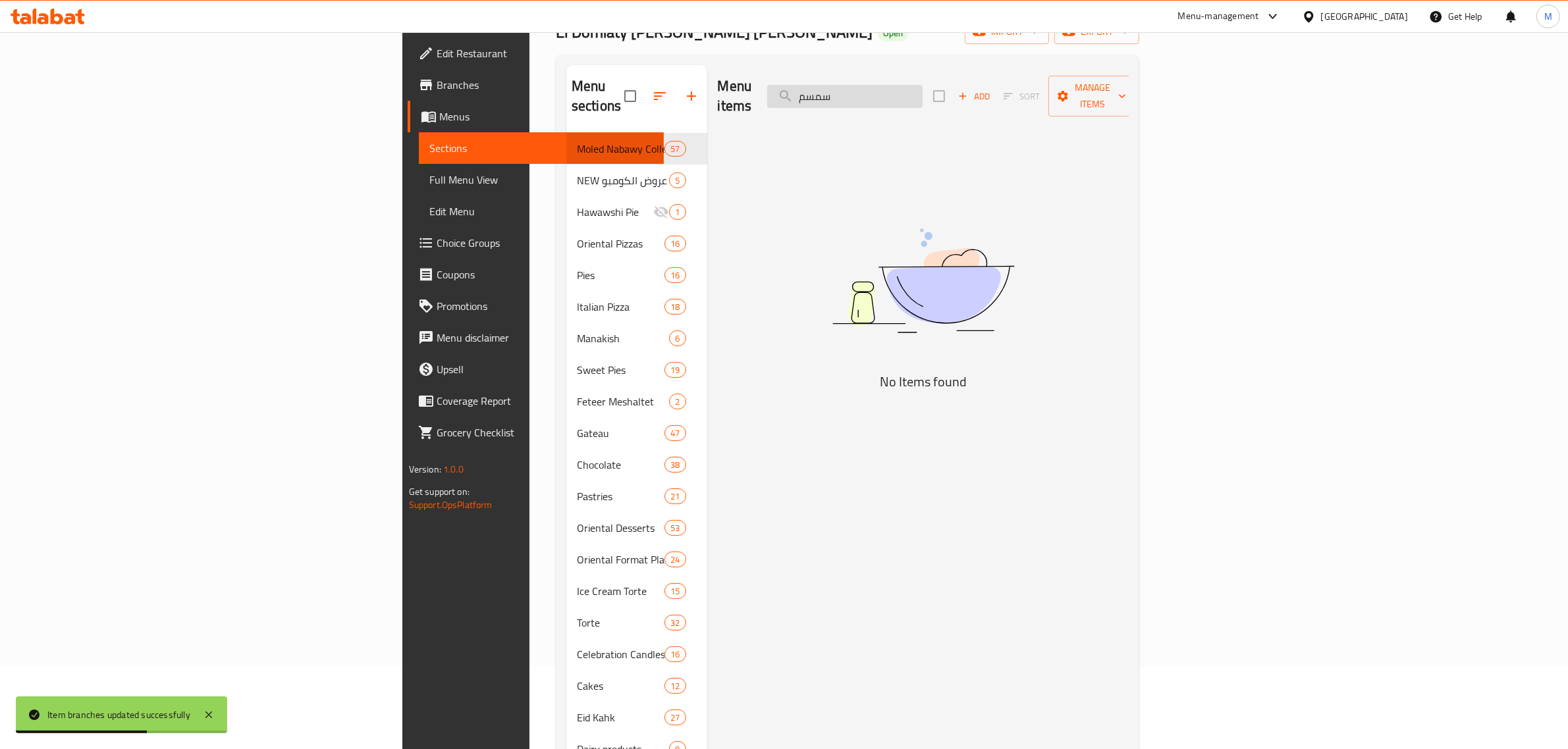
type input "سمسم"
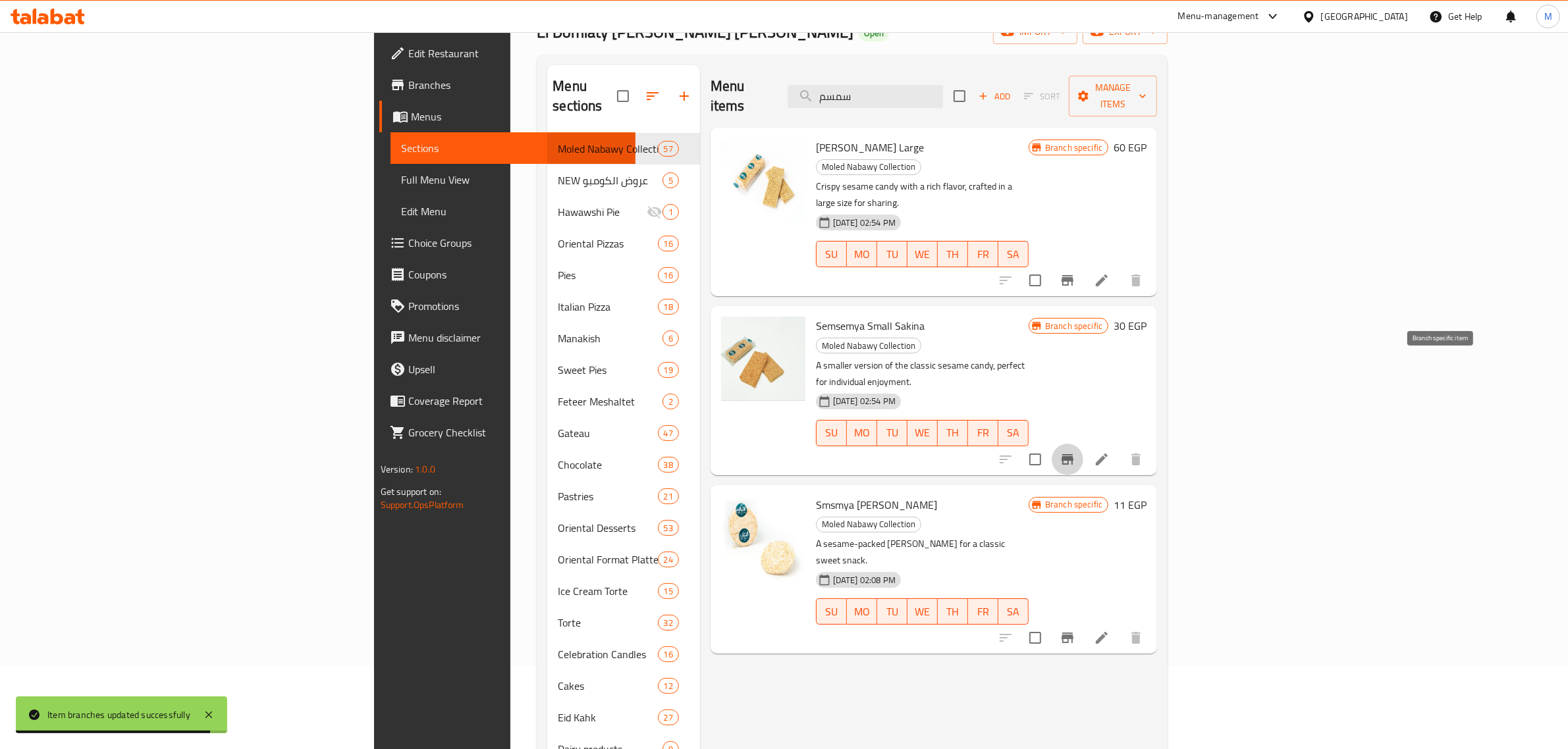
click at [1073, 454] on icon "Branch-specific-item" at bounding box center [1067, 460] width 12 height 11
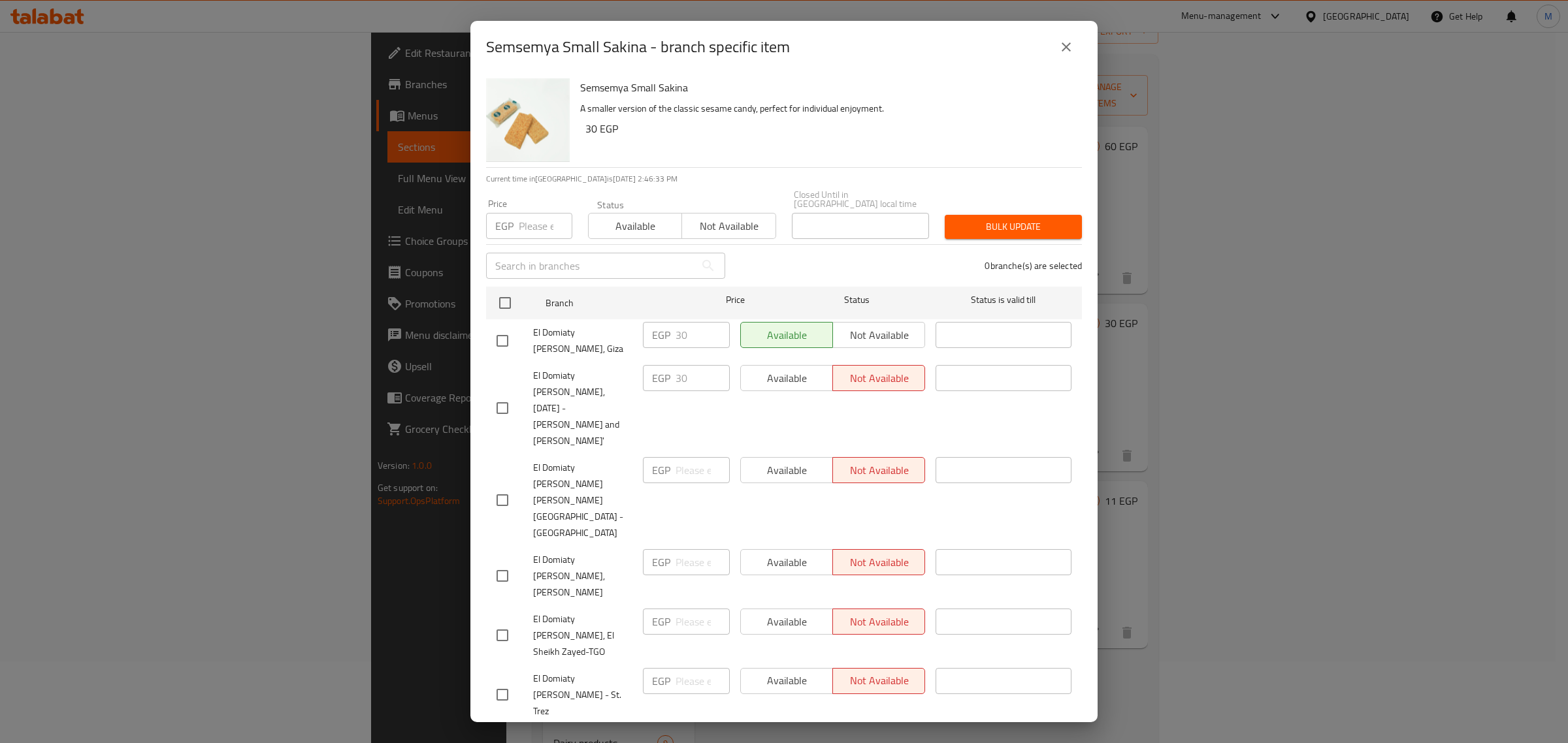
click at [530, 223] on input "number" at bounding box center [546, 226] width 54 height 26
type input "36"
click at [507, 291] on input "checkbox" at bounding box center [505, 303] width 28 height 28
checkbox input "true"
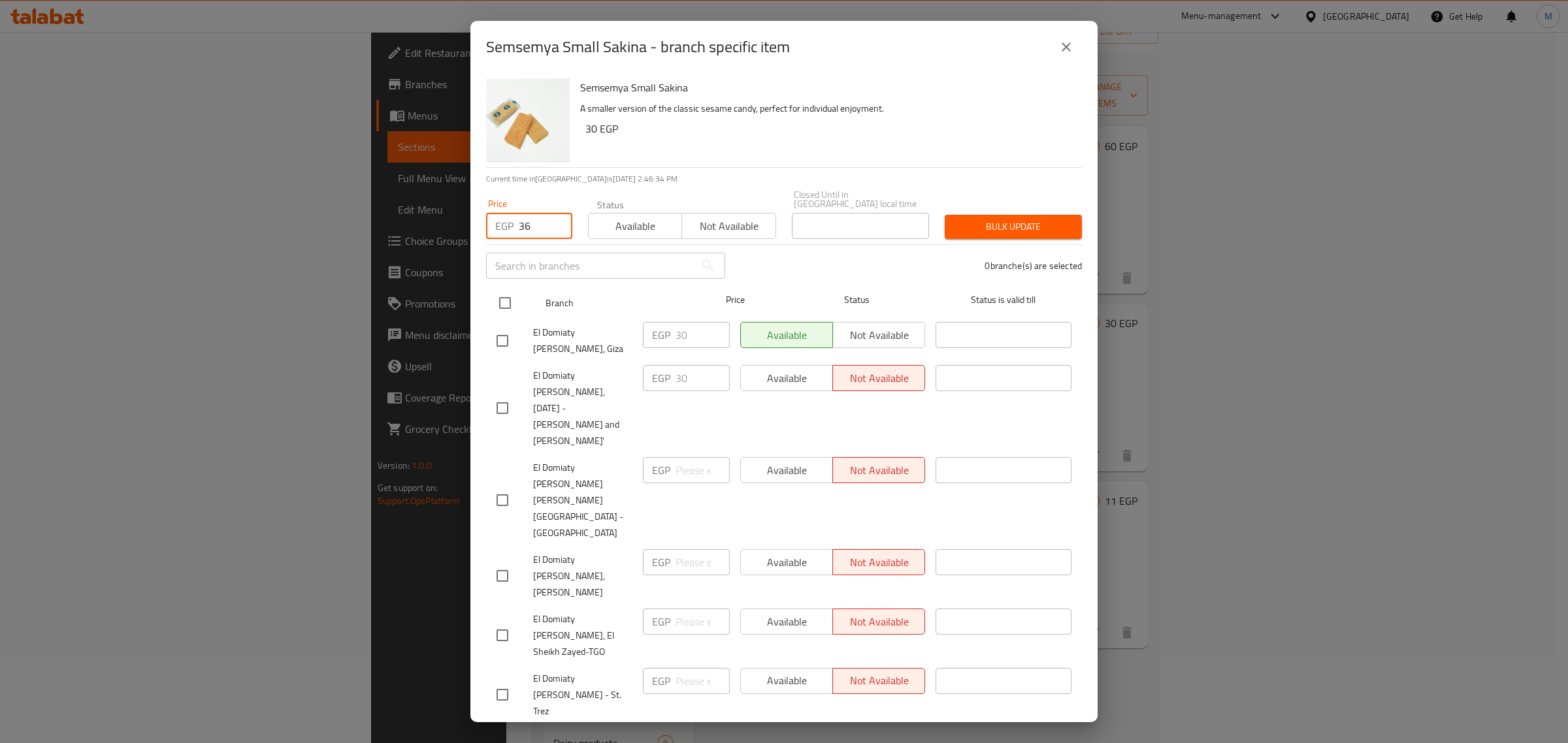
checkbox input "true"
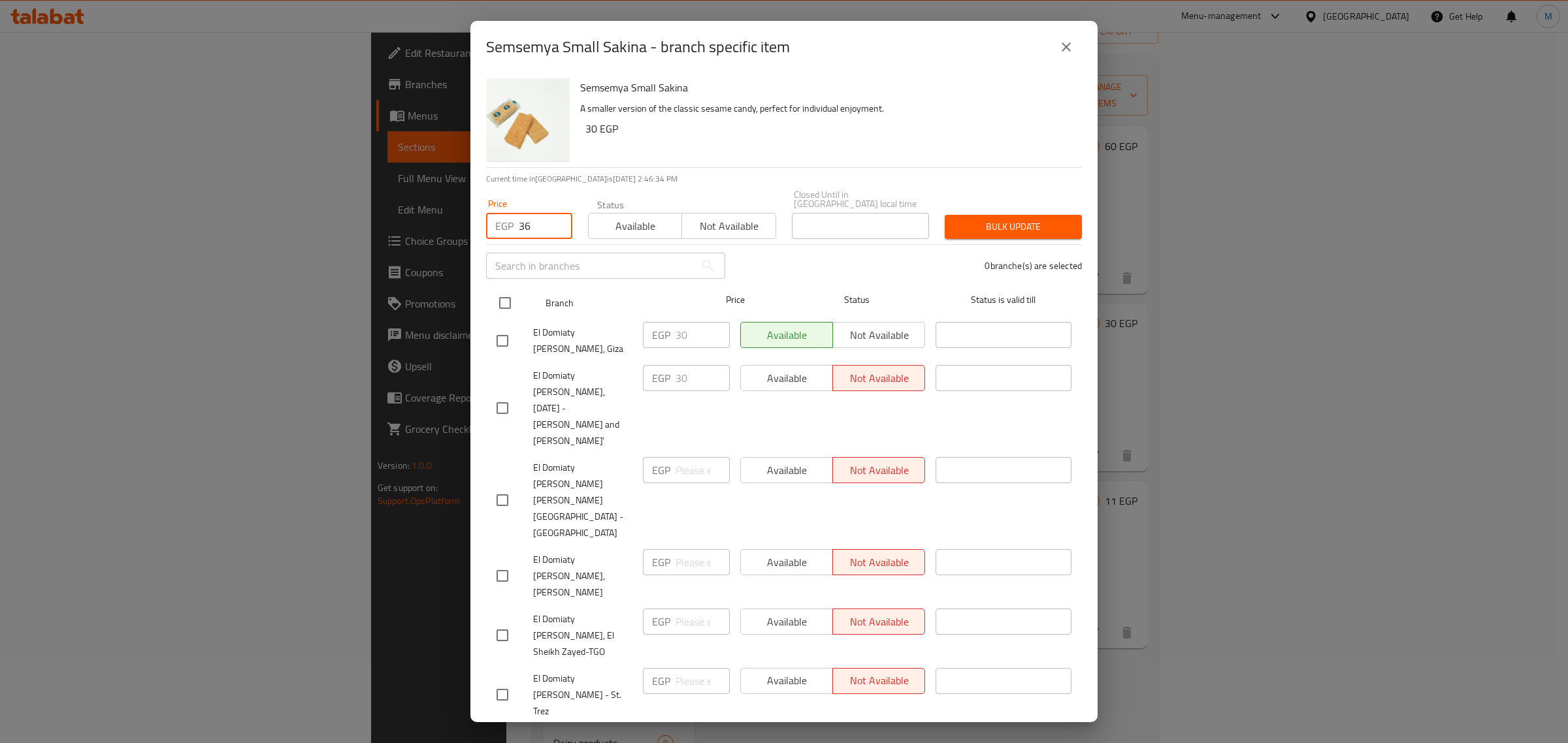
checkbox input "true"
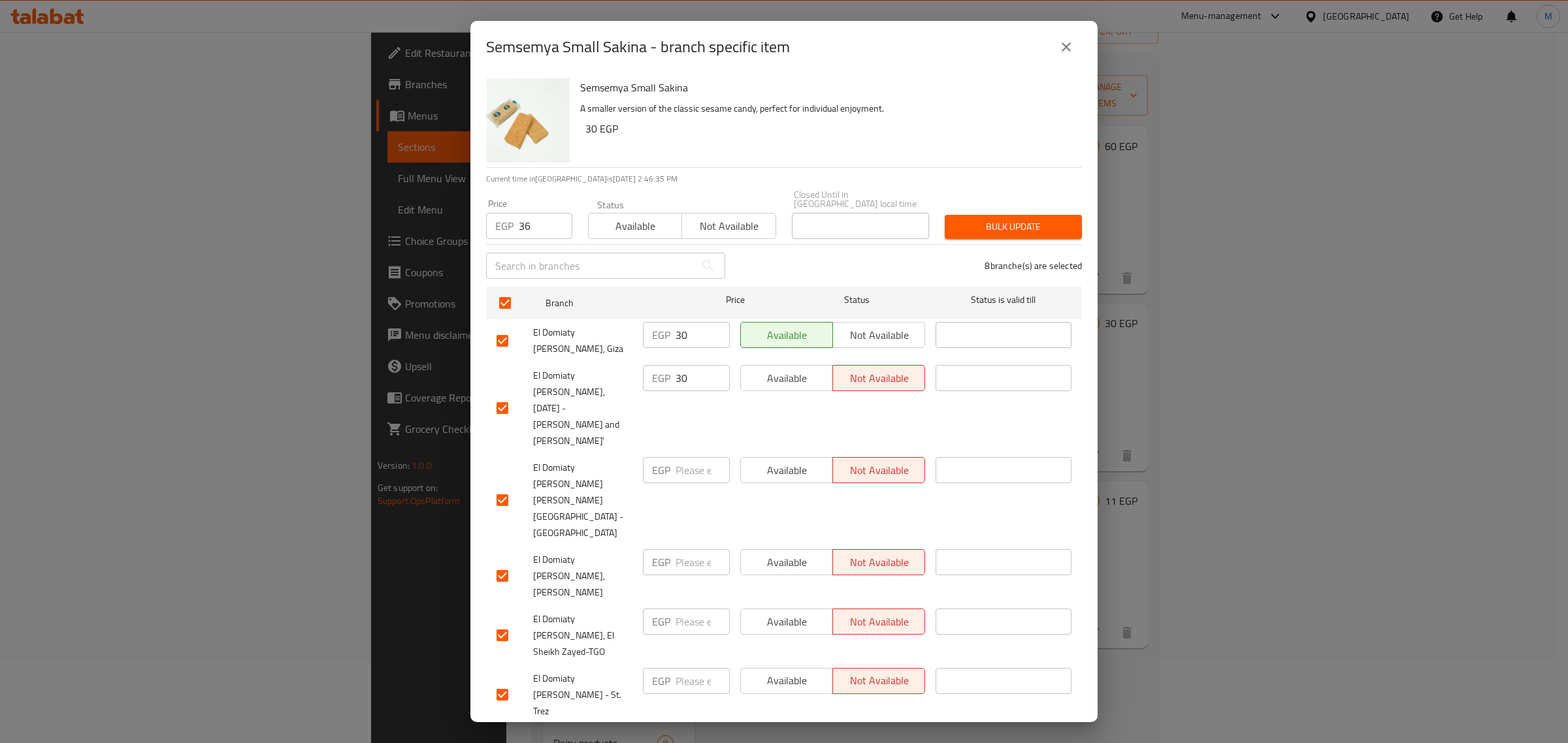
click at [1010, 221] on span "Bulk update" at bounding box center [1013, 226] width 116 height 16
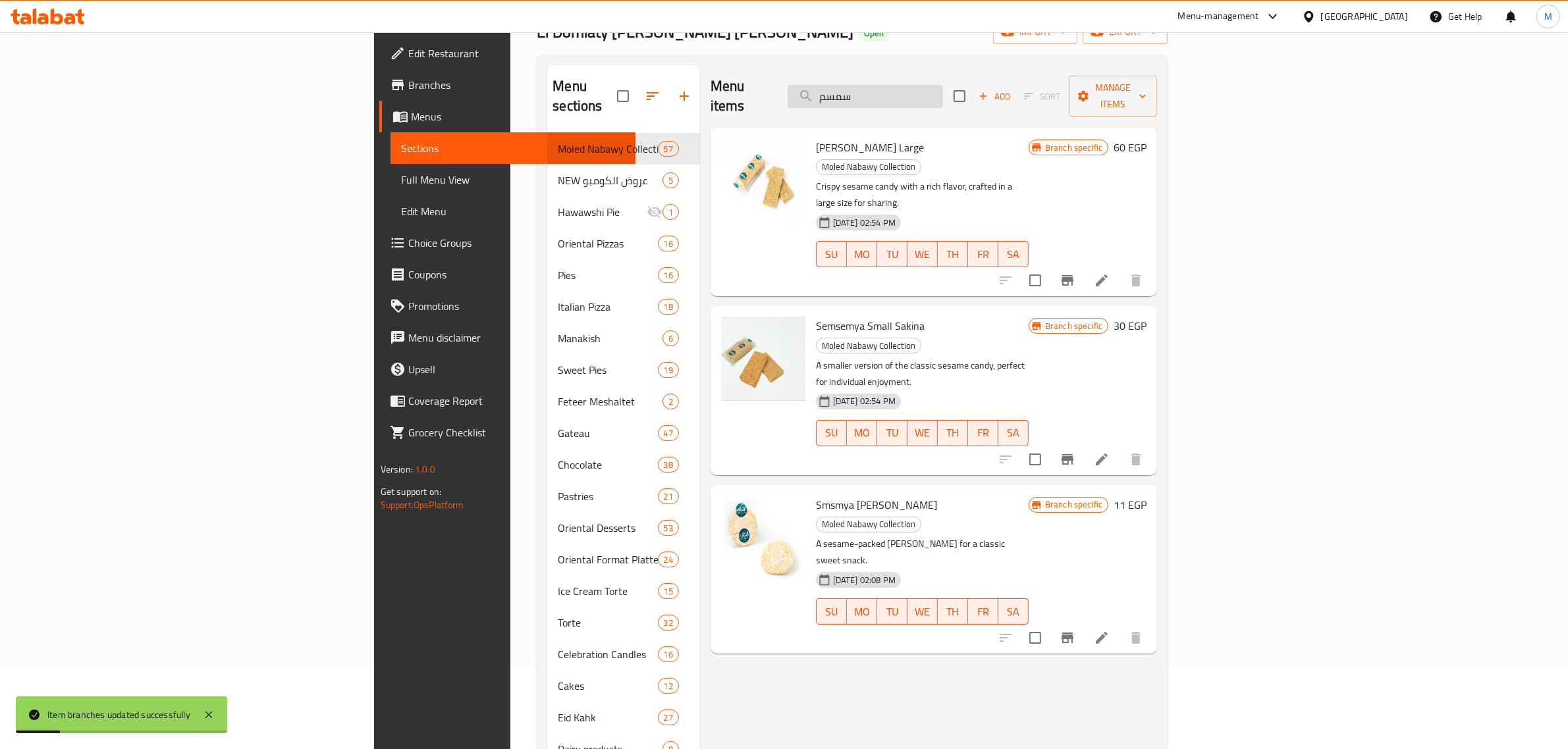
click at [943, 91] on input "سمسم" at bounding box center [865, 97] width 156 height 23
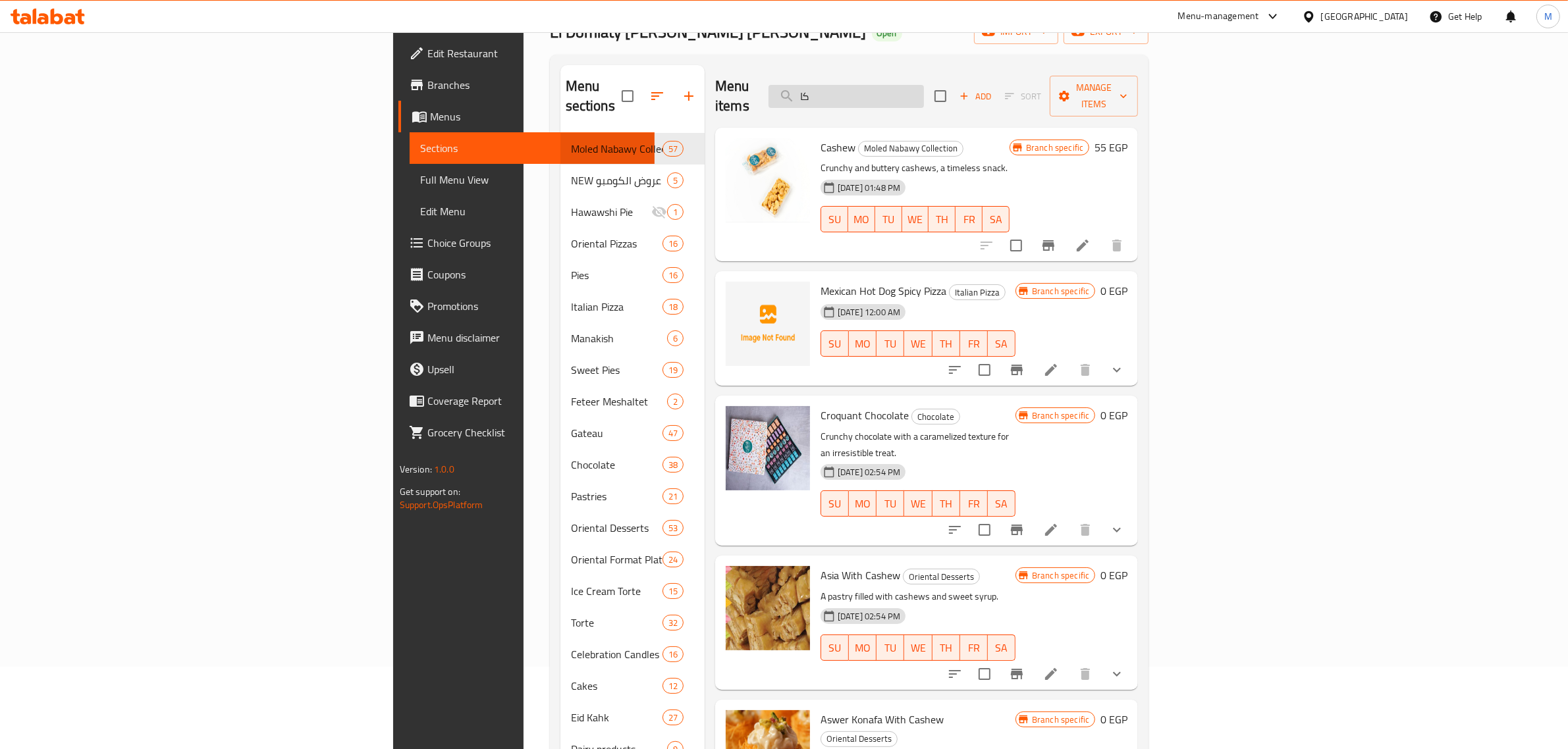
type input "ك"
type input "س"
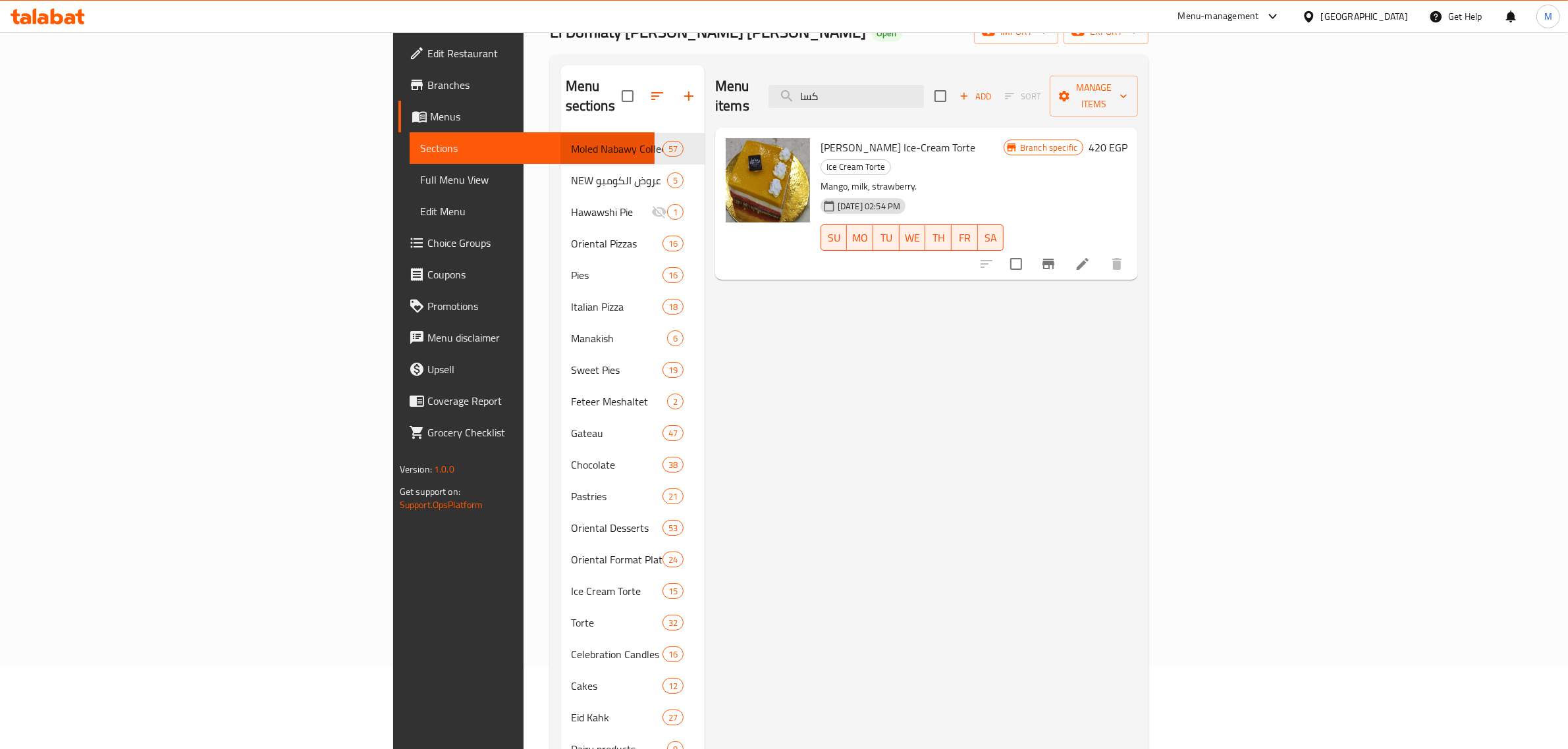
click at [820, 138] on span "[PERSON_NAME] Ice-Cream Torte" at bounding box center [898, 148] width 155 height 20
copy span "Cassata"
click at [924, 91] on input "كسا" at bounding box center [846, 97] width 156 height 23
paste input "Cassata"
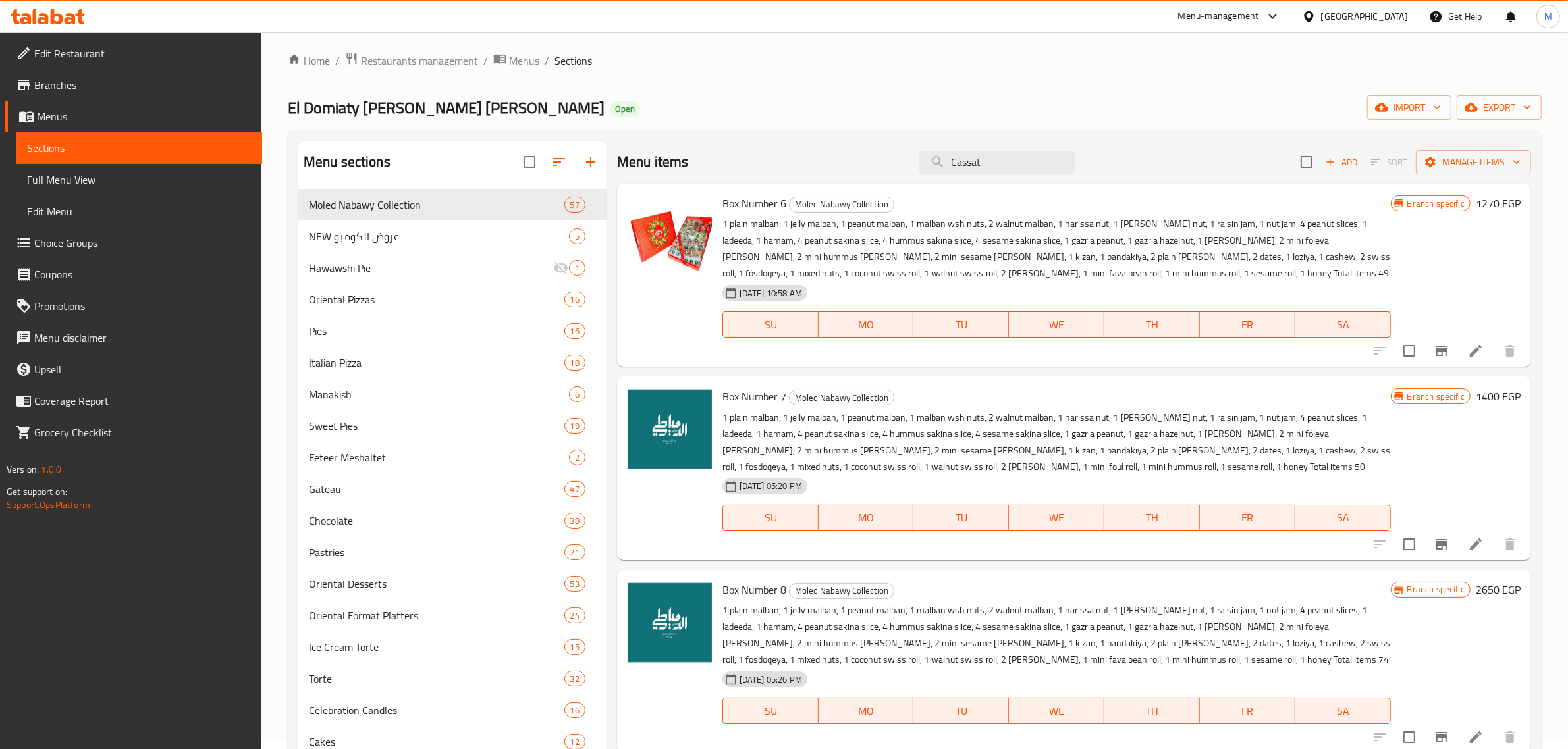
scroll to position [0, 0]
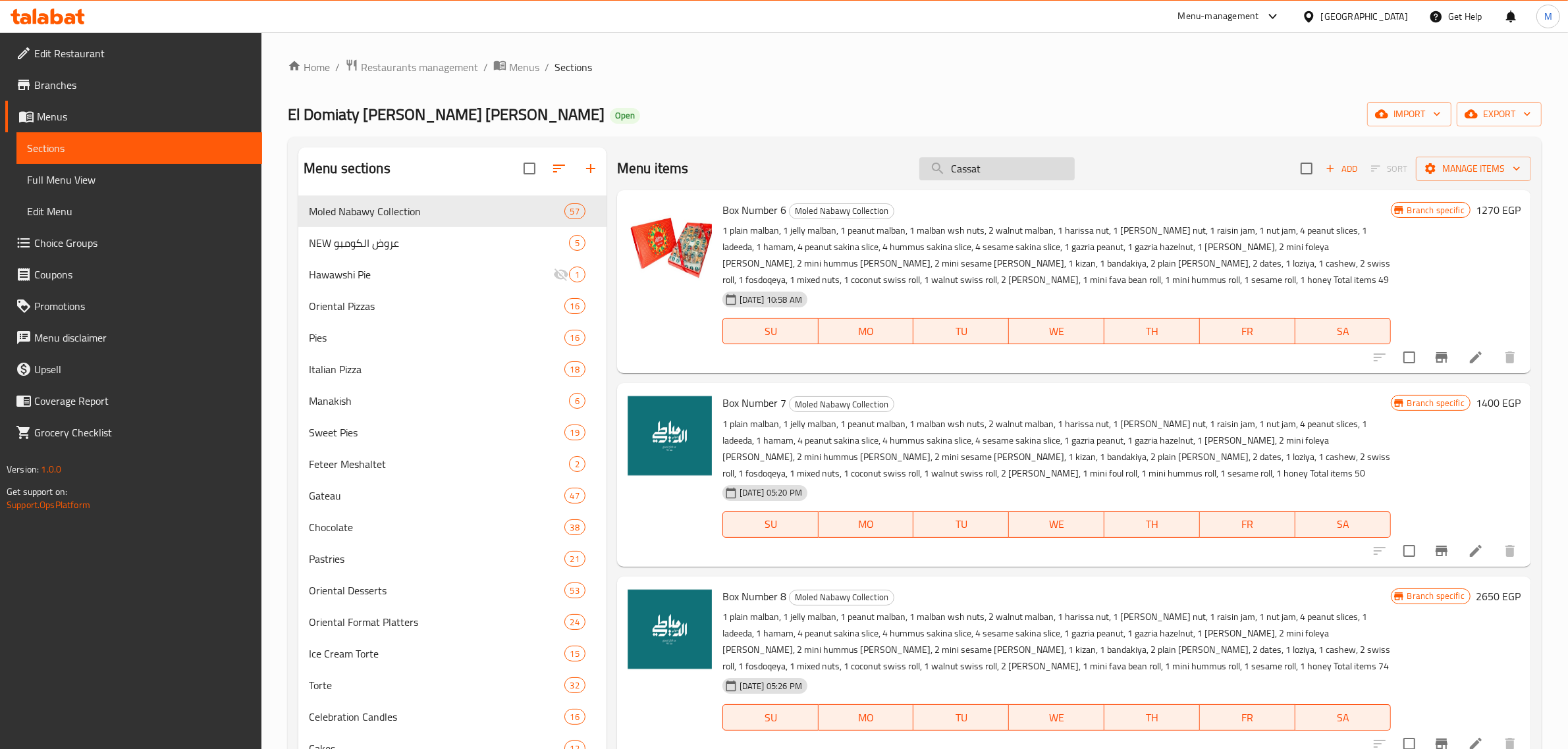
click at [991, 174] on input "Cassat" at bounding box center [997, 169] width 156 height 23
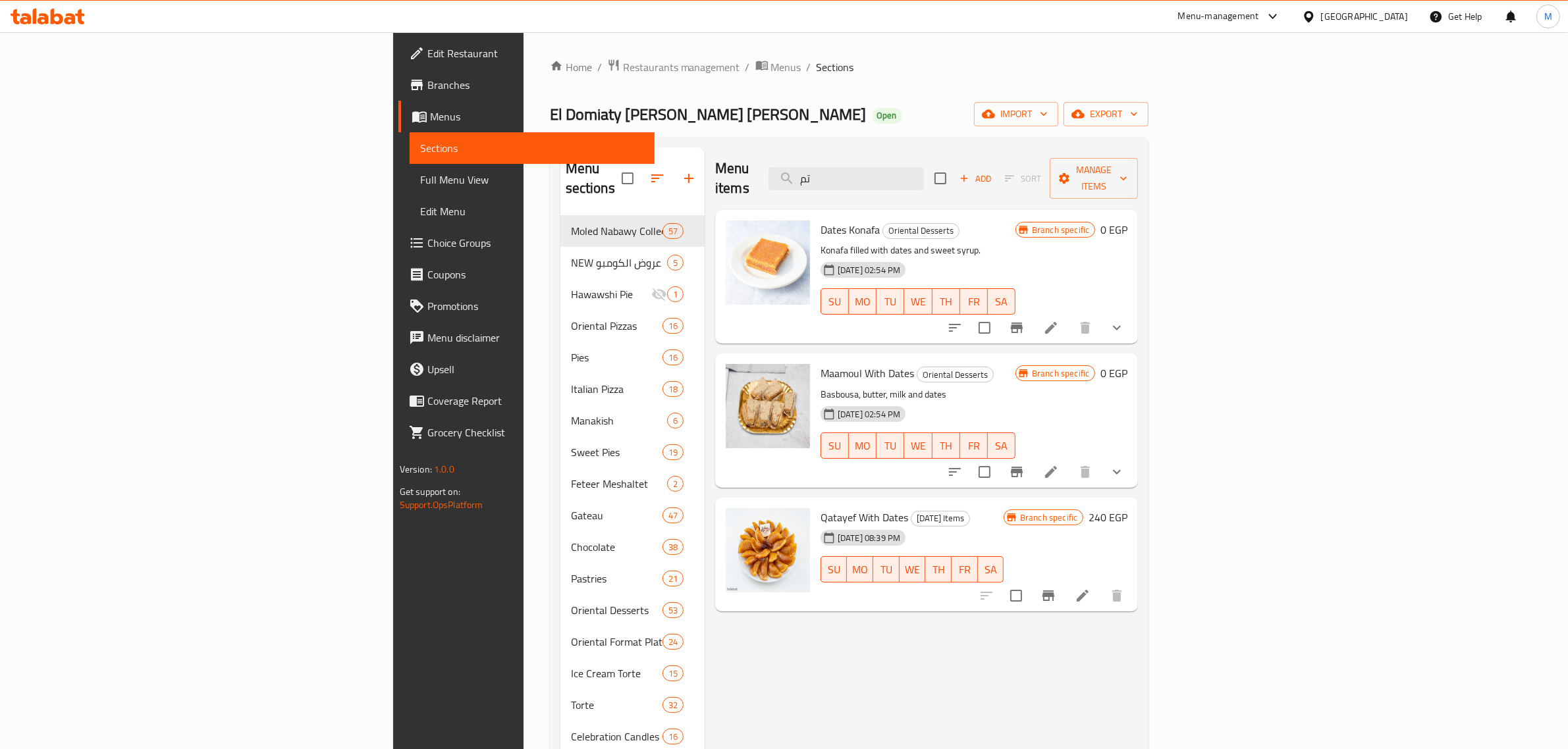
type input "ت"
type input "سجق"
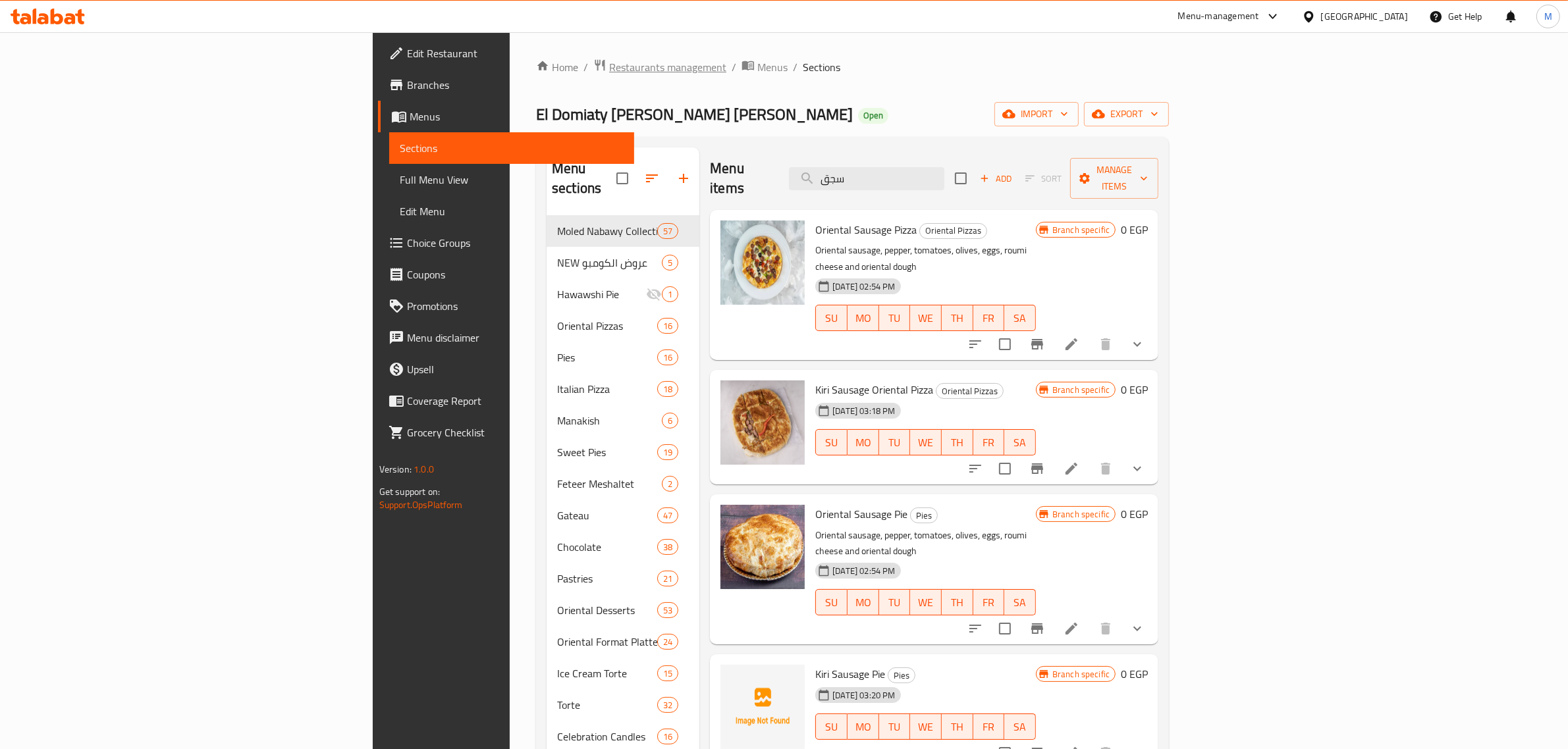
click at [609, 71] on span "Restaurants management" at bounding box center [667, 67] width 117 height 15
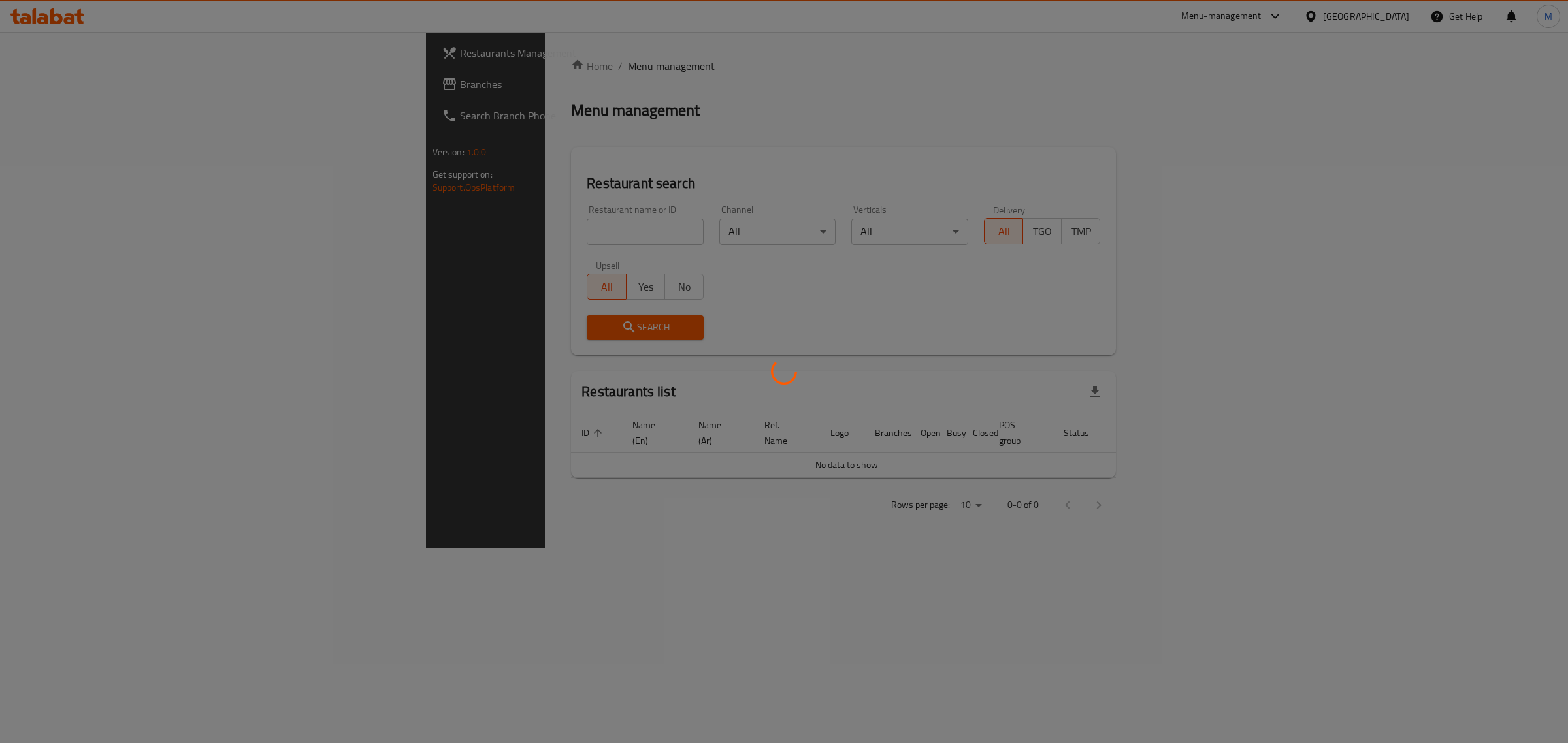
click at [562, 226] on div at bounding box center [784, 372] width 1568 height 743
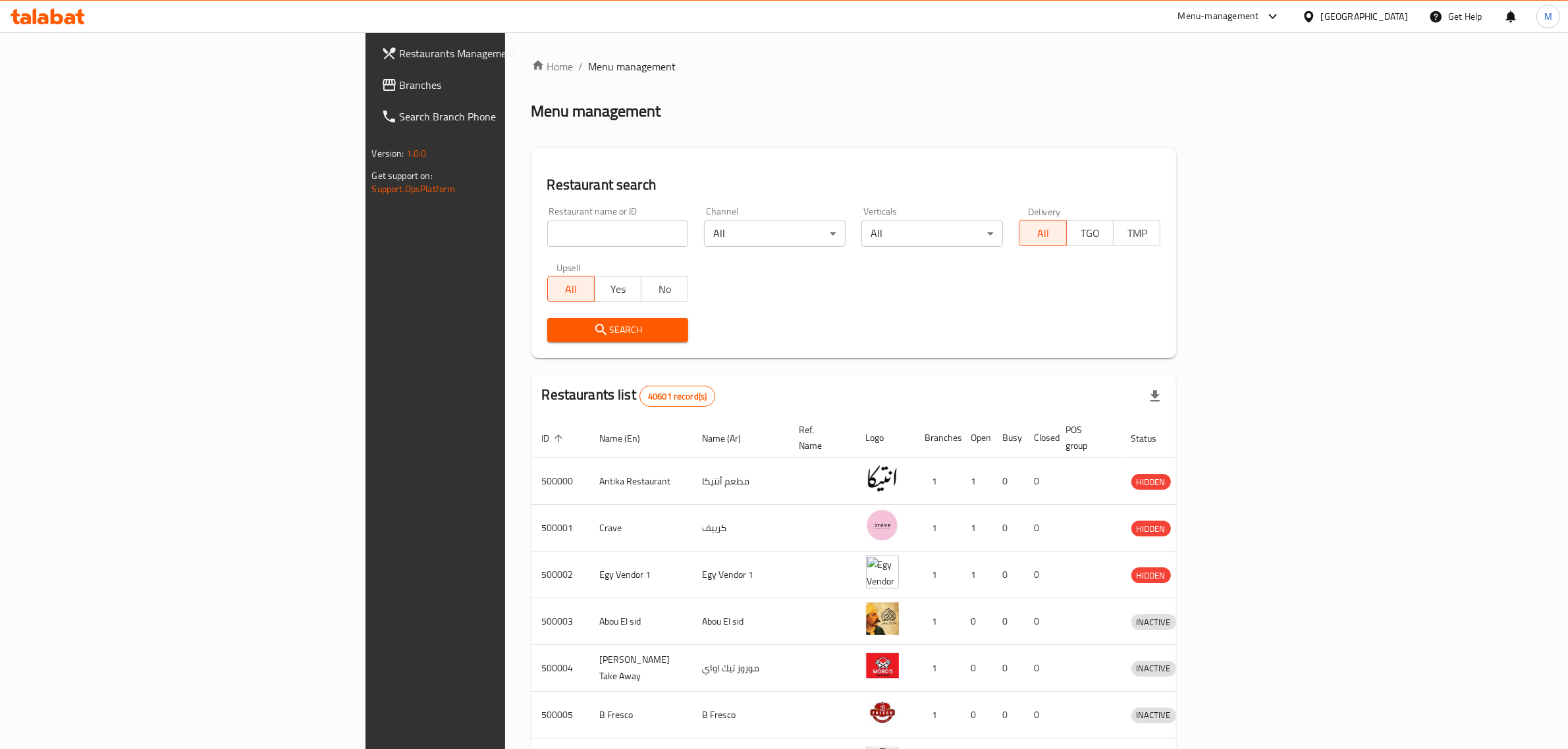
click at [567, 227] on input "search" at bounding box center [618, 234] width 142 height 26
type input "ش"
type input "a"
type input "Don Pollo"
click button "Search" at bounding box center [618, 330] width 142 height 24
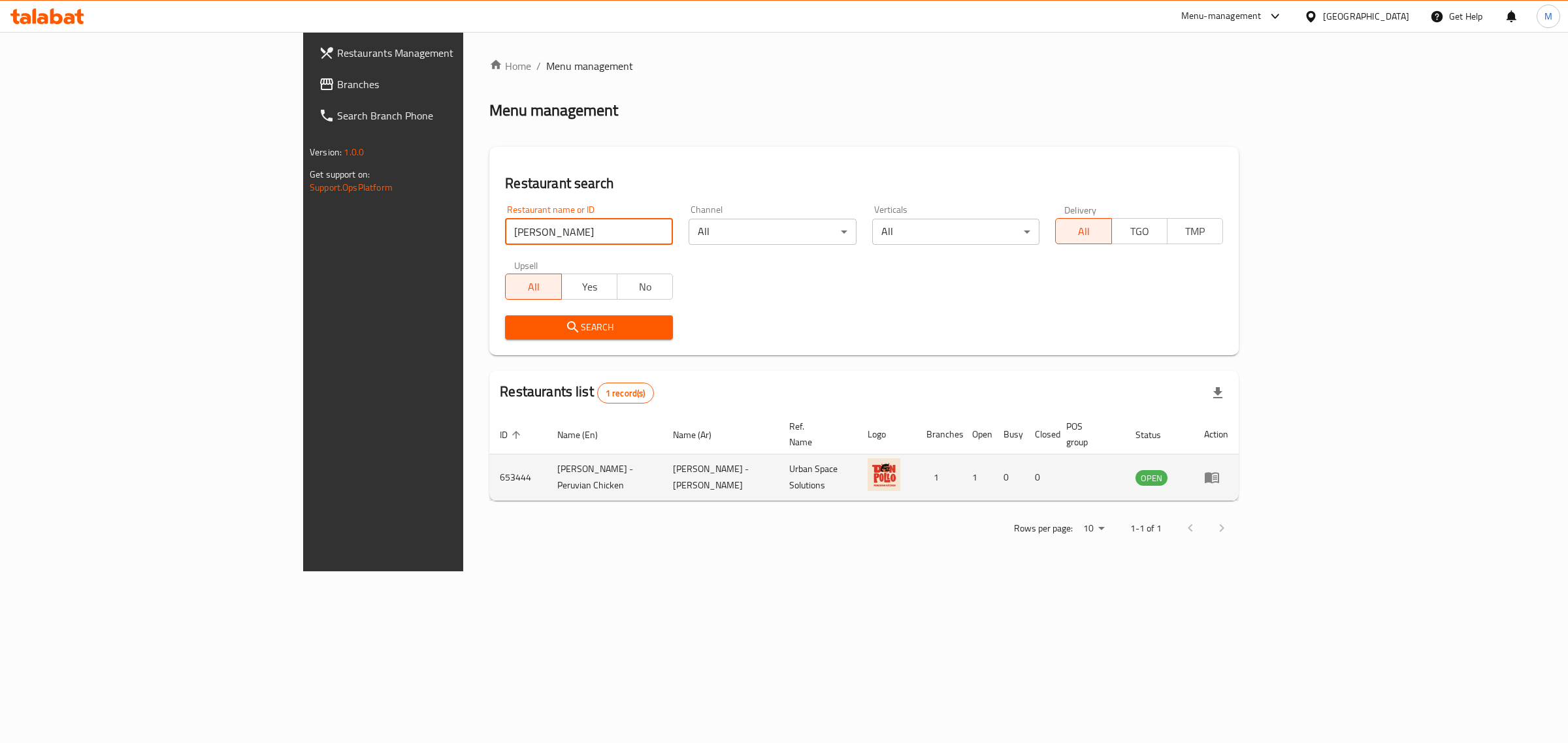
click at [1229, 470] on link "enhanced table" at bounding box center [1216, 477] width 24 height 15
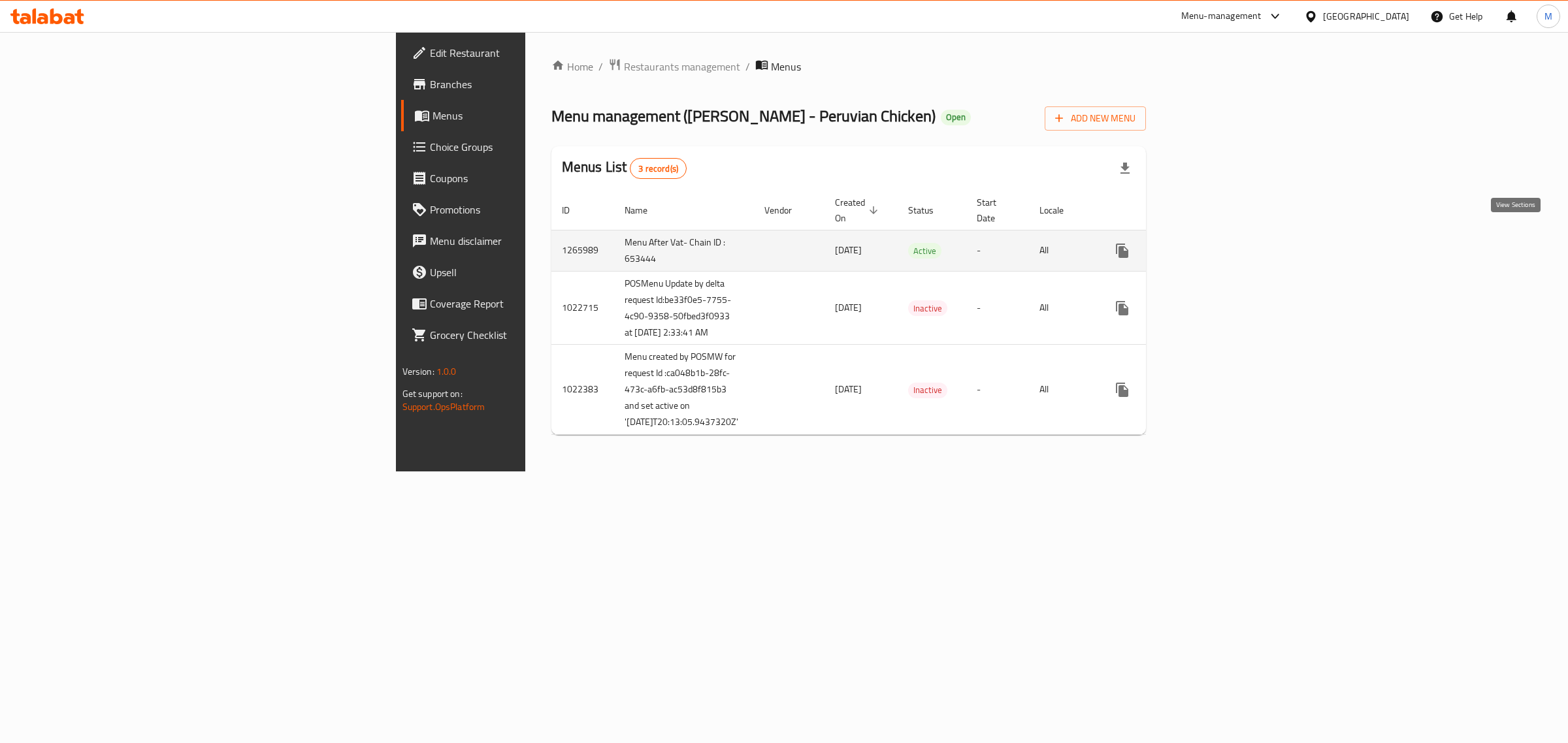
click at [1225, 243] on icon "enhanced table" at bounding box center [1216, 251] width 15 height 15
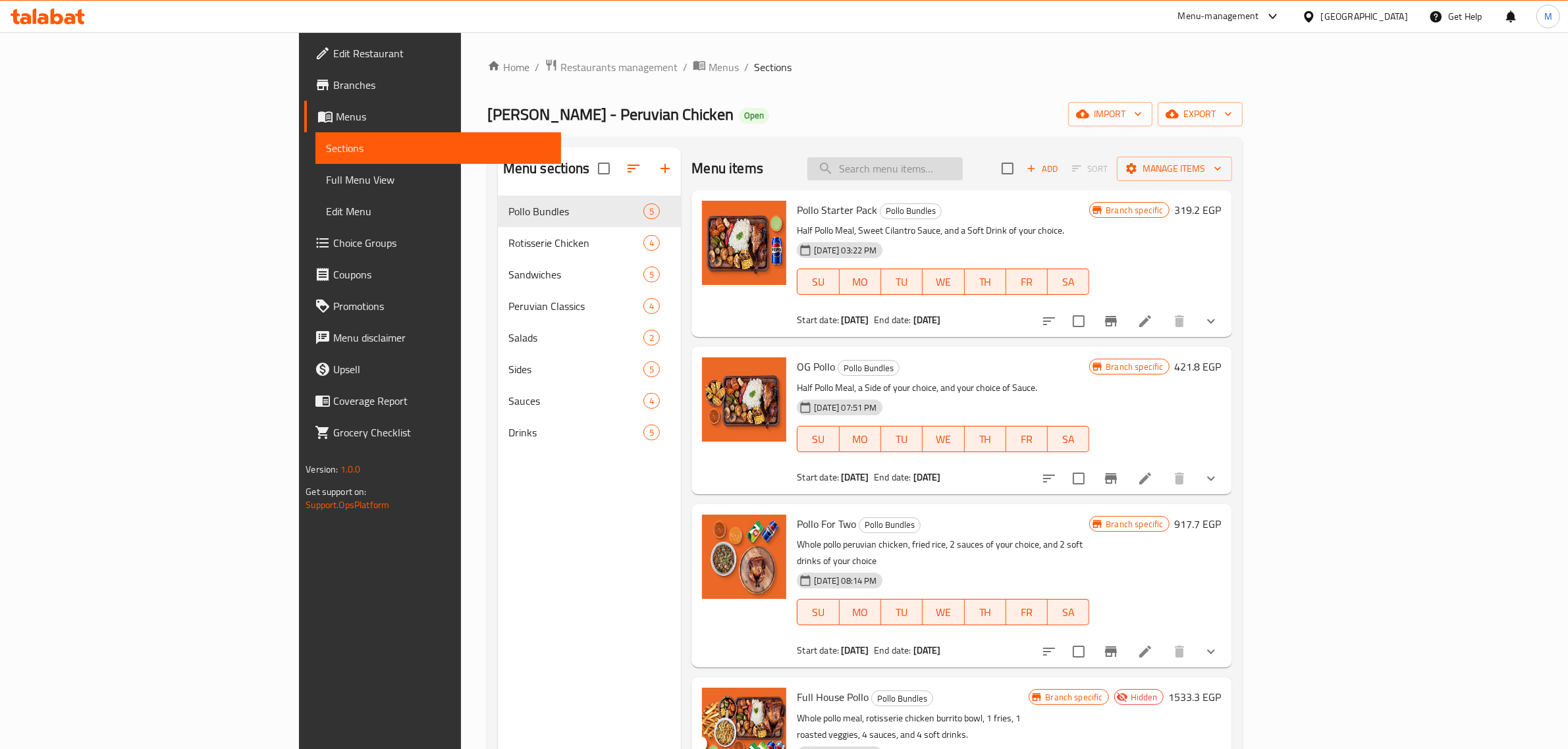
click at [963, 176] on input "search" at bounding box center [885, 169] width 156 height 23
click at [963, 173] on input "search" at bounding box center [885, 169] width 156 height 23
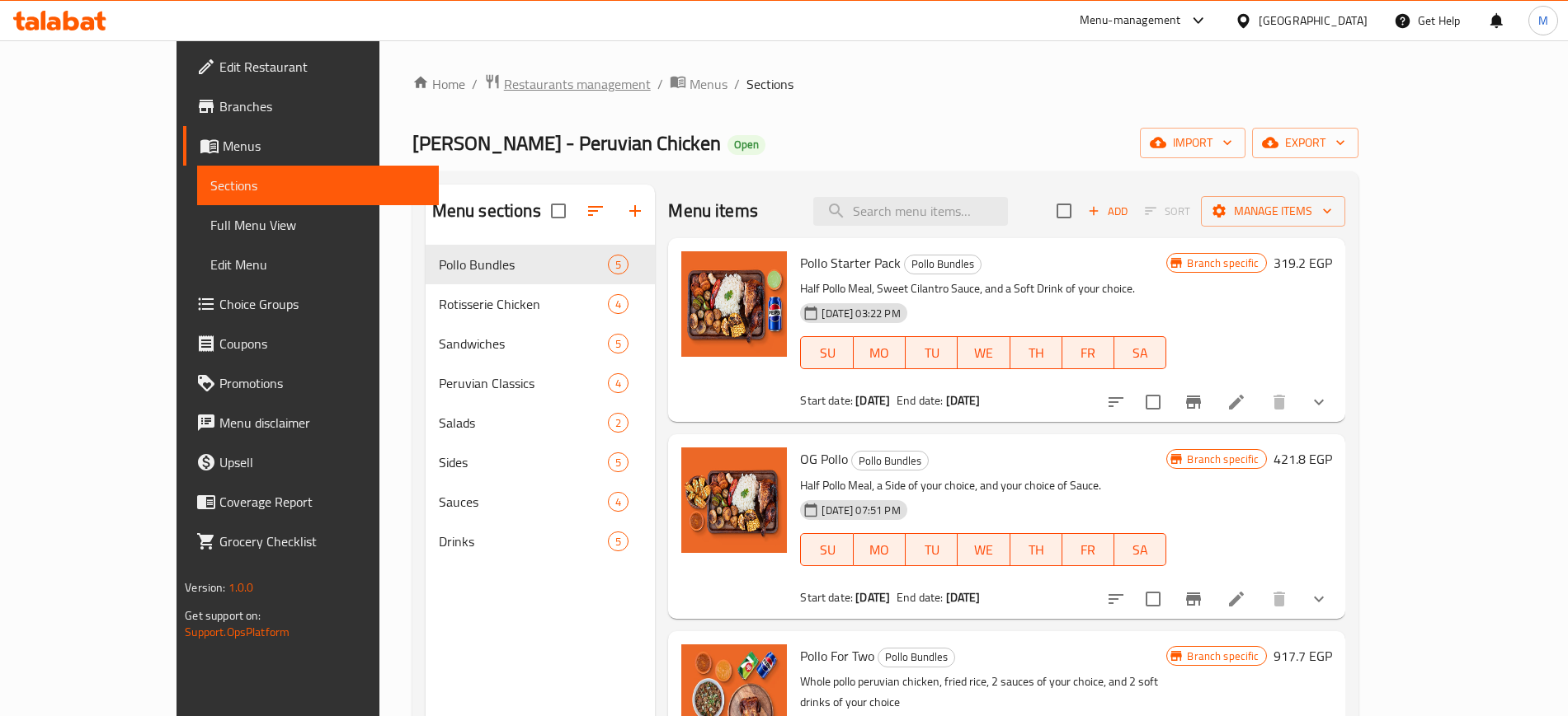
click at [504, 90] on span "Restaurants management" at bounding box center [577, 84] width 146 height 19
